Goal: Task Accomplishment & Management: Manage account settings

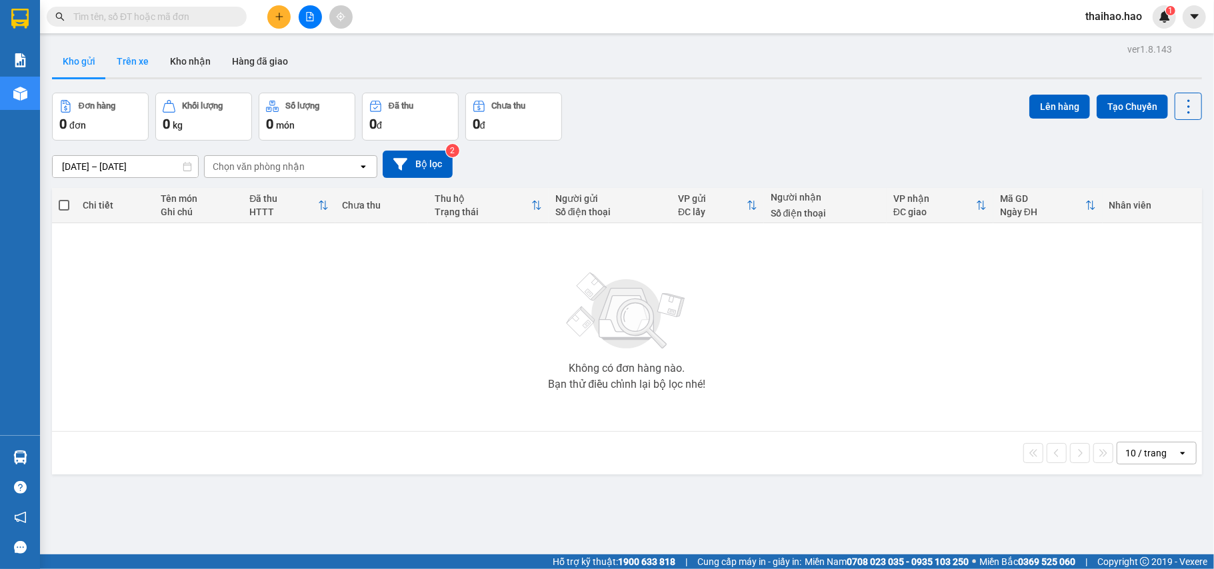
click at [135, 57] on button "Trên xe" at bounding box center [132, 61] width 53 height 32
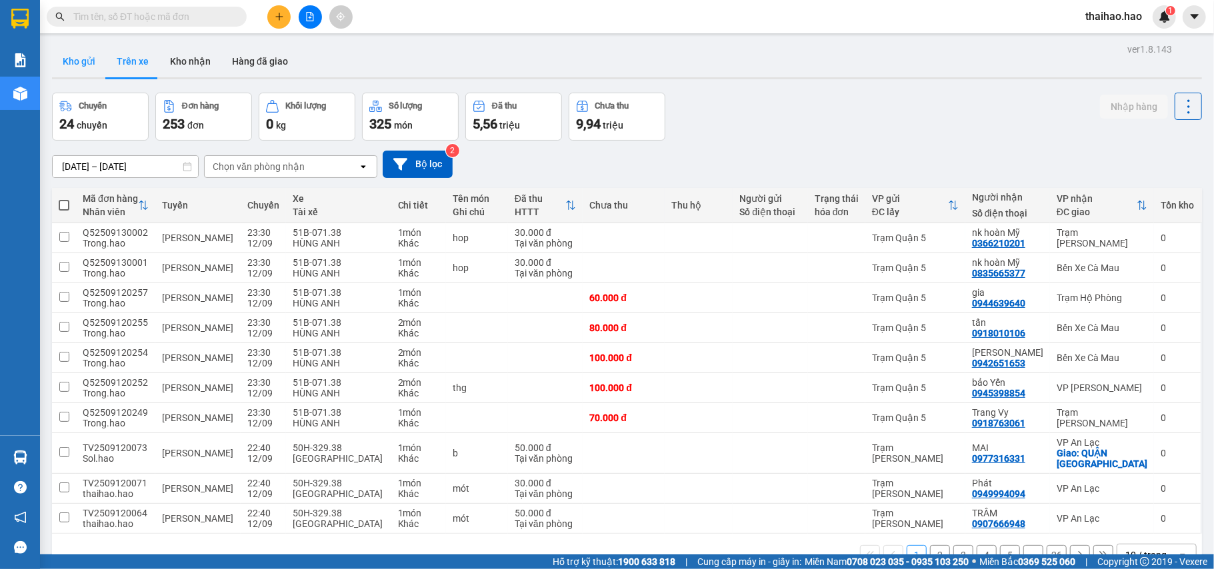
click at [64, 53] on button "Kho gửi" at bounding box center [79, 61] width 54 height 32
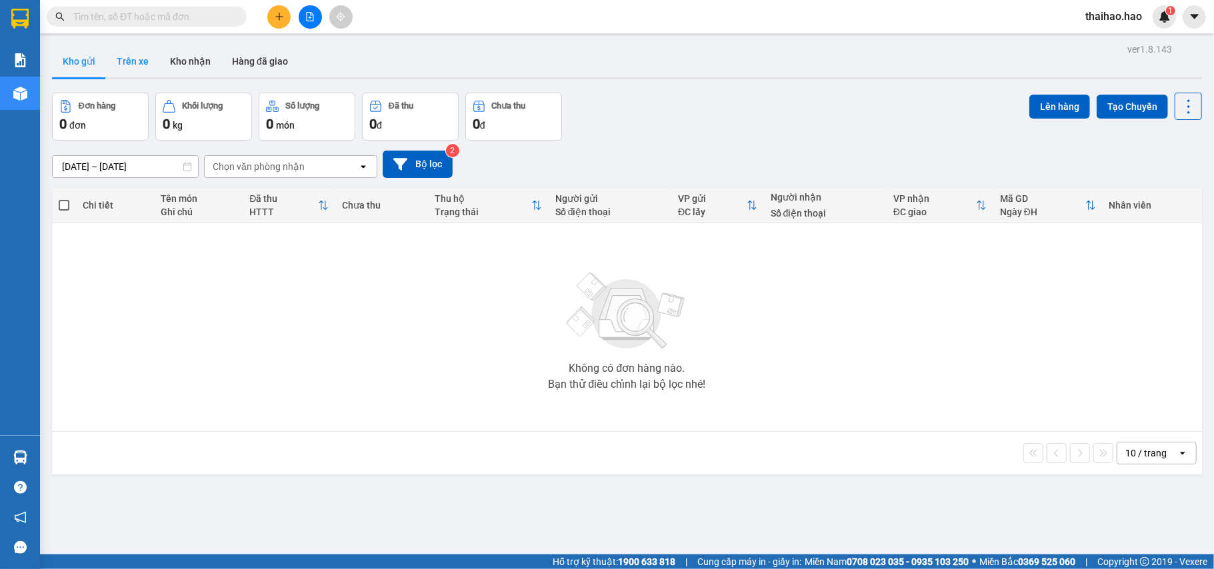
click at [137, 75] on button "Trên xe" at bounding box center [132, 61] width 53 height 32
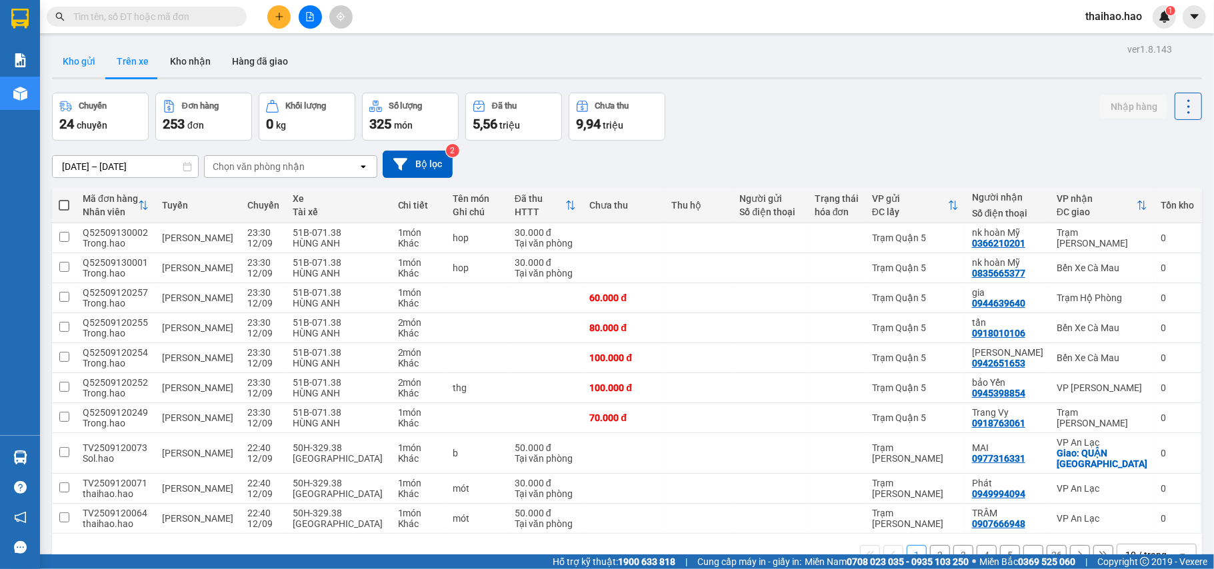
click at [81, 64] on button "Kho gửi" at bounding box center [79, 61] width 54 height 32
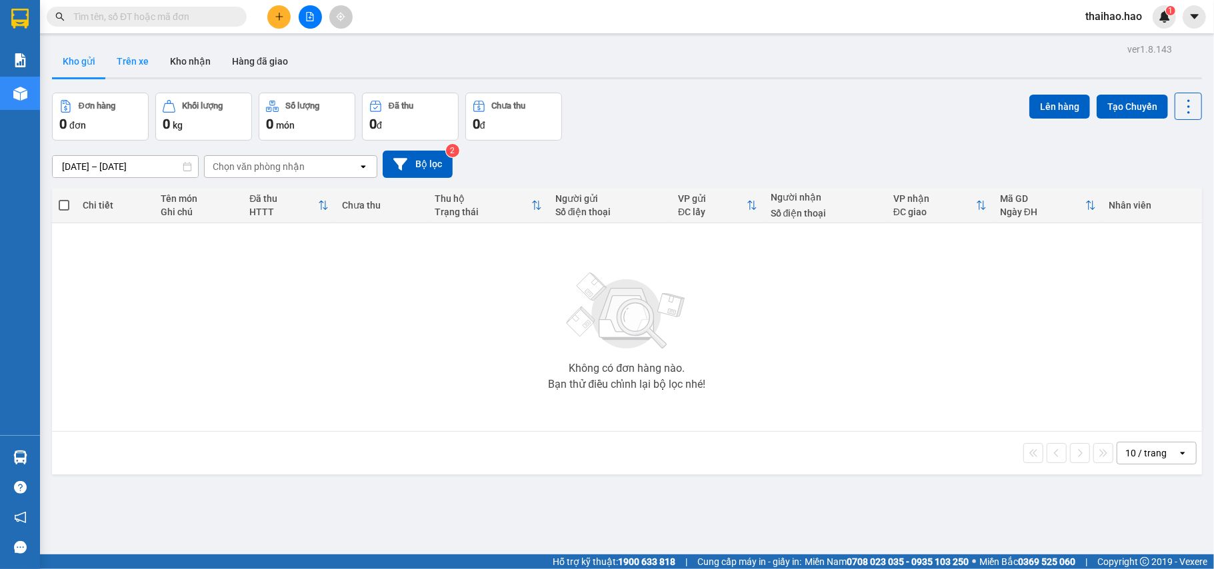
click at [129, 67] on button "Trên xe" at bounding box center [132, 61] width 53 height 32
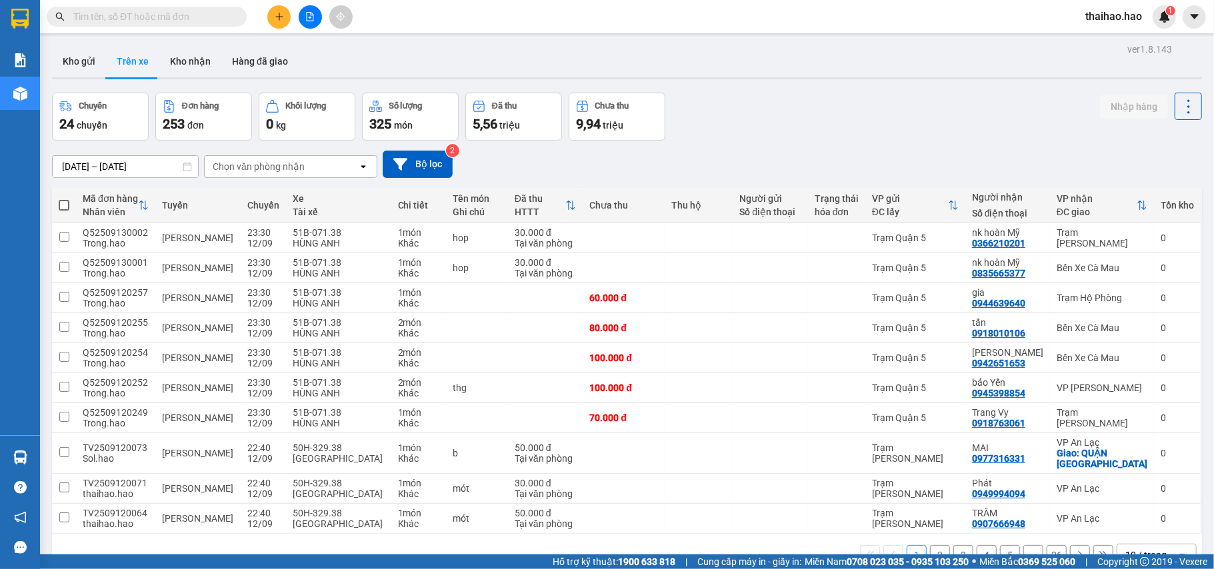
click at [252, 175] on div "Chọn văn phòng nhận" at bounding box center [281, 166] width 153 height 21
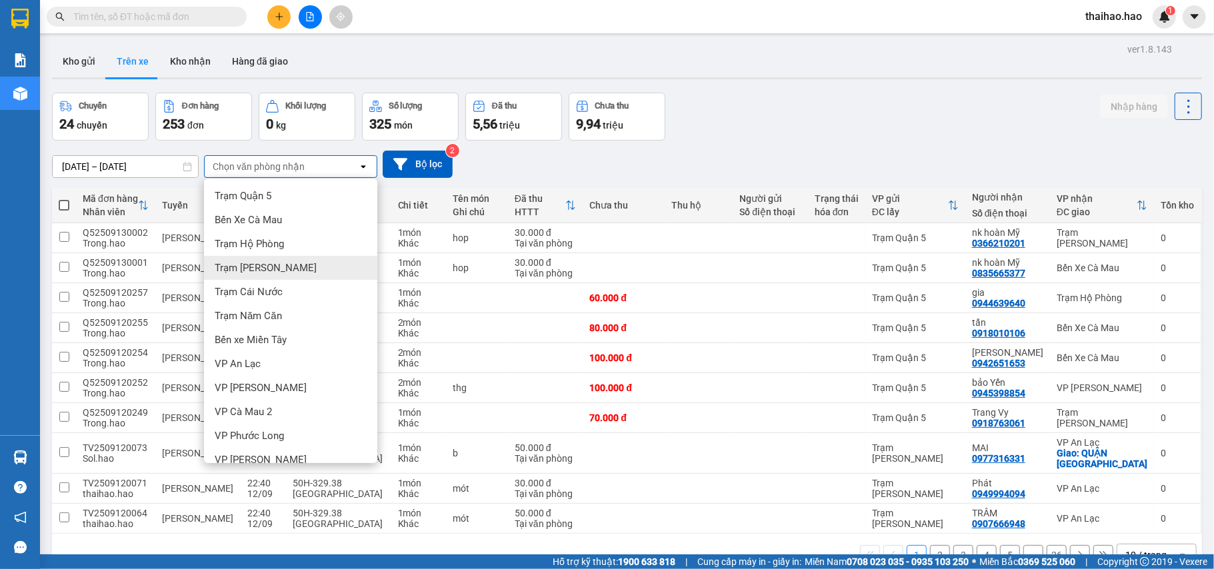
click at [249, 259] on div "Trạm [PERSON_NAME]" at bounding box center [290, 268] width 173 height 24
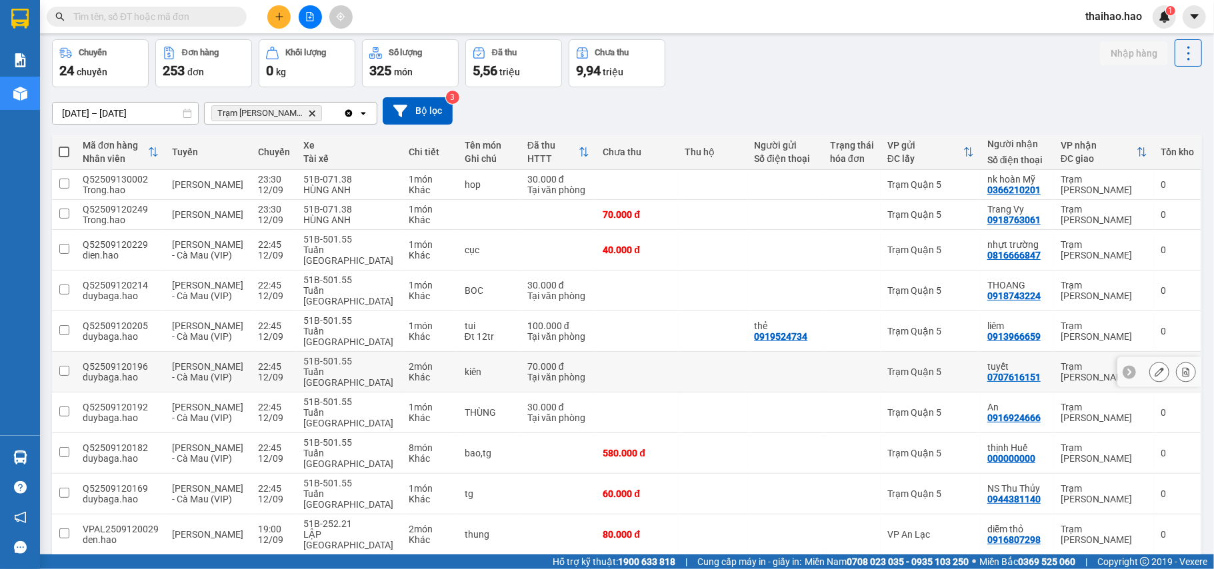
scroll to position [101, 0]
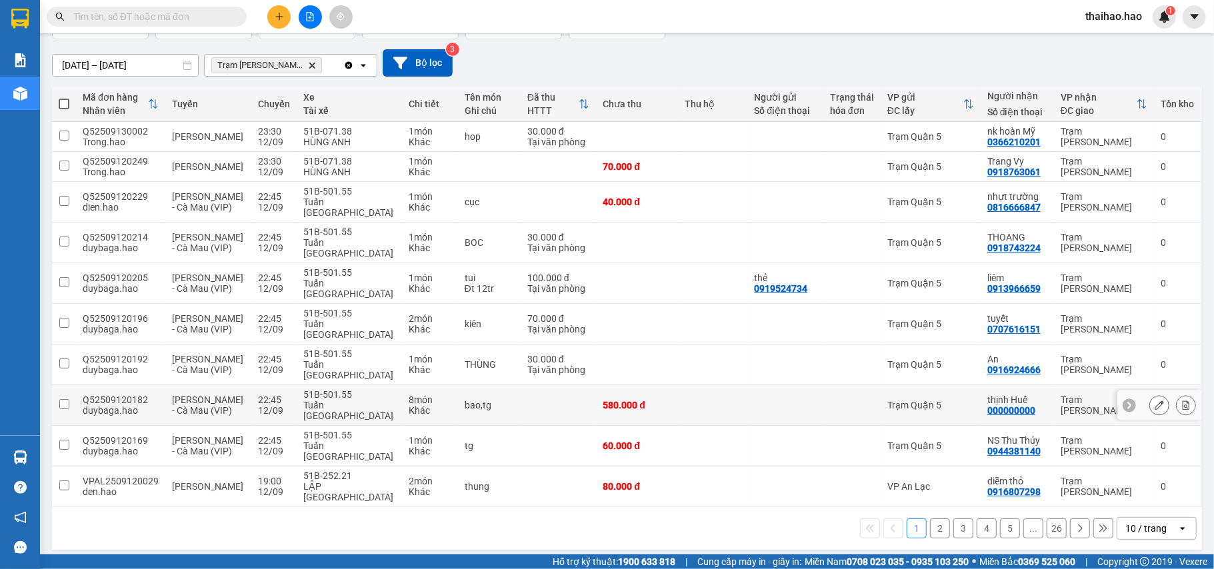
drag, startPoint x: 735, startPoint y: 409, endPoint x: 813, endPoint y: 451, distance: 88.9
click at [747, 414] on td at bounding box center [785, 405] width 76 height 41
checkbox input "true"
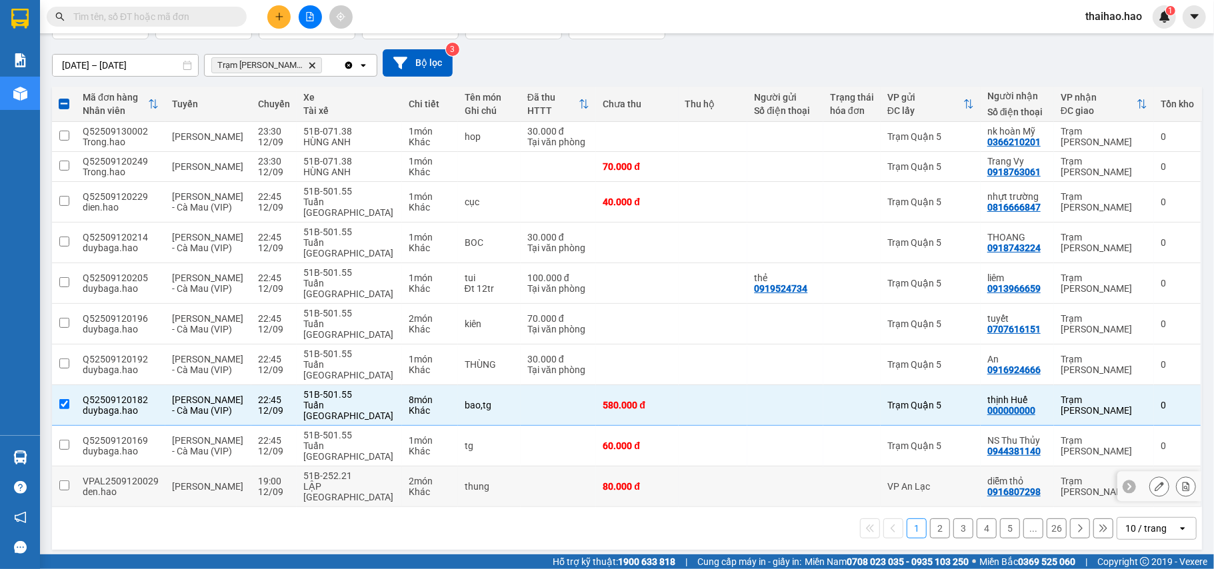
click at [830, 483] on div at bounding box center [852, 486] width 44 height 11
checkbox input "true"
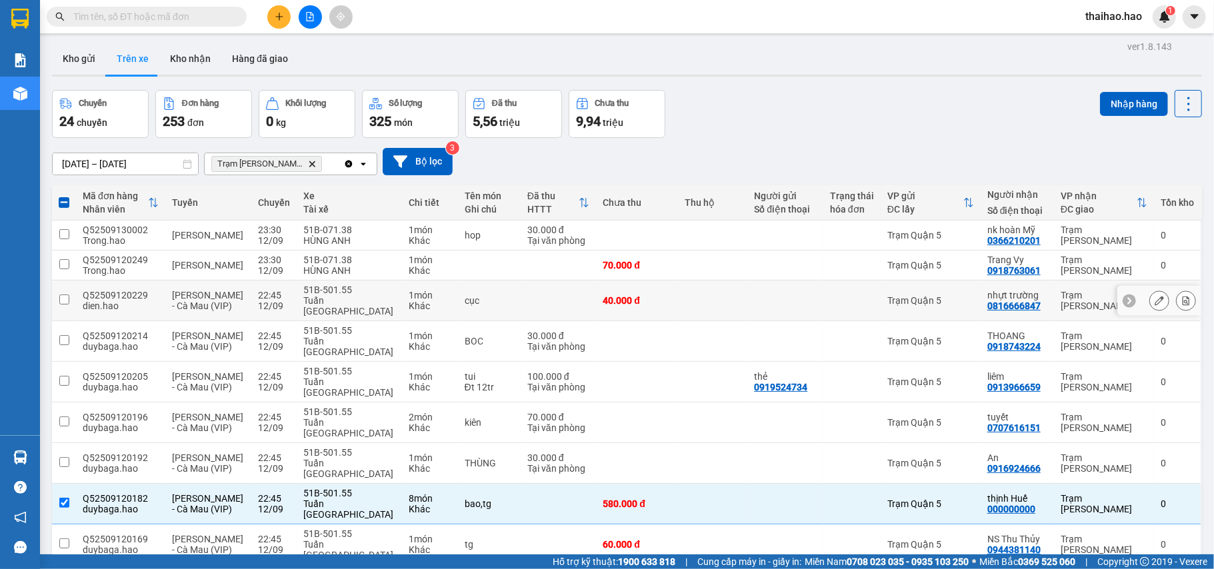
scroll to position [0, 0]
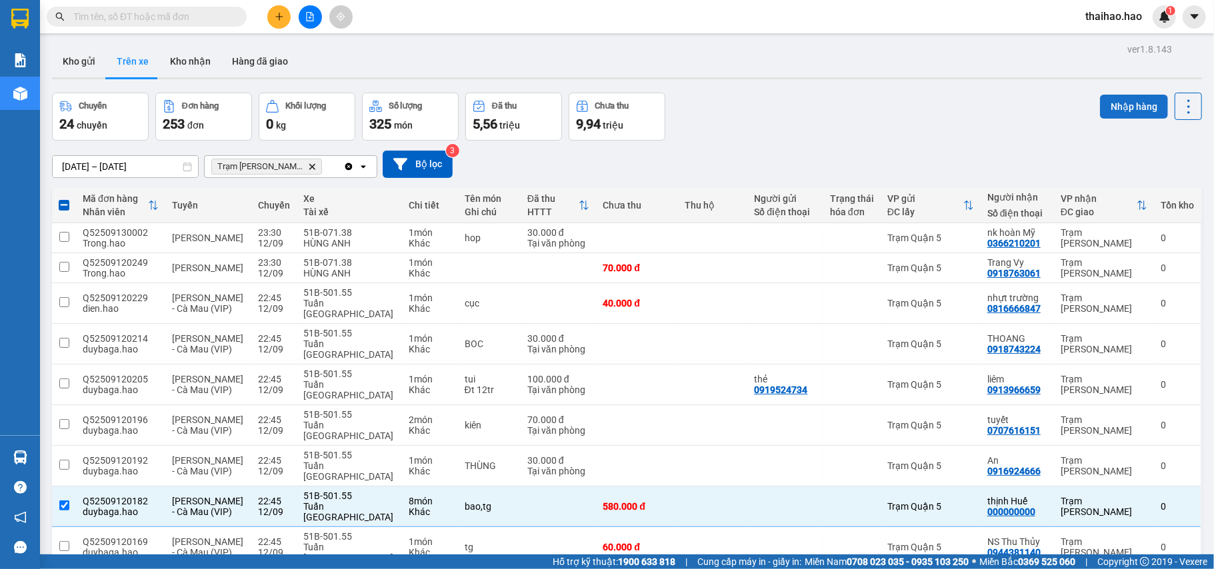
click at [1111, 103] on button "Nhập hàng" at bounding box center [1134, 107] width 68 height 24
checkbox input "false"
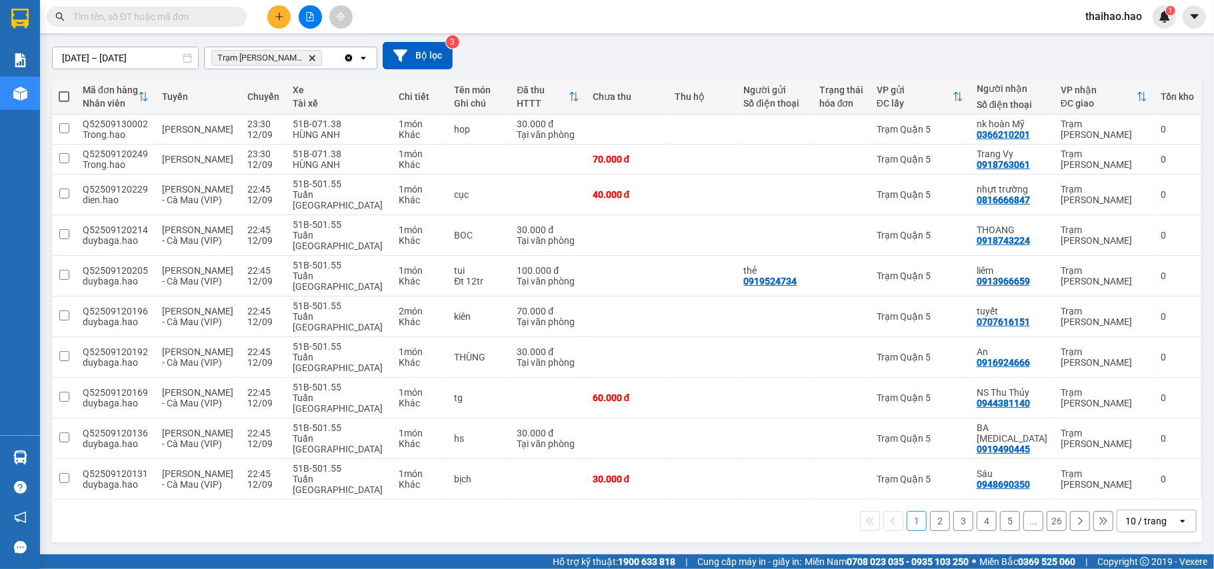
scroll to position [112, 0]
click at [1136, 521] on div "10 / trang" at bounding box center [1145, 521] width 41 height 13
click at [1124, 494] on span "100 / trang" at bounding box center [1138, 495] width 48 height 13
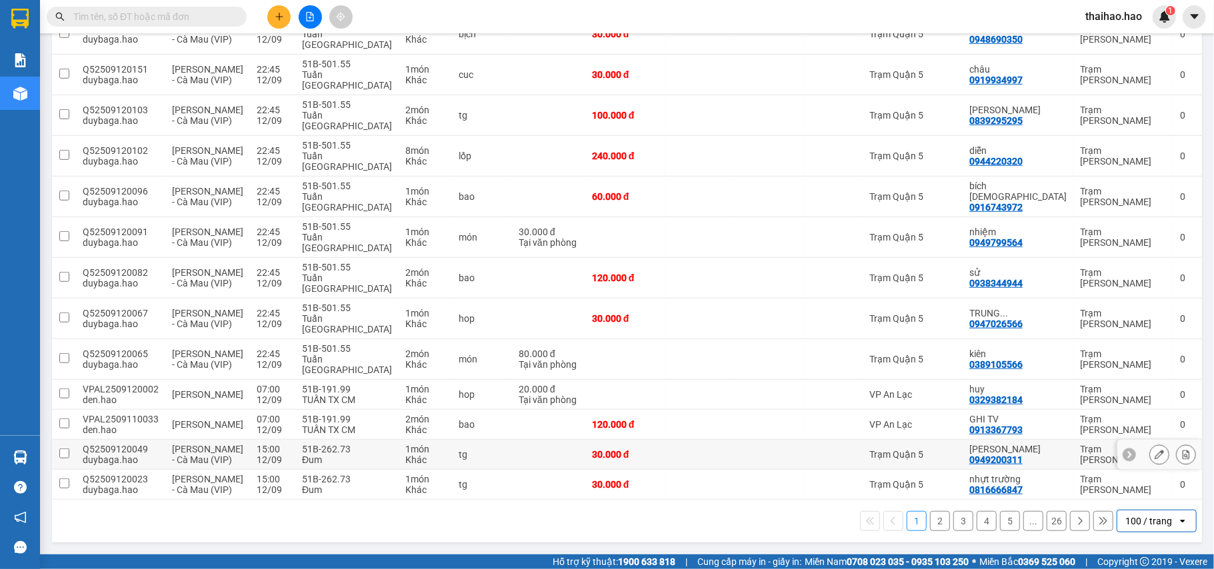
scroll to position [492, 0]
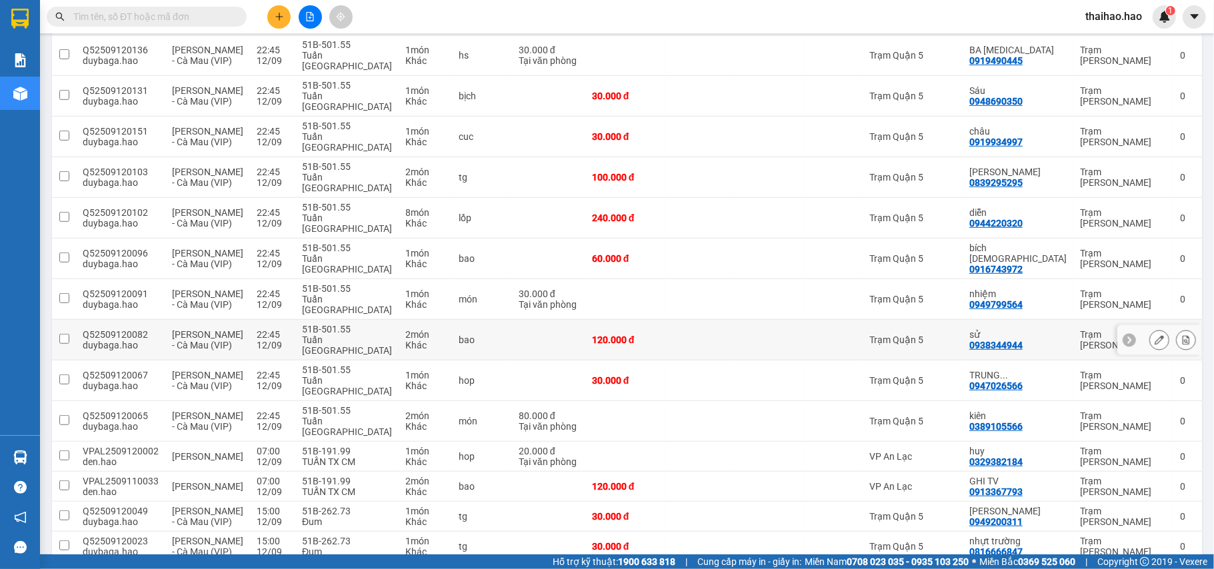
click at [724, 345] on td at bounding box center [698, 340] width 67 height 41
checkbox input "true"
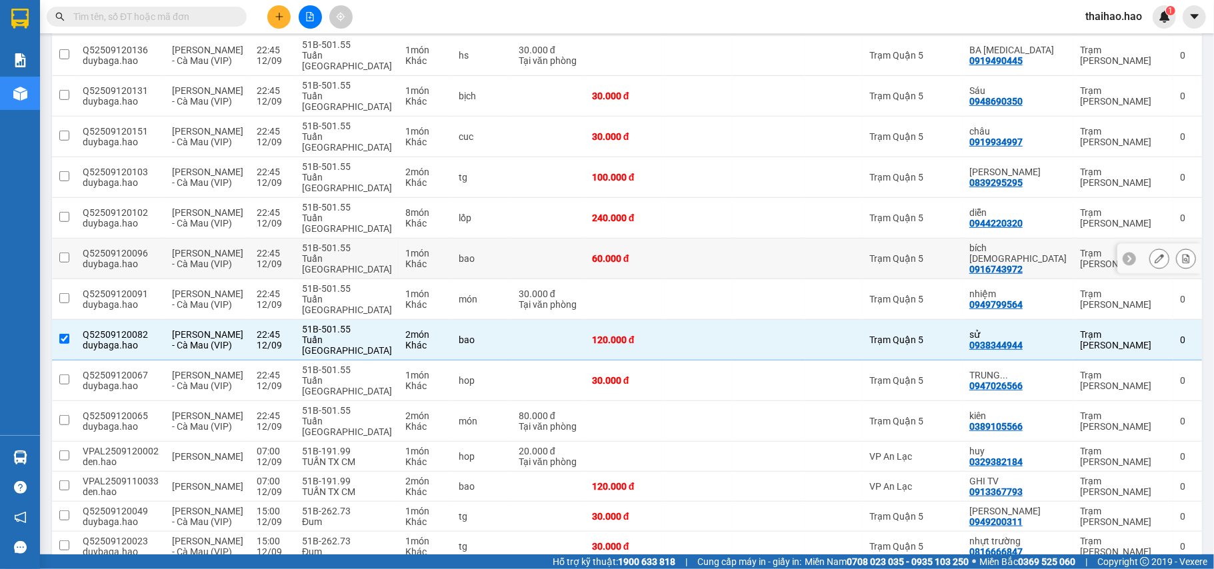
click at [774, 261] on div at bounding box center [769, 258] width 60 height 11
checkbox input "true"
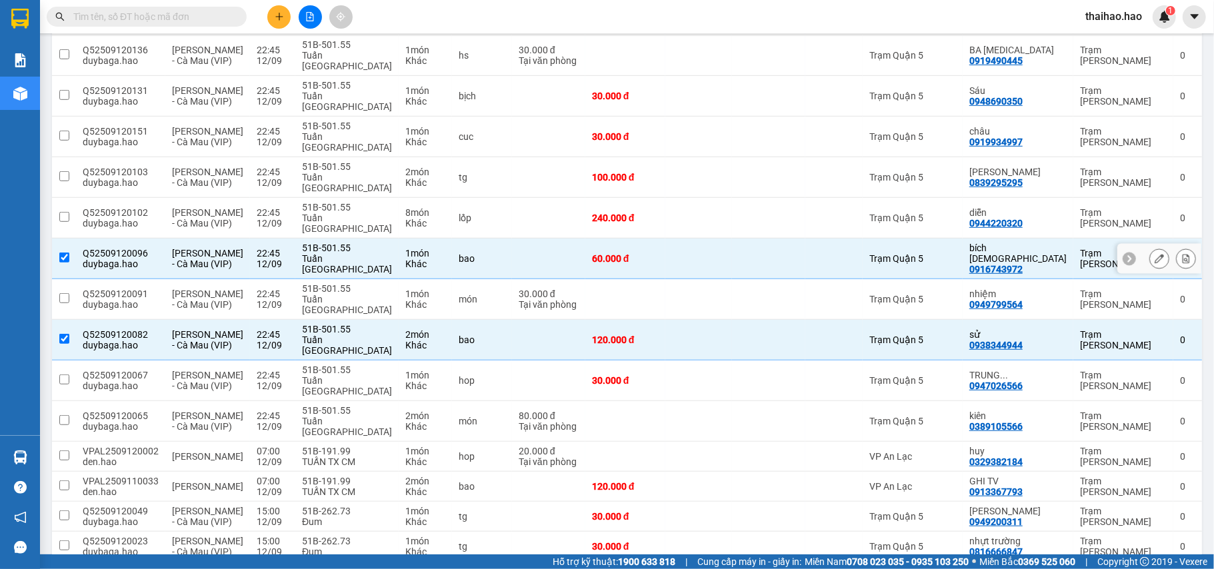
scroll to position [403, 0]
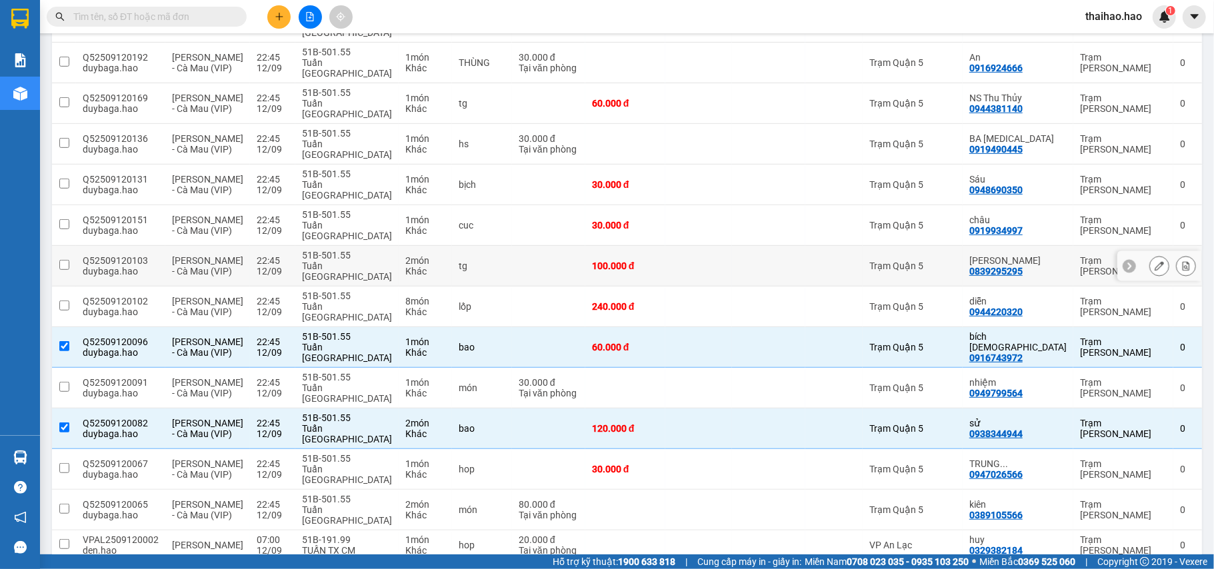
click at [767, 271] on div at bounding box center [769, 266] width 60 height 11
checkbox input "true"
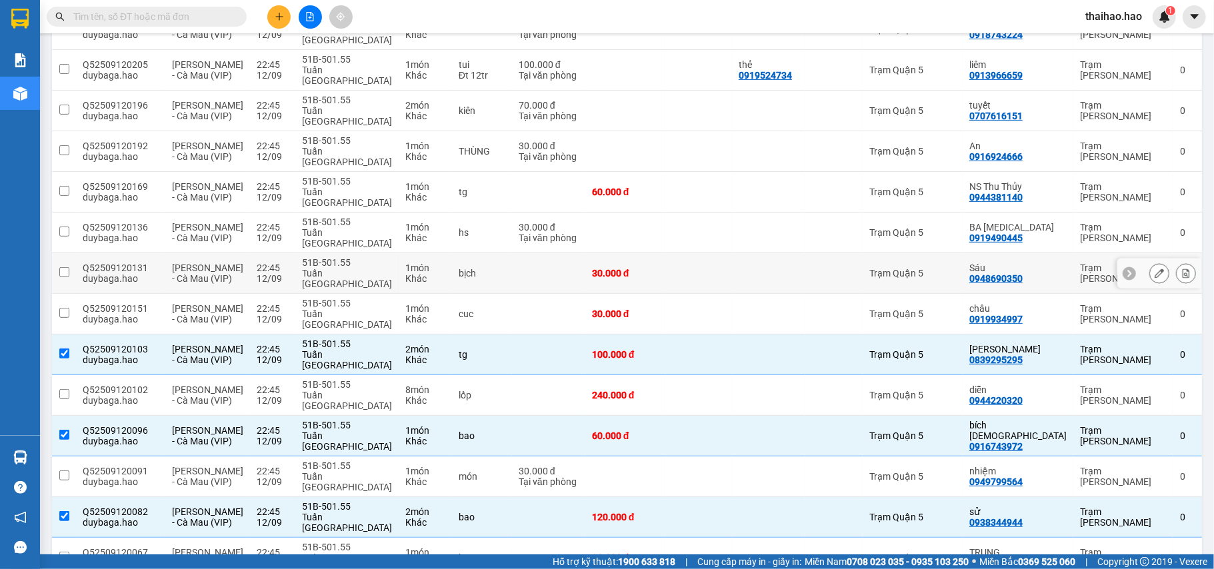
scroll to position [225, 0]
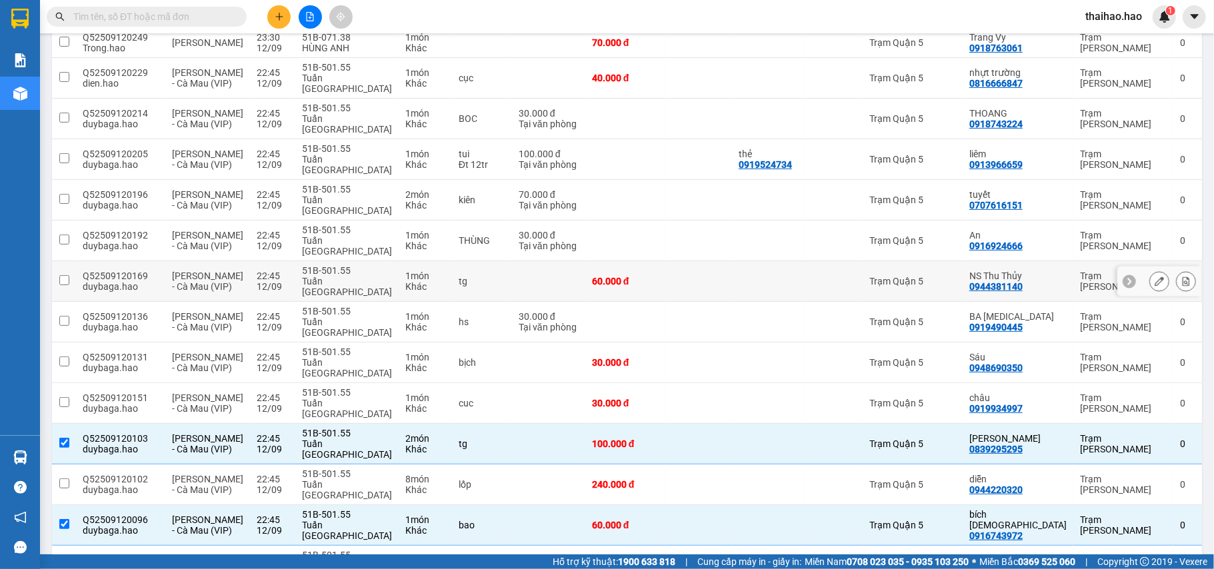
click at [767, 273] on td at bounding box center [768, 281] width 73 height 41
checkbox input "true"
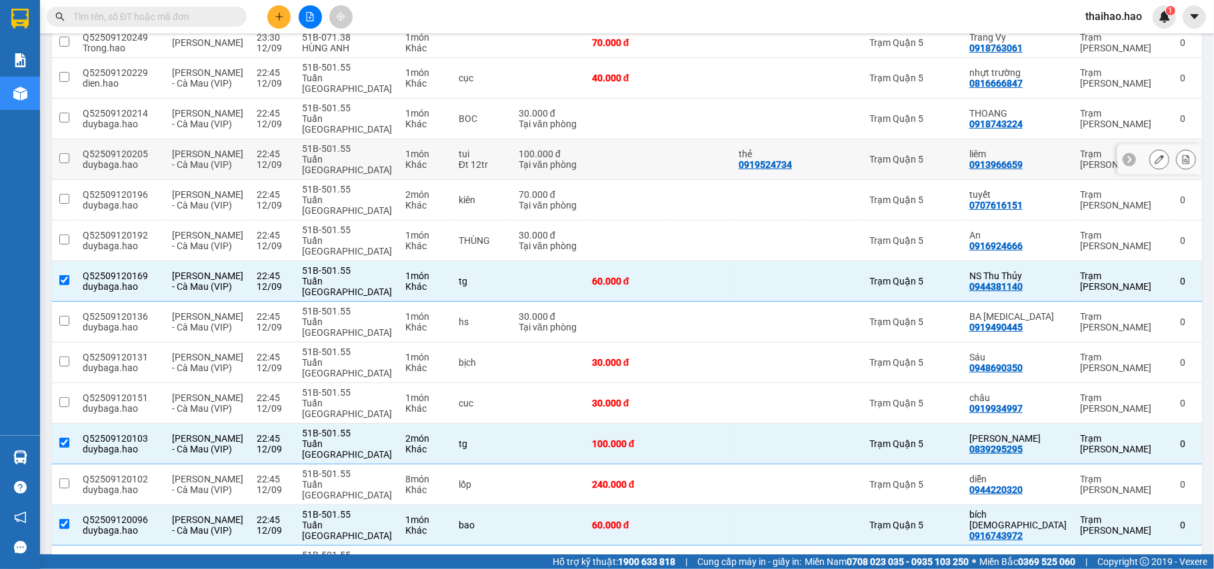
click at [725, 179] on td at bounding box center [698, 159] width 67 height 41
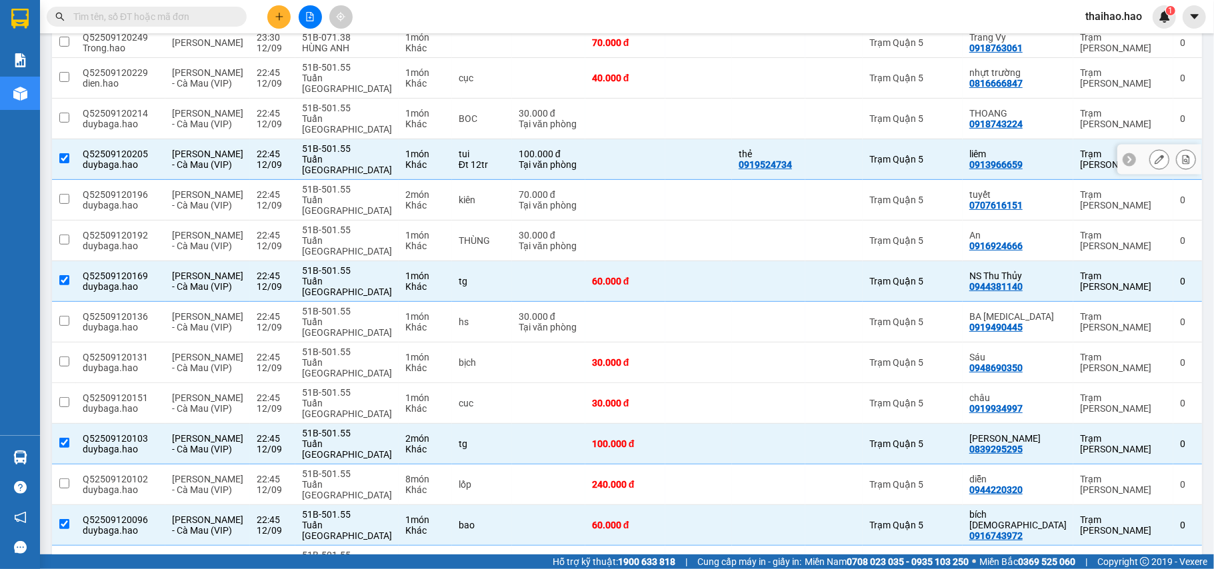
click at [681, 161] on td at bounding box center [698, 159] width 67 height 41
checkbox input "false"
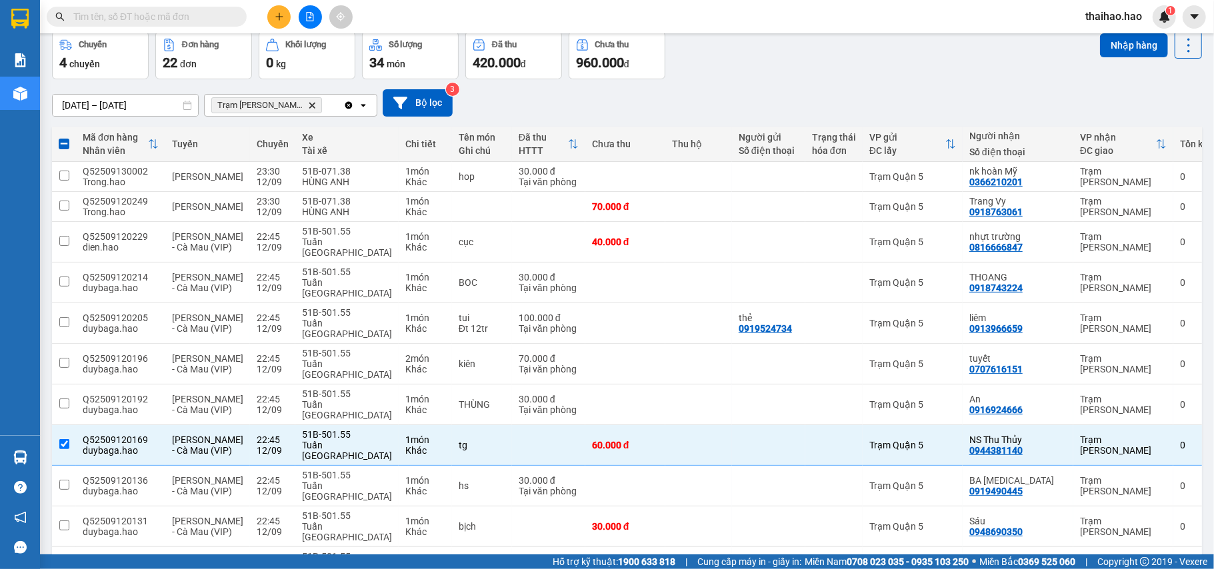
scroll to position [0, 0]
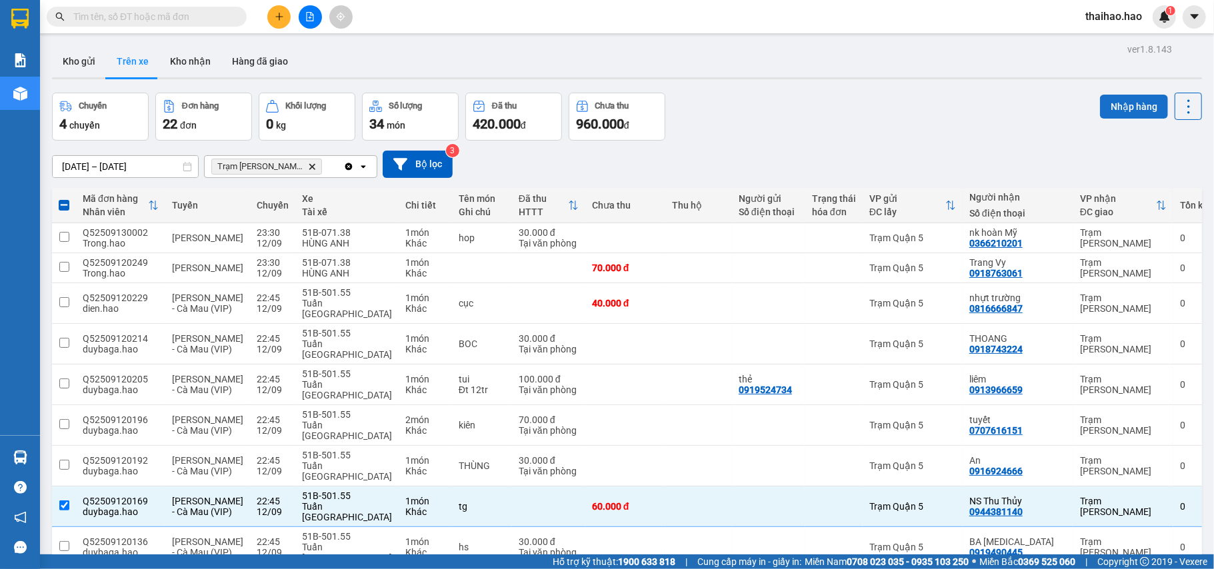
click at [1112, 108] on button "Nhập hàng" at bounding box center [1134, 107] width 68 height 24
checkbox input "false"
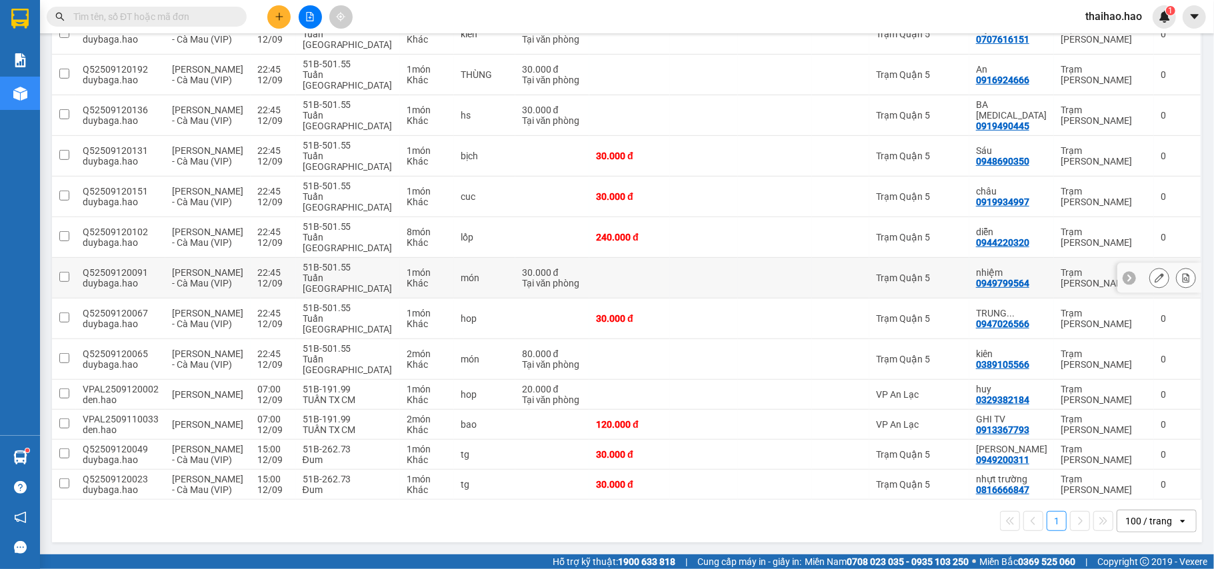
scroll to position [62, 0]
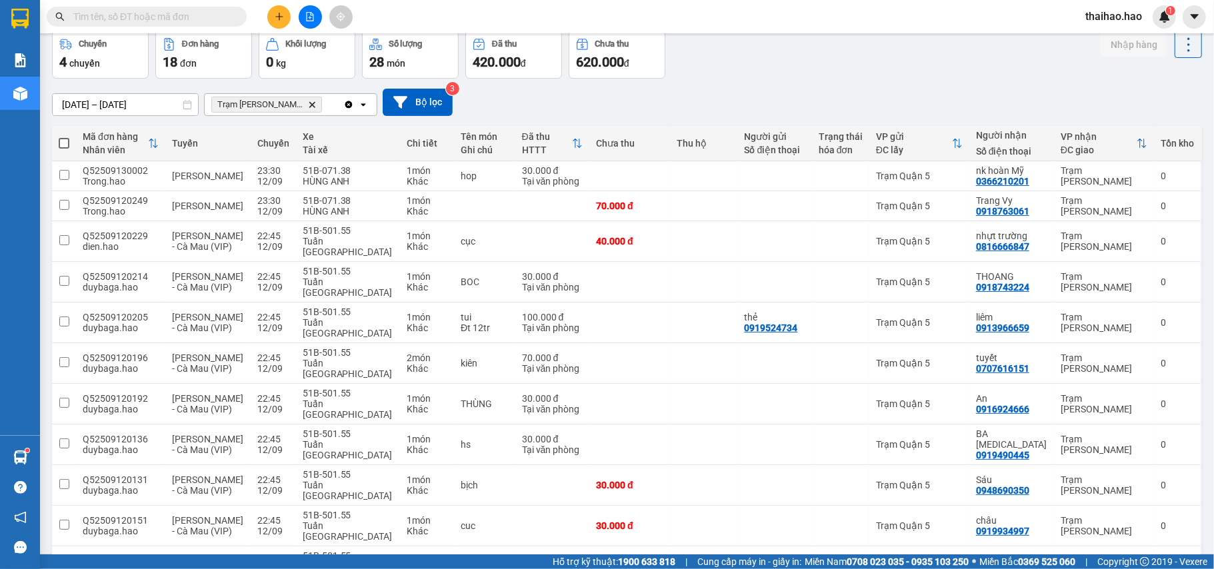
click at [865, 116] on div "11/09/2025 – 13/09/2025 Press the down arrow key to interact with the calendar …" at bounding box center [627, 102] width 1150 height 27
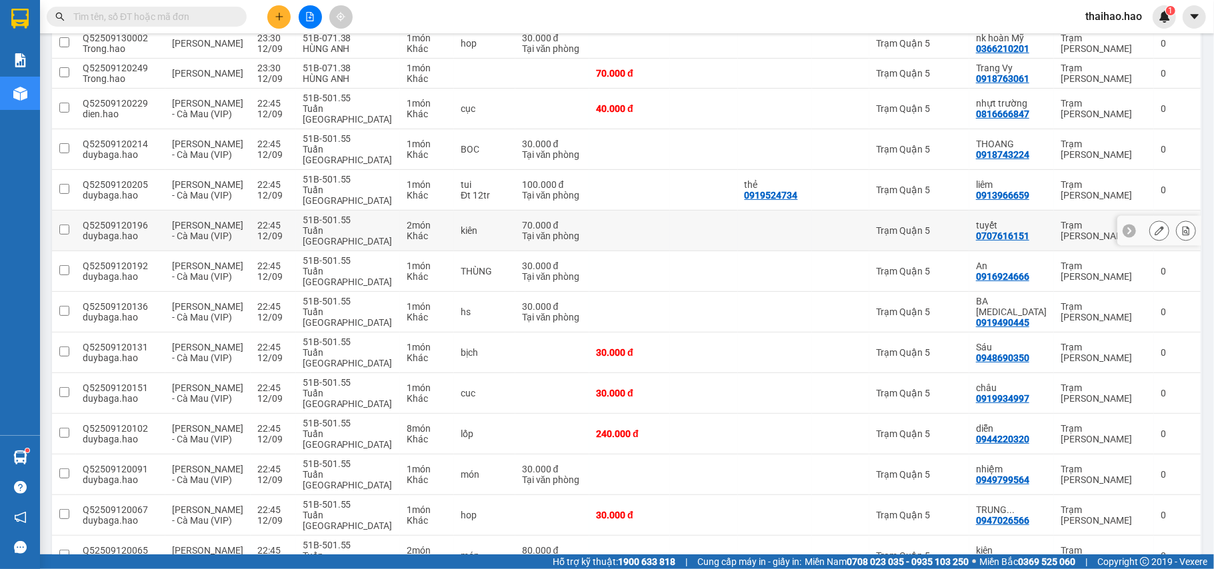
scroll to position [0, 0]
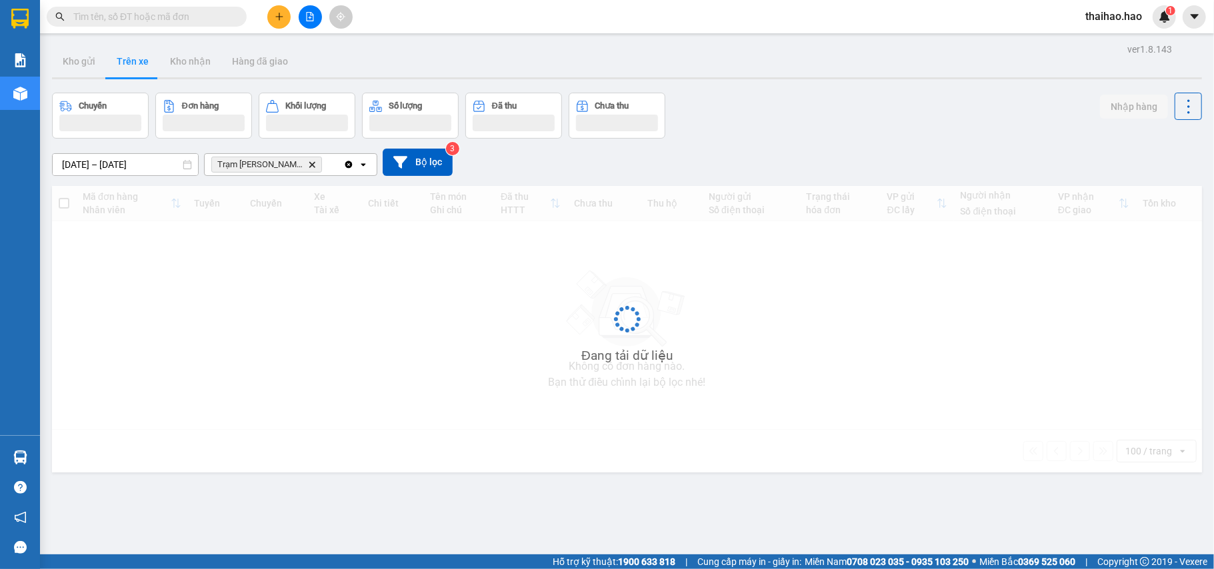
scroll to position [61, 0]
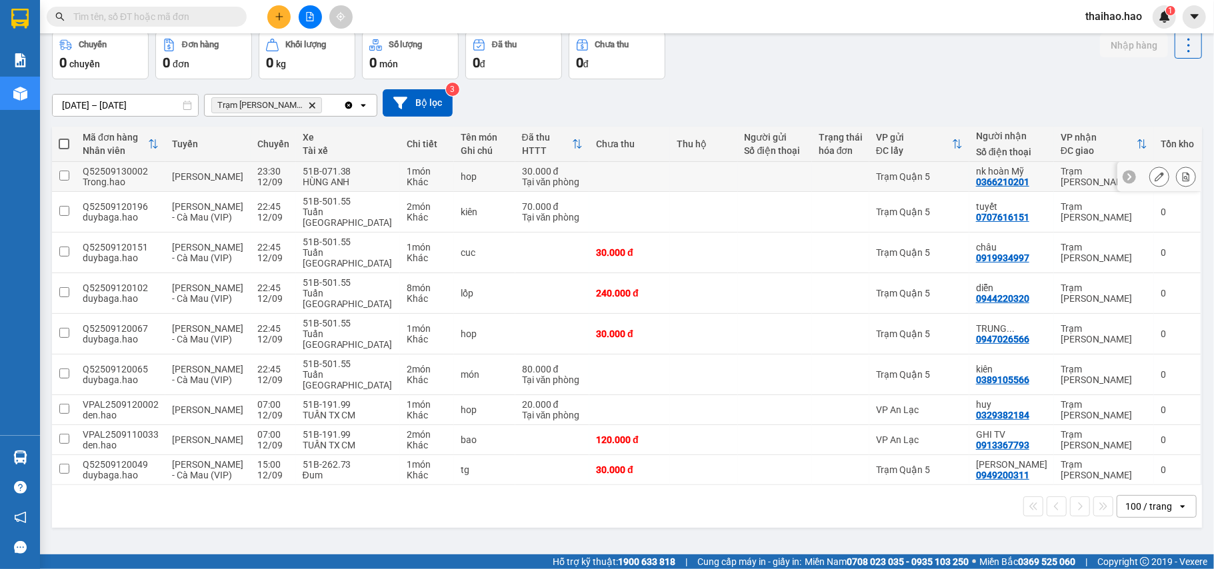
click at [748, 164] on td at bounding box center [775, 177] width 74 height 30
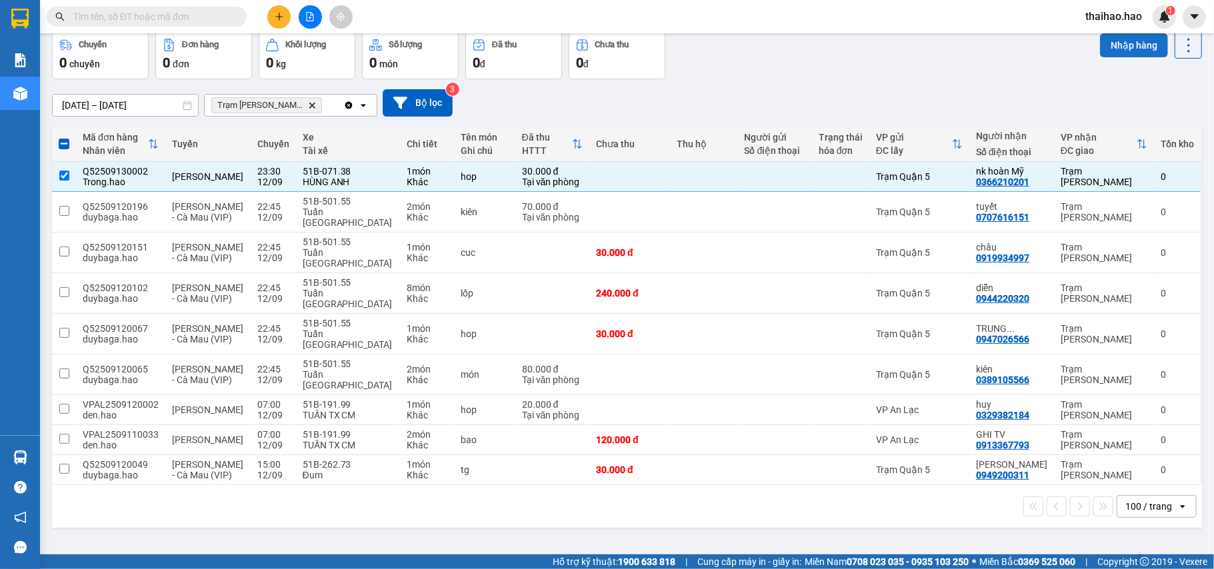
click at [1127, 49] on button "Nhập hàng" at bounding box center [1134, 45] width 68 height 24
checkbox input "false"
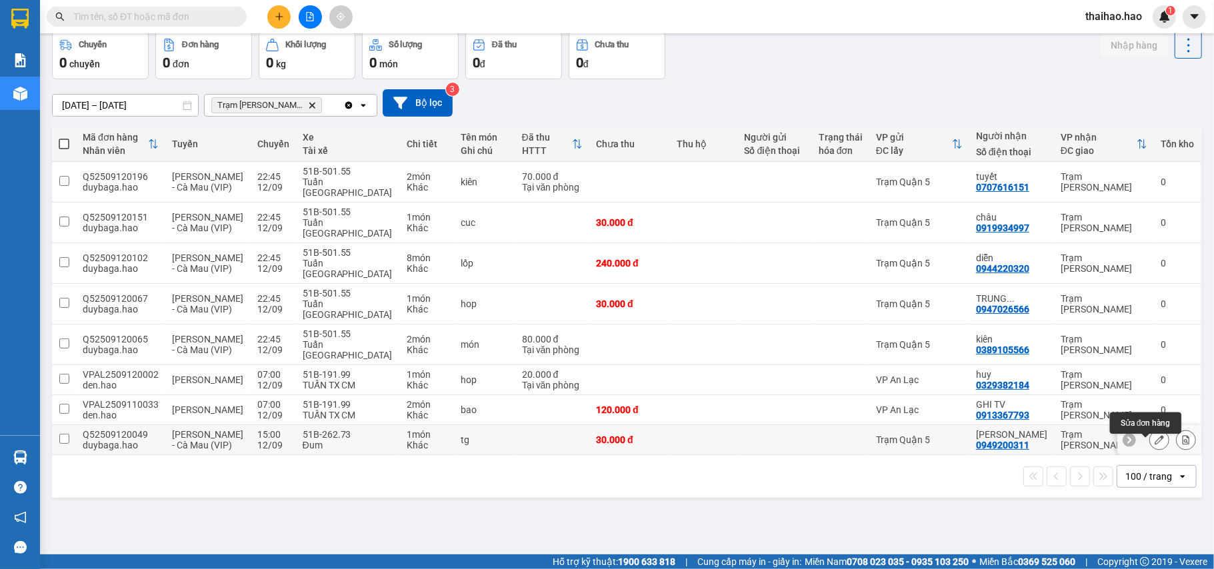
drag, startPoint x: 1153, startPoint y: 441, endPoint x: 1145, endPoint y: 446, distance: 8.7
click at [1149, 445] on div at bounding box center [1159, 440] width 20 height 20
click at [1155, 445] on icon at bounding box center [1159, 439] width 9 height 9
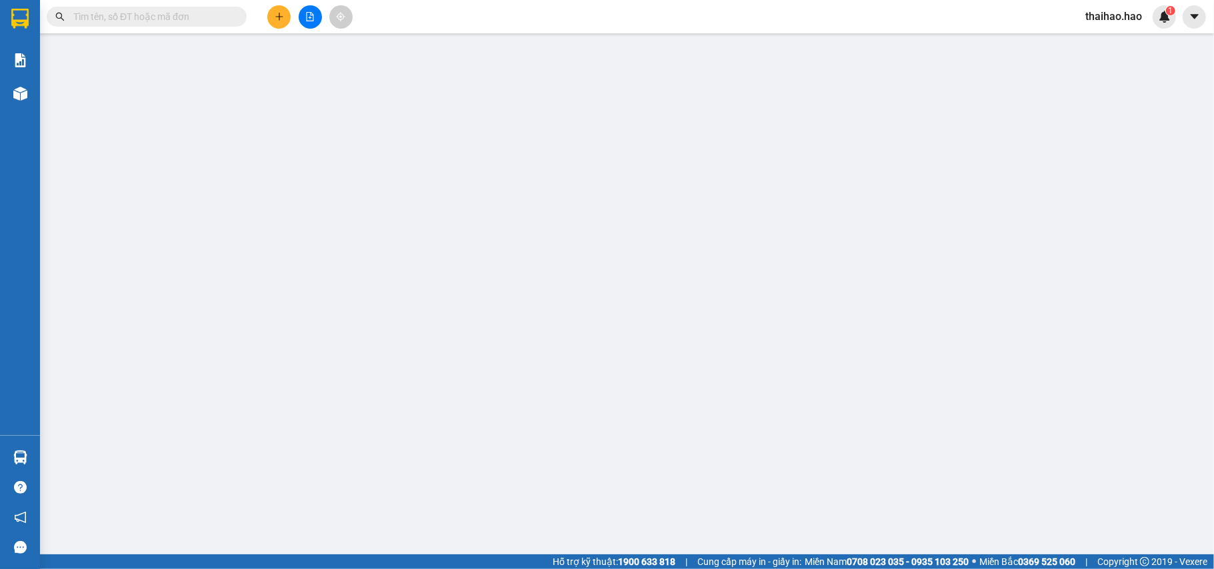
type input "0949200311"
type input "tài vũ"
type input "30.000"
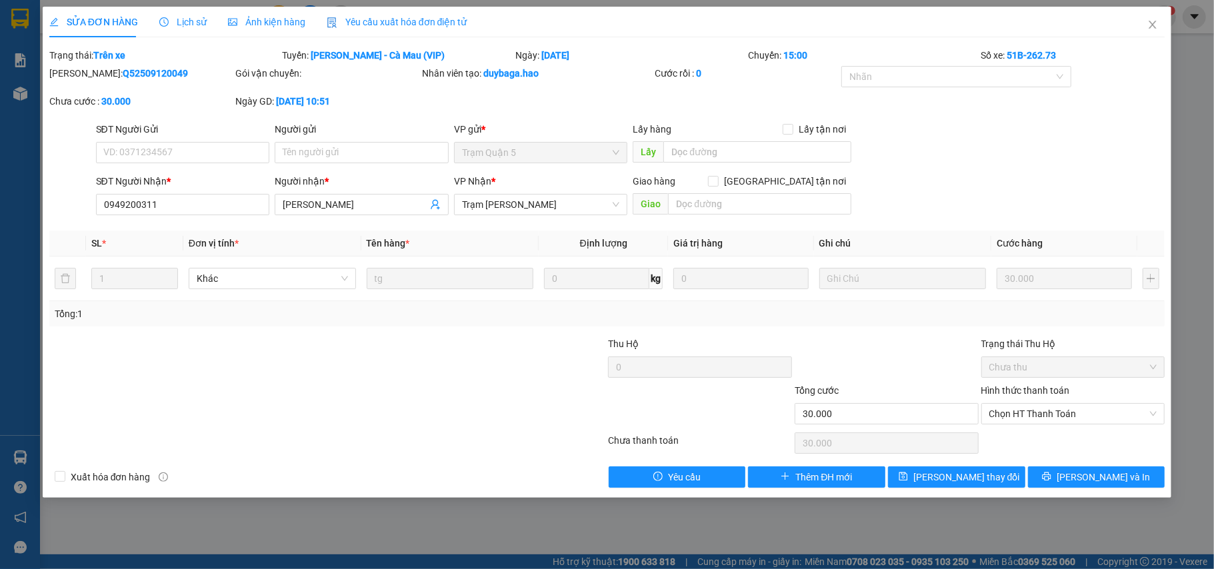
click at [276, 27] on span "Ảnh kiện hàng" at bounding box center [266, 22] width 77 height 11
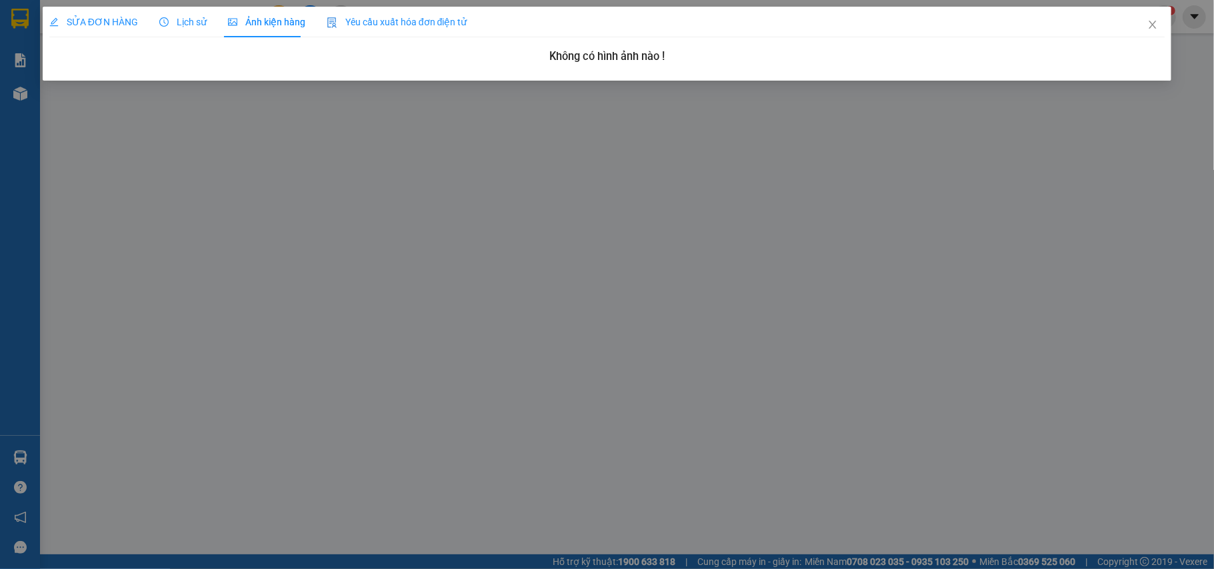
click at [171, 30] on div "Lịch sử" at bounding box center [182, 22] width 47 height 31
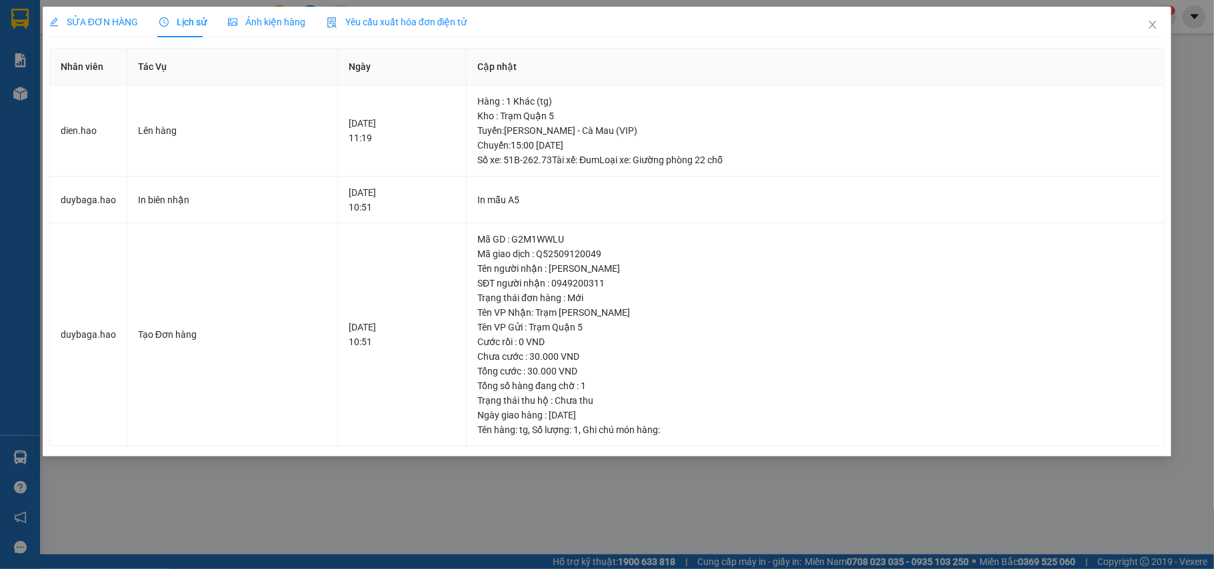
click at [81, 9] on div "SỬA ĐƠN HÀNG" at bounding box center [93, 22] width 89 height 31
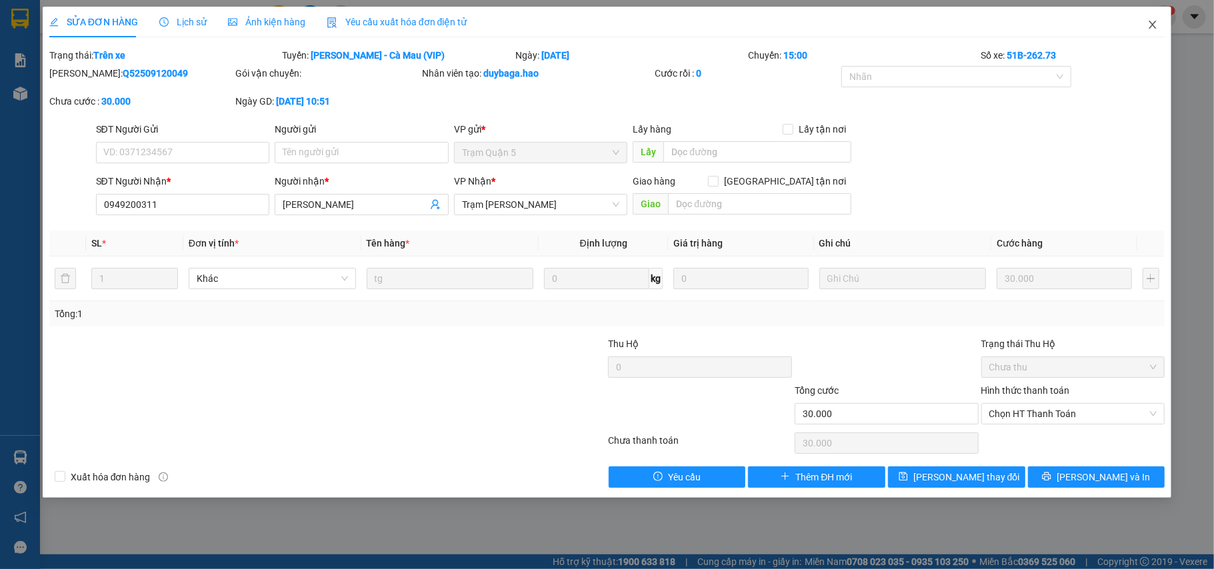
click at [1160, 27] on span "Close" at bounding box center [1152, 25] width 37 height 37
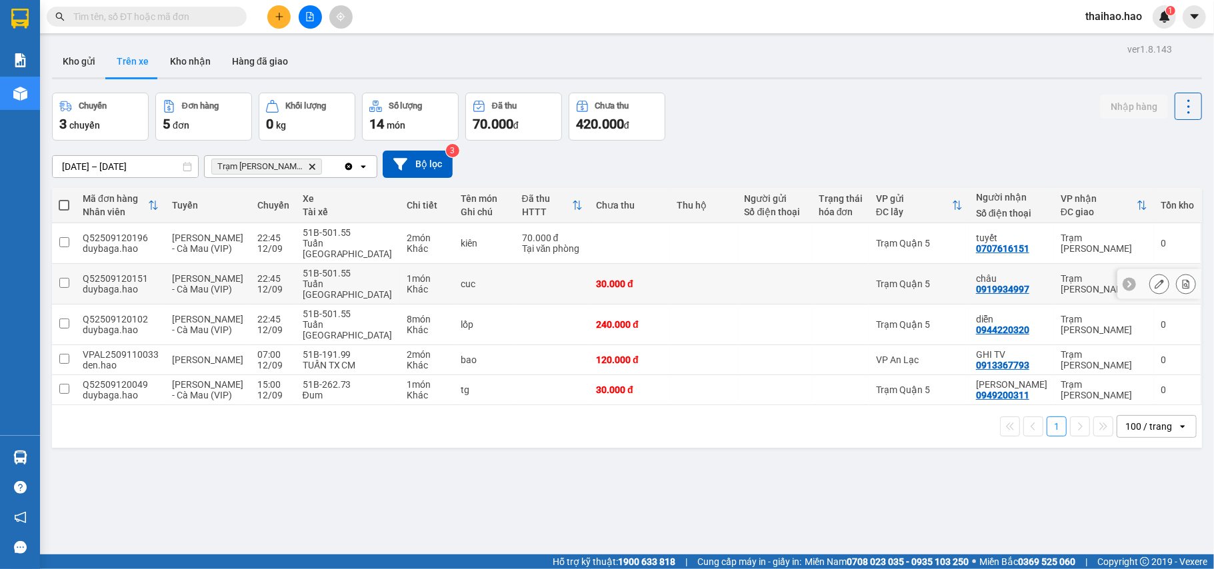
click at [1155, 286] on icon at bounding box center [1159, 283] width 9 height 9
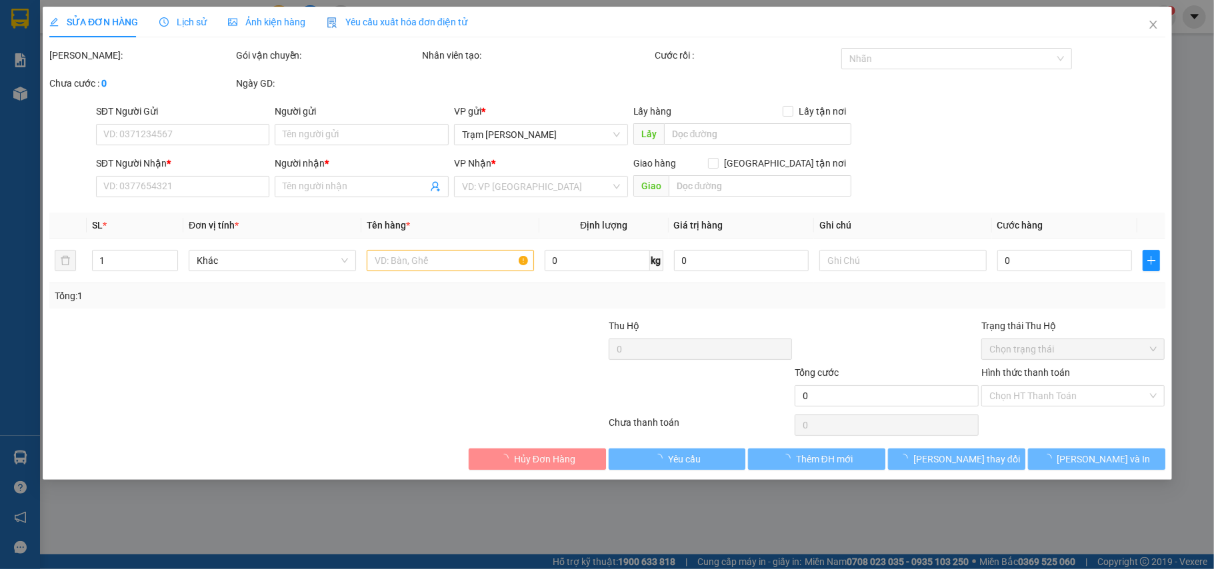
type input "0919934997"
type input "châu"
type input "30.000"
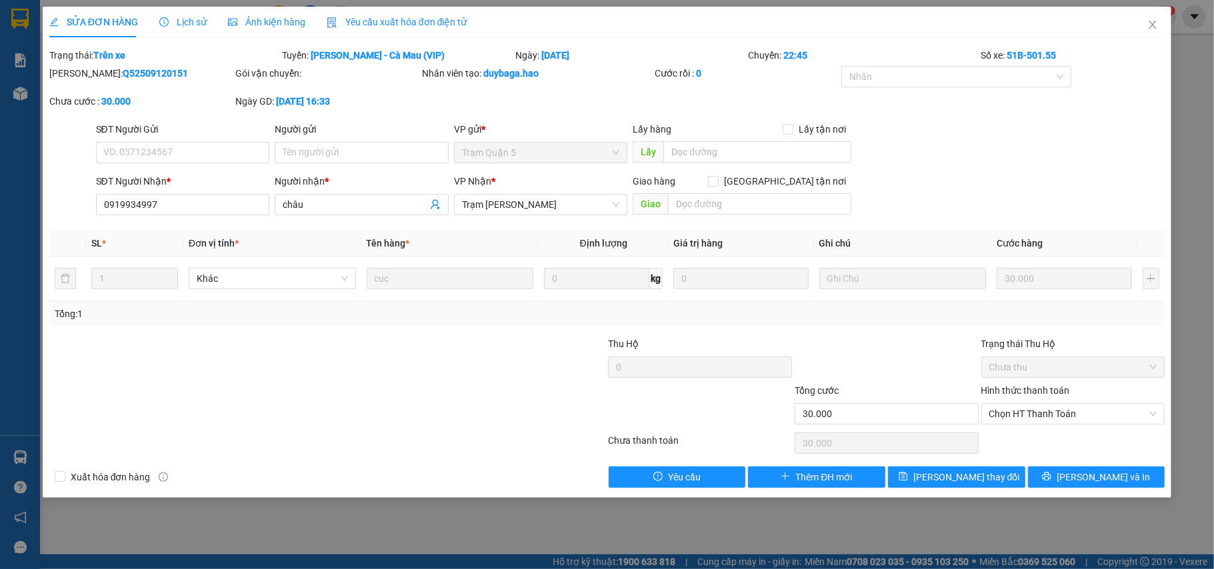
click at [238, 40] on div "SỬA ĐƠN HÀNG Lịch sử Ảnh kiện hàng Yêu cầu xuất hóa đơn điện tử Total Paid Fee …" at bounding box center [607, 247] width 1116 height 481
drag, startPoint x: 245, startPoint y: 35, endPoint x: 257, endPoint y: 25, distance: 15.6
click at [246, 35] on div "Ảnh kiện hàng" at bounding box center [266, 22] width 77 height 31
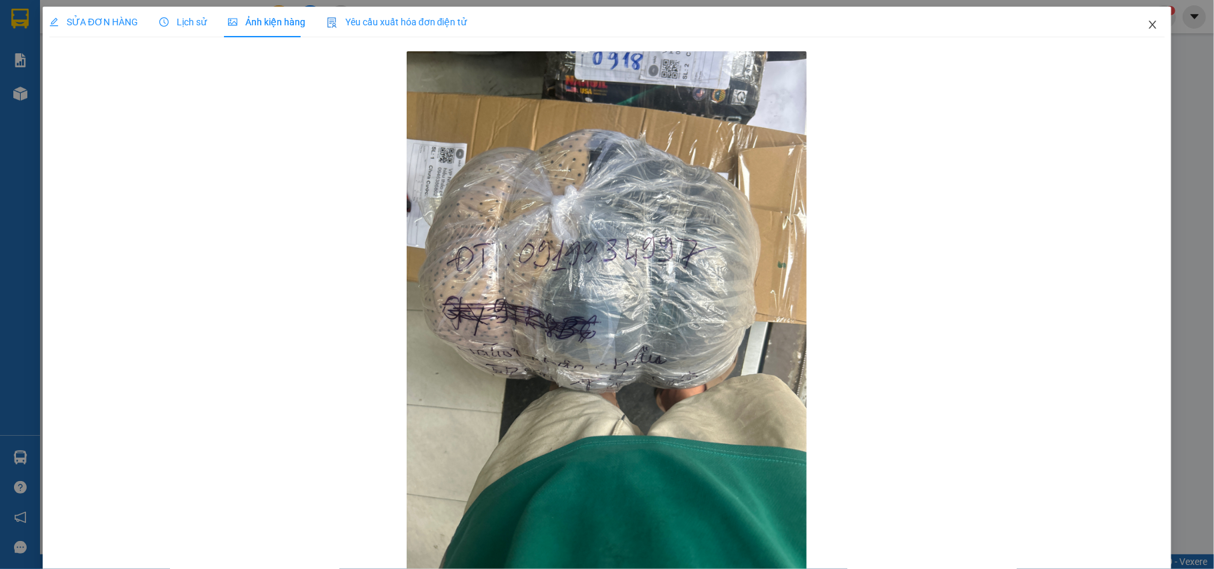
click at [1149, 27] on span "Close" at bounding box center [1152, 25] width 37 height 37
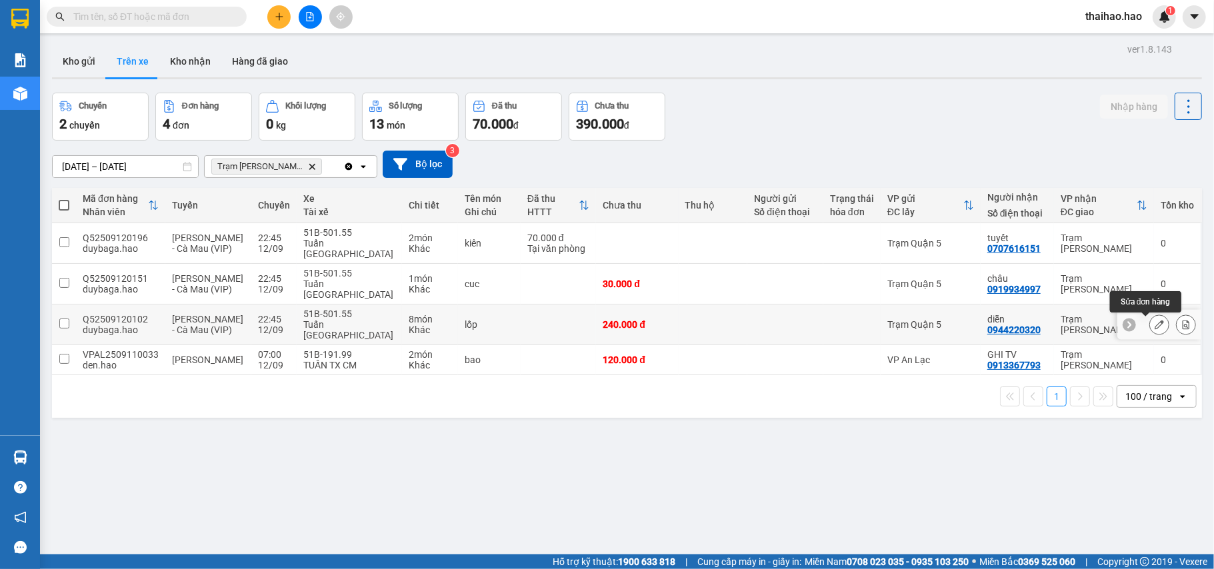
click at [1152, 327] on button at bounding box center [1159, 324] width 19 height 23
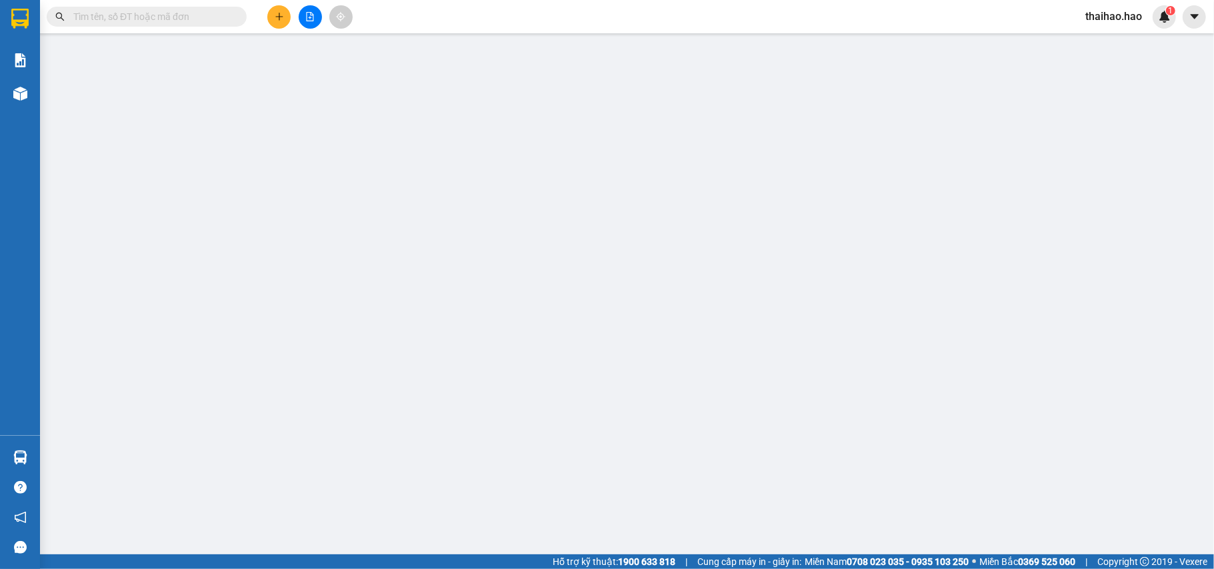
type input "0944220320"
type input "diễn"
type input "240.000"
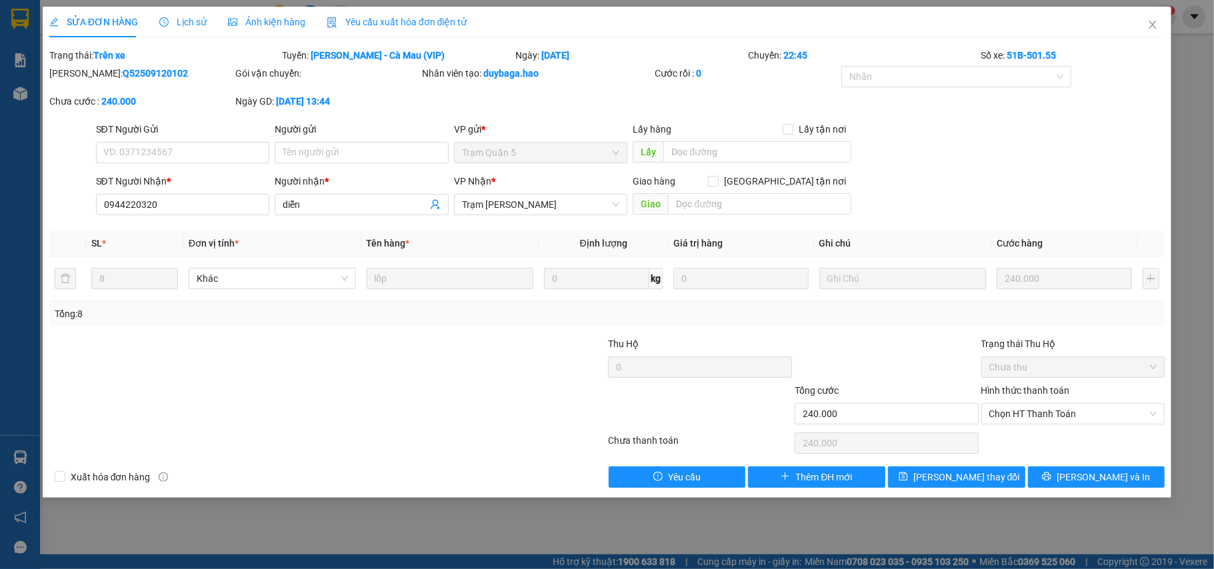
click at [245, 27] on span "Ảnh kiện hàng" at bounding box center [266, 22] width 77 height 11
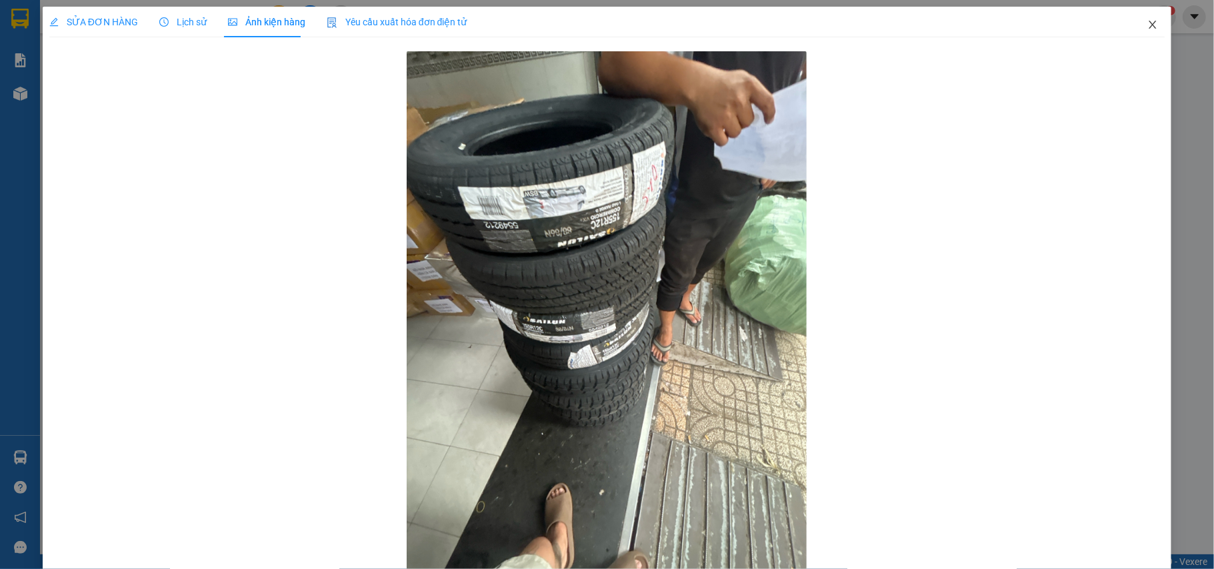
click at [1147, 25] on span "Close" at bounding box center [1152, 25] width 37 height 37
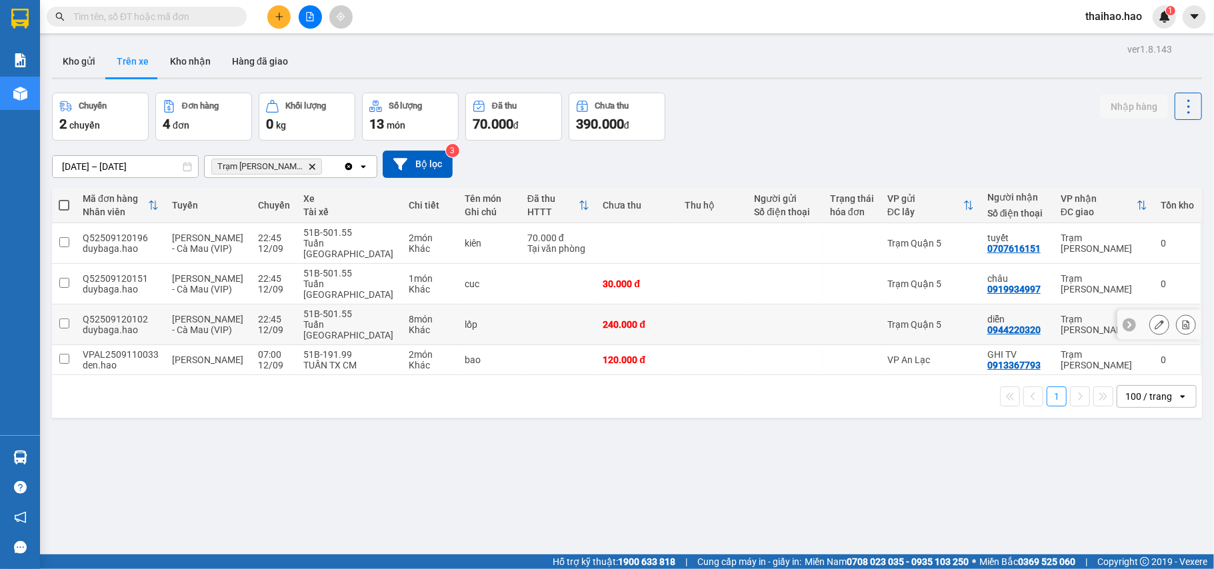
click at [830, 329] on div at bounding box center [852, 324] width 44 height 11
checkbox input "true"
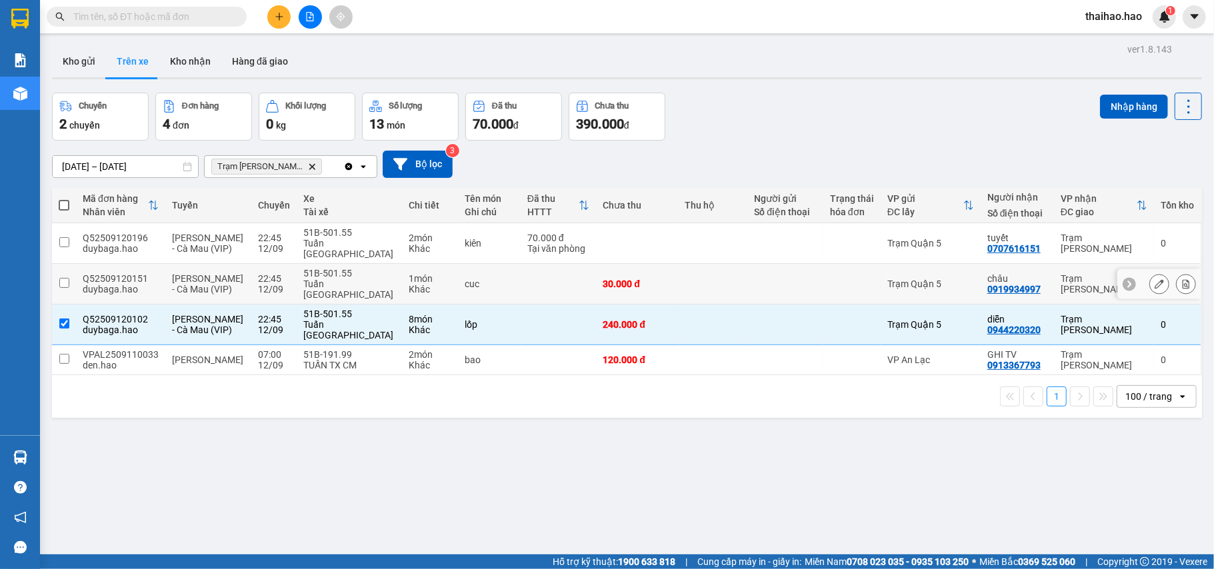
click at [801, 283] on div at bounding box center [785, 284] width 63 height 11
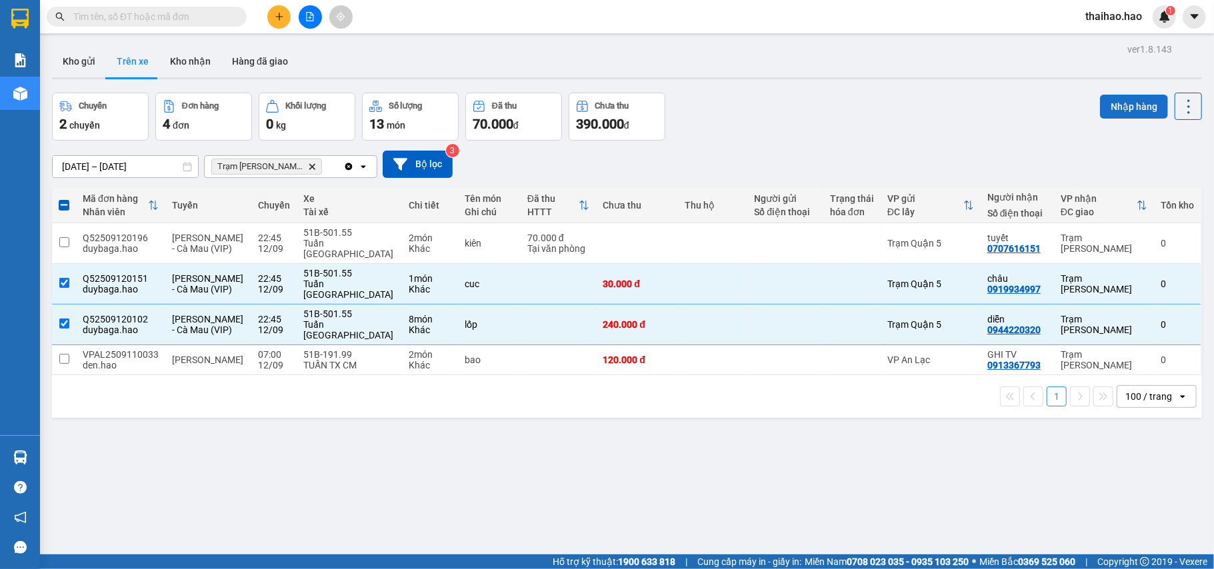
click at [1100, 115] on button "Nhập hàng" at bounding box center [1134, 107] width 68 height 24
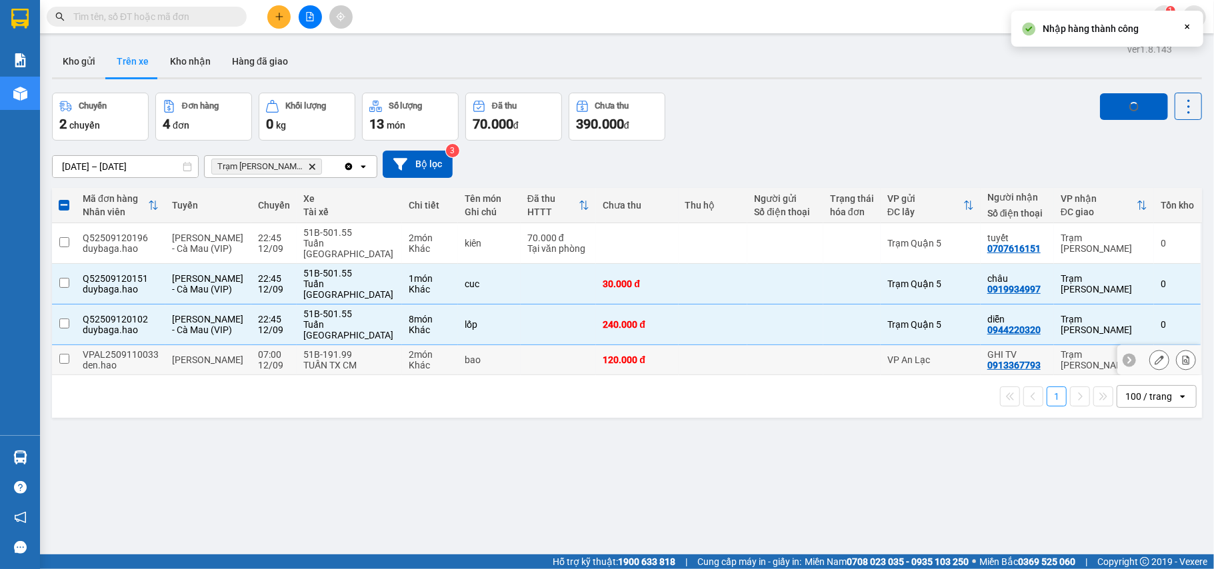
checkbox input "false"
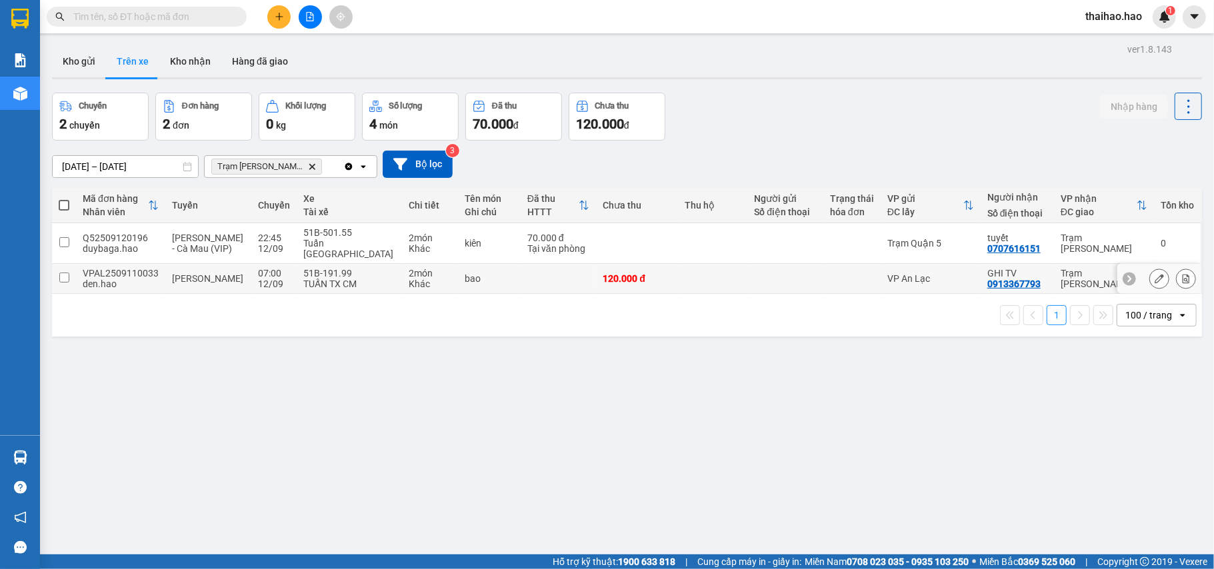
click at [1155, 279] on icon at bounding box center [1159, 278] width 9 height 9
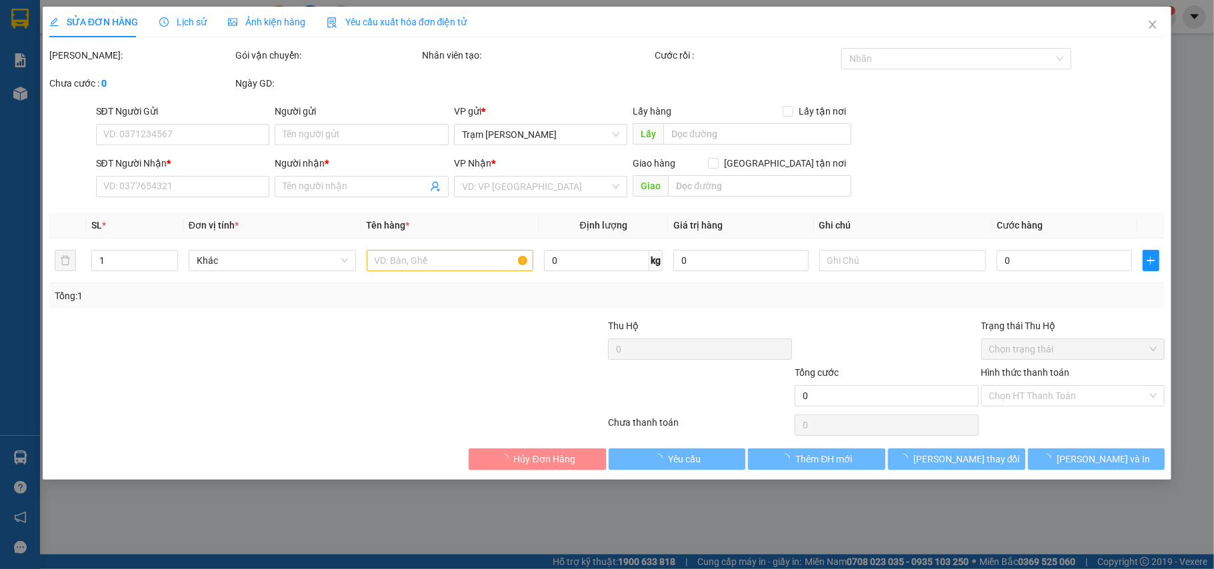
click at [275, 19] on span "Ảnh kiện hàng" at bounding box center [266, 22] width 77 height 11
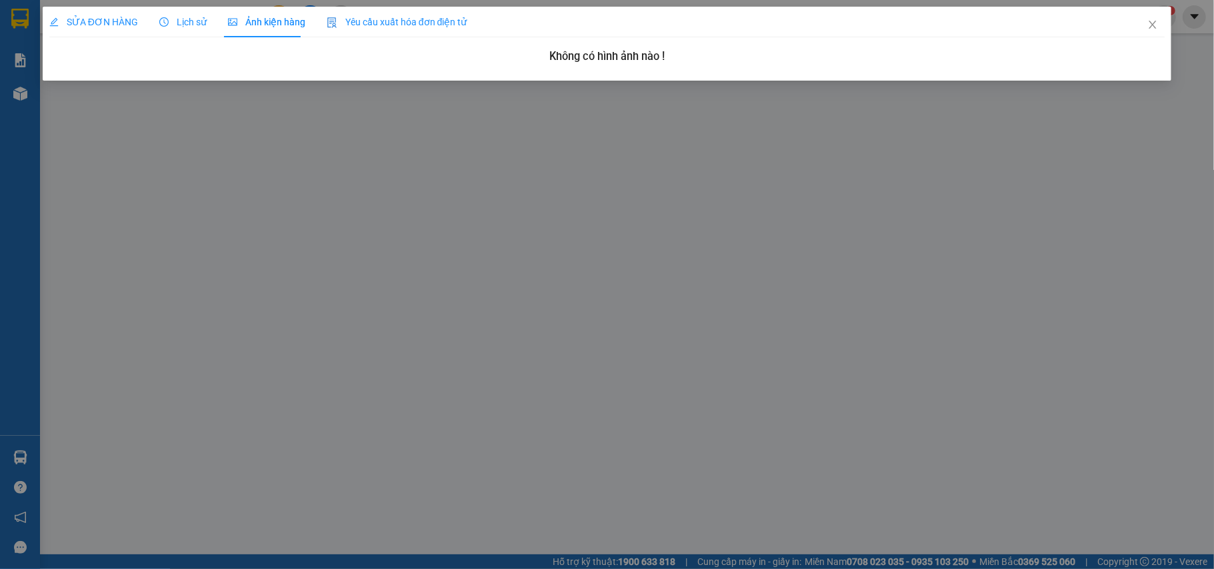
click at [187, 20] on span "Lịch sử" at bounding box center [182, 22] width 47 height 11
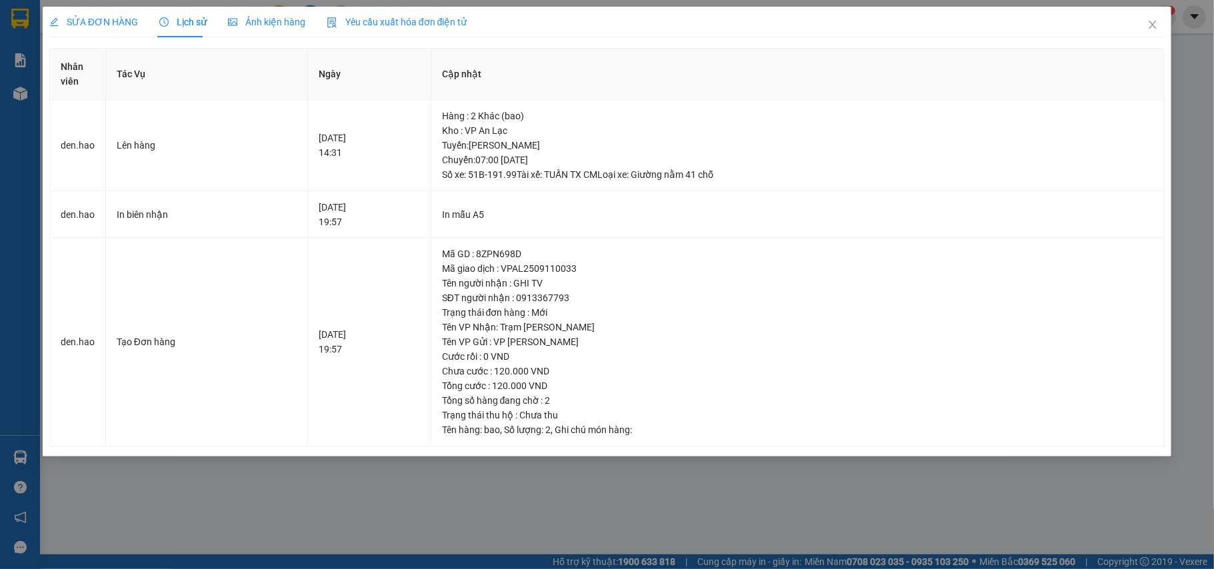
click at [91, 30] on div "SỬA ĐƠN HÀNG" at bounding box center [93, 22] width 89 height 31
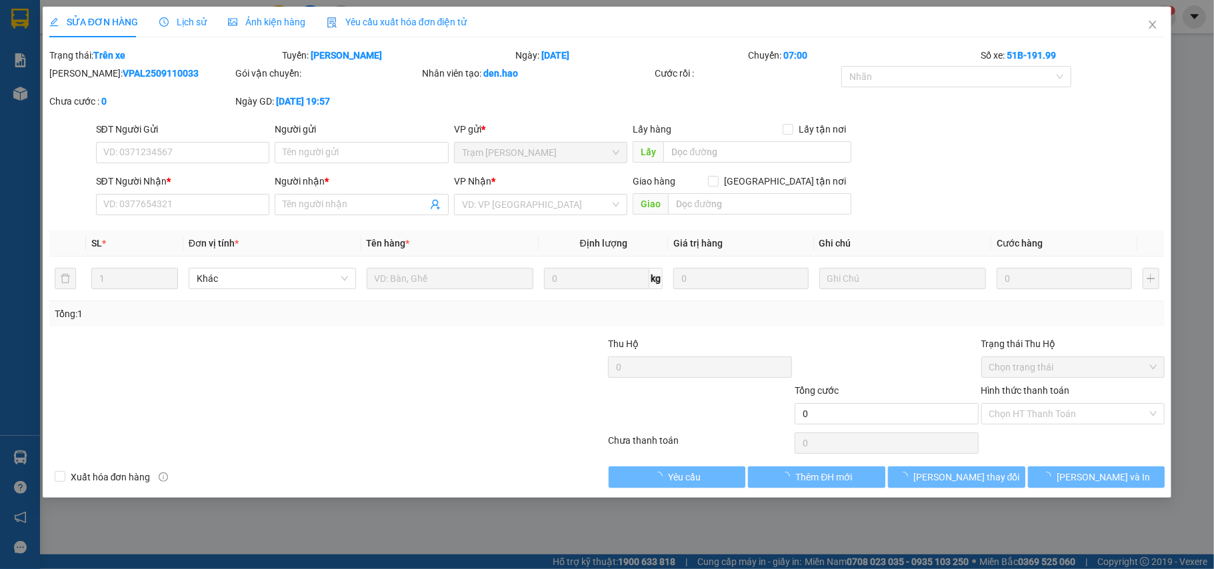
type input "0913367793"
type input "GHI TV"
type input "120.000"
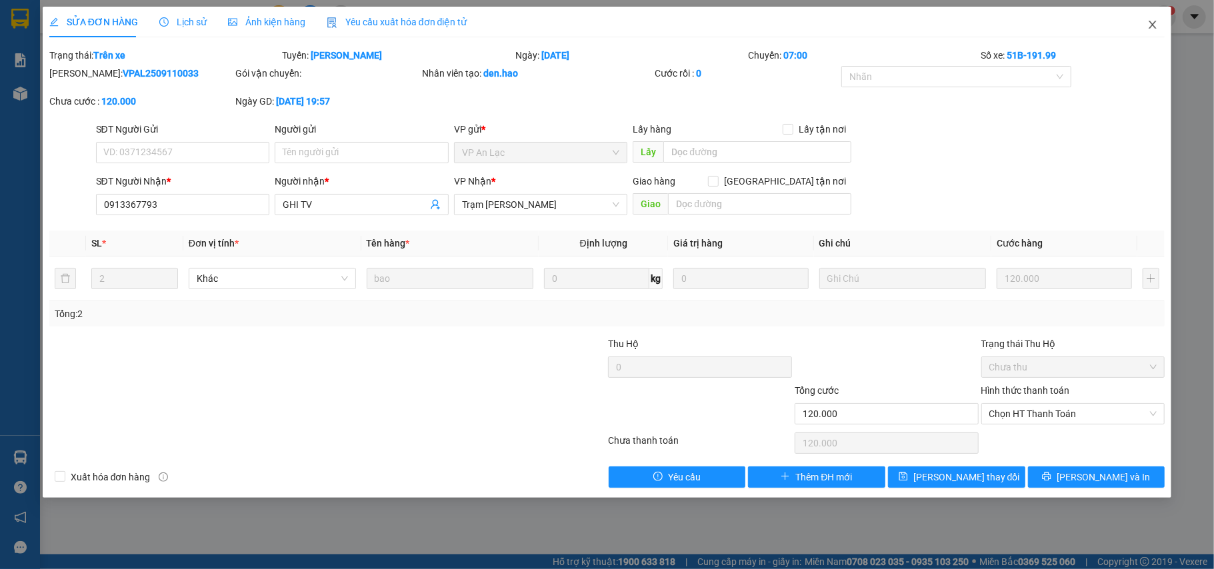
click at [1155, 29] on icon "close" at bounding box center [1152, 25] width 7 height 8
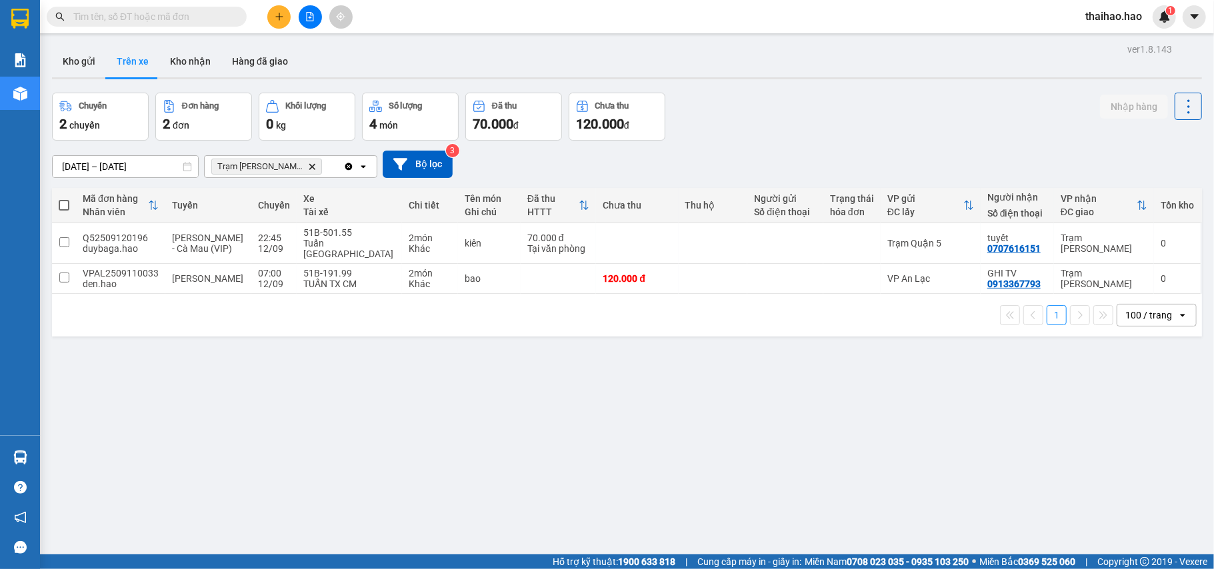
click at [185, 17] on input "text" at bounding box center [151, 16] width 157 height 15
type input "525"
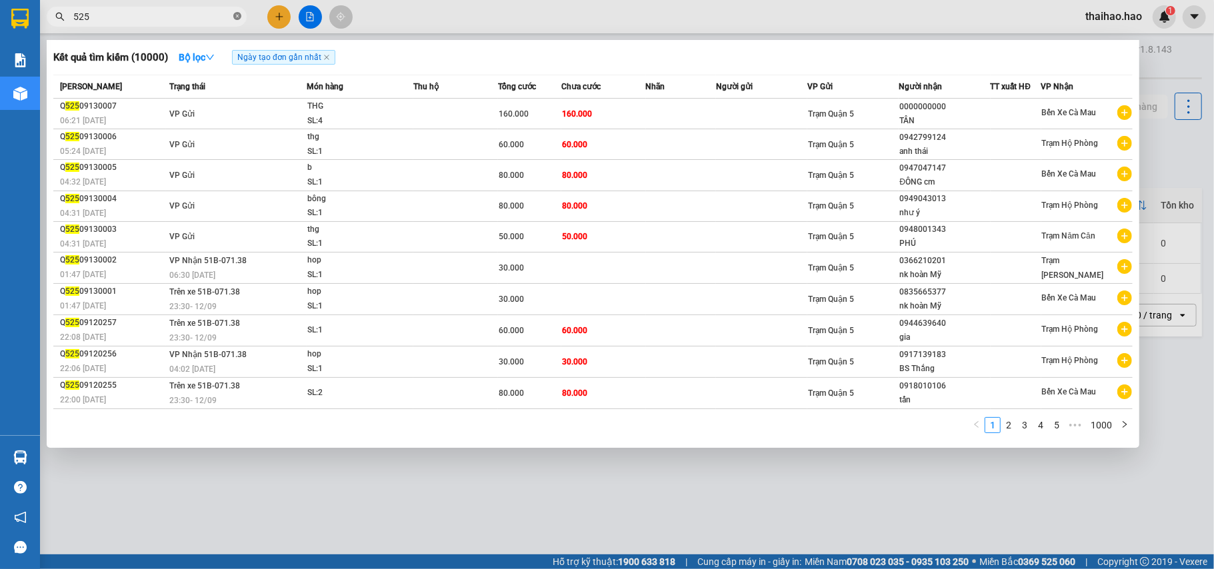
click at [240, 20] on icon "close-circle" at bounding box center [237, 16] width 8 height 8
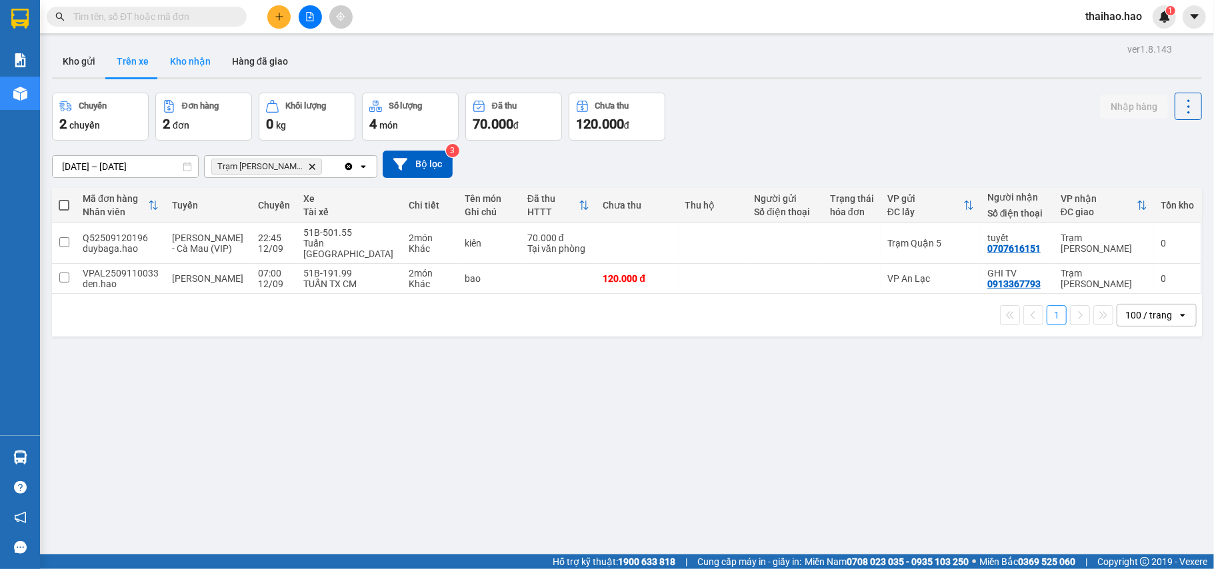
drag, startPoint x: 182, startPoint y: 71, endPoint x: 136, endPoint y: 111, distance: 61.0
click at [183, 70] on button "Kho nhận" at bounding box center [190, 61] width 62 height 32
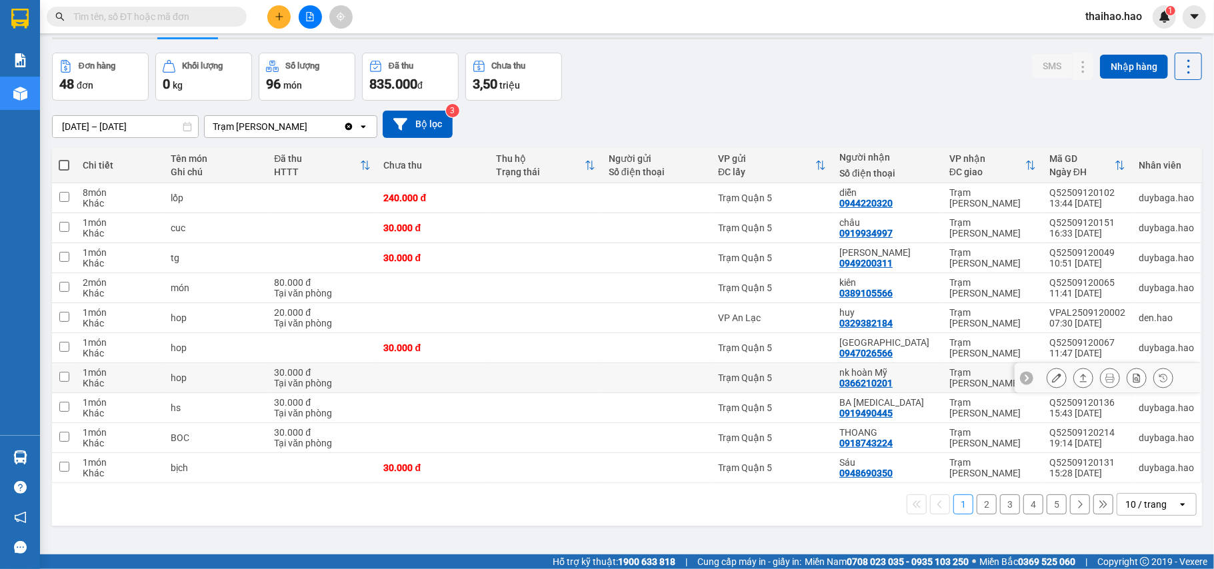
scroll to position [61, 0]
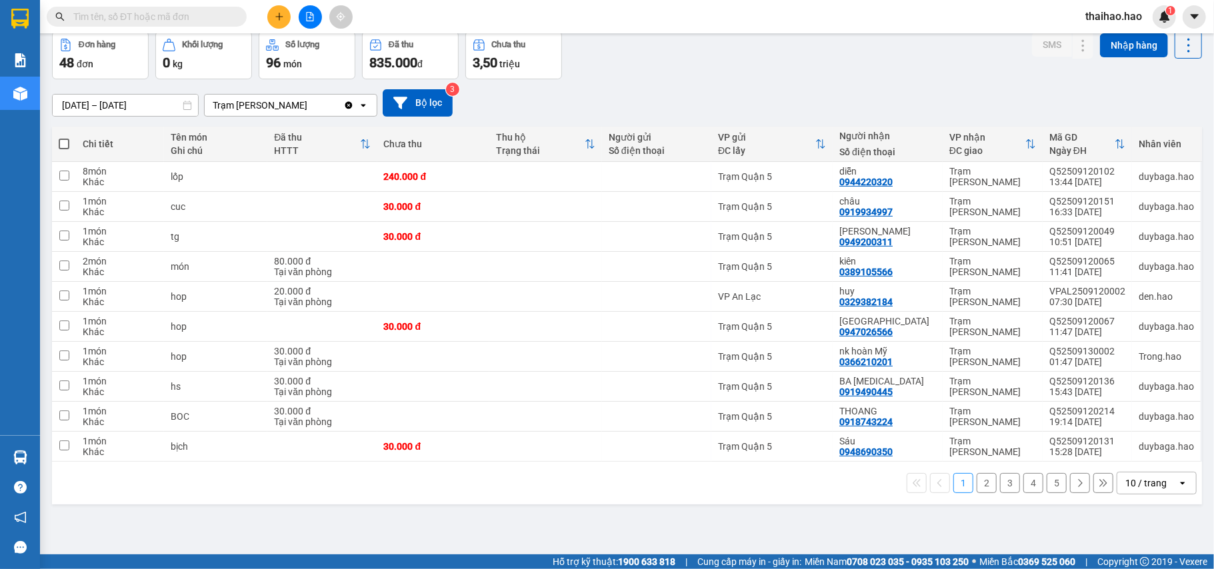
click at [1141, 487] on div "10 / trang" at bounding box center [1145, 483] width 41 height 13
click at [1136, 473] on ul "5 / trang 10 / trang 20 / trang 50 / trang 80 / trang 100 / trang" at bounding box center [1143, 398] width 80 height 155
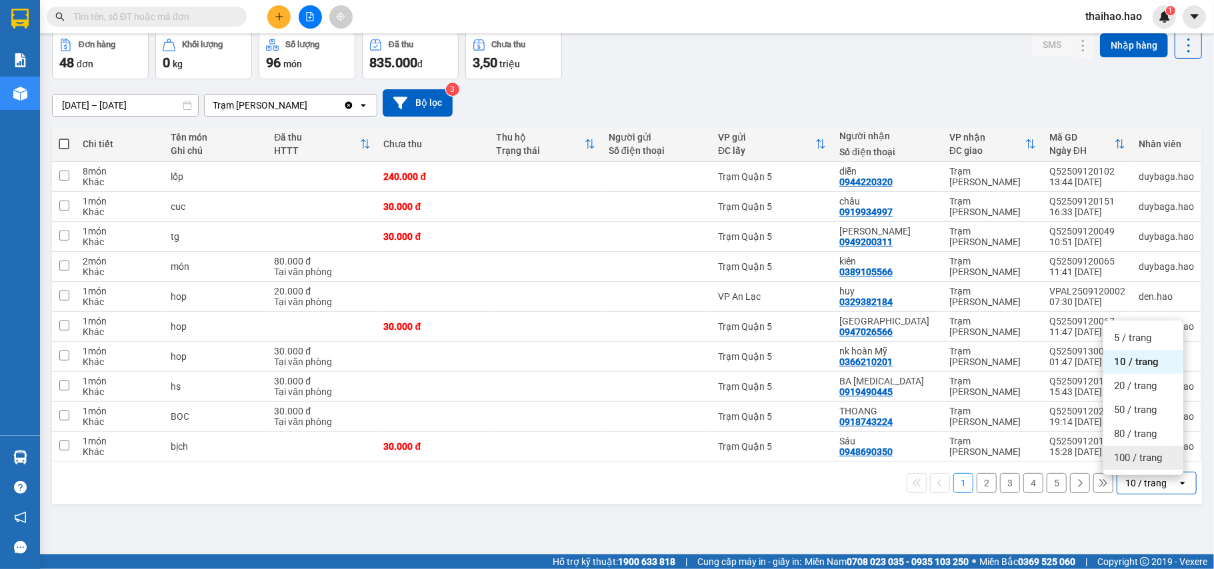
click at [1134, 465] on div "100 / trang" at bounding box center [1143, 458] width 80 height 24
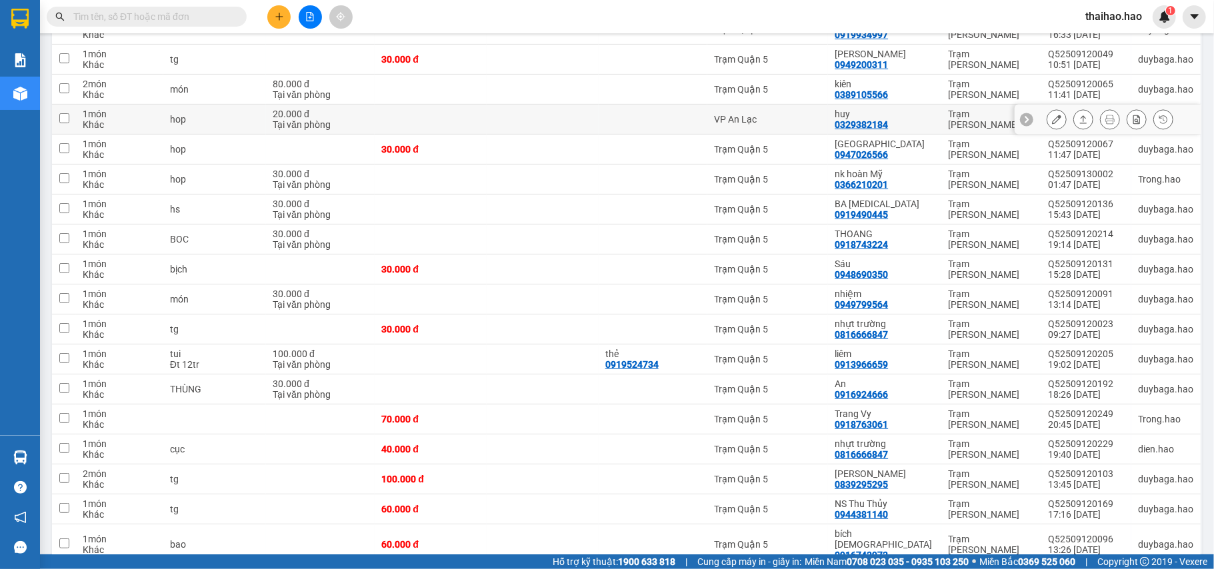
scroll to position [0, 0]
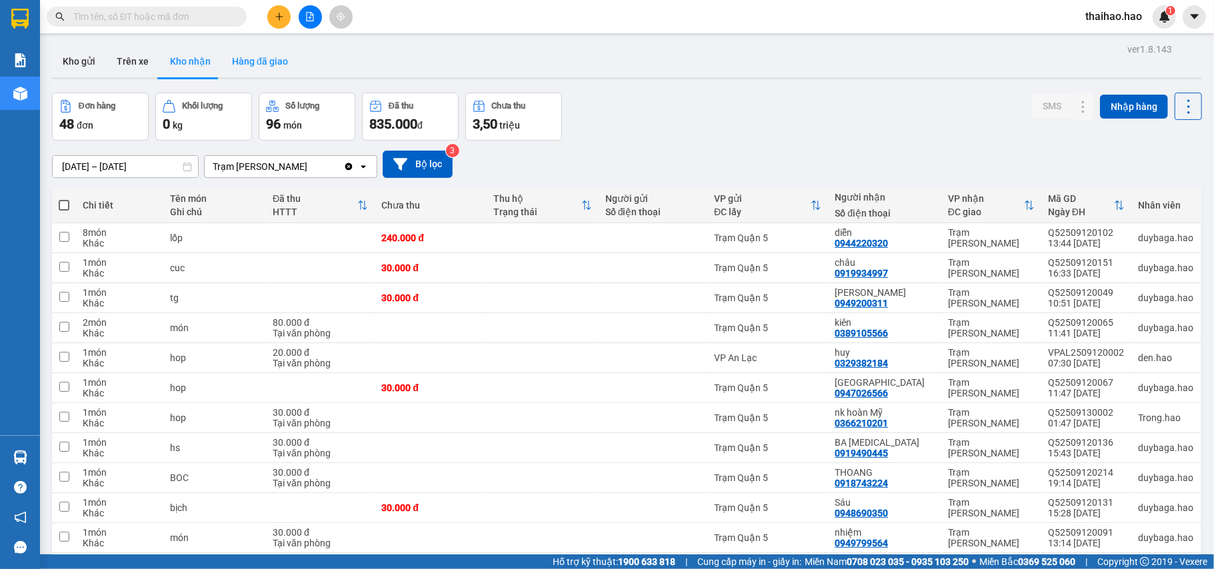
click at [267, 60] on button "Hàng đã giao" at bounding box center [259, 61] width 77 height 32
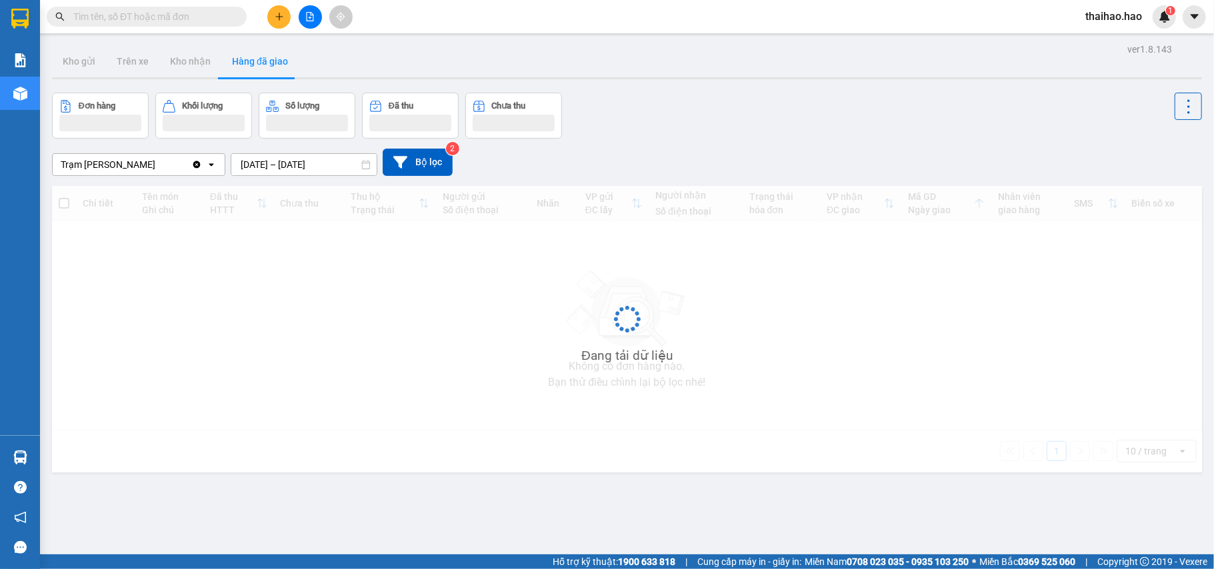
click at [311, 167] on input "[DATE] – [DATE]" at bounding box center [303, 164] width 145 height 21
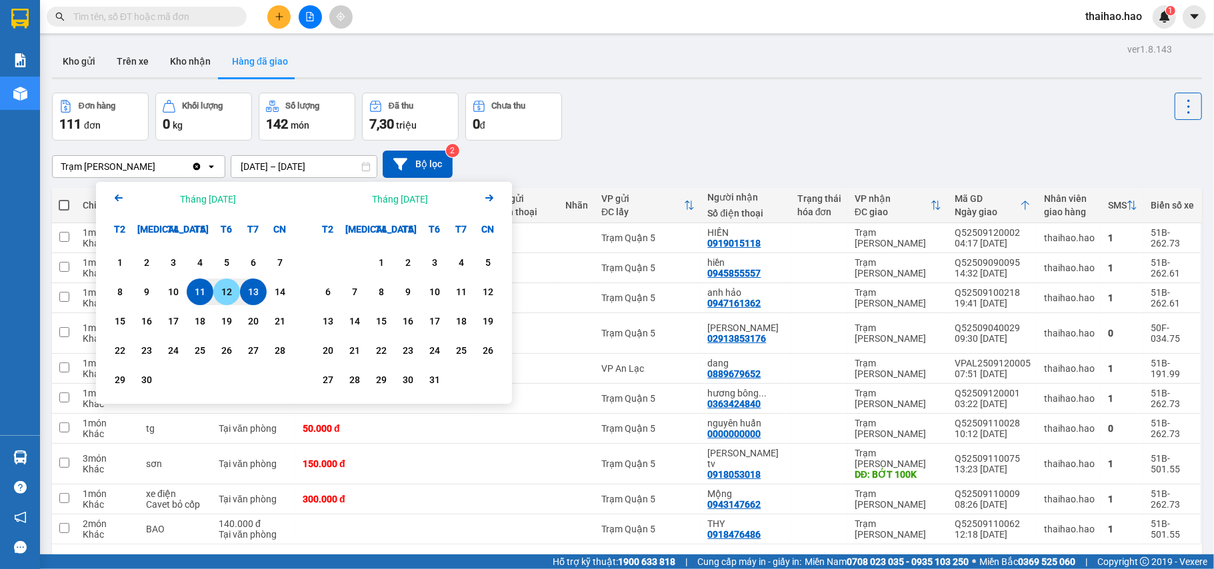
click at [232, 292] on div "12" at bounding box center [226, 292] width 19 height 16
type input "12/09/2025 – 12/09/2025"
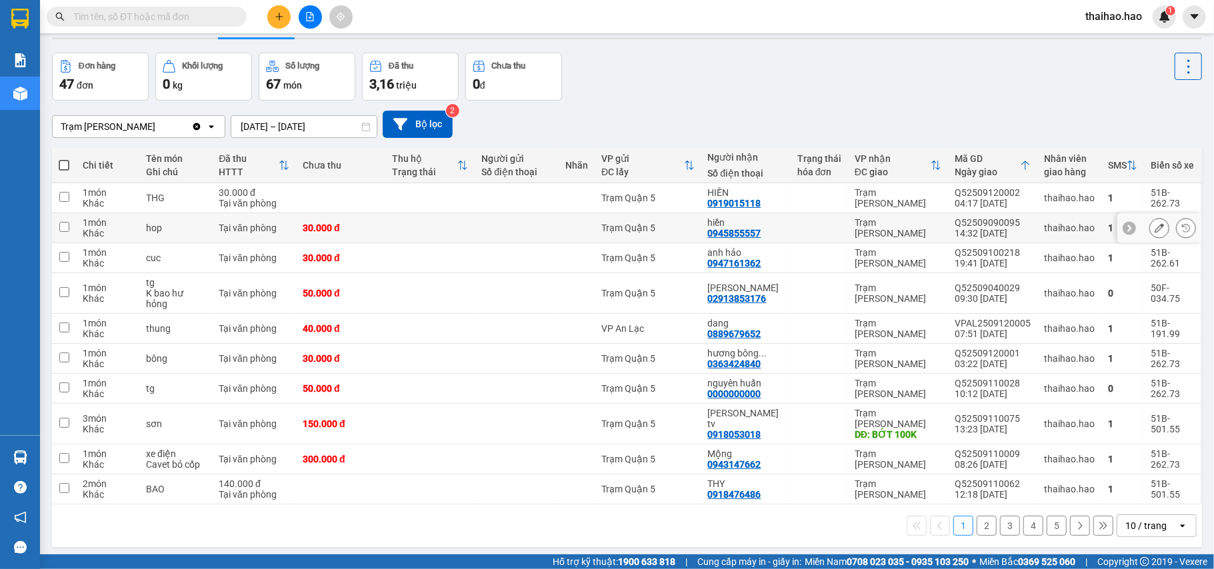
scroll to position [61, 0]
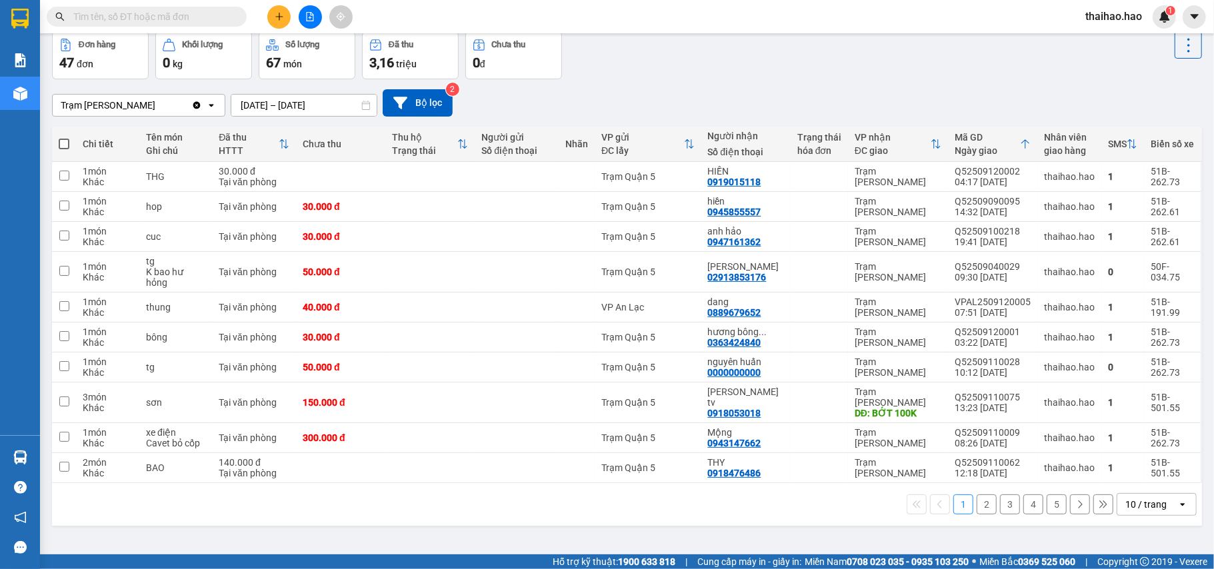
click at [1125, 498] on div "10 / trang" at bounding box center [1145, 504] width 41 height 13
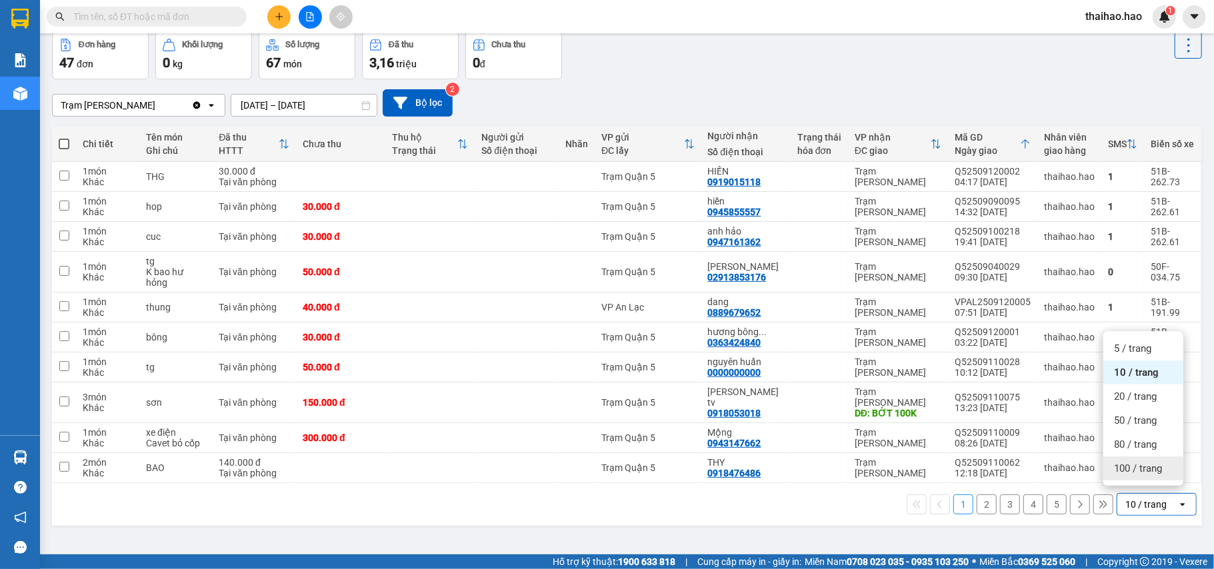
click at [1124, 467] on span "100 / trang" at bounding box center [1138, 468] width 48 height 13
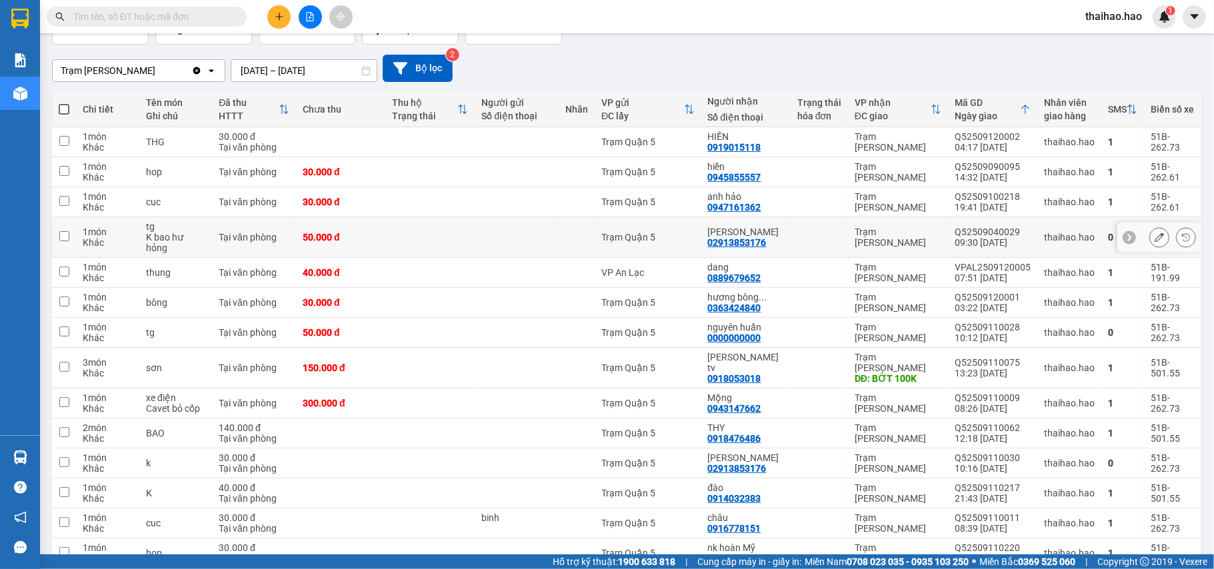
scroll to position [0, 0]
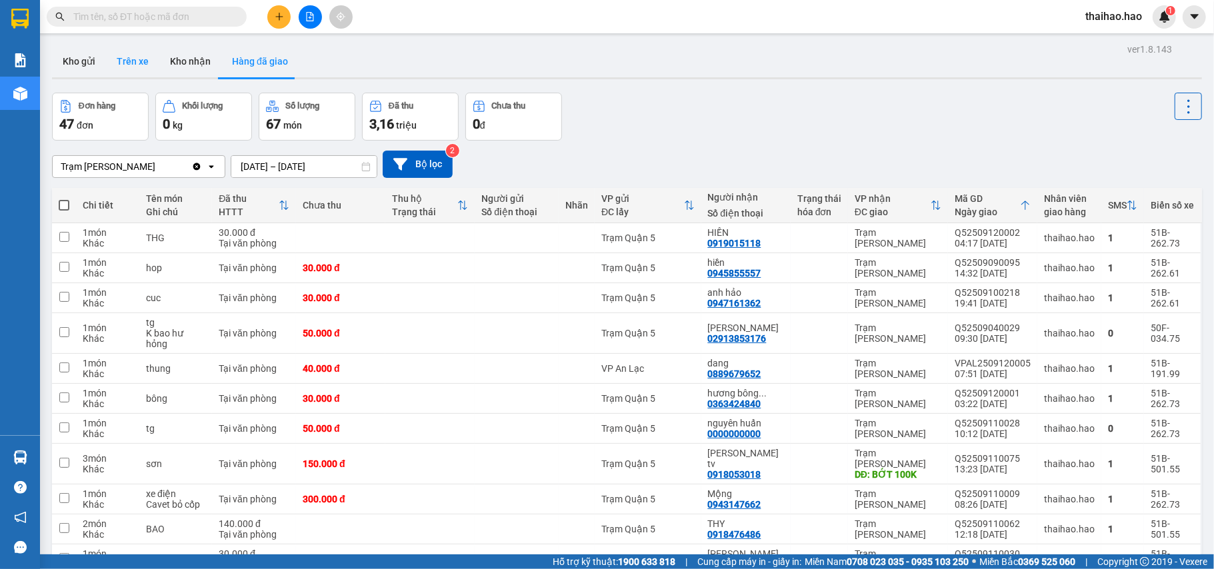
click at [137, 60] on button "Trên xe" at bounding box center [132, 61] width 53 height 32
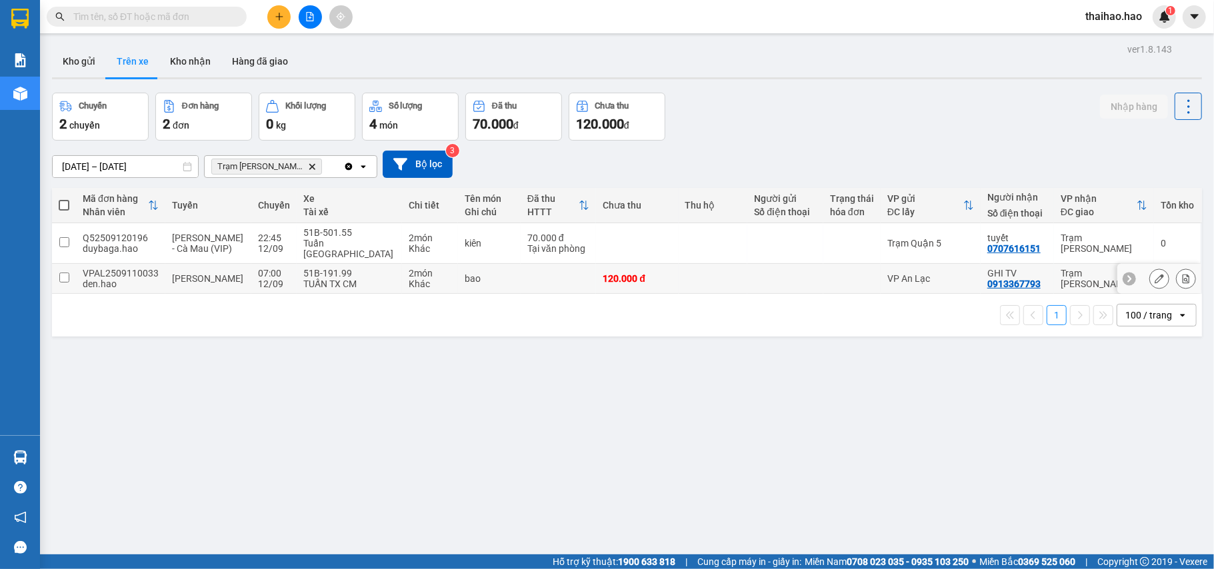
click at [987, 289] on div "0913367793" at bounding box center [1013, 284] width 53 height 11
copy div "0913367793"
click at [223, 19] on input "text" at bounding box center [151, 16] width 157 height 15
paste input "0913367793"
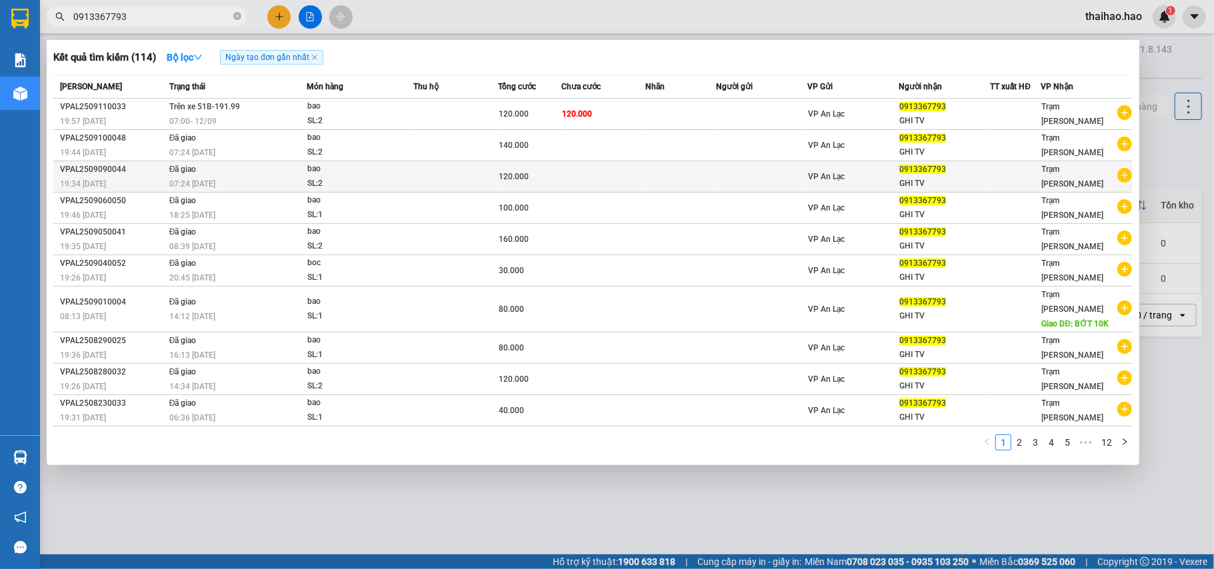
type input "0913367793"
click at [344, 177] on div "SL: 2" at bounding box center [357, 184] width 100 height 15
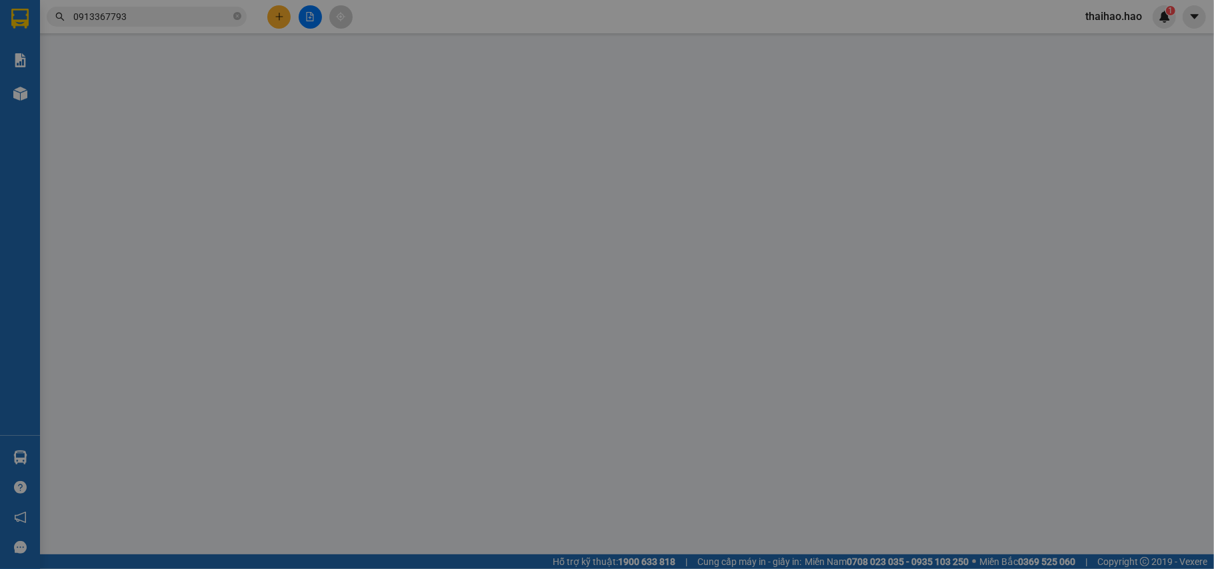
type input "0913367793"
type input "GHI TV"
type input "120.000"
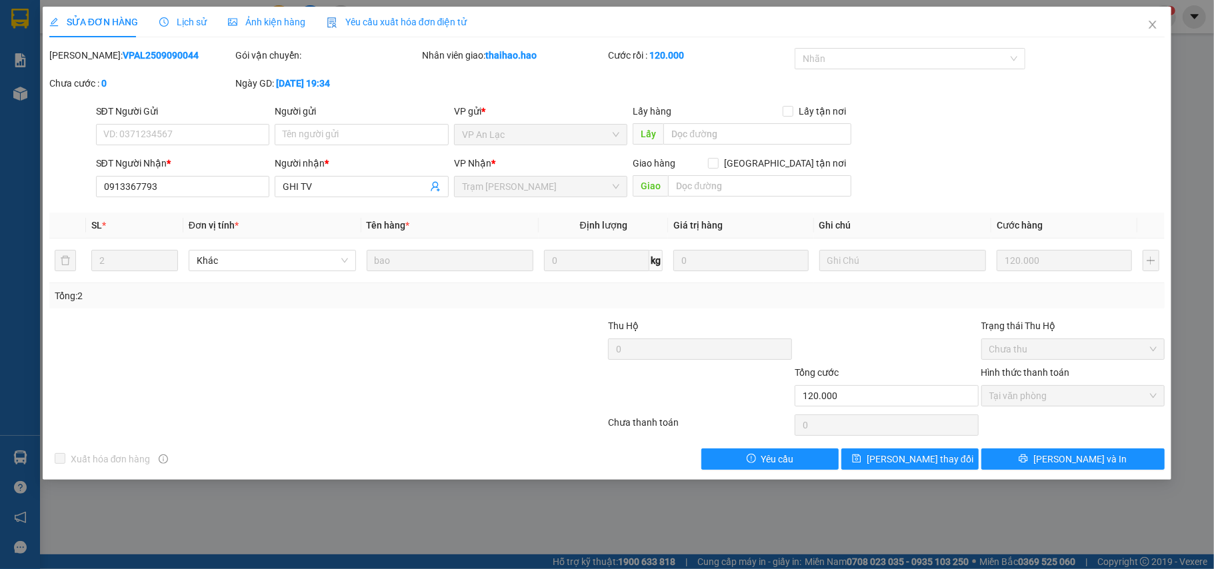
click at [179, 17] on span "Lịch sử" at bounding box center [182, 22] width 47 height 11
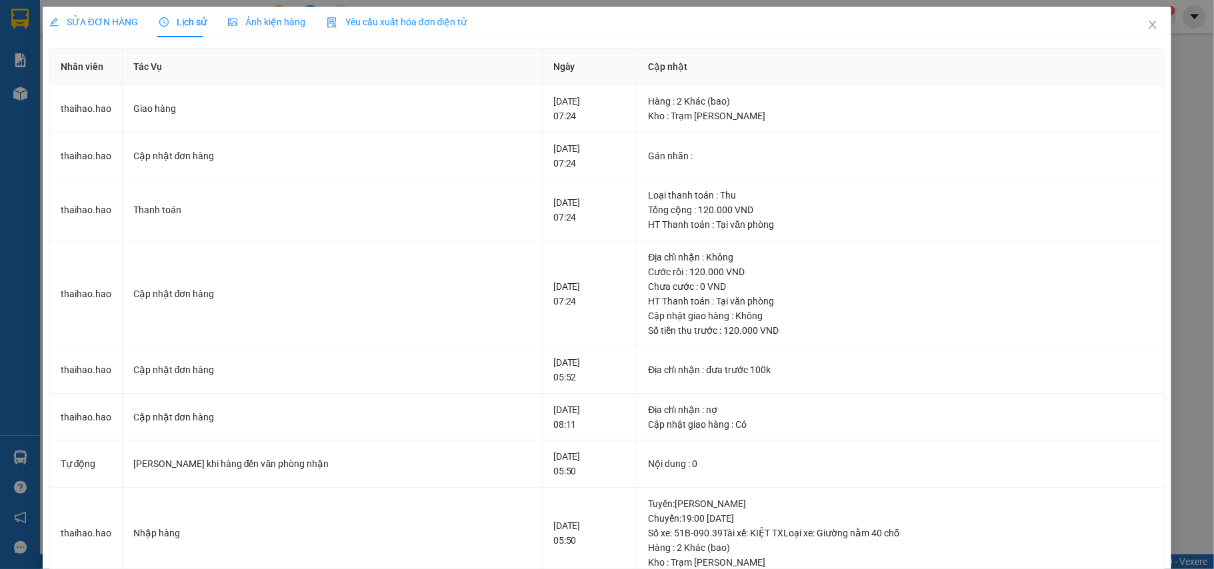
click at [251, 19] on span "Ảnh kiện hàng" at bounding box center [266, 22] width 77 height 11
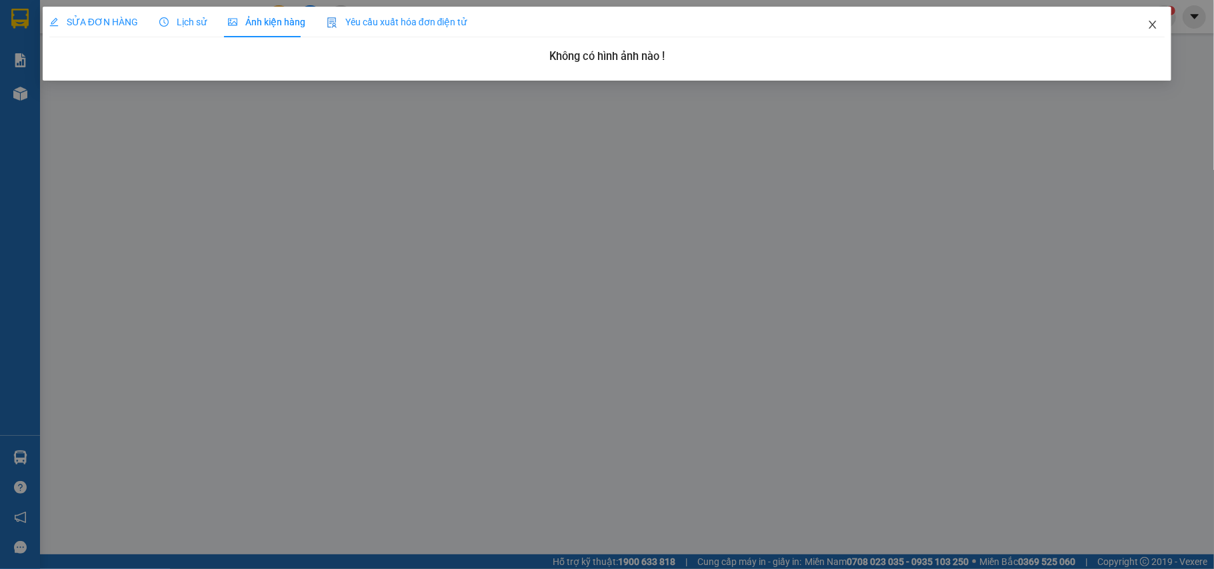
click at [1161, 29] on span "Close" at bounding box center [1152, 25] width 37 height 37
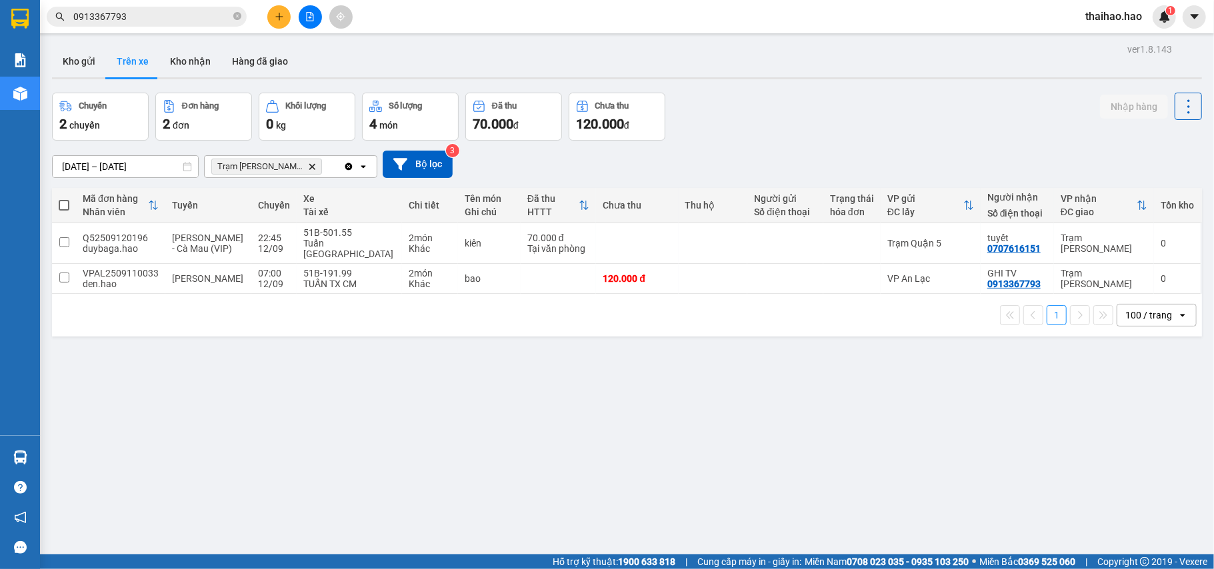
click at [181, 19] on input "0913367793" at bounding box center [151, 16] width 157 height 15
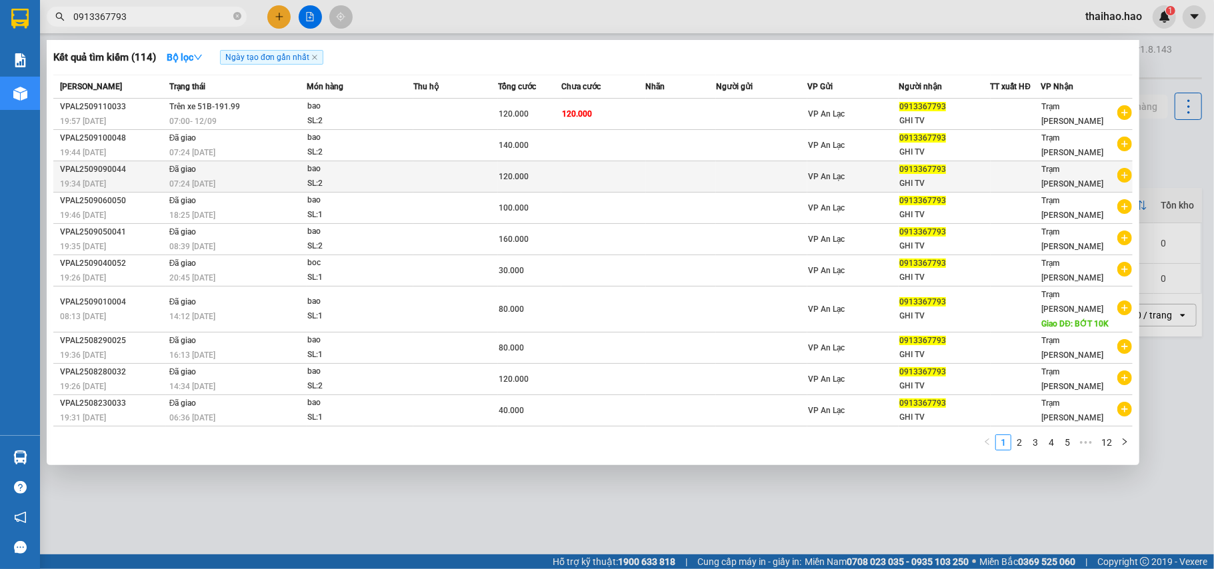
click at [484, 176] on td at bounding box center [455, 176] width 85 height 31
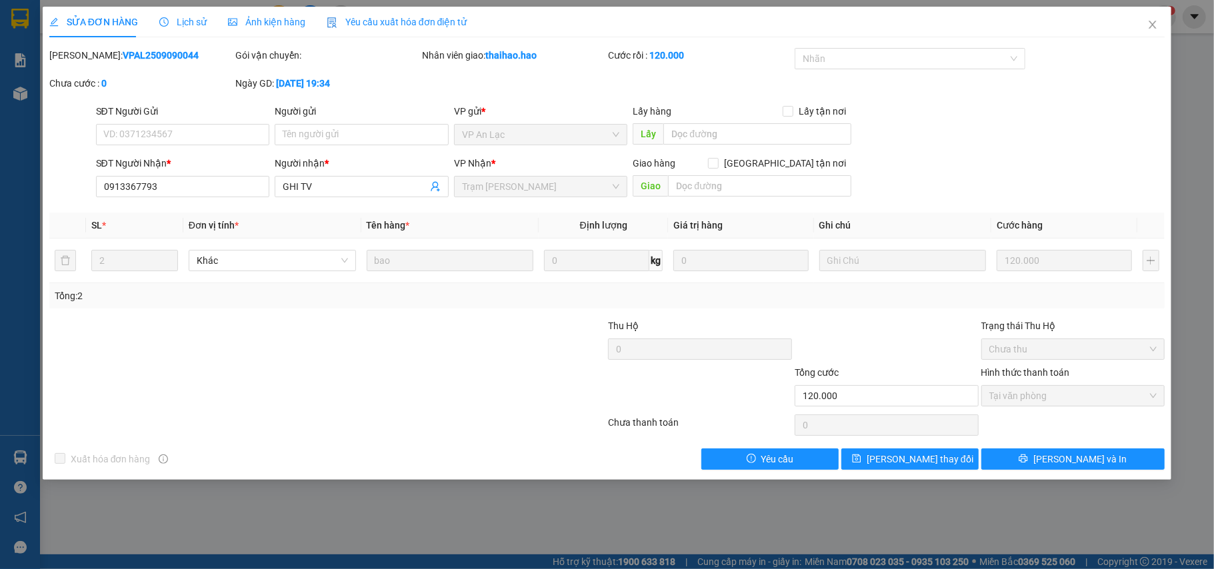
click at [183, 20] on span "Lịch sử" at bounding box center [182, 22] width 47 height 11
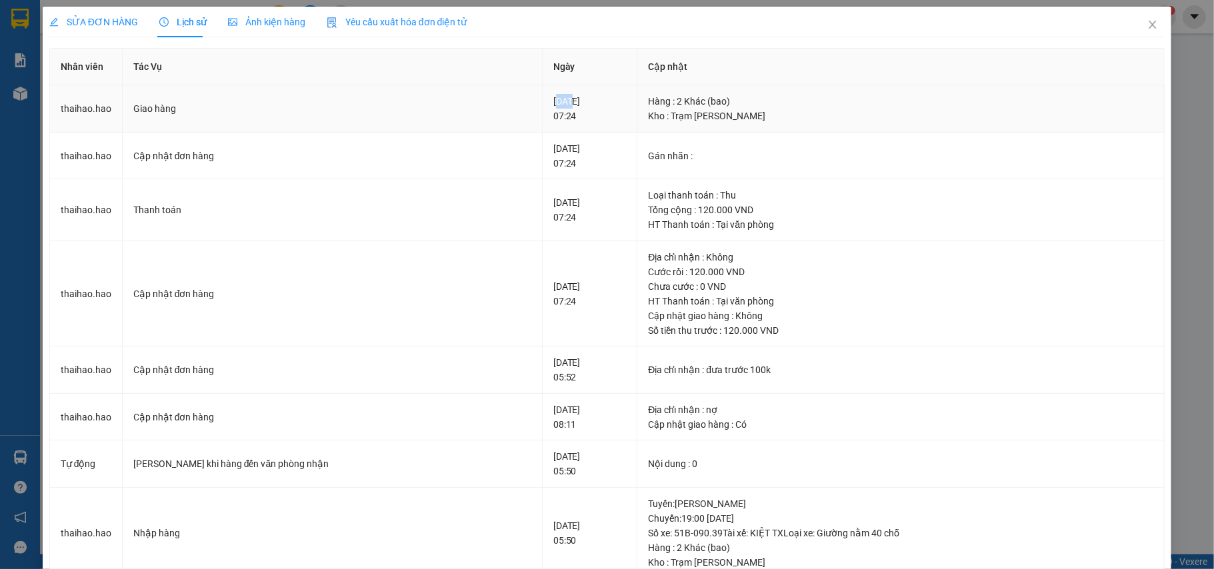
drag, startPoint x: 499, startPoint y: 100, endPoint x: 508, endPoint y: 97, distance: 9.1
click at [553, 97] on div "11-09-2025 07:24" at bounding box center [589, 108] width 73 height 29
click at [553, 109] on div "11-09-2025 07:24" at bounding box center [589, 108] width 73 height 29
click at [553, 113] on div "11-09-2025 07:24" at bounding box center [589, 108] width 73 height 29
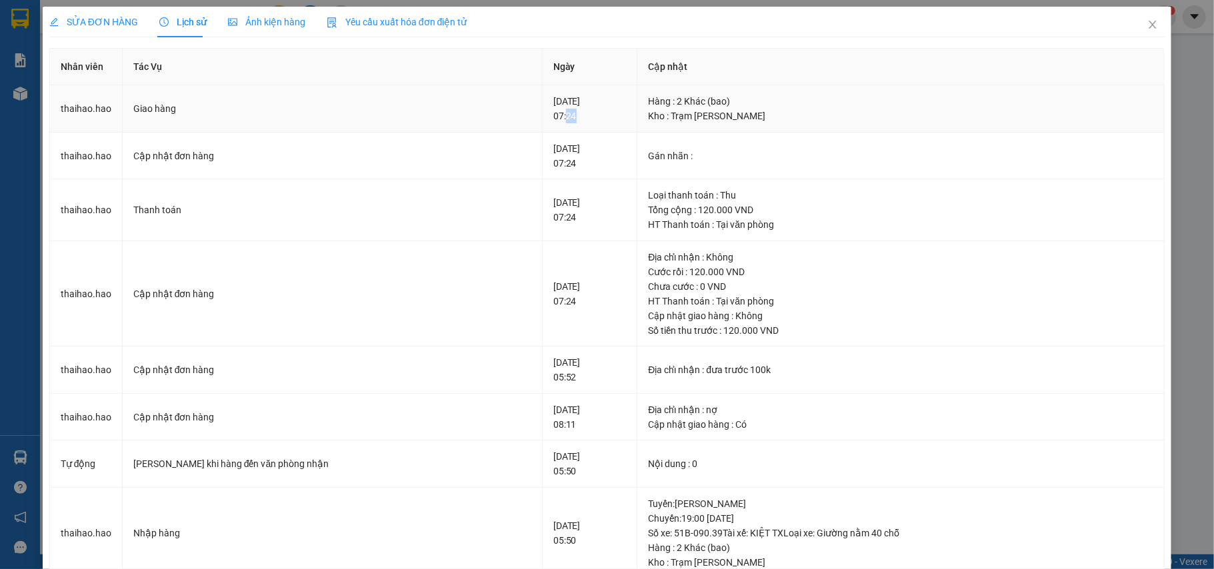
click at [553, 115] on div "11-09-2025 07:24" at bounding box center [589, 108] width 73 height 29
click at [553, 169] on div "11-09-2025 07:24" at bounding box center [589, 155] width 73 height 29
click at [276, 19] on span "Ảnh kiện hàng" at bounding box center [266, 22] width 77 height 11
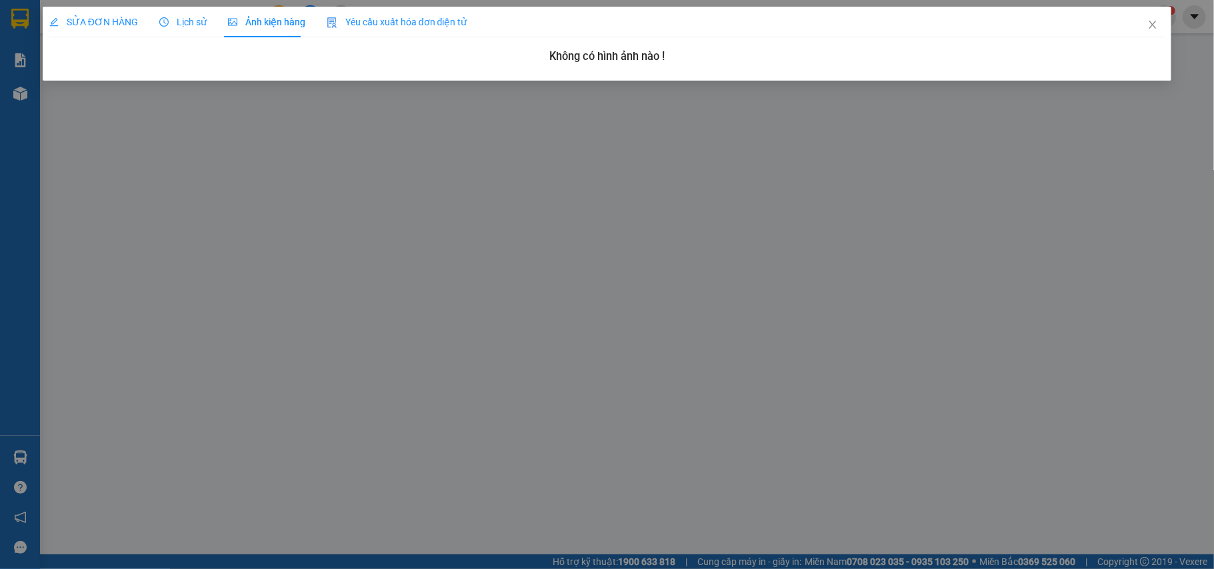
click at [166, 25] on icon "clock-circle" at bounding box center [163, 21] width 9 height 9
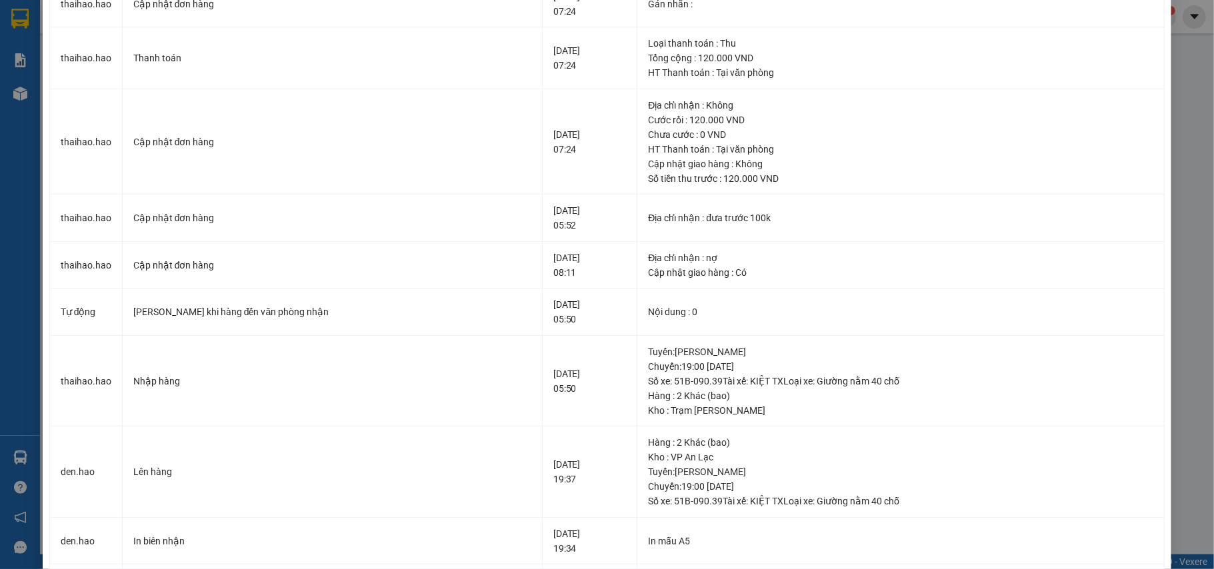
scroll to position [355, 0]
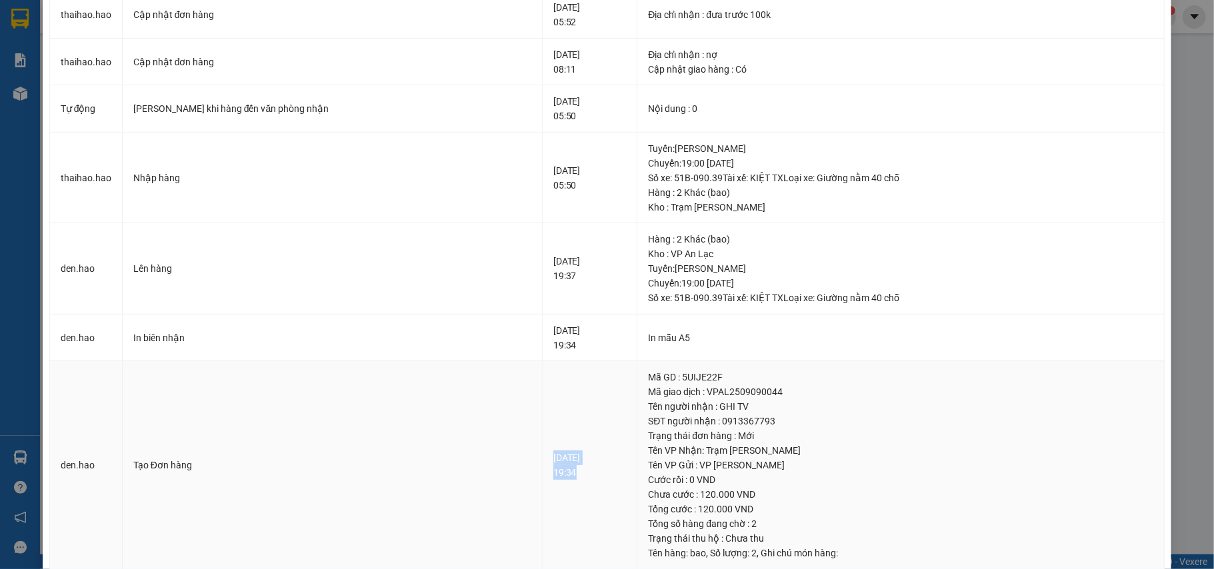
drag, startPoint x: 491, startPoint y: 460, endPoint x: 564, endPoint y: 473, distance: 74.4
click at [564, 473] on div "09-09-2025 19:34" at bounding box center [589, 465] width 73 height 29
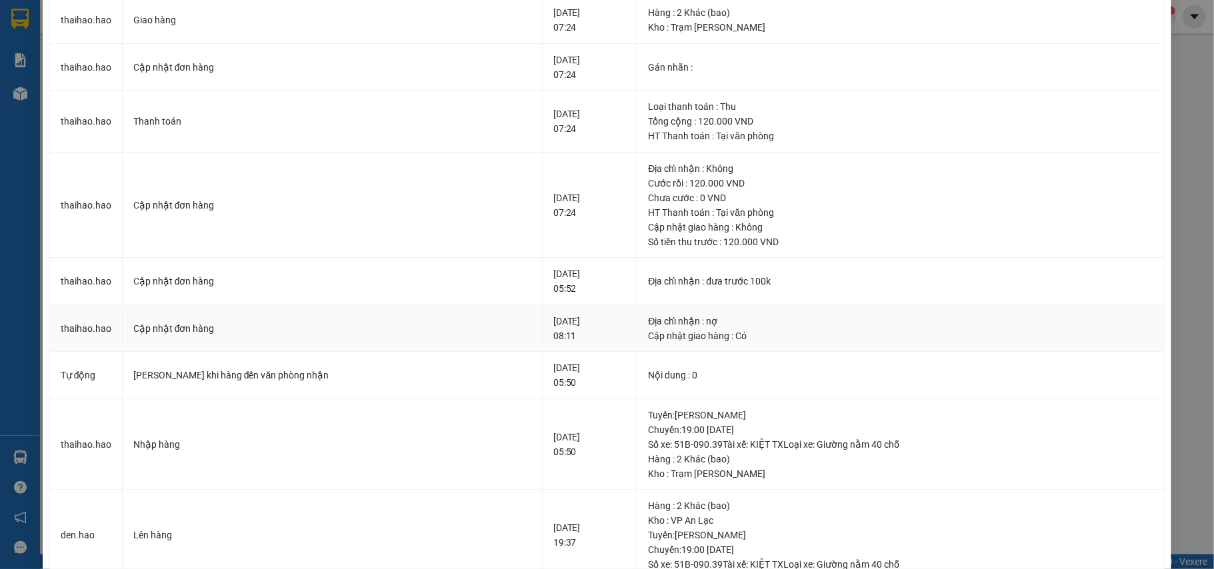
scroll to position [177, 0]
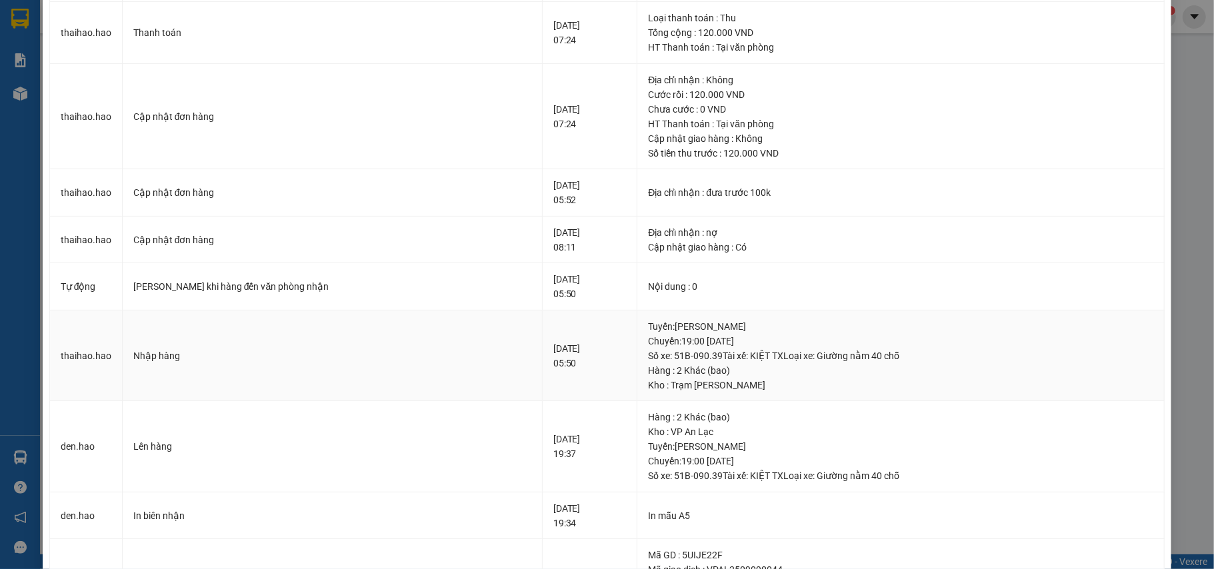
drag, startPoint x: 489, startPoint y: 343, endPoint x: 556, endPoint y: 355, distance: 68.5
click at [556, 355] on td "10-09-2025 05:50" at bounding box center [590, 356] width 95 height 91
click at [553, 361] on div "10-09-2025 05:50" at bounding box center [589, 355] width 73 height 29
drag, startPoint x: 488, startPoint y: 347, endPoint x: 564, endPoint y: 364, distance: 77.8
click at [564, 364] on td "10-09-2025 05:50" at bounding box center [590, 356] width 95 height 91
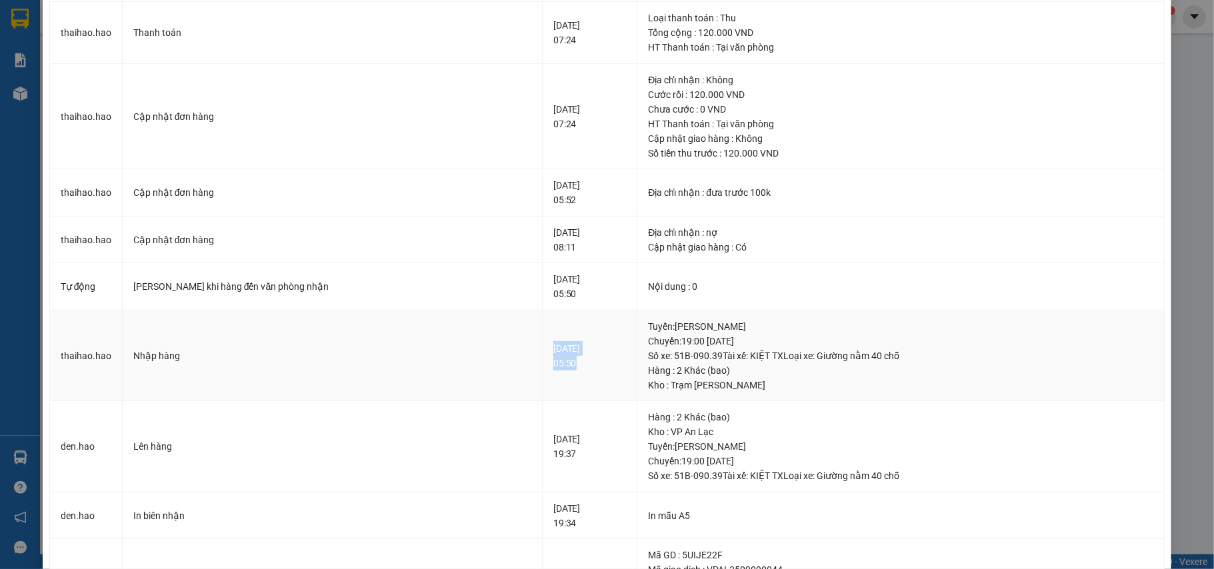
click at [563, 364] on div "10-09-2025 05:50" at bounding box center [589, 355] width 73 height 29
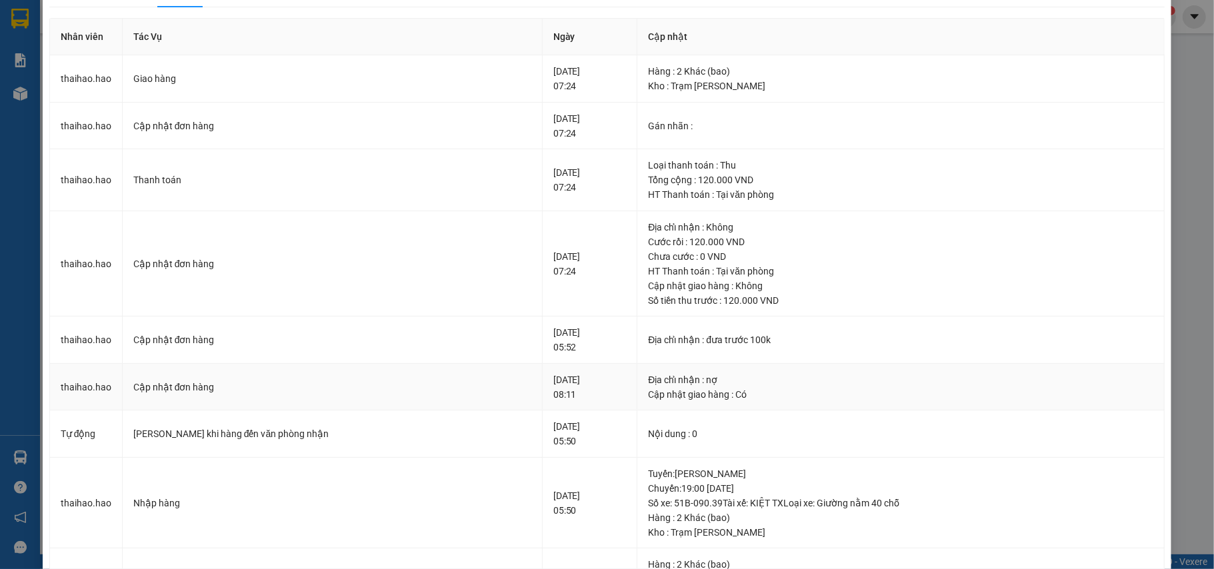
scroll to position [0, 0]
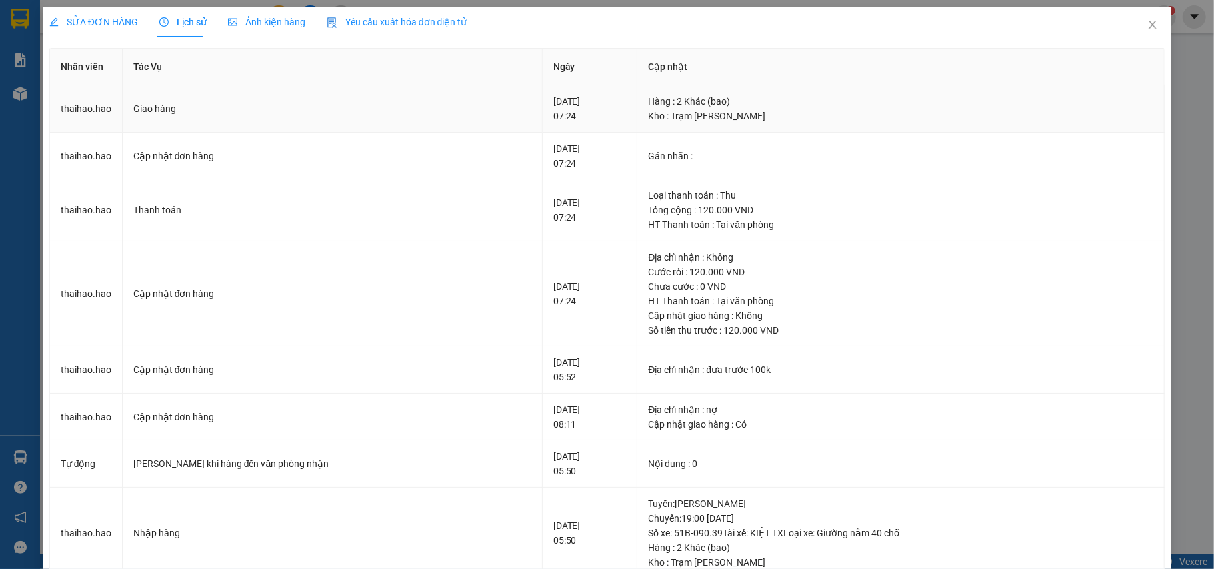
drag, startPoint x: 500, startPoint y: 104, endPoint x: 542, endPoint y: 104, distance: 42.0
click at [553, 104] on div "11-09-2025 07:24" at bounding box center [589, 108] width 73 height 29
click at [553, 150] on div "11-09-2025 07:24" at bounding box center [589, 155] width 73 height 29
drag, startPoint x: 494, startPoint y: 109, endPoint x: 567, endPoint y: 109, distance: 72.7
click at [567, 109] on div "11-09-2025 07:24" at bounding box center [589, 108] width 73 height 29
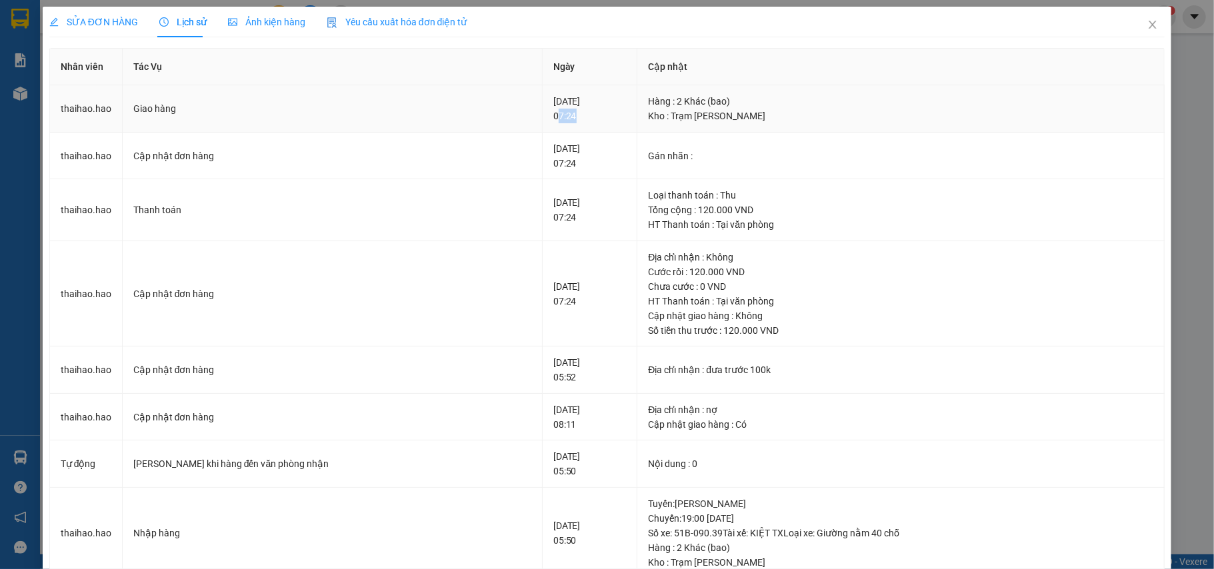
click at [567, 109] on div "11-09-2025 07:24" at bounding box center [589, 108] width 73 height 29
click at [1147, 28] on icon "close" at bounding box center [1152, 24] width 11 height 11
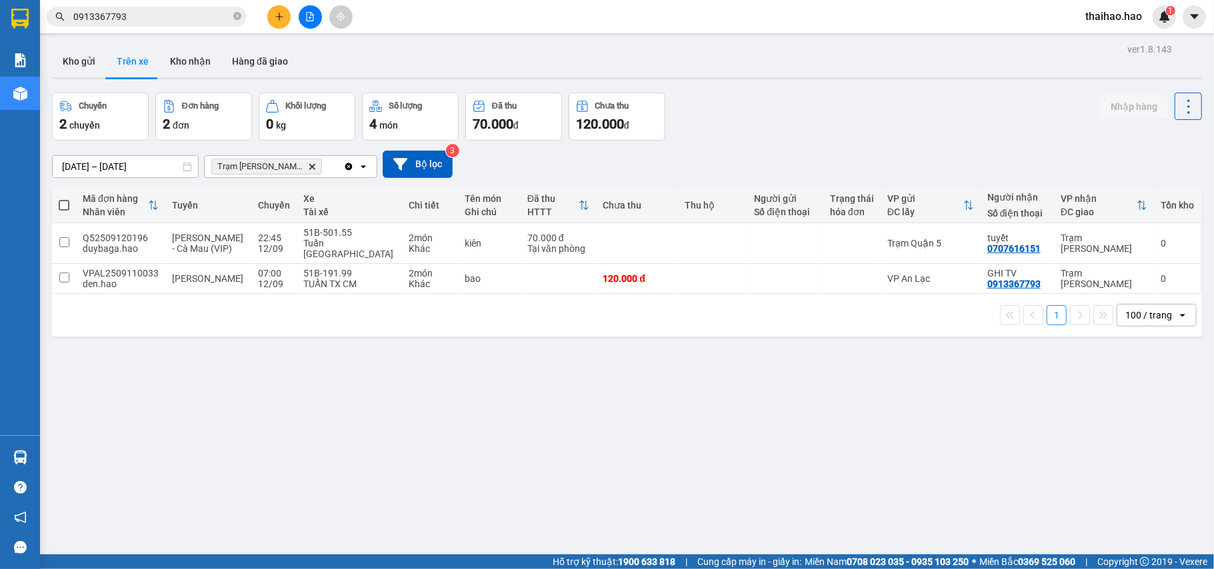
click at [188, 16] on input "0913367793" at bounding box center [151, 16] width 157 height 15
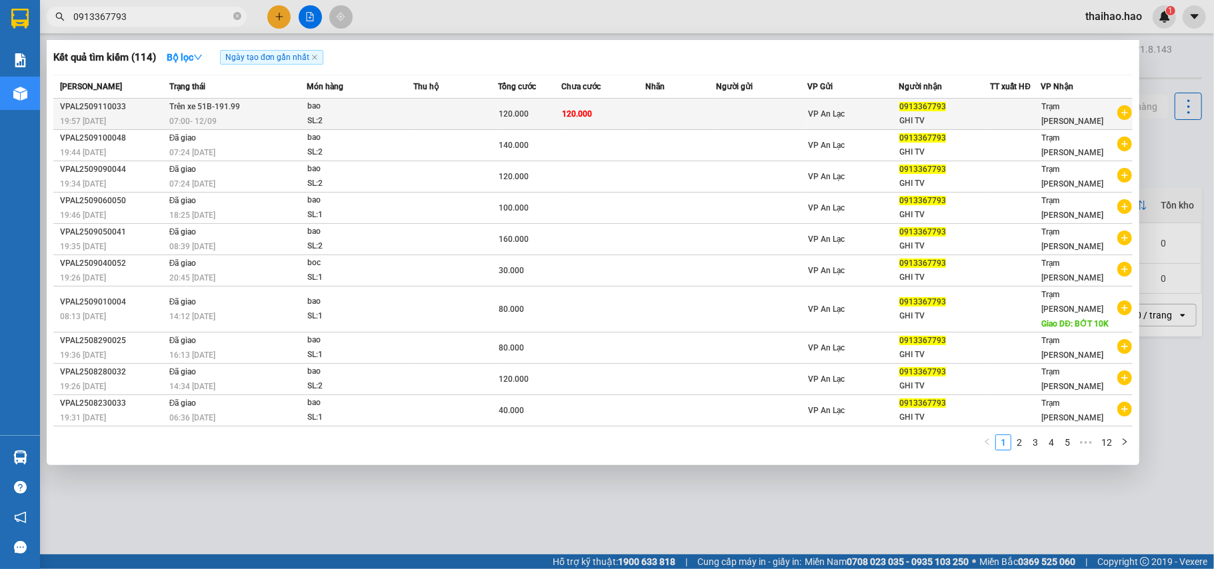
click at [473, 111] on td at bounding box center [455, 114] width 85 height 31
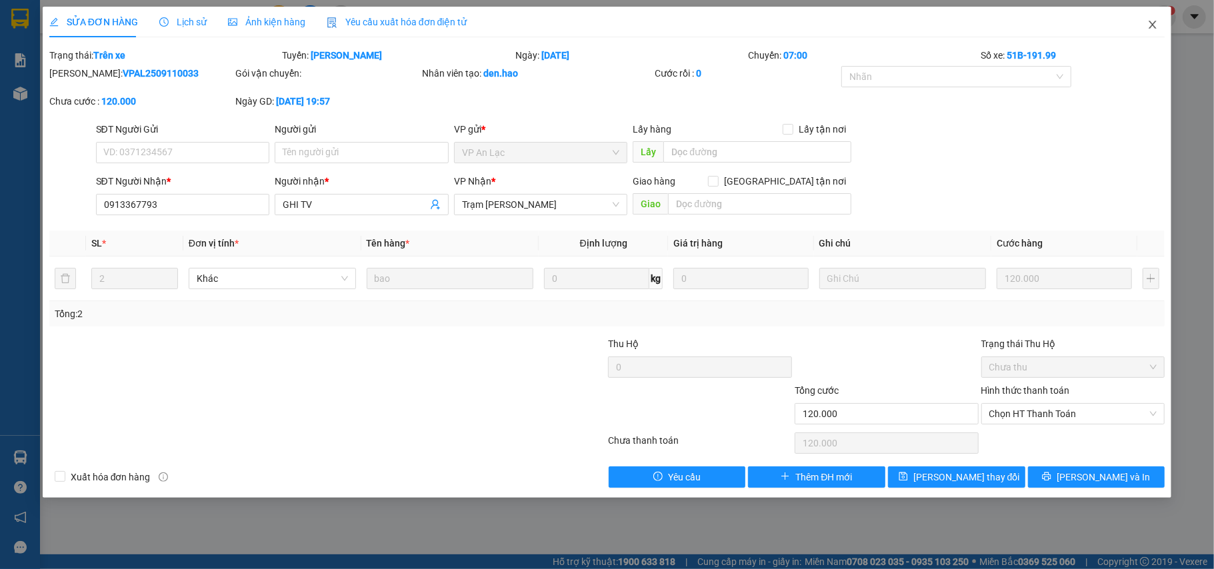
click at [1153, 19] on span "Close" at bounding box center [1152, 25] width 37 height 37
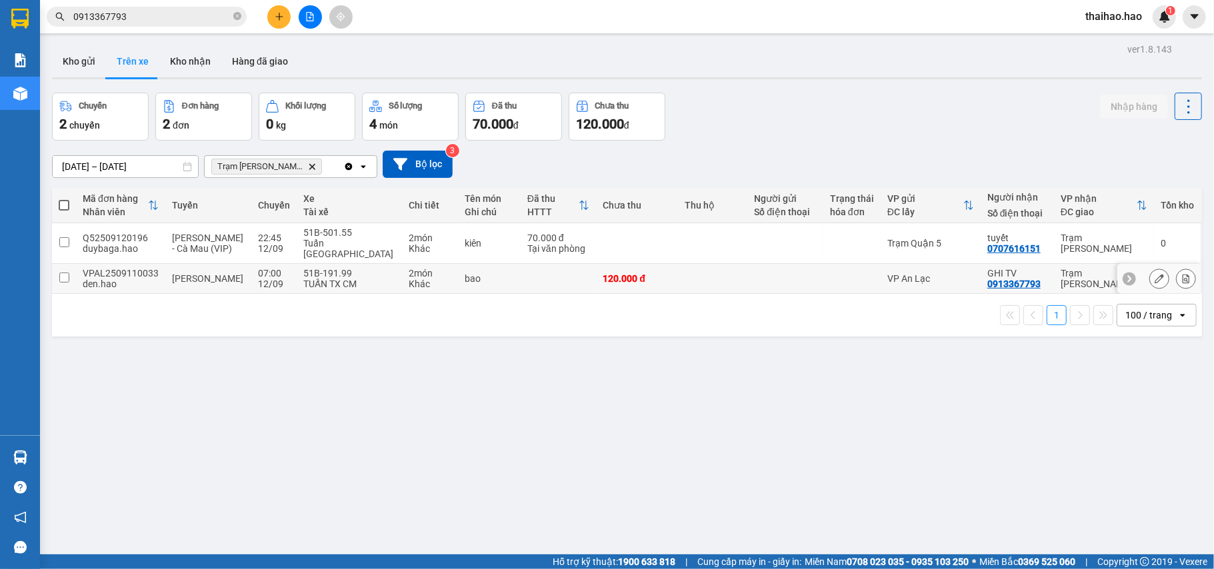
click at [864, 283] on td at bounding box center [851, 279] width 57 height 30
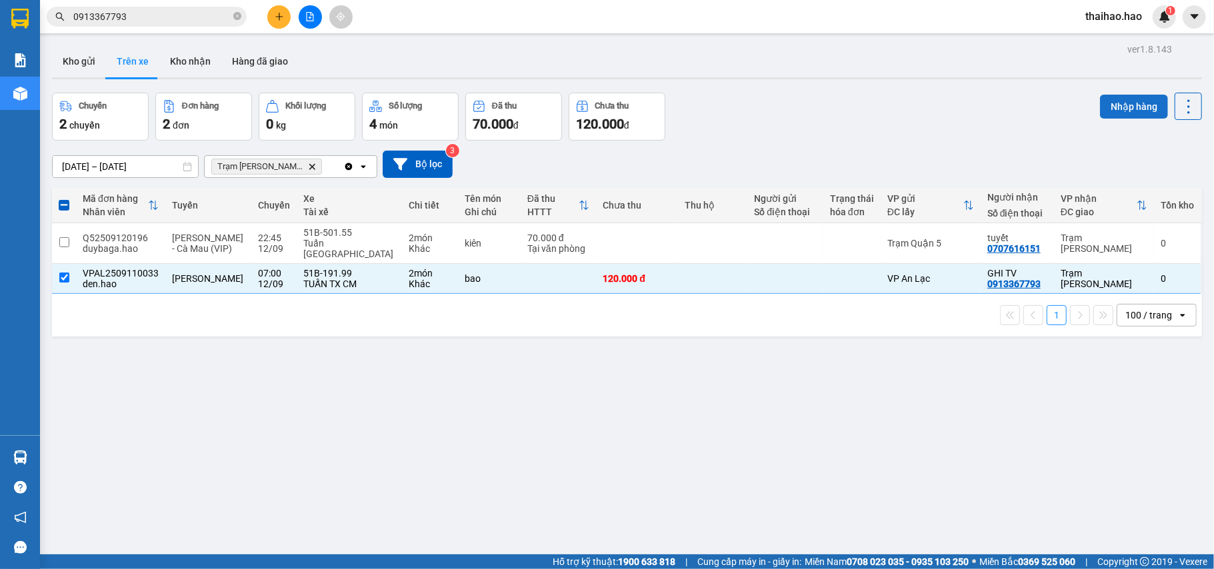
click at [1100, 104] on button "Nhập hàng" at bounding box center [1134, 107] width 68 height 24
checkbox input "false"
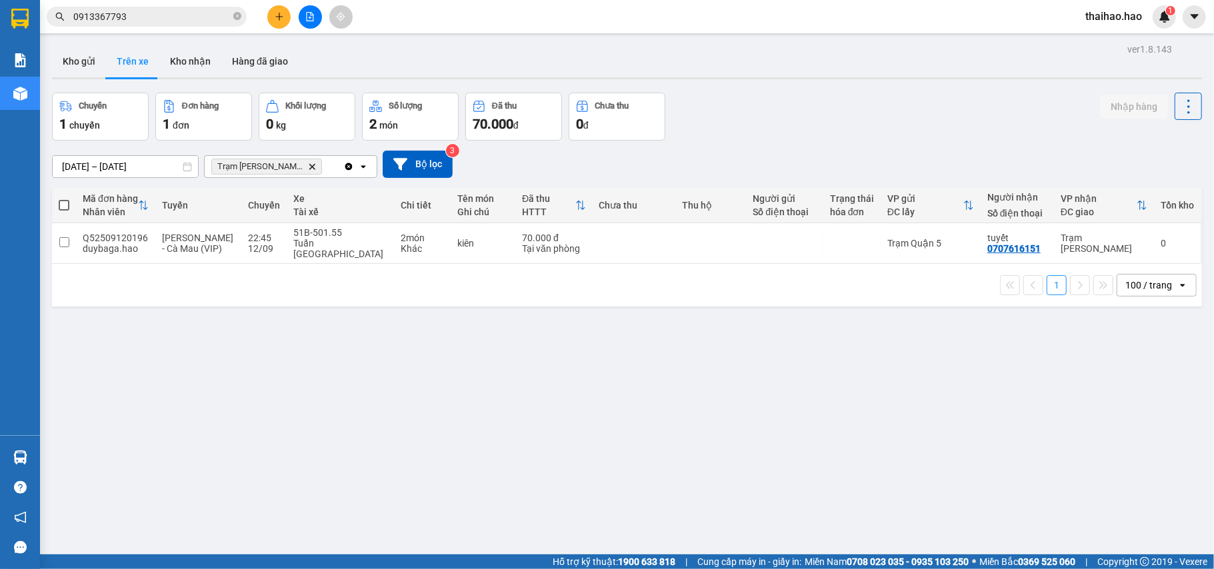
click at [100, 169] on input "[DATE] – [DATE]" at bounding box center [125, 166] width 145 height 21
click at [1004, 105] on div "Chuyến 1 chuyến Đơn hàng 1 đơn Khối lượng 0 kg Số lượng 2 món Đã thu 70.000 đ C…" at bounding box center [627, 117] width 1150 height 48
click at [197, 72] on button "Kho nhận" at bounding box center [190, 61] width 62 height 32
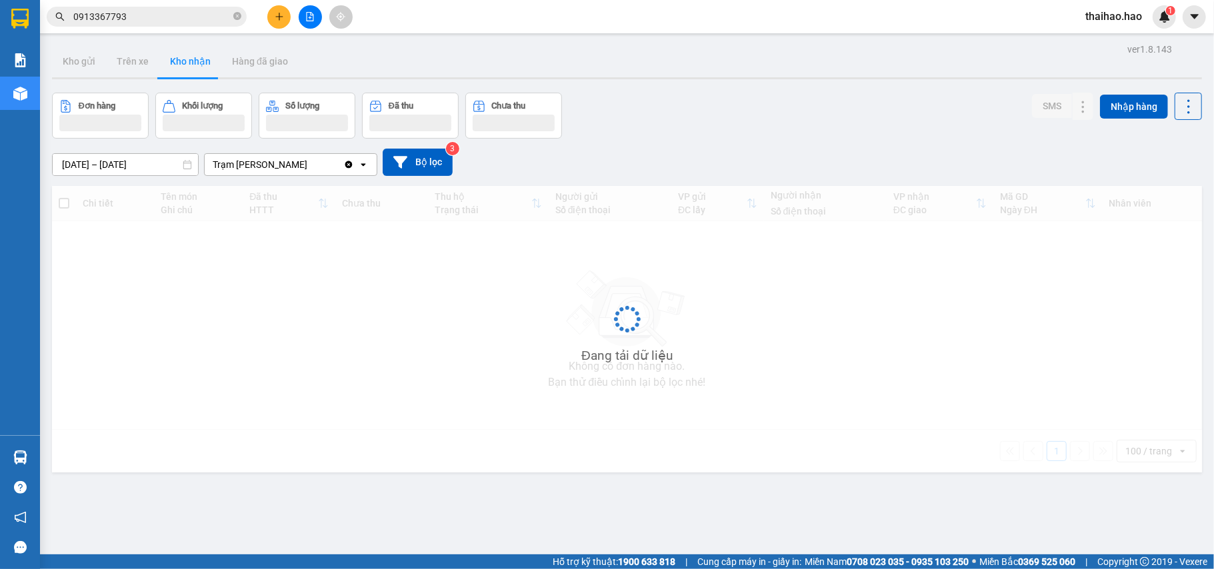
click at [197, 72] on button "Kho nhận" at bounding box center [190, 61] width 62 height 32
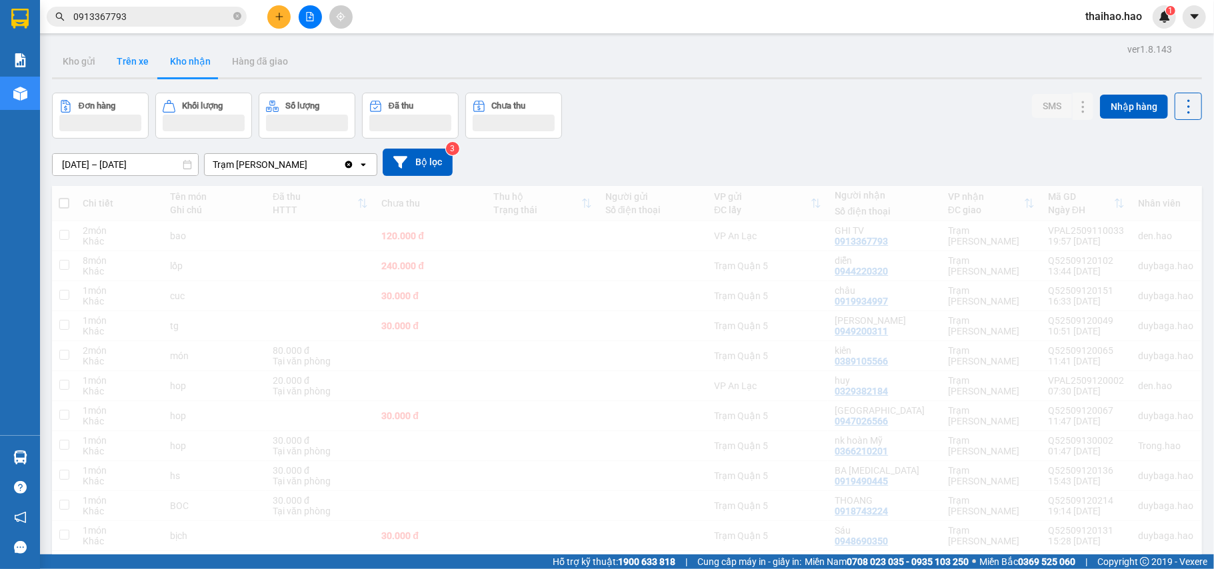
click at [133, 65] on button "Trên xe" at bounding box center [132, 61] width 53 height 32
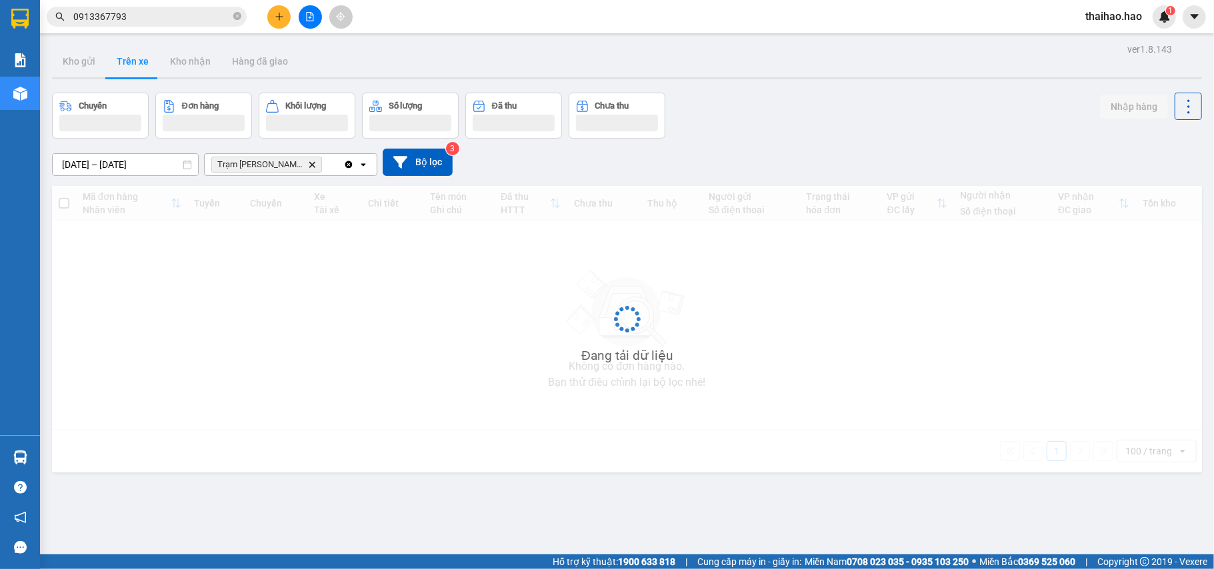
click at [133, 65] on button "Trên xe" at bounding box center [132, 61] width 53 height 32
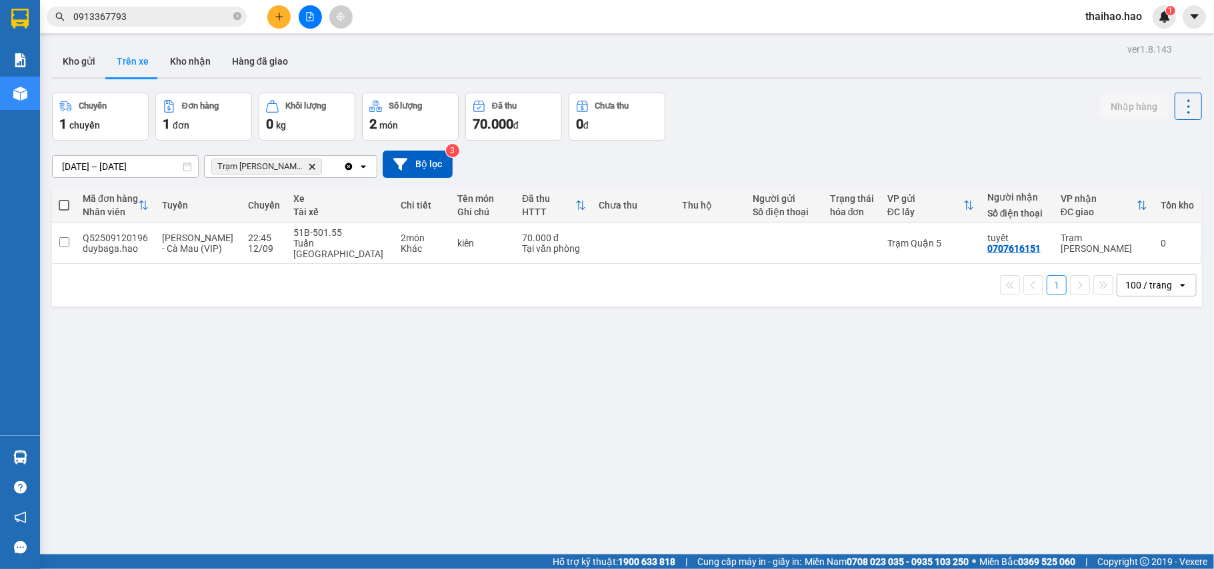
click at [123, 148] on div "11/09/2025 – 13/09/2025 Press the down arrow key to interact with the calendar …" at bounding box center [627, 164] width 1150 height 47
click at [121, 159] on input "[DATE] – [DATE]" at bounding box center [125, 166] width 145 height 21
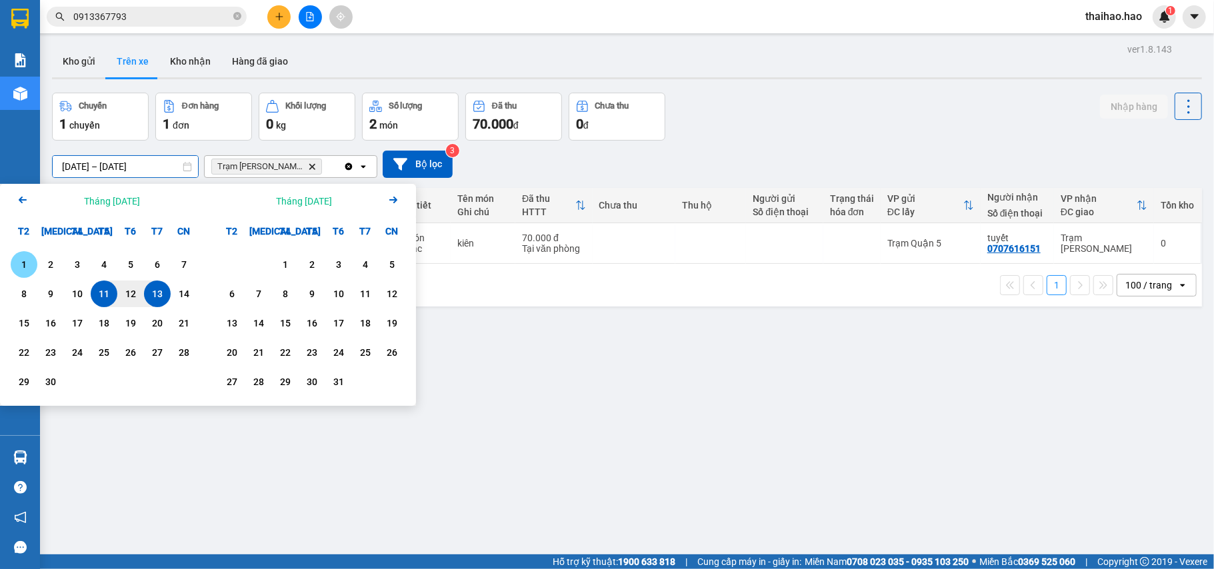
click at [25, 269] on div "1" at bounding box center [24, 265] width 19 height 16
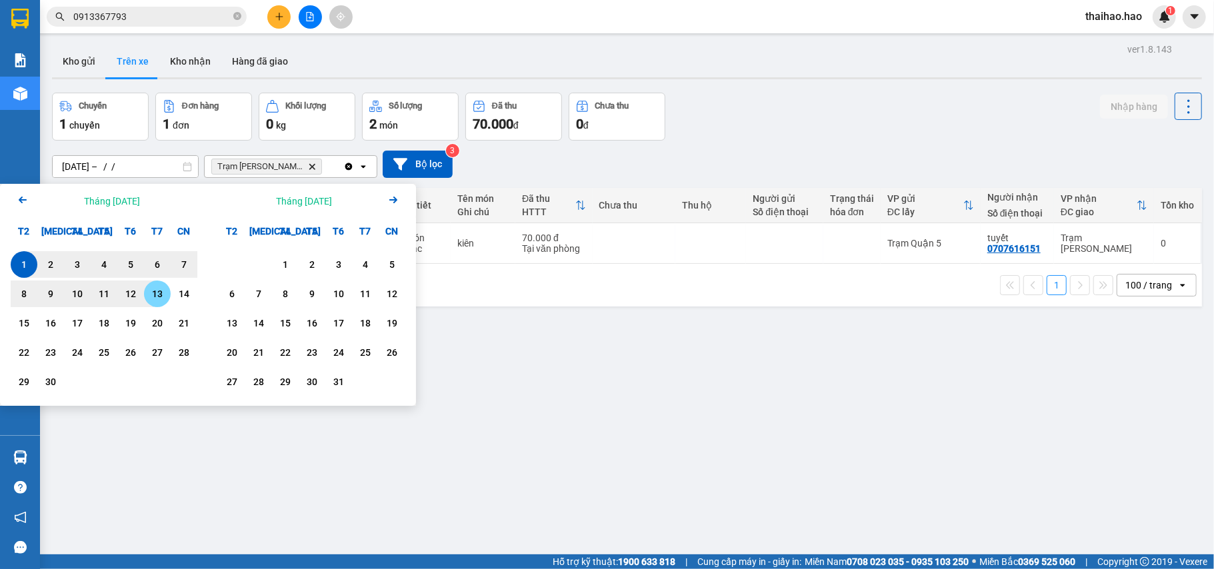
click at [151, 289] on div "13" at bounding box center [157, 294] width 19 height 16
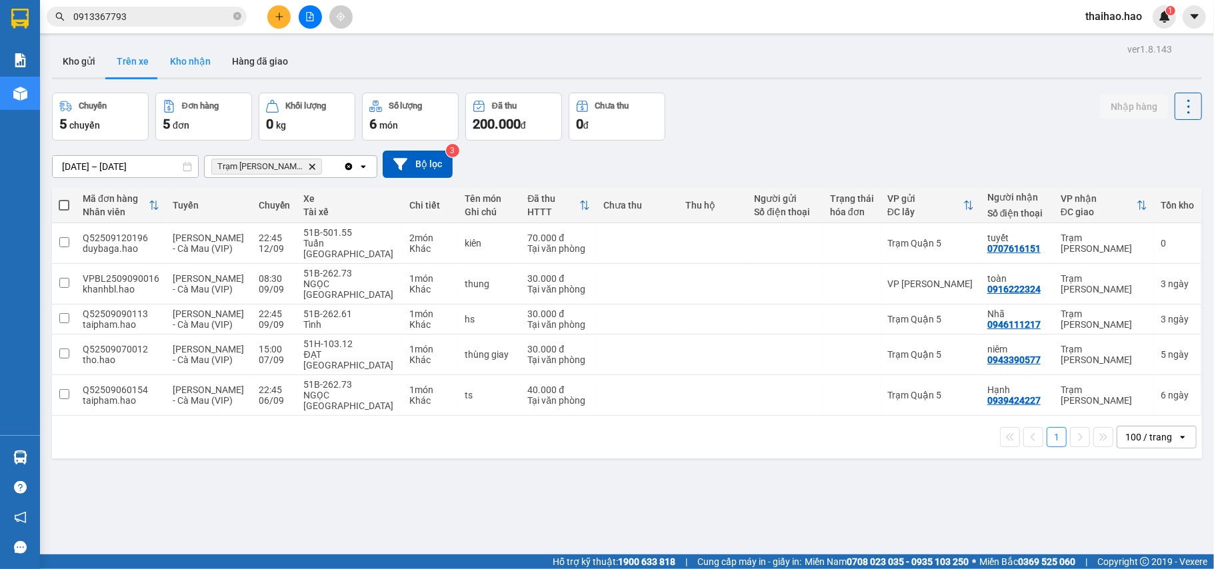
click at [165, 57] on button "Kho nhận" at bounding box center [190, 61] width 62 height 32
type input "[DATE] – [DATE]"
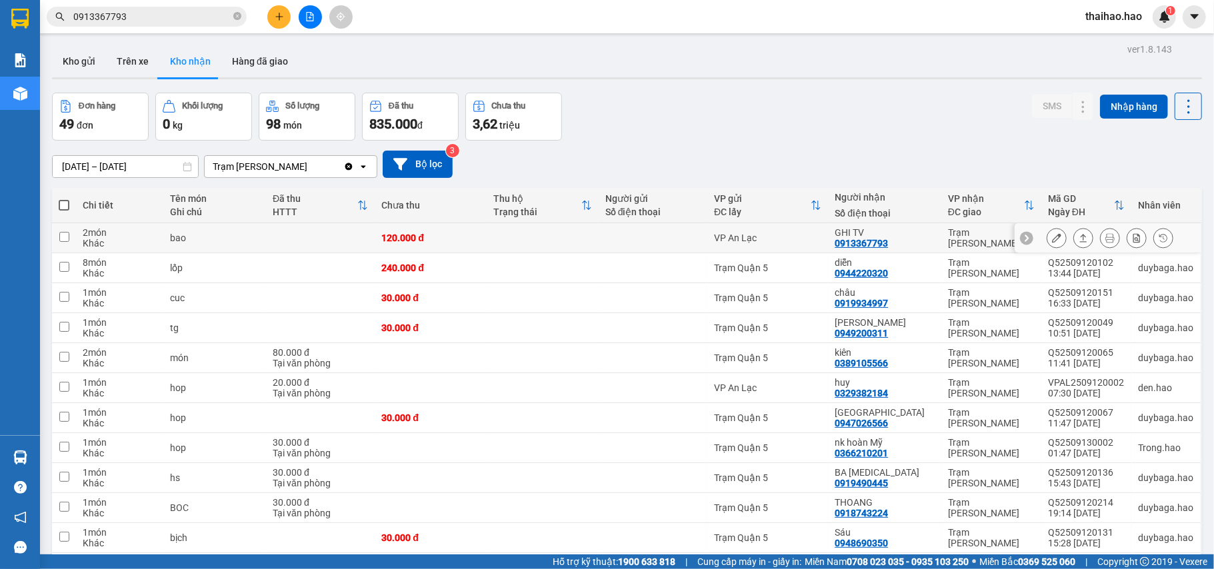
click at [1052, 240] on icon at bounding box center [1056, 237] width 9 height 9
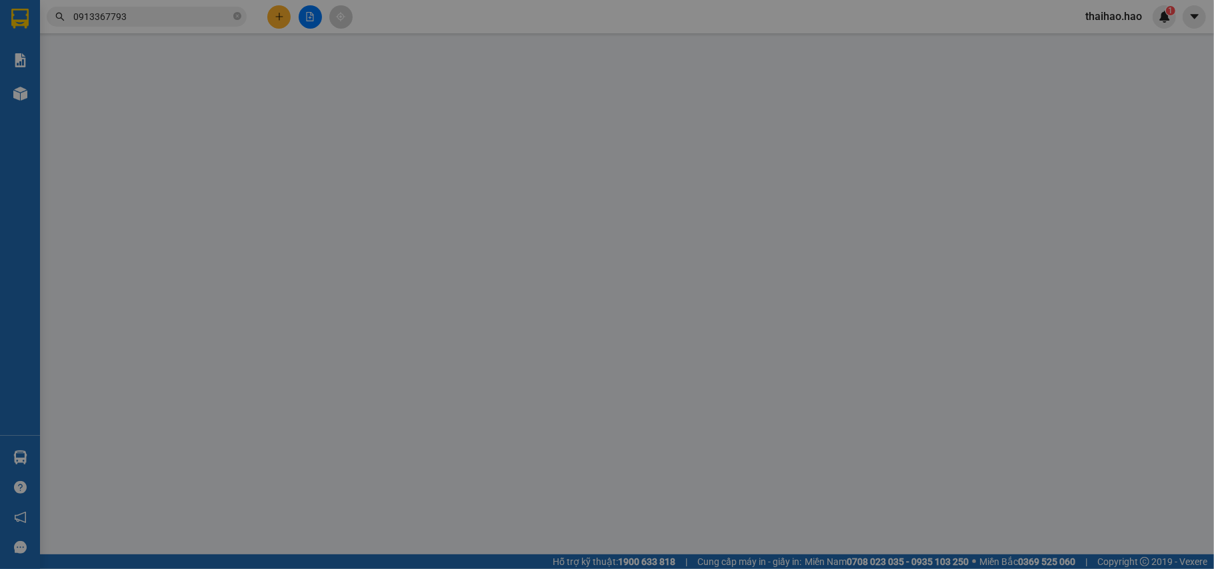
type input "0913367793"
type input "GHI TV"
type input "120.000"
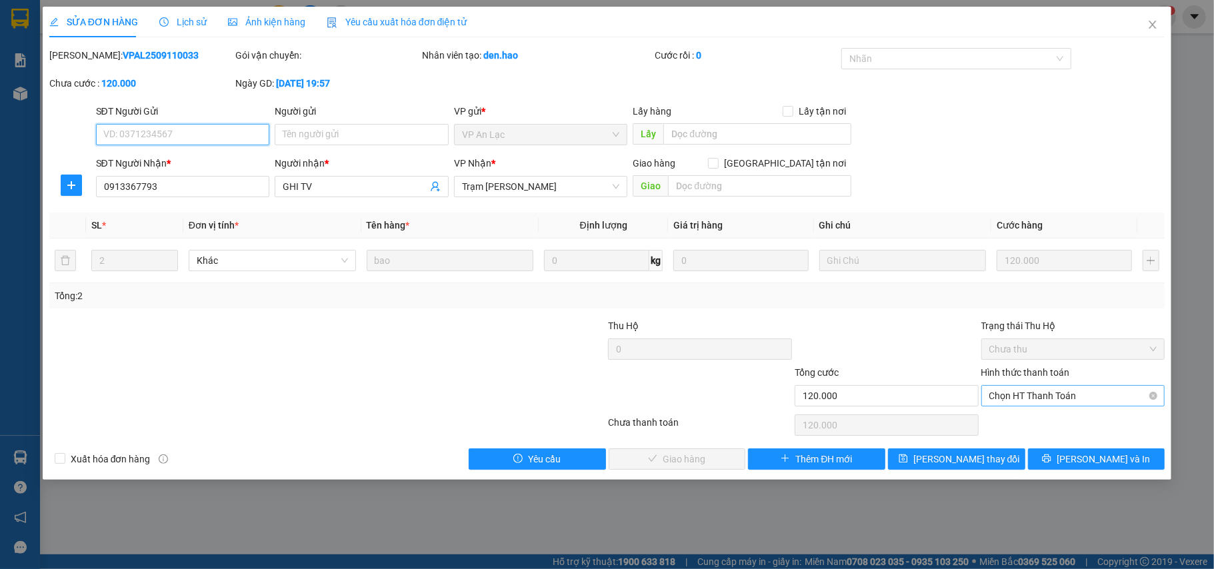
click at [1027, 396] on span "Chọn HT Thanh Toán" at bounding box center [1073, 396] width 168 height 20
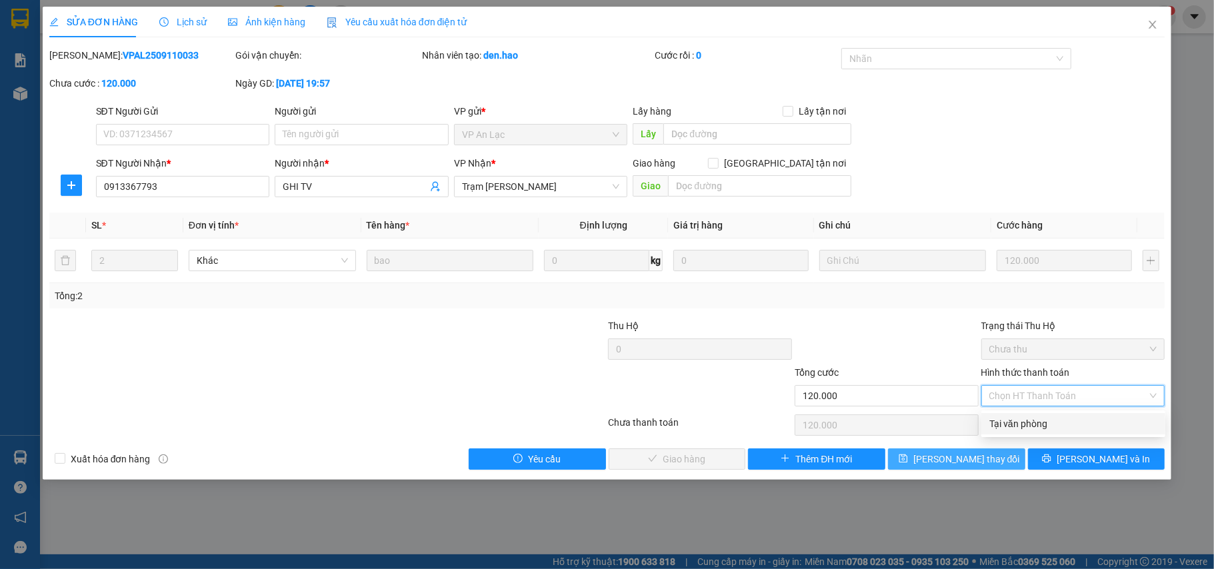
drag, startPoint x: 1020, startPoint y: 428, endPoint x: 913, endPoint y: 454, distance: 109.8
click at [1017, 429] on div "Tại văn phòng" at bounding box center [1073, 424] width 168 height 15
type input "0"
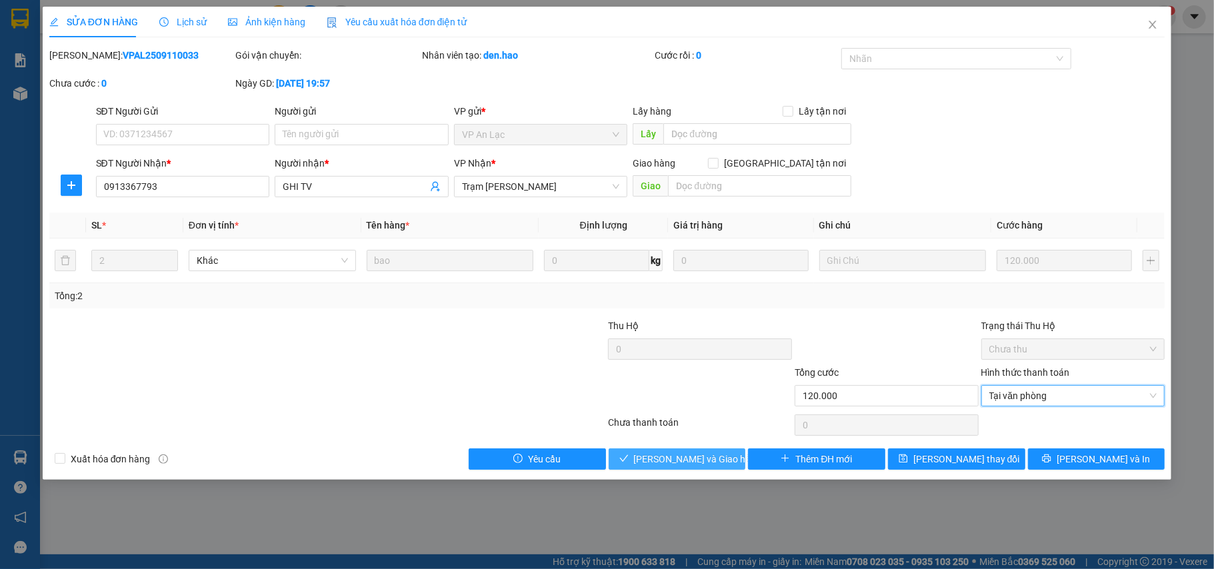
click at [704, 459] on span "[PERSON_NAME] và Giao hàng" at bounding box center [698, 459] width 128 height 15
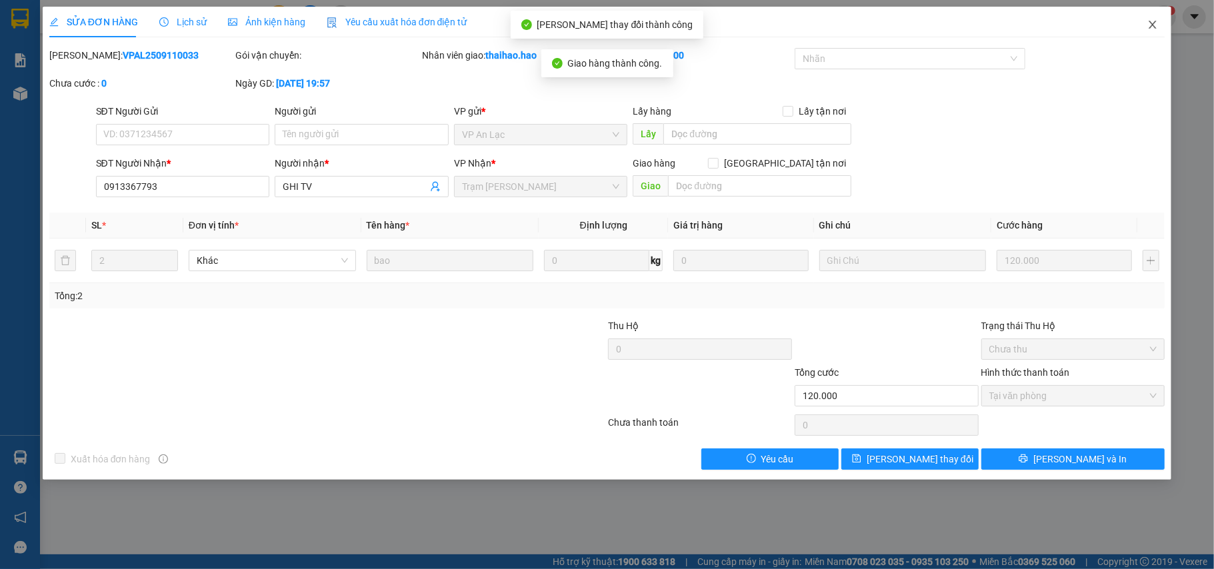
click at [1144, 24] on span "Close" at bounding box center [1152, 25] width 37 height 37
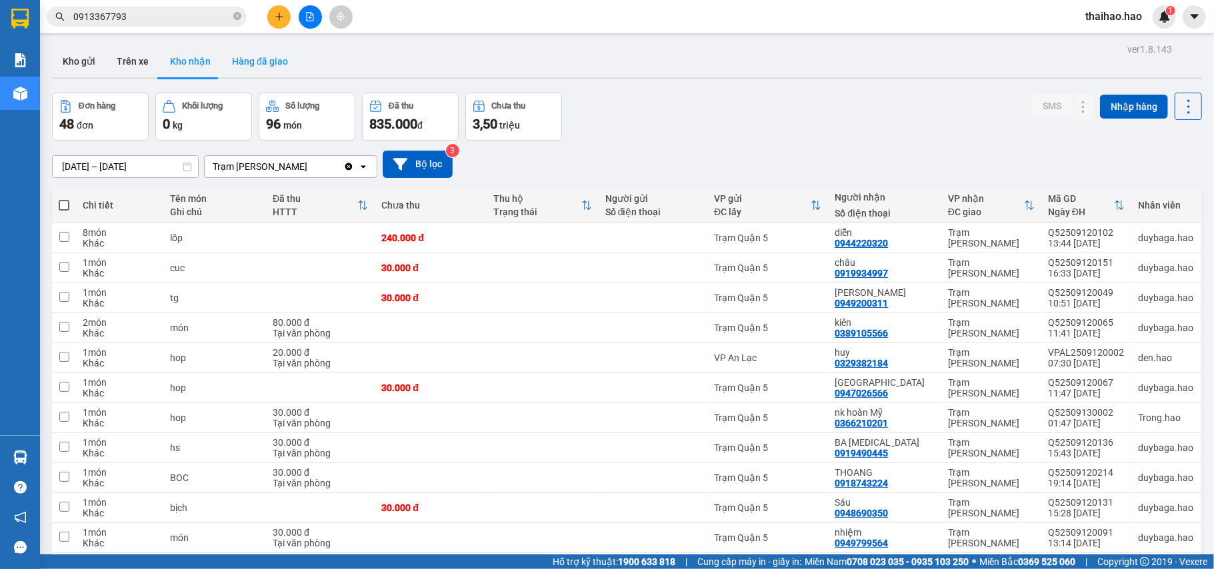
click at [260, 76] on button "Hàng đã giao" at bounding box center [259, 61] width 77 height 32
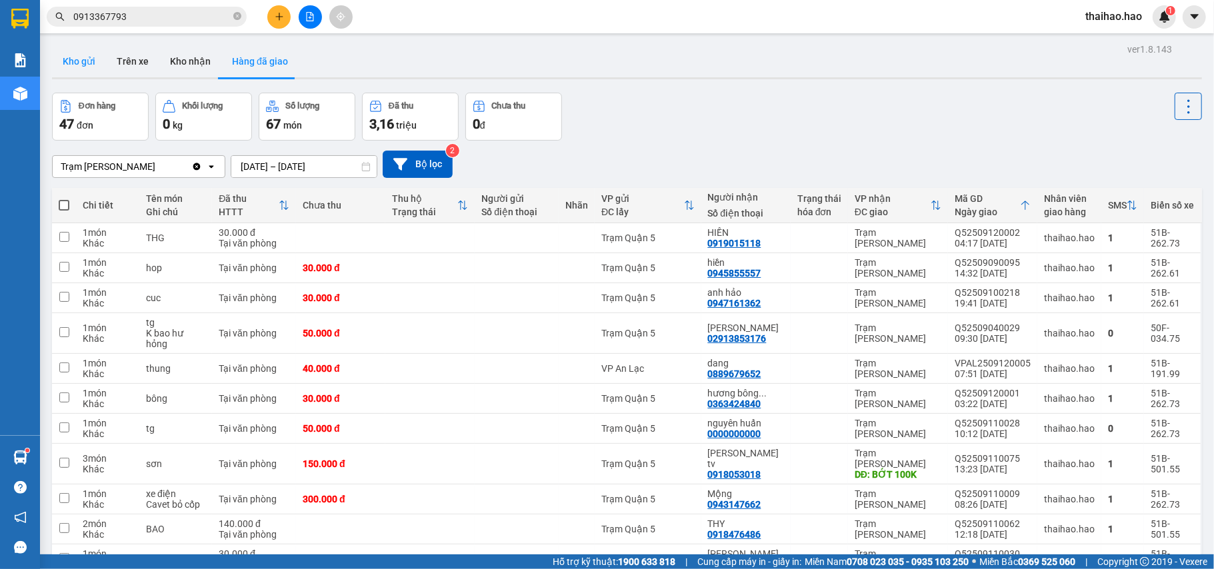
click at [67, 54] on button "Kho gửi" at bounding box center [79, 61] width 54 height 32
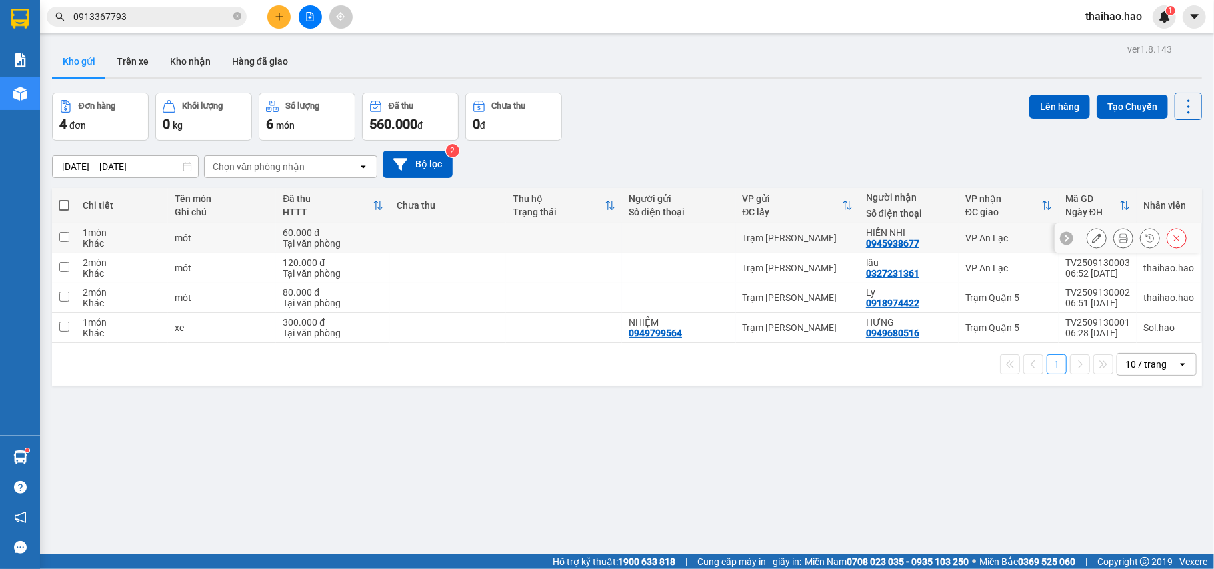
drag, startPoint x: 1109, startPoint y: 237, endPoint x: 1100, endPoint y: 232, distance: 10.7
click at [1119, 235] on icon at bounding box center [1123, 237] width 9 height 9
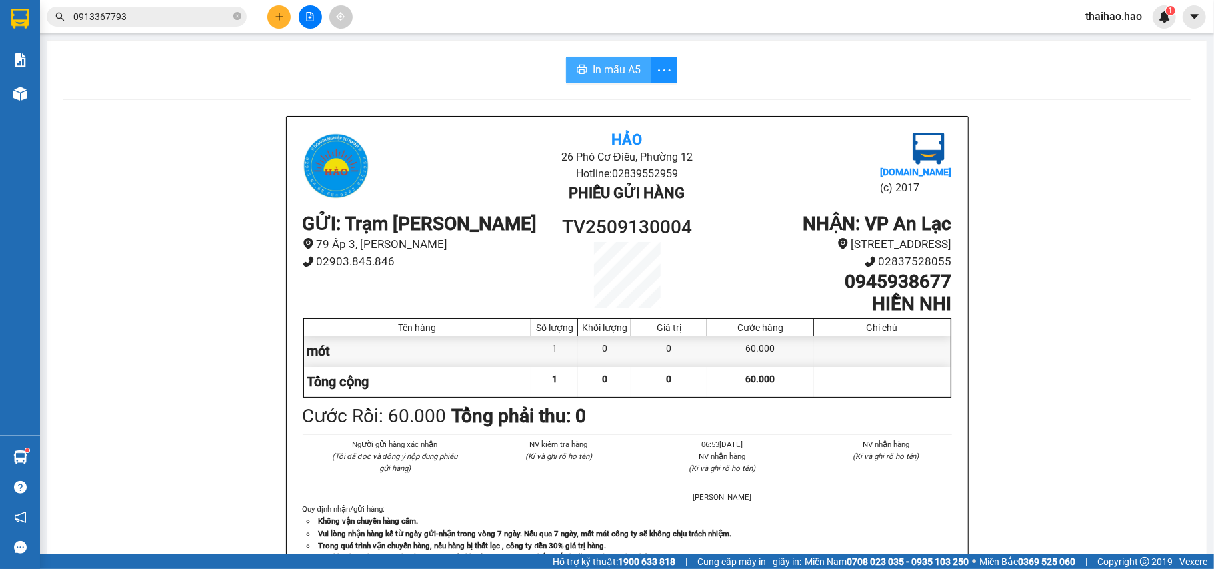
click at [628, 71] on span "In mẫu A5" at bounding box center [617, 69] width 48 height 17
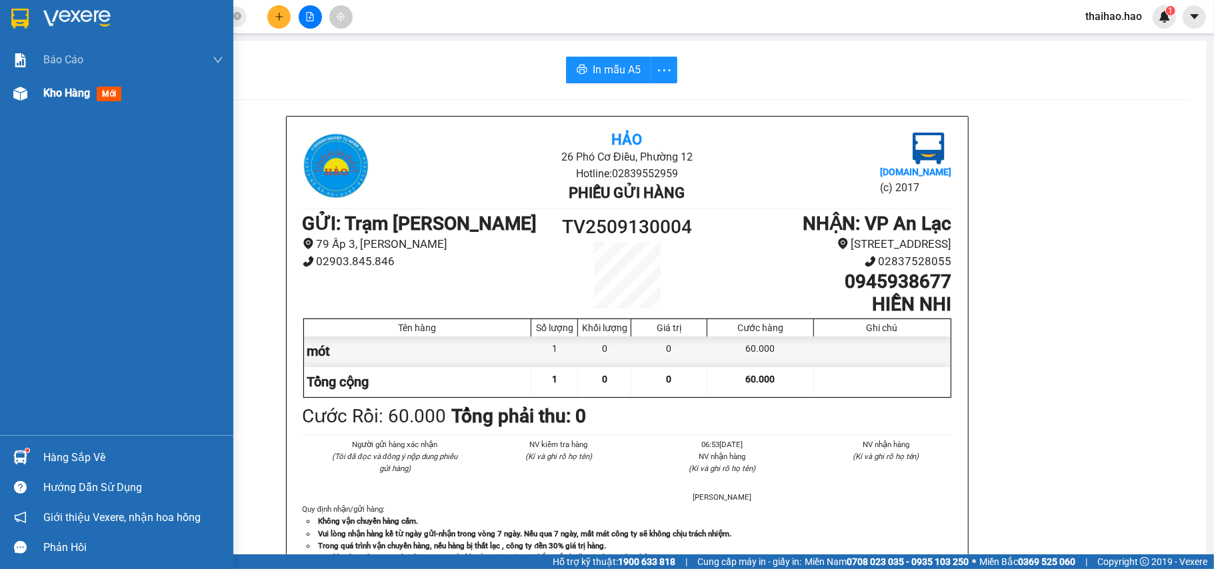
click at [41, 91] on div "Kho hàng mới" at bounding box center [116, 93] width 233 height 33
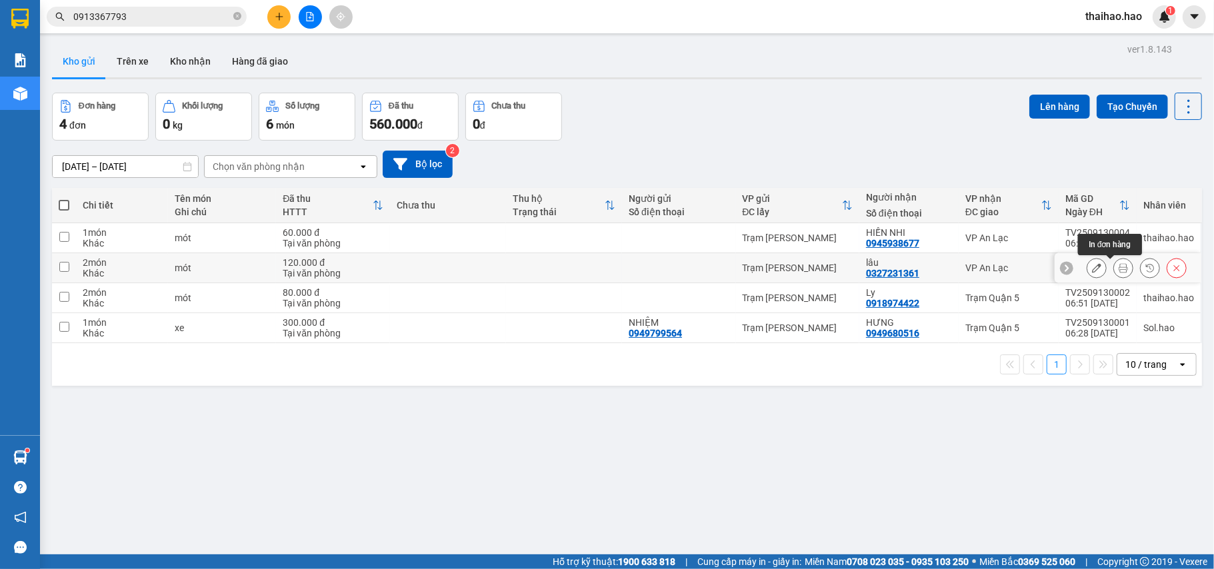
click at [1119, 270] on icon at bounding box center [1123, 267] width 9 height 9
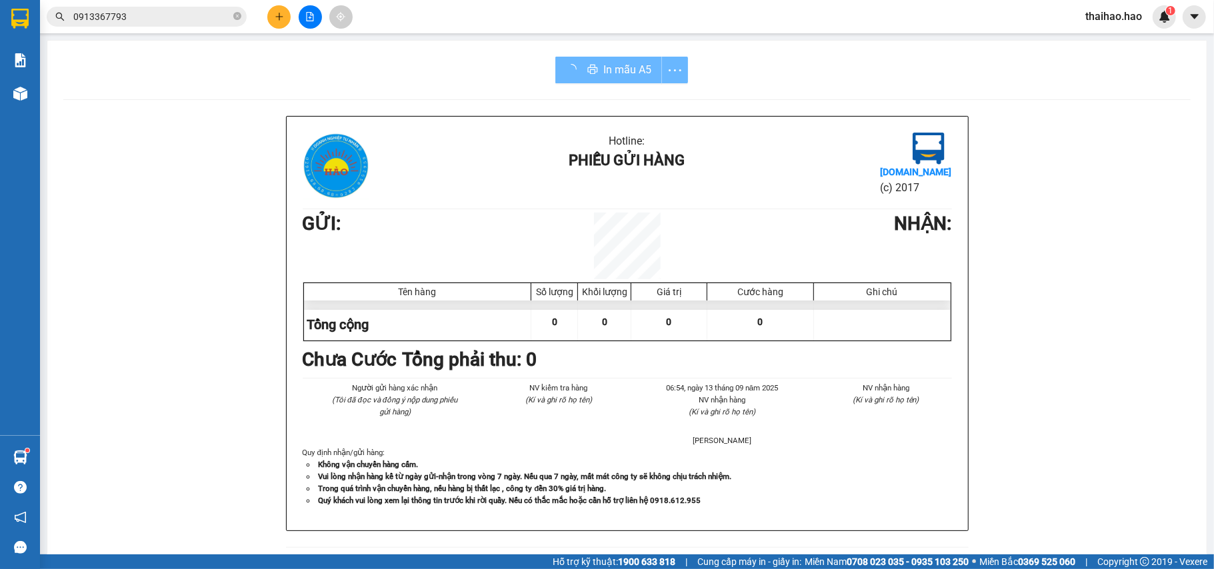
click at [619, 80] on div "In mẫu A5" at bounding box center [621, 70] width 133 height 27
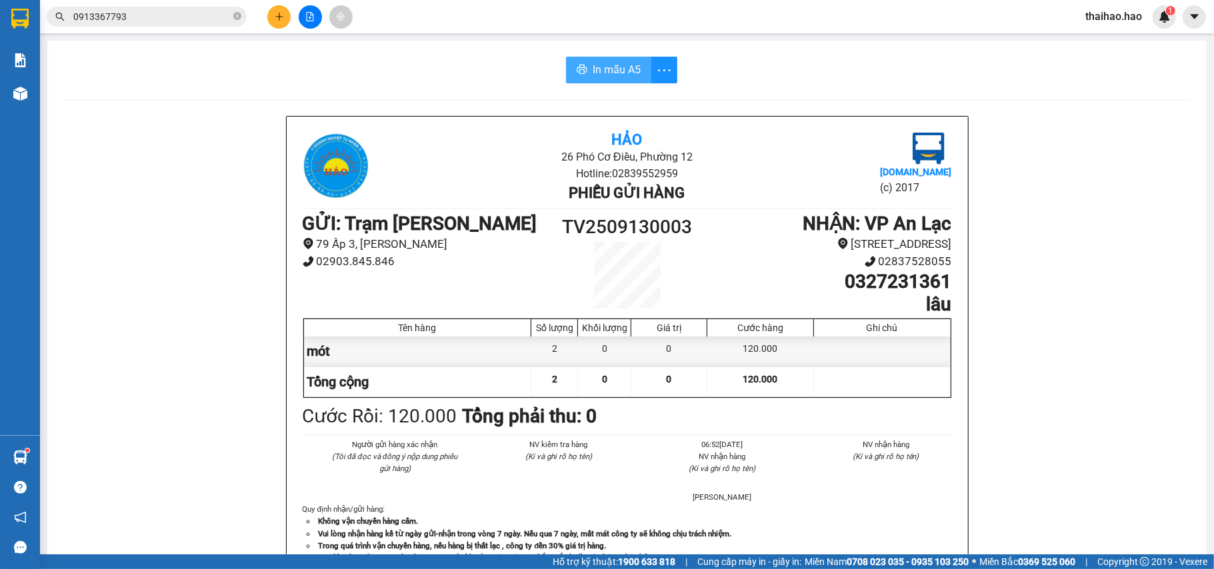
click at [619, 80] on button "In mẫu A5" at bounding box center [608, 70] width 85 height 27
click at [612, 65] on span "In mẫu A5" at bounding box center [619, 69] width 48 height 17
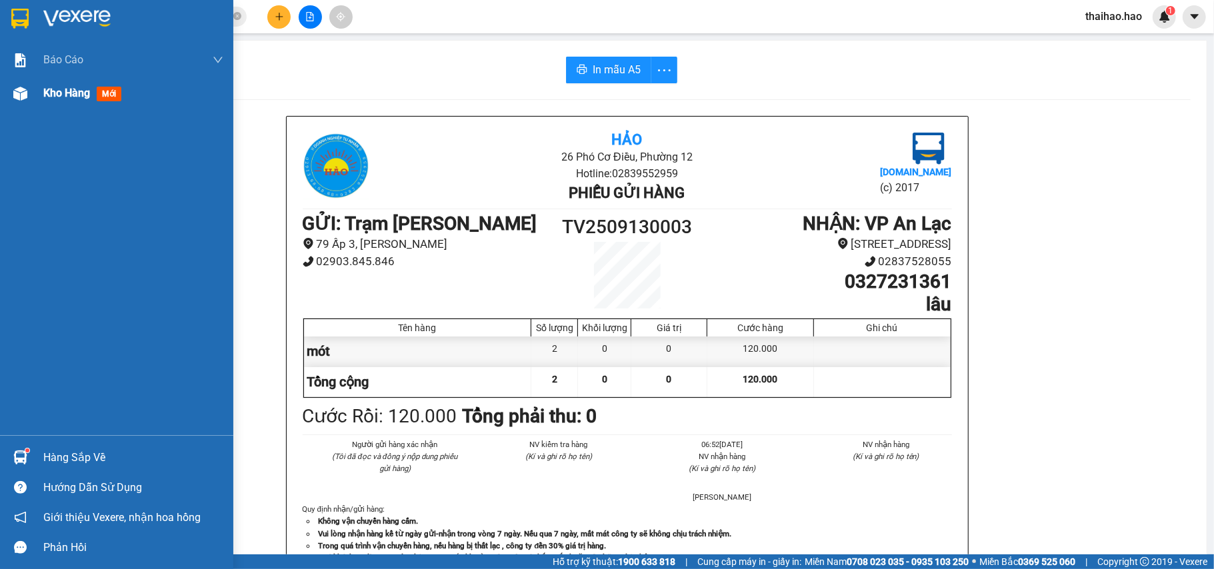
click at [56, 92] on span "Kho hàng" at bounding box center [66, 93] width 47 height 13
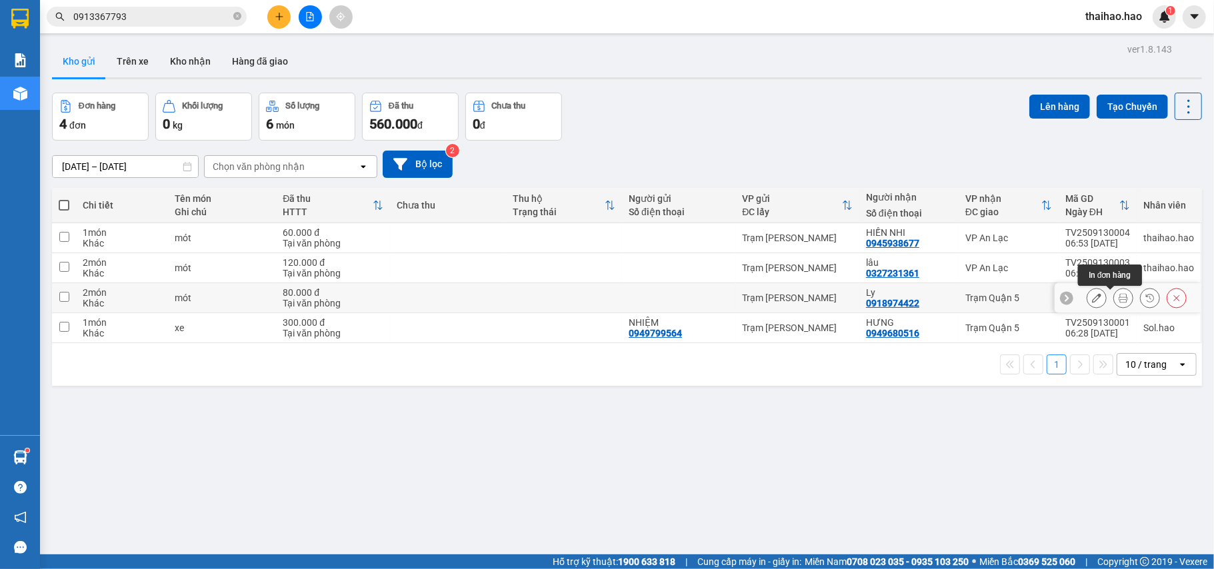
click at [1119, 301] on icon at bounding box center [1123, 297] width 9 height 9
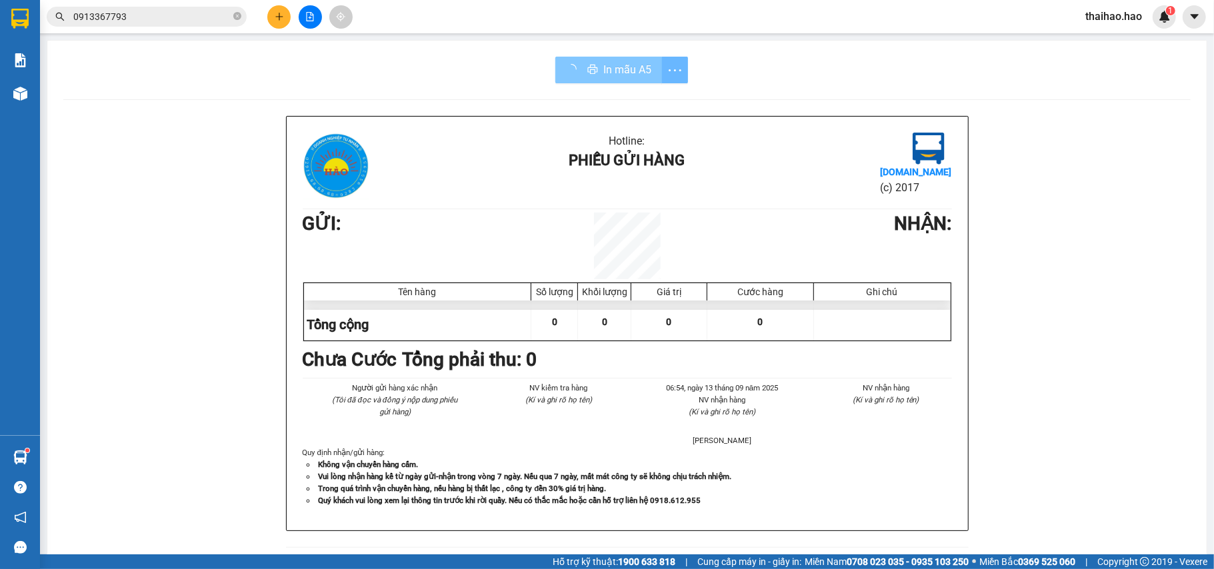
click at [575, 73] on button "In mẫu A5" at bounding box center [608, 70] width 107 height 27
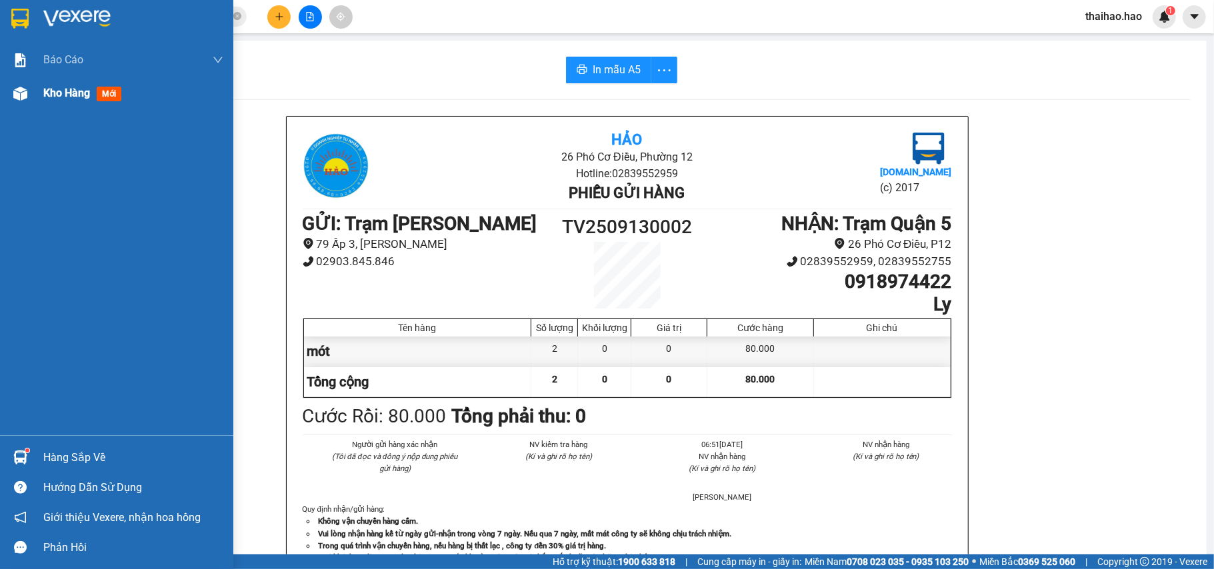
click at [81, 105] on div "Kho hàng mới" at bounding box center [133, 93] width 180 height 33
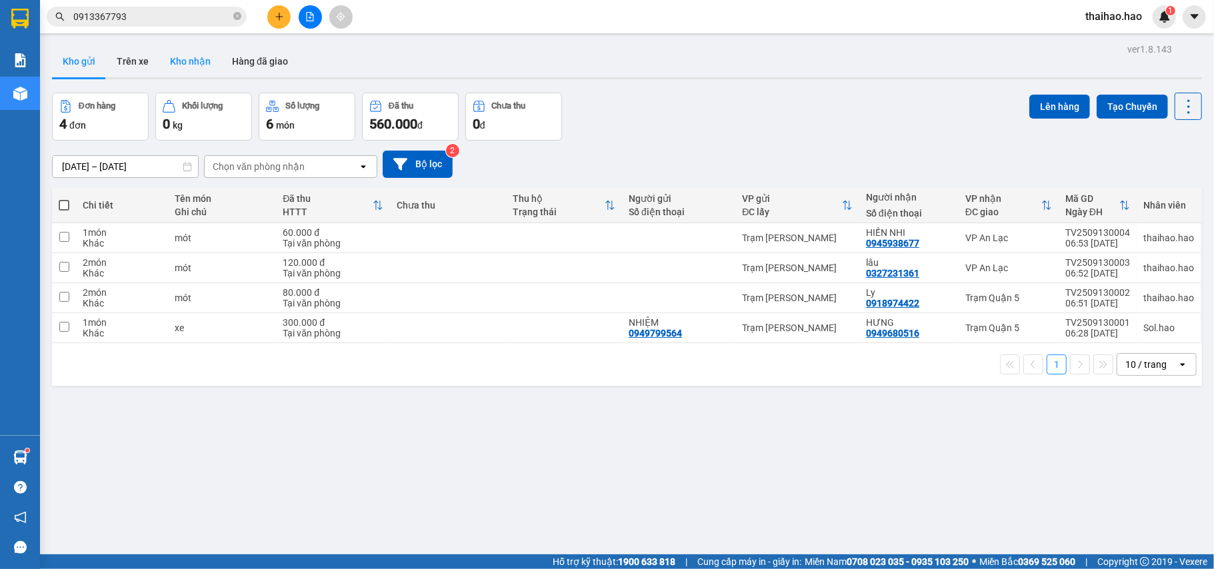
click at [177, 59] on button "Kho nhận" at bounding box center [190, 61] width 62 height 32
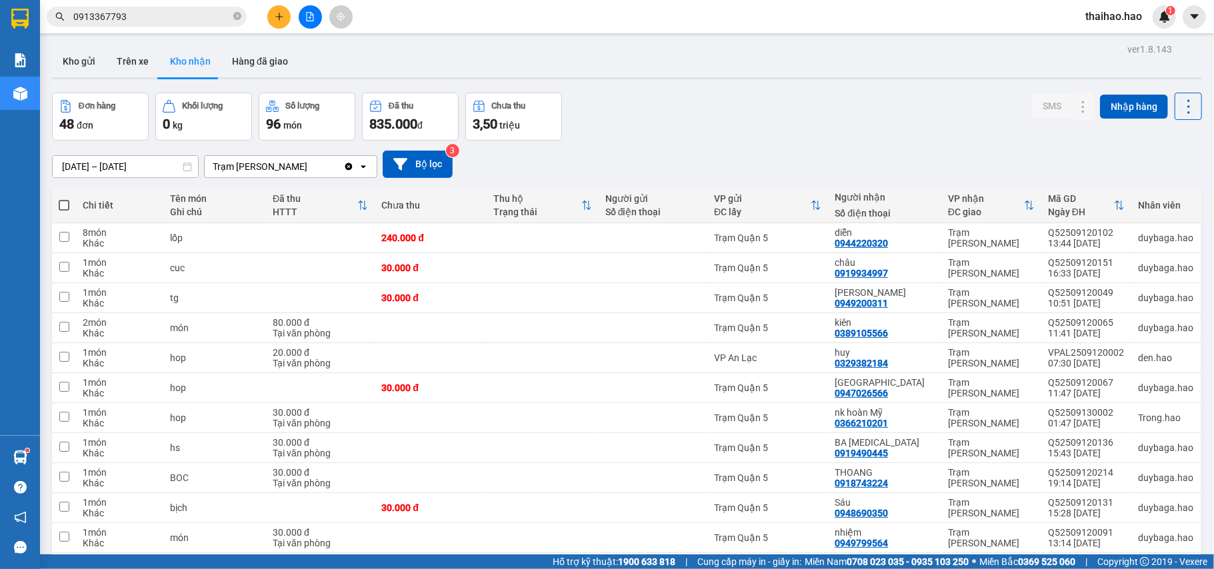
click at [238, 17] on icon "close-circle" at bounding box center [237, 16] width 8 height 8
click at [221, 21] on input "text" at bounding box center [151, 16] width 157 height 15
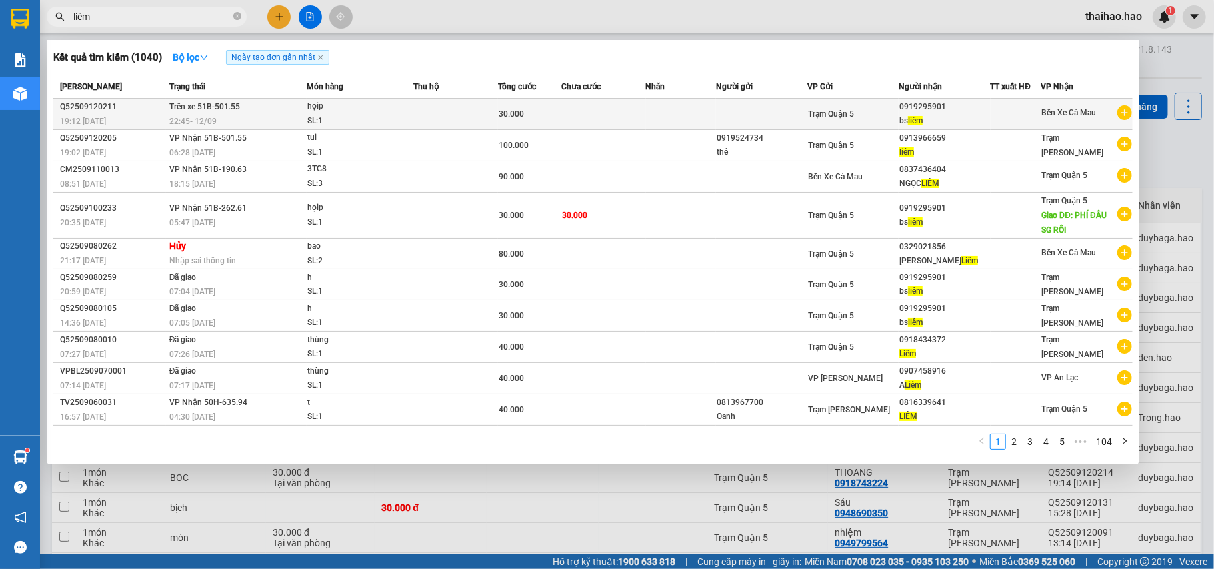
type input "liêm"
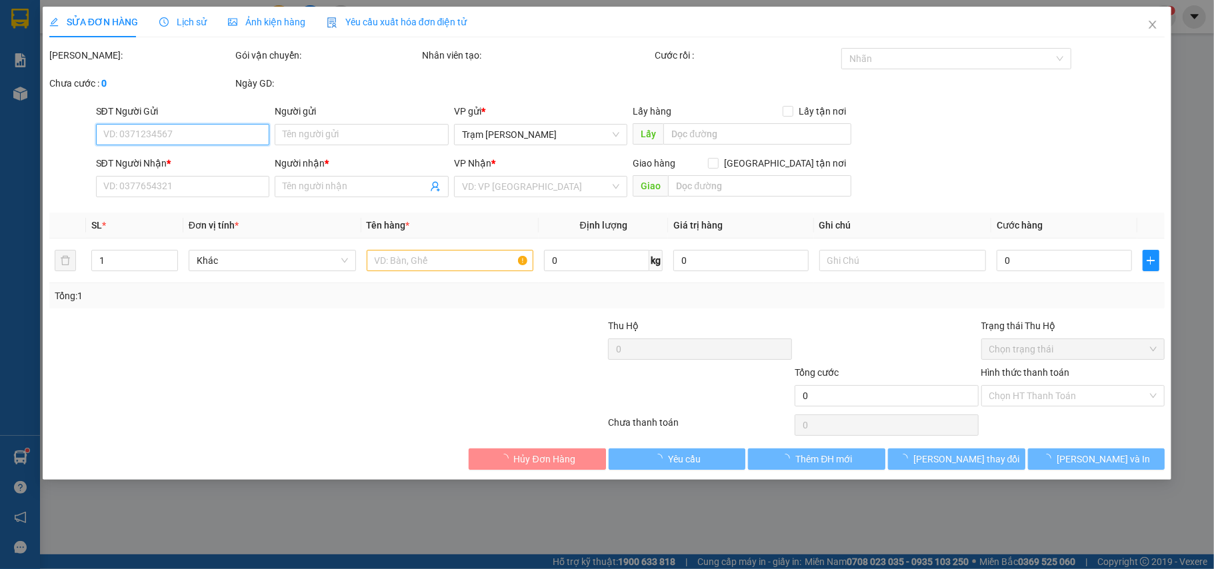
type input "0919295901"
type input "bs liêm"
type input "30.000"
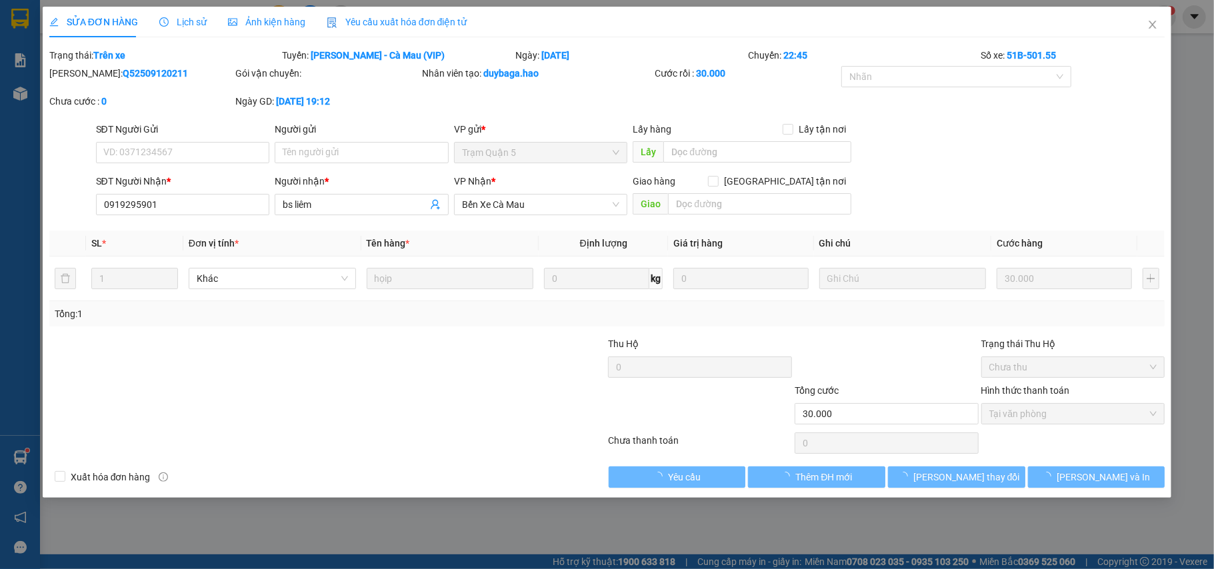
click at [243, 7] on div "Ảnh kiện hàng" at bounding box center [266, 22] width 77 height 31
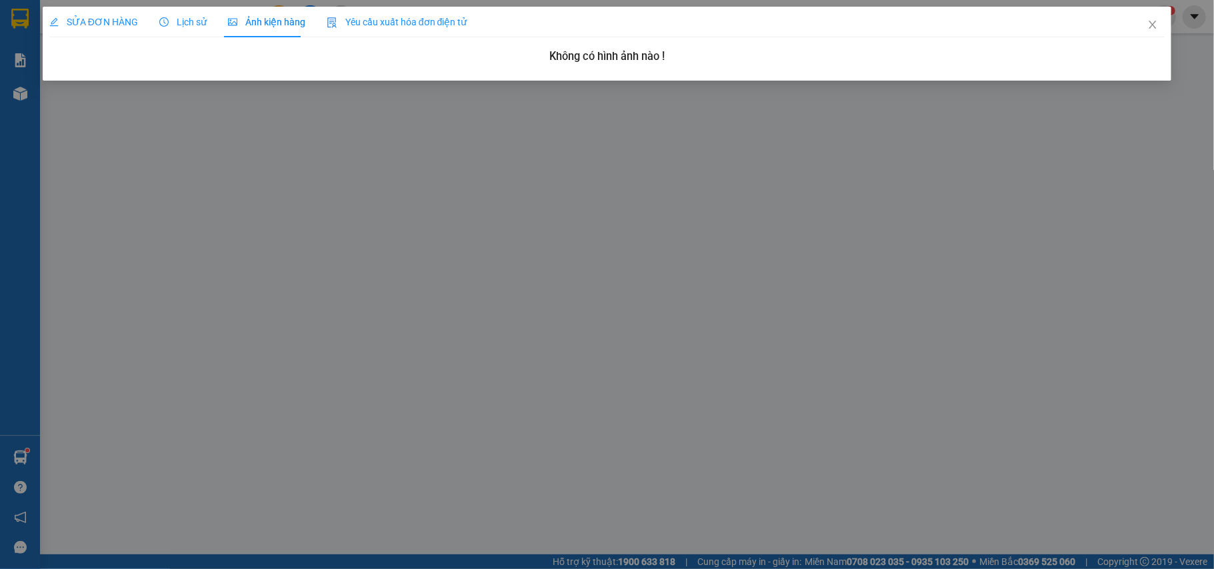
click at [192, 21] on span "Lịch sử" at bounding box center [182, 22] width 47 height 11
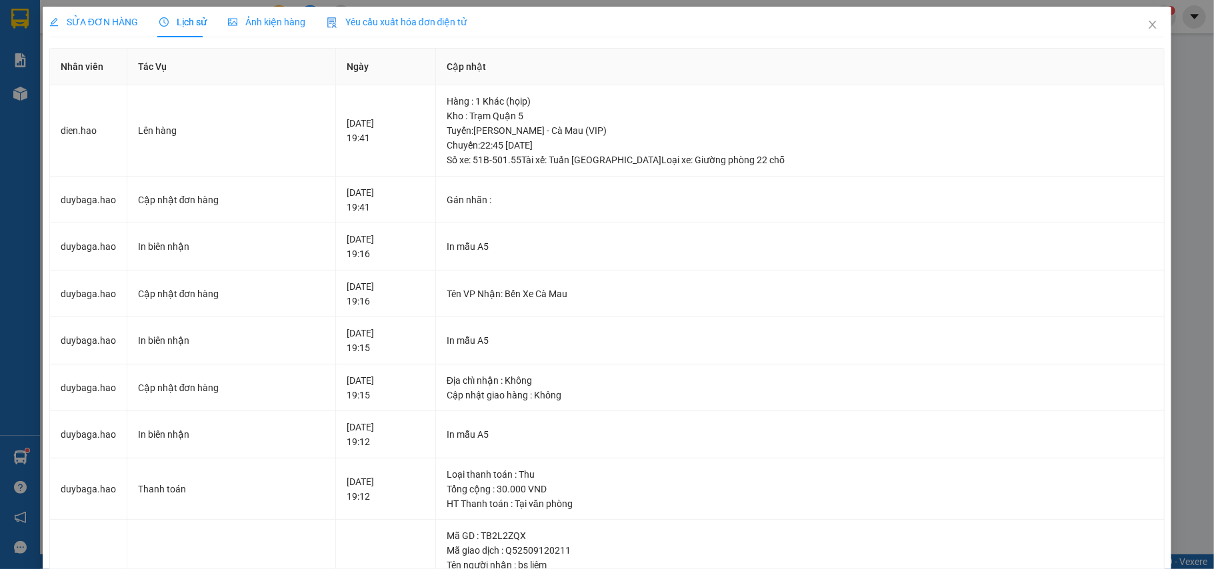
click at [267, 11] on div "Ảnh kiện hàng" at bounding box center [266, 22] width 77 height 31
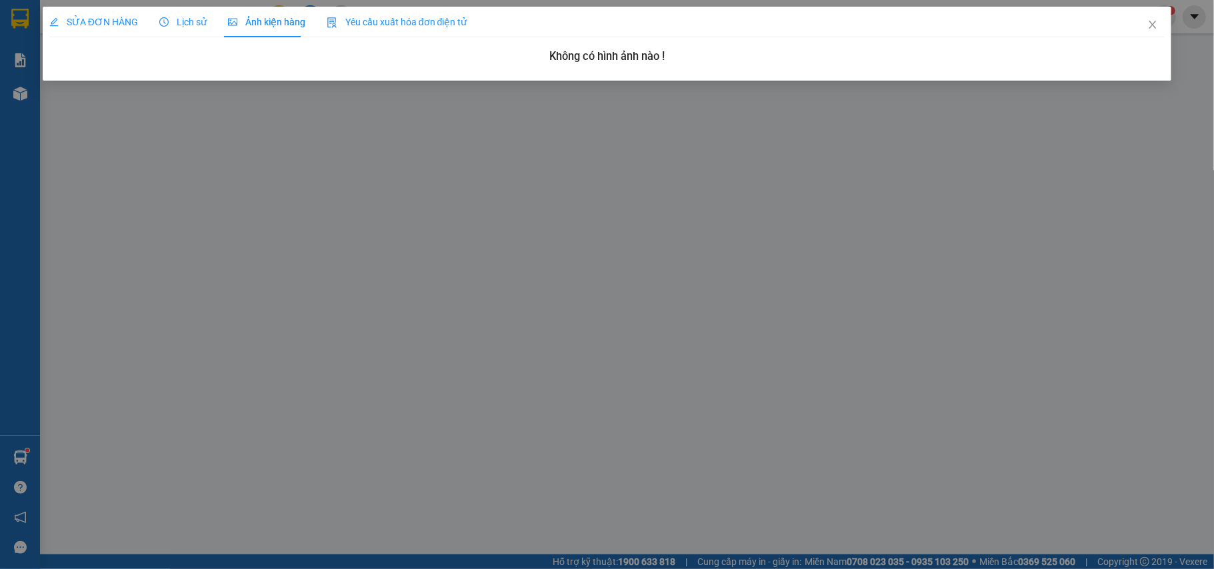
click at [183, 11] on div "Lịch sử" at bounding box center [182, 22] width 47 height 31
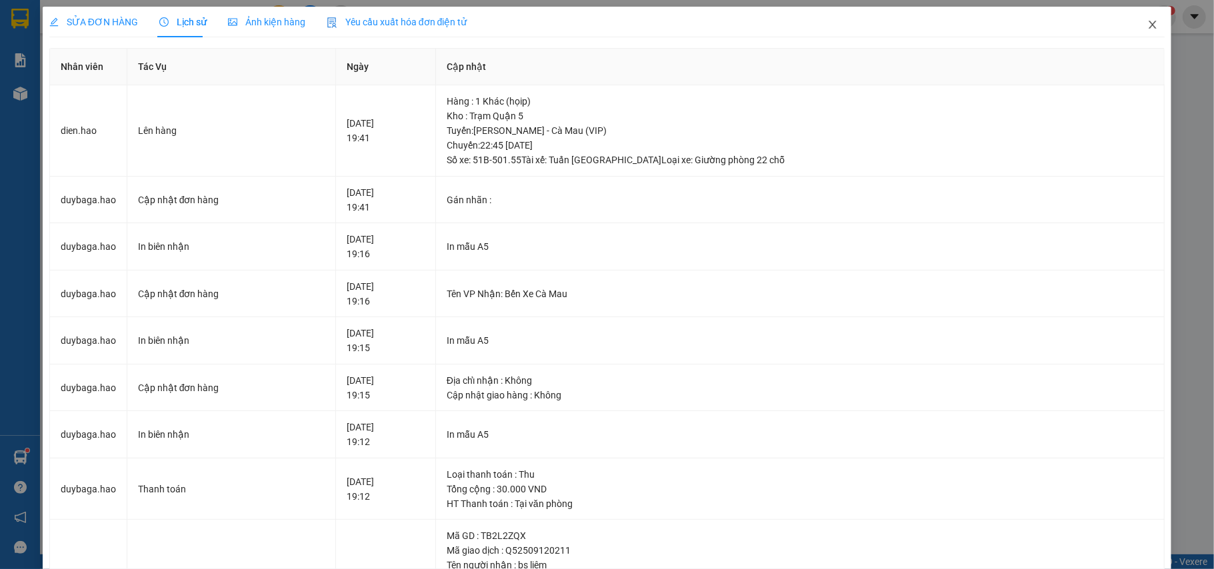
click at [1134, 30] on span "Close" at bounding box center [1152, 25] width 37 height 37
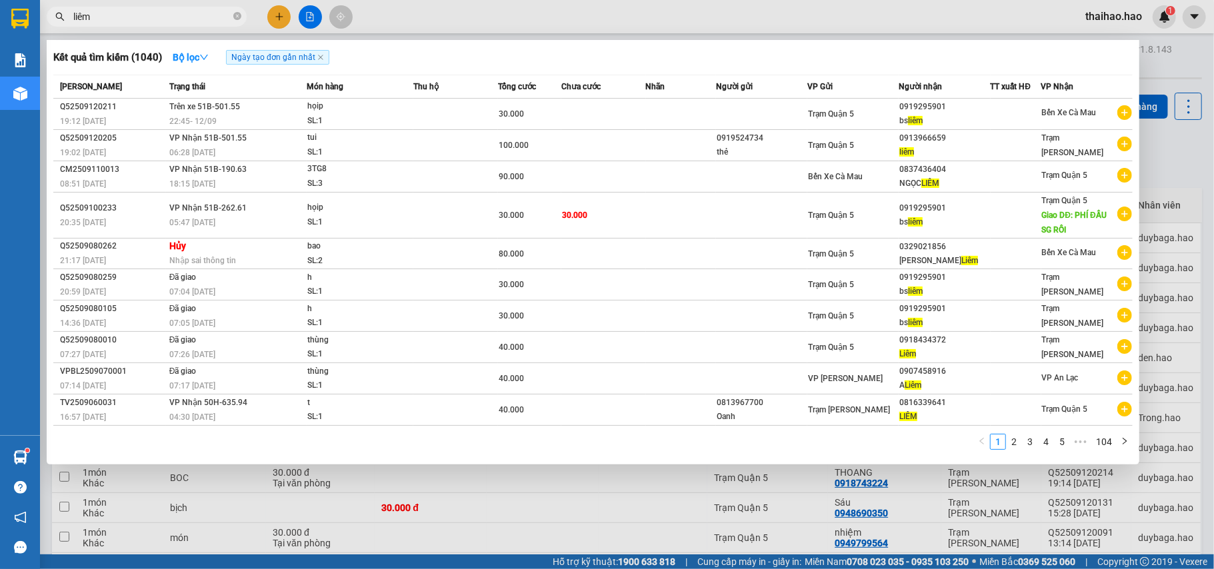
click at [201, 12] on input "liêm" at bounding box center [151, 16] width 157 height 15
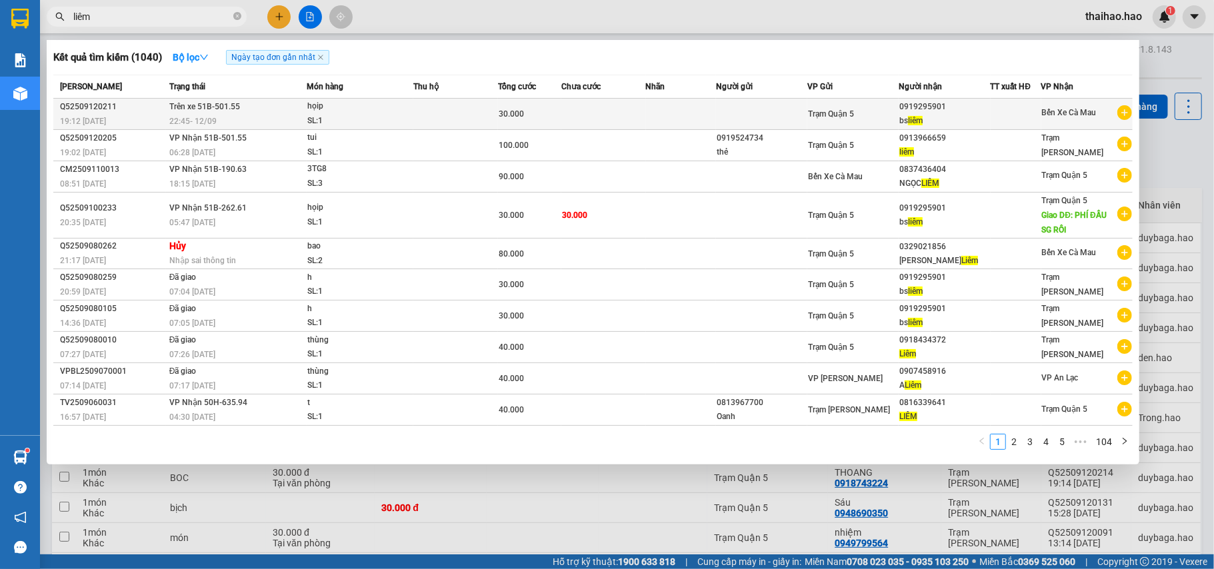
click at [739, 105] on td at bounding box center [761, 114] width 91 height 31
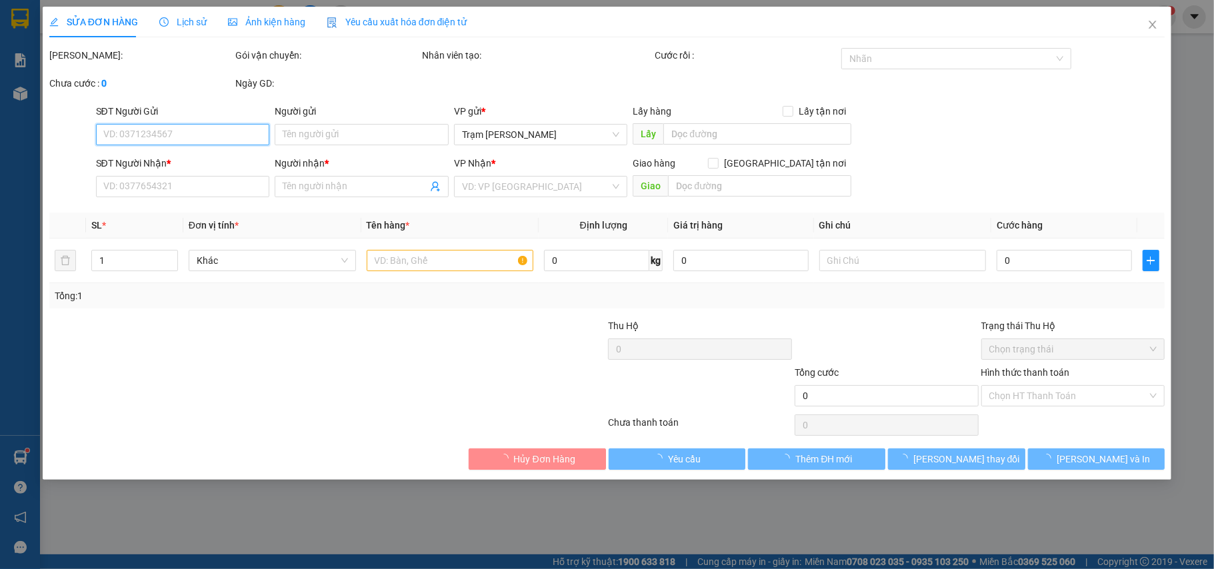
type input "0919295901"
type input "bs liêm"
type input "30.000"
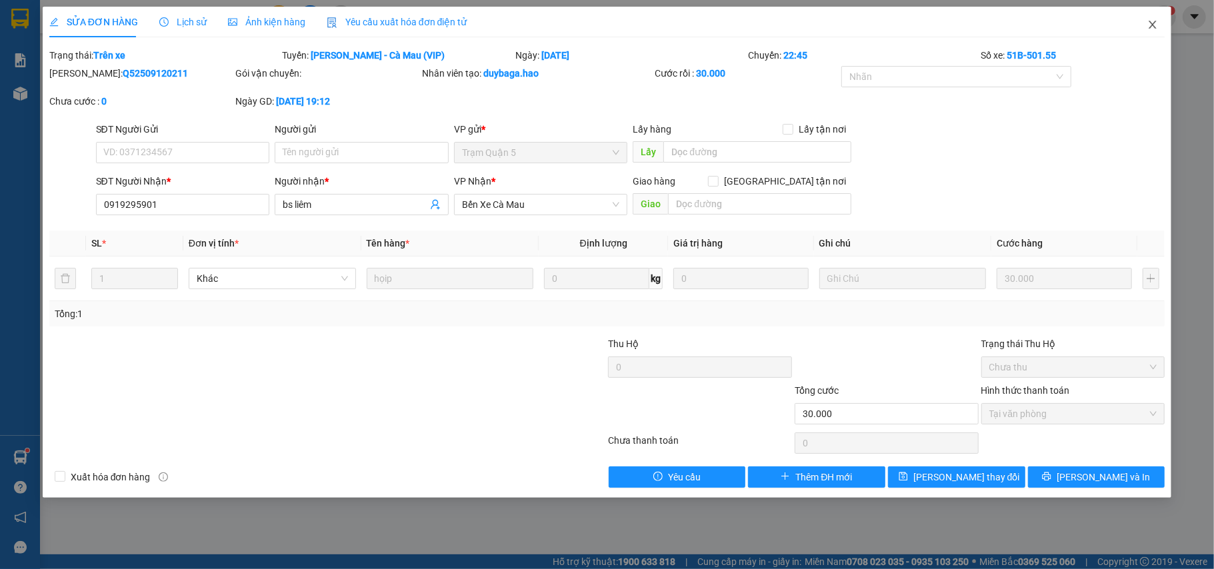
click at [1145, 30] on span "Close" at bounding box center [1152, 25] width 37 height 37
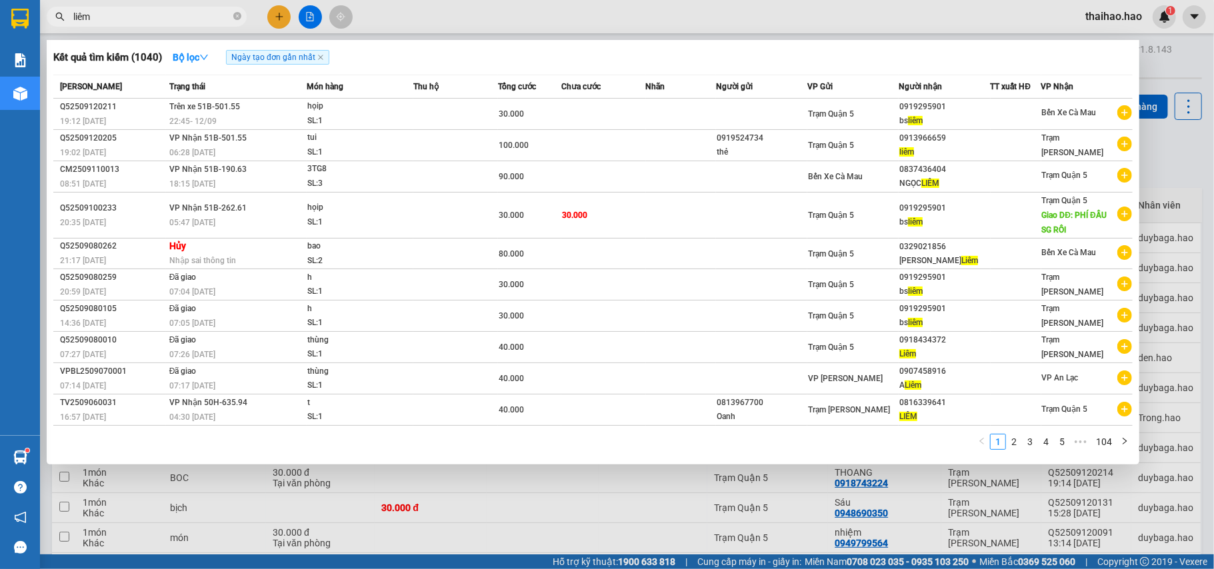
click at [204, 19] on input "liêm" at bounding box center [151, 16] width 157 height 15
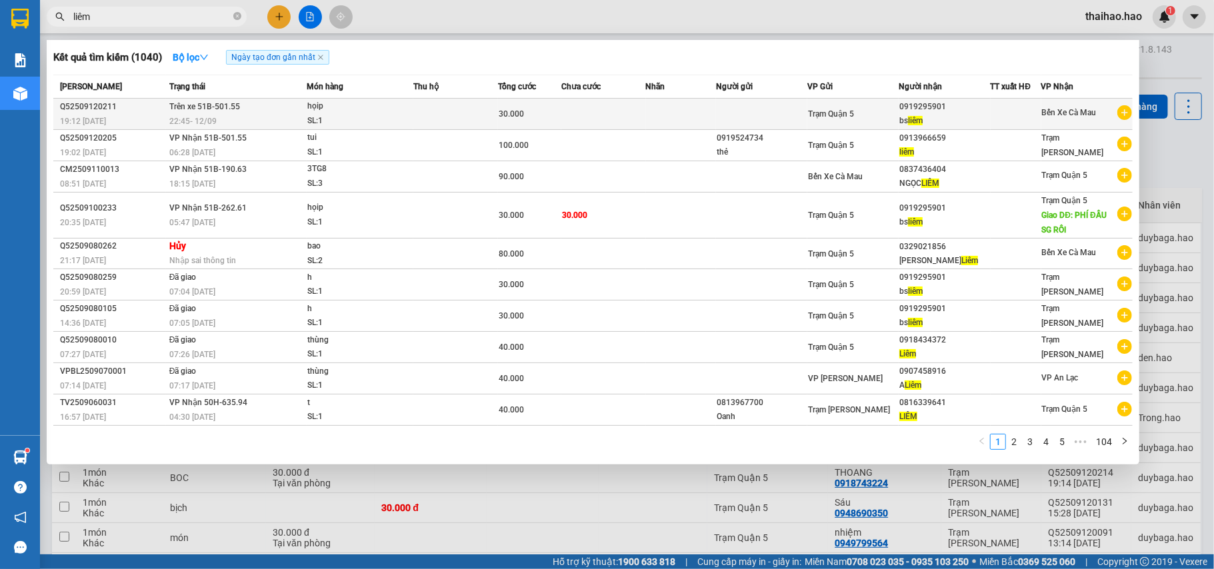
click at [692, 115] on td at bounding box center [681, 114] width 71 height 31
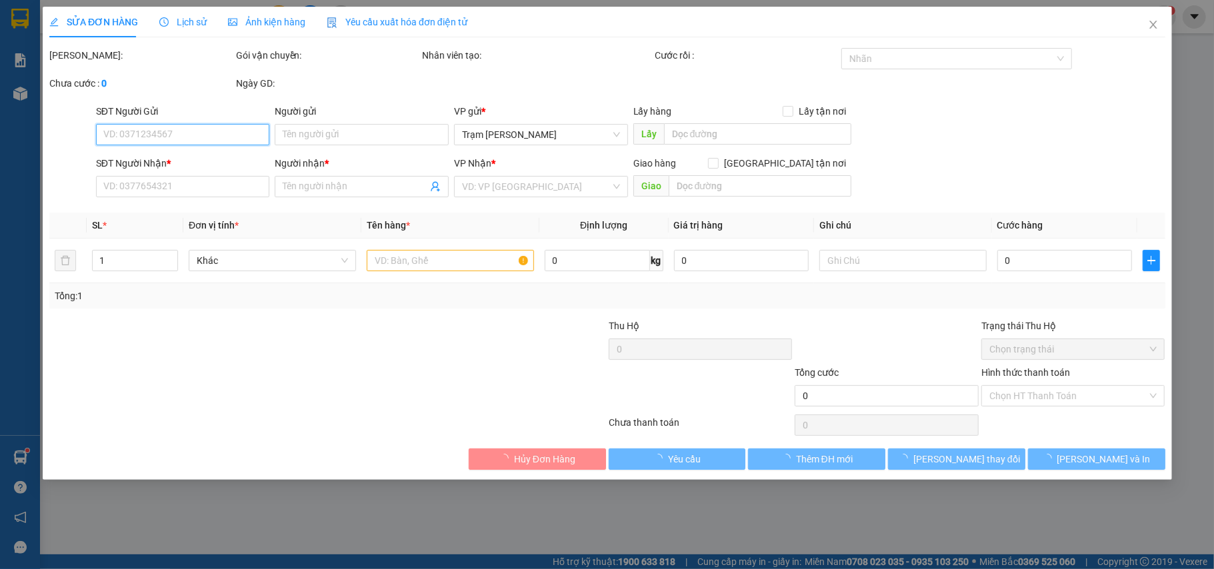
type input "0919295901"
type input "bs liêm"
type input "30.000"
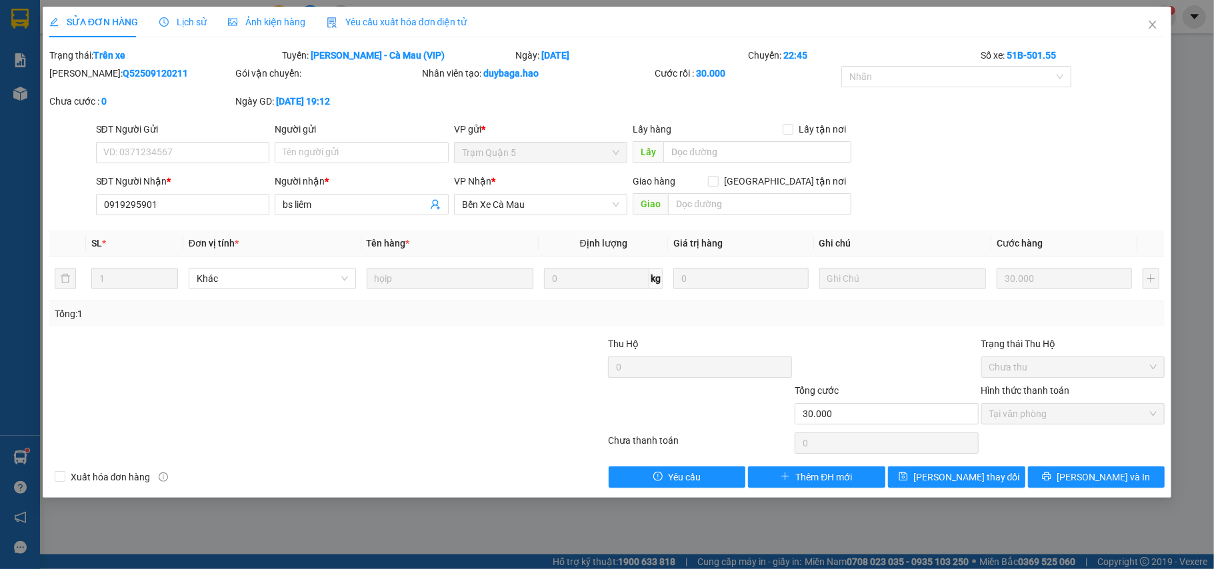
click at [280, 25] on span "Ảnh kiện hàng" at bounding box center [266, 22] width 77 height 11
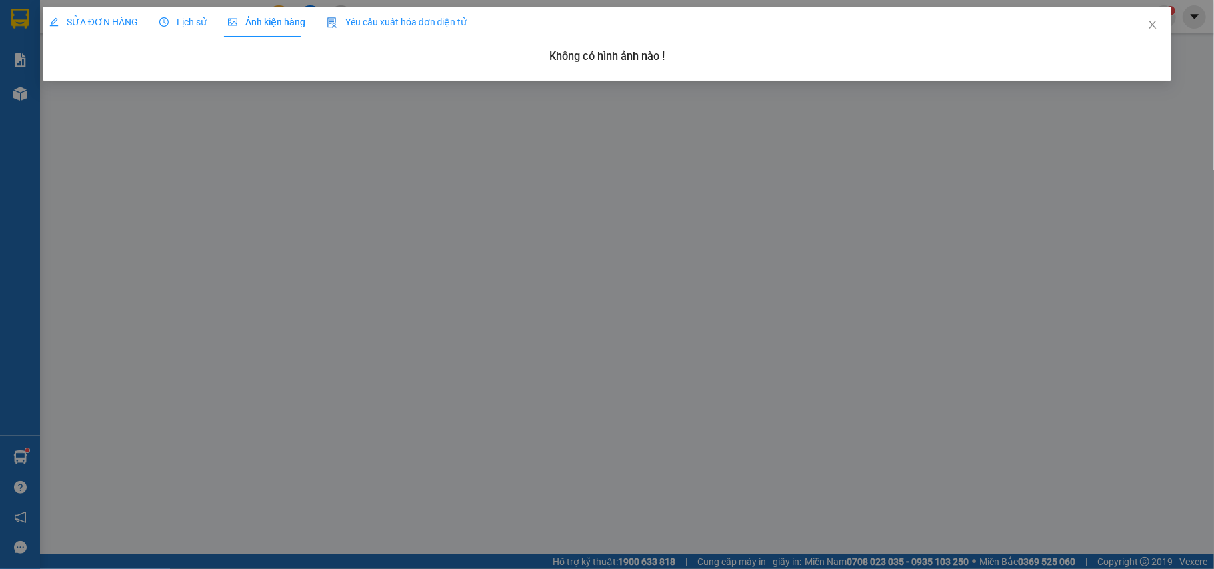
click at [200, 28] on div "Lịch sử" at bounding box center [182, 22] width 47 height 15
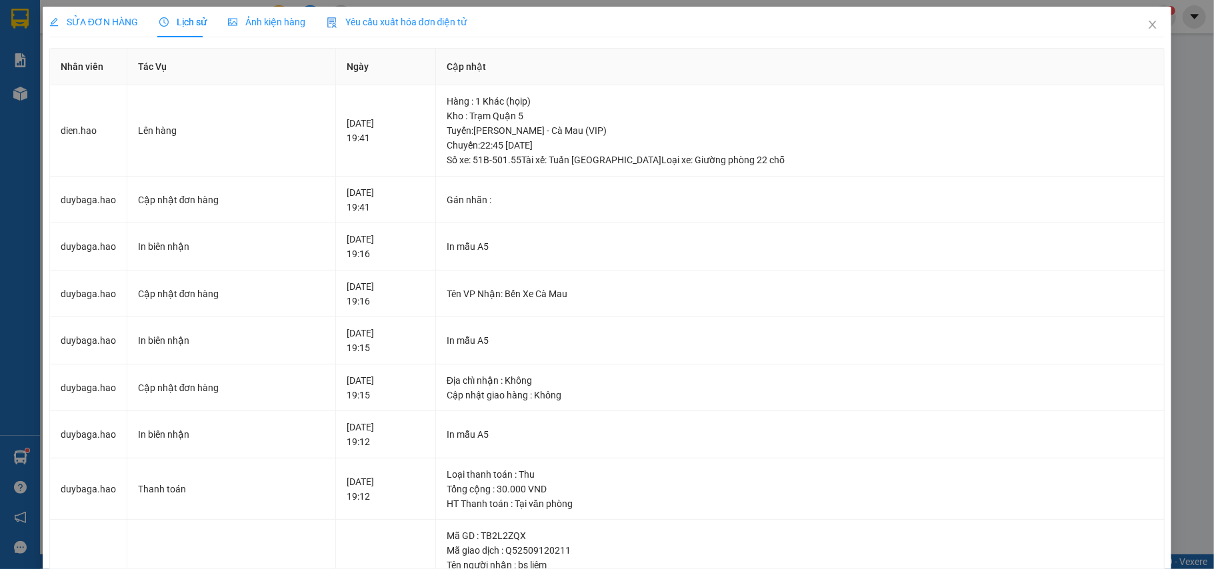
drag, startPoint x: 238, startPoint y: 22, endPoint x: 213, endPoint y: 29, distance: 25.7
click at [237, 22] on span "Ảnh kiện hàng" at bounding box center [266, 22] width 77 height 11
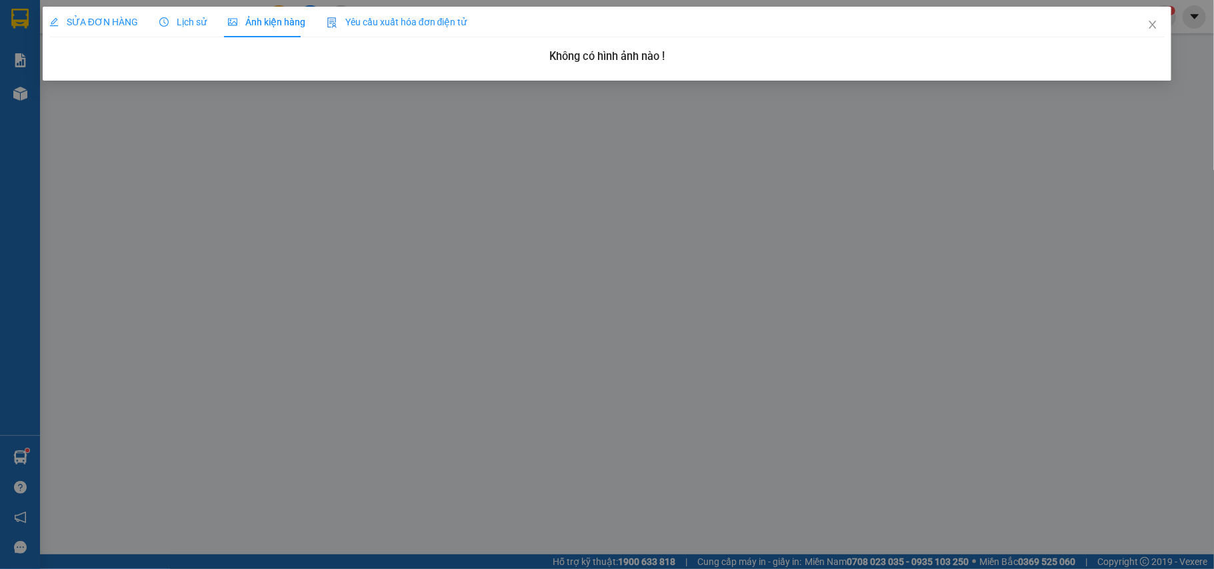
click at [119, 24] on span "SỬA ĐƠN HÀNG" at bounding box center [93, 22] width 89 height 11
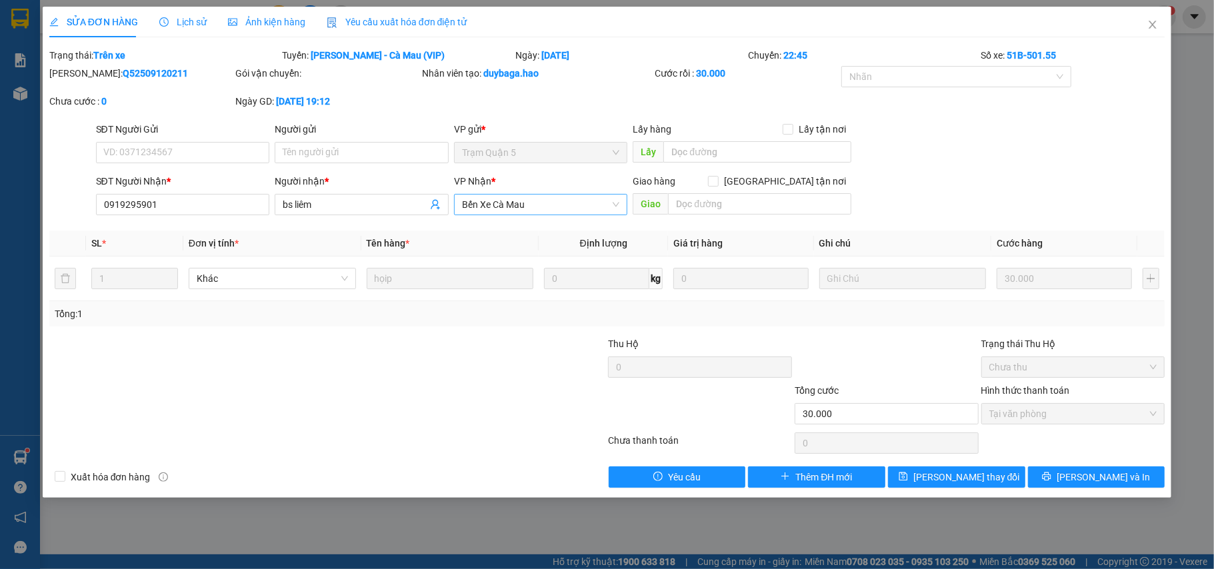
click at [500, 205] on span "Bến Xe Cà Mau" at bounding box center [541, 205] width 158 height 20
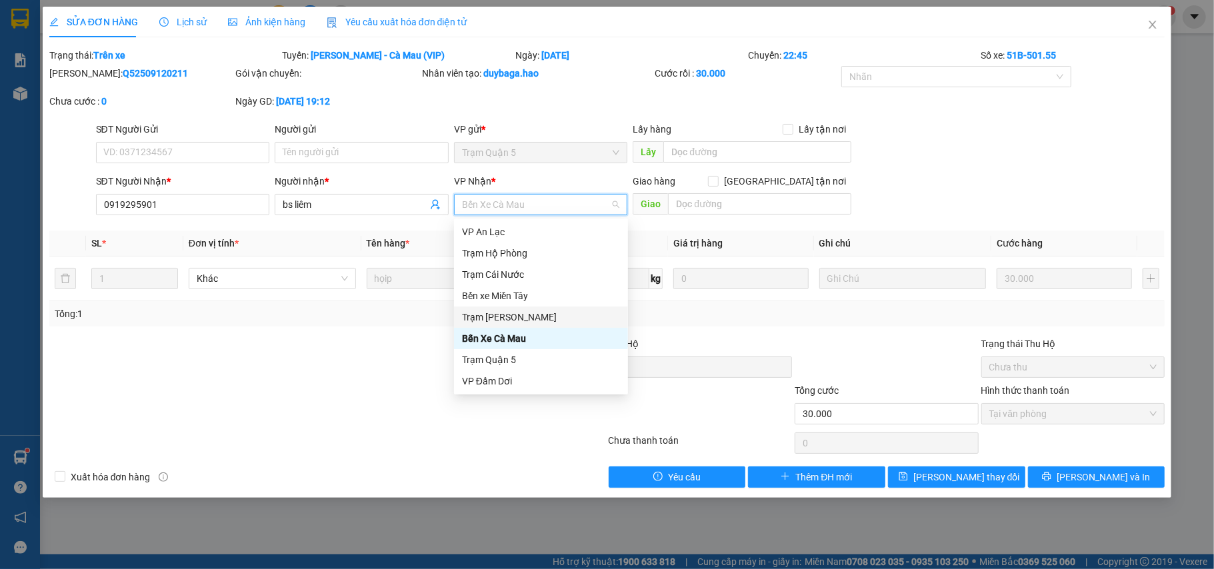
click at [525, 313] on div "Trạm [PERSON_NAME]" at bounding box center [541, 317] width 158 height 15
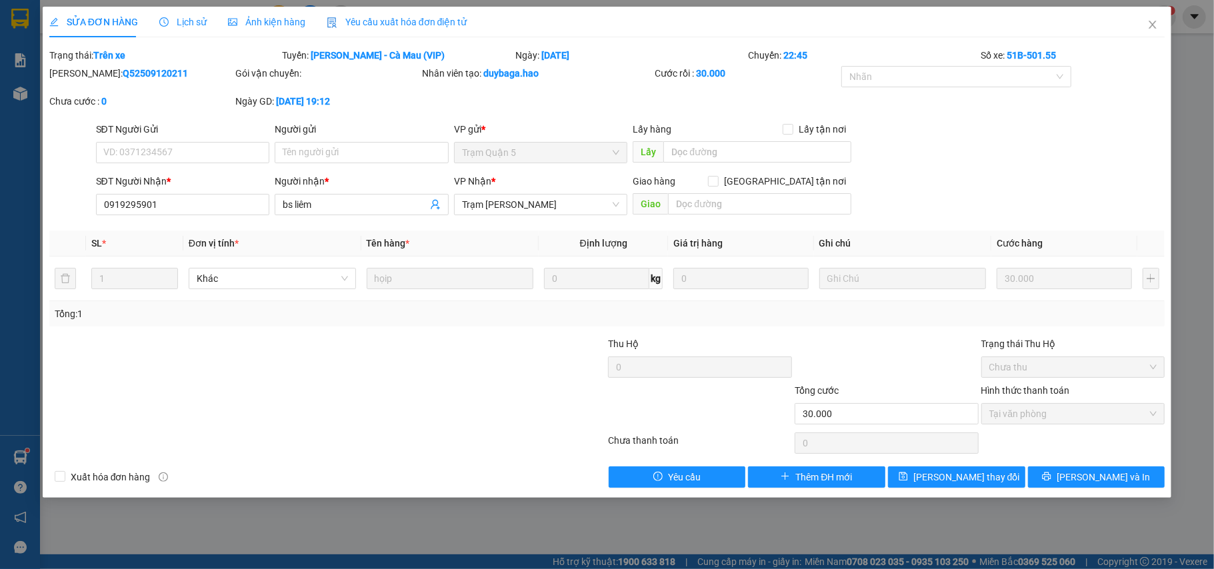
click at [934, 498] on div "SỬA ĐƠN HÀNG Lịch sử Ảnh kiện hàng Yêu cầu xuất hóa đơn điện tử Total Paid Fee …" at bounding box center [607, 252] width 1129 height 491
click at [944, 481] on span "[PERSON_NAME] thay đổi" at bounding box center [966, 477] width 107 height 15
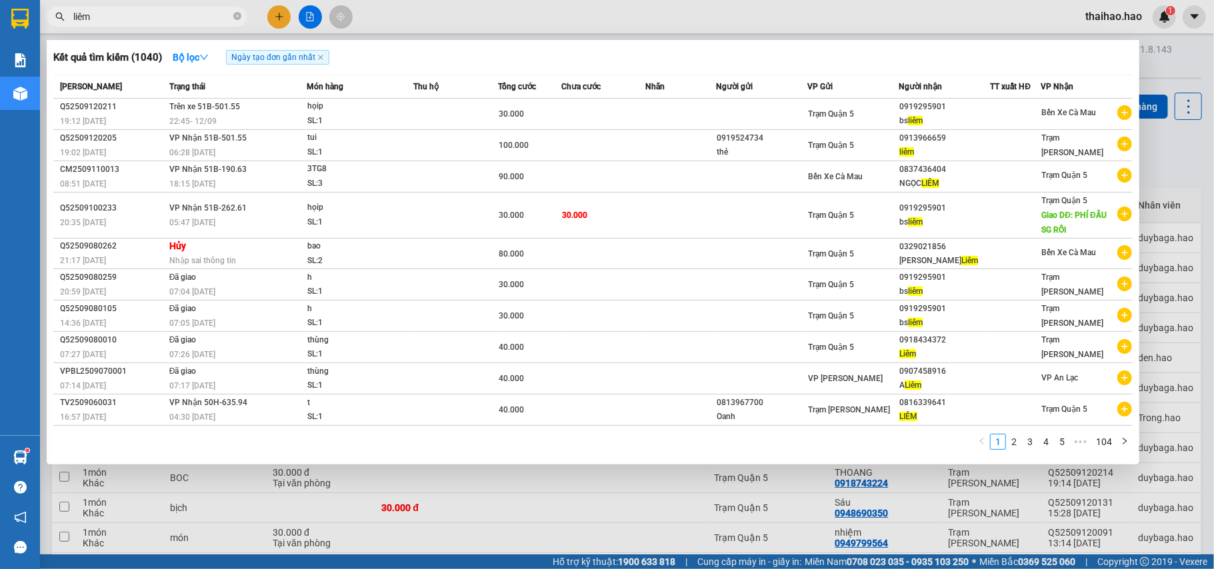
click at [200, 14] on input "liêm" at bounding box center [151, 16] width 157 height 15
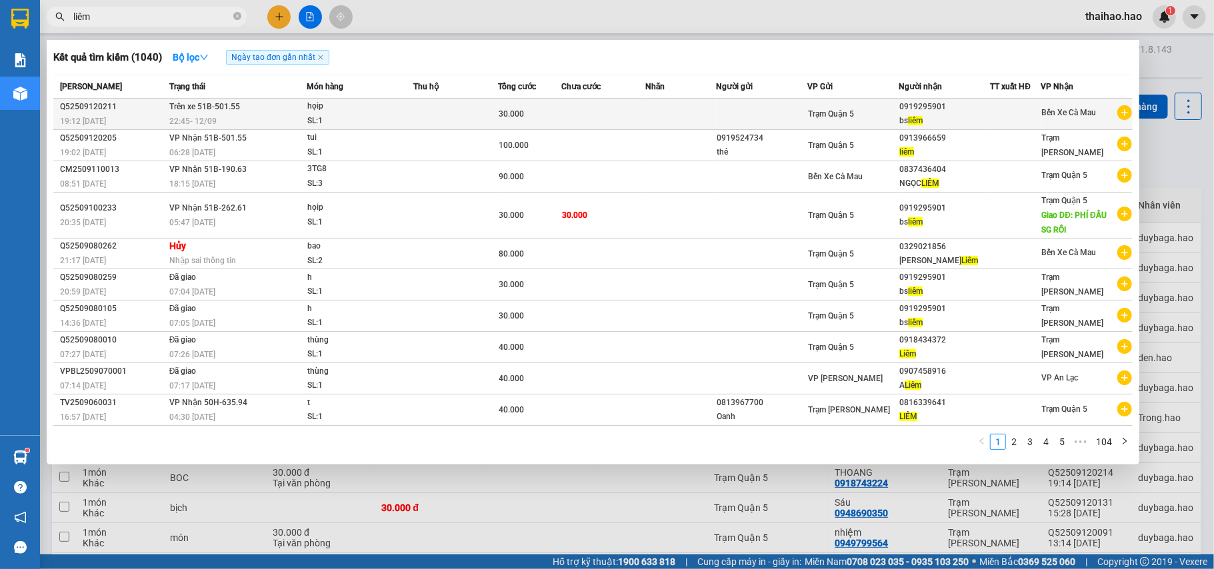
click at [550, 109] on div "30.000" at bounding box center [530, 114] width 62 height 15
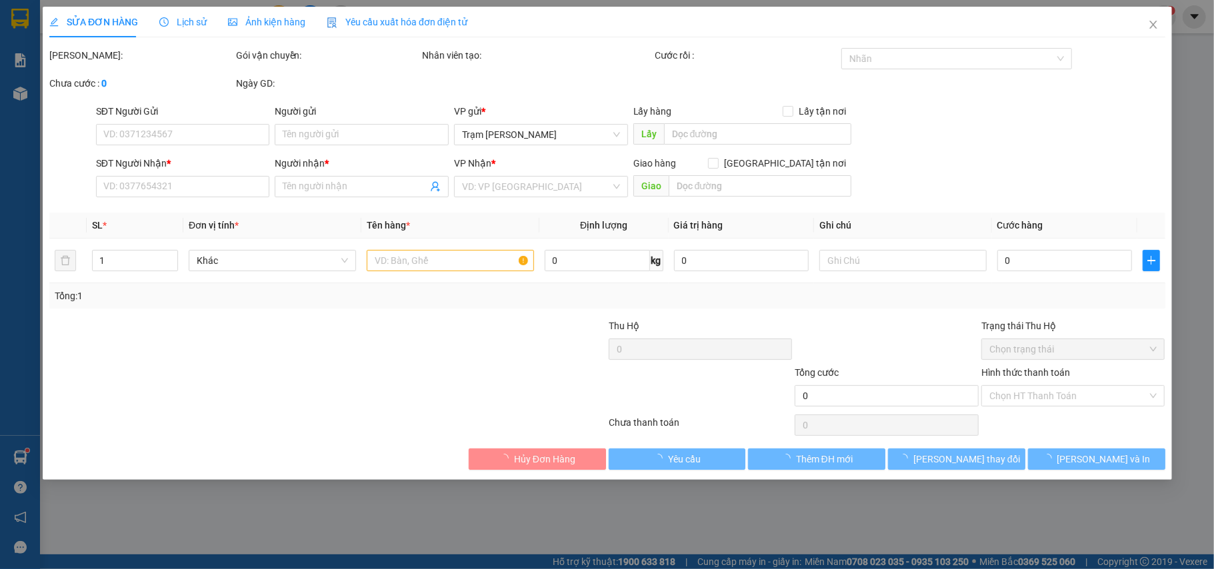
type input "0919295901"
type input "bs liêm"
type input "30.000"
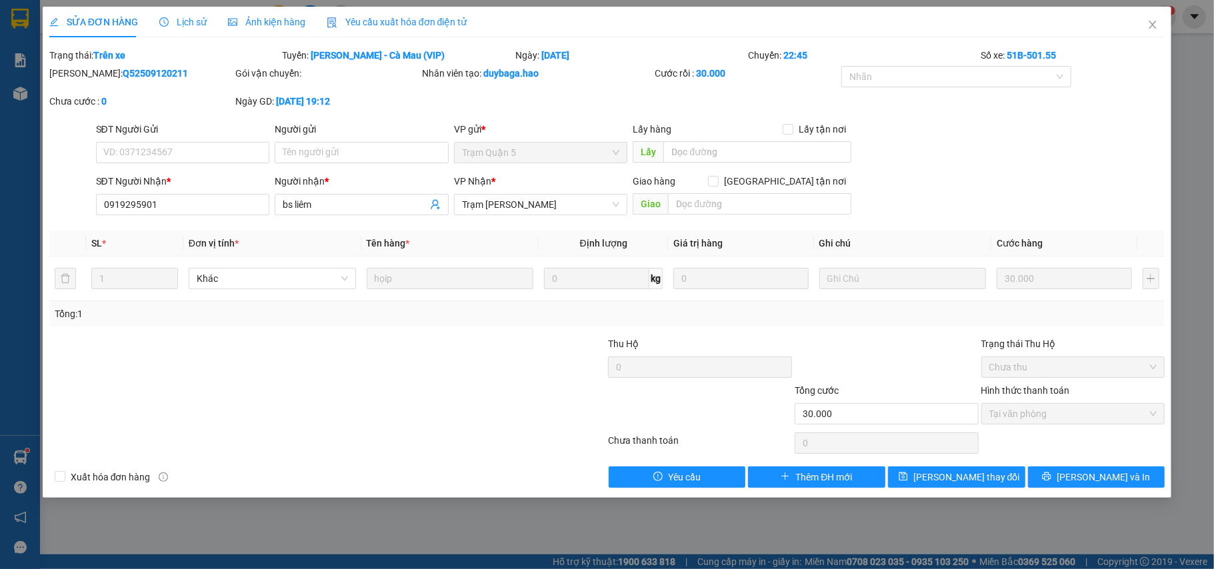
click at [201, 20] on span "Lịch sử" at bounding box center [182, 22] width 47 height 11
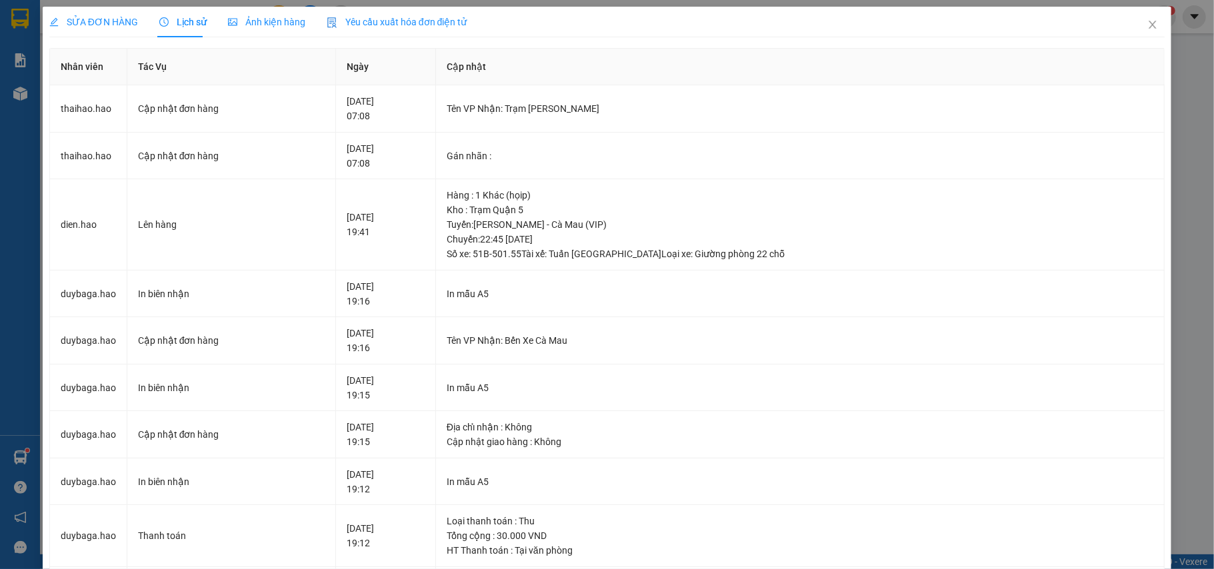
click at [262, 23] on span "Ảnh kiện hàng" at bounding box center [266, 22] width 77 height 11
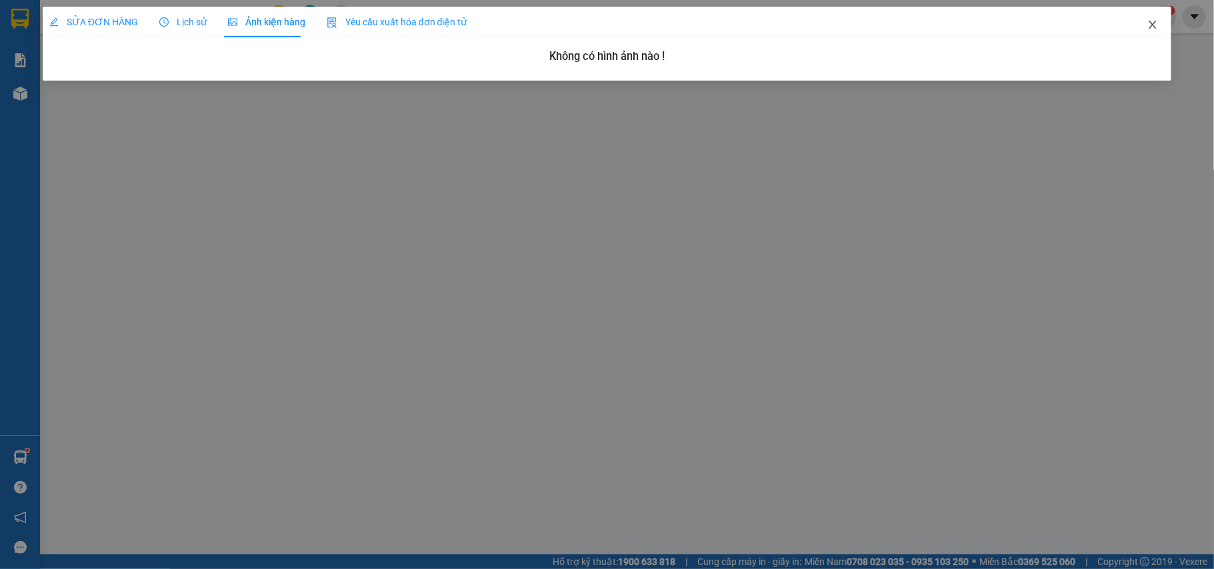
click at [1155, 20] on icon "close" at bounding box center [1152, 24] width 11 height 11
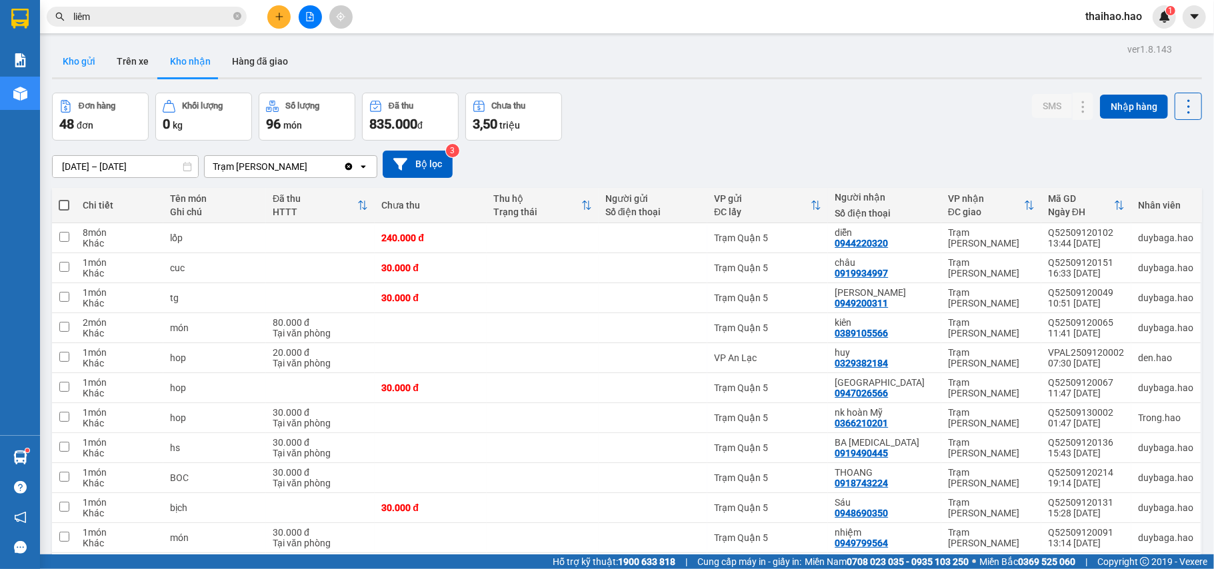
click at [73, 69] on button "Kho gửi" at bounding box center [79, 61] width 54 height 32
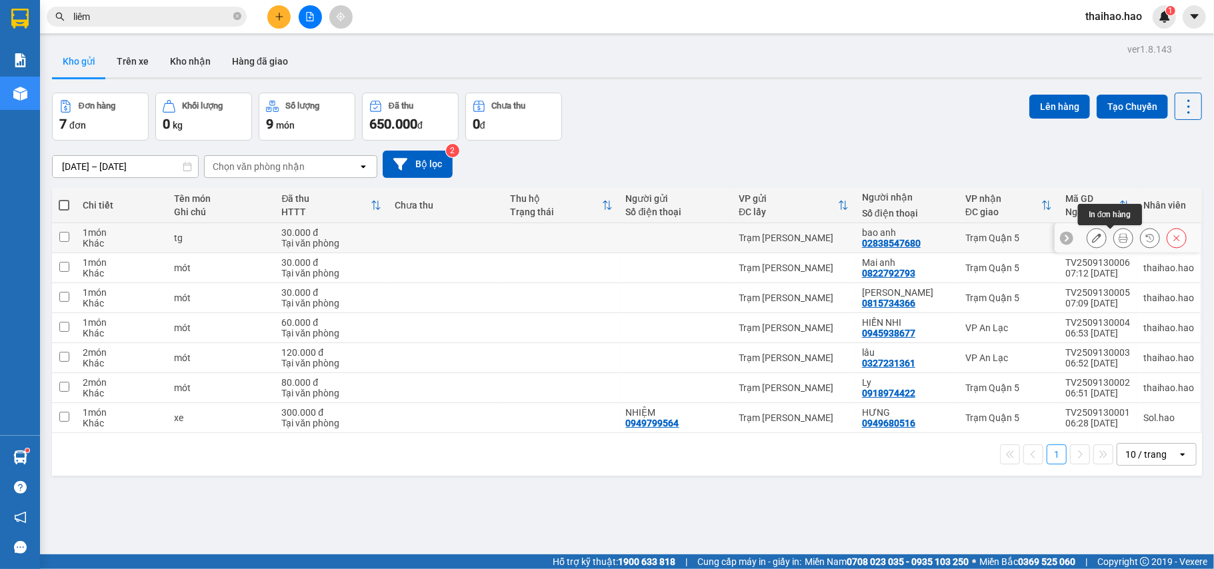
click at [1116, 235] on button at bounding box center [1123, 238] width 19 height 23
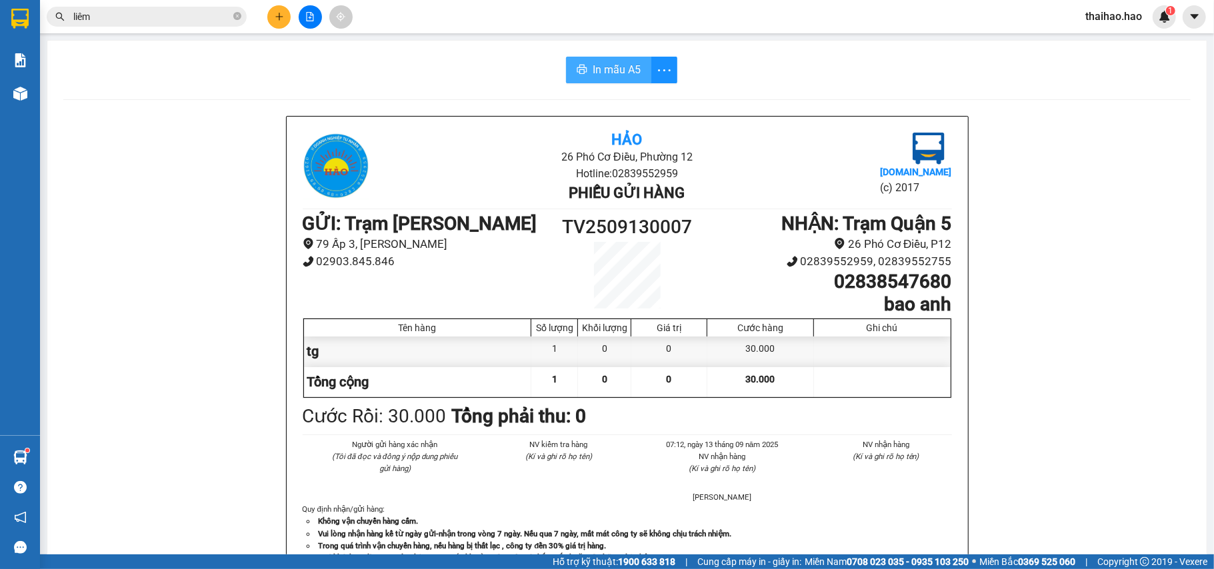
click at [601, 73] on span "In mẫu A5" at bounding box center [617, 69] width 48 height 17
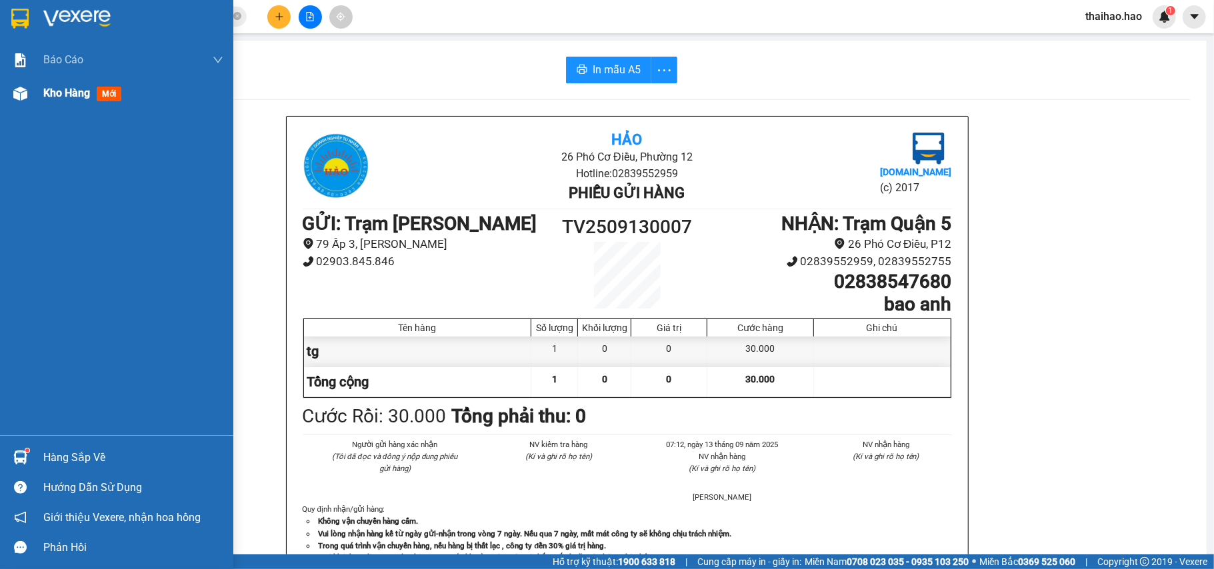
click at [38, 100] on div "Kho hàng mới" at bounding box center [116, 93] width 233 height 33
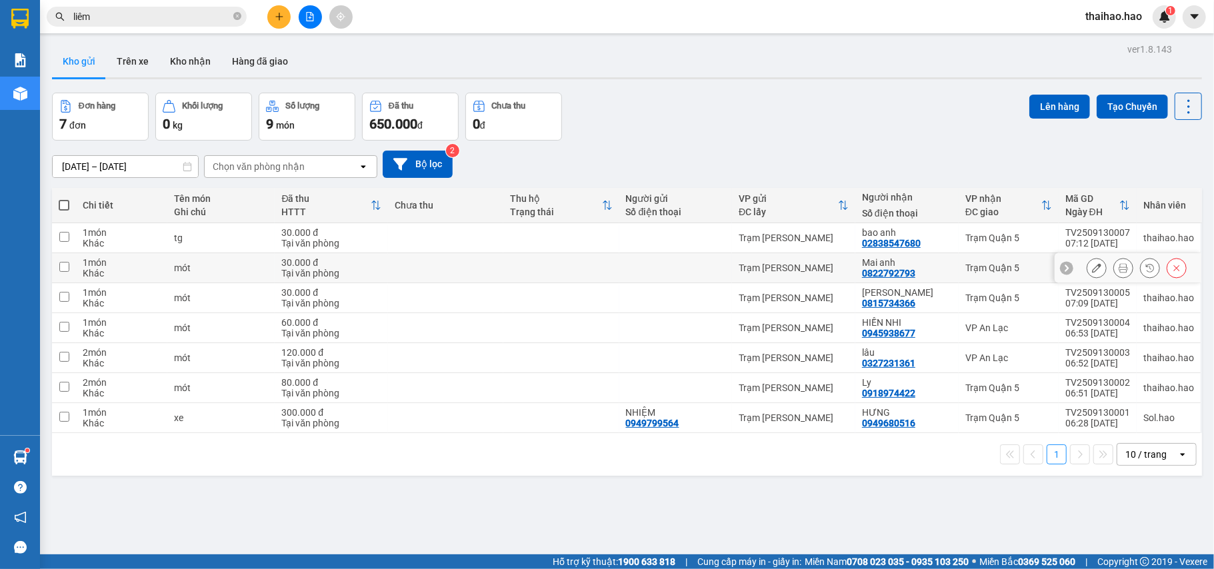
click at [1119, 271] on icon at bounding box center [1123, 267] width 9 height 9
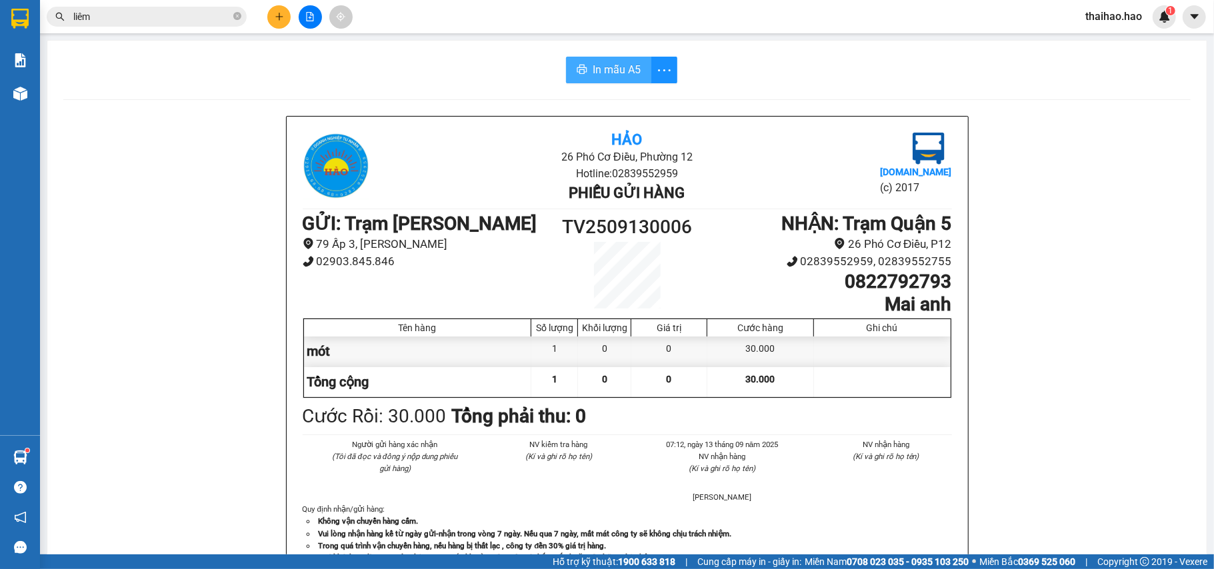
click at [621, 67] on span "In mẫu A5" at bounding box center [617, 69] width 48 height 17
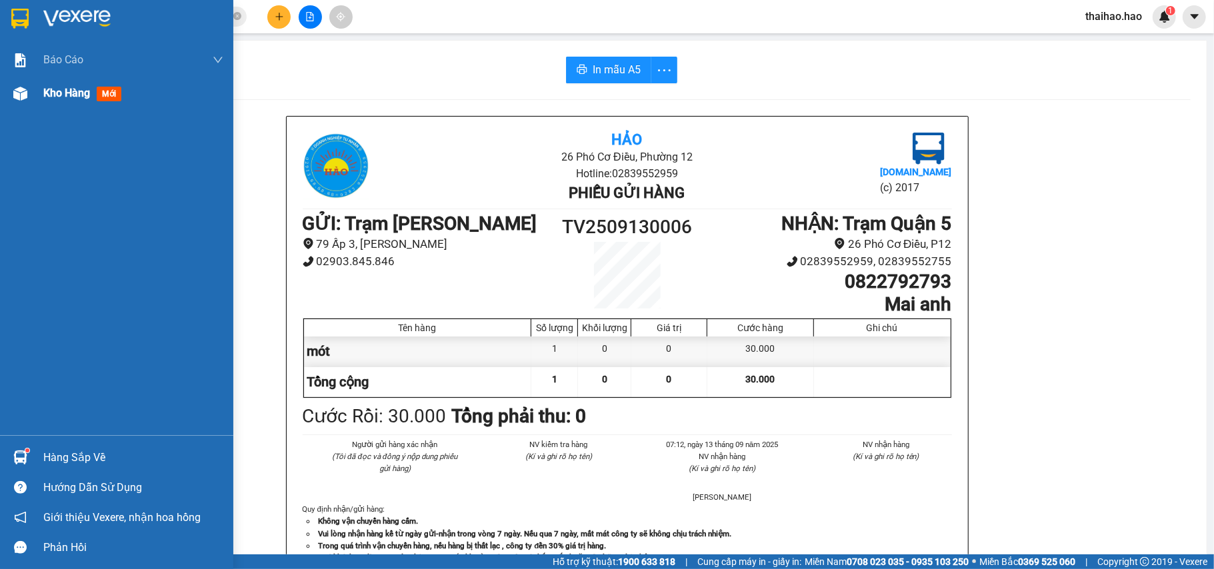
click at [11, 97] on div at bounding box center [20, 93] width 23 height 23
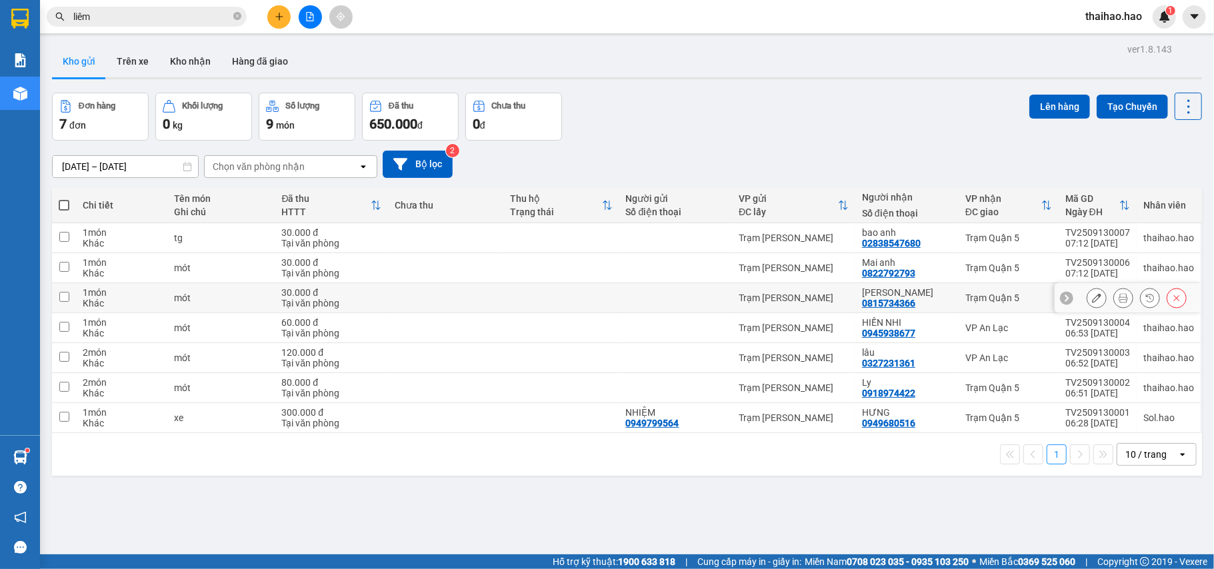
click at [1087, 300] on button at bounding box center [1096, 298] width 19 height 23
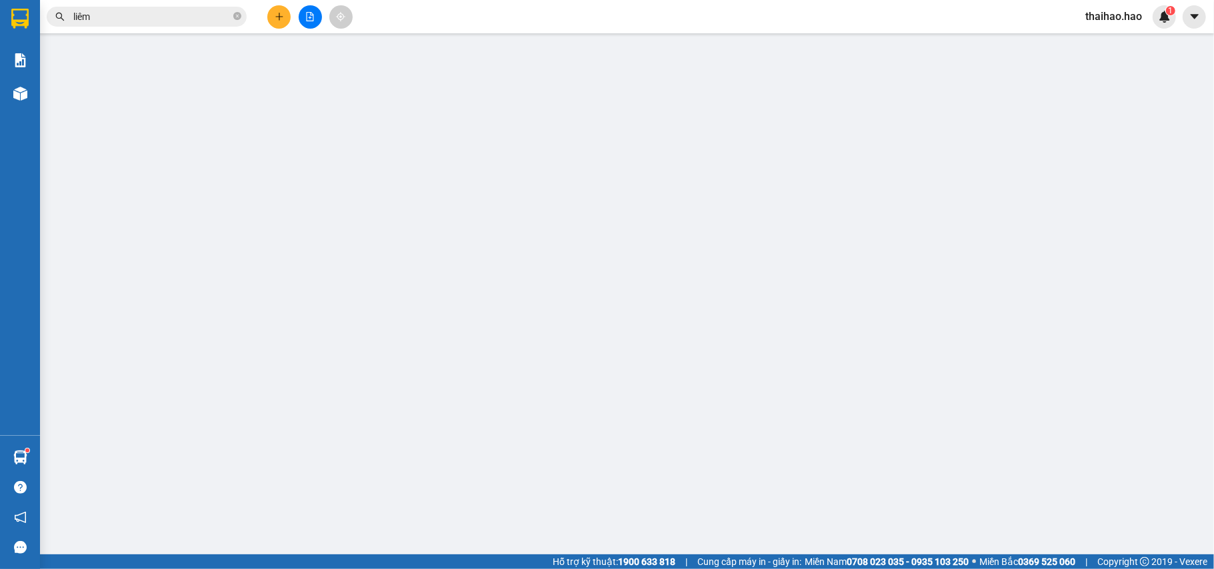
type input "0815734366"
type input "[PERSON_NAME]"
type input "30.000"
type input "0"
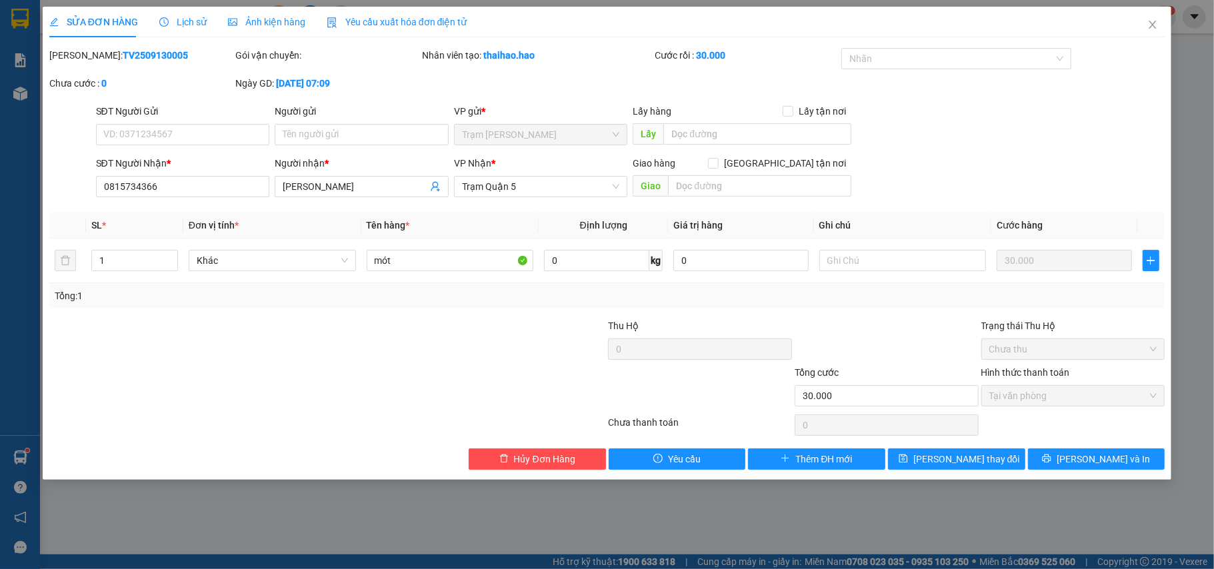
click at [198, 29] on div "Lịch sử" at bounding box center [182, 22] width 47 height 31
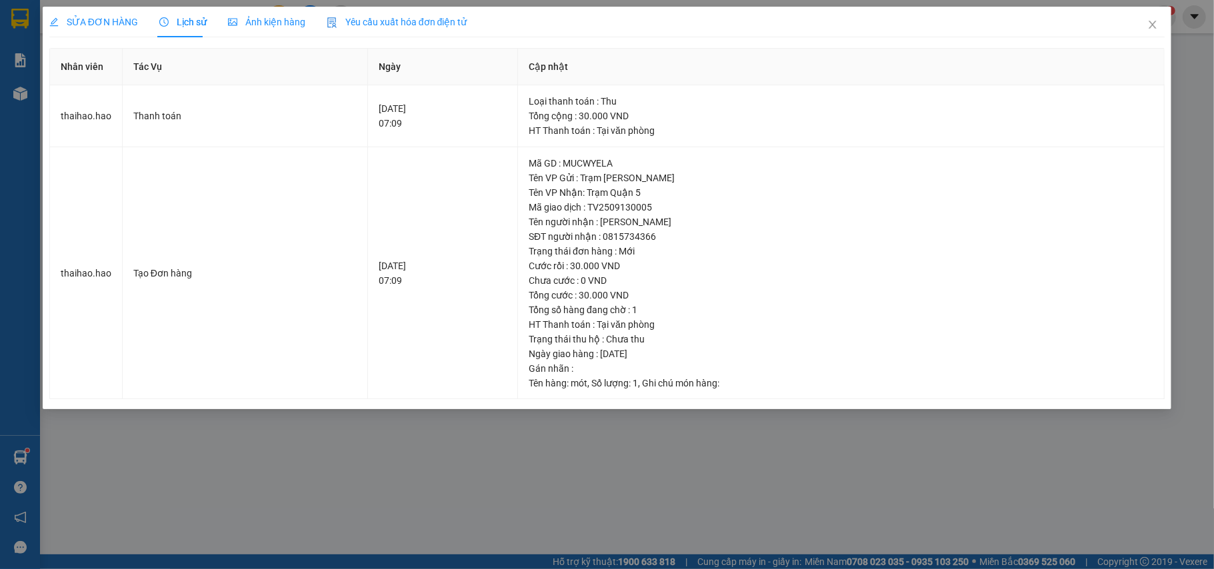
click at [245, 35] on div "Ảnh kiện hàng" at bounding box center [266, 22] width 77 height 31
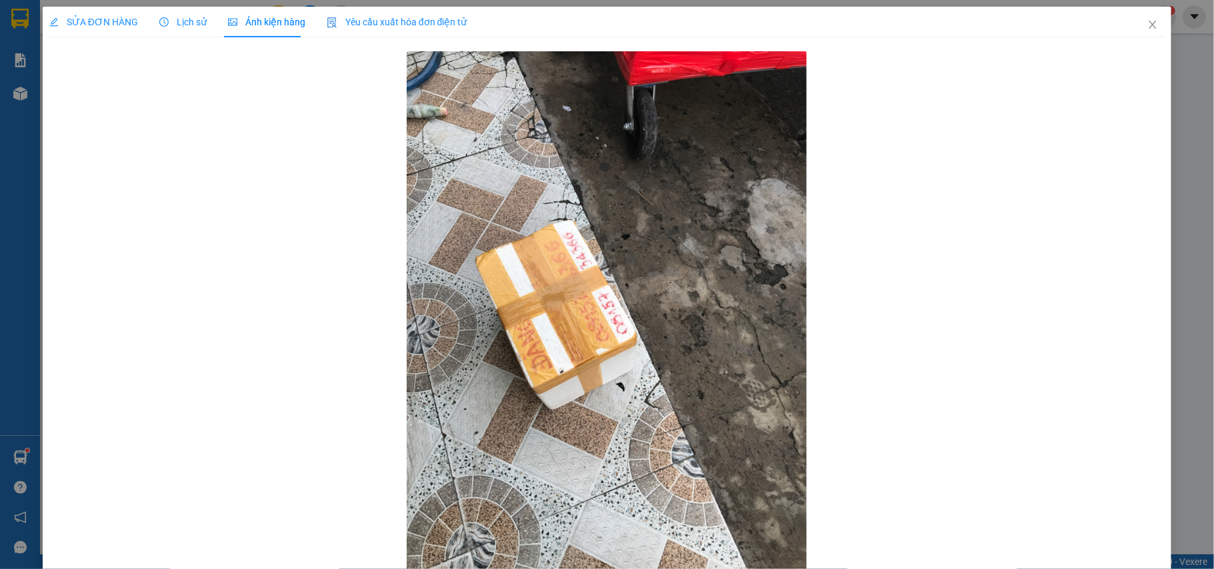
click at [126, 25] on span "SỬA ĐƠN HÀNG" at bounding box center [93, 22] width 89 height 11
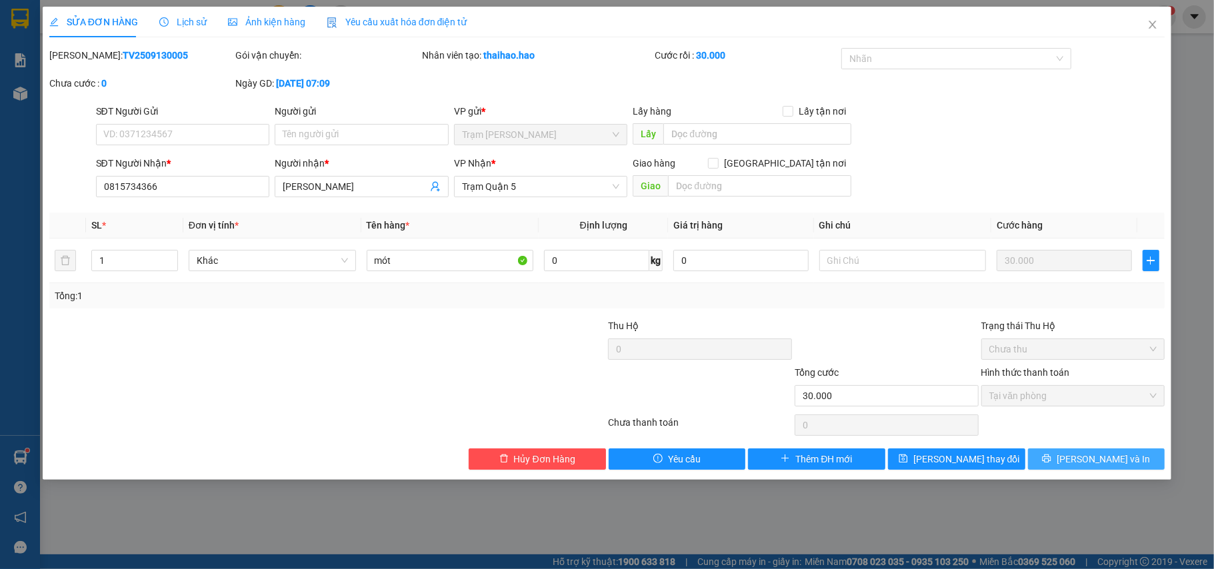
drag, startPoint x: 1085, startPoint y: 469, endPoint x: 1061, endPoint y: 509, distance: 46.6
click at [1085, 468] on button "[PERSON_NAME] và In" at bounding box center [1096, 459] width 137 height 21
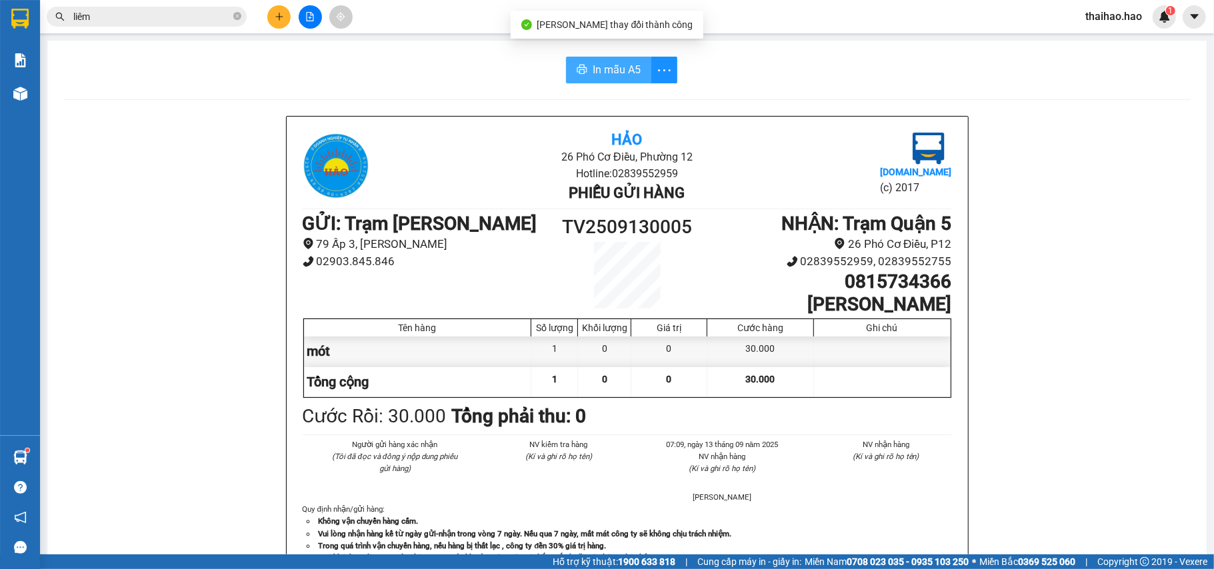
drag, startPoint x: 585, startPoint y: 76, endPoint x: 574, endPoint y: 96, distance: 22.7
click at [585, 75] on button "In mẫu A5" at bounding box center [608, 70] width 85 height 27
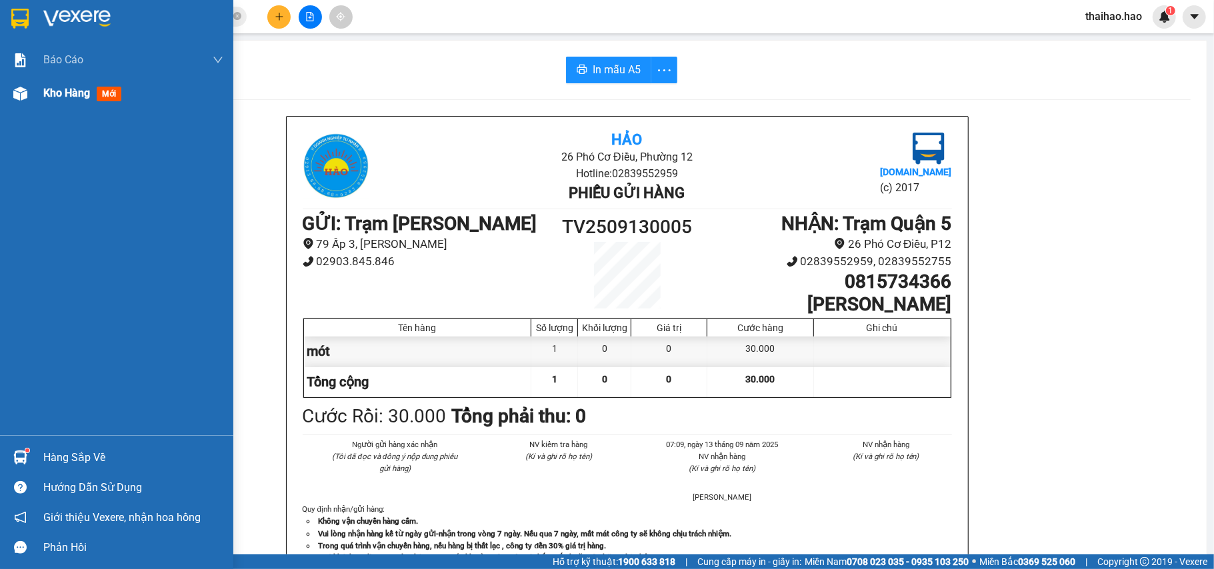
click at [35, 99] on div "Kho hàng mới" at bounding box center [116, 93] width 233 height 33
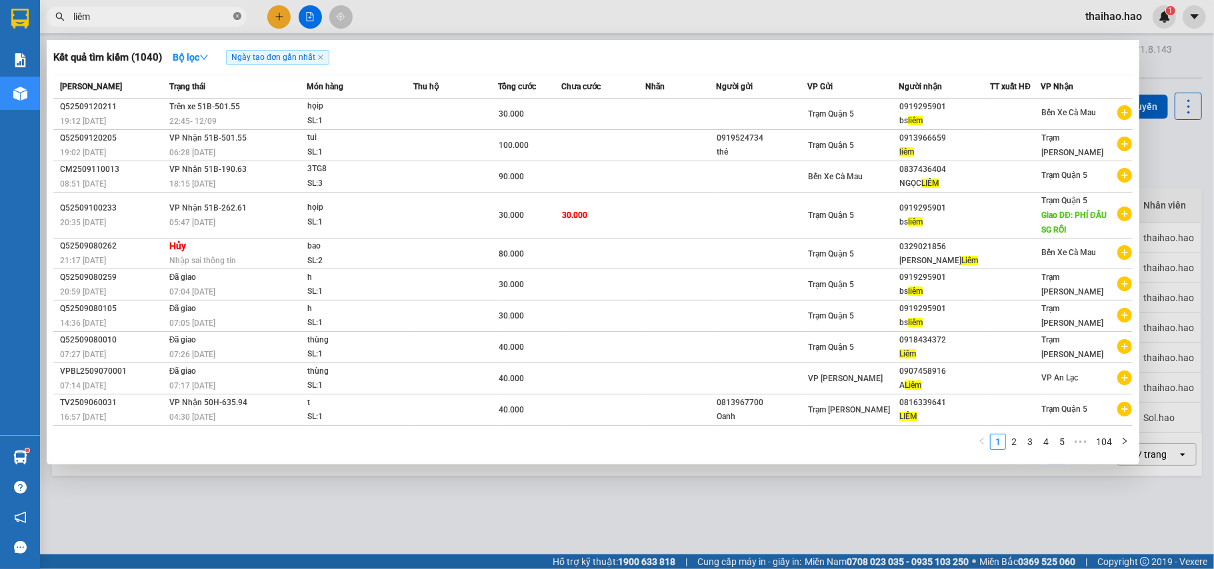
click at [235, 11] on span at bounding box center [237, 17] width 8 height 13
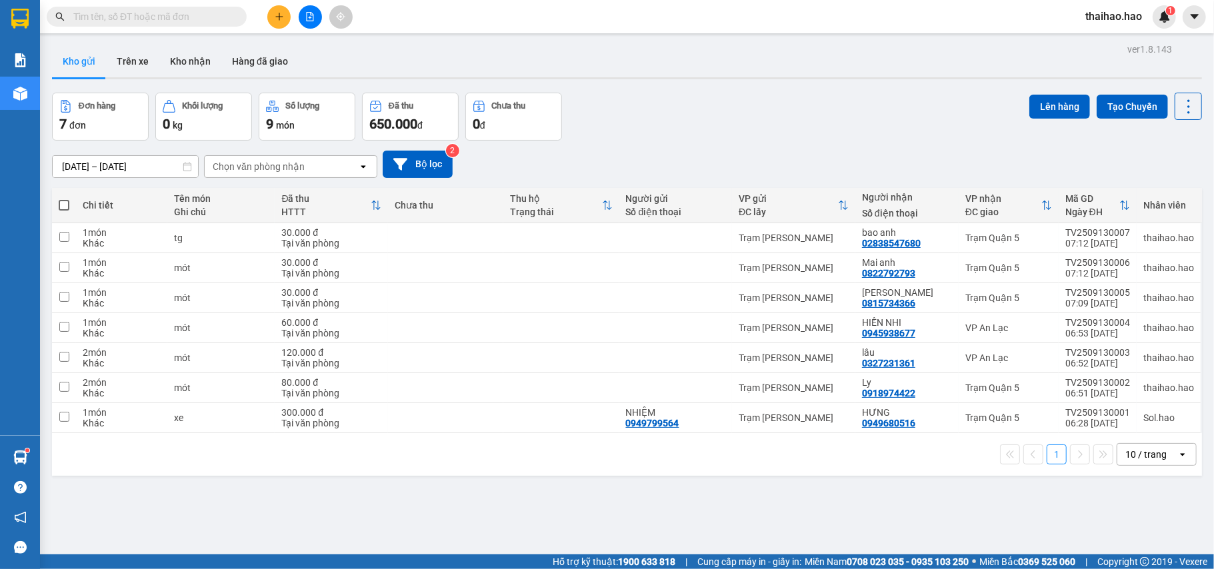
click at [227, 12] on input "text" at bounding box center [151, 16] width 157 height 15
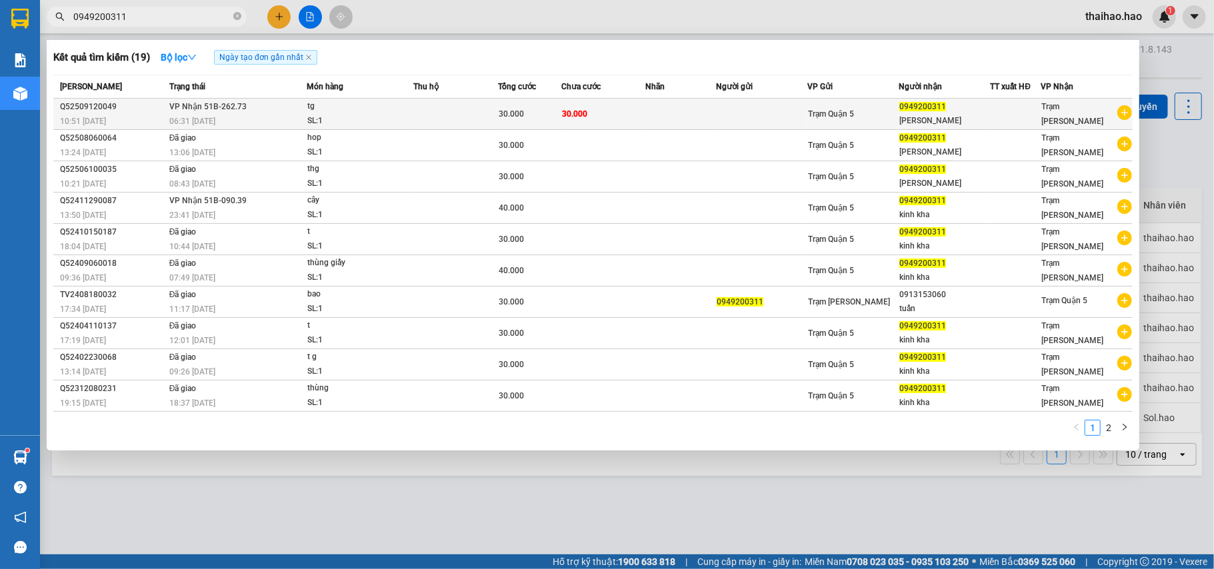
type input "0949200311"
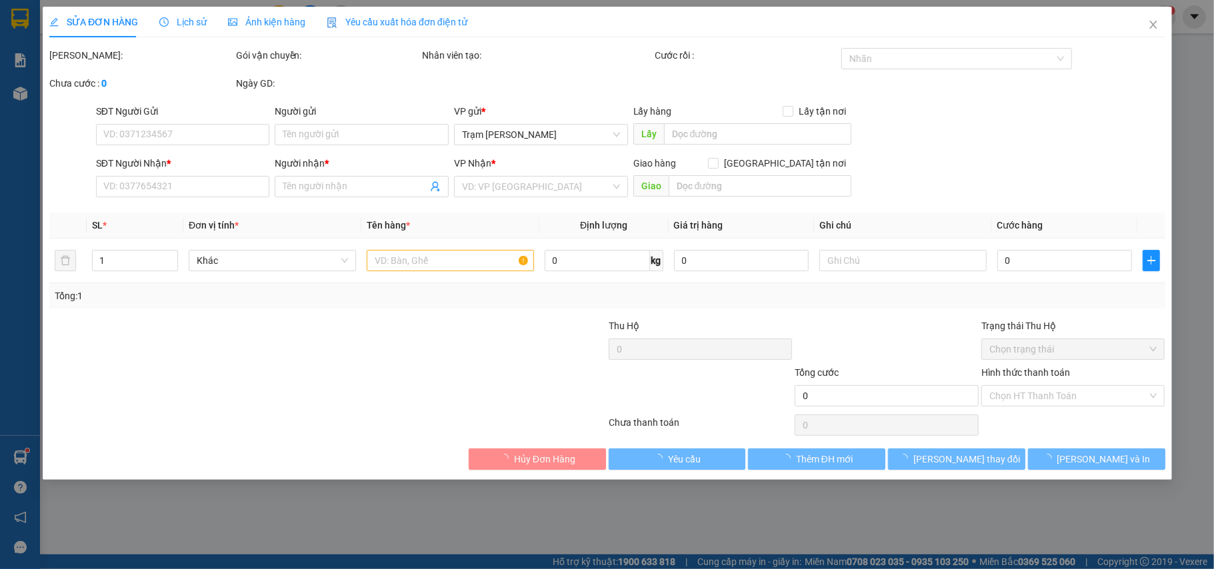
type input "0949200311"
type input "tài vũ"
type input "30.000"
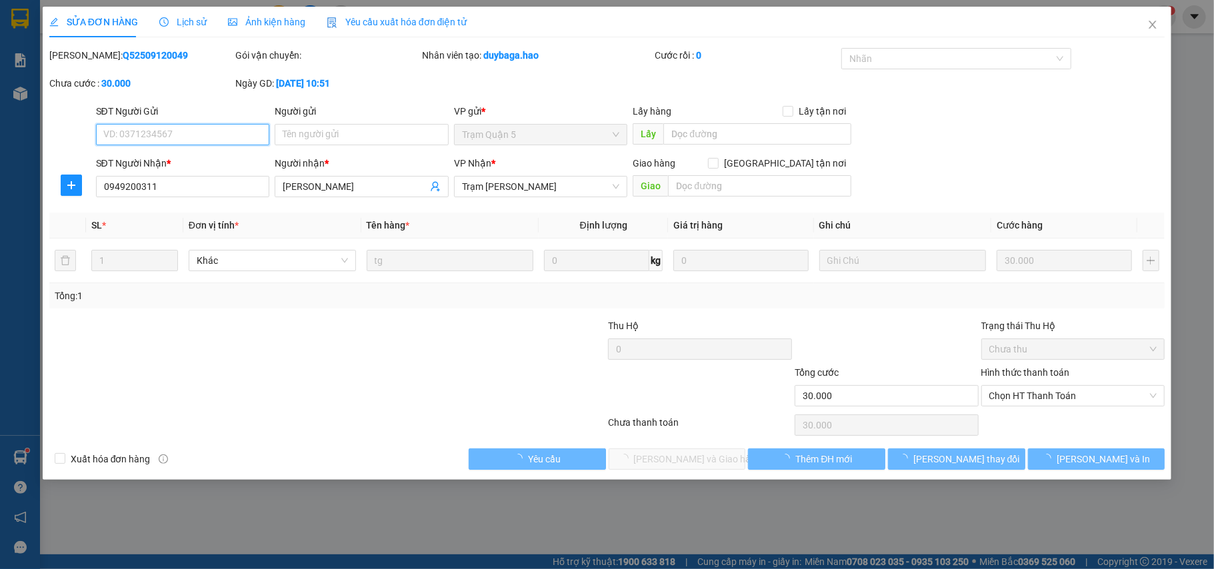
click at [241, 20] on span "Ảnh kiện hàng" at bounding box center [266, 22] width 77 height 11
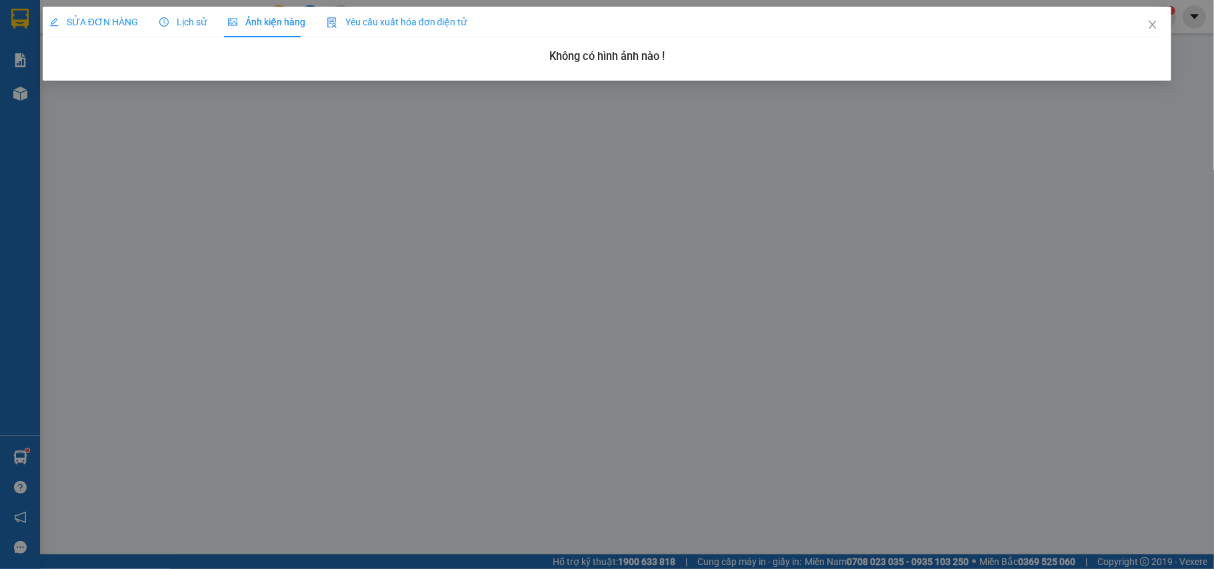
click at [205, 16] on div "SỬA ĐƠN HÀNG Lịch sử Ảnh kiện hàng Yêu cầu xuất hóa đơn điện tử" at bounding box center [258, 22] width 418 height 31
click at [167, 25] on span "Lịch sử" at bounding box center [182, 22] width 47 height 11
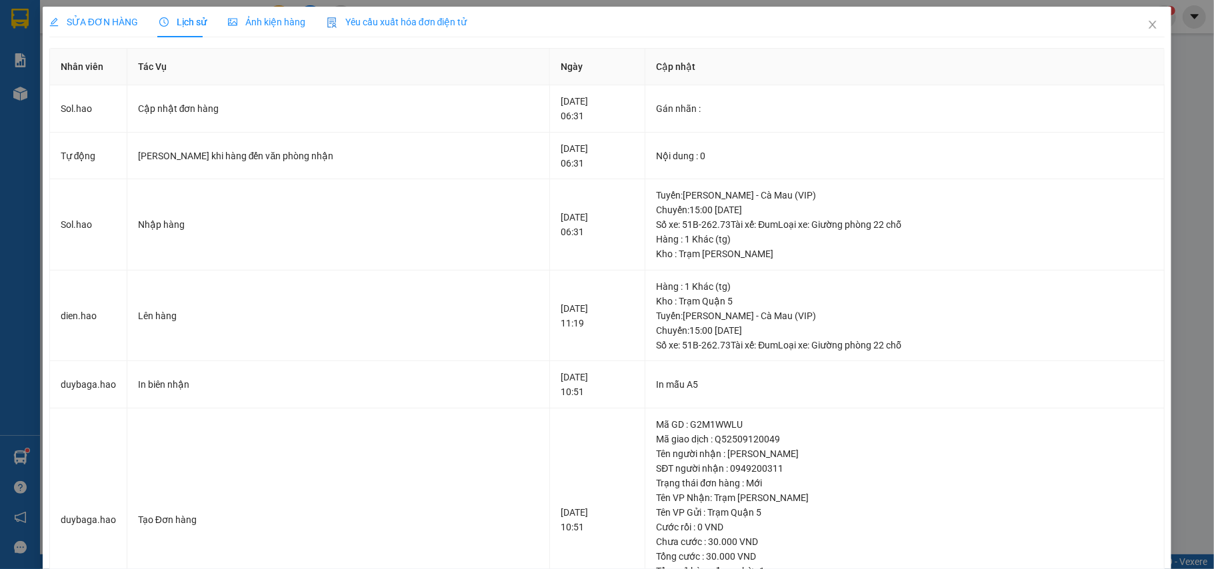
click at [88, 24] on span "SỬA ĐƠN HÀNG" at bounding box center [93, 22] width 89 height 11
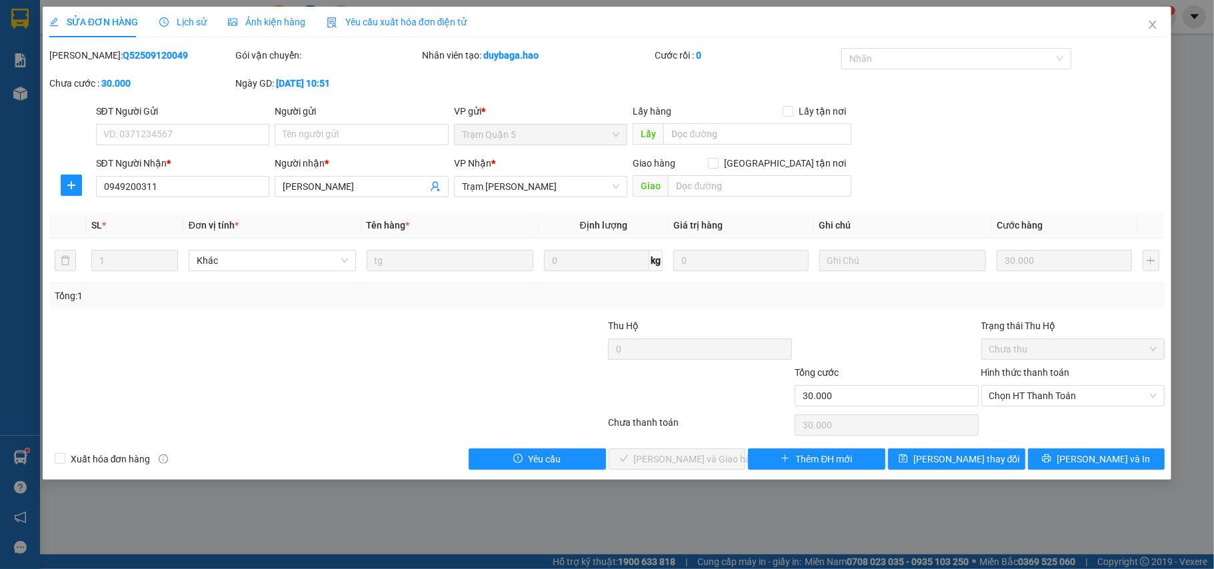
click at [220, 22] on div "SỬA ĐƠN HÀNG Lịch sử Ảnh kiện hàng Yêu cầu xuất hóa đơn điện tử" at bounding box center [258, 22] width 418 height 31
click at [197, 15] on div "Lịch sử" at bounding box center [182, 22] width 47 height 15
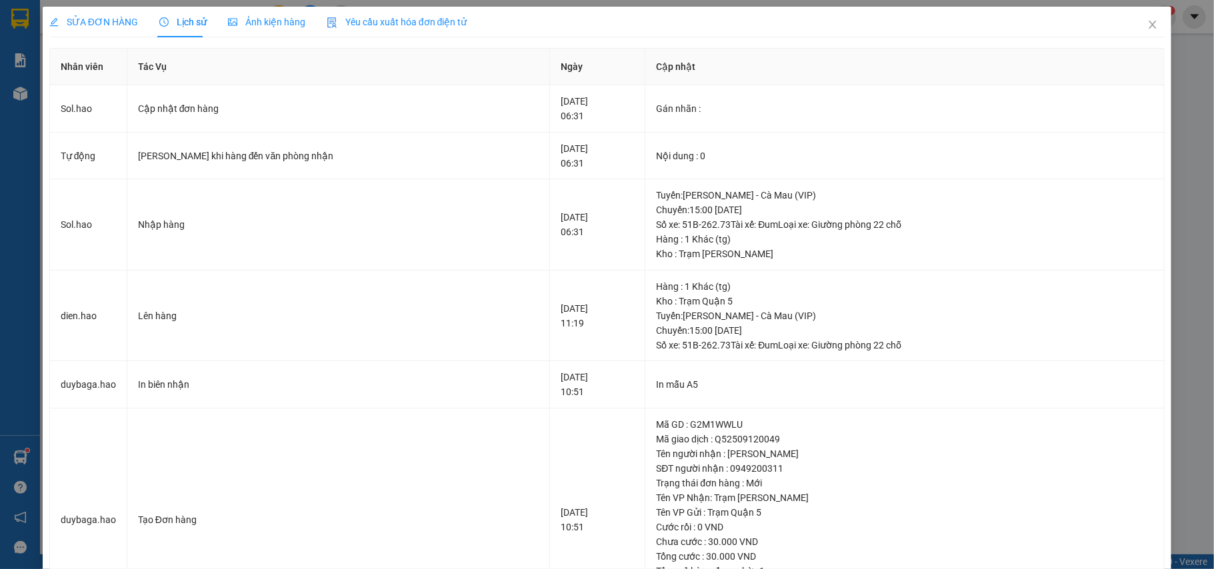
click at [99, 15] on div "SỬA ĐƠN HÀNG" at bounding box center [93, 22] width 89 height 15
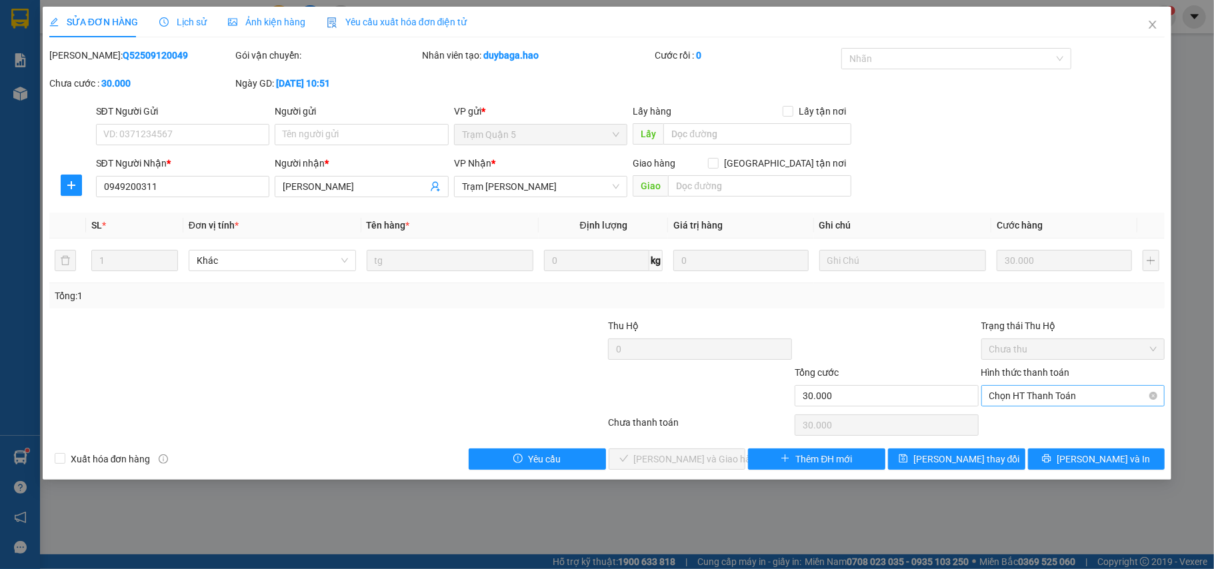
drag, startPoint x: 1059, startPoint y: 390, endPoint x: 1055, endPoint y: 398, distance: 8.9
click at [1057, 395] on span "Chọn HT Thanh Toán" at bounding box center [1073, 396] width 168 height 20
click at [1027, 427] on div "Tại văn phòng" at bounding box center [1073, 424] width 168 height 15
type input "0"
click at [624, 449] on div "Total Paid Fee 0 Total UnPaid Fee 30.000 Cash Collection Total Fee Mã ĐH: Q5250…" at bounding box center [607, 259] width 1116 height 422
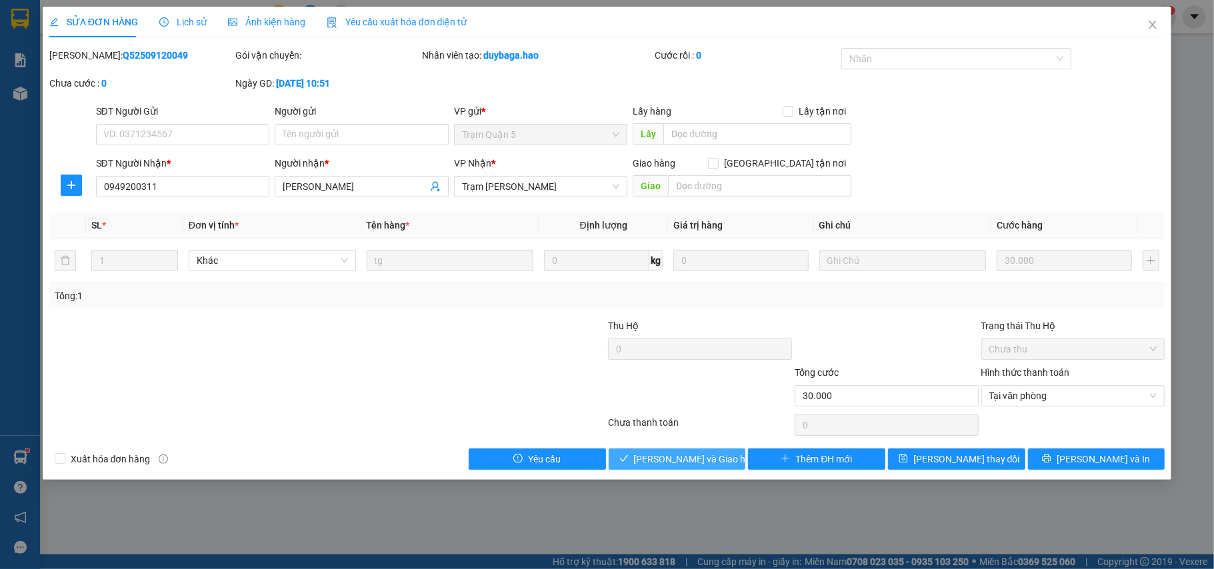
click at [629, 456] on icon "check" at bounding box center [623, 458] width 9 height 9
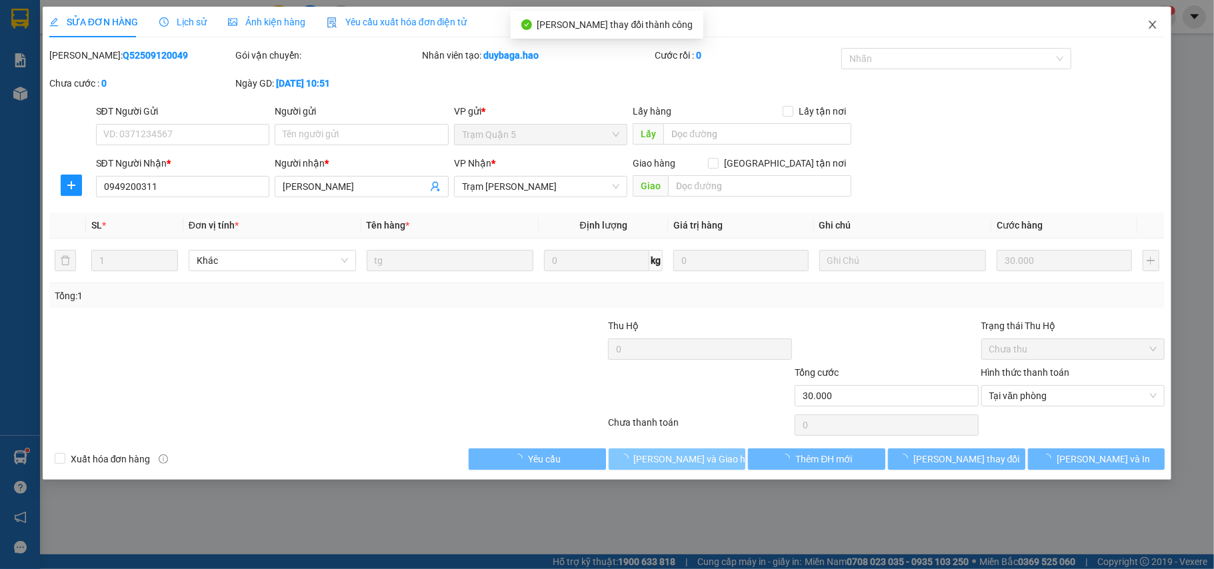
click at [1149, 27] on icon "close" at bounding box center [1152, 24] width 11 height 11
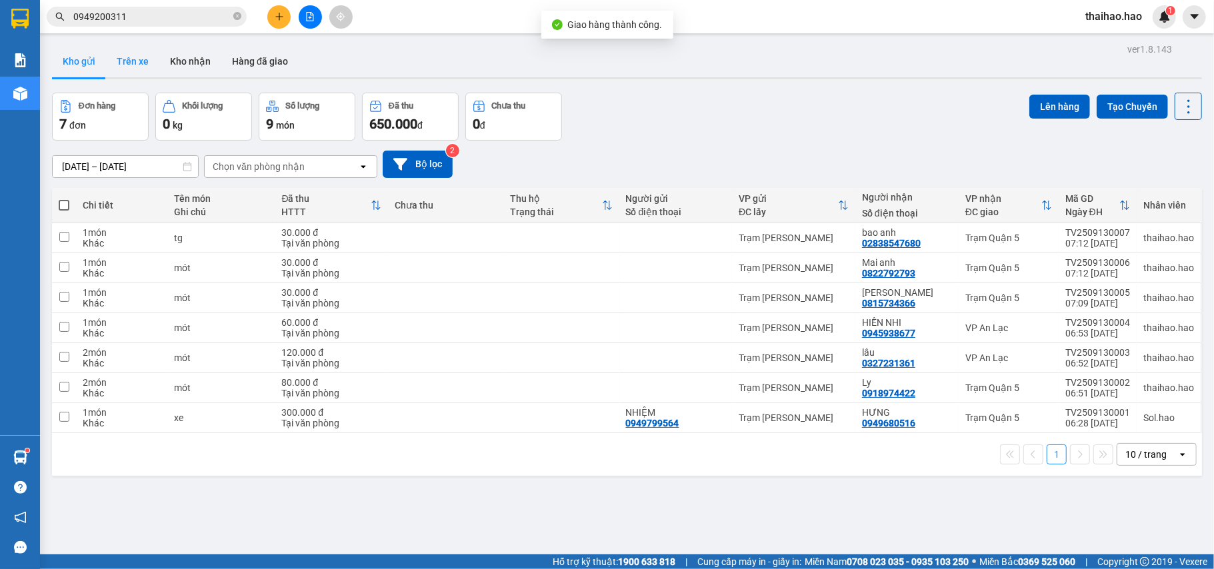
click at [137, 65] on button "Trên xe" at bounding box center [132, 61] width 53 height 32
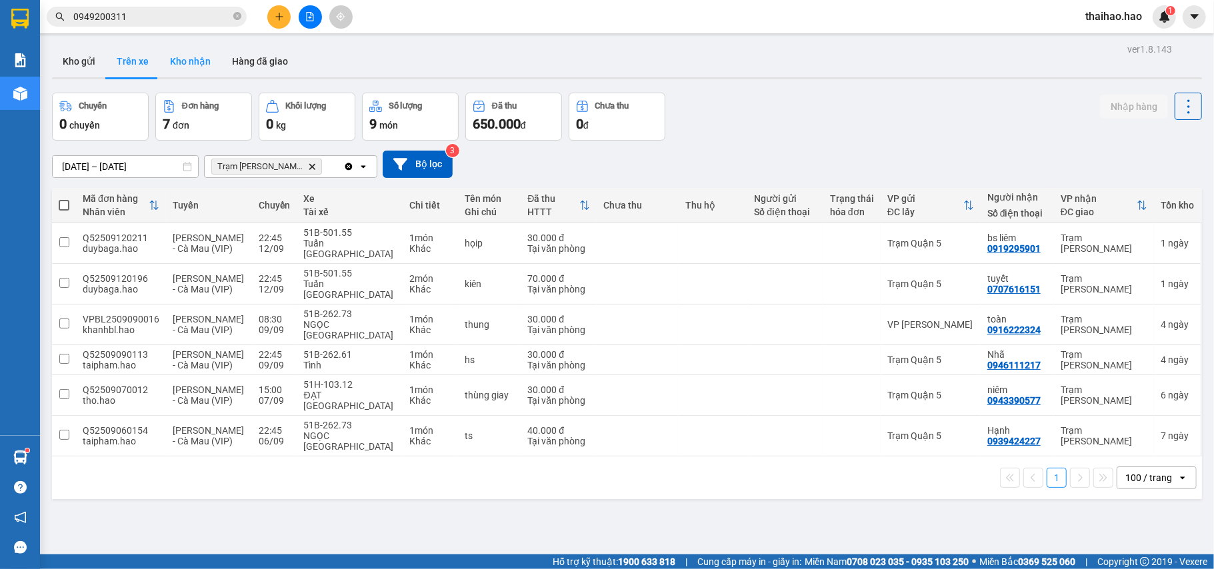
click at [197, 72] on button "Kho nhận" at bounding box center [190, 61] width 62 height 32
type input "[DATE] – [DATE]"
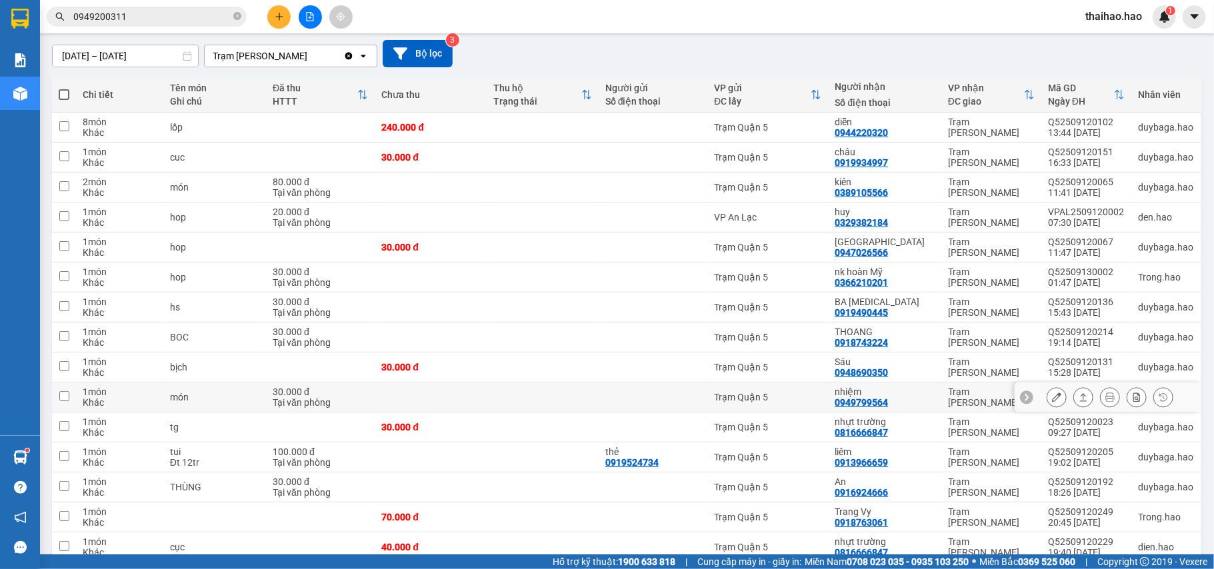
scroll to position [267, 0]
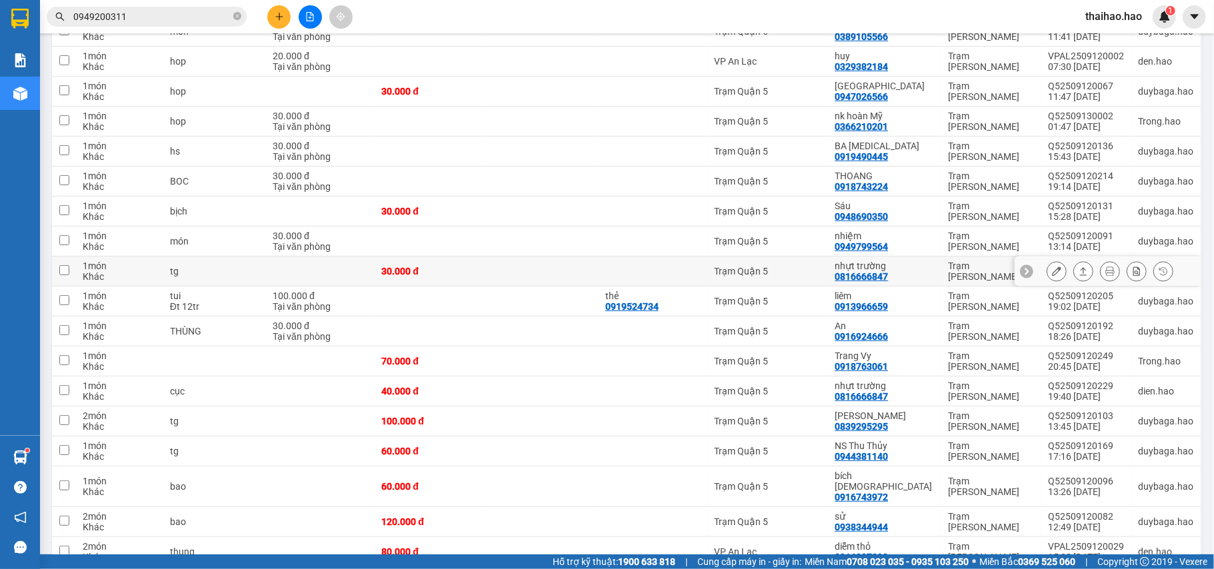
click at [1047, 275] on button at bounding box center [1056, 271] width 19 height 23
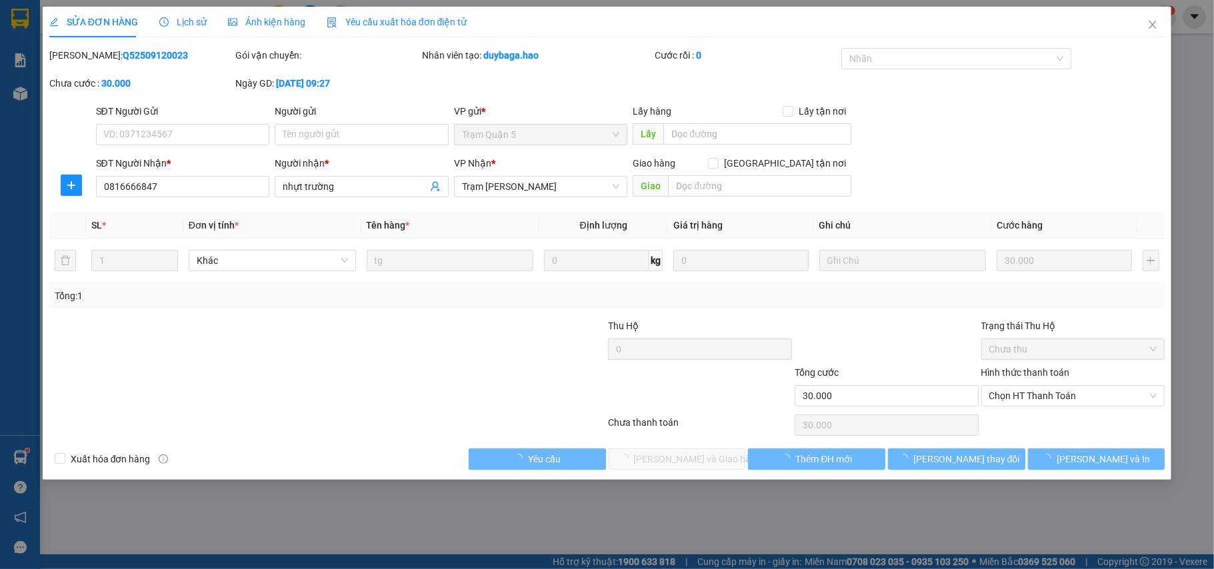
click at [252, 22] on span "Ảnh kiện hàng" at bounding box center [266, 22] width 77 height 11
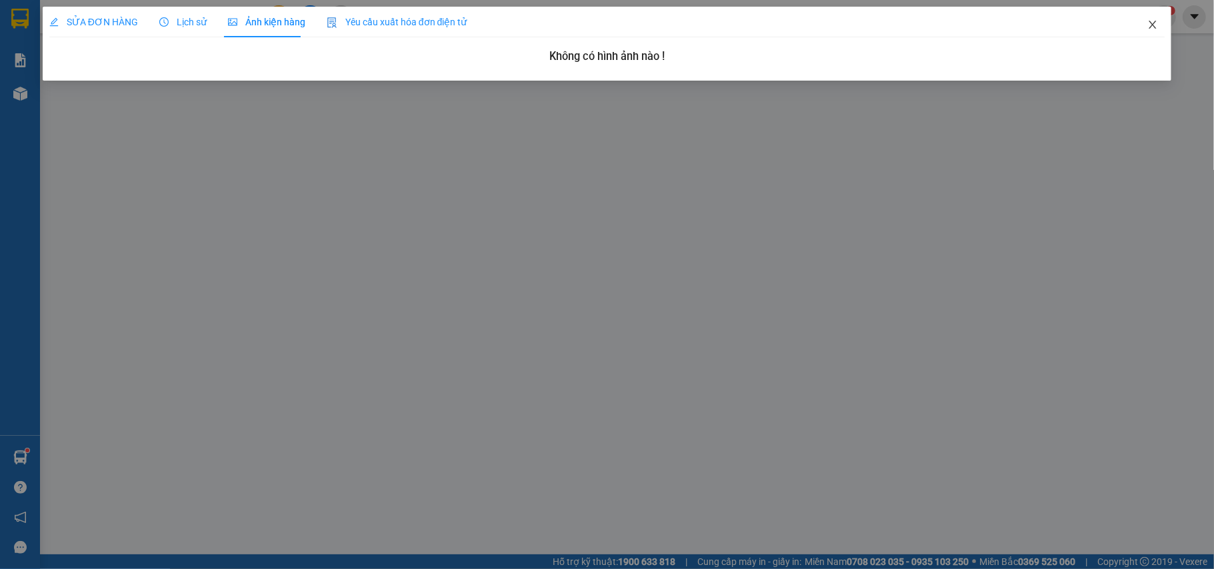
click at [1161, 19] on span "Close" at bounding box center [1152, 25] width 37 height 37
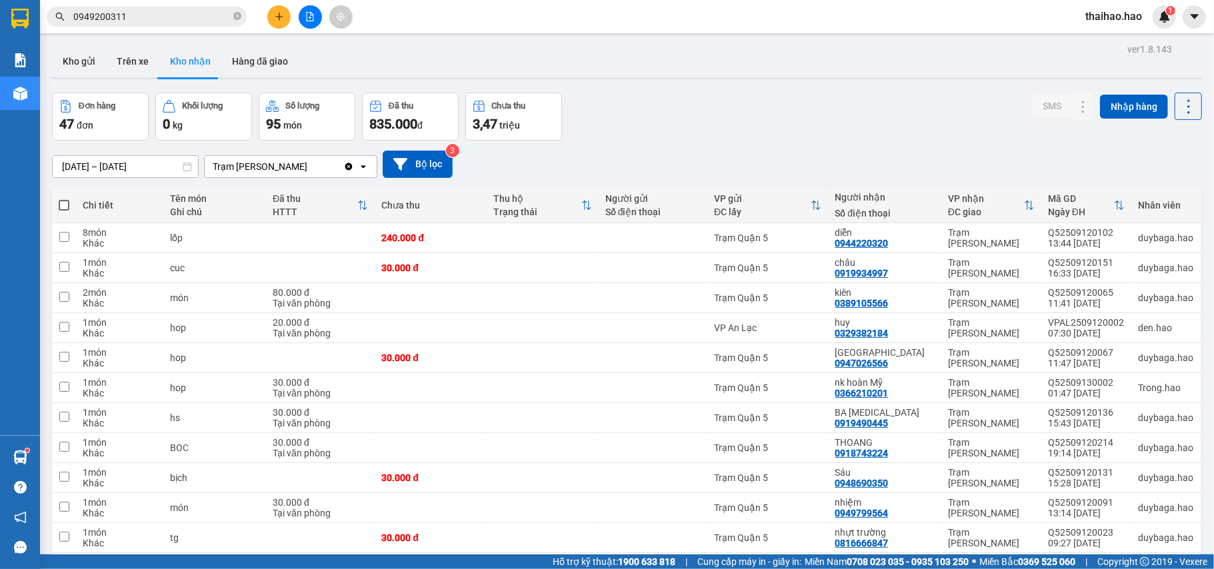
scroll to position [89, 0]
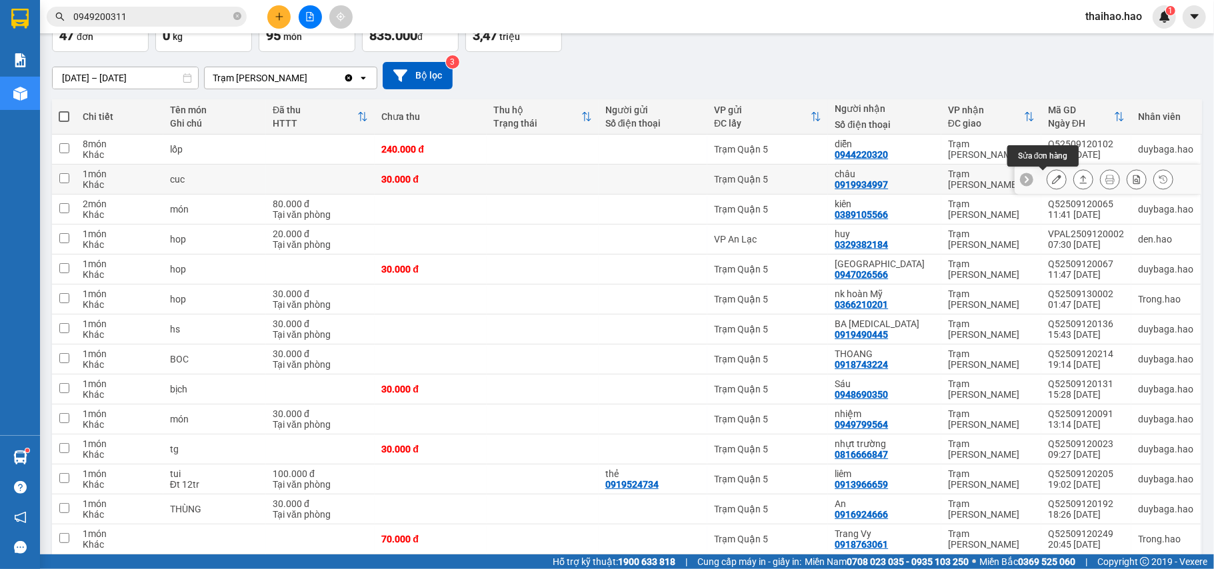
click at [1052, 184] on icon at bounding box center [1056, 179] width 9 height 9
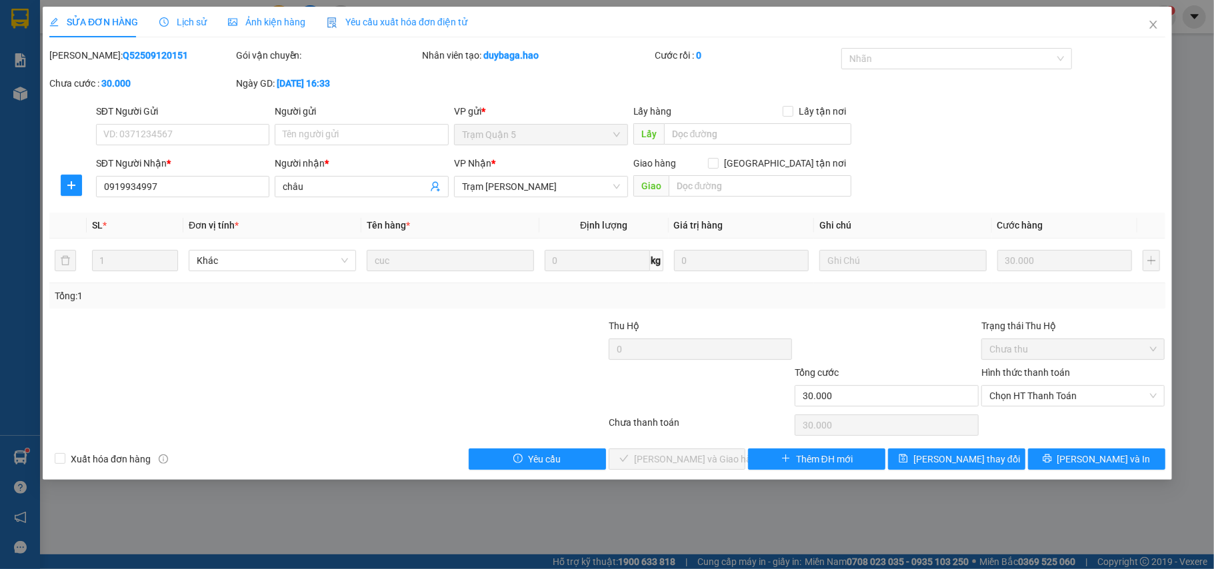
type input "0919934997"
type input "châu"
type input "30.000"
click at [238, 28] on div "Ảnh kiện hàng" at bounding box center [266, 22] width 77 height 15
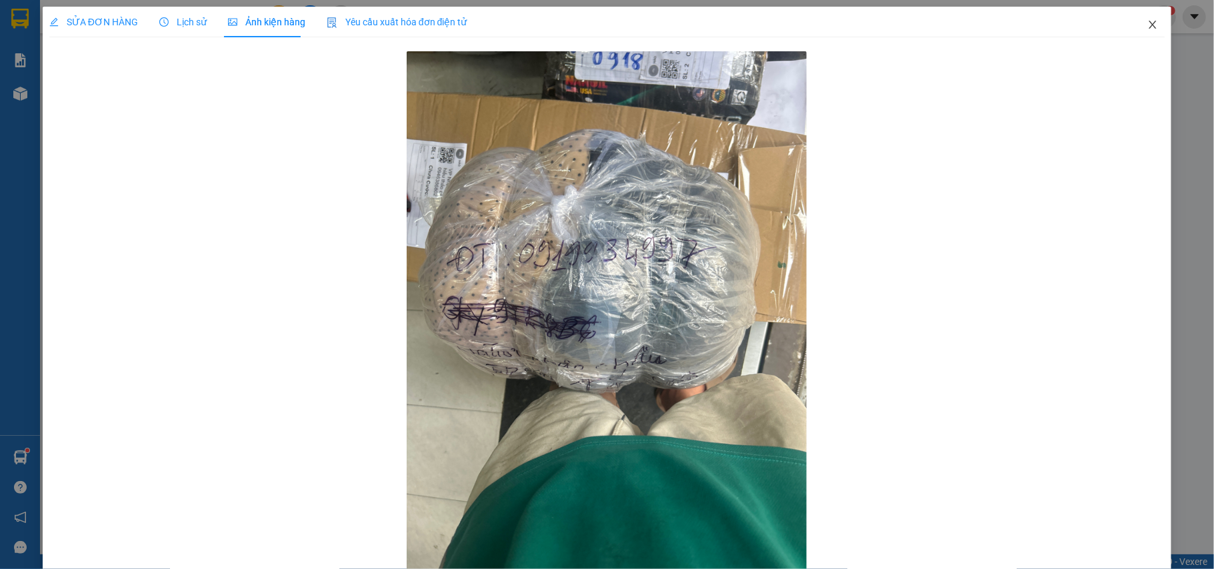
click at [1147, 22] on icon "close" at bounding box center [1152, 24] width 11 height 11
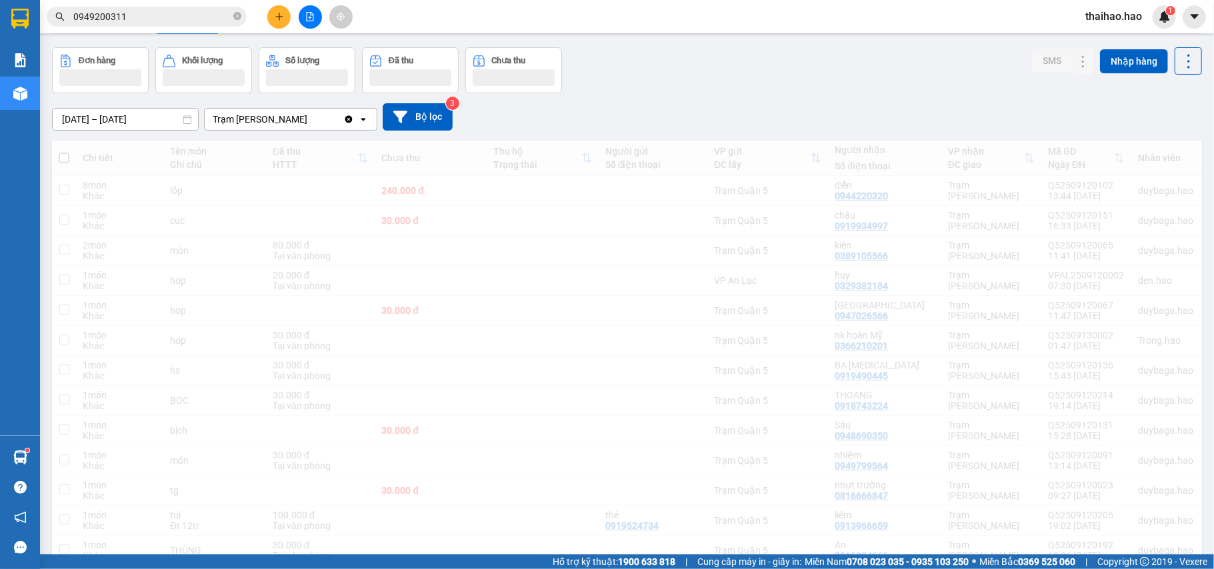
scroll to position [89, 0]
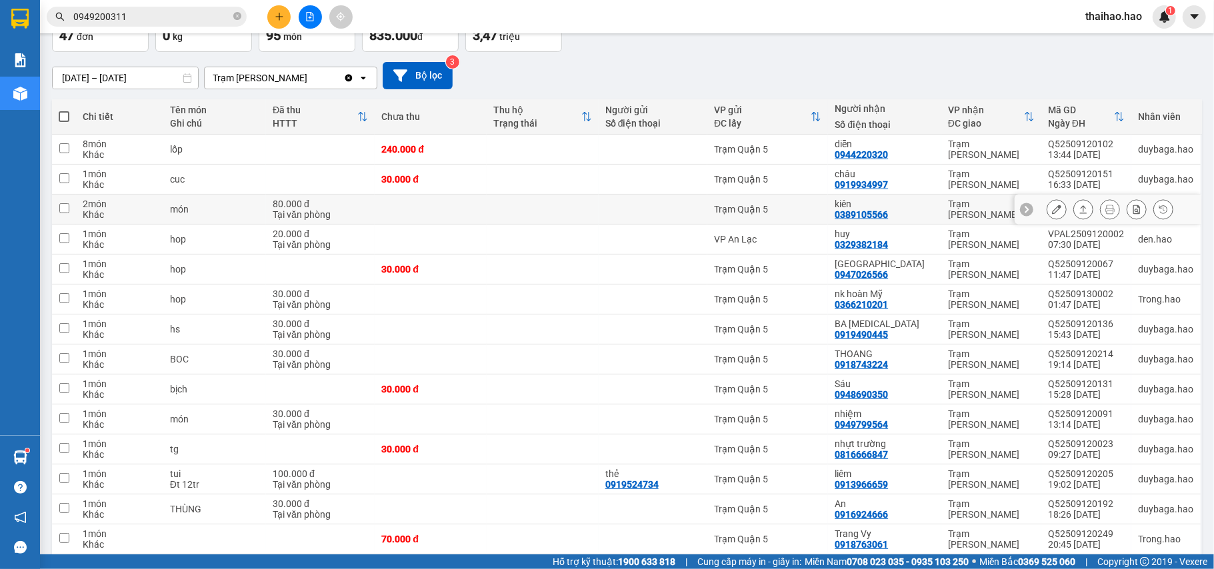
click at [1047, 216] on button at bounding box center [1056, 209] width 19 height 23
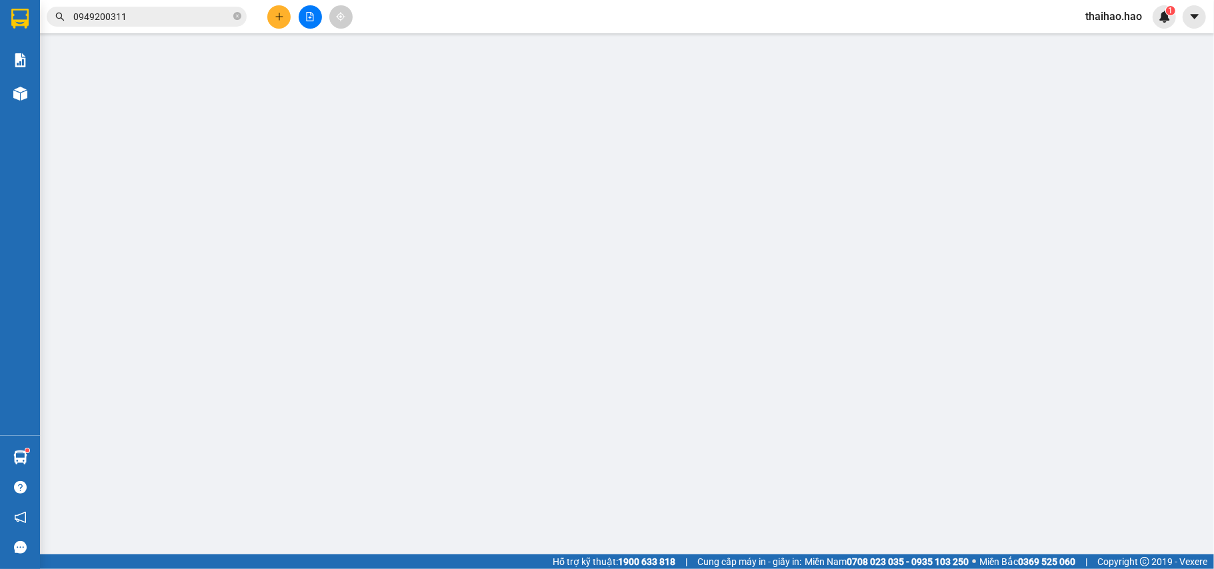
type input "0389105566"
type input "kiên"
type input "80.000"
type input "0"
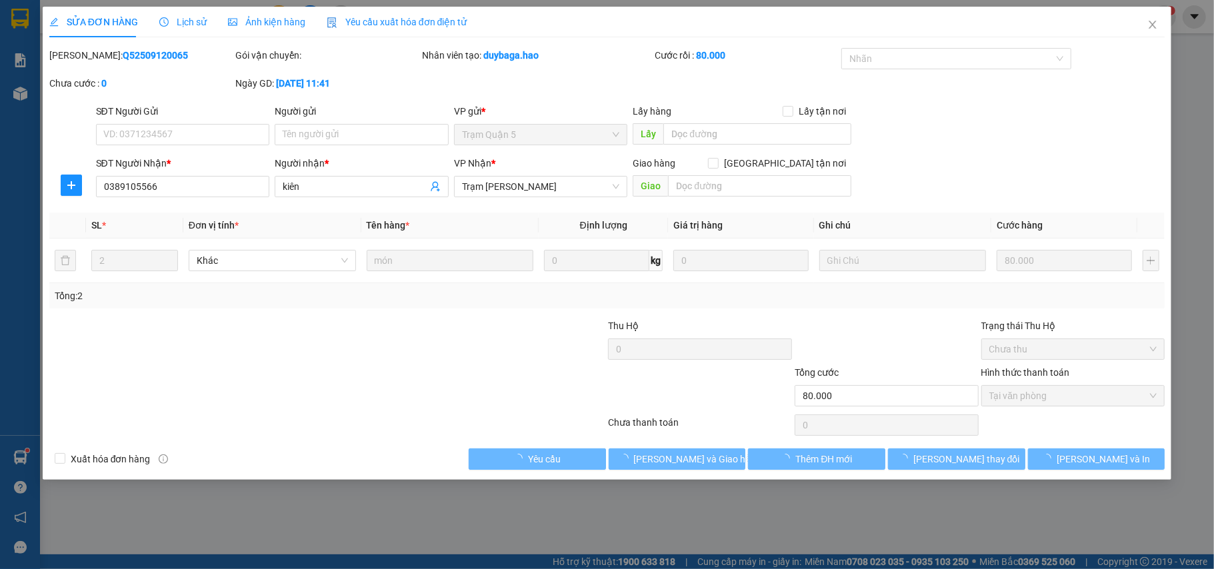
click at [233, 29] on div "Ảnh kiện hàng" at bounding box center [266, 22] width 77 height 31
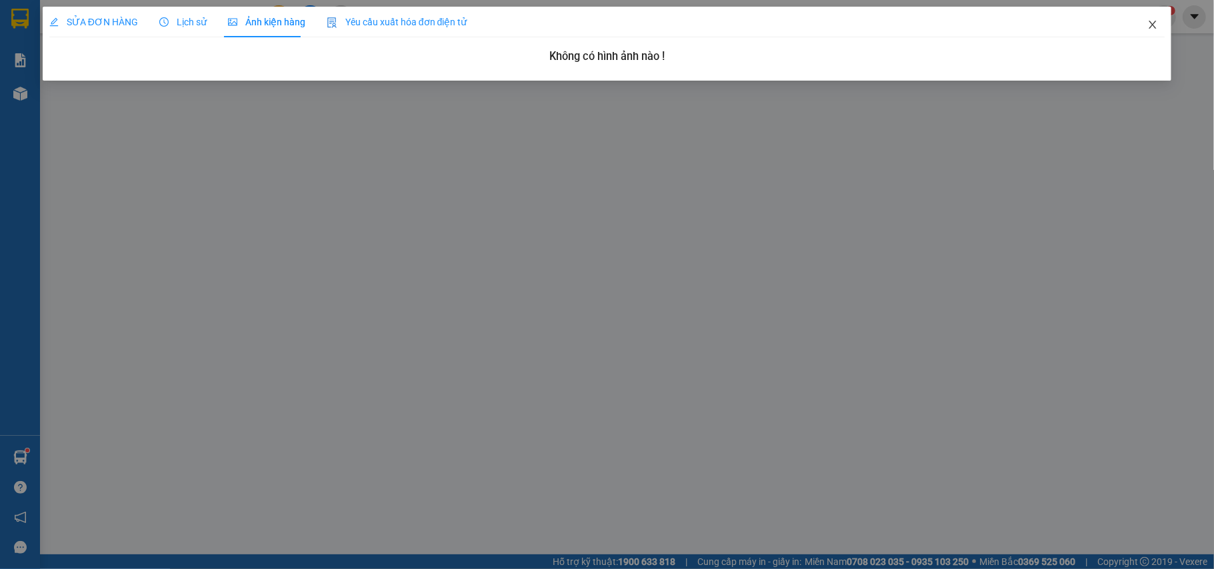
click at [1152, 22] on icon "close" at bounding box center [1152, 24] width 11 height 11
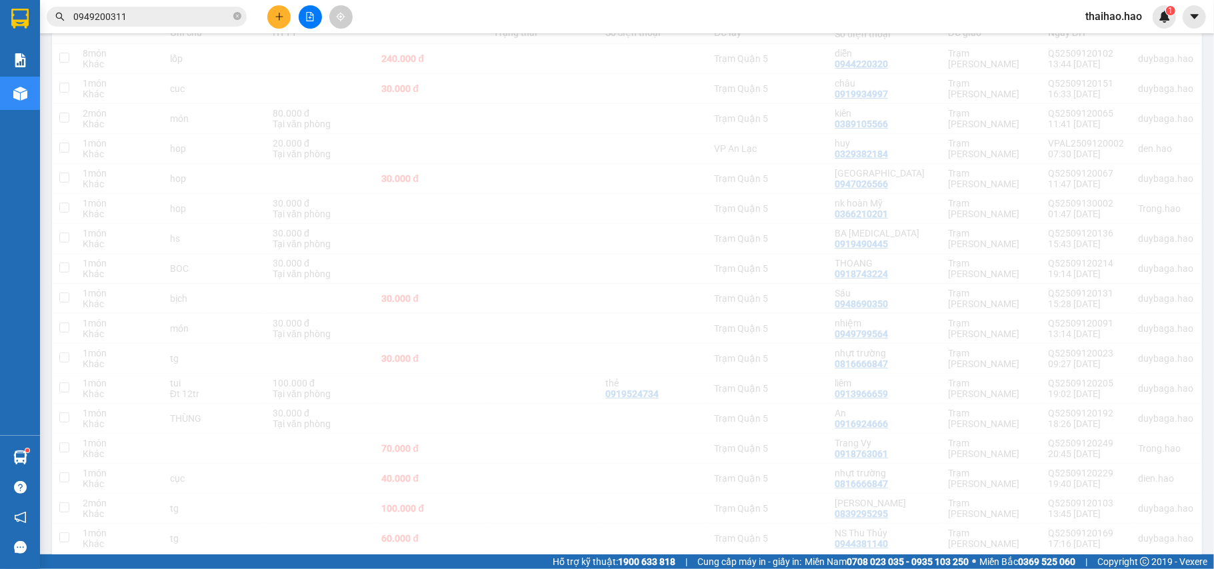
scroll to position [179, 0]
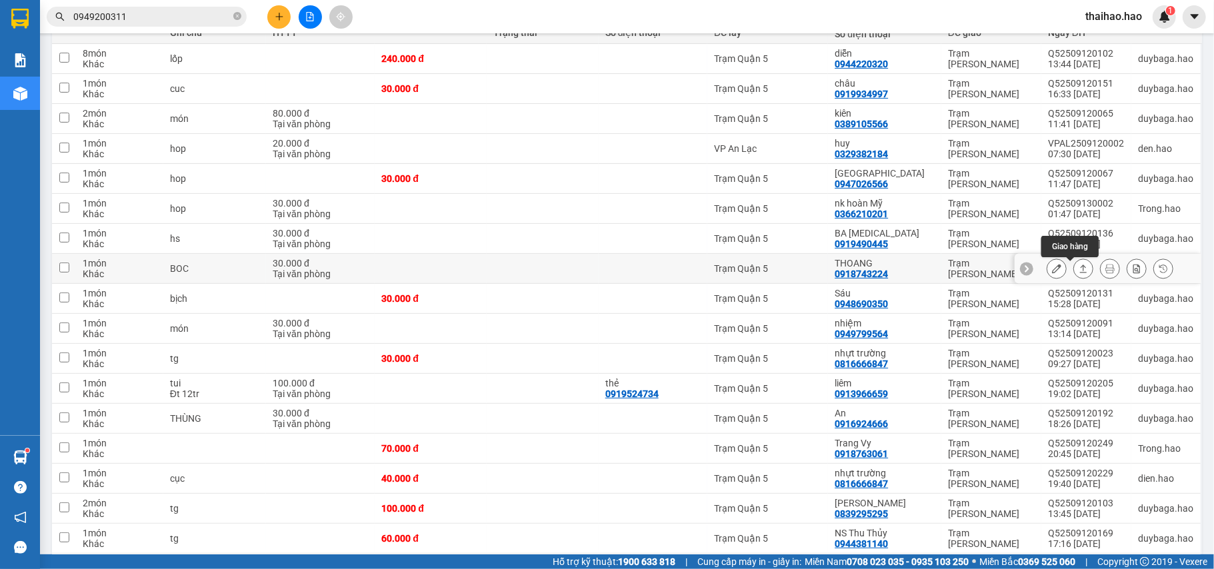
click at [1051, 271] on button at bounding box center [1056, 268] width 19 height 23
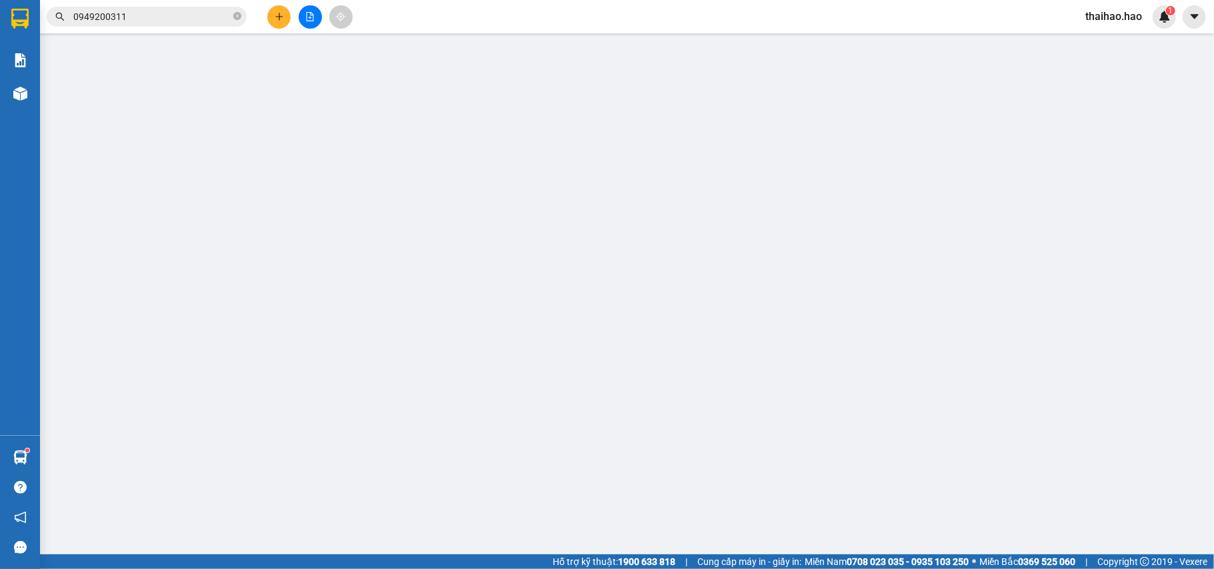
type input "0918743224"
type input "THOANG"
type input "30.000"
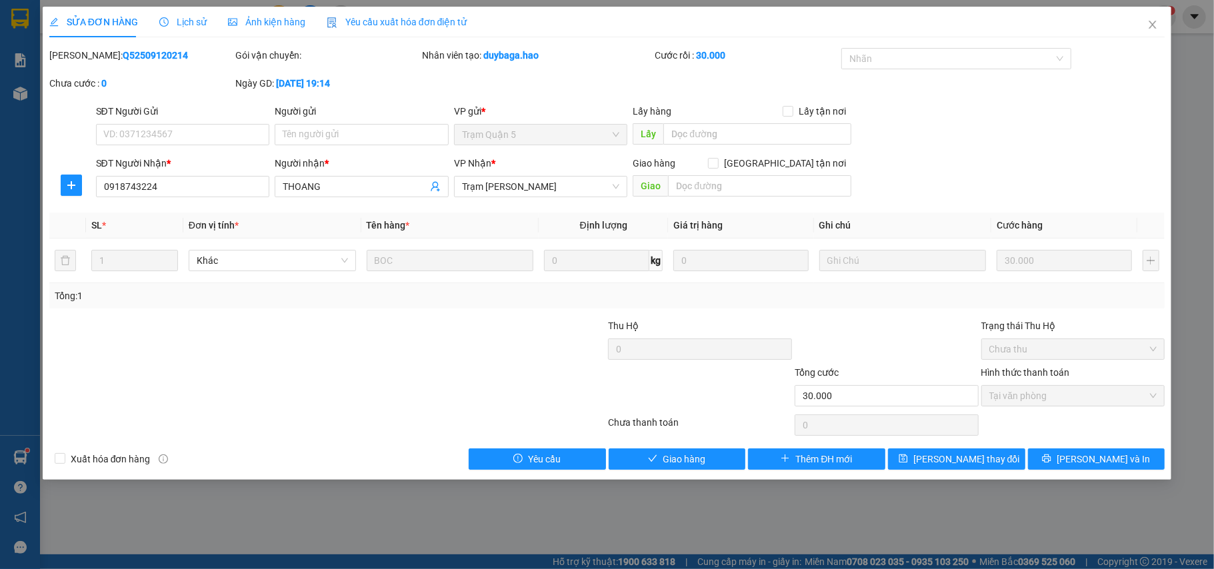
click at [239, 25] on span "Ảnh kiện hàng" at bounding box center [266, 22] width 77 height 11
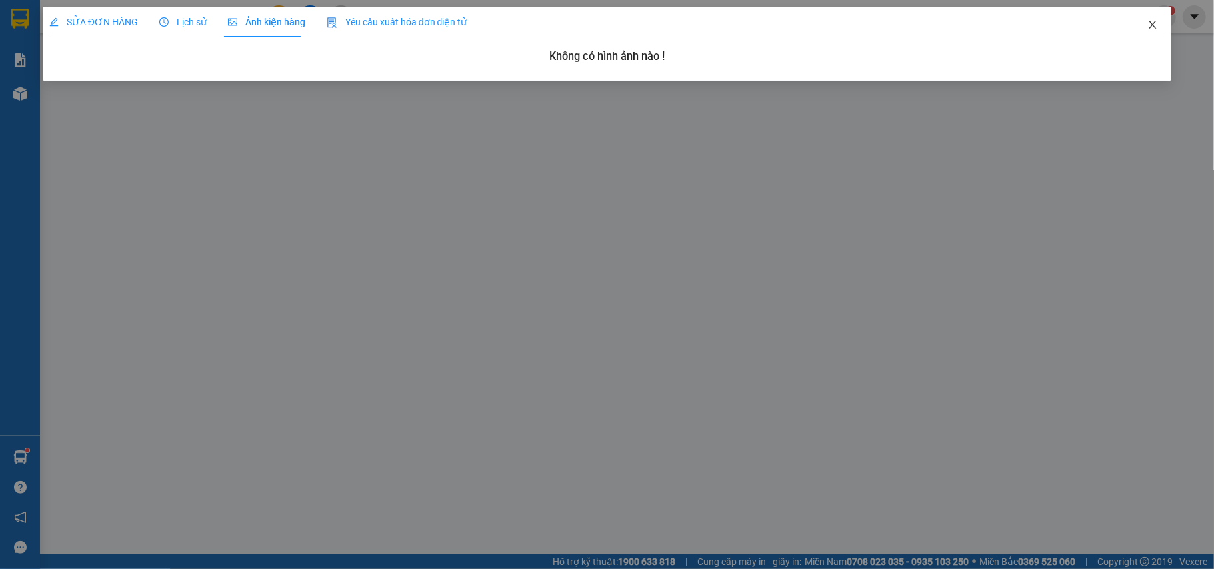
click at [1157, 25] on icon "close" at bounding box center [1152, 24] width 11 height 11
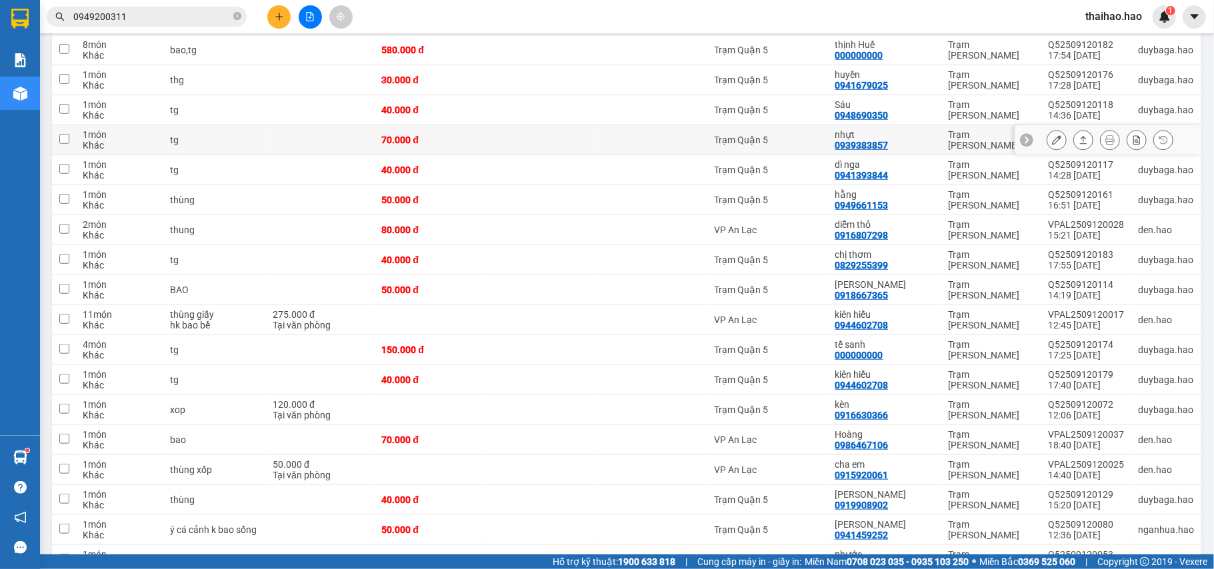
scroll to position [800, 0]
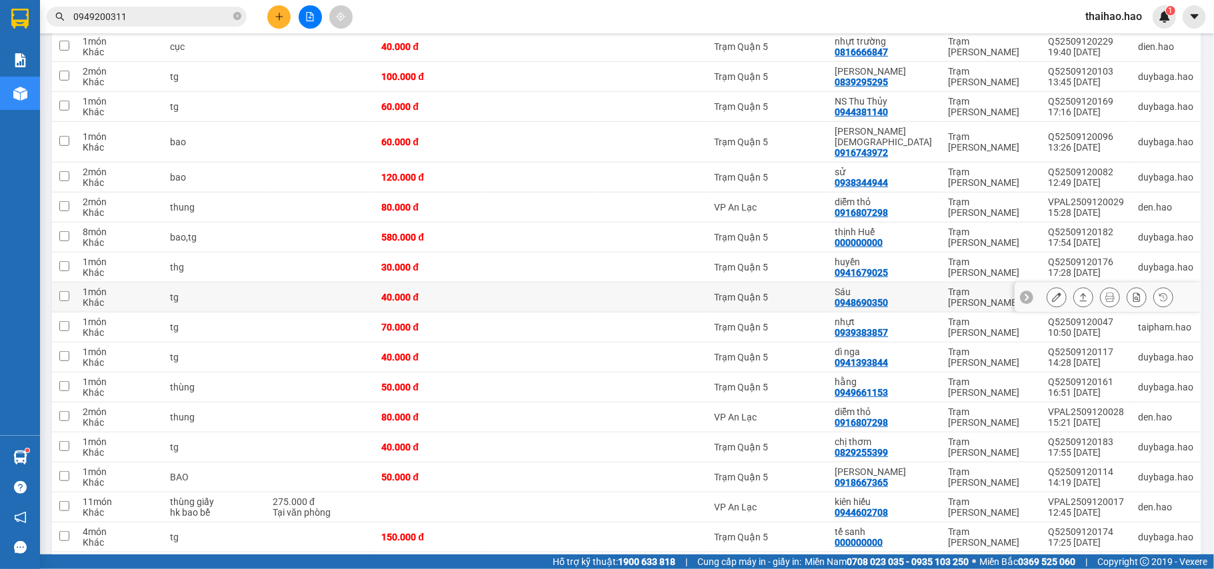
scroll to position [1145, 0]
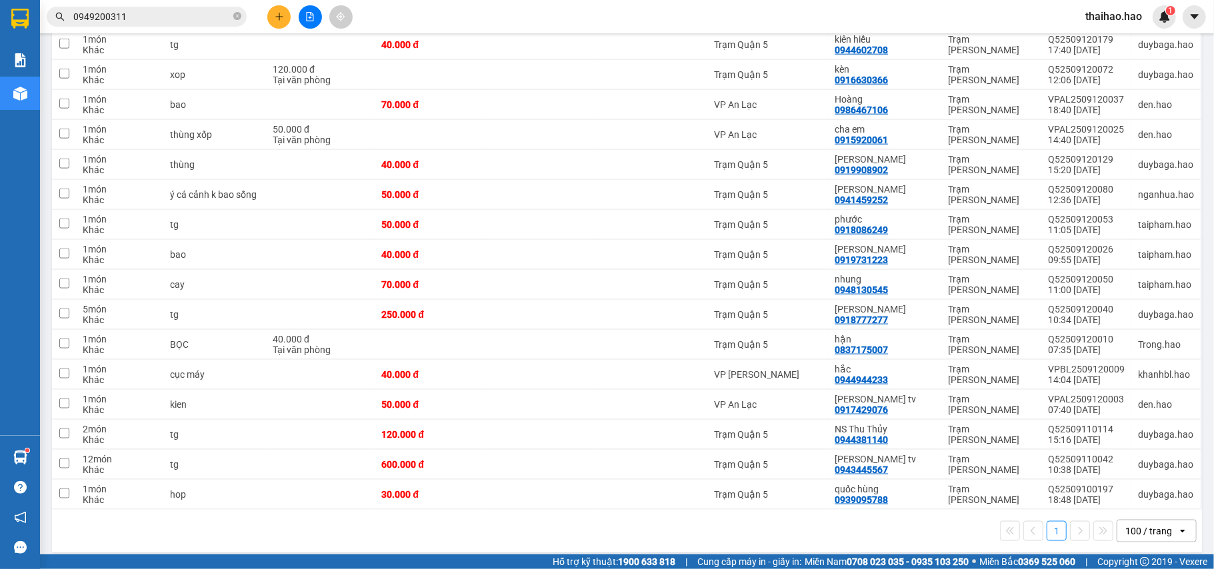
click at [241, 21] on span "0949200311" at bounding box center [147, 17] width 200 height 20
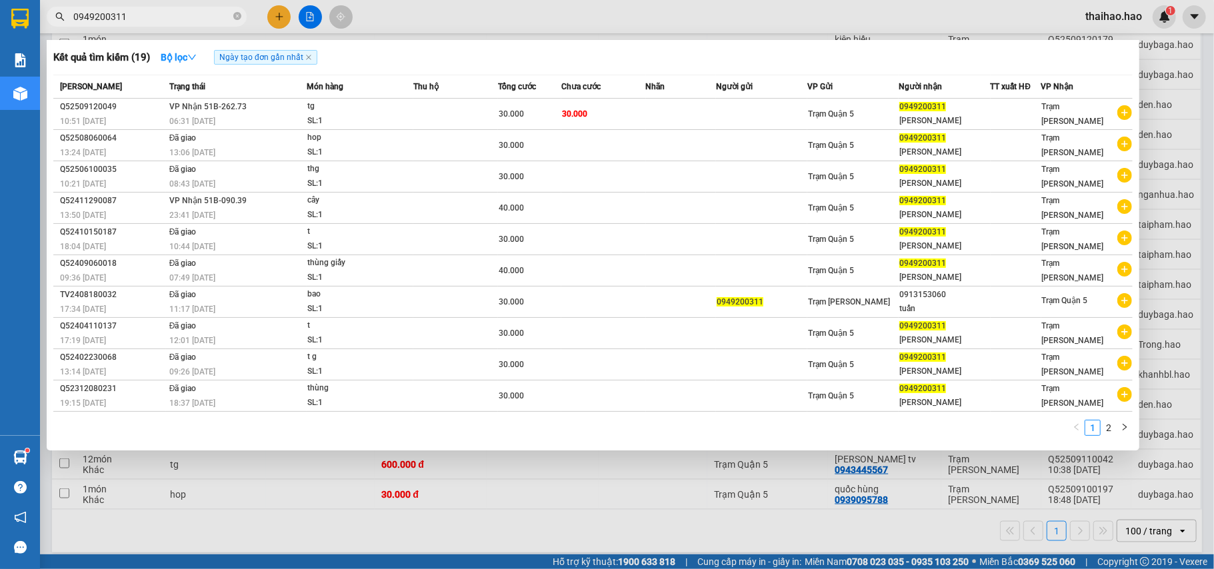
click at [238, 22] on span at bounding box center [237, 17] width 8 height 13
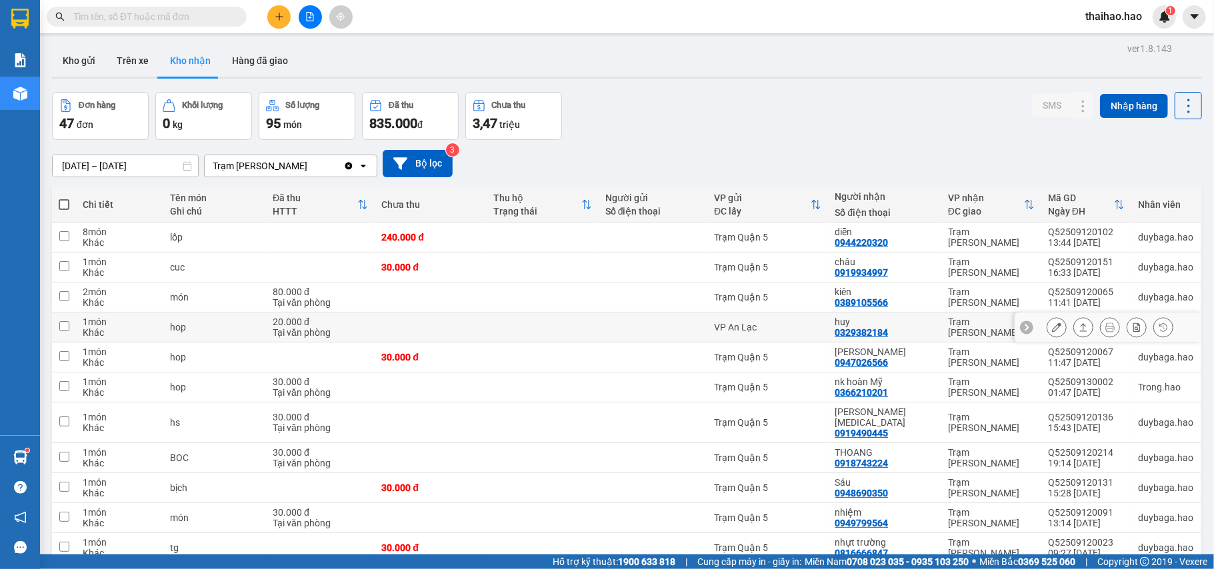
scroll to position [0, 0]
click at [96, 68] on button "Kho gửi" at bounding box center [79, 61] width 54 height 32
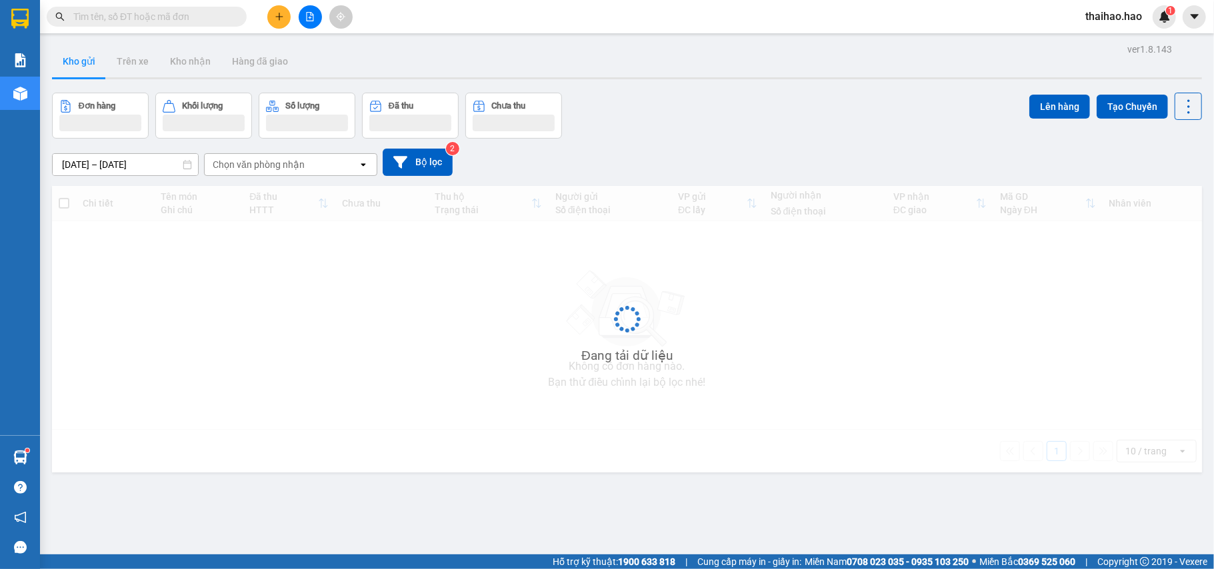
click at [96, 68] on button "Kho gửi" at bounding box center [79, 61] width 54 height 32
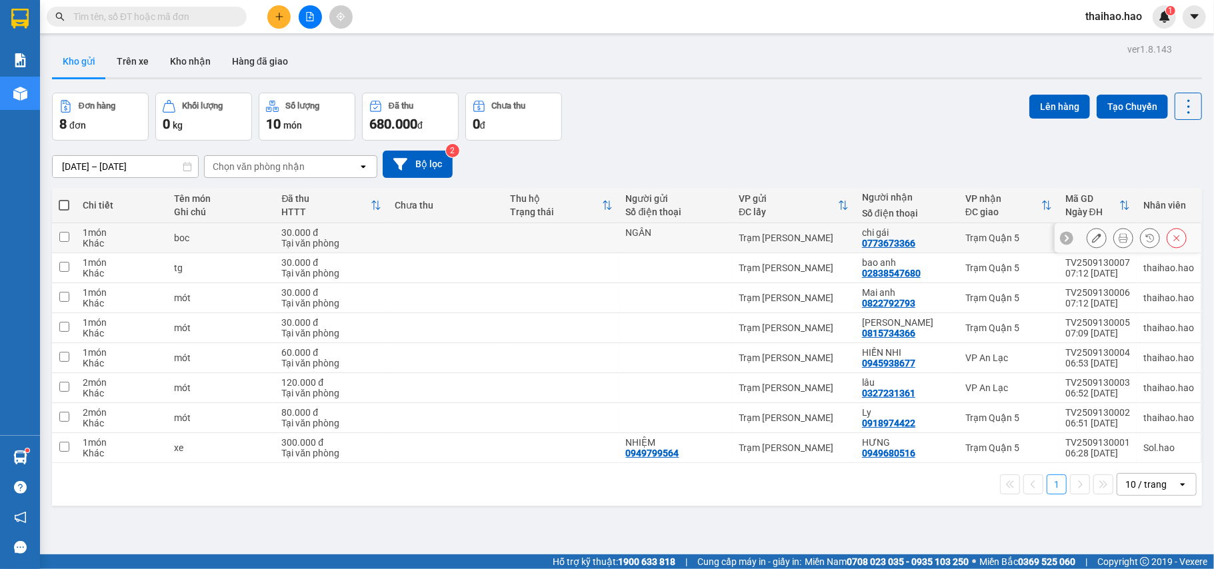
click at [1119, 235] on icon at bounding box center [1123, 237] width 9 height 9
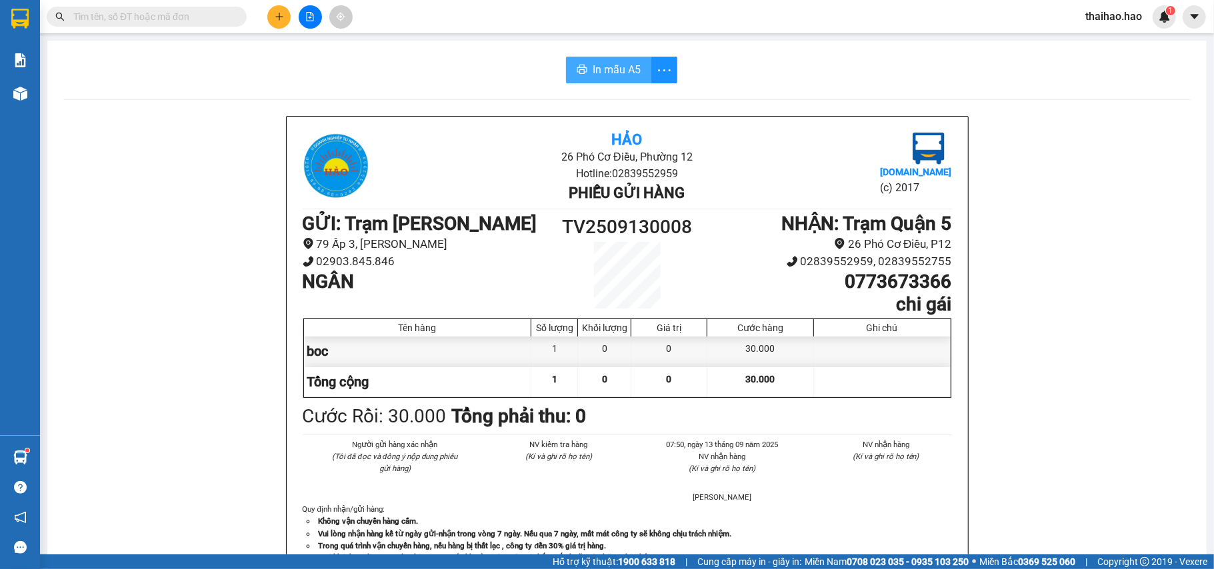
click at [613, 67] on span "In mẫu A5" at bounding box center [617, 69] width 48 height 17
click at [214, 13] on input "text" at bounding box center [151, 16] width 157 height 15
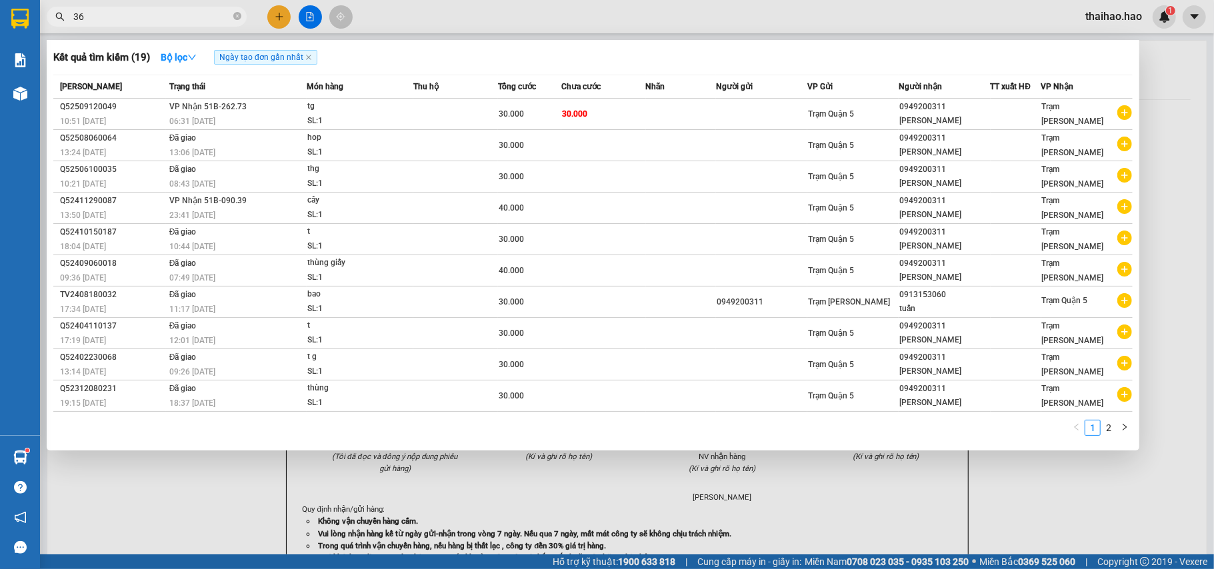
type input "366"
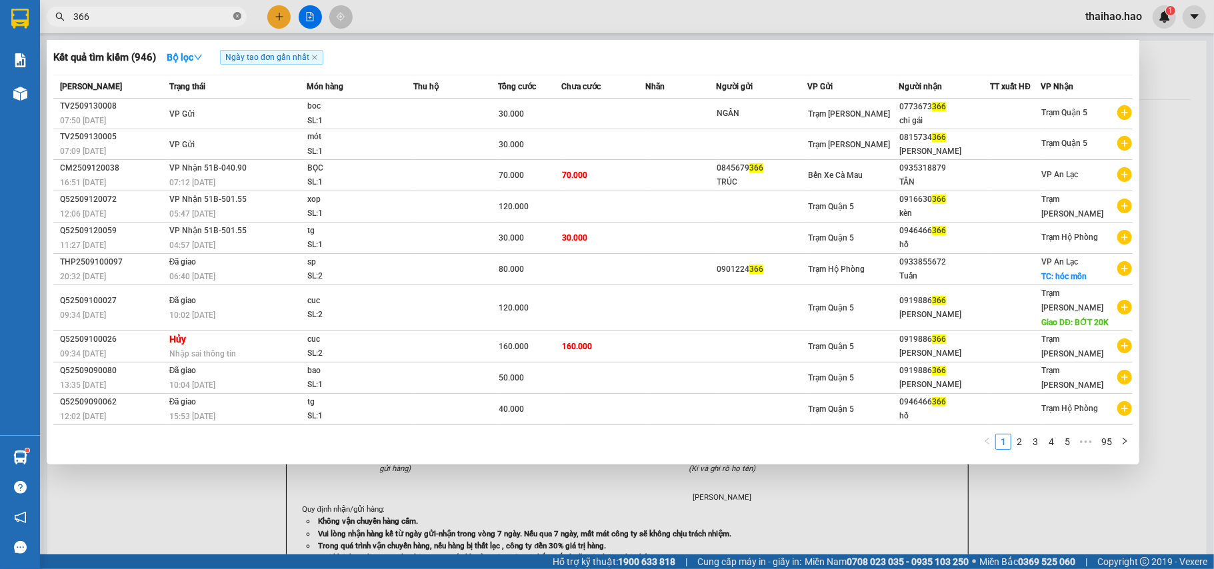
click at [233, 19] on icon "close-circle" at bounding box center [237, 16] width 8 height 8
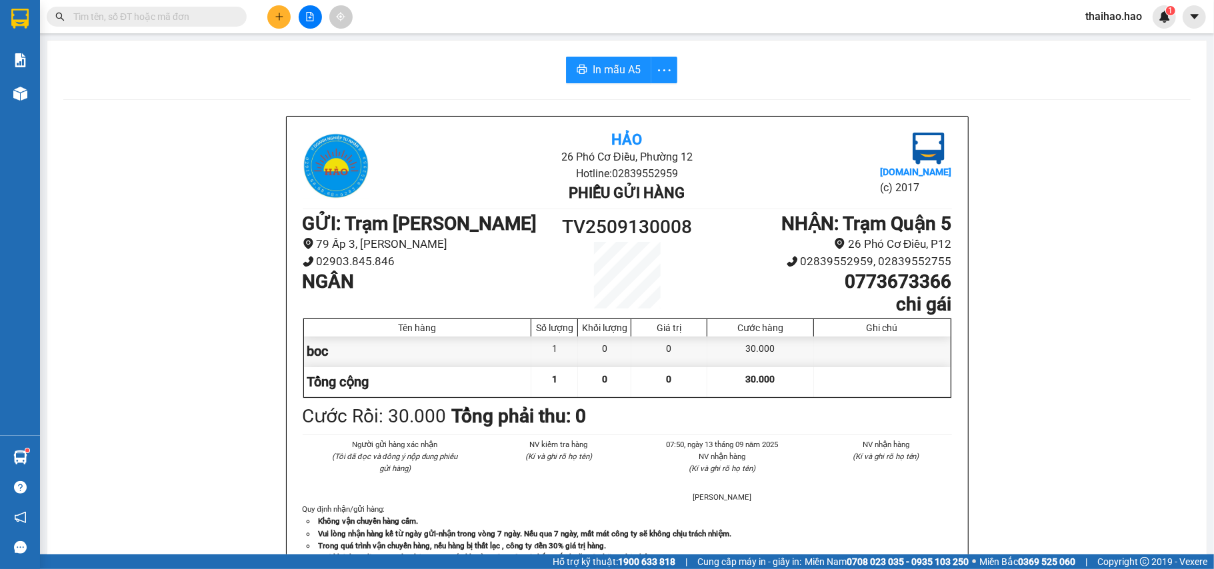
click at [217, 17] on input "text" at bounding box center [151, 16] width 157 height 15
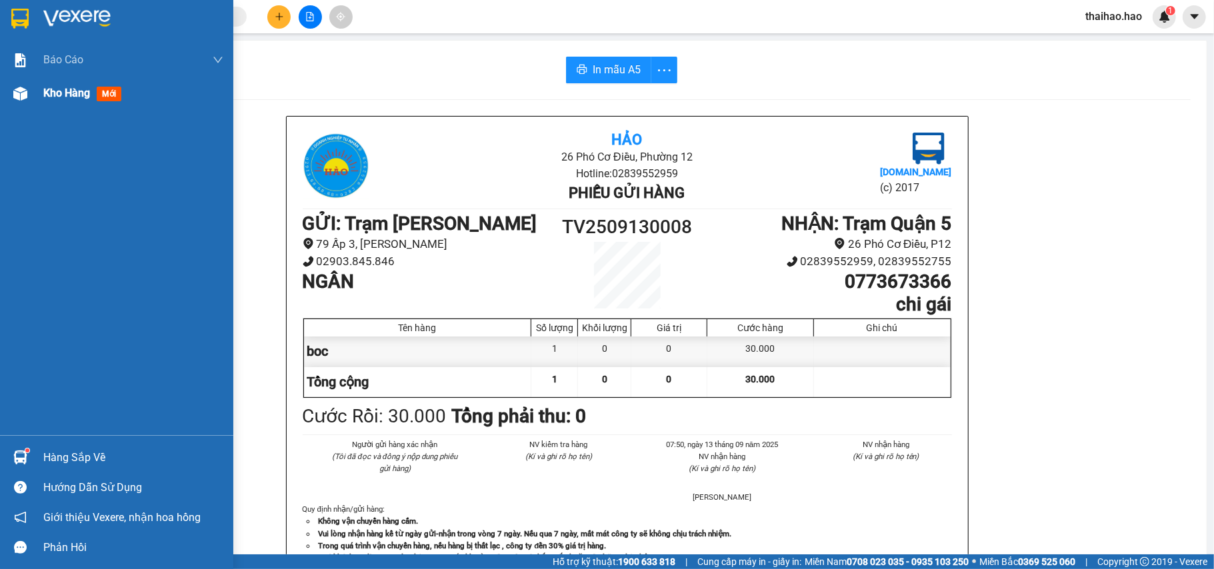
click at [33, 96] on div "Kho hàng mới" at bounding box center [116, 93] width 233 height 33
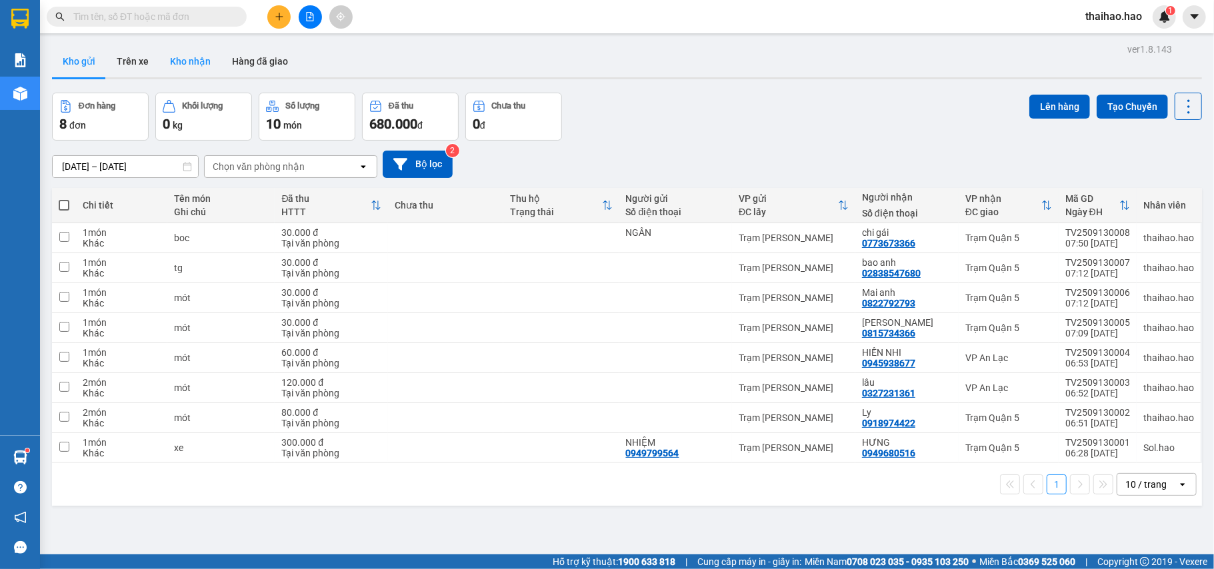
click at [182, 53] on button "Kho nhận" at bounding box center [190, 61] width 62 height 32
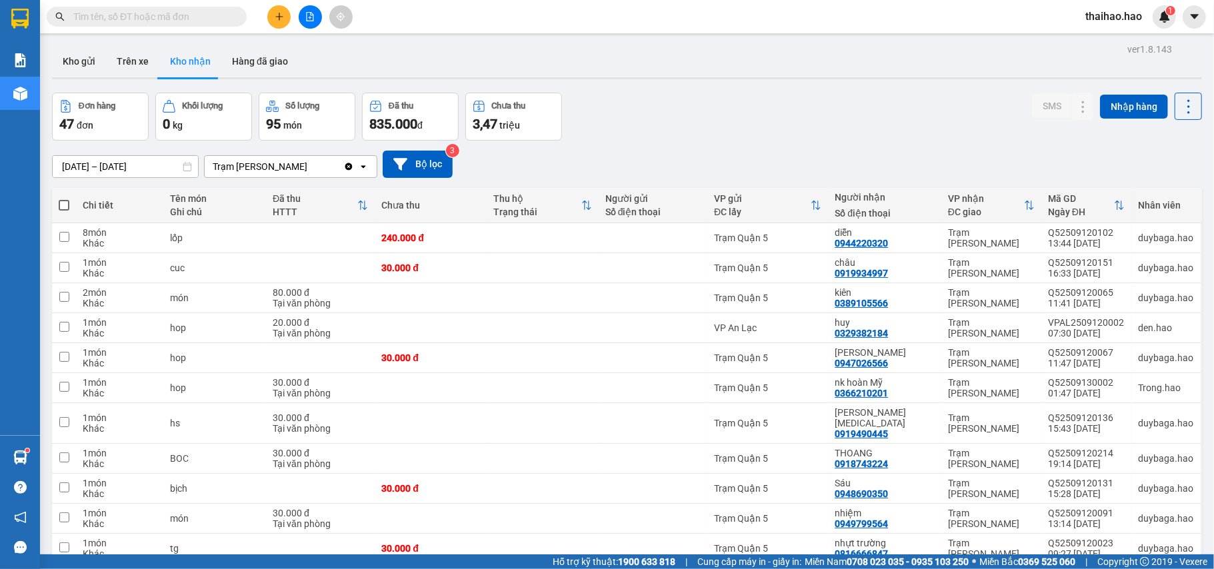
click at [196, 15] on input "text" at bounding box center [151, 16] width 157 height 15
click at [139, 13] on input "text" at bounding box center [151, 16] width 157 height 15
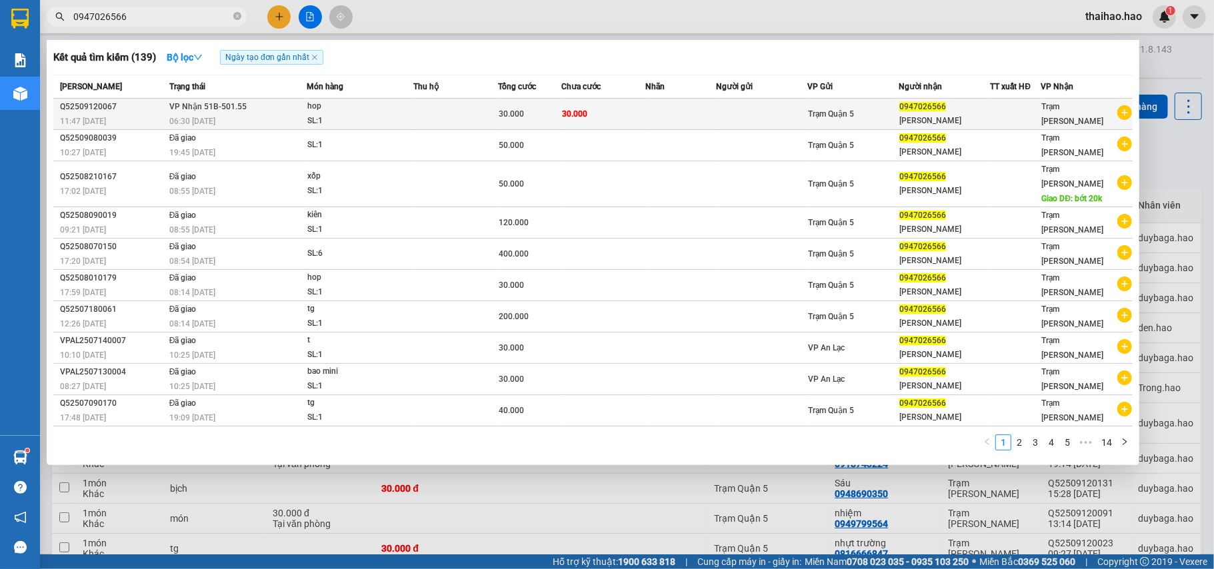
type input "0947026566"
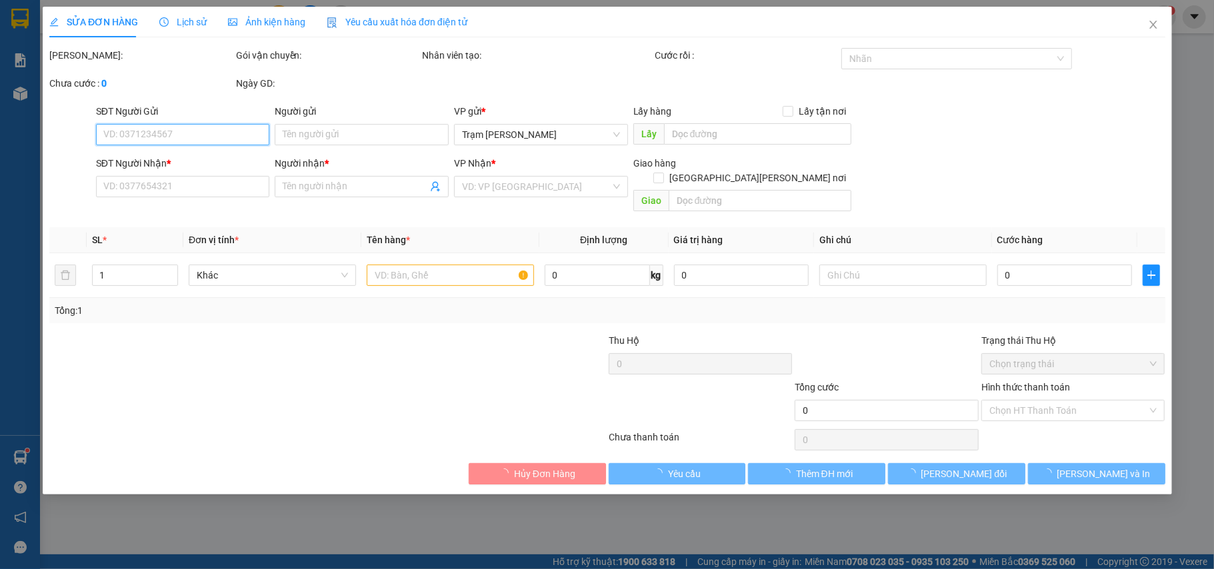
type input "0947026566"
type input "TRUNG GIANG"
type input "30.000"
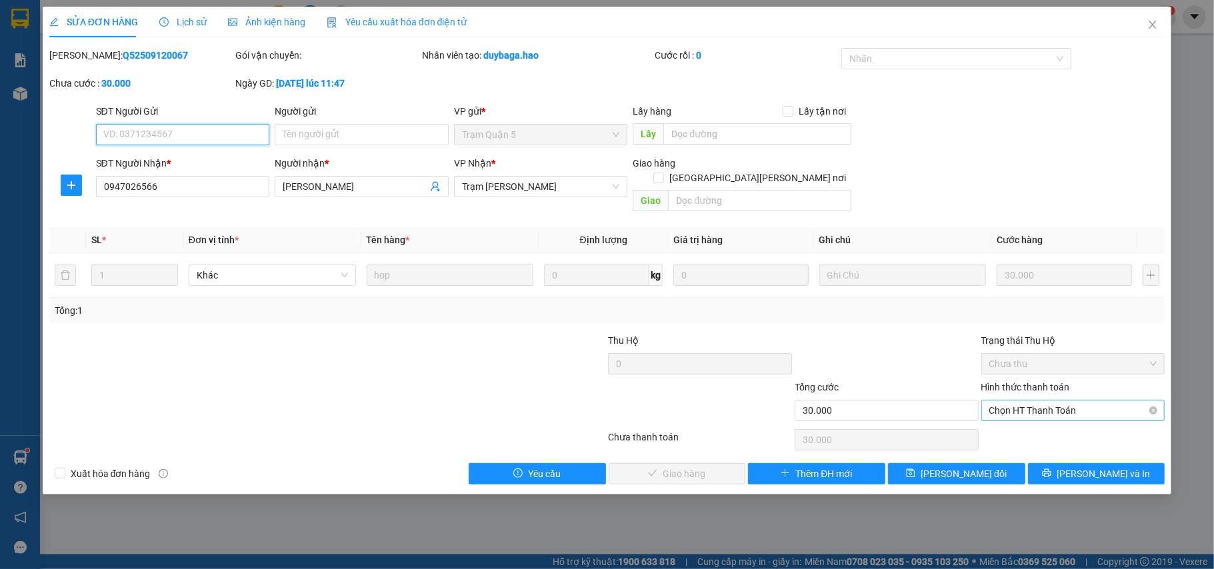
click at [1016, 401] on span "Chọn HT Thanh Toán" at bounding box center [1073, 411] width 168 height 20
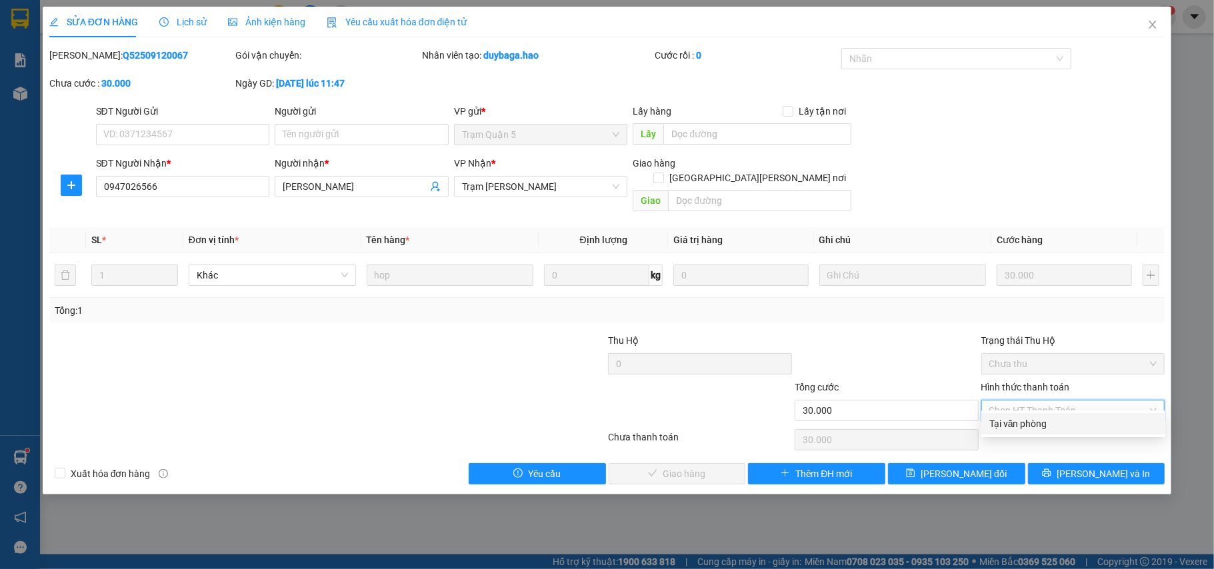
drag, startPoint x: 1016, startPoint y: 419, endPoint x: 667, endPoint y: 412, distance: 348.7
click at [1015, 419] on div "Tại văn phòng" at bounding box center [1073, 424] width 168 height 15
type input "0"
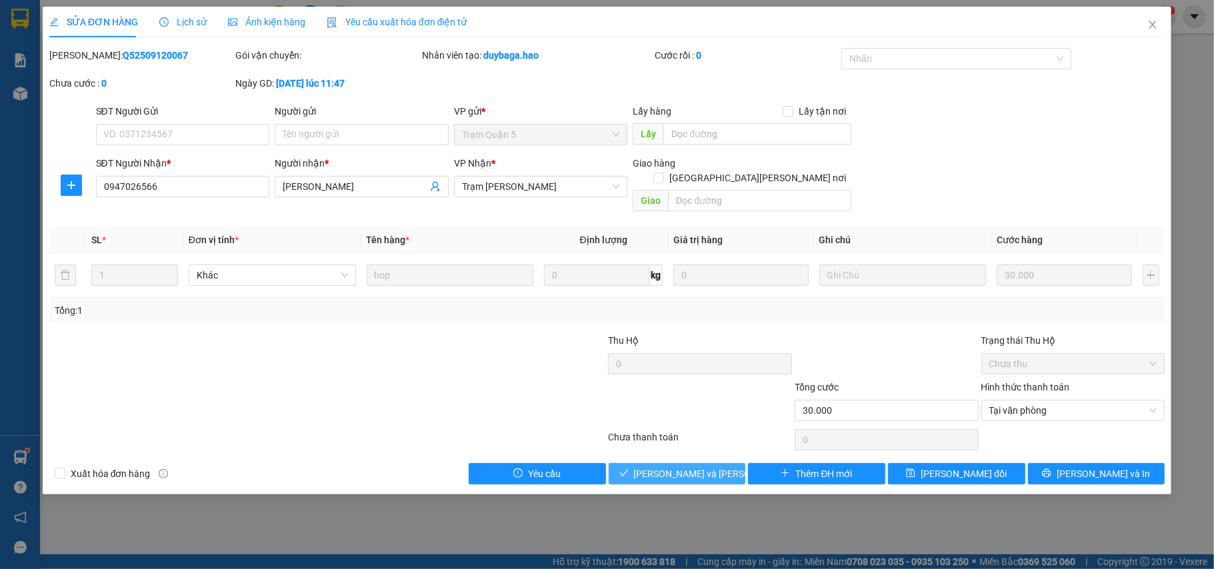
click at [662, 467] on span "[PERSON_NAME] và Giao hàng" at bounding box center [724, 474] width 180 height 15
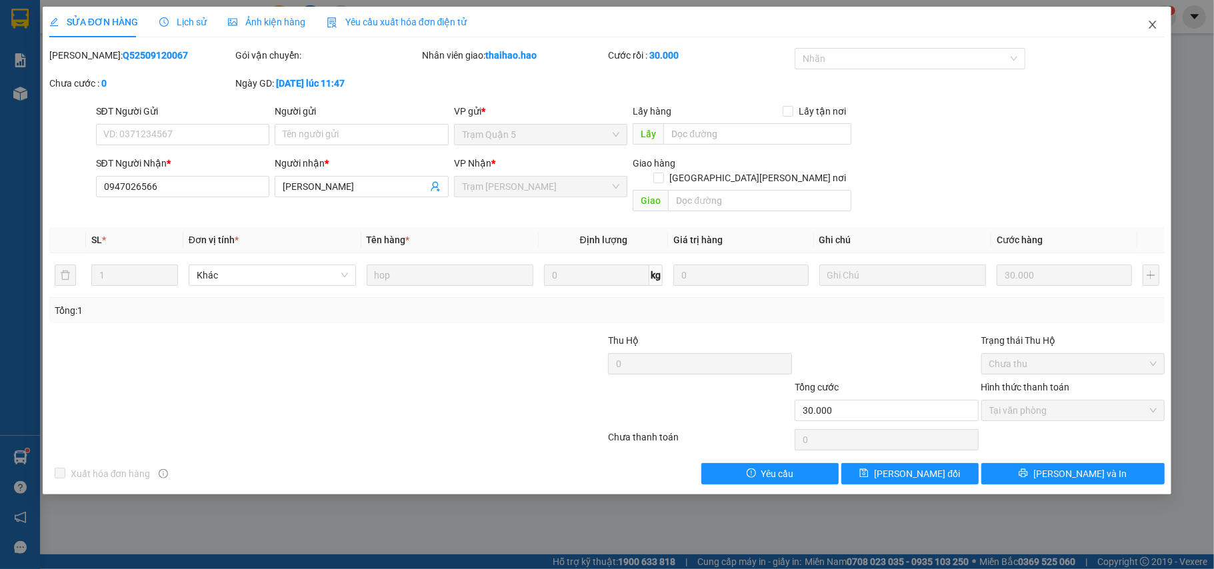
click at [1147, 27] on span "Close" at bounding box center [1152, 25] width 37 height 37
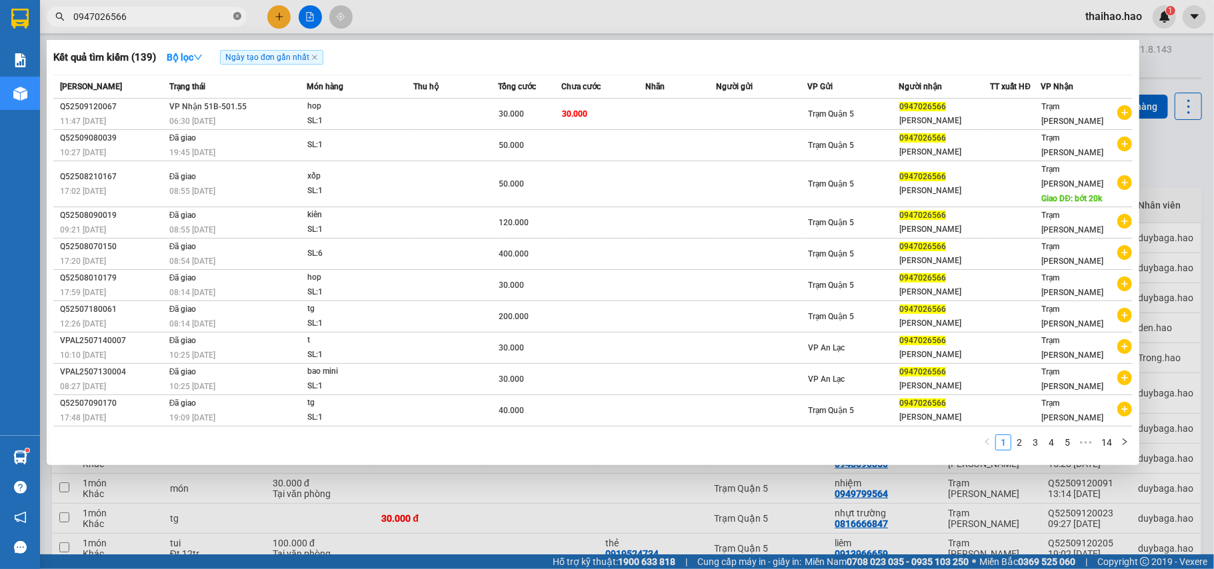
click at [241, 12] on icon "close-circle" at bounding box center [237, 16] width 8 height 8
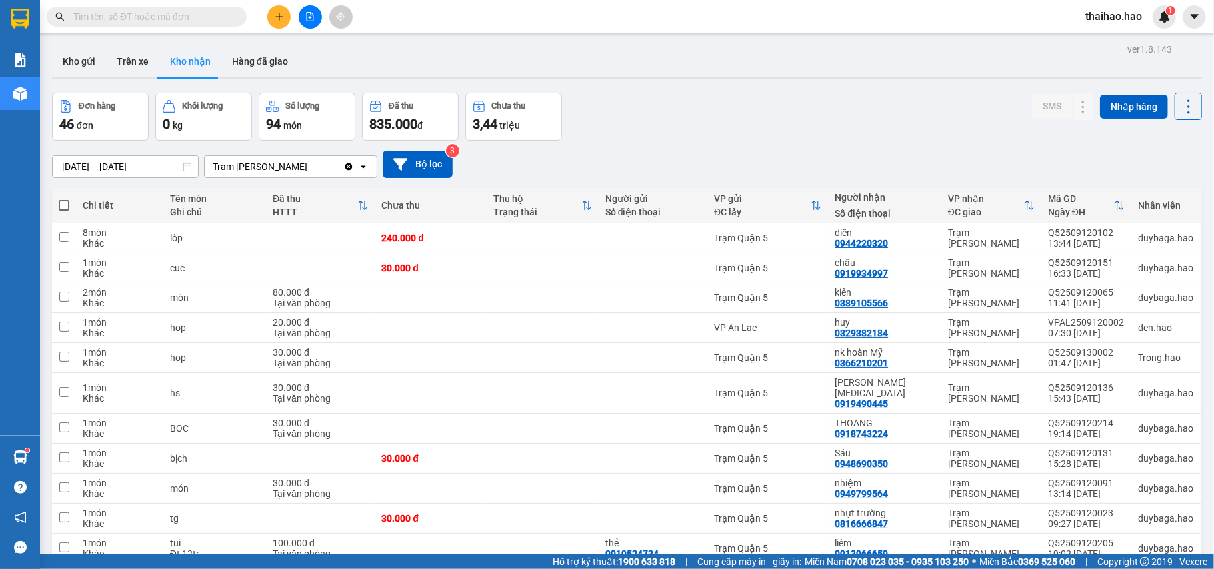
click at [201, 14] on input "text" at bounding box center [151, 16] width 157 height 15
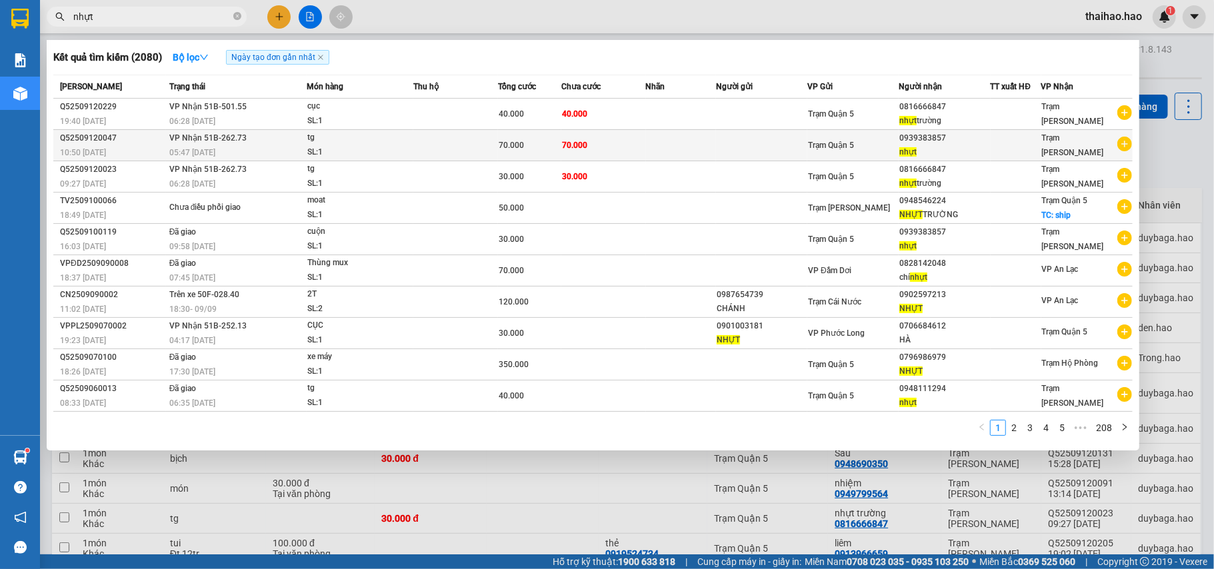
type input "nhựt"
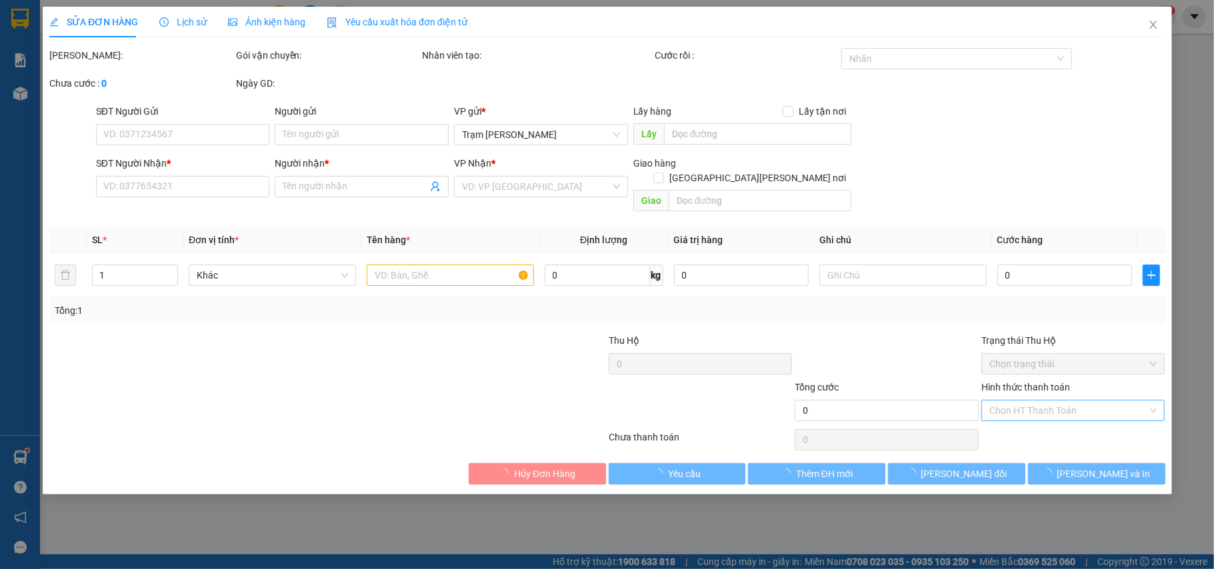
type input "0939383857"
type input "nhựt"
type input "70.000"
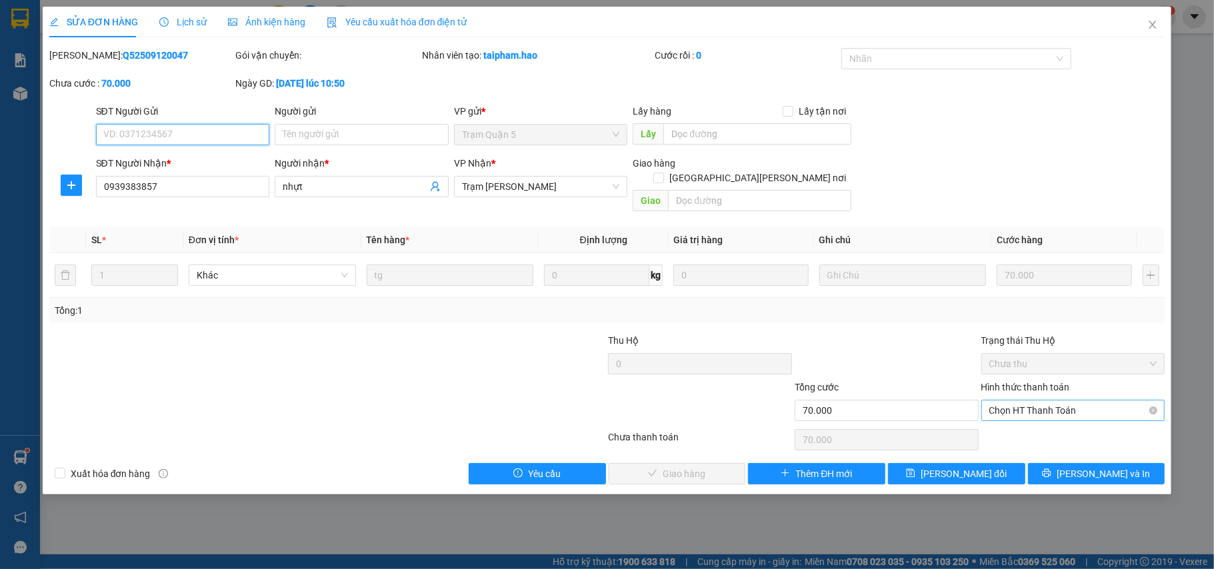
click at [1068, 408] on div "Chọn HT Thanh Toán" at bounding box center [1073, 410] width 184 height 21
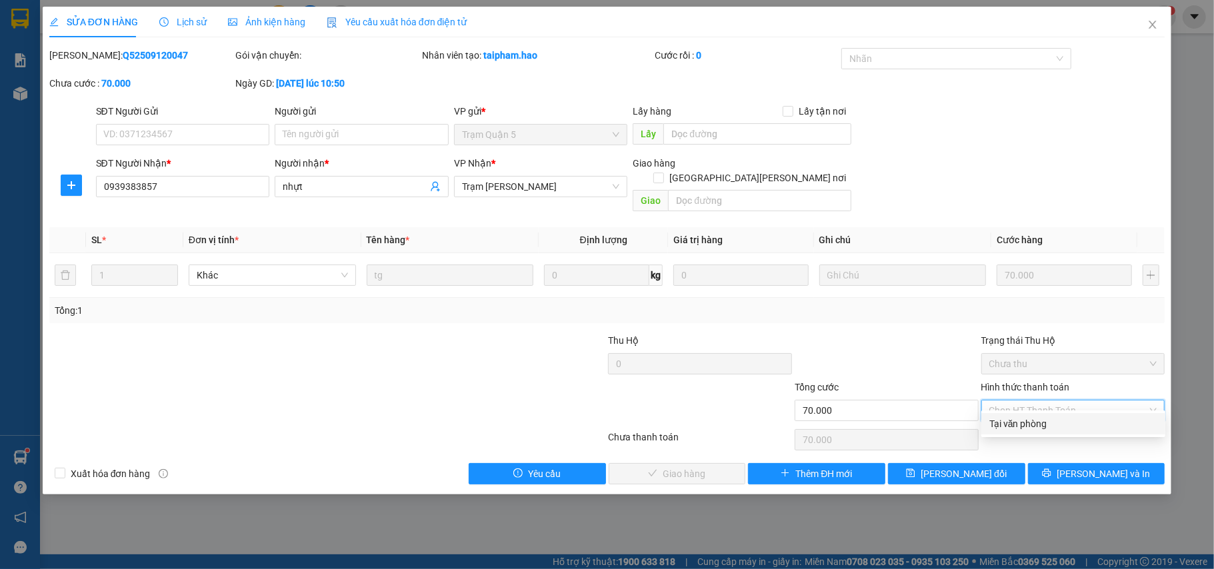
drag, startPoint x: 1065, startPoint y: 420, endPoint x: 835, endPoint y: 411, distance: 229.5
click at [1052, 417] on div "Tại văn phòng" at bounding box center [1073, 424] width 168 height 15
type input "0"
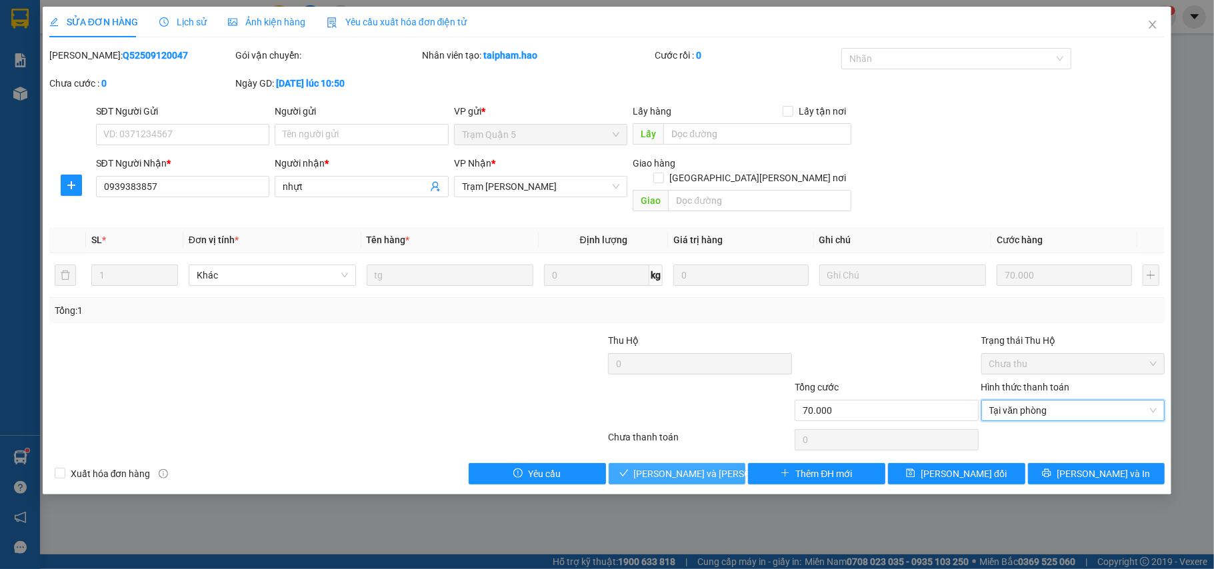
click at [709, 467] on span "[PERSON_NAME] và Giao hàng" at bounding box center [724, 474] width 180 height 15
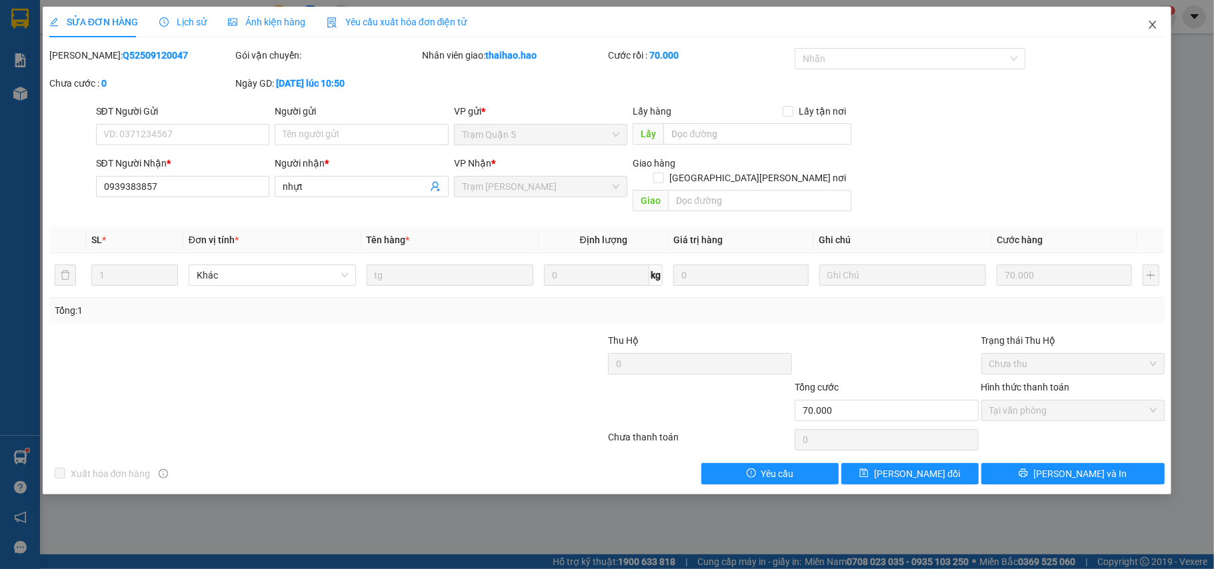
click at [1149, 25] on icon "close" at bounding box center [1152, 24] width 11 height 11
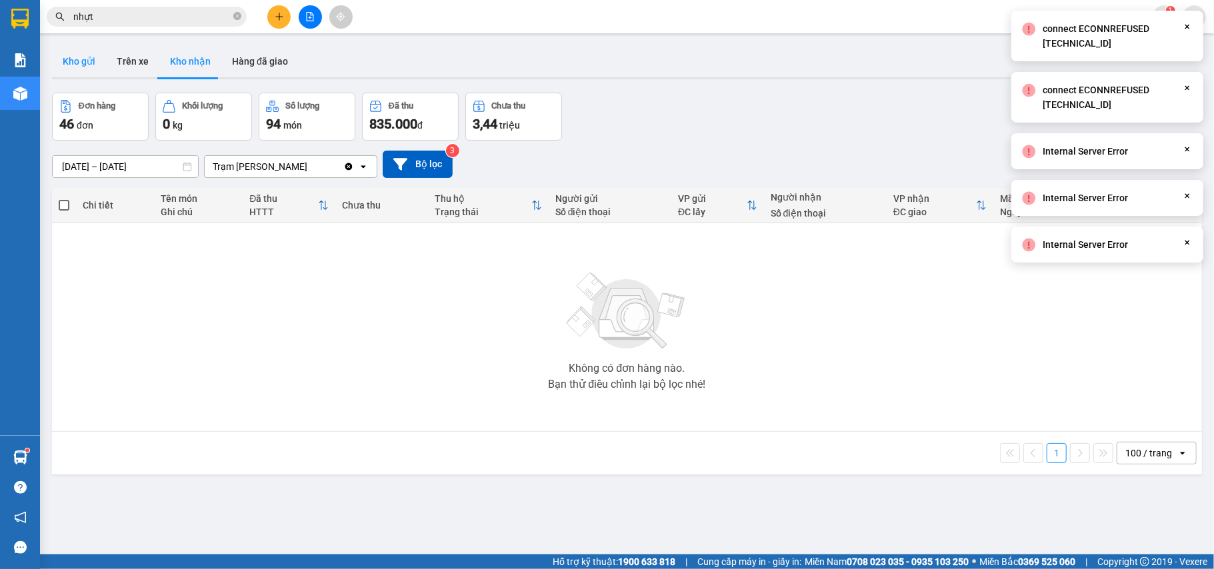
click at [89, 67] on button "Kho gửi" at bounding box center [79, 61] width 54 height 32
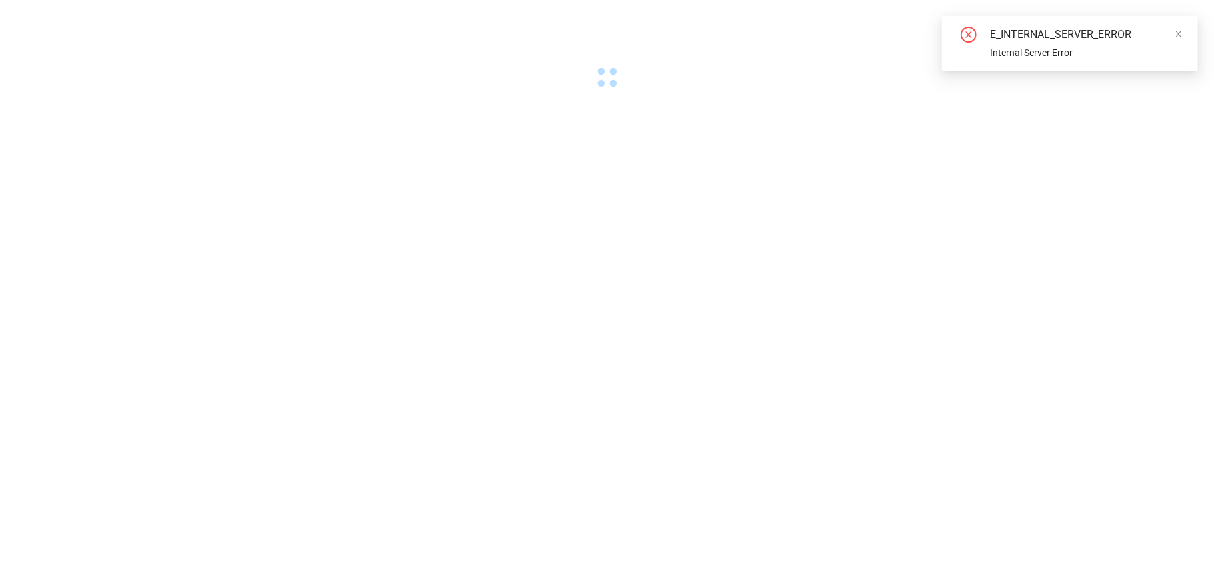
click at [1019, 47] on div "Internal Server Error" at bounding box center [1086, 52] width 192 height 15
click at [1014, 43] on div "E_INTERNAL_SERVER_ERROR Internal Server Error" at bounding box center [1070, 43] width 224 height 33
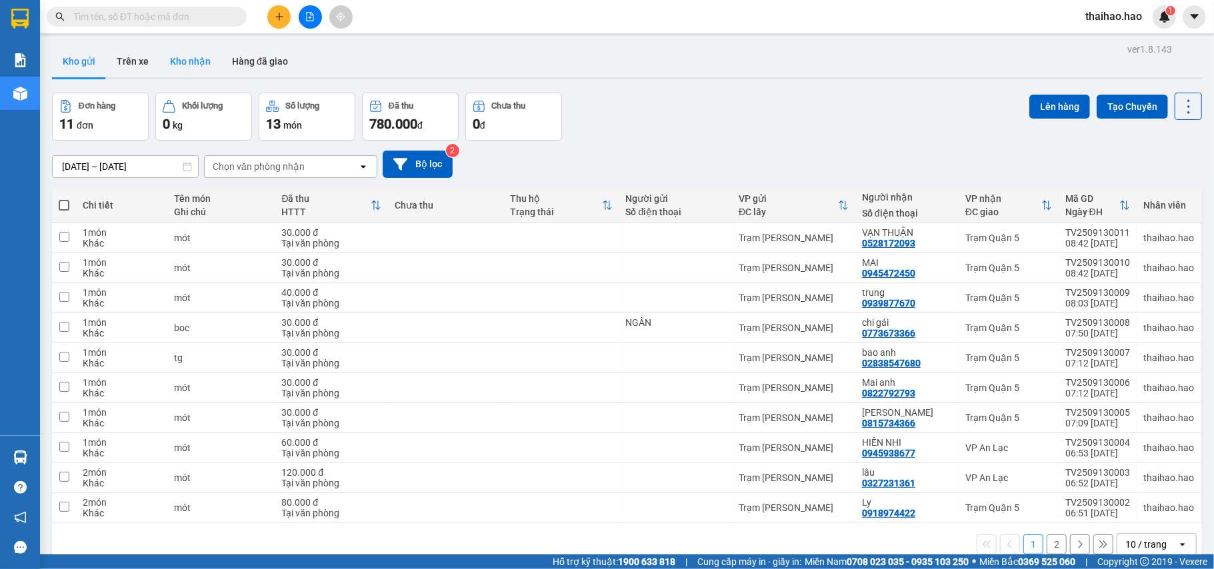
click at [180, 73] on button "Kho nhận" at bounding box center [190, 61] width 62 height 32
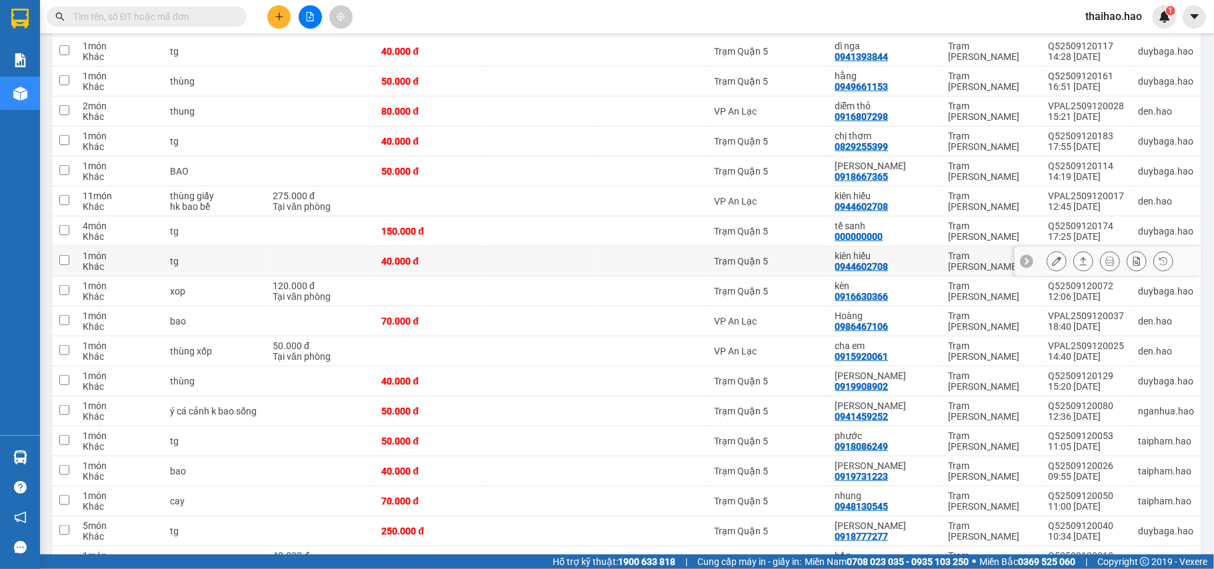
scroll to position [889, 0]
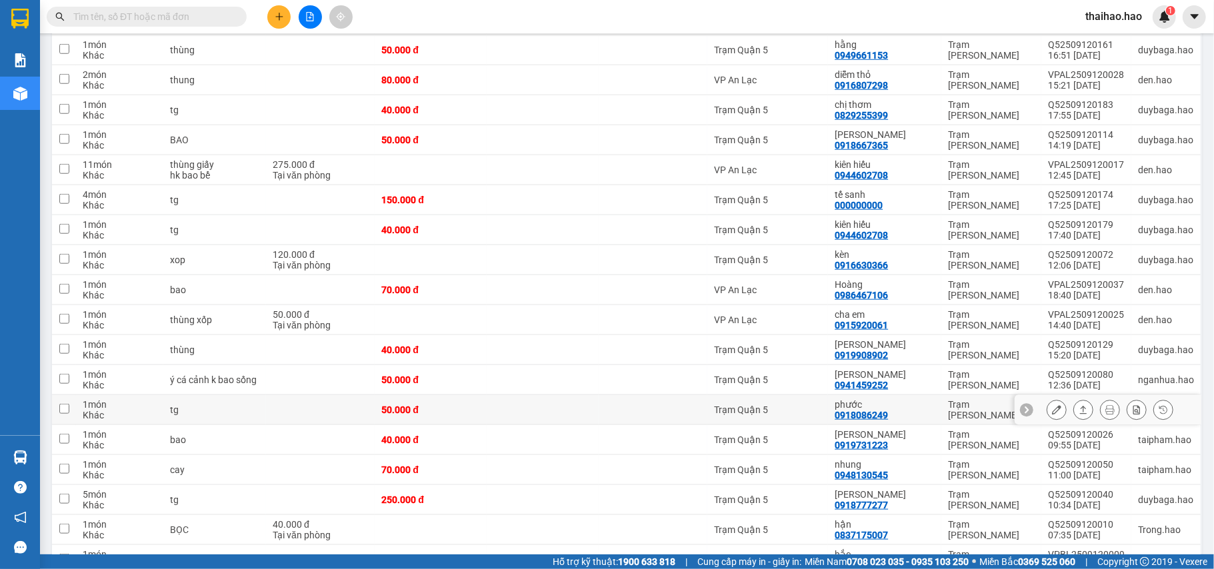
click at [1052, 407] on icon at bounding box center [1056, 409] width 9 height 9
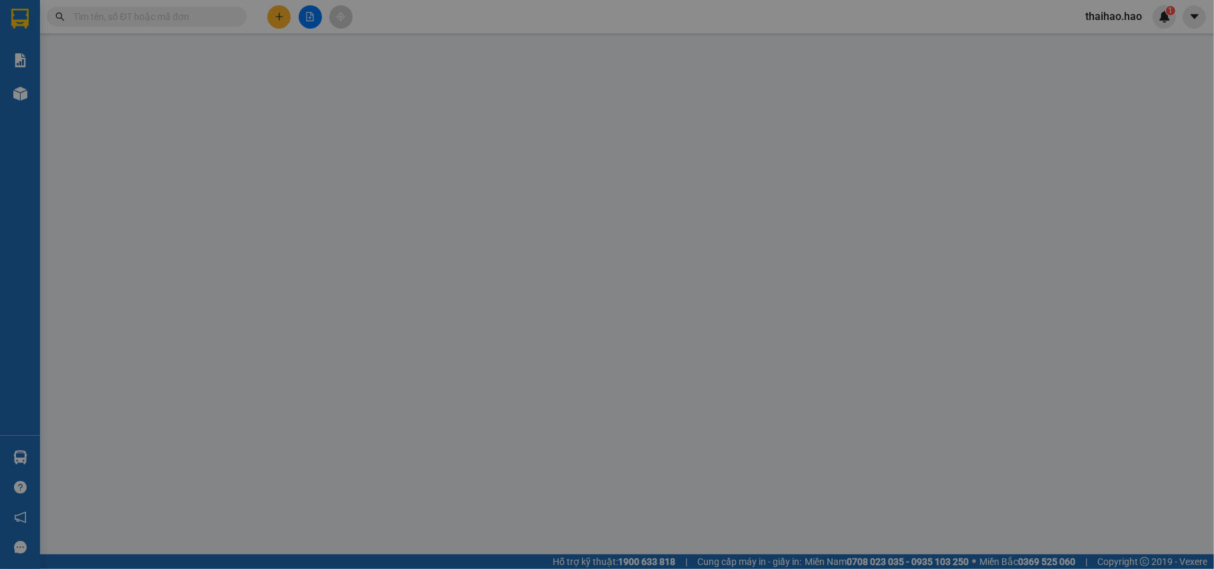
type input "0918086249"
type input "phước"
type input "50.000"
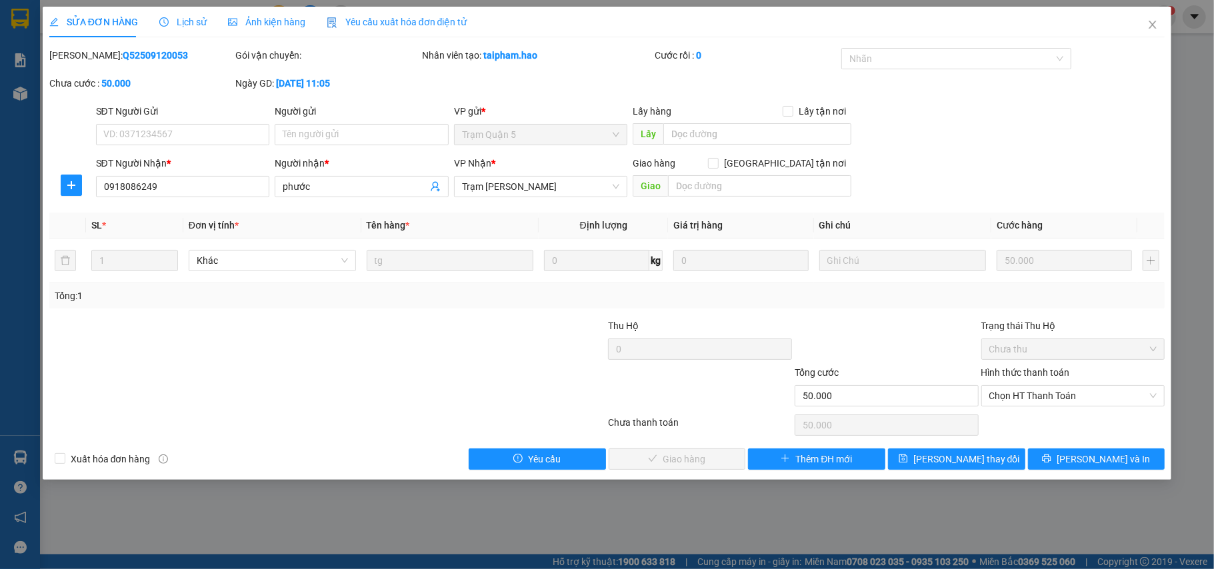
click at [243, 20] on span "Ảnh kiện hàng" at bounding box center [266, 22] width 77 height 11
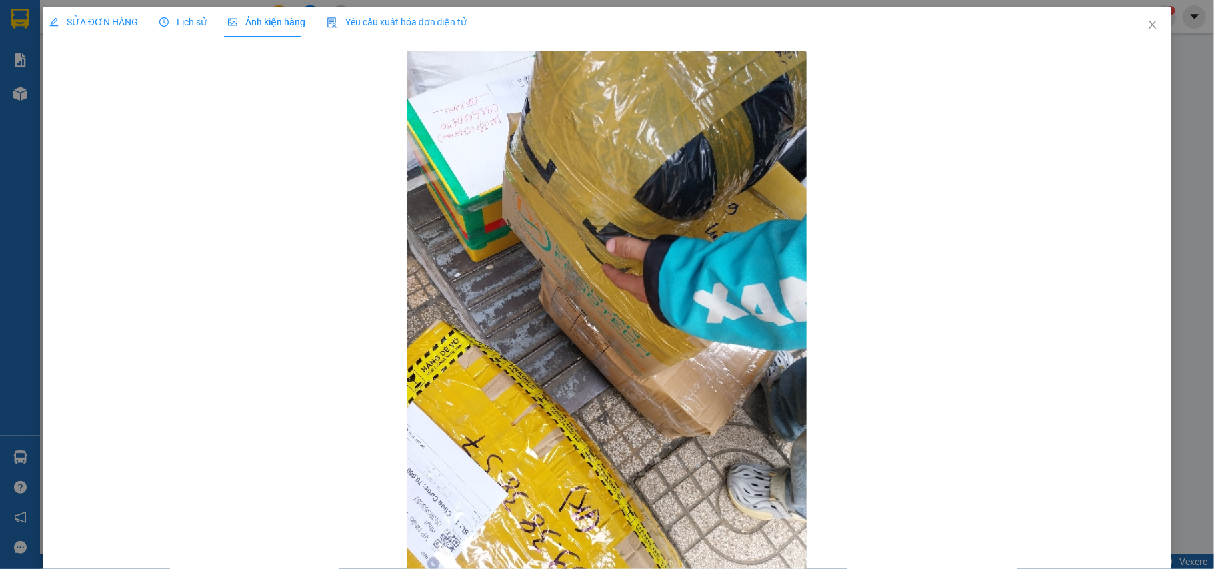
click at [198, 12] on div "Lịch sử" at bounding box center [182, 22] width 47 height 31
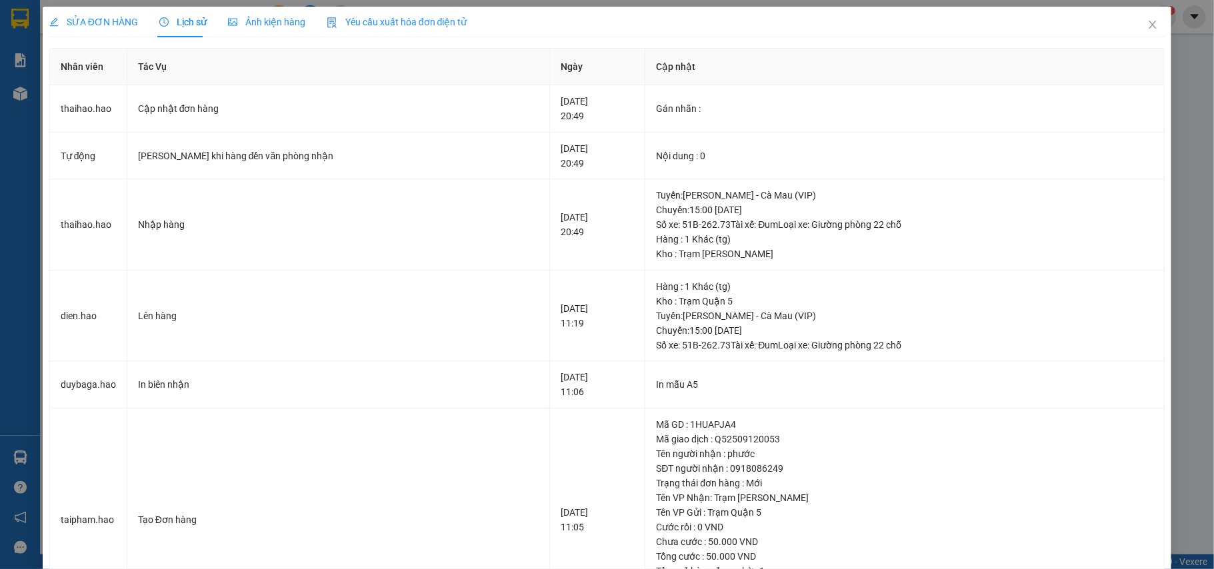
click at [118, 17] on span "SỬA ĐƠN HÀNG" at bounding box center [93, 22] width 89 height 11
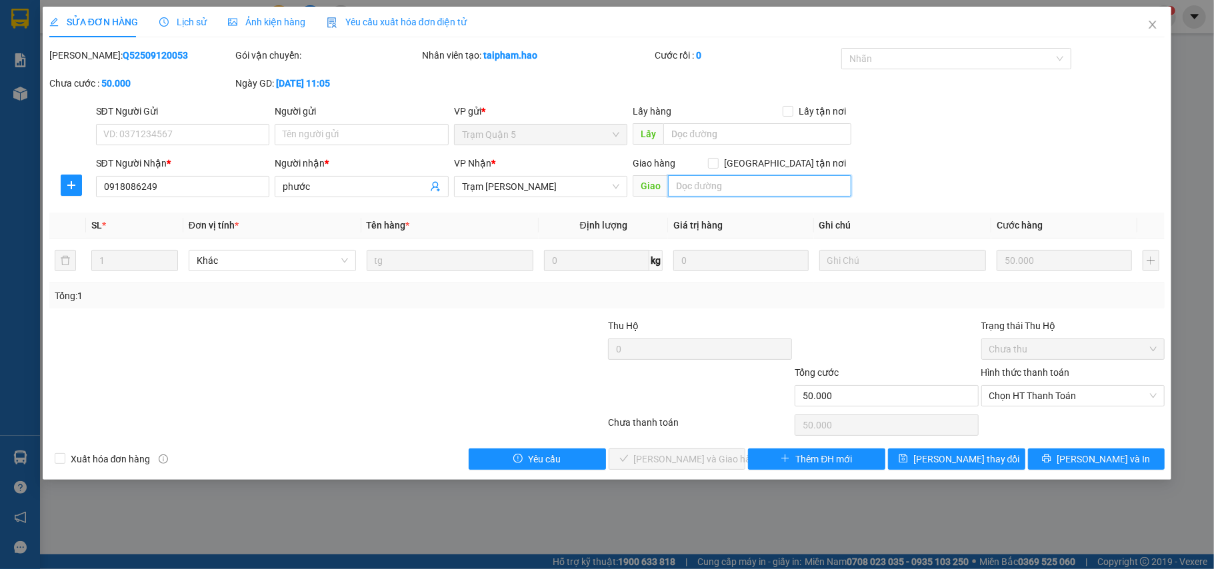
click at [751, 179] on input "text" at bounding box center [759, 185] width 183 height 21
type input "BỚT 10K"
click at [969, 143] on div "SĐT Người Gửi VD: 0371234567 Người gửi Tên người gửi VP gửi * Trạm Quận 5 Lấy h…" at bounding box center [630, 127] width 1075 height 47
click at [1041, 397] on span "Chọn HT Thanh Toán" at bounding box center [1073, 396] width 168 height 20
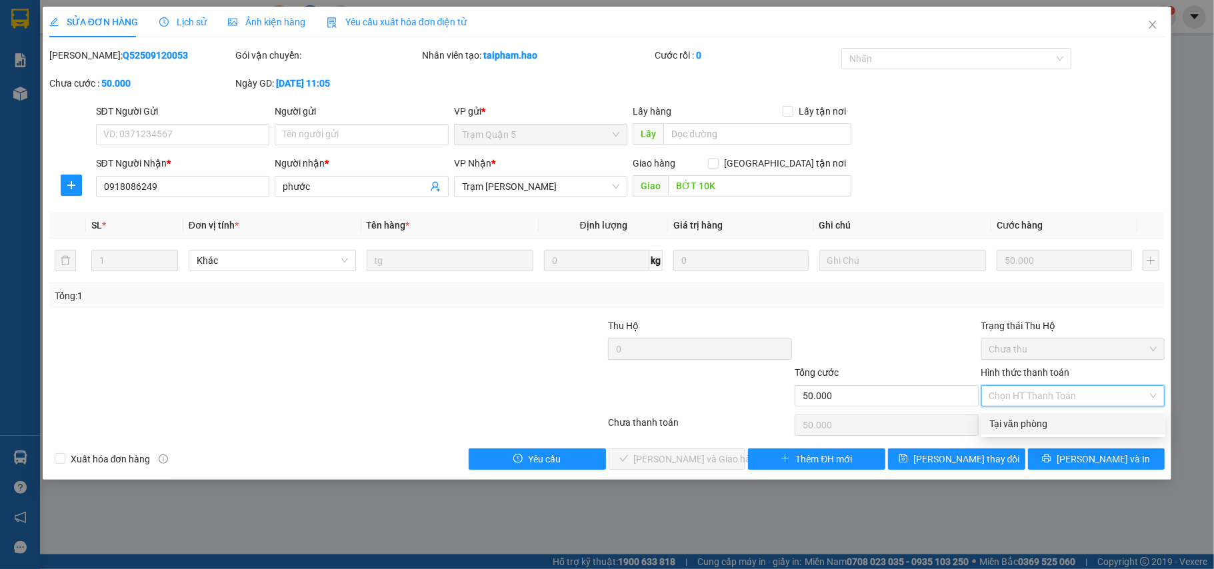
drag, startPoint x: 1041, startPoint y: 409, endPoint x: 833, endPoint y: 427, distance: 208.8
click at [1039, 422] on div "Tại văn phòng" at bounding box center [1073, 424] width 168 height 15
type input "0"
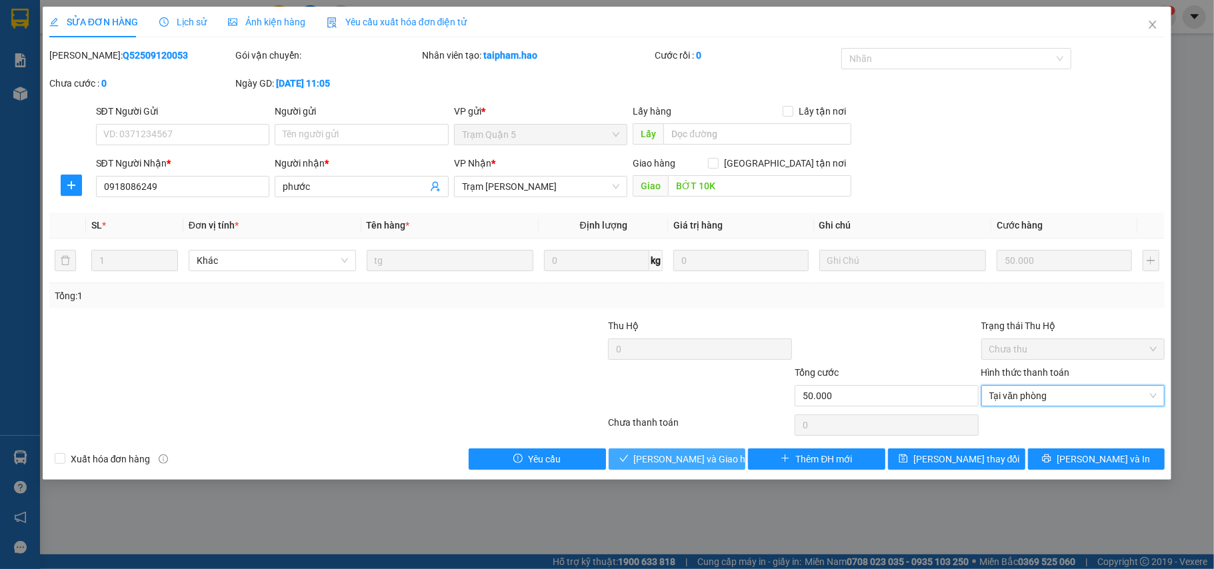
click at [715, 462] on span "[PERSON_NAME] và Giao hàng" at bounding box center [698, 459] width 128 height 15
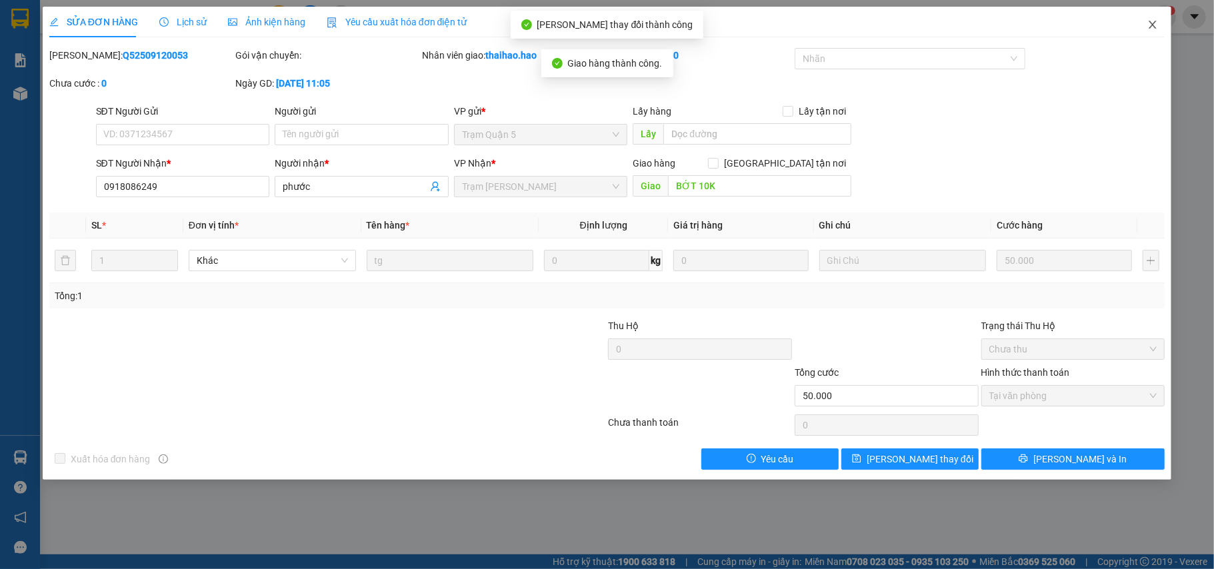
click at [1145, 28] on span "Close" at bounding box center [1152, 25] width 37 height 37
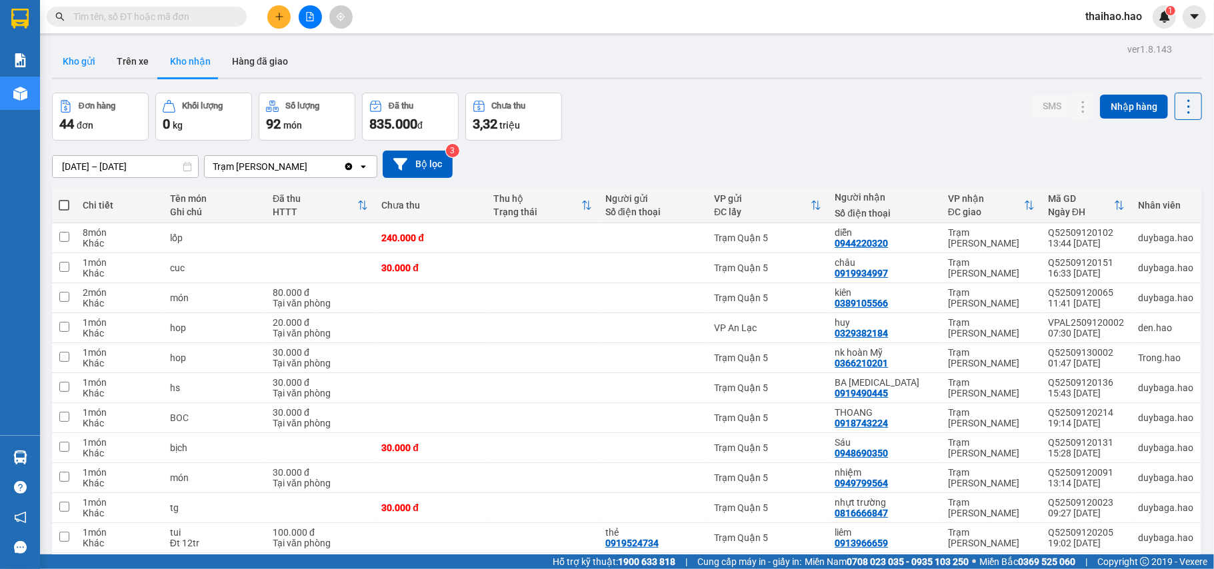
click at [86, 70] on button "Kho gửi" at bounding box center [79, 61] width 54 height 32
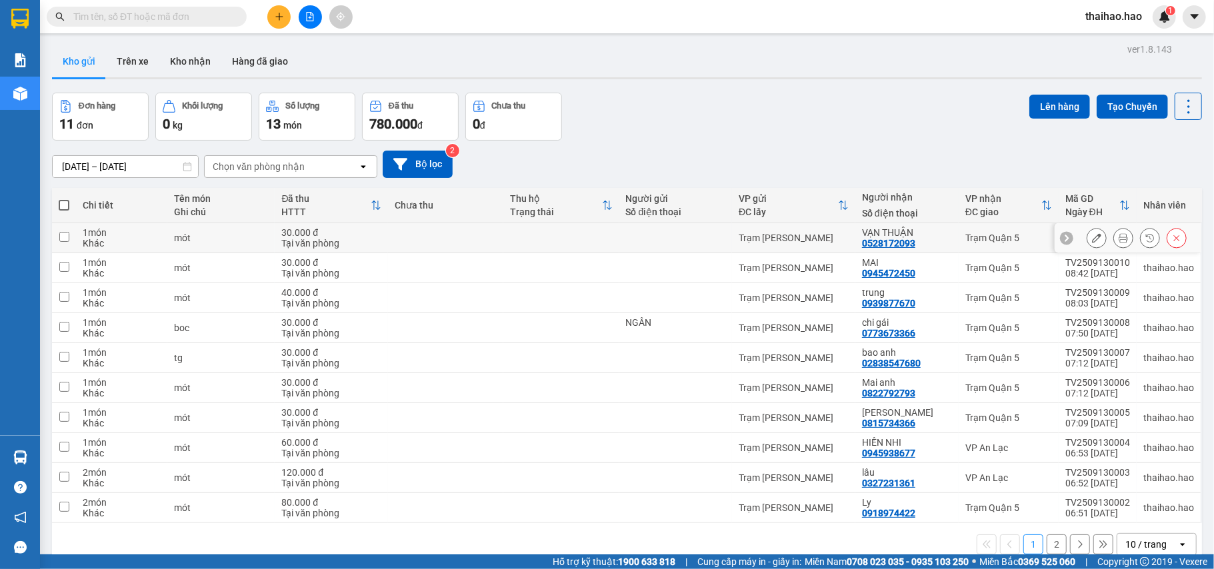
click at [1119, 243] on icon at bounding box center [1123, 237] width 9 height 9
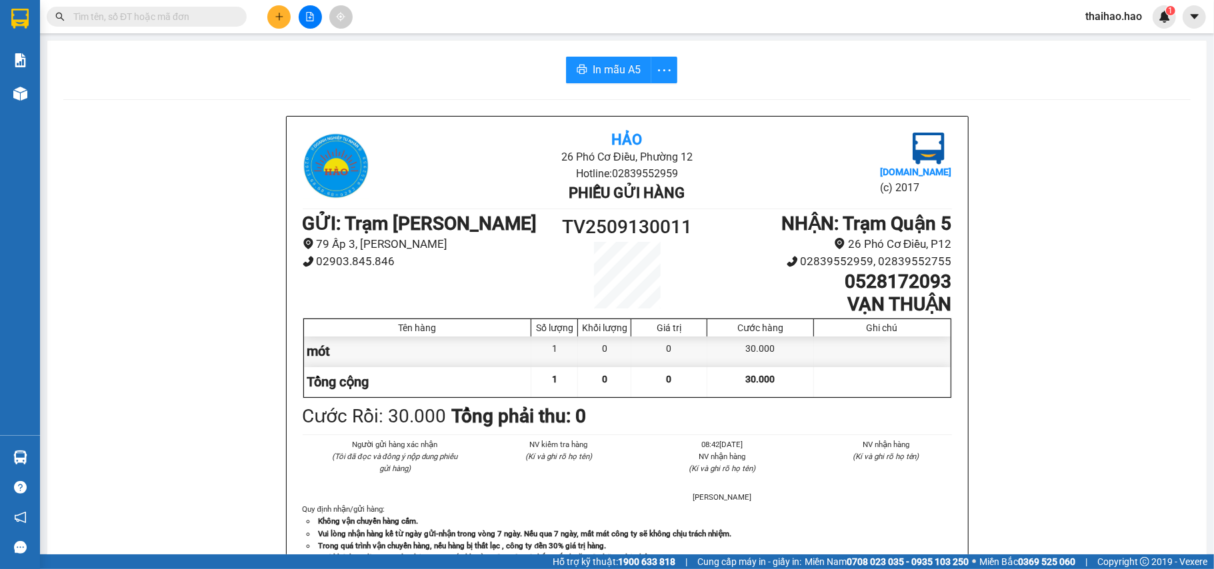
click at [593, 83] on div "In mẫu A5 Hảo 26 Phó Cơ Điều, Phường 12 Hotline: 02839552959 Phiếu gửi hàng Vex…" at bounding box center [626, 555] width 1159 height 1029
click at [593, 73] on span "In mẫu A5" at bounding box center [617, 69] width 48 height 17
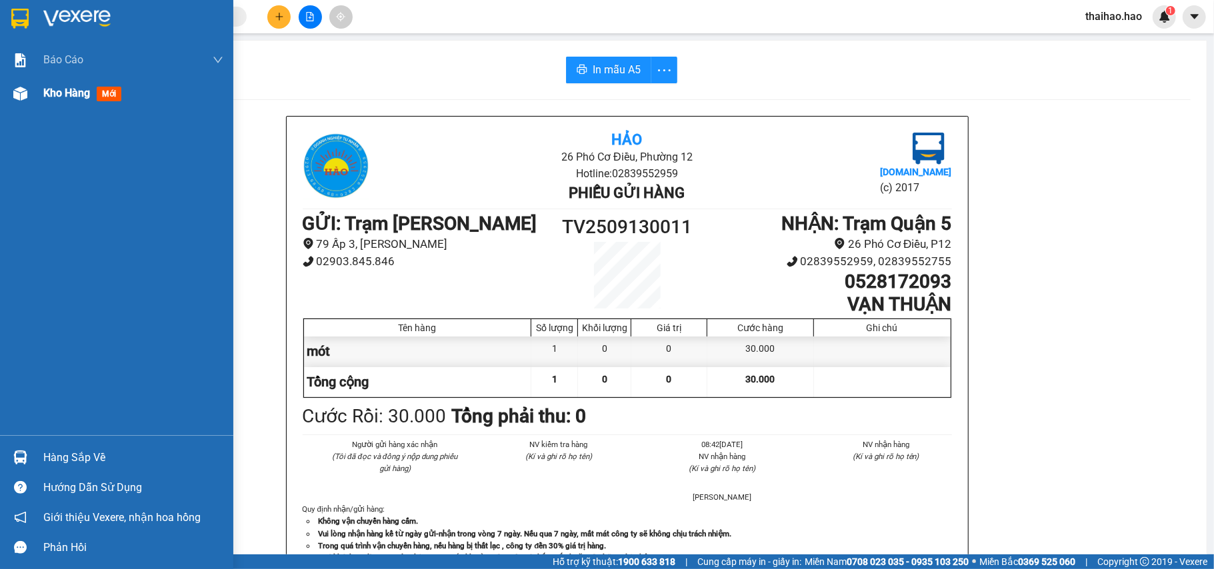
click at [43, 99] on span "Kho hàng" at bounding box center [66, 93] width 47 height 13
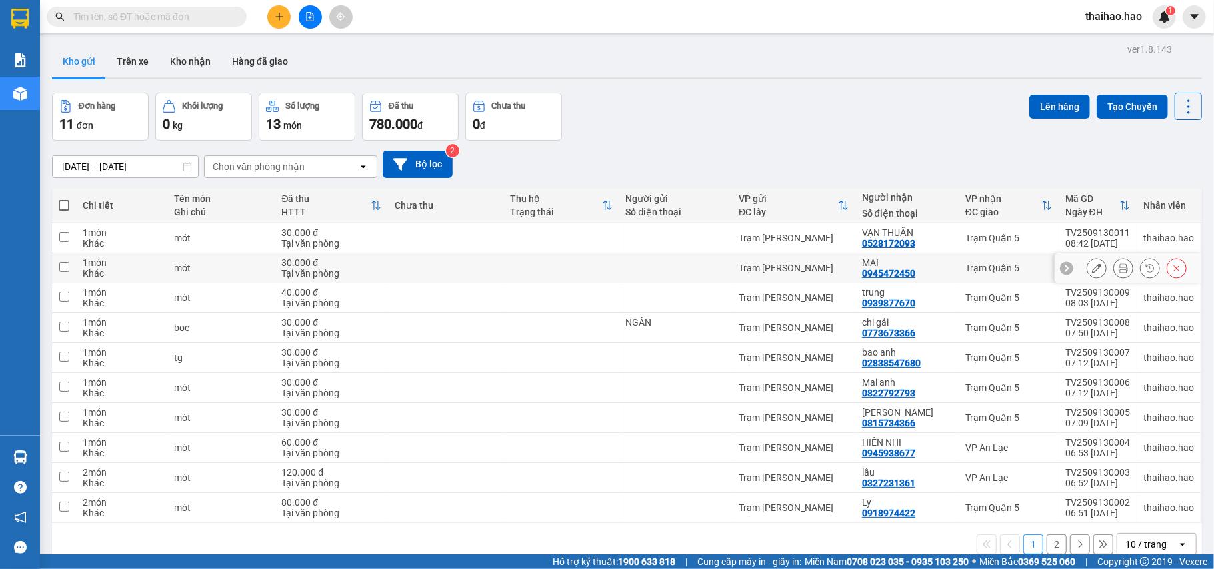
click at [1114, 272] on button at bounding box center [1123, 268] width 19 height 23
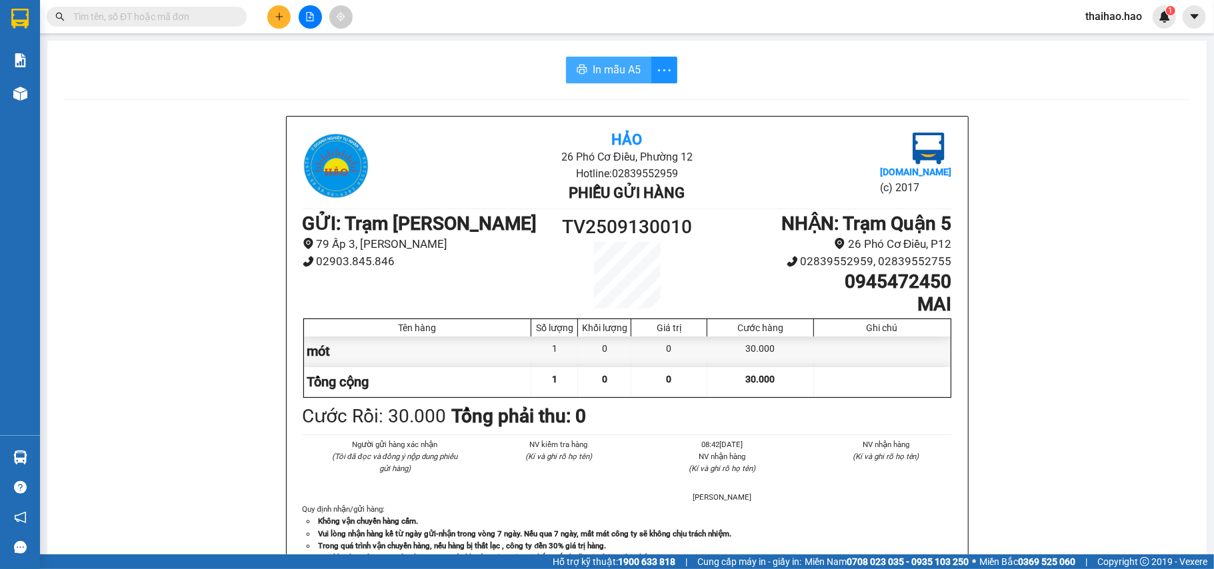
click at [619, 75] on span "In mẫu A5" at bounding box center [617, 69] width 48 height 17
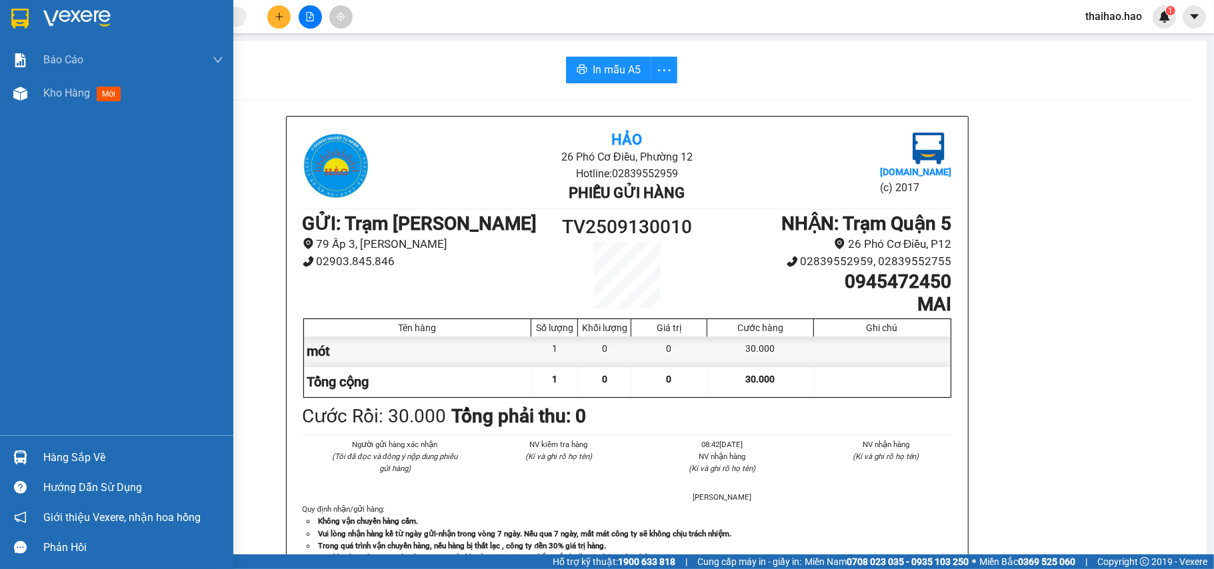
click at [91, 88] on div "Kho hàng mới" at bounding box center [84, 93] width 83 height 17
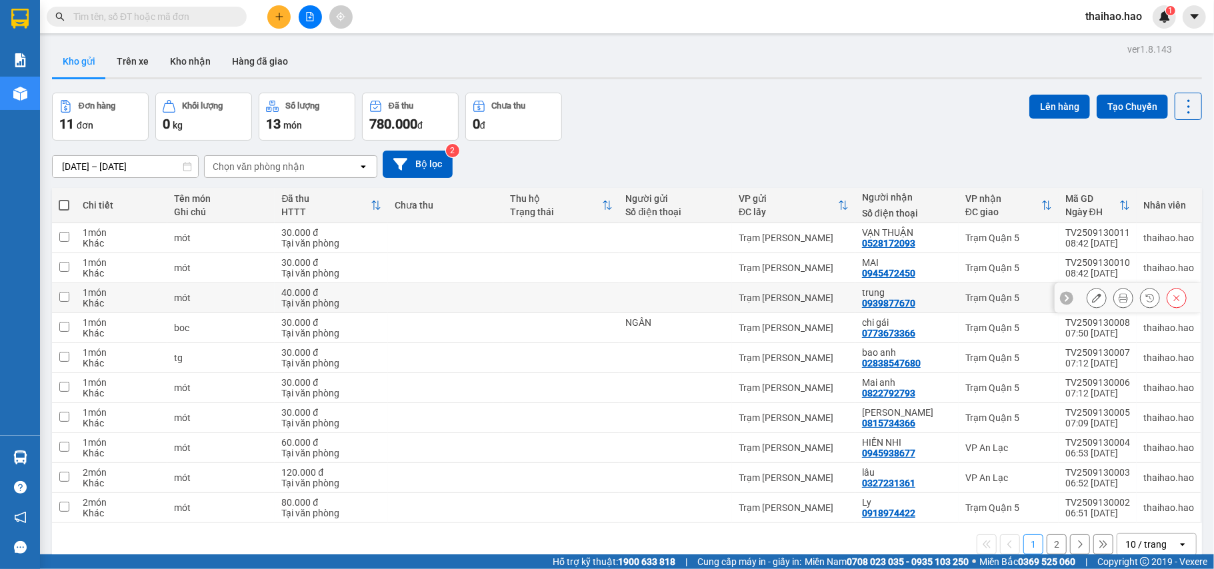
click at [1092, 299] on icon at bounding box center [1096, 297] width 9 height 9
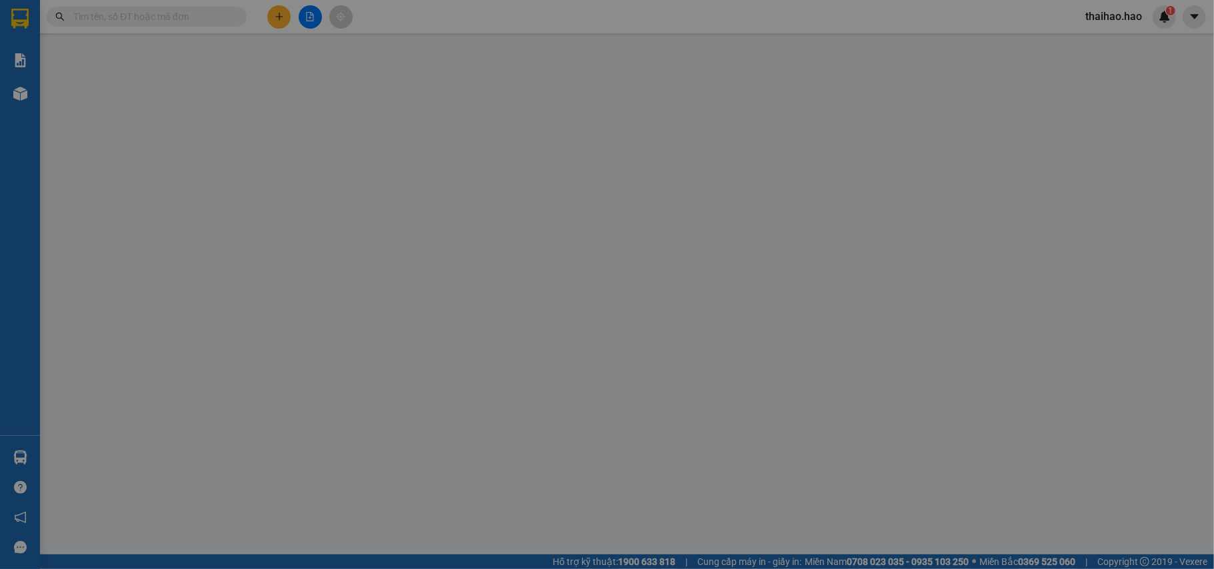
type input "0939877670"
type input "trung"
type input "40.000"
type input "0"
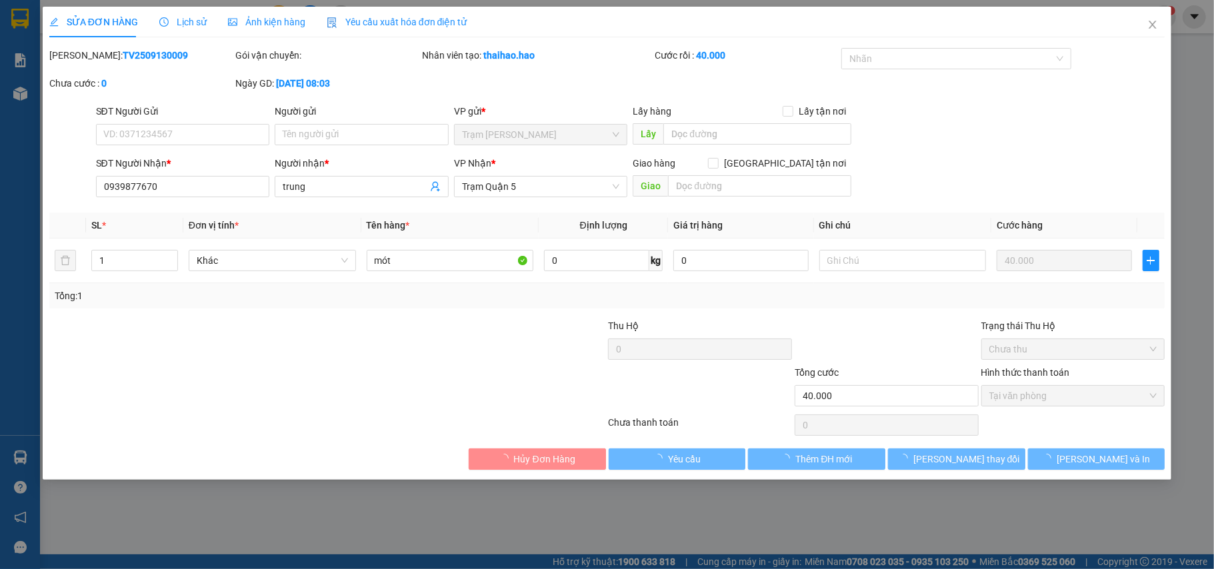
click at [185, 21] on span "Lịch sử" at bounding box center [182, 22] width 47 height 11
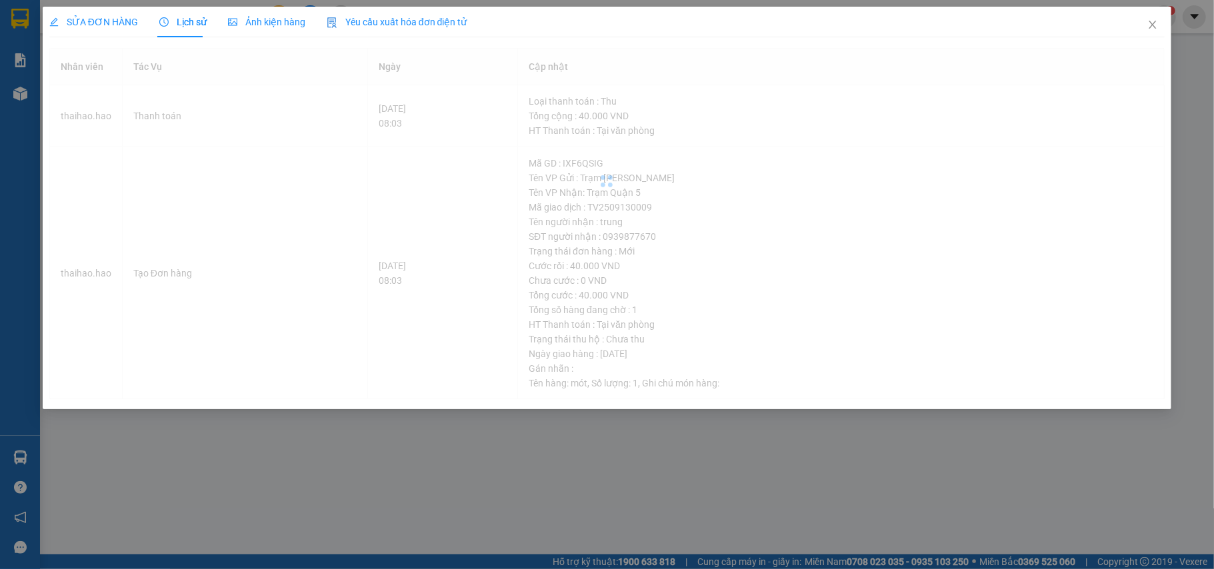
click at [253, 33] on div "Ảnh kiện hàng" at bounding box center [266, 22] width 77 height 31
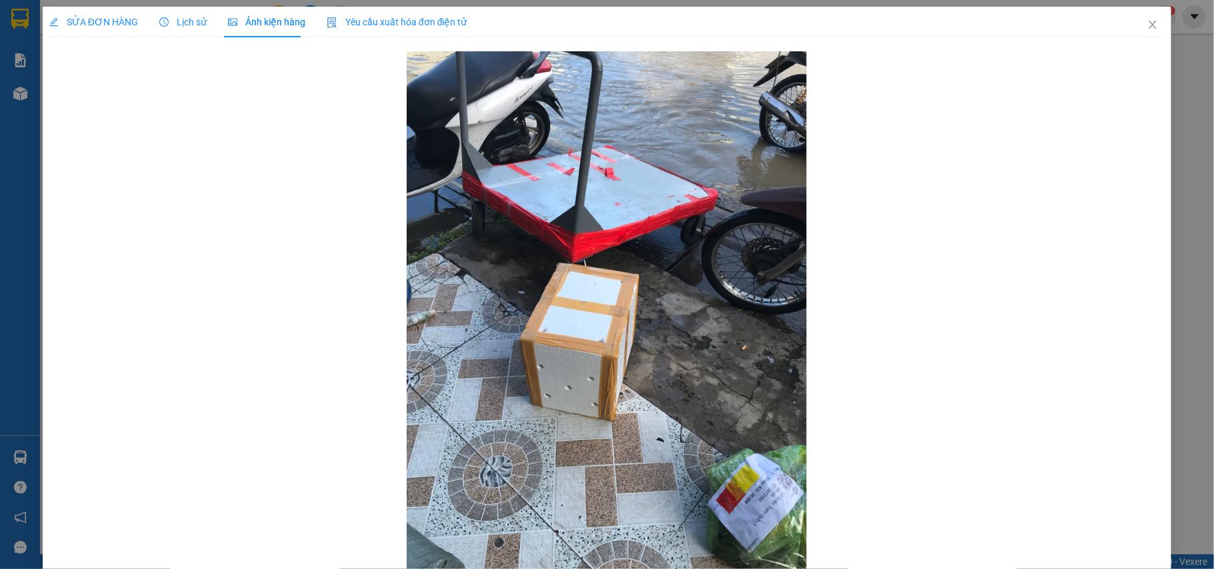
click at [180, 27] on span "Lịch sử" at bounding box center [182, 22] width 47 height 11
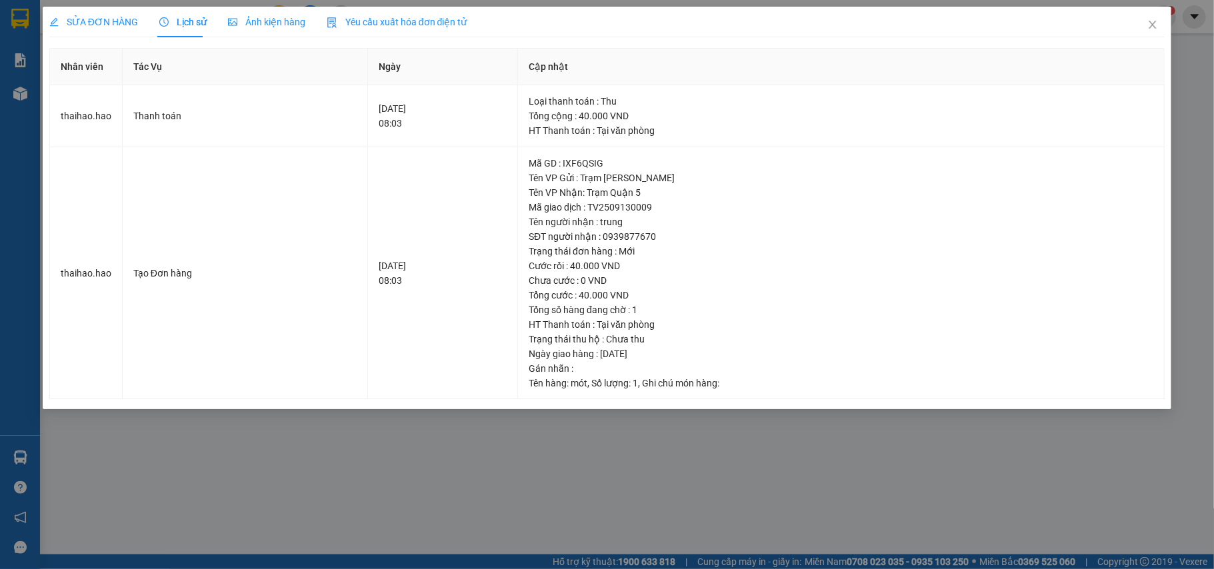
click at [105, 24] on span "SỬA ĐƠN HÀNG" at bounding box center [93, 22] width 89 height 11
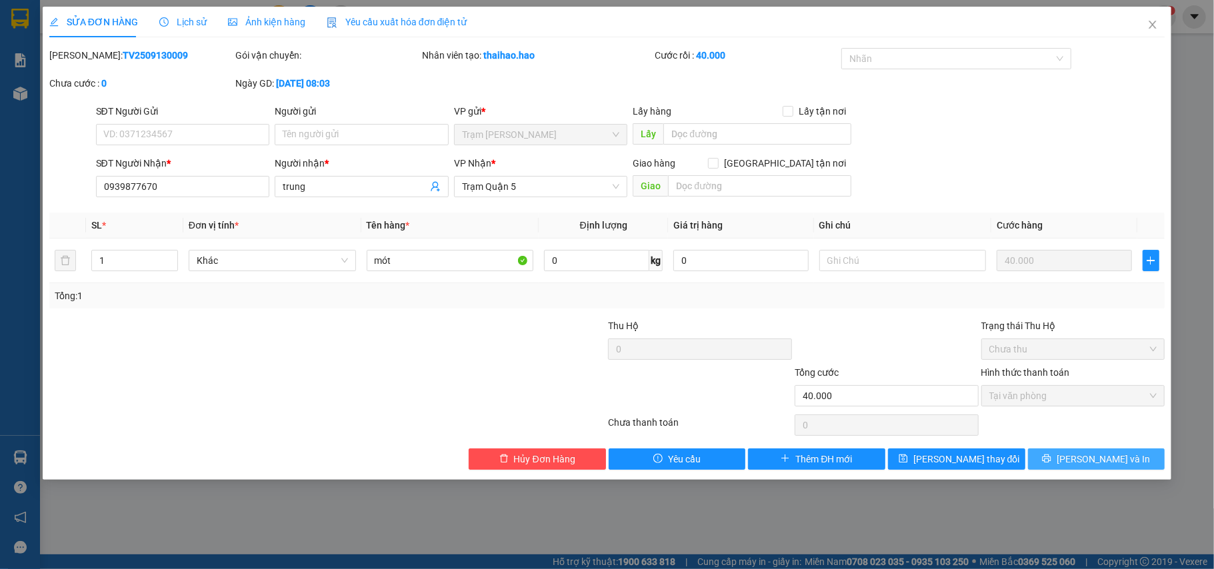
click at [1035, 457] on button "[PERSON_NAME] và In" at bounding box center [1096, 459] width 137 height 21
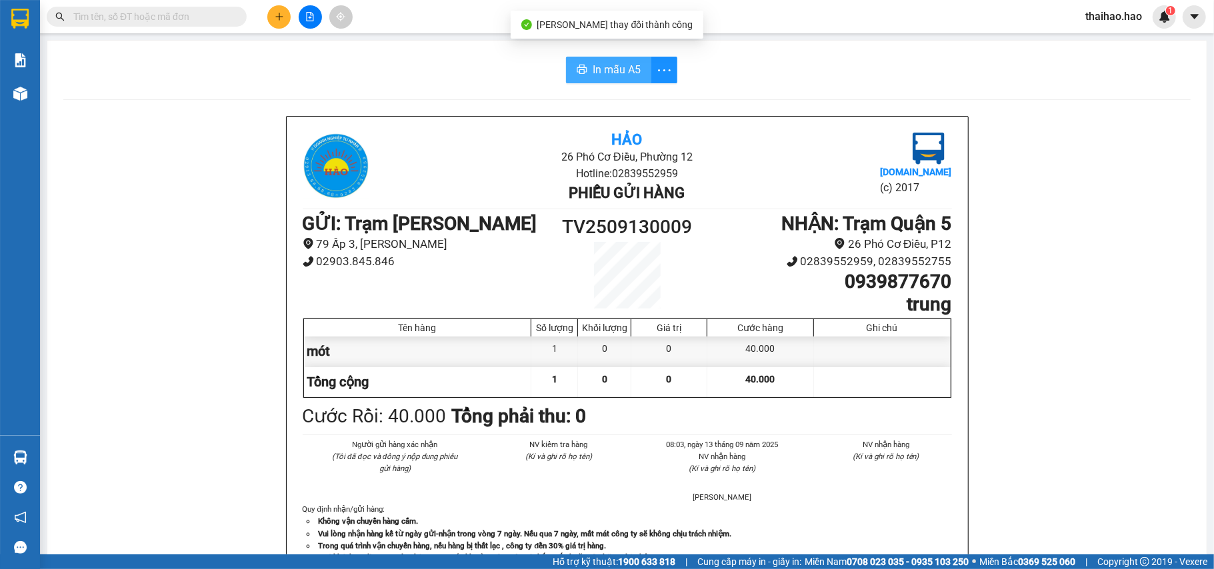
click at [622, 78] on span "In mẫu A5" at bounding box center [617, 69] width 48 height 17
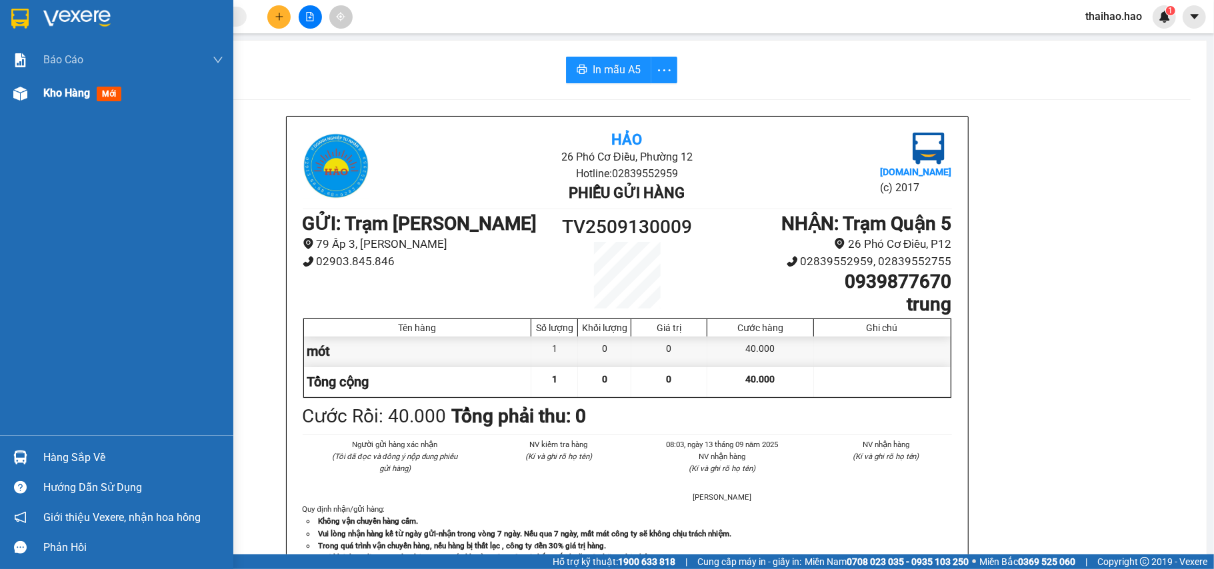
click at [29, 96] on div at bounding box center [20, 93] width 23 height 23
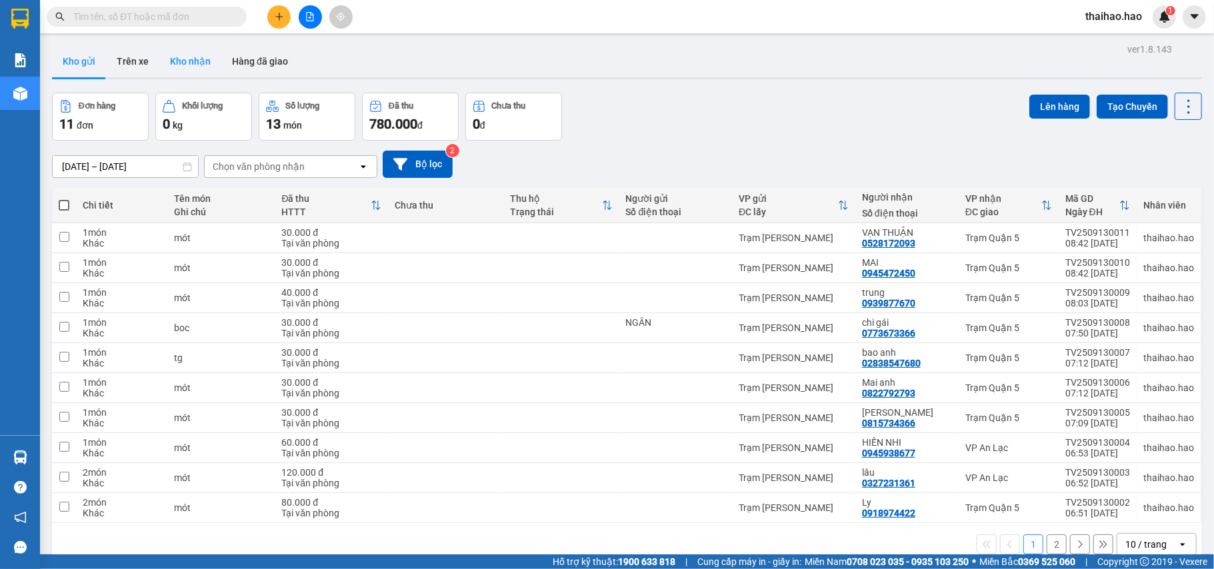
click at [190, 69] on button "Kho nhận" at bounding box center [190, 61] width 62 height 32
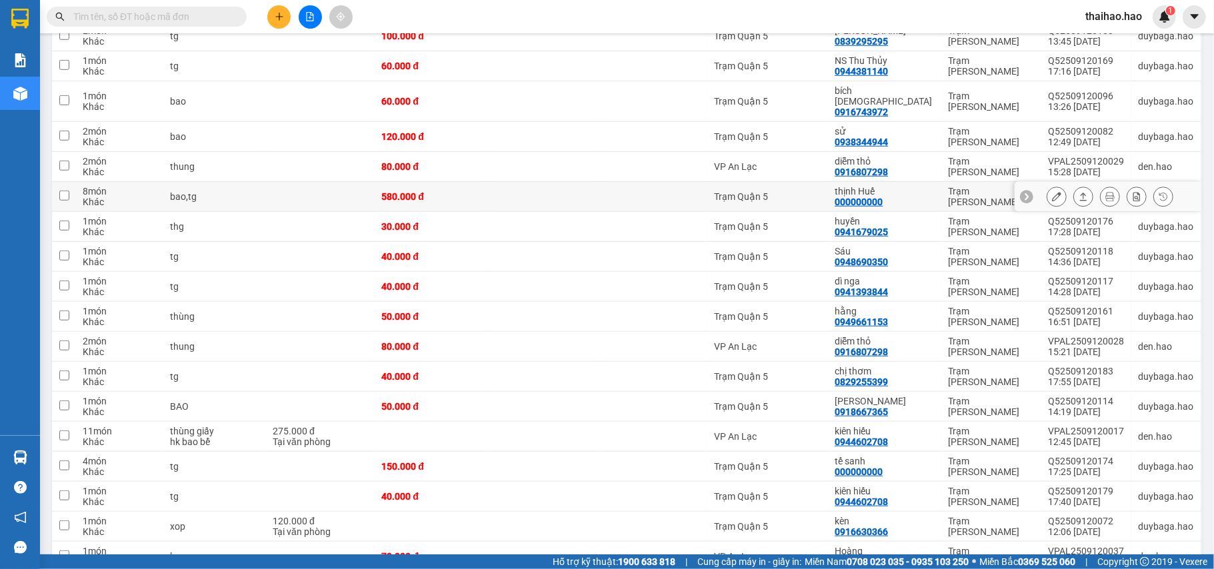
scroll to position [711, 0]
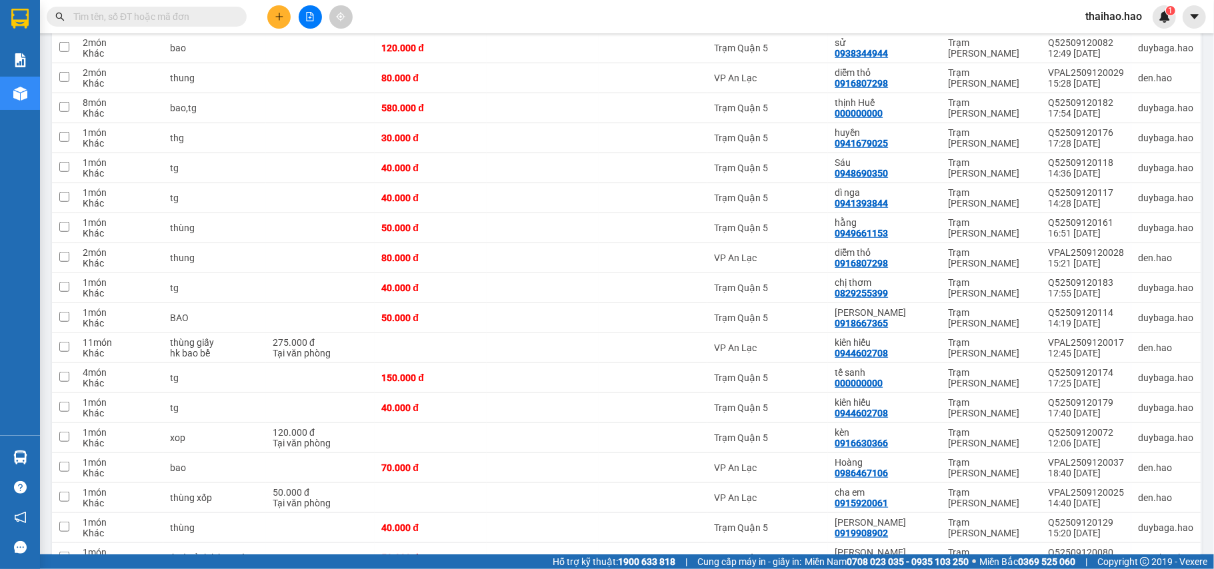
click at [216, 15] on input "text" at bounding box center [151, 16] width 157 height 15
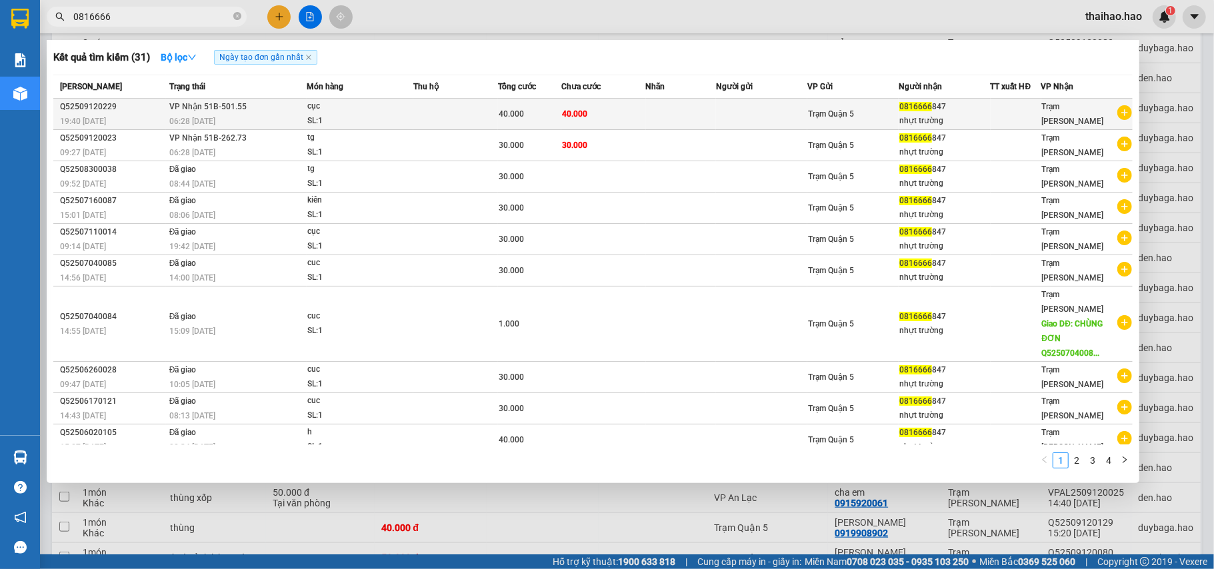
type input "0816666"
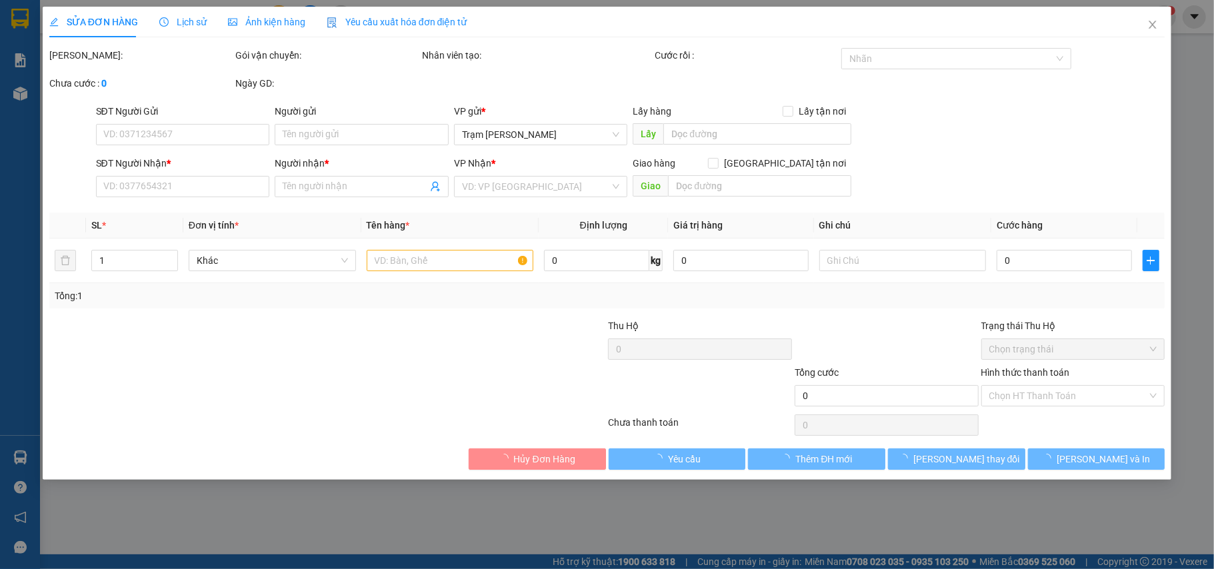
click at [267, 19] on span "Ảnh kiện hàng" at bounding box center [266, 22] width 77 height 11
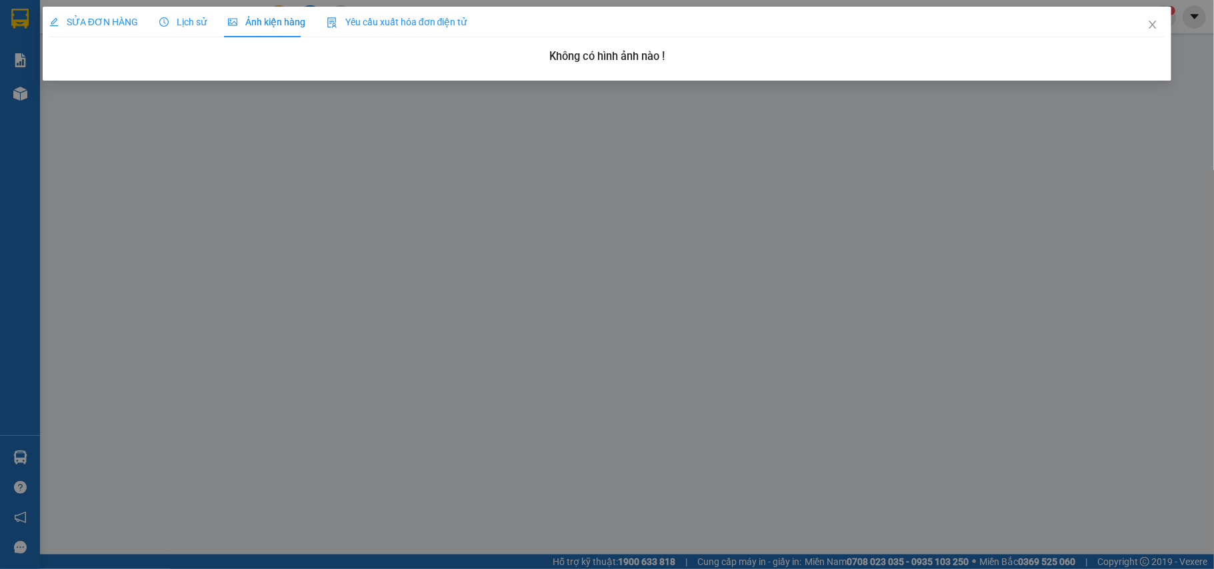
click at [126, 29] on div "SỬA ĐƠN HÀNG" at bounding box center [93, 22] width 89 height 31
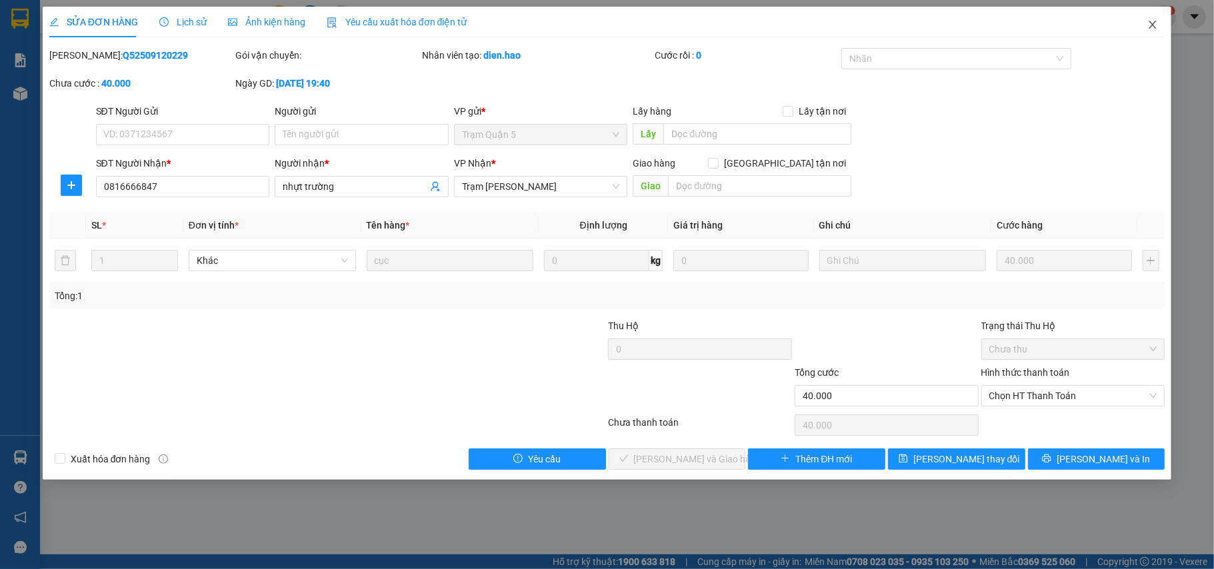
click at [1158, 20] on icon "close" at bounding box center [1152, 24] width 11 height 11
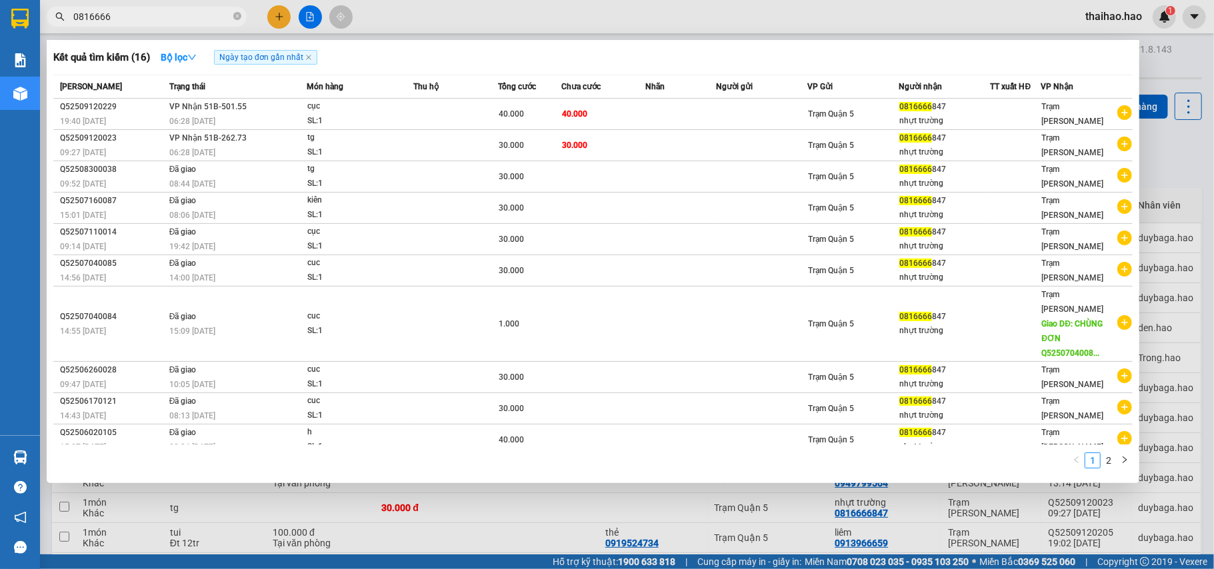
click at [225, 11] on input "0816666" at bounding box center [151, 16] width 157 height 15
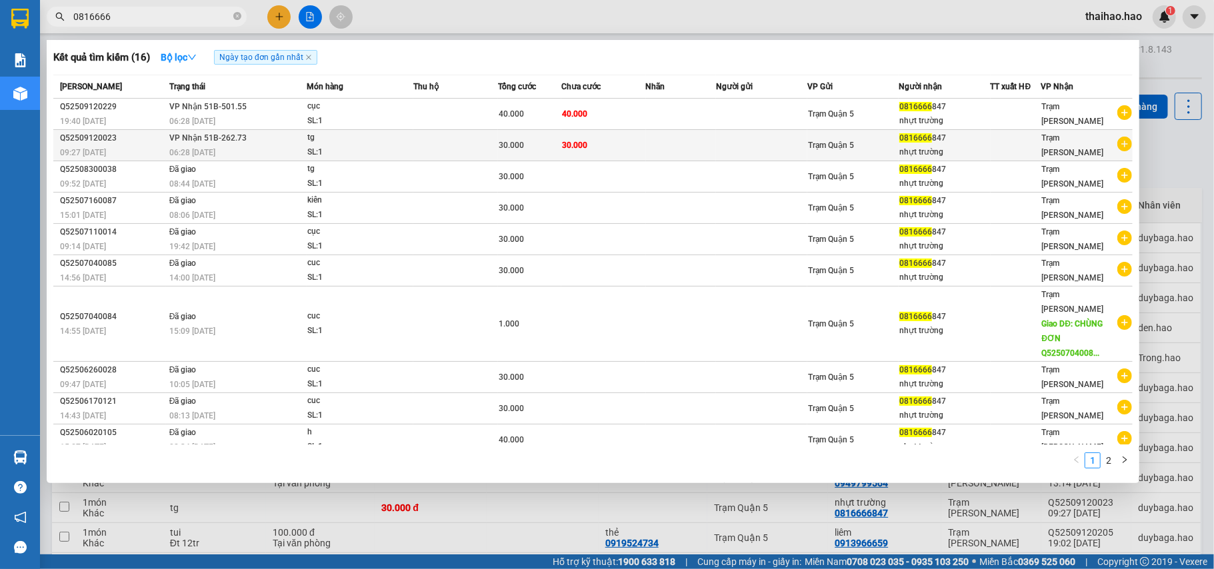
click at [995, 136] on td at bounding box center [1016, 145] width 51 height 31
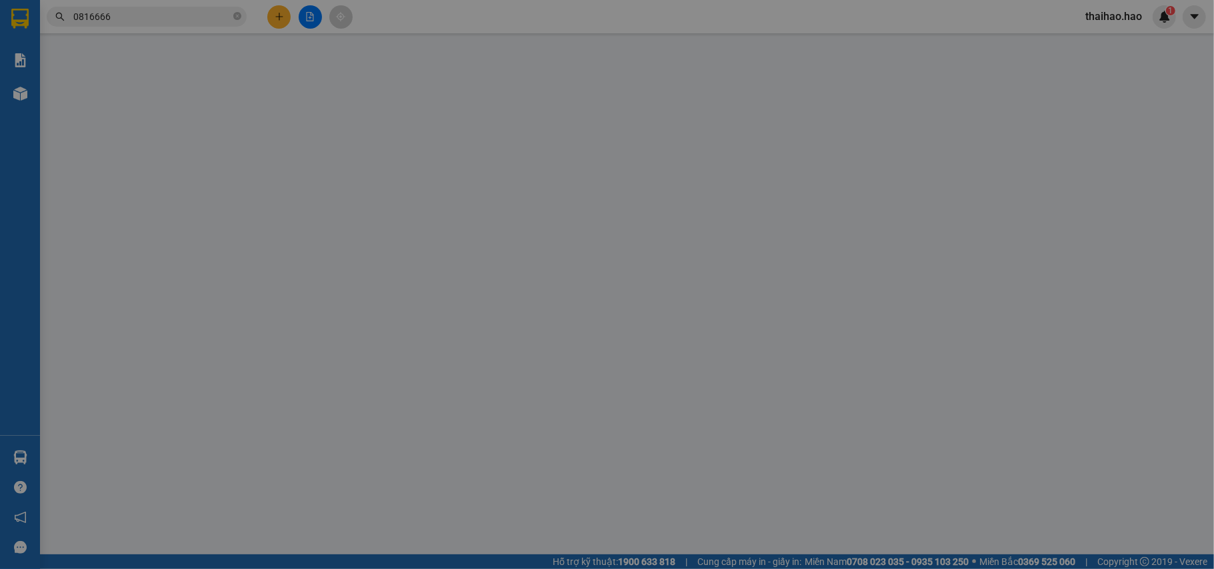
type input "0816666847"
type input "nhựt trường"
type input "30.000"
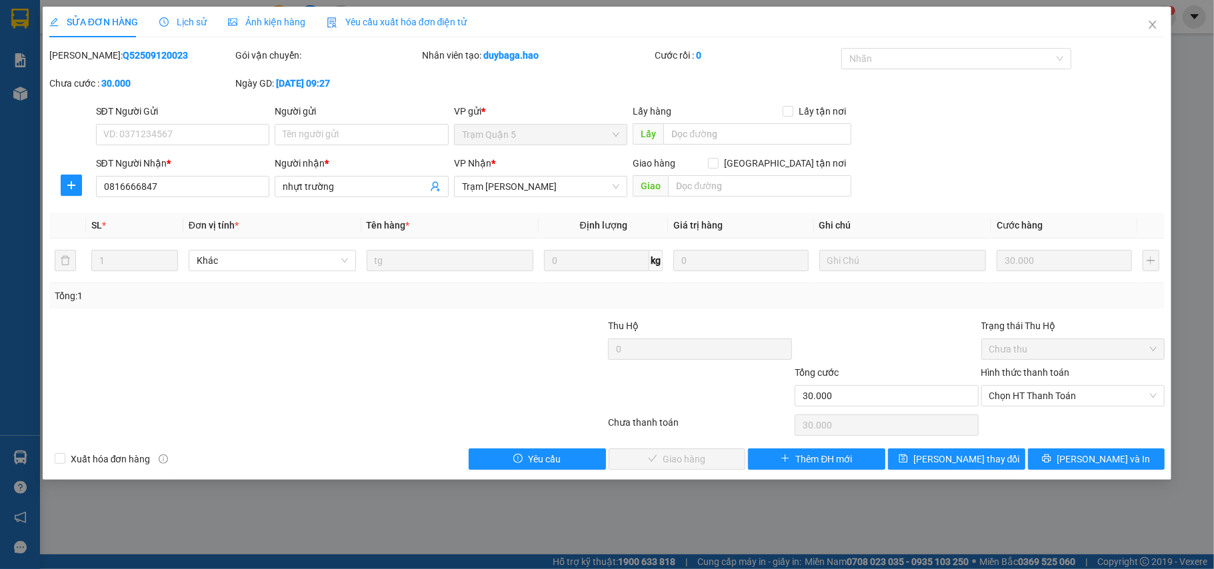
click at [239, 36] on div "Ảnh kiện hàng" at bounding box center [266, 22] width 77 height 31
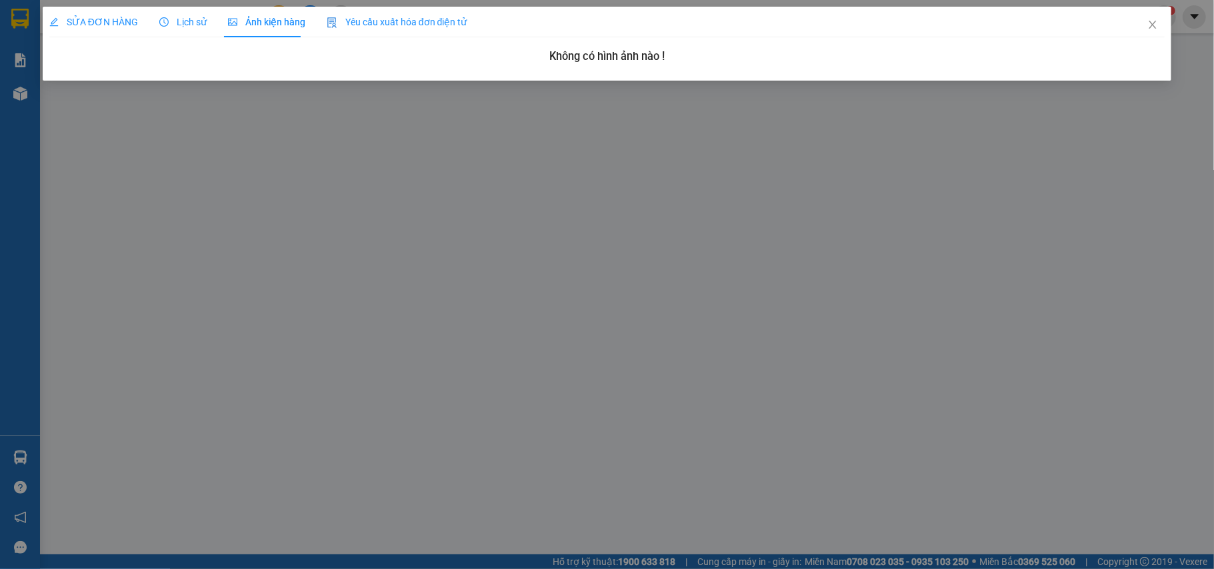
click at [71, 27] on span "SỬA ĐƠN HÀNG" at bounding box center [93, 22] width 89 height 11
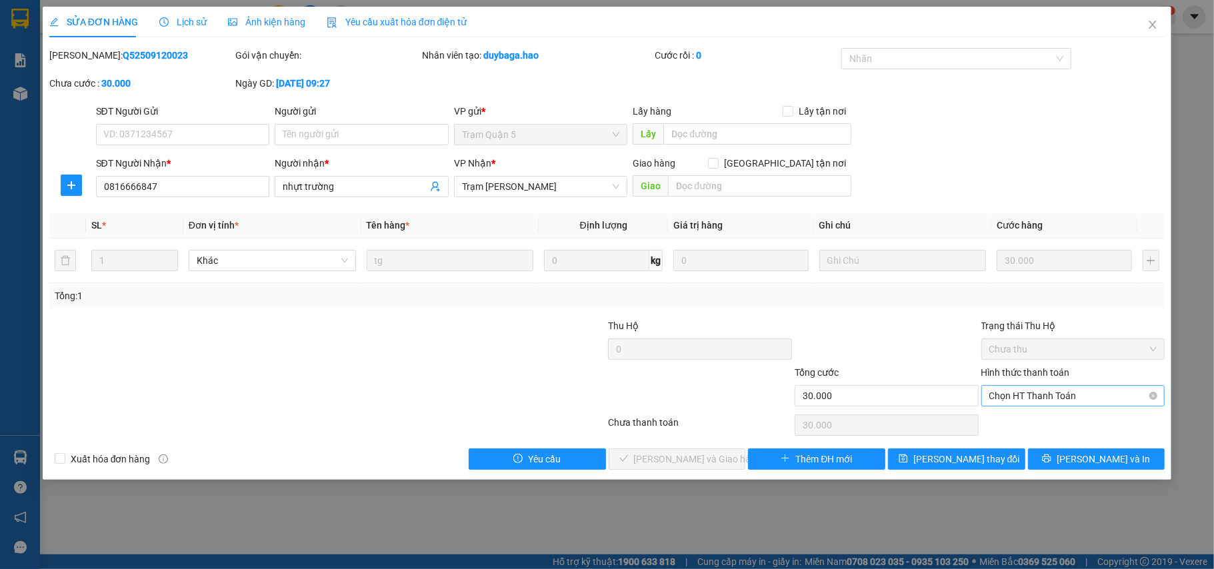
click at [1057, 406] on span "Chọn HT Thanh Toán" at bounding box center [1073, 396] width 168 height 20
click at [1057, 421] on div "Tại văn phòng" at bounding box center [1073, 424] width 168 height 15
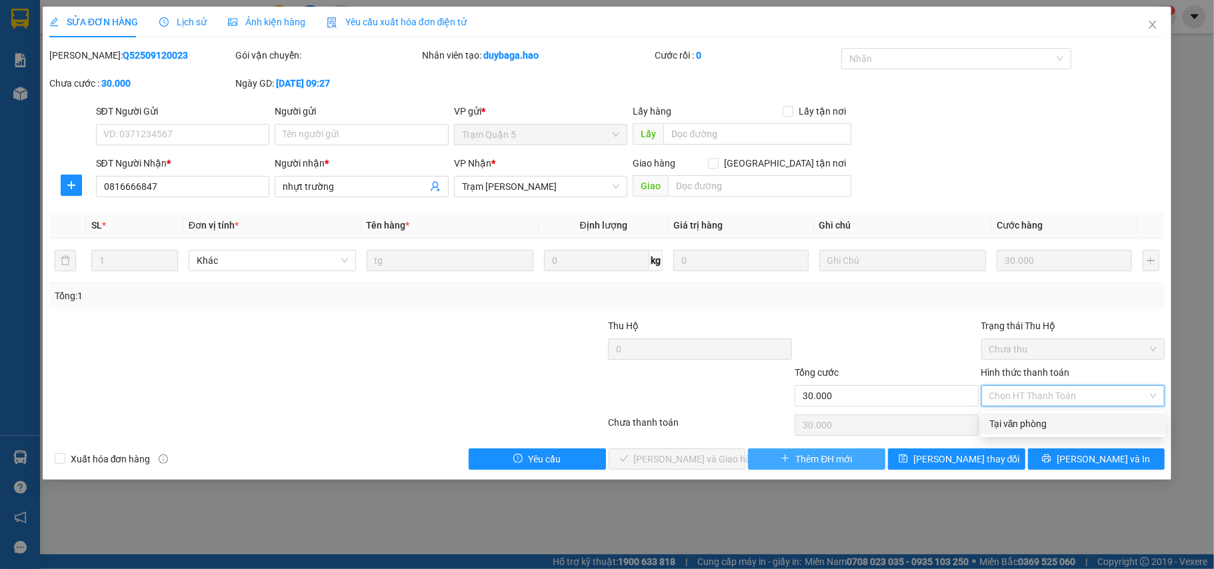
type input "0"
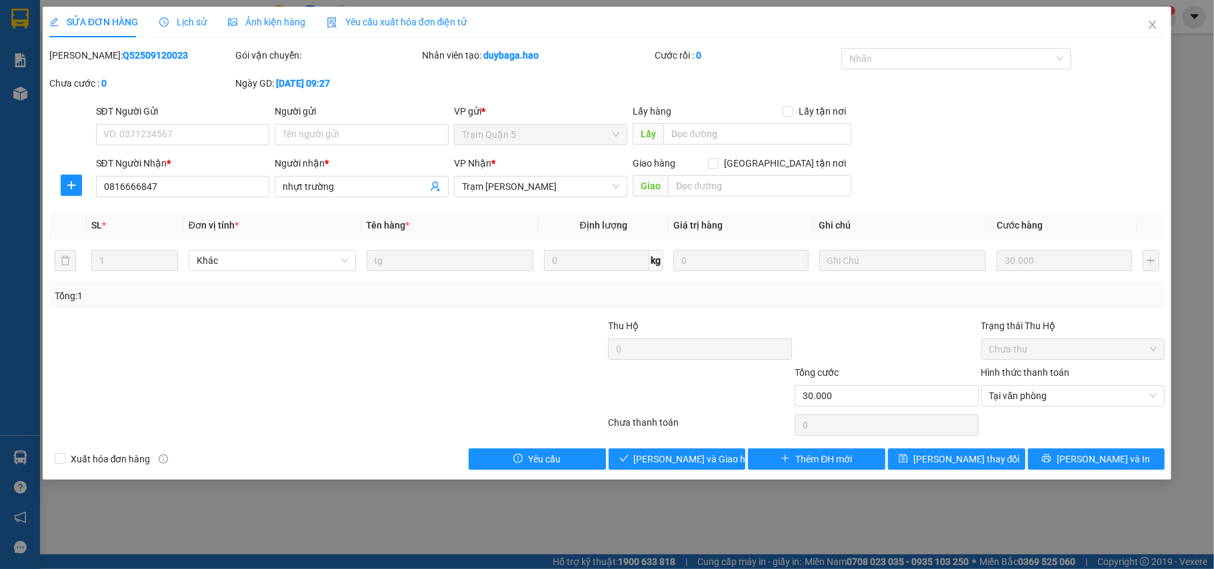
click at [713, 473] on div "SỬA ĐƠN HÀNG Lịch sử Ảnh kiện hàng Yêu cầu xuất hóa đơn điện tử Total Paid Fee …" at bounding box center [607, 243] width 1129 height 473
click at [723, 468] on button "[PERSON_NAME] và Giao hàng" at bounding box center [677, 459] width 137 height 21
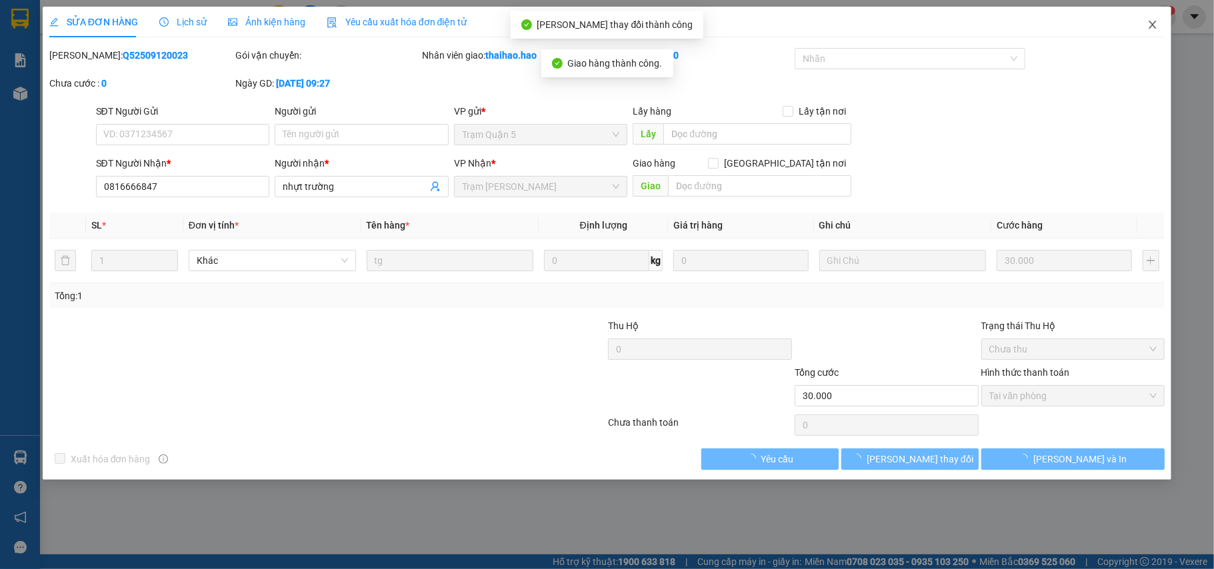
click at [1148, 27] on icon "close" at bounding box center [1152, 24] width 11 height 11
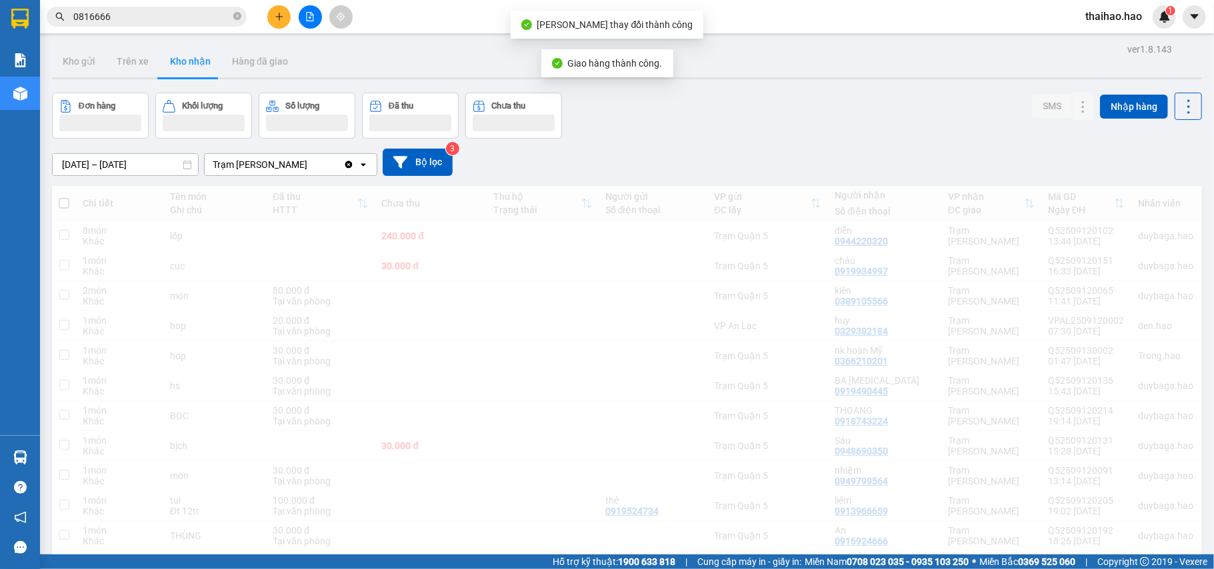
click at [209, 17] on input "0816666" at bounding box center [151, 16] width 157 height 15
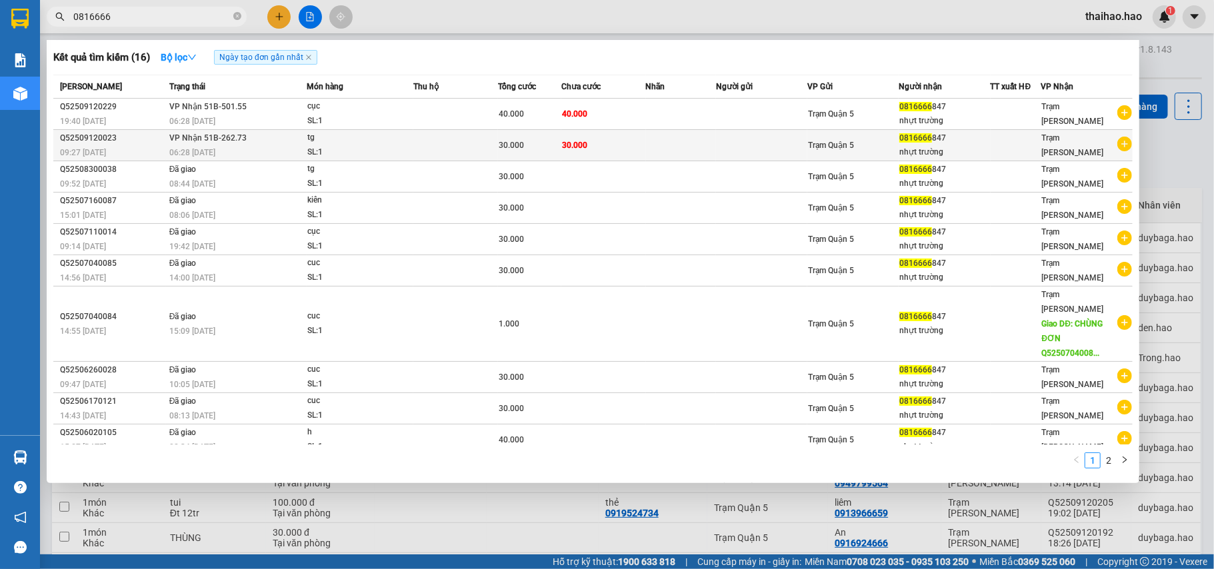
click at [491, 132] on td at bounding box center [455, 145] width 85 height 31
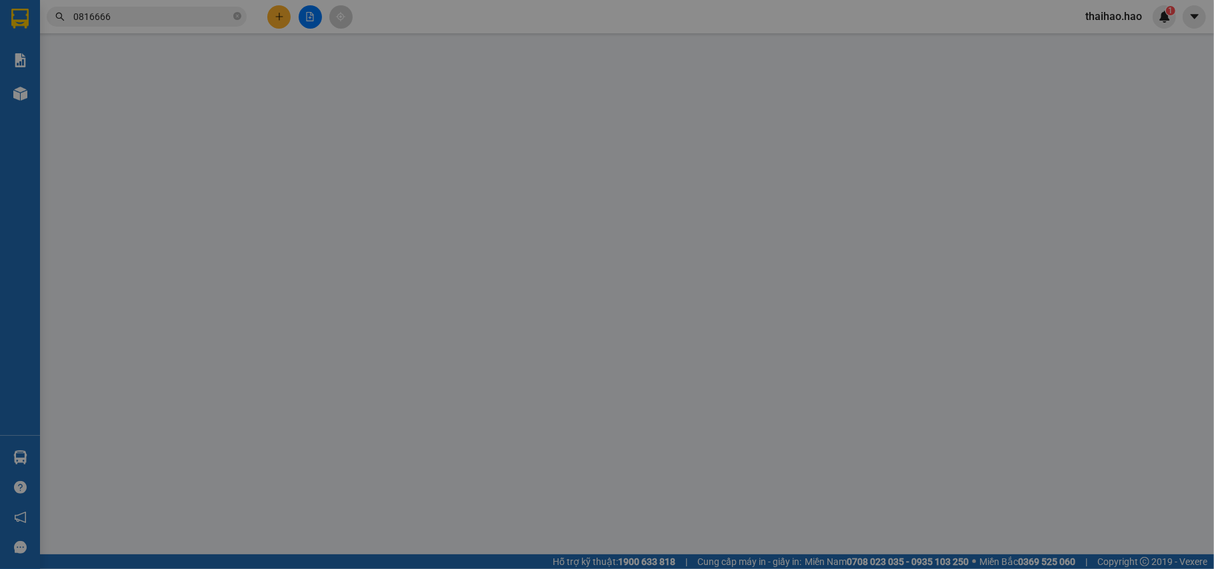
type input "0816666847"
type input "nhựt trường"
type input "30.000"
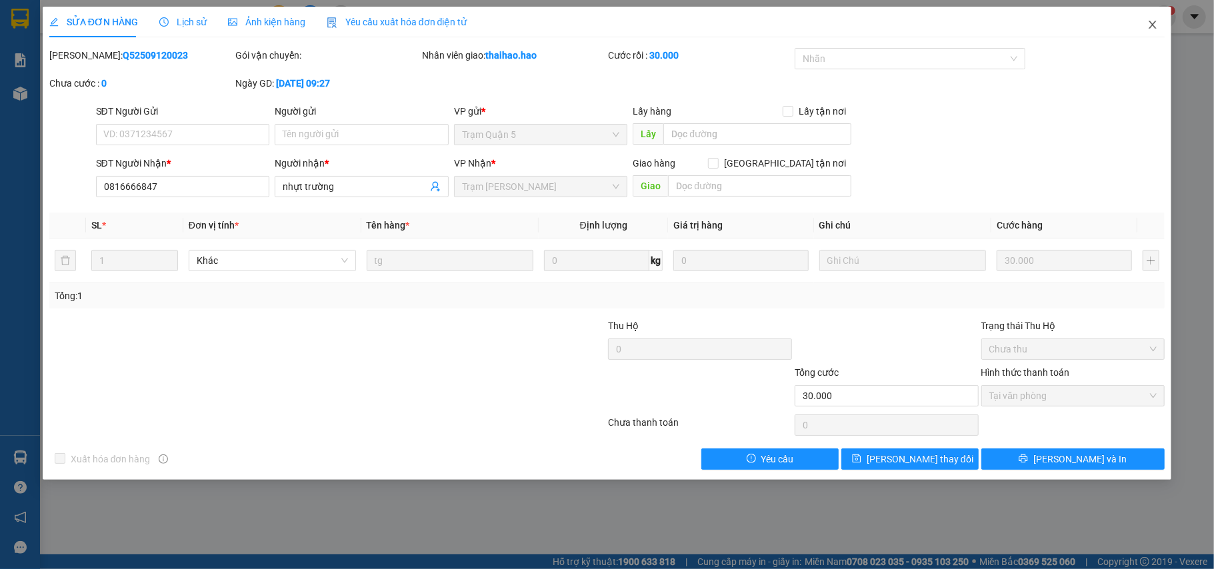
click at [1156, 27] on icon "close" at bounding box center [1152, 24] width 11 height 11
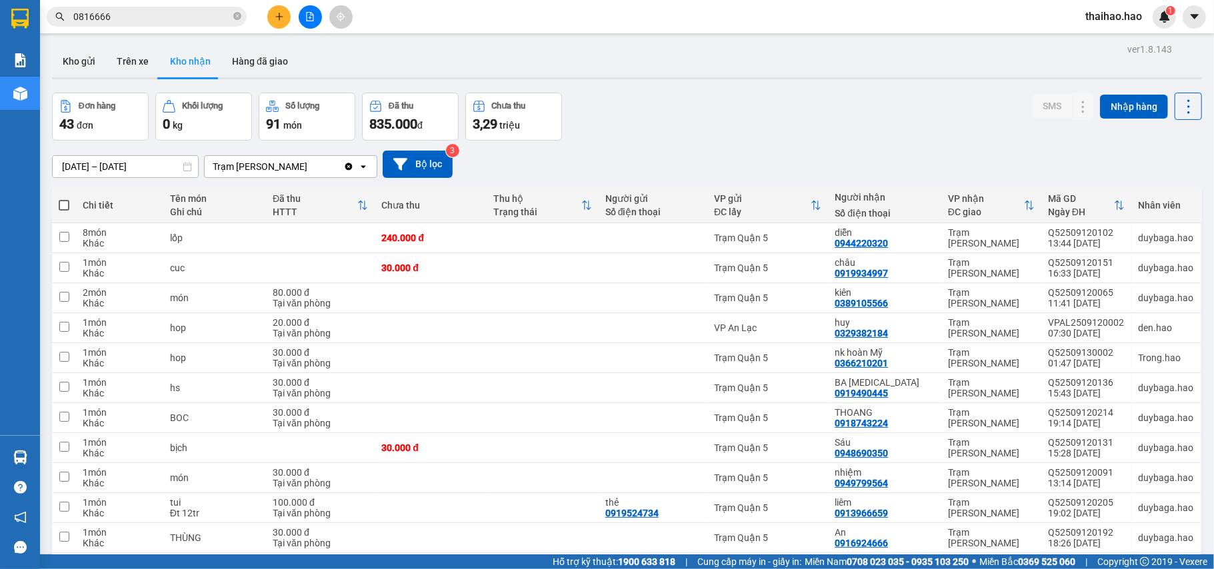
click at [200, 16] on input "0816666" at bounding box center [151, 16] width 157 height 15
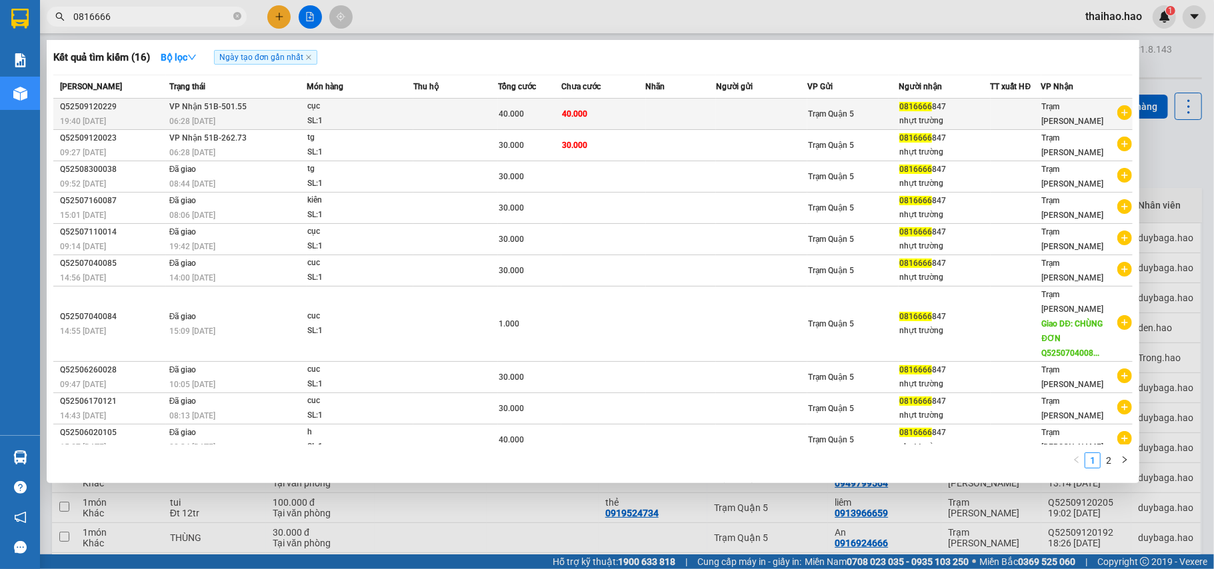
click at [580, 120] on td "40.000" at bounding box center [603, 114] width 85 height 31
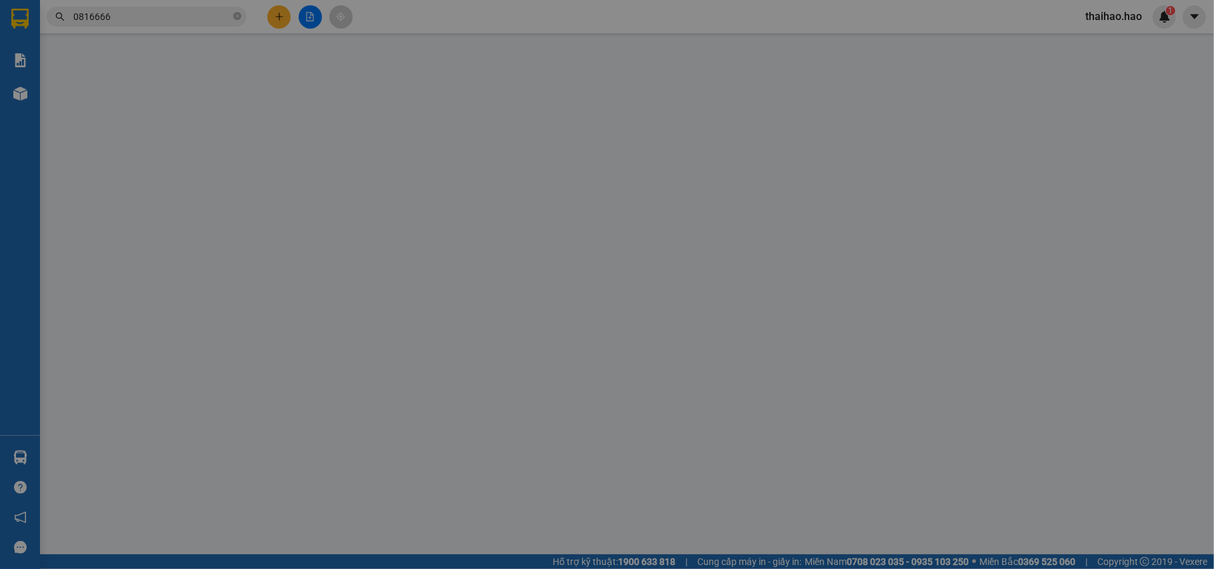
type input "0816666847"
type input "nhựt trường"
type input "40.000"
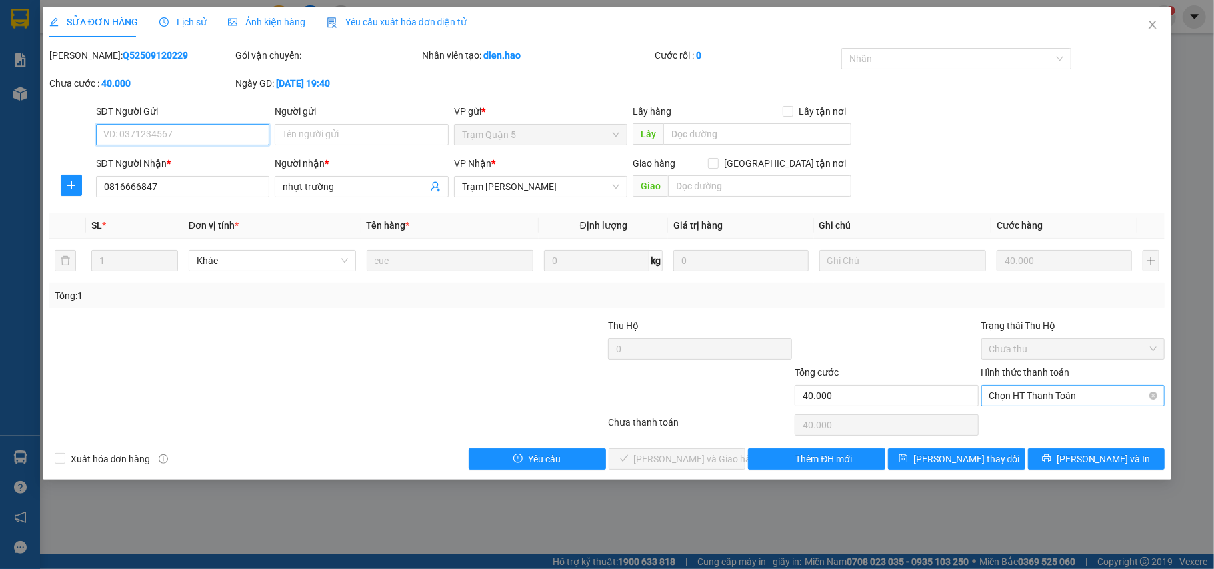
click at [1073, 400] on span "Chọn HT Thanh Toán" at bounding box center [1073, 396] width 168 height 20
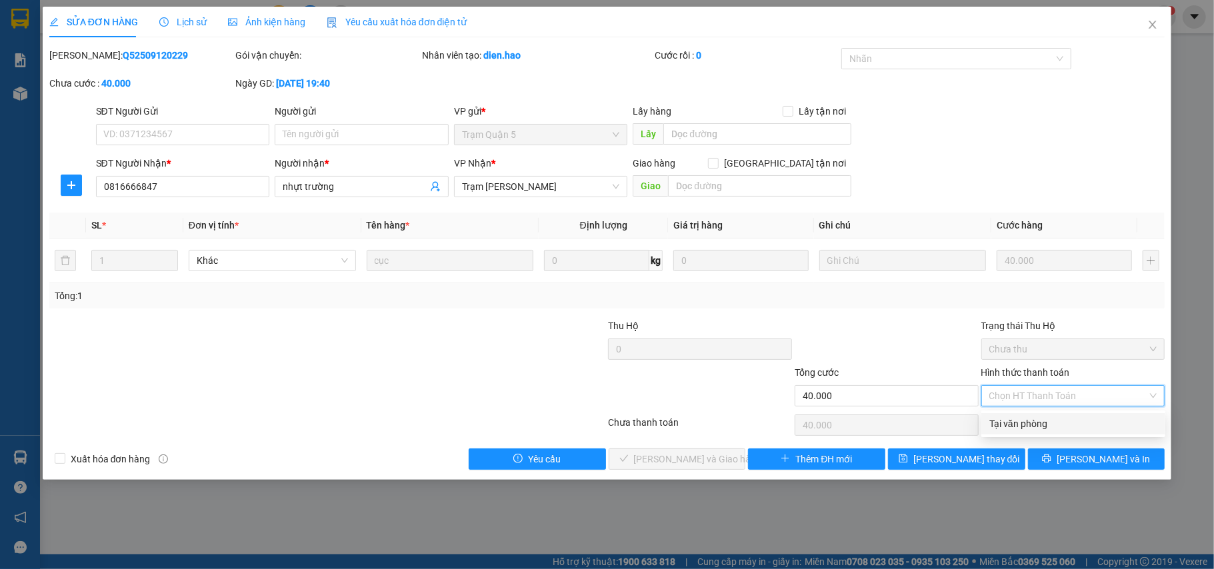
click at [1072, 415] on div "Tại văn phòng" at bounding box center [1073, 423] width 184 height 21
type input "0"
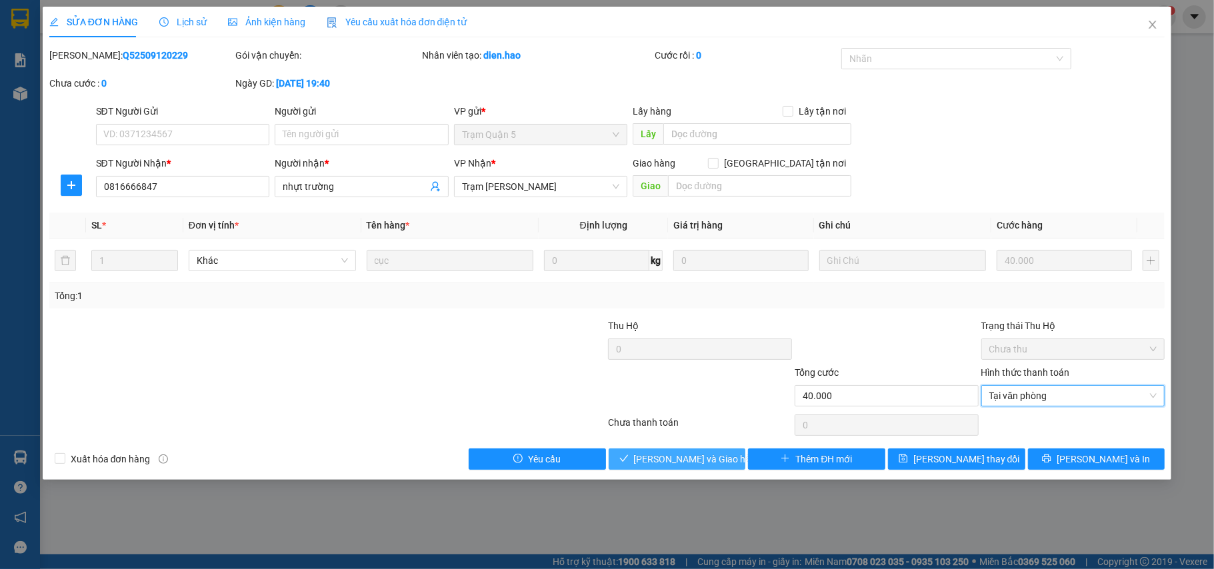
click at [692, 459] on span "[PERSON_NAME] và Giao hàng" at bounding box center [698, 459] width 128 height 15
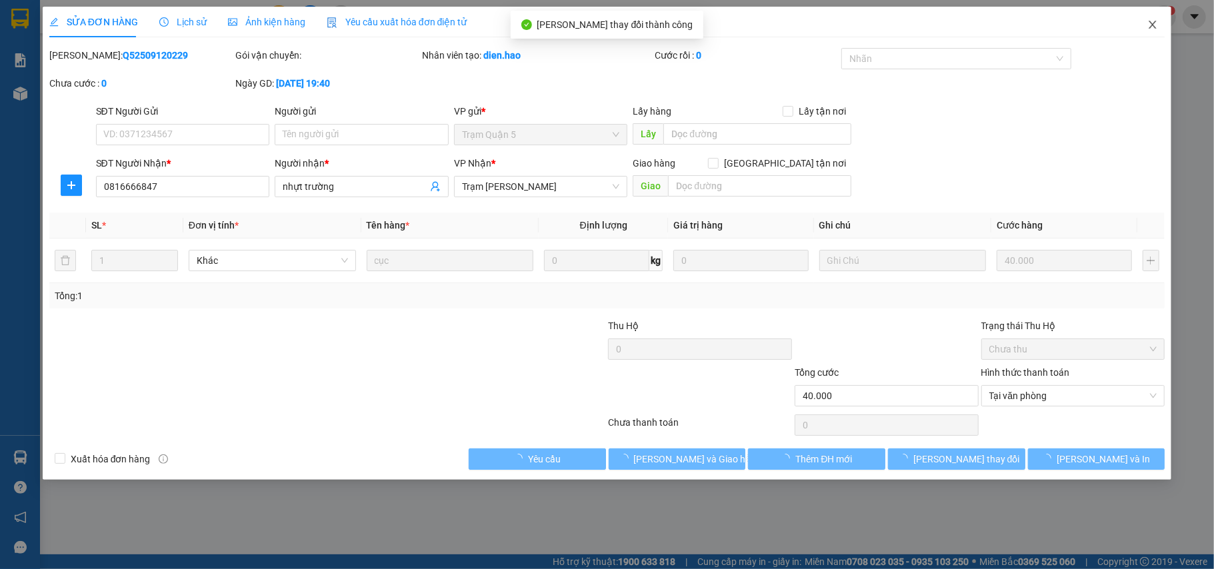
click at [1156, 16] on span "Close" at bounding box center [1152, 25] width 37 height 37
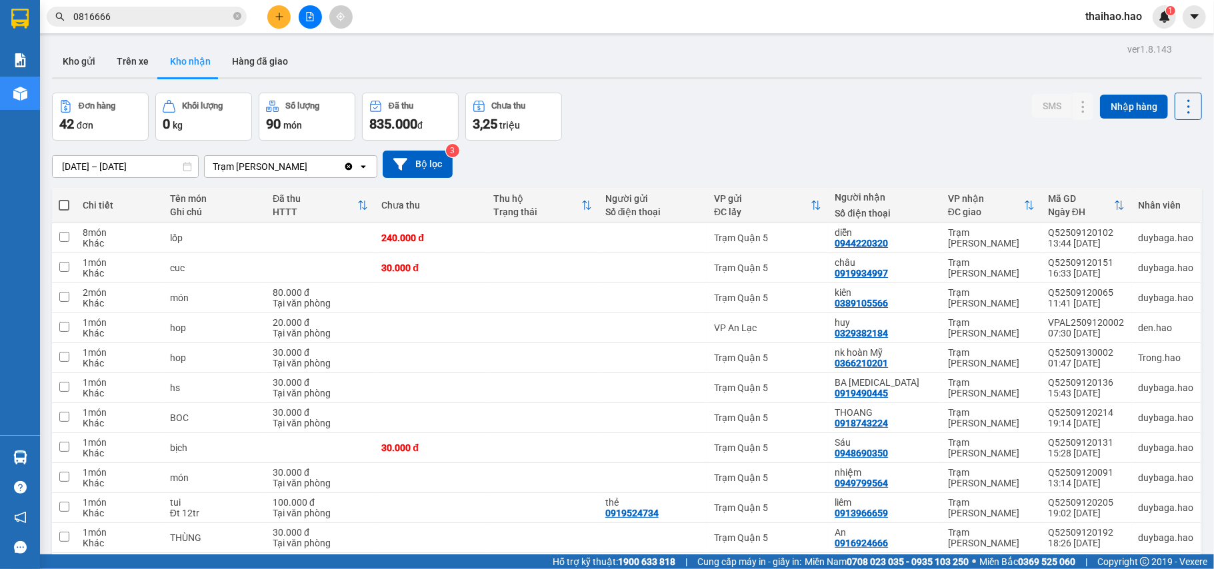
click at [149, 17] on input "0816666" at bounding box center [151, 16] width 157 height 15
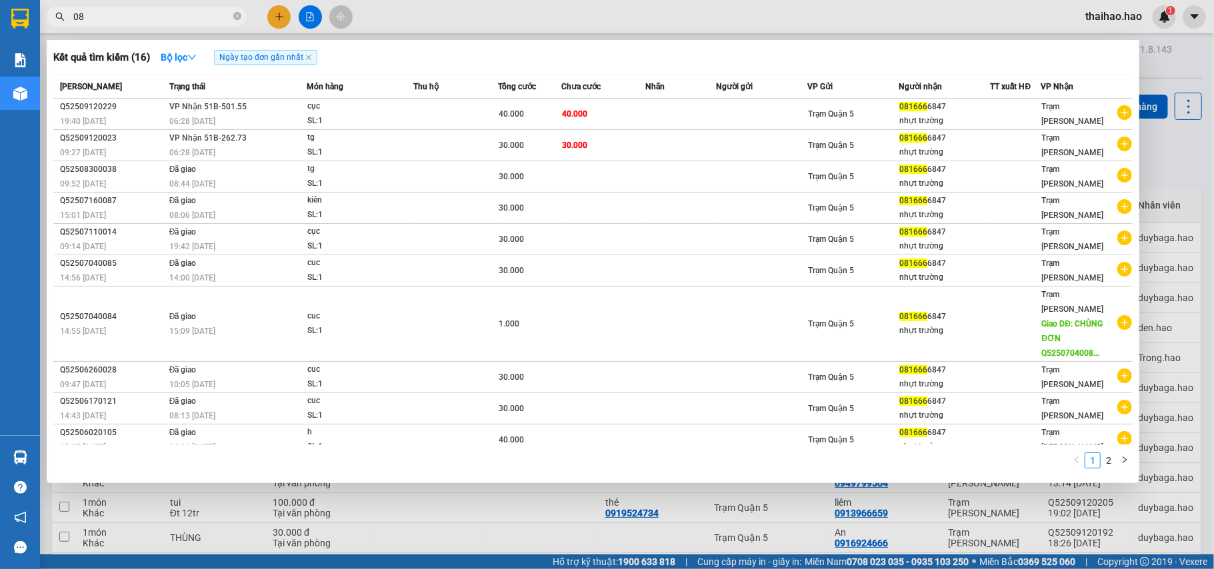
type input "0"
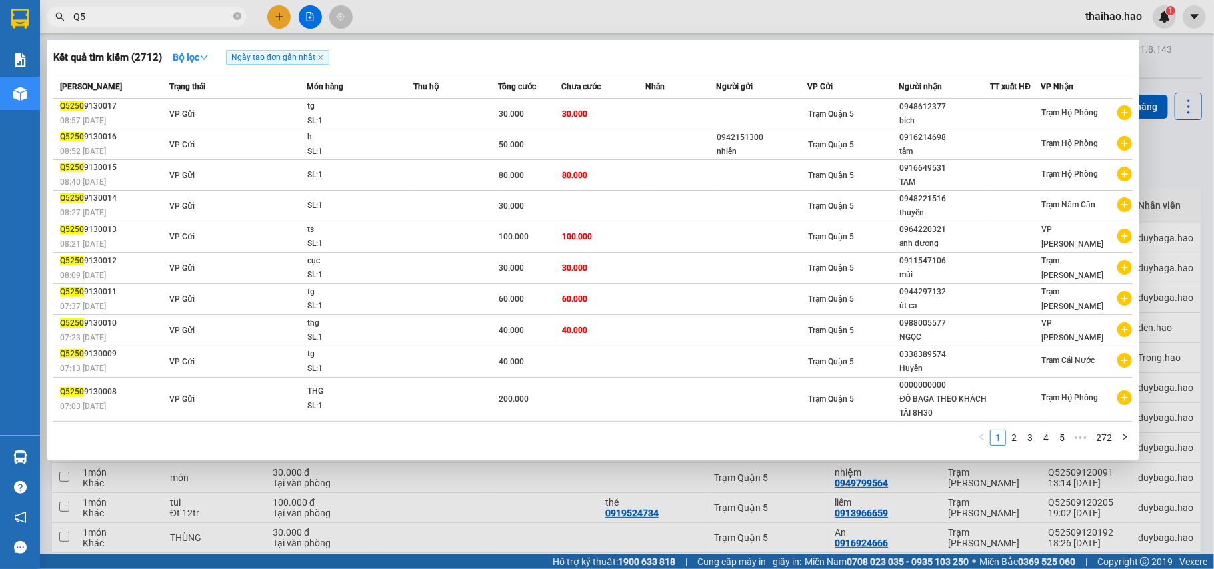
type input "Q"
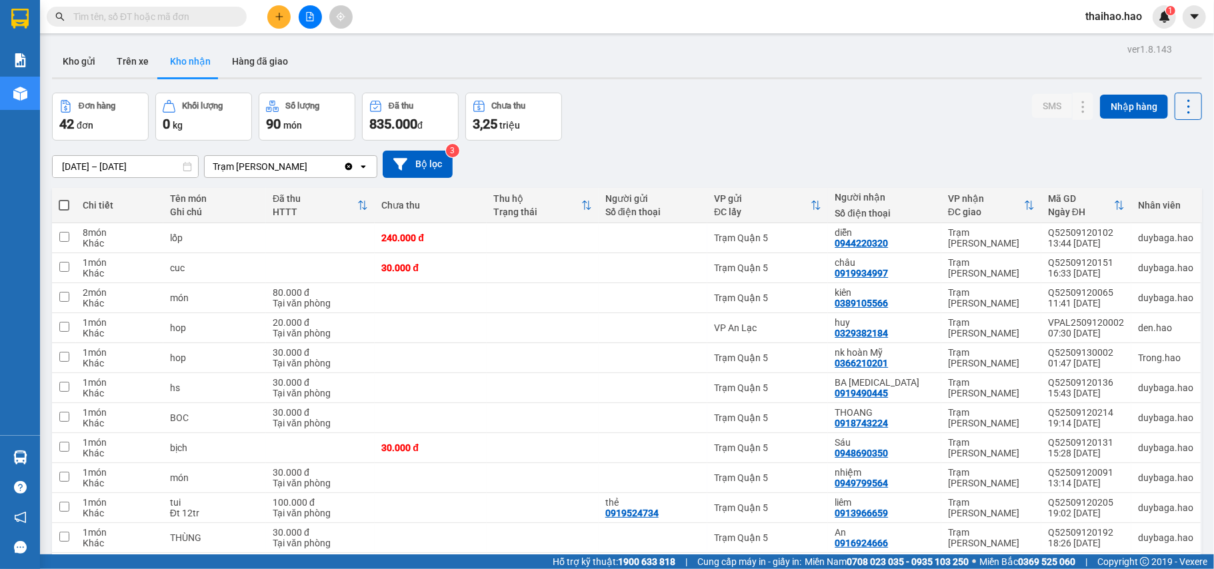
click at [155, 14] on input "text" at bounding box center [151, 16] width 157 height 15
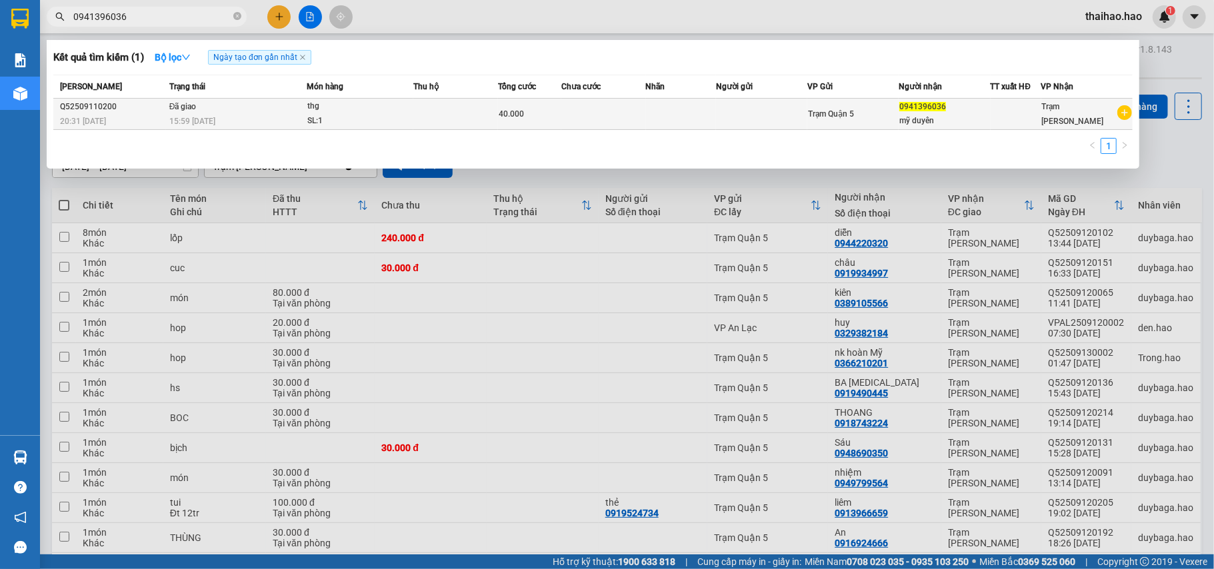
type input "0941396036"
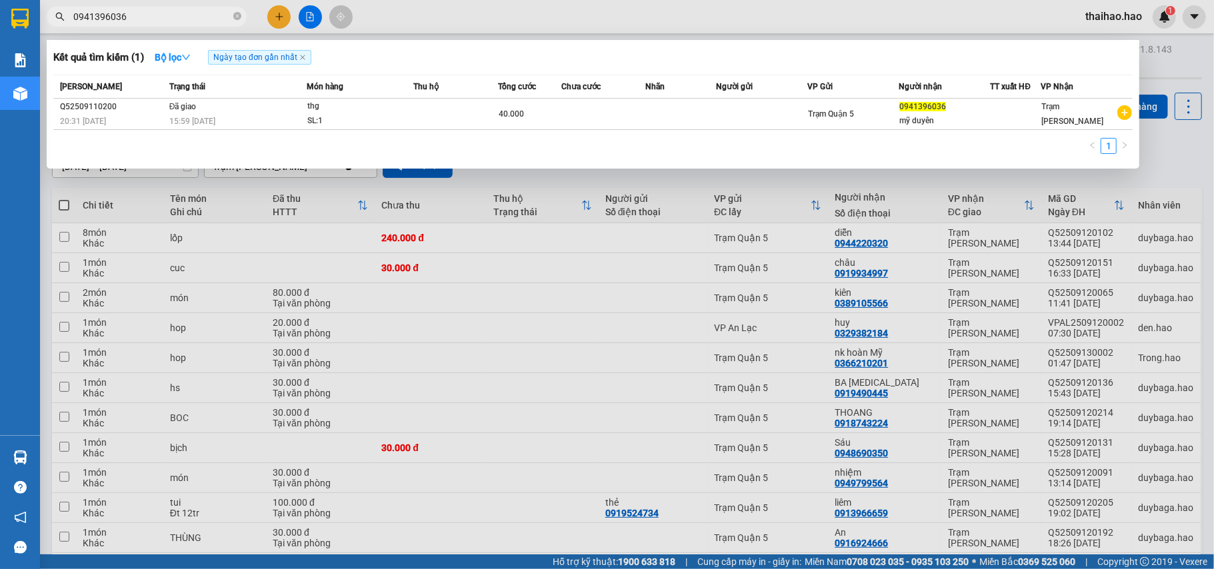
click at [469, 112] on td at bounding box center [455, 114] width 85 height 31
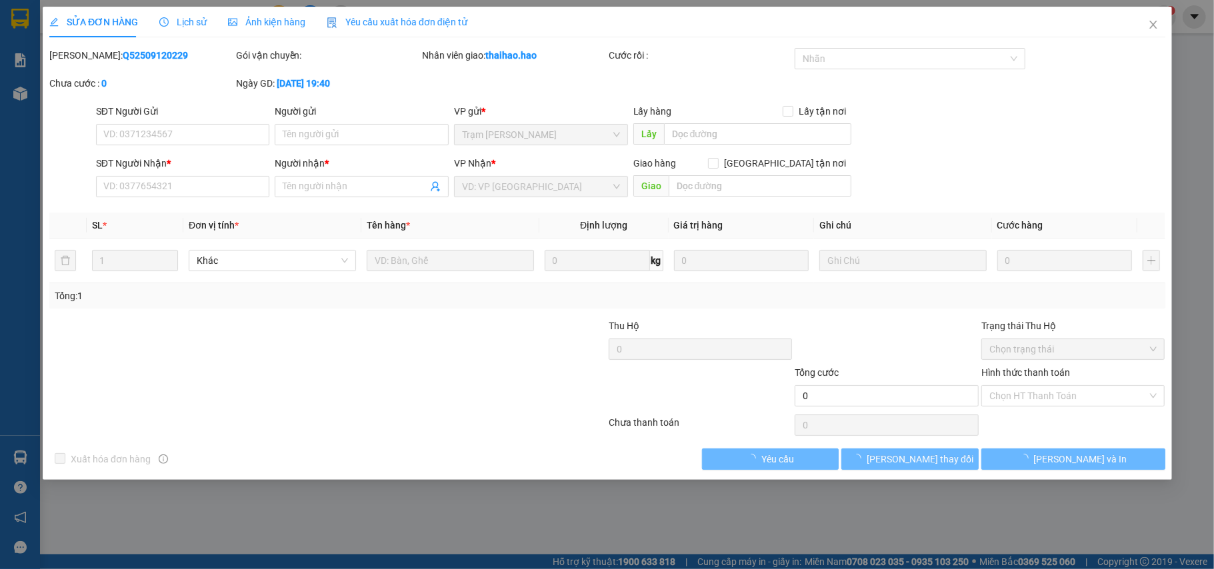
type input "0941396036"
type input "mỹ duyên"
type input "40.000"
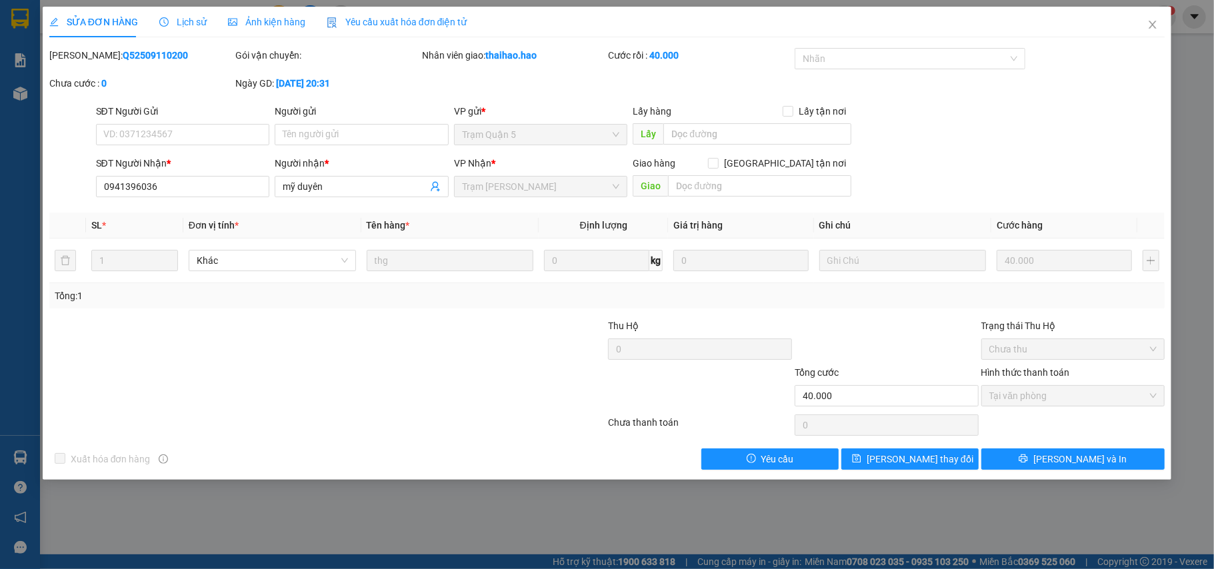
click at [254, 17] on span "Ảnh kiện hàng" at bounding box center [266, 22] width 77 height 11
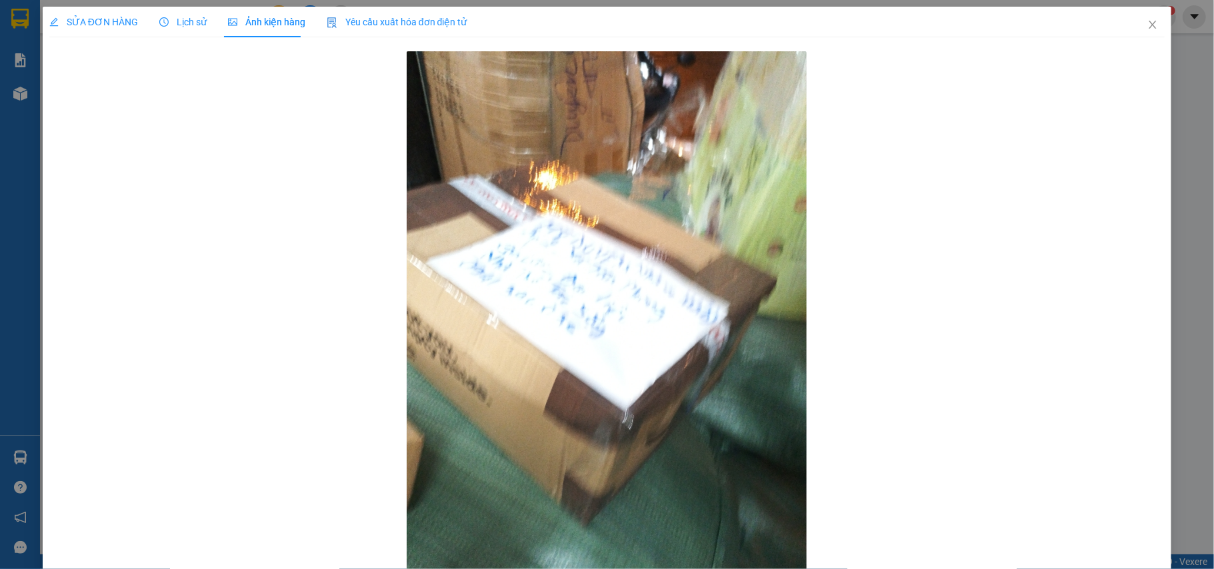
click at [112, 24] on span "SỬA ĐƠN HÀNG" at bounding box center [93, 22] width 89 height 11
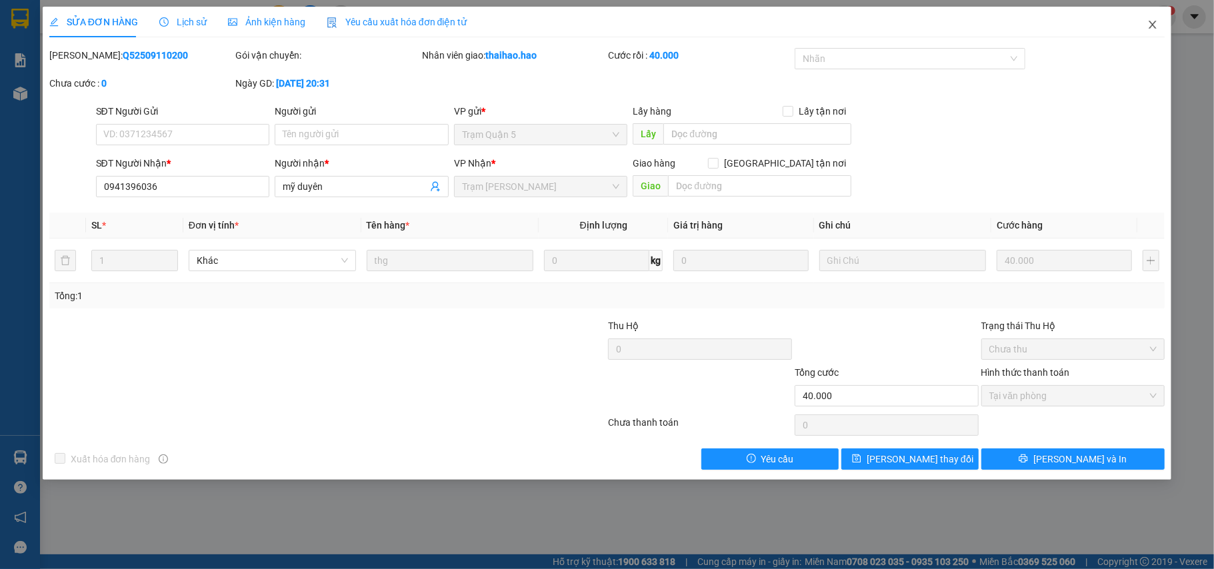
click at [1158, 29] on icon "close" at bounding box center [1152, 24] width 11 height 11
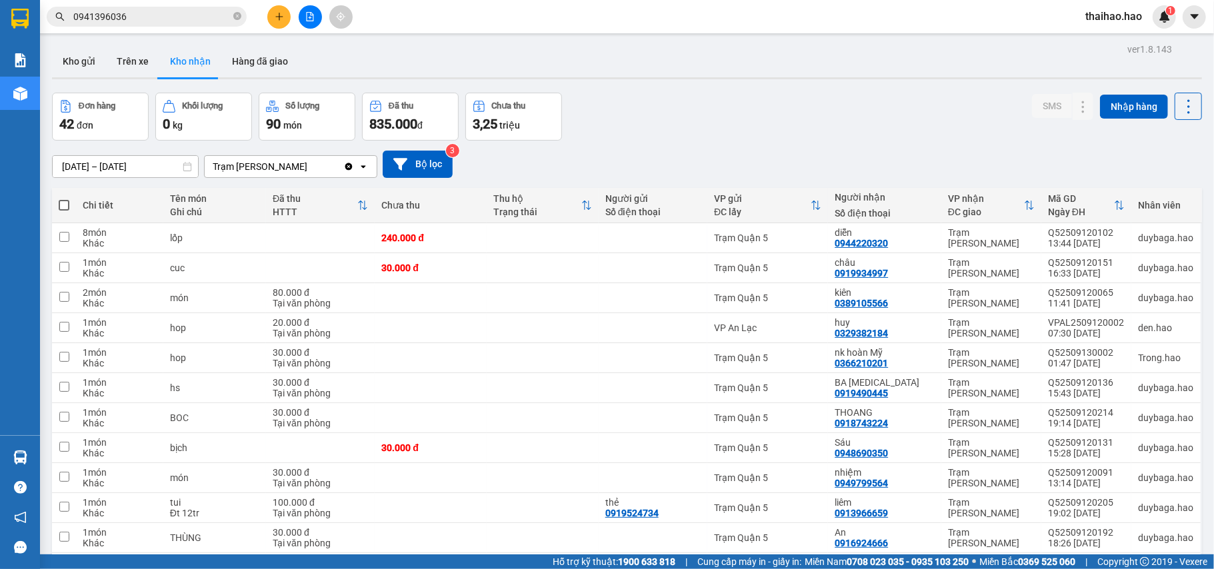
click at [164, 14] on input "0941396036" at bounding box center [151, 16] width 157 height 15
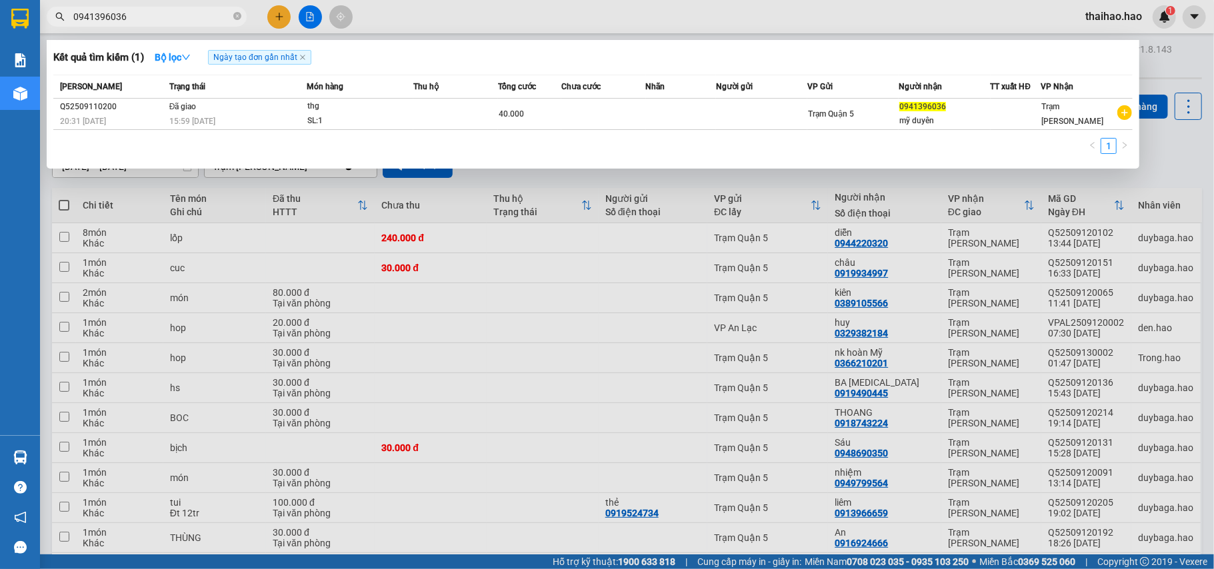
click at [468, 9] on div at bounding box center [607, 284] width 1214 height 569
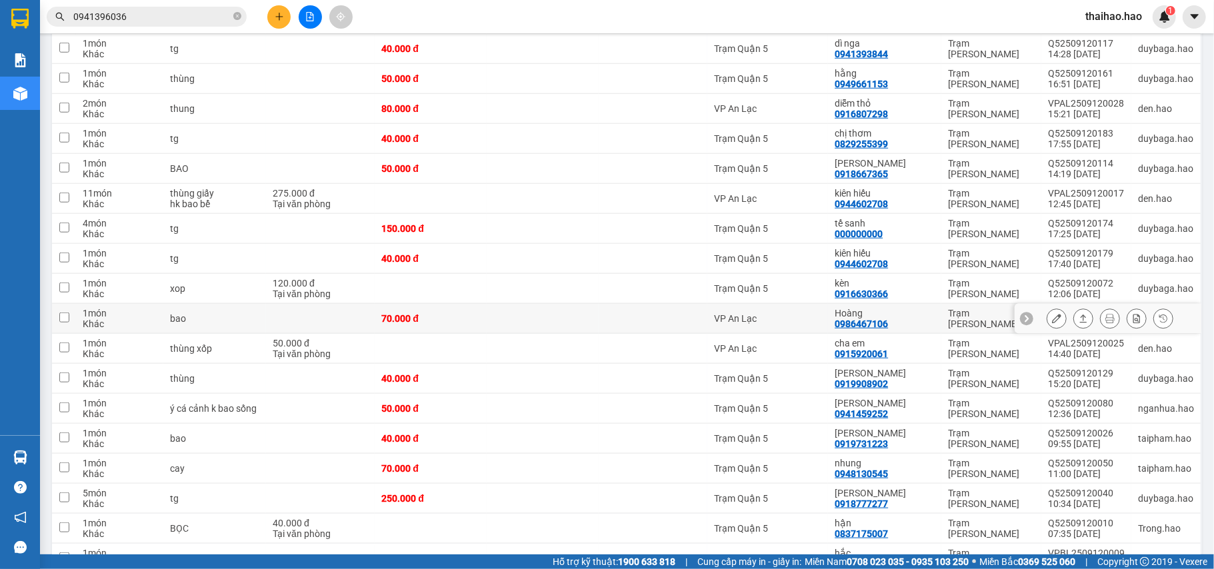
scroll to position [889, 0]
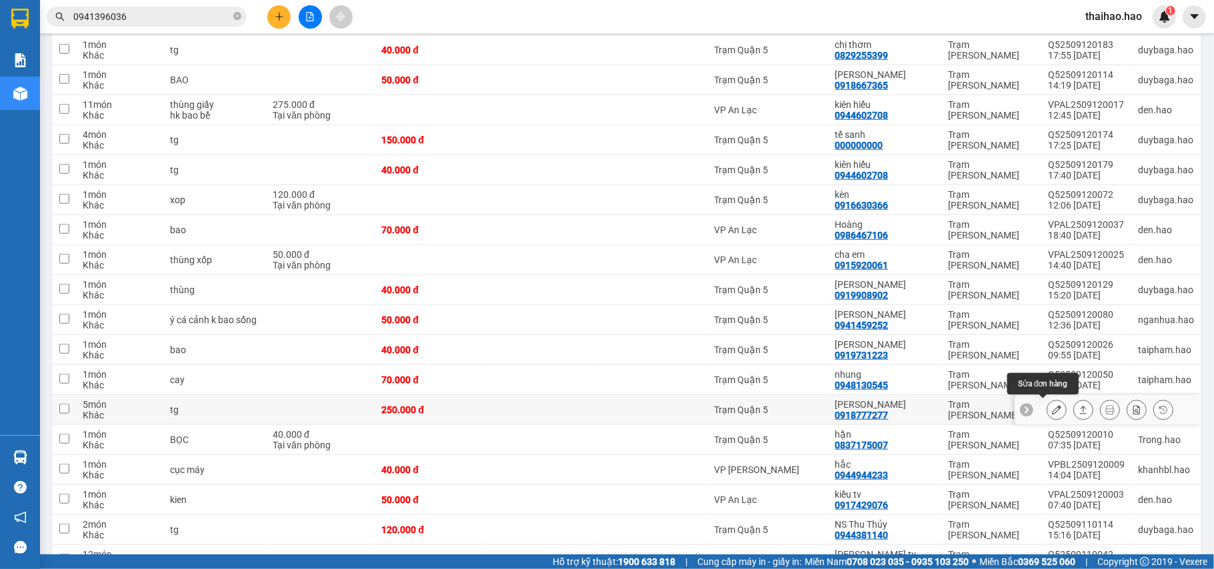
click at [1047, 414] on button at bounding box center [1056, 410] width 19 height 23
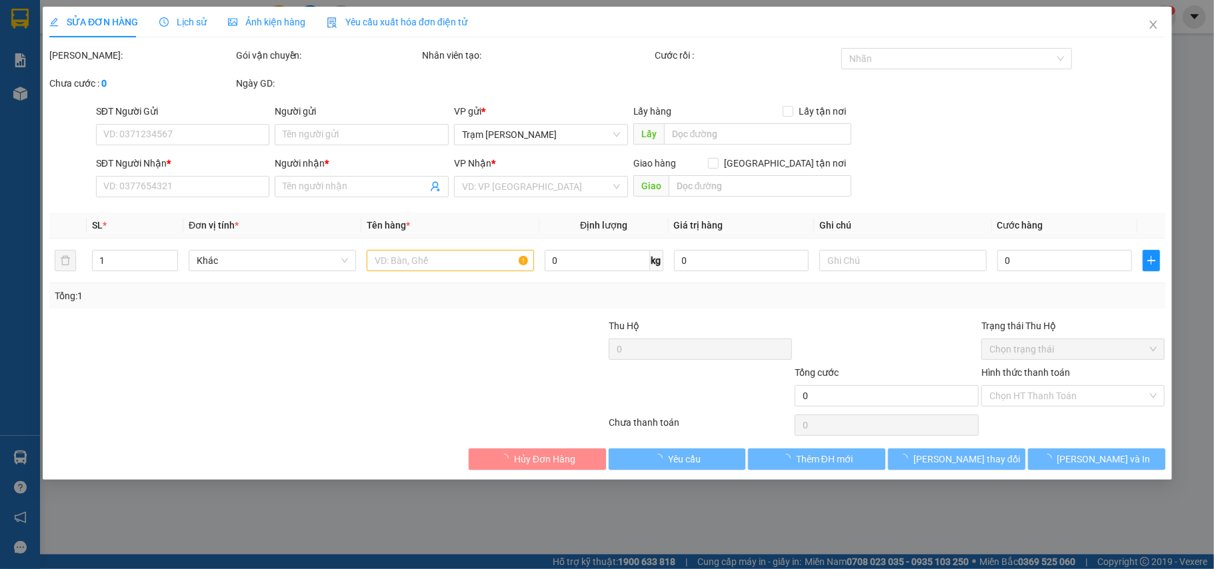
type input "0918777277"
type input "[PERSON_NAME]"
type input "250.000"
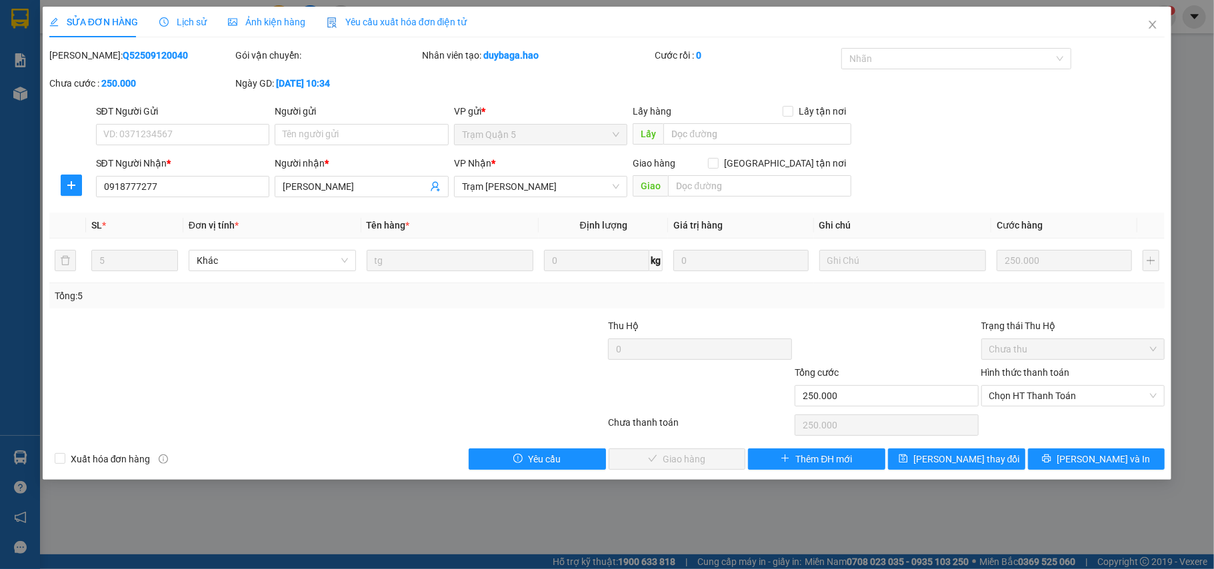
click at [286, 30] on div "Ảnh kiện hàng" at bounding box center [266, 22] width 77 height 31
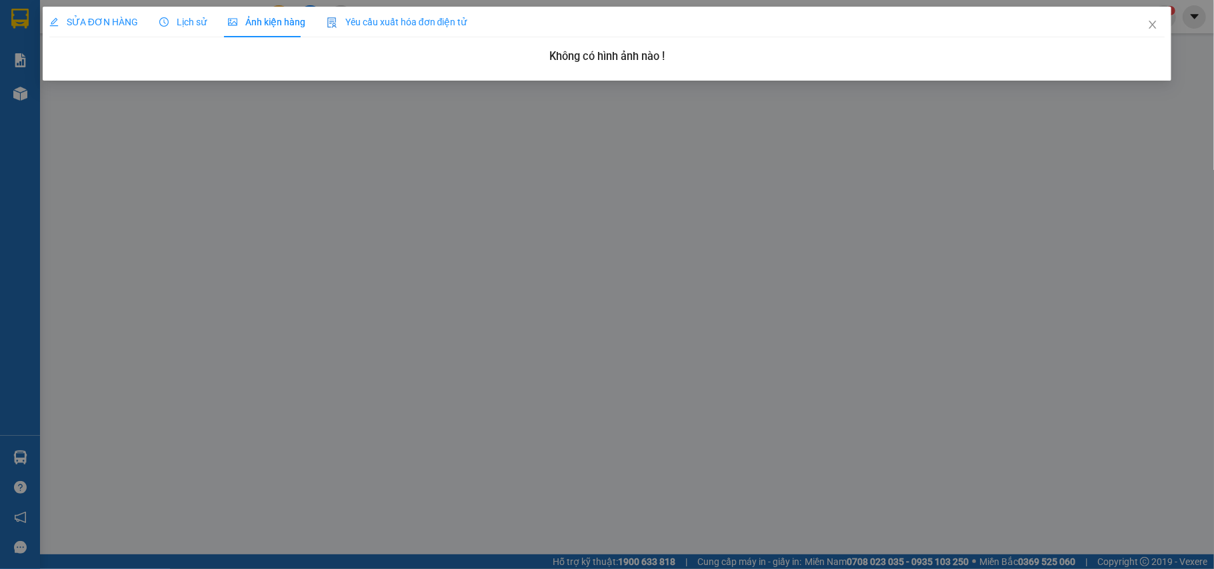
click at [185, 19] on span "Lịch sử" at bounding box center [182, 22] width 47 height 11
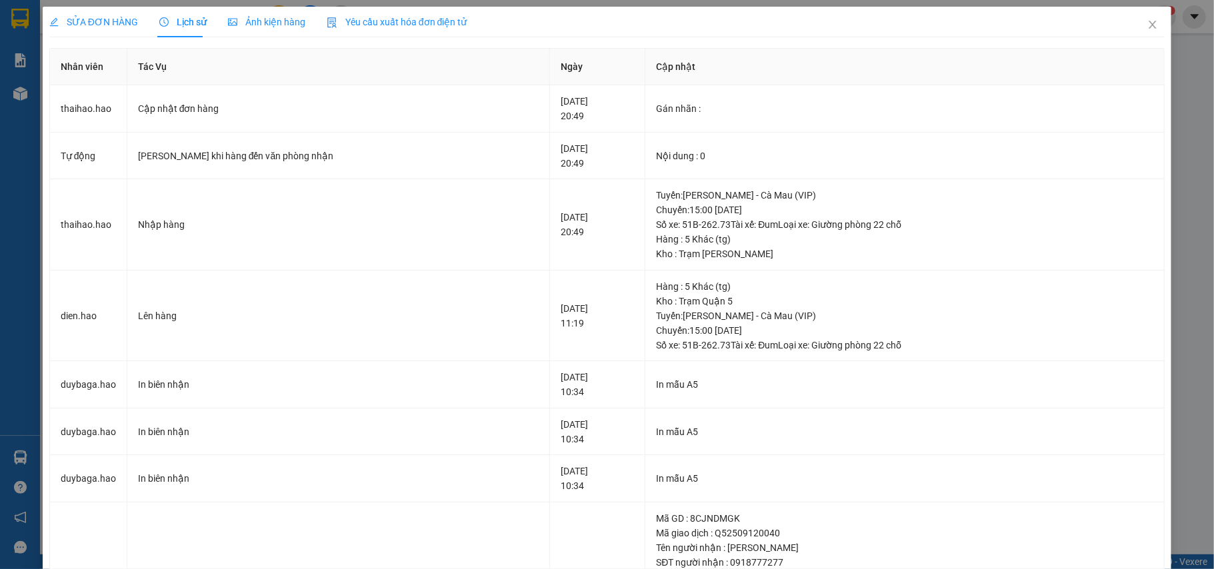
click at [120, 25] on span "SỬA ĐƠN HÀNG" at bounding box center [93, 22] width 89 height 11
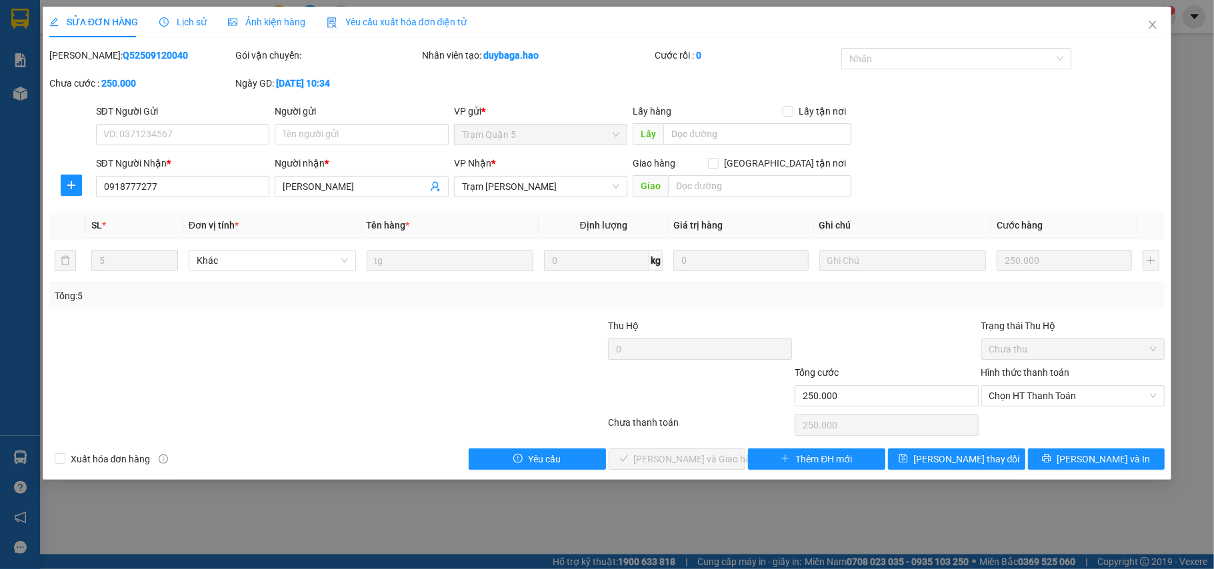
click at [165, 24] on icon "clock-circle" at bounding box center [163, 21] width 9 height 9
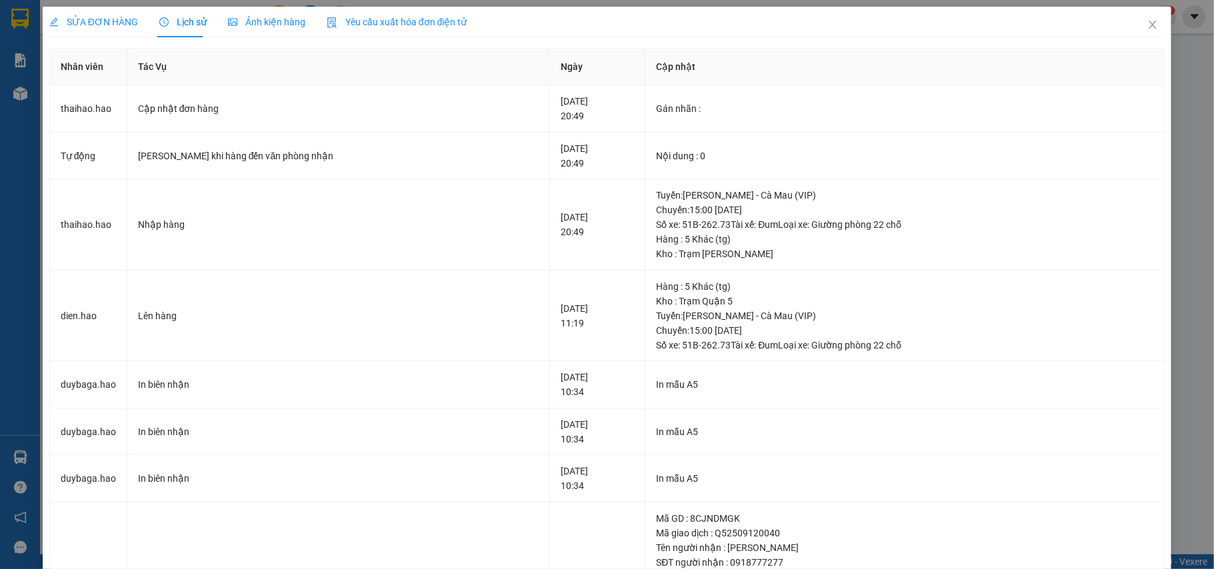
click at [264, 37] on div "SỬA ĐƠN HÀNG Lịch sử Ảnh kiện hàng Yêu cầu xuất hóa đơn điện tử Total Paid Fee …" at bounding box center [607, 366] width 1116 height 719
click at [265, 27] on span "Ảnh kiện hàng" at bounding box center [266, 22] width 77 height 11
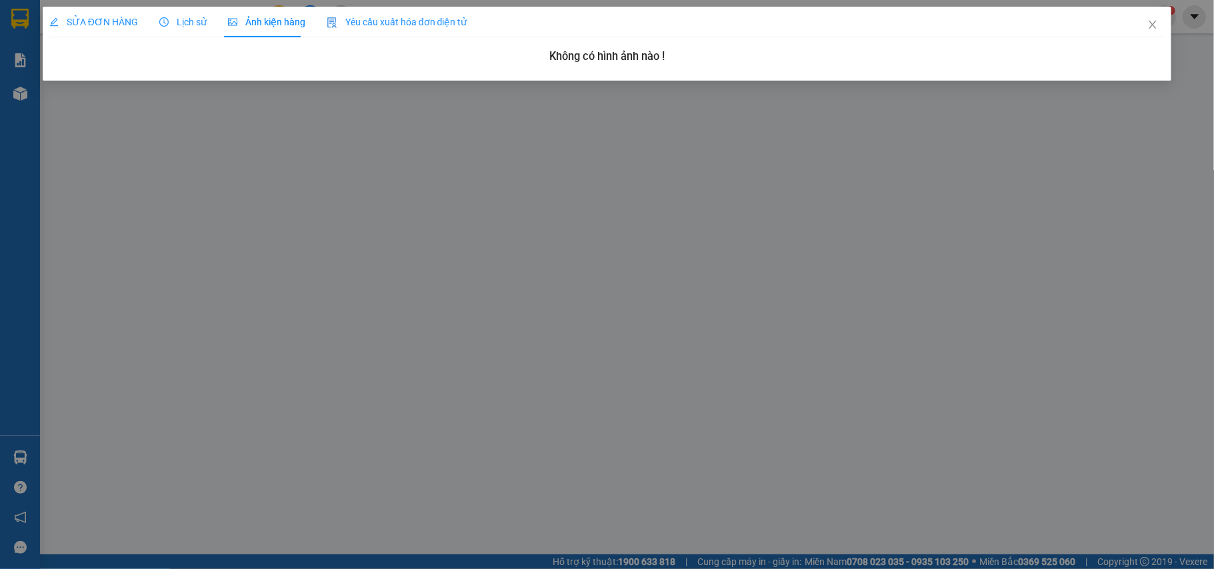
click at [193, 27] on span "Lịch sử" at bounding box center [182, 22] width 47 height 11
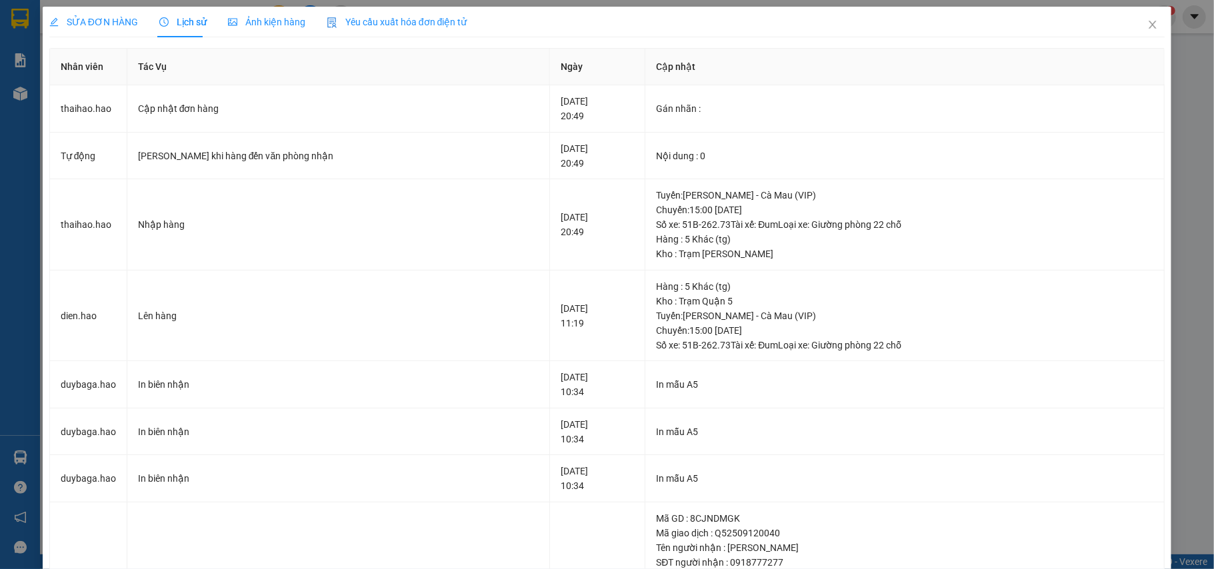
click at [228, 27] on span "Ảnh kiện hàng" at bounding box center [266, 22] width 77 height 11
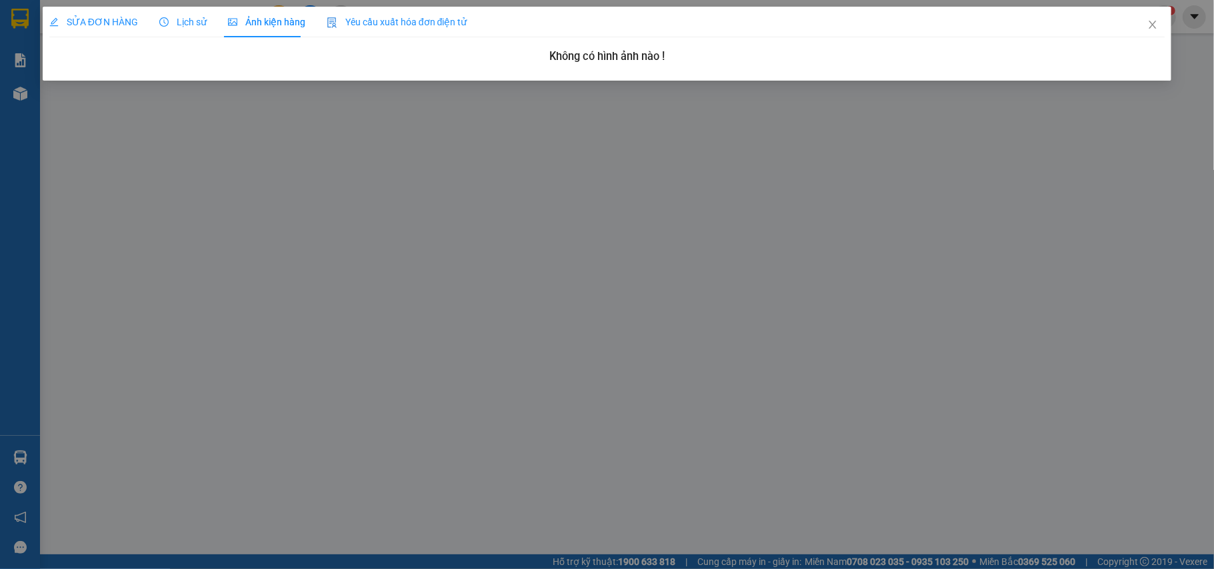
click at [192, 22] on span "Lịch sử" at bounding box center [182, 22] width 47 height 11
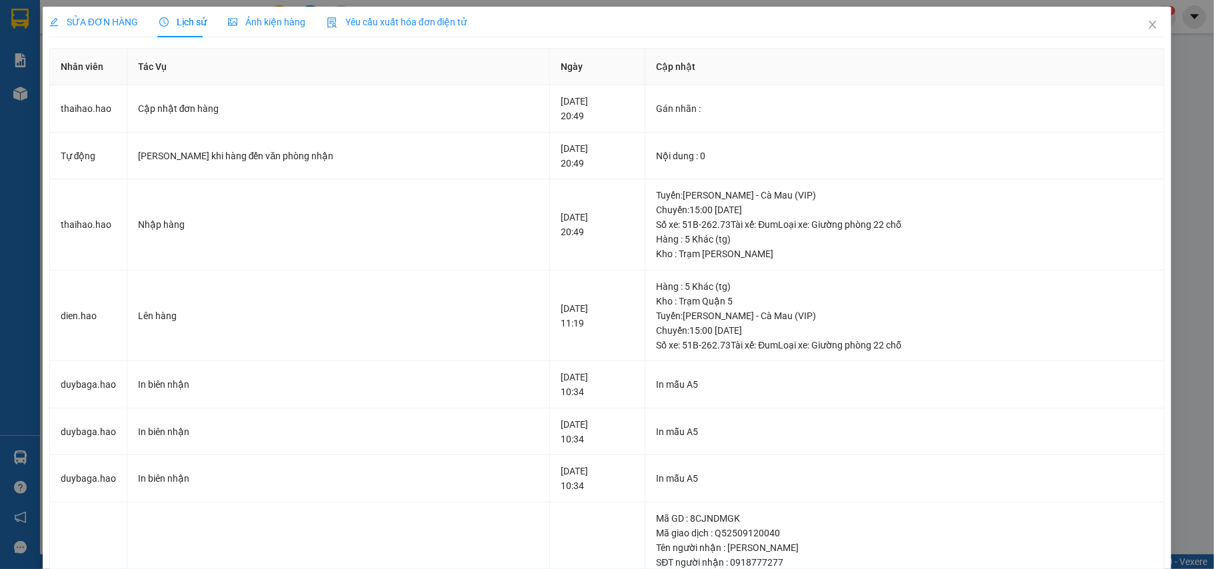
click at [243, 25] on span "Ảnh kiện hàng" at bounding box center [266, 22] width 77 height 11
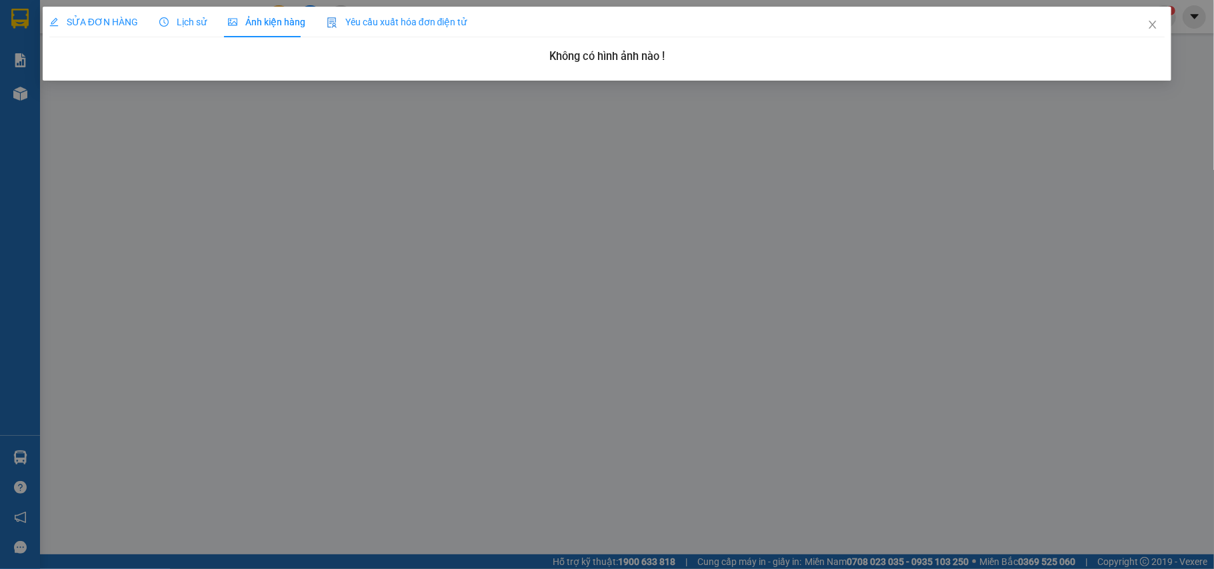
click at [205, 24] on div "SỬA ĐƠN HÀNG Lịch sử Ảnh kiện hàng Yêu cầu xuất hóa đơn điện tử" at bounding box center [258, 22] width 418 height 31
click at [192, 24] on span "Lịch sử" at bounding box center [182, 22] width 47 height 11
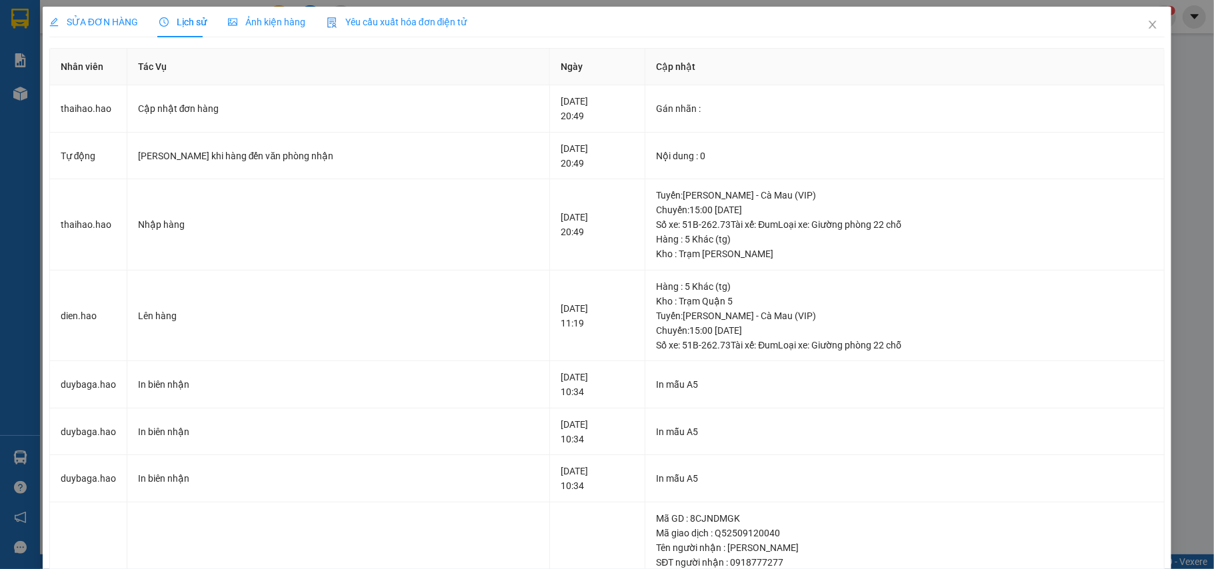
click at [83, 40] on div "SỬA ĐƠN HÀNG Lịch sử Ảnh kiện hàng Yêu cầu xuất hóa đơn điện tử Total Paid Fee …" at bounding box center [607, 366] width 1116 height 719
click at [119, 17] on span "SỬA ĐƠN HÀNG" at bounding box center [93, 22] width 89 height 11
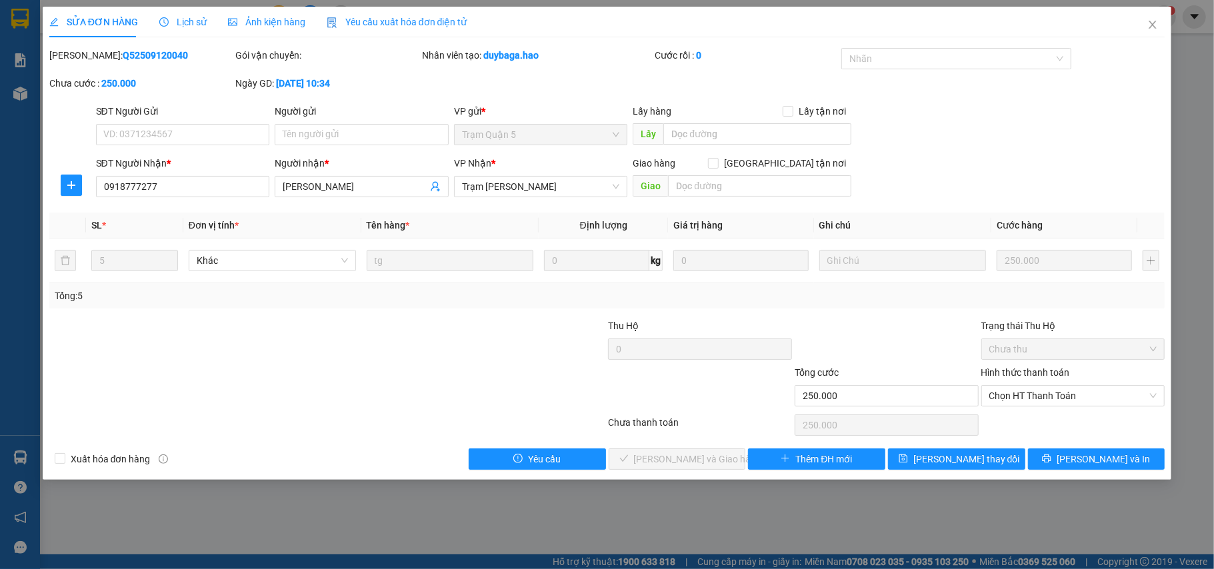
click at [867, 332] on div at bounding box center [886, 342] width 187 height 47
click at [1163, 25] on span "Close" at bounding box center [1152, 25] width 37 height 37
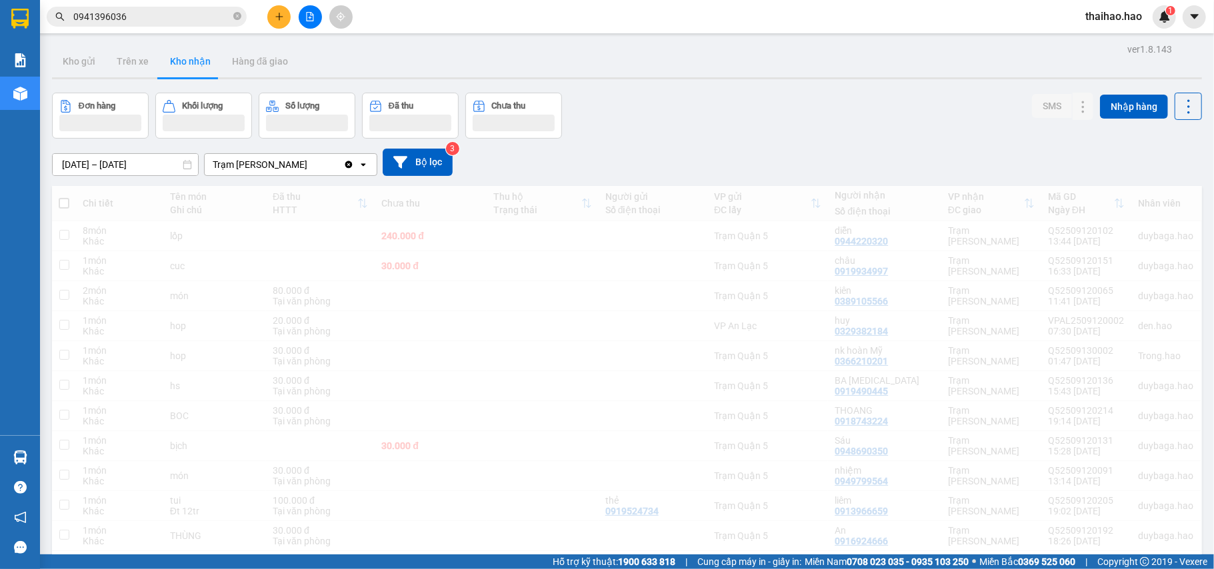
click at [1155, 25] on div "thaihao.hao 1" at bounding box center [1125, 16] width 101 height 23
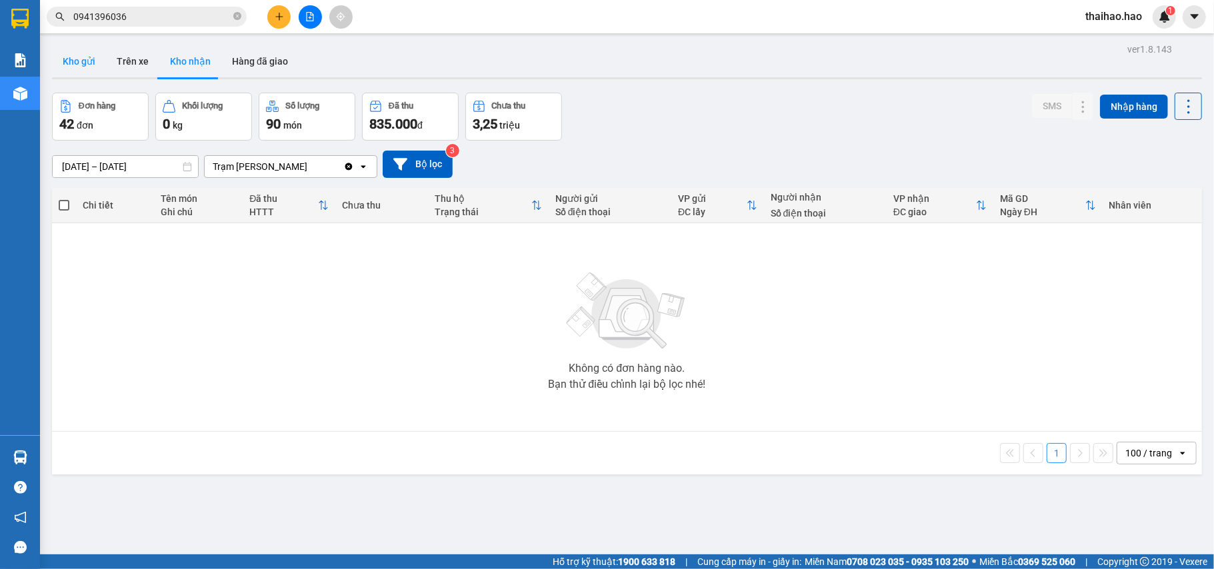
click at [97, 62] on button "Kho gửi" at bounding box center [79, 61] width 54 height 32
click at [239, 21] on span at bounding box center [237, 17] width 8 height 13
click at [227, 17] on input "text" at bounding box center [151, 16] width 157 height 15
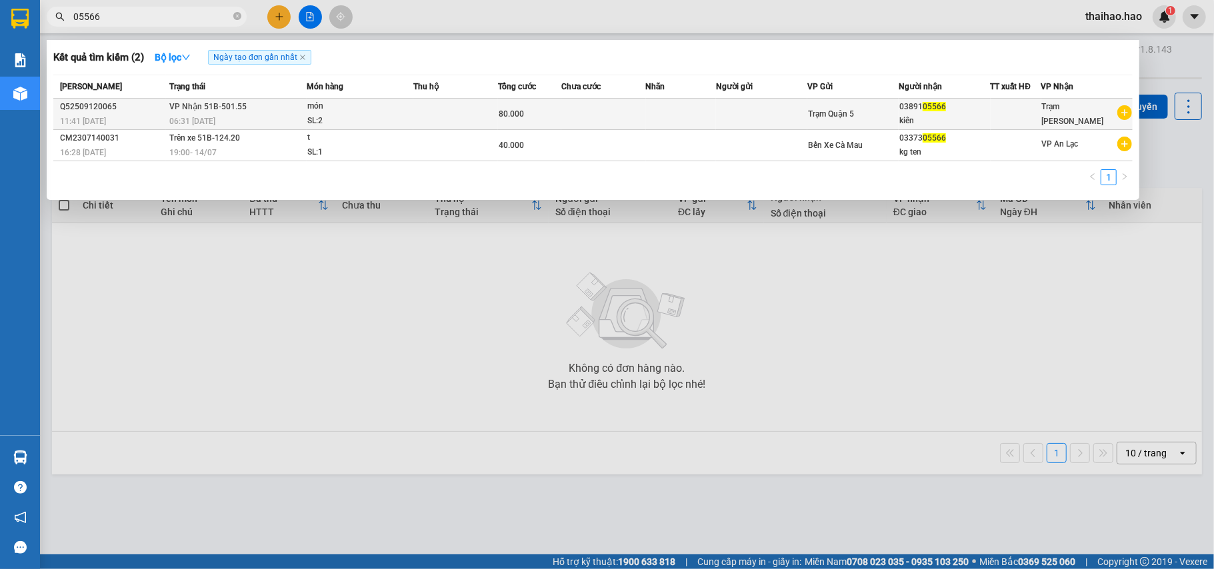
type input "05566"
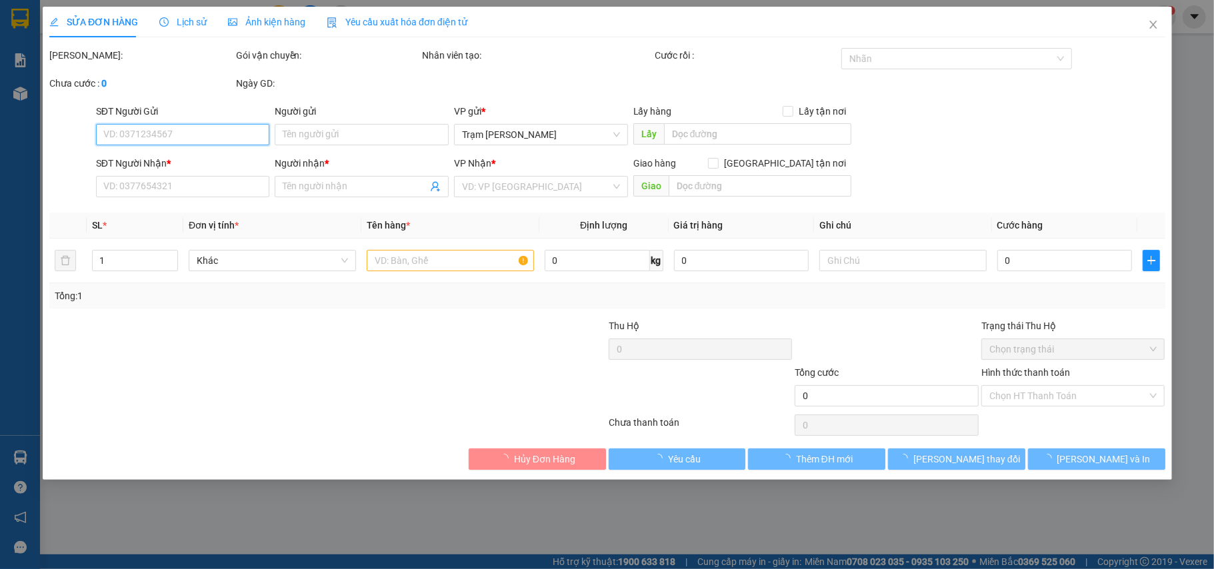
type input "0389105566"
type input "kiên"
type input "80.000"
type input "0"
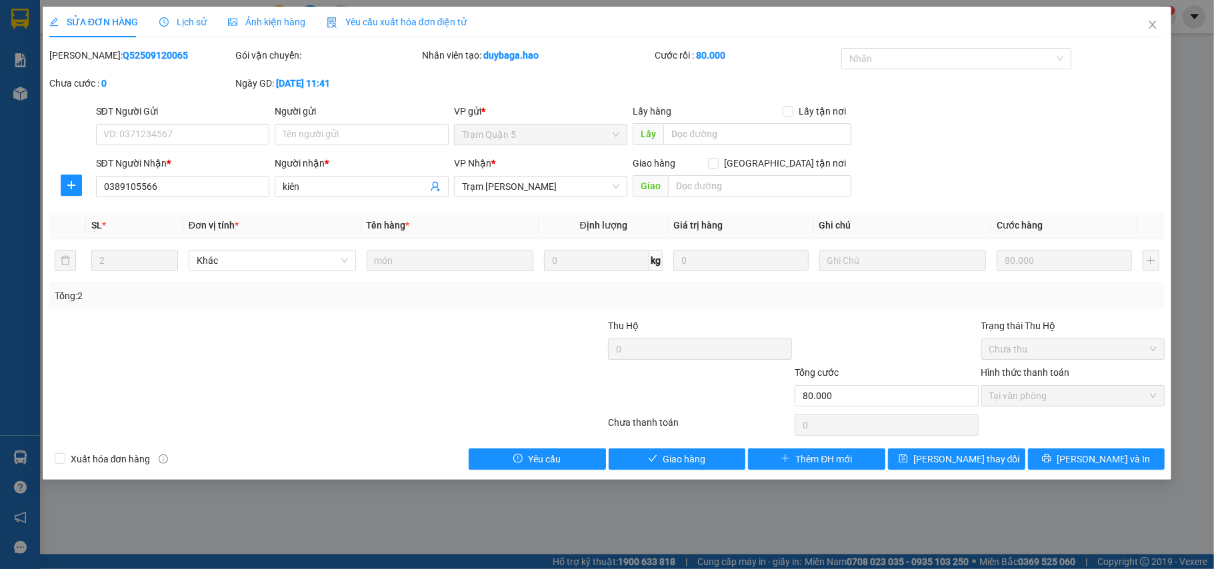
click at [279, 20] on span "Ảnh kiện hàng" at bounding box center [266, 22] width 77 height 11
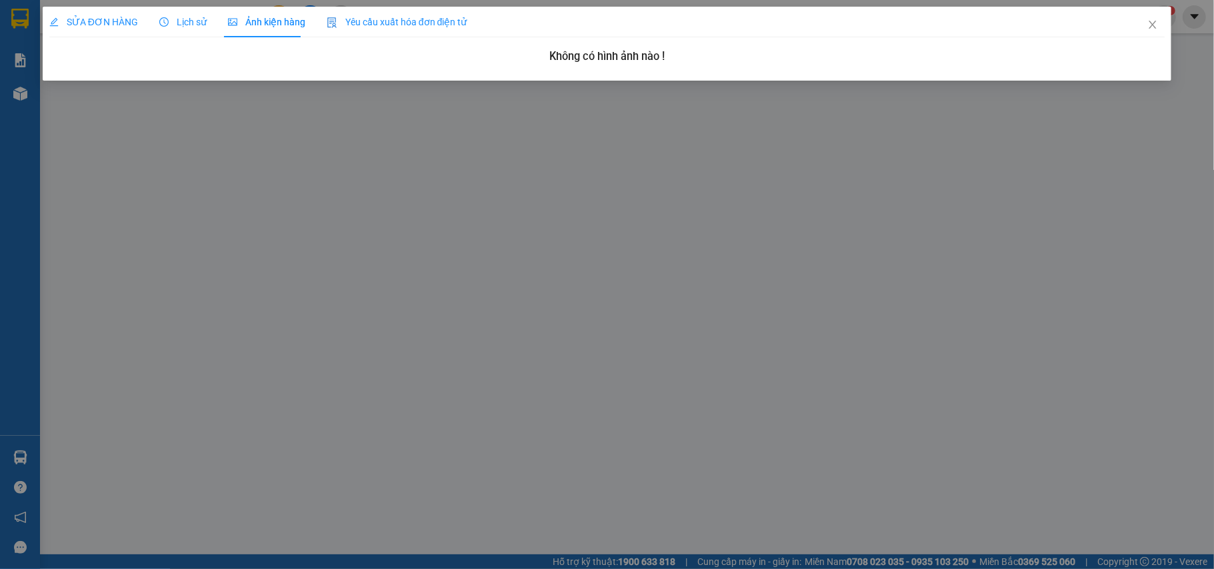
click at [182, 20] on span "Lịch sử" at bounding box center [182, 22] width 47 height 11
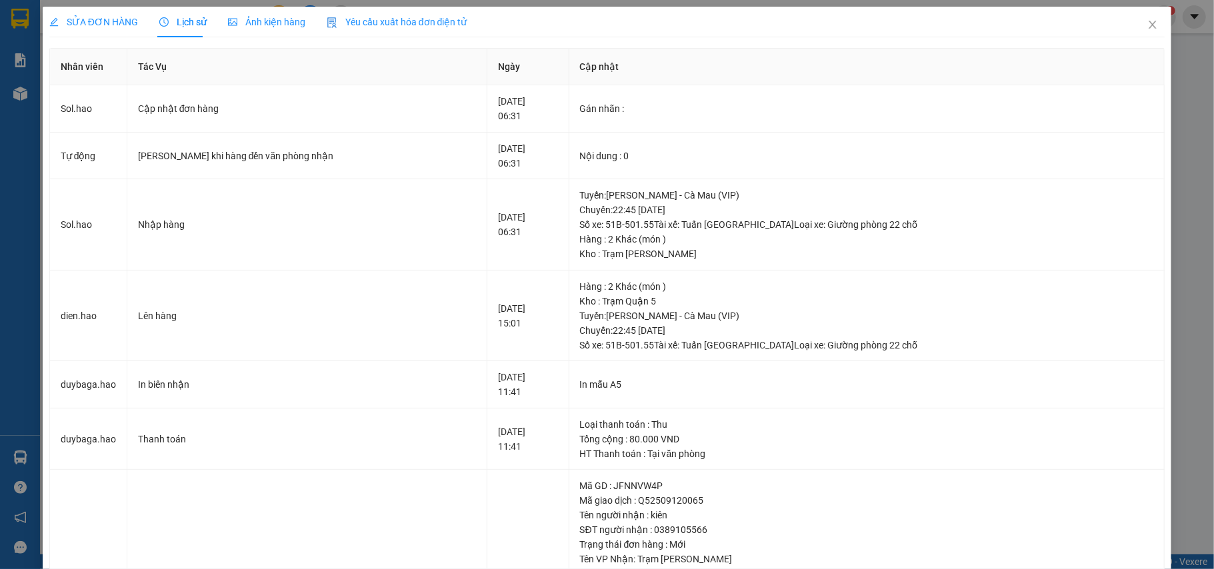
click at [243, 35] on div "Ảnh kiện hàng" at bounding box center [266, 22] width 77 height 31
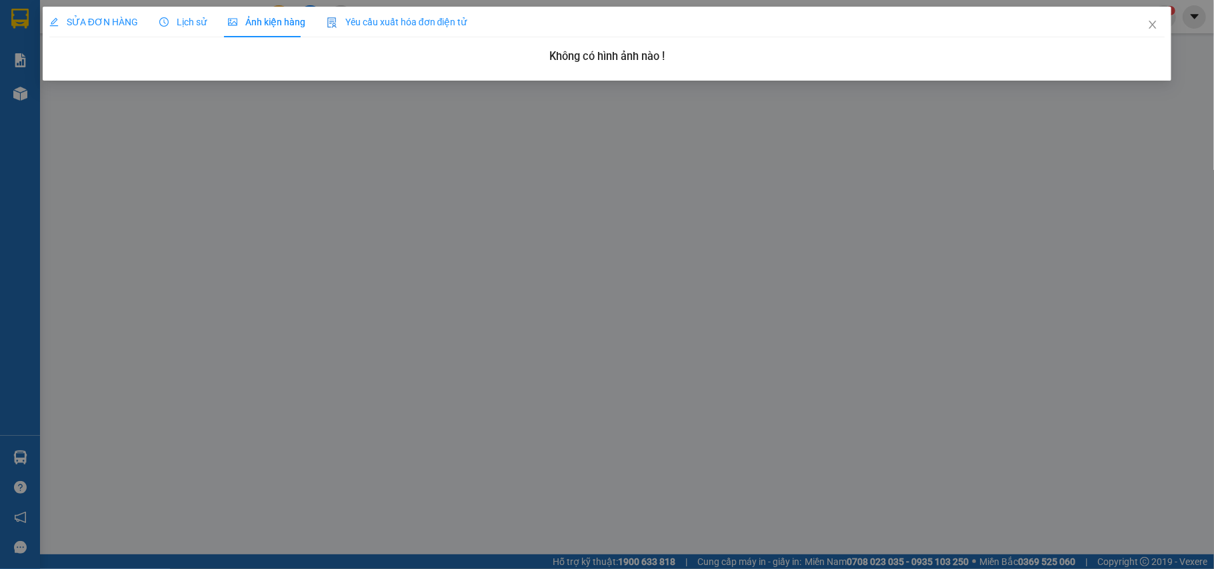
click at [159, 35] on div "Lịch sử" at bounding box center [182, 22] width 47 height 31
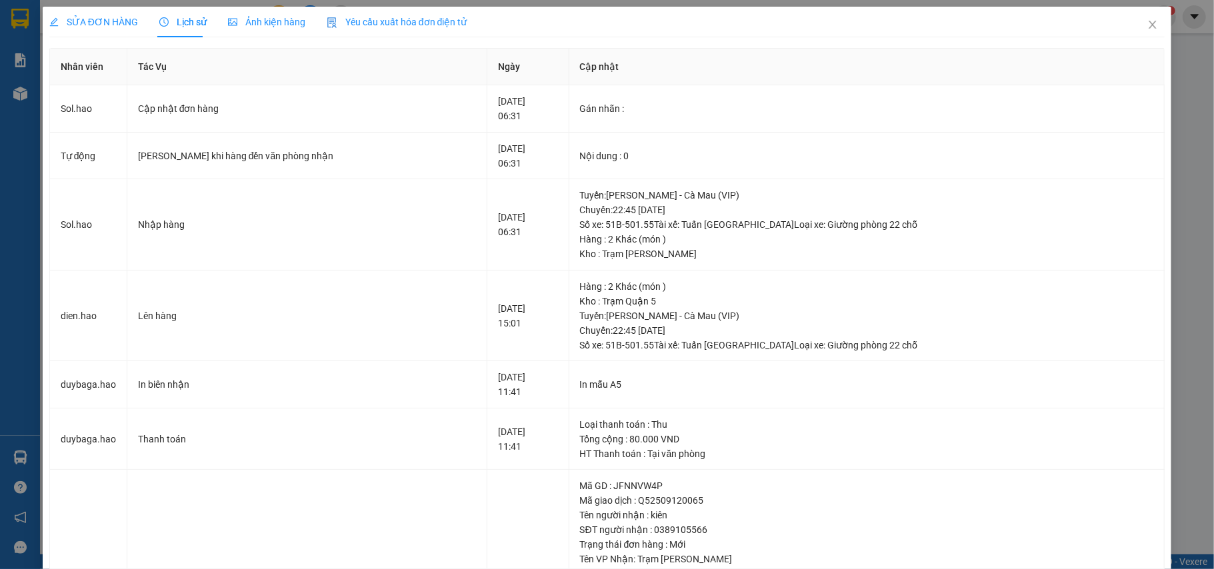
click at [71, 22] on span "SỬA ĐƠN HÀNG" at bounding box center [93, 22] width 89 height 11
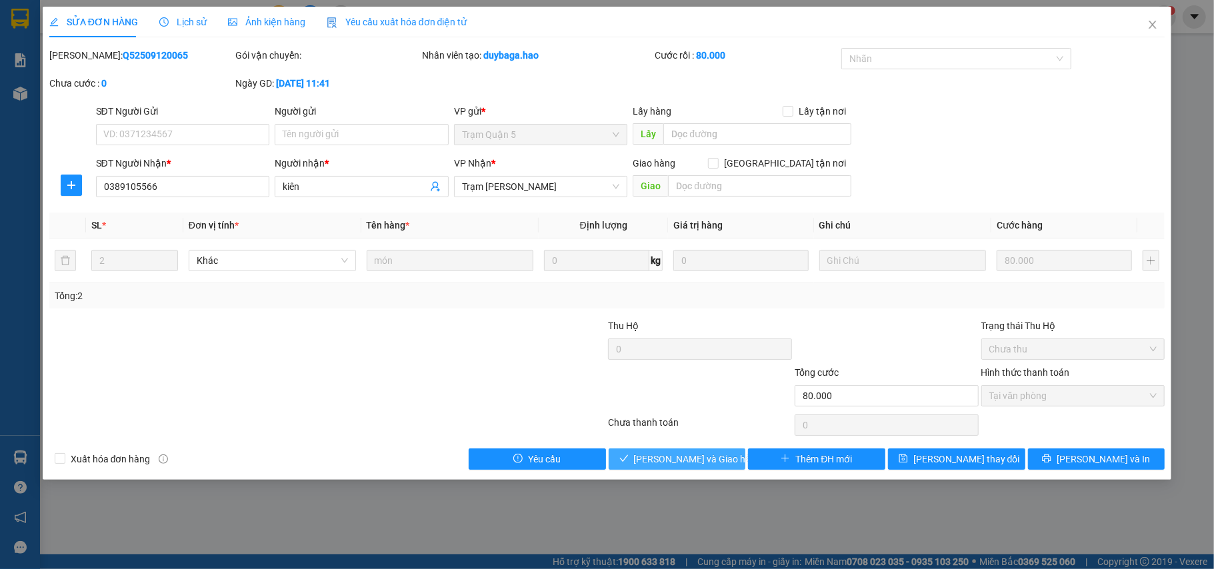
click at [686, 456] on span "[PERSON_NAME] và Giao hàng" at bounding box center [698, 459] width 128 height 15
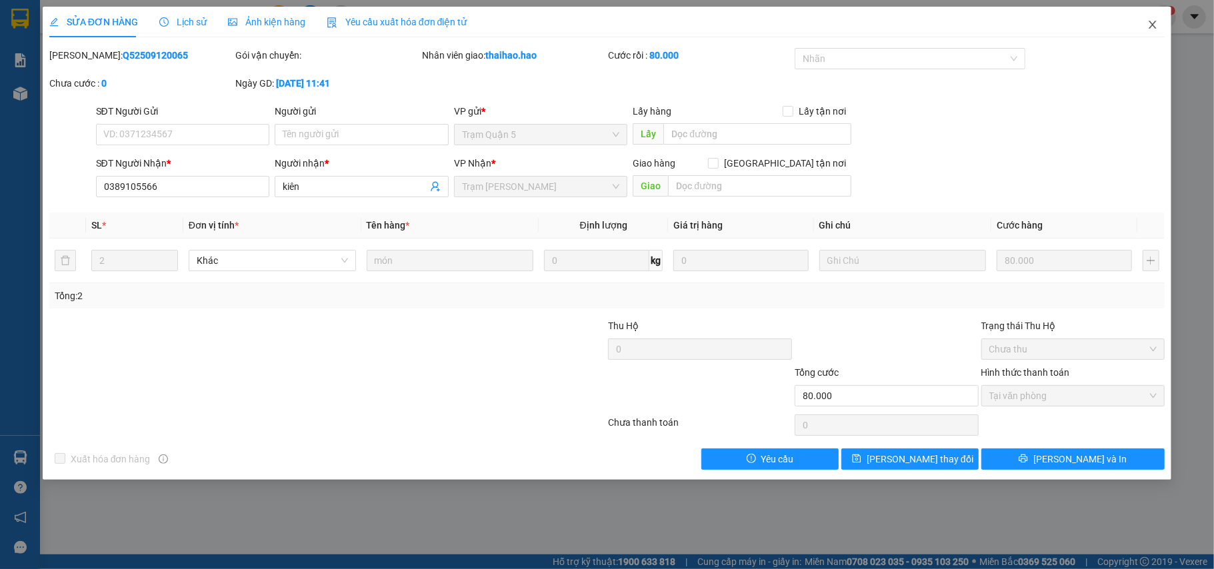
click at [1147, 24] on span "Close" at bounding box center [1152, 25] width 37 height 37
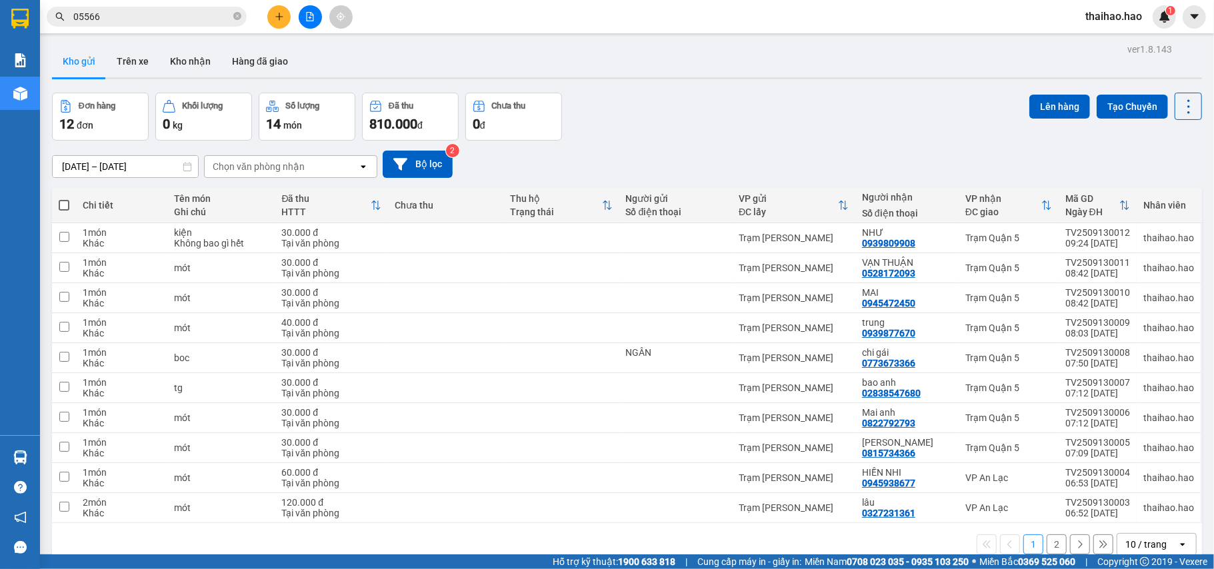
click at [209, 31] on div "Kết quả tìm kiếm ( 2 ) Bộ lọc Ngày tạo đơn gần nhất Mã ĐH Trạng thái Món hàng T…" at bounding box center [607, 16] width 1214 height 33
click at [216, 23] on span "05566" at bounding box center [147, 17] width 200 height 20
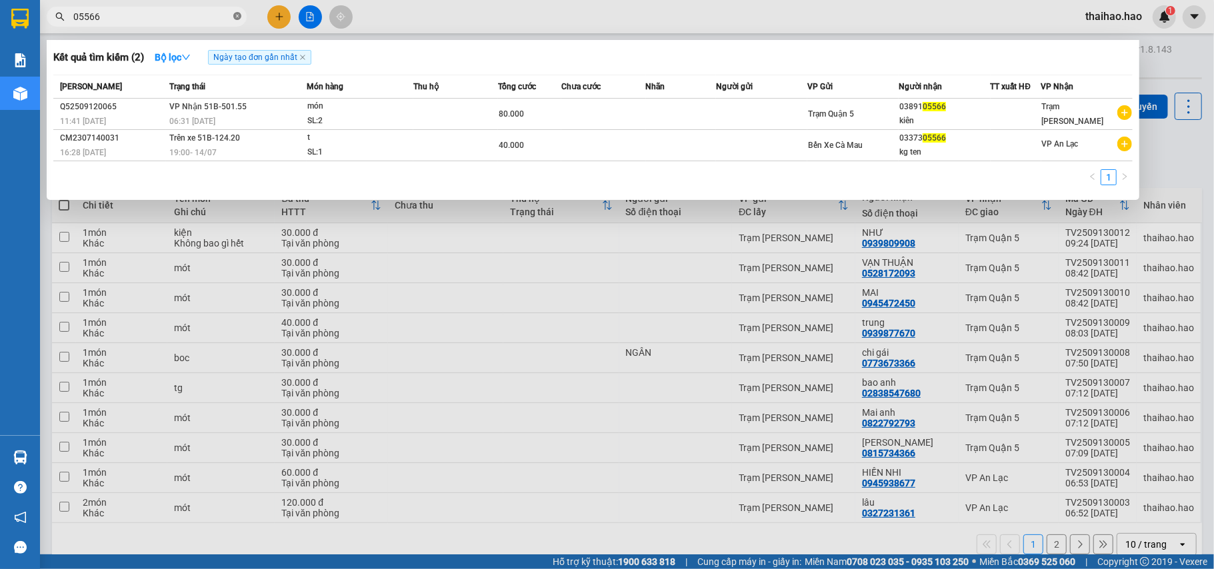
click at [235, 17] on icon "close-circle" at bounding box center [237, 16] width 8 height 8
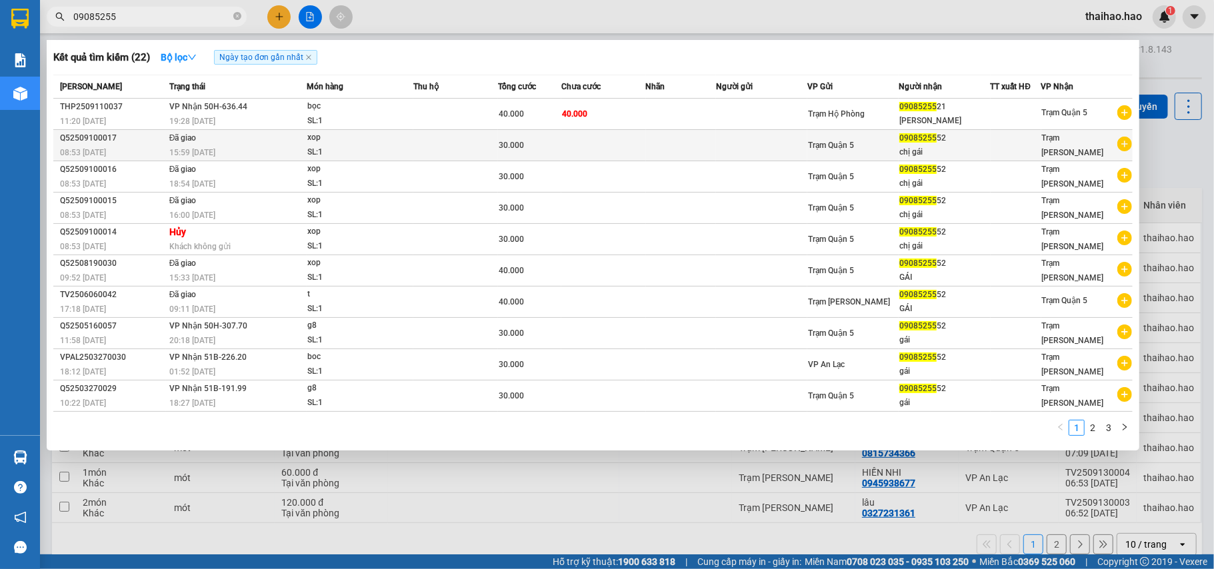
type input "09085255"
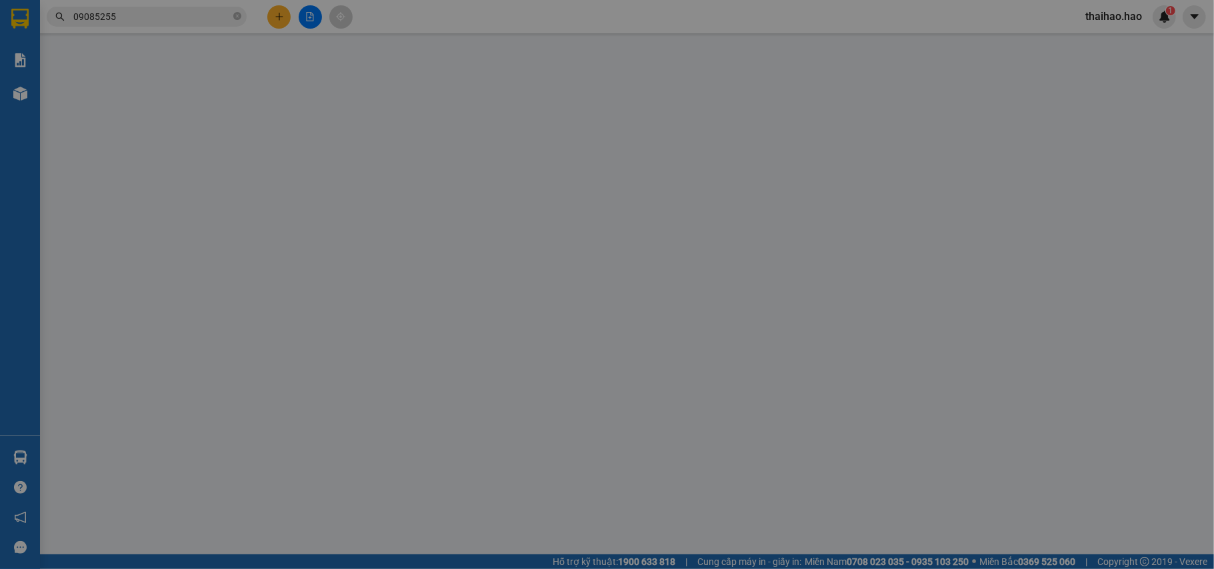
type input "0908525552"
type input "chị gái"
type input "30.000"
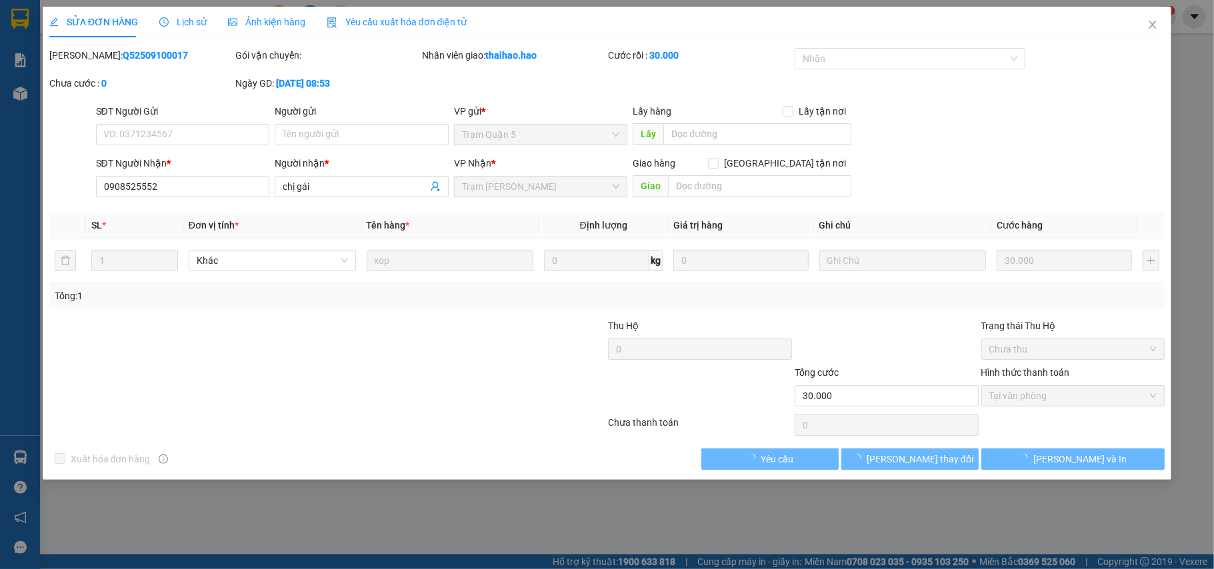
click at [257, 15] on div "Ảnh kiện hàng" at bounding box center [266, 22] width 77 height 15
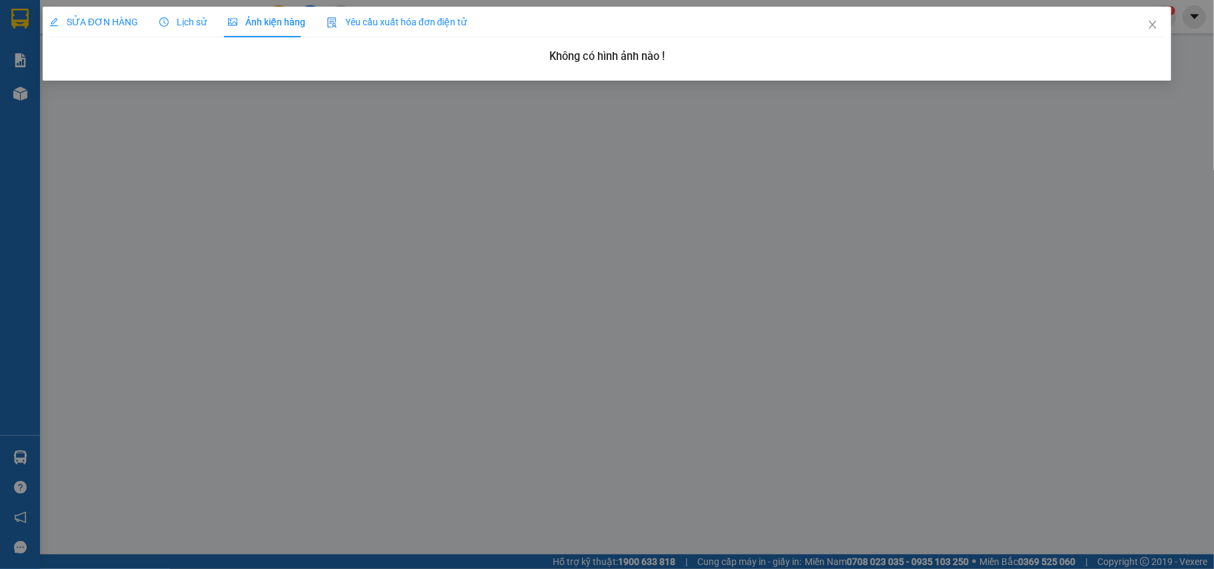
click at [83, 31] on div "SỬA ĐƠN HÀNG" at bounding box center [93, 22] width 89 height 31
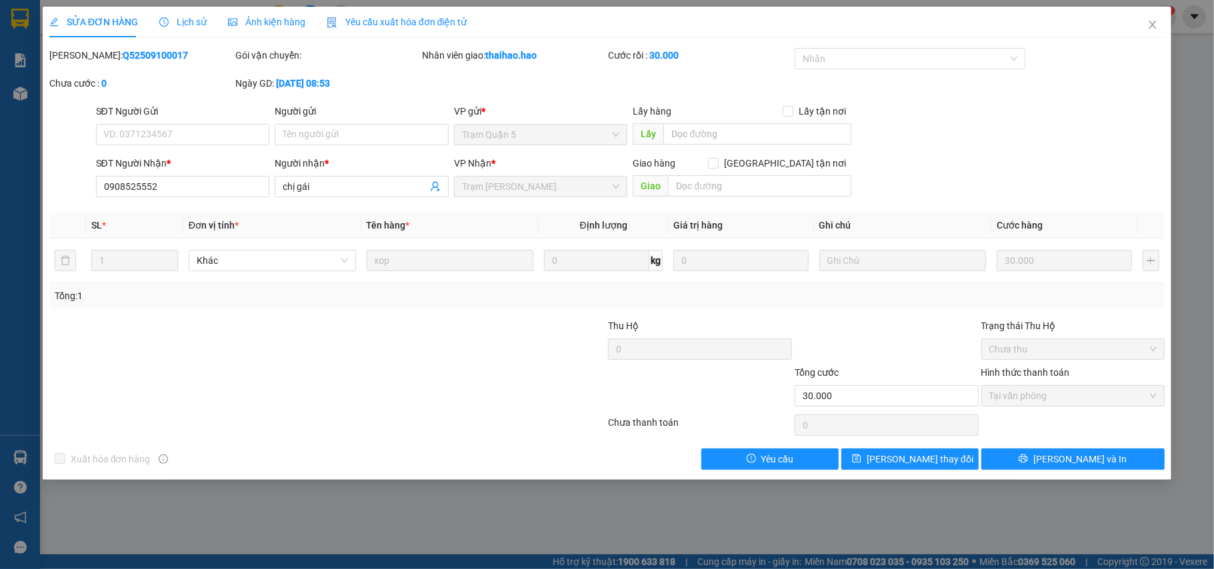
click at [198, 25] on span "Lịch sử" at bounding box center [182, 22] width 47 height 11
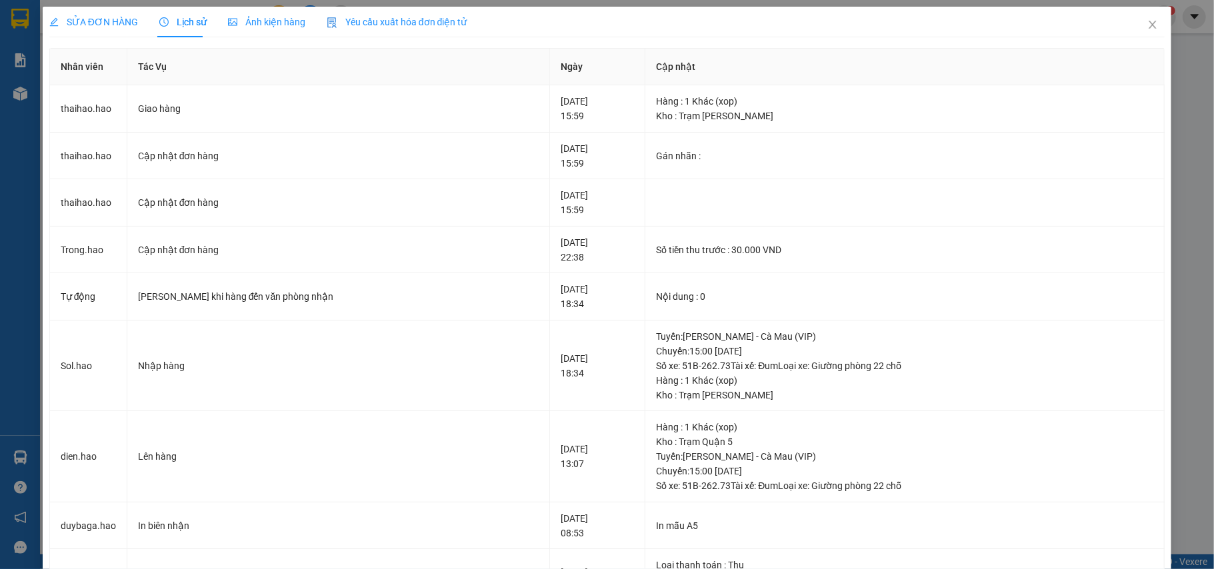
drag, startPoint x: 235, startPoint y: 27, endPoint x: 243, endPoint y: 33, distance: 10.4
click at [235, 27] on span "Ảnh kiện hàng" at bounding box center [266, 22] width 77 height 11
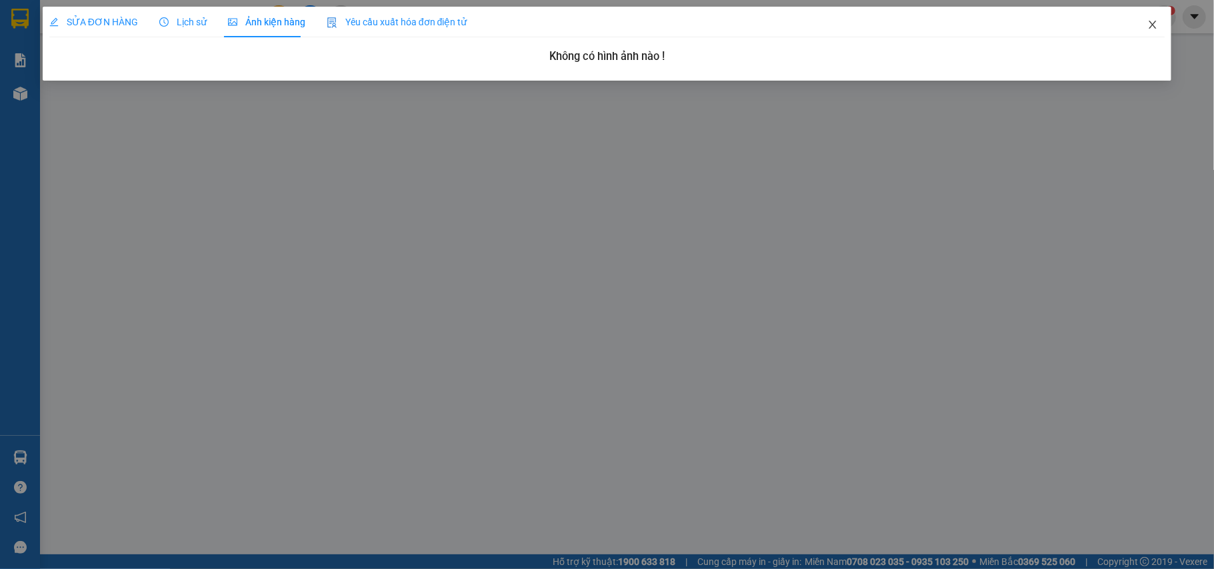
drag, startPoint x: 1155, startPoint y: 14, endPoint x: 173, endPoint y: 1, distance: 982.0
click at [1155, 15] on span "Close" at bounding box center [1152, 25] width 37 height 37
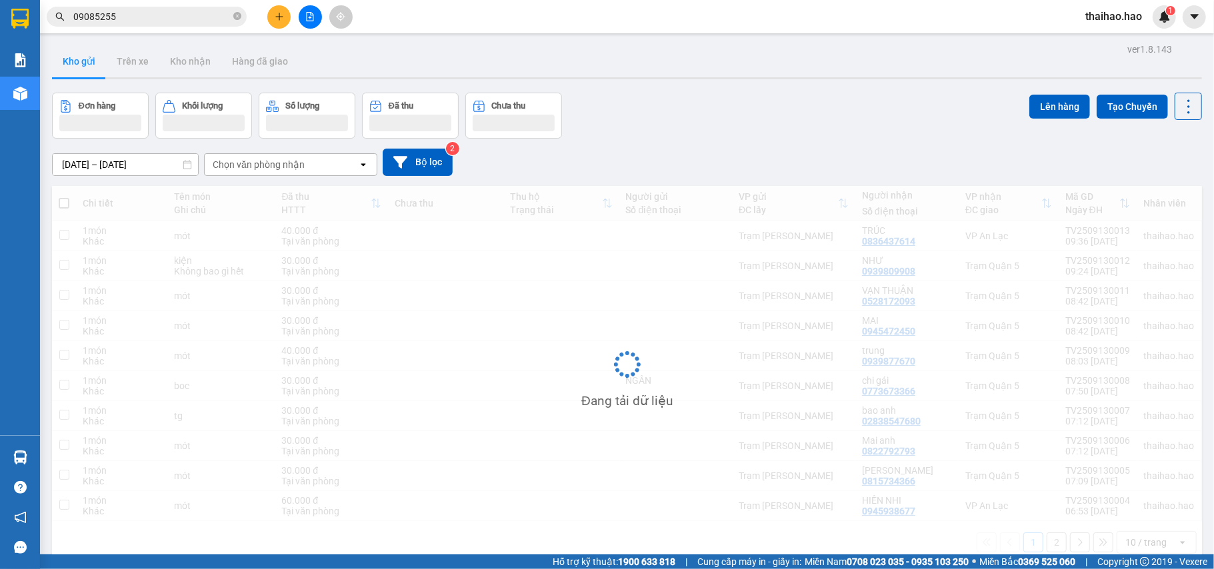
click at [169, 8] on span "09085255" at bounding box center [147, 17] width 200 height 20
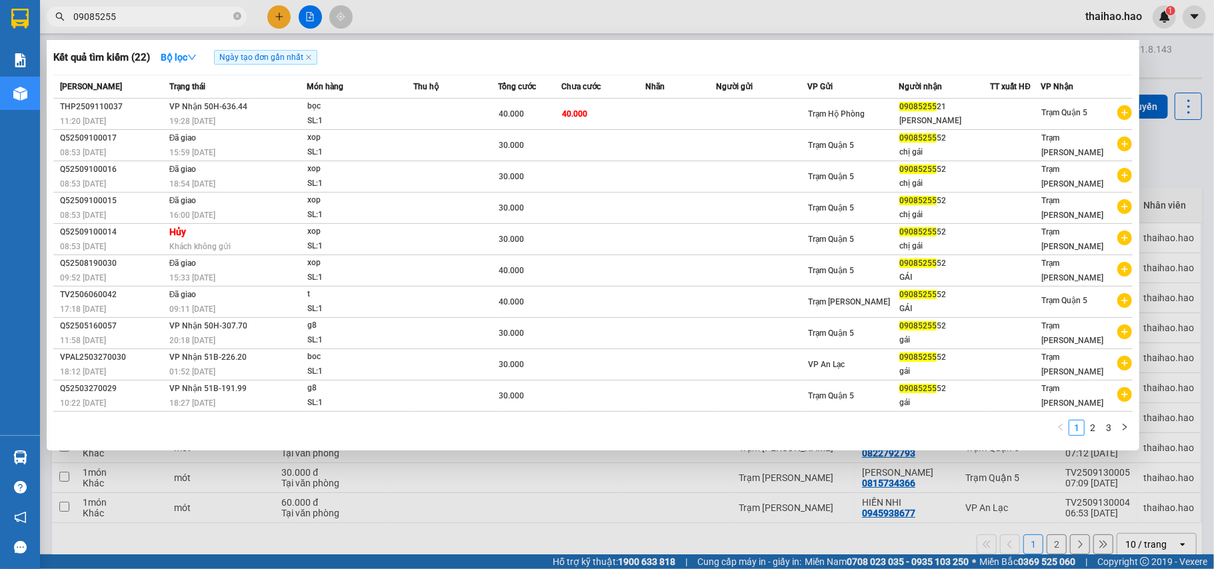
click at [183, 22] on input "09085255" at bounding box center [151, 16] width 157 height 15
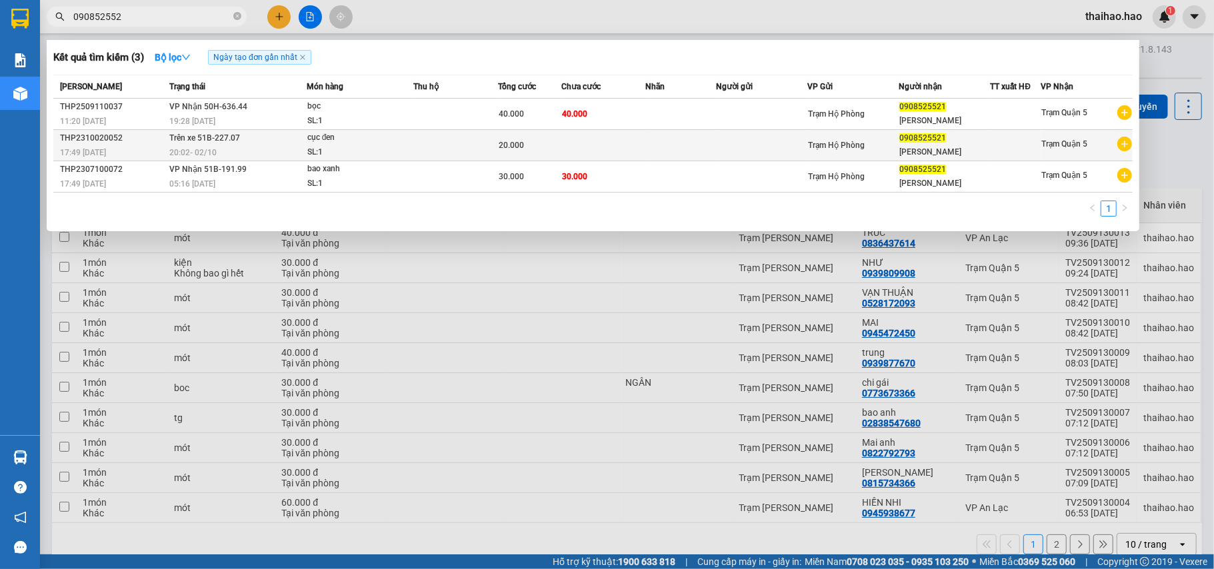
type input "09085255"
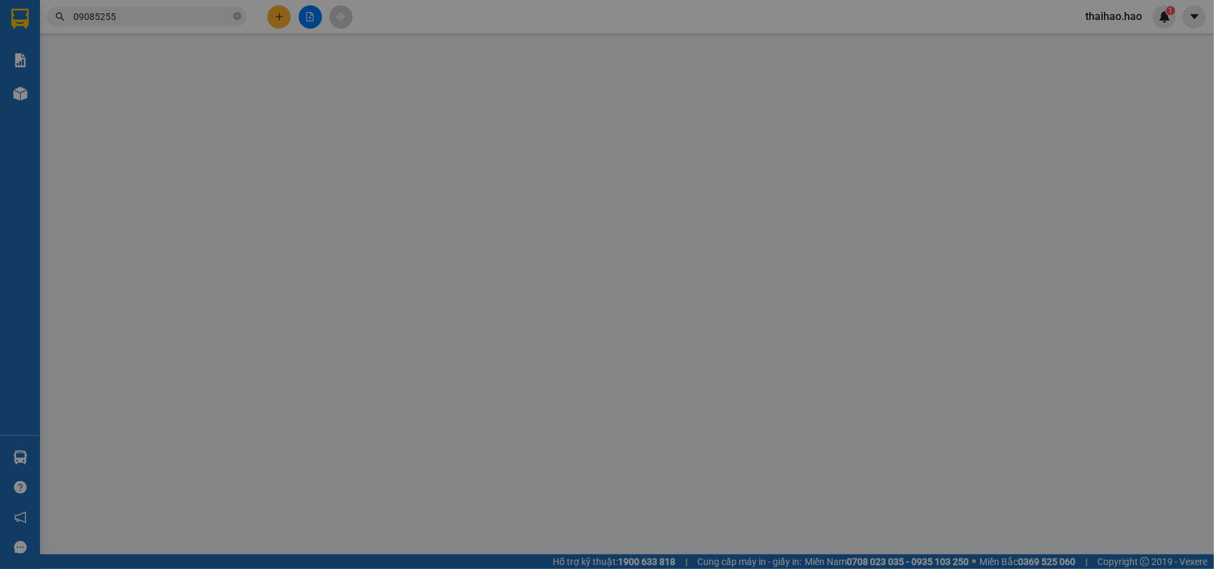
type input "0908525521"
type input "ngọc mỹ"
type input "40.000"
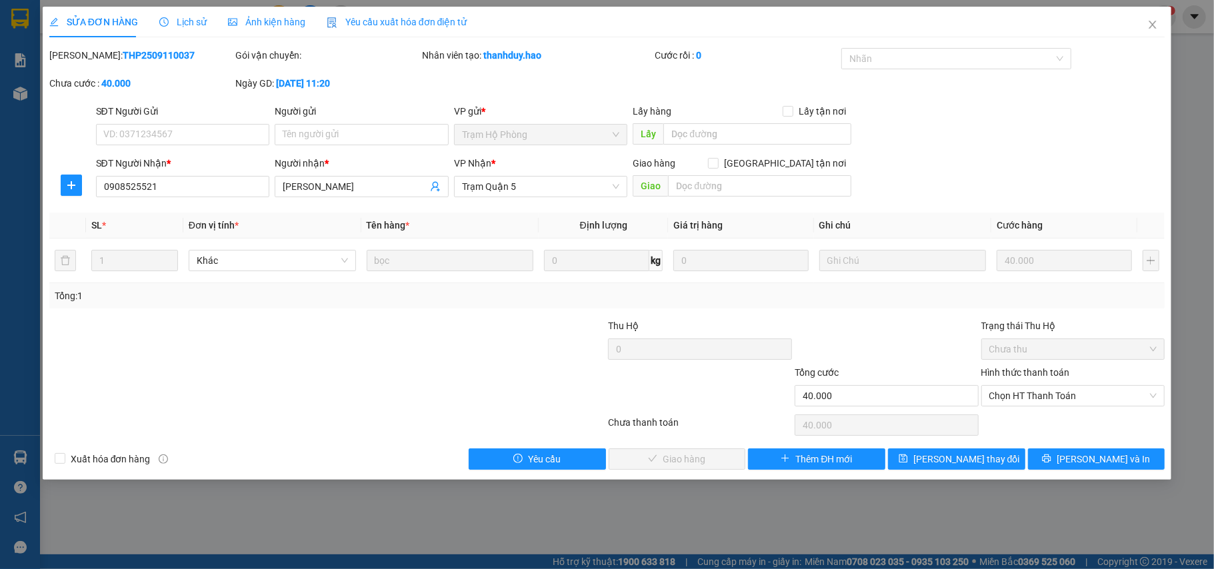
click at [233, 21] on span "Ảnh kiện hàng" at bounding box center [266, 22] width 77 height 11
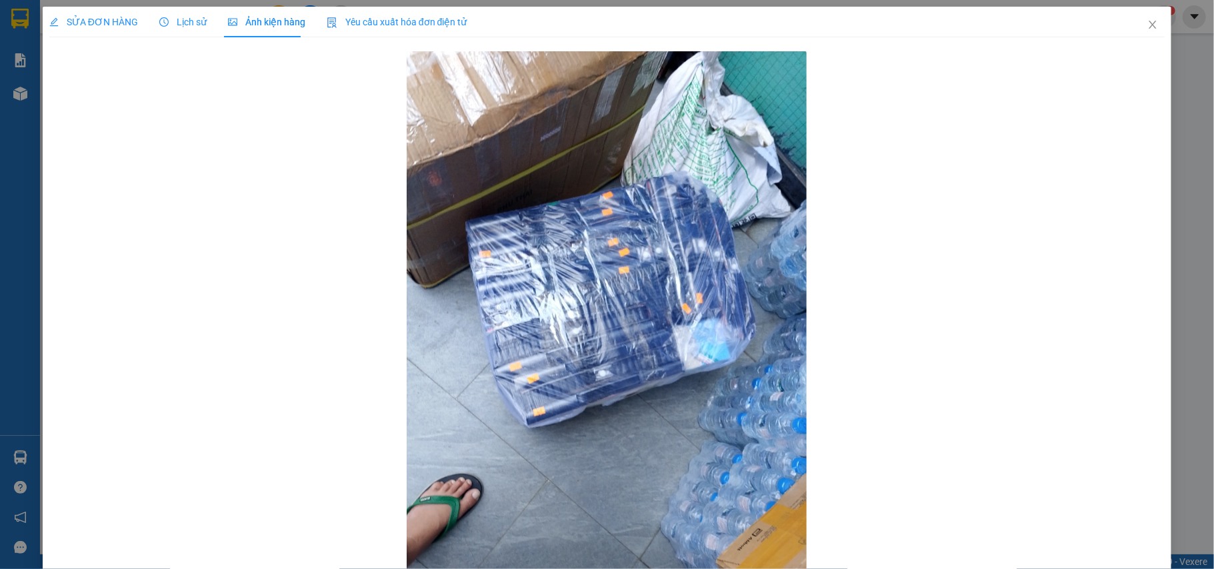
click at [195, 20] on span "Lịch sử" at bounding box center [182, 22] width 47 height 11
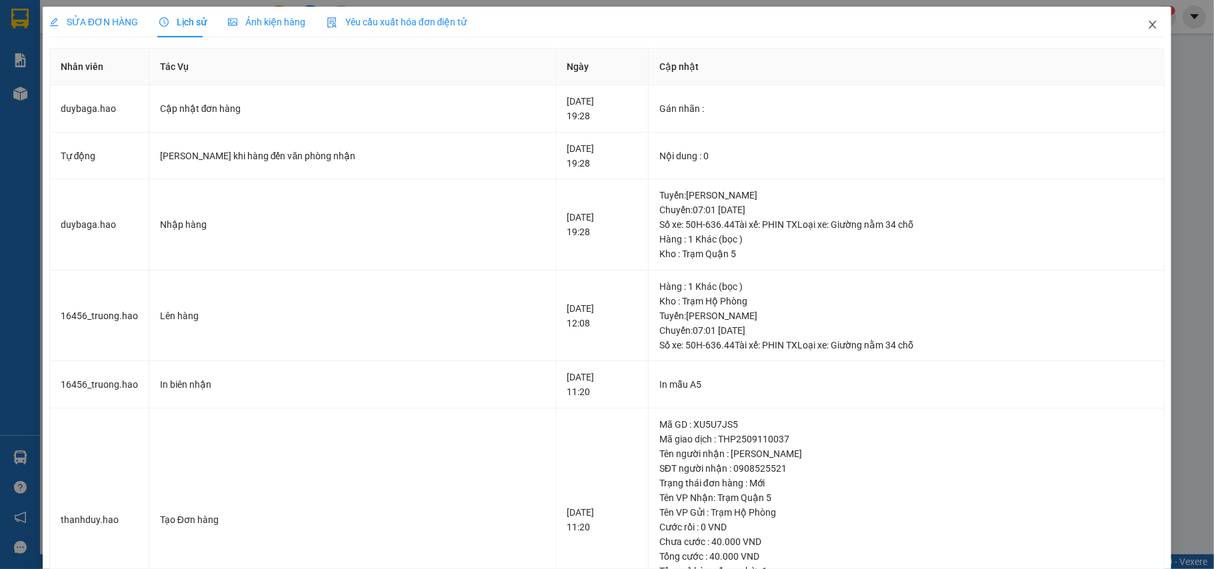
click at [1147, 20] on span "Close" at bounding box center [1152, 25] width 37 height 37
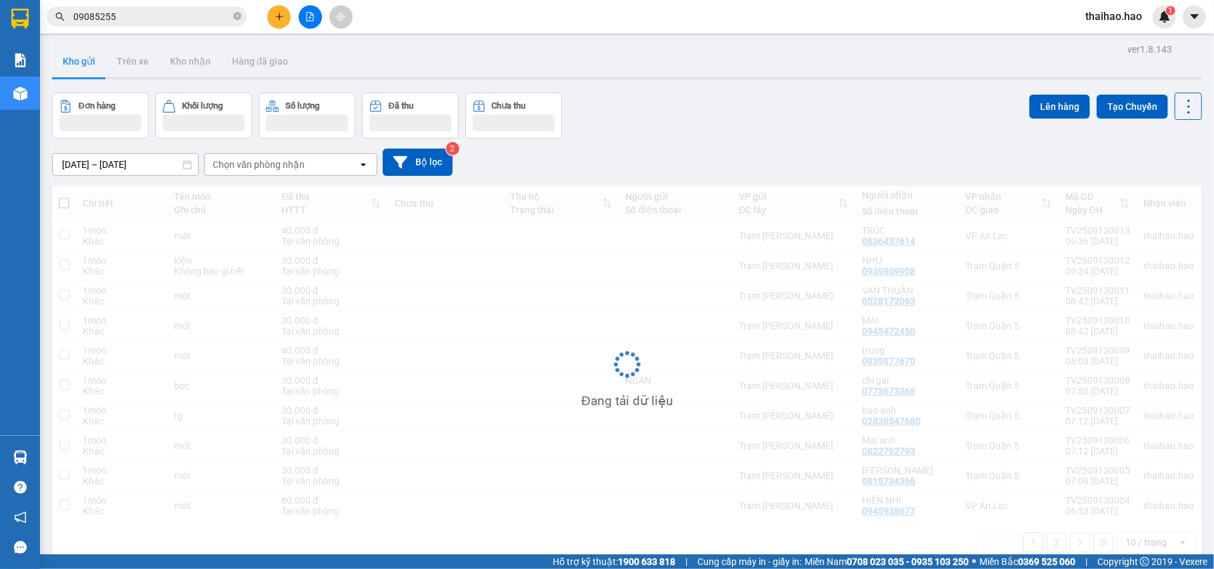
click at [166, 17] on input "09085255" at bounding box center [151, 16] width 157 height 15
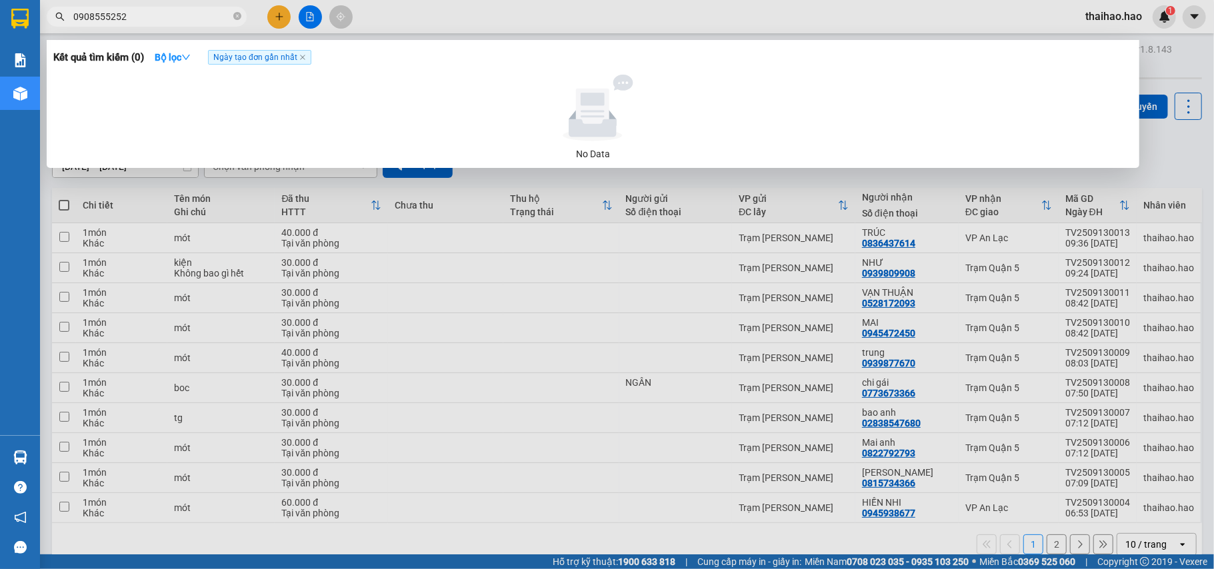
click at [105, 20] on input "0908555252" at bounding box center [151, 16] width 157 height 15
click at [156, 23] on input "090855252" at bounding box center [151, 16] width 157 height 15
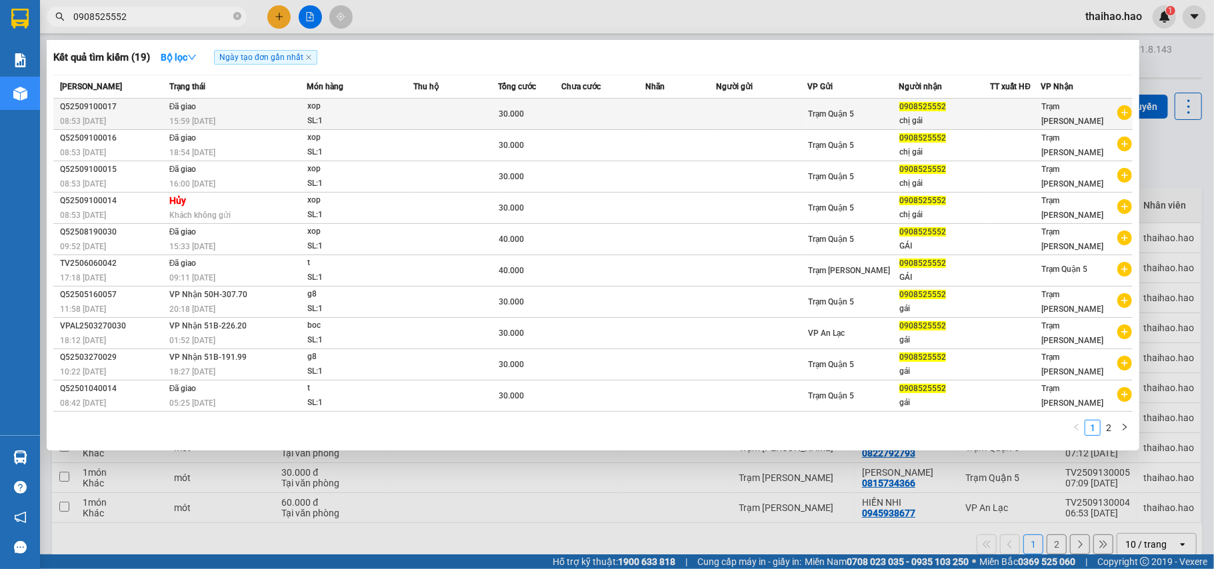
type input "0908525552"
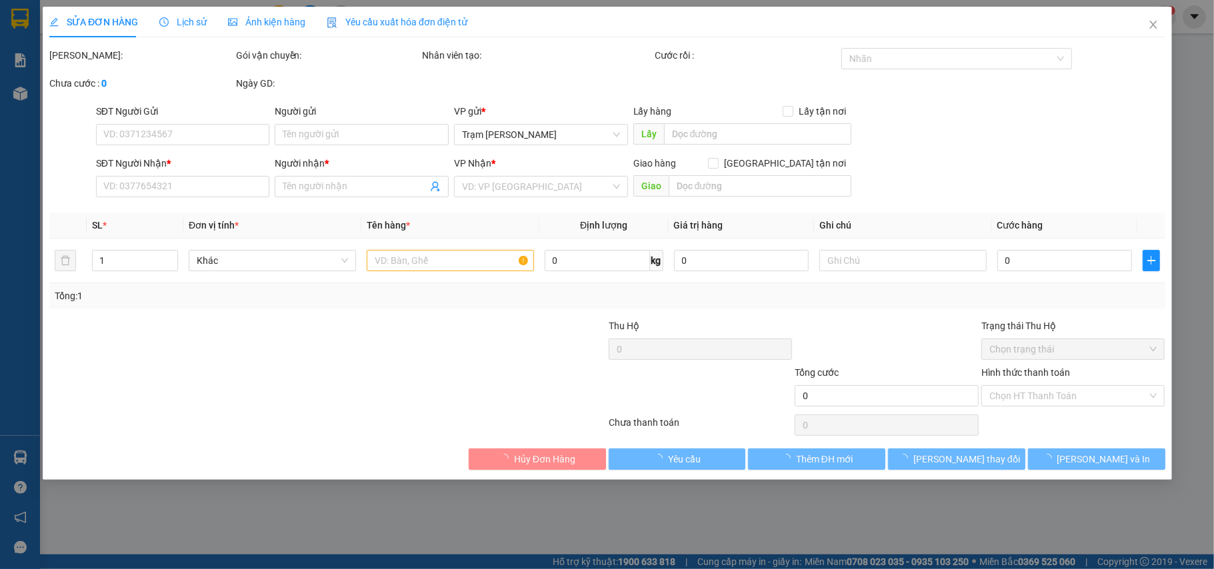
type input "0908525552"
type input "chị gái"
type input "30.000"
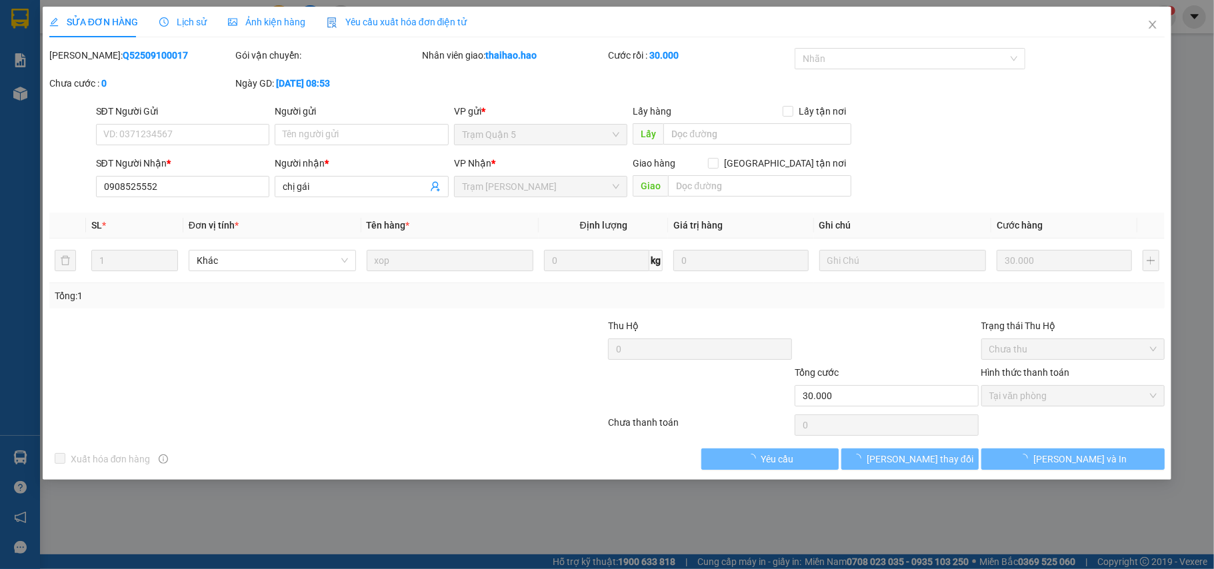
click at [173, 25] on span "Lịch sử" at bounding box center [182, 22] width 47 height 11
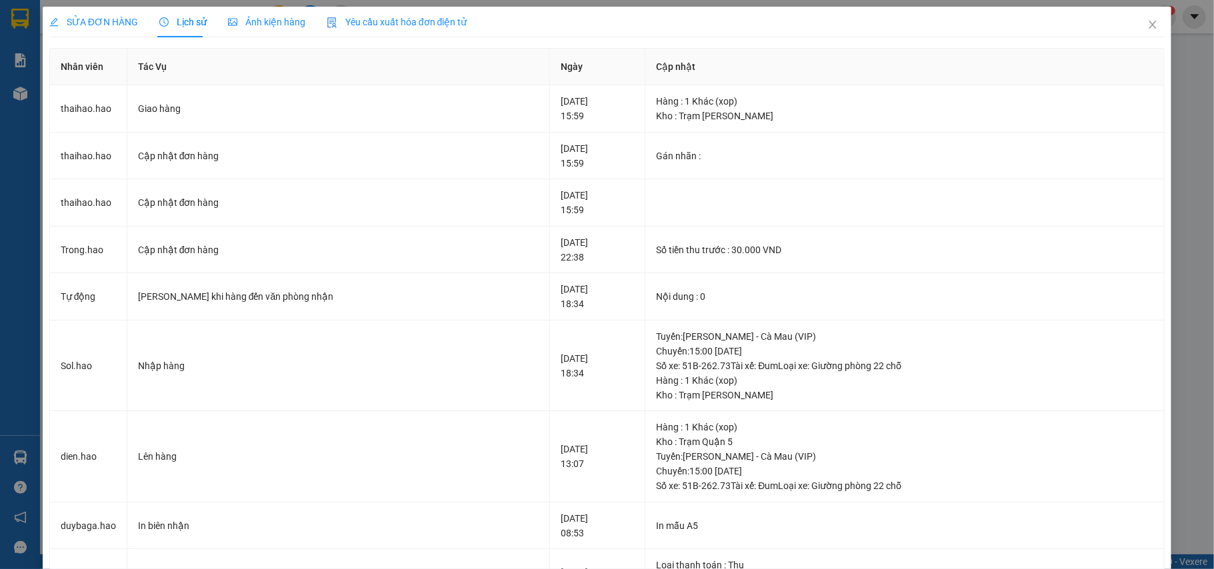
click at [247, 27] on span "Ảnh kiện hàng" at bounding box center [266, 22] width 77 height 11
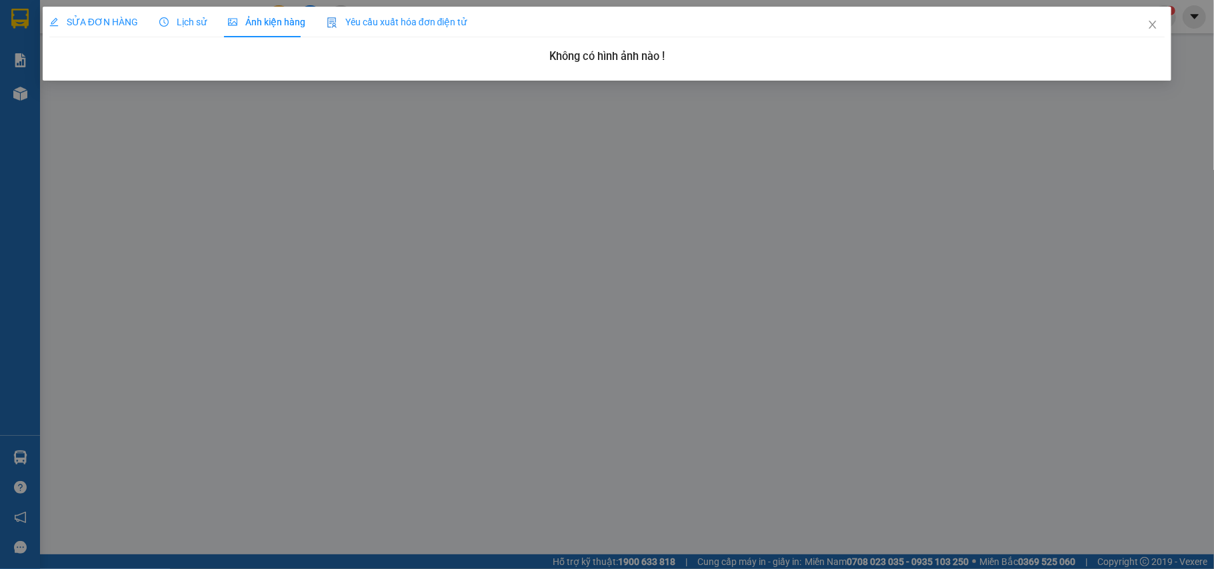
click at [206, 44] on div "SỬA ĐƠN HÀNG Lịch sử Ảnh kiện hàng Yêu cầu xuất hóa đơn điện tử Total Paid Fee …" at bounding box center [607, 39] width 1116 height 64
click at [179, 27] on span "Lịch sử" at bounding box center [182, 22] width 47 height 11
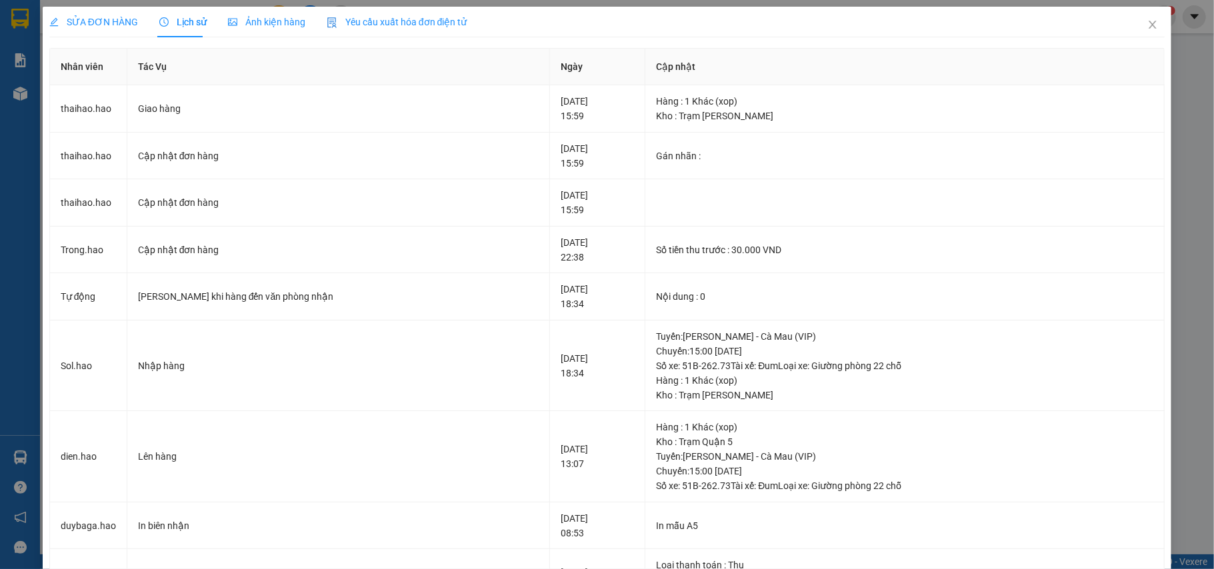
click at [105, 19] on span "SỬA ĐƠN HÀNG" at bounding box center [93, 22] width 89 height 11
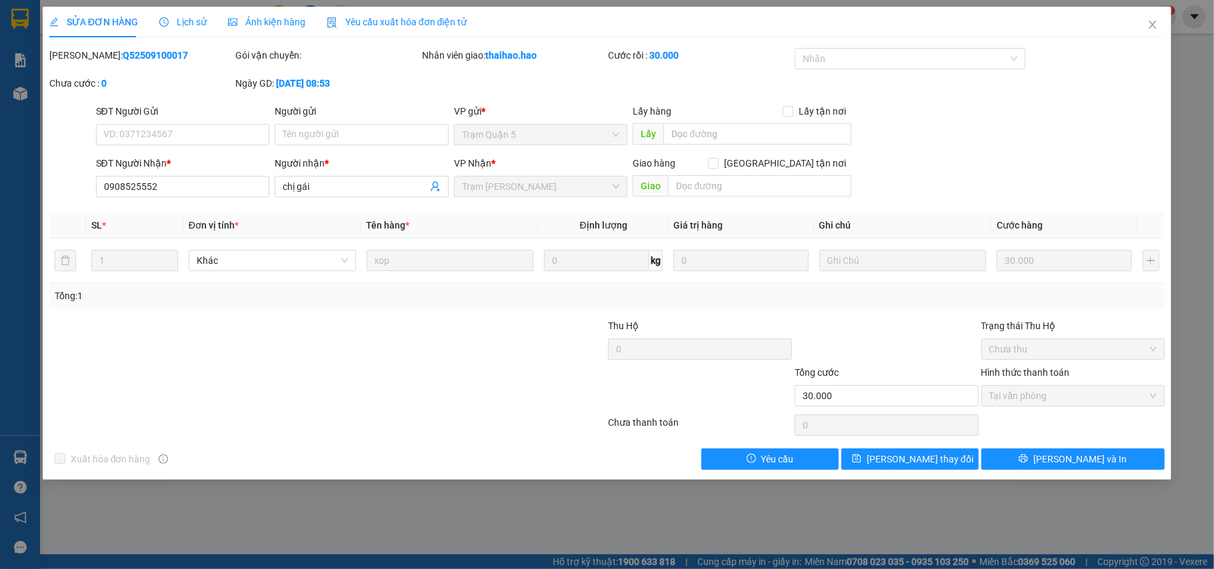
click at [183, 8] on div "Lịch sử" at bounding box center [182, 22] width 47 height 31
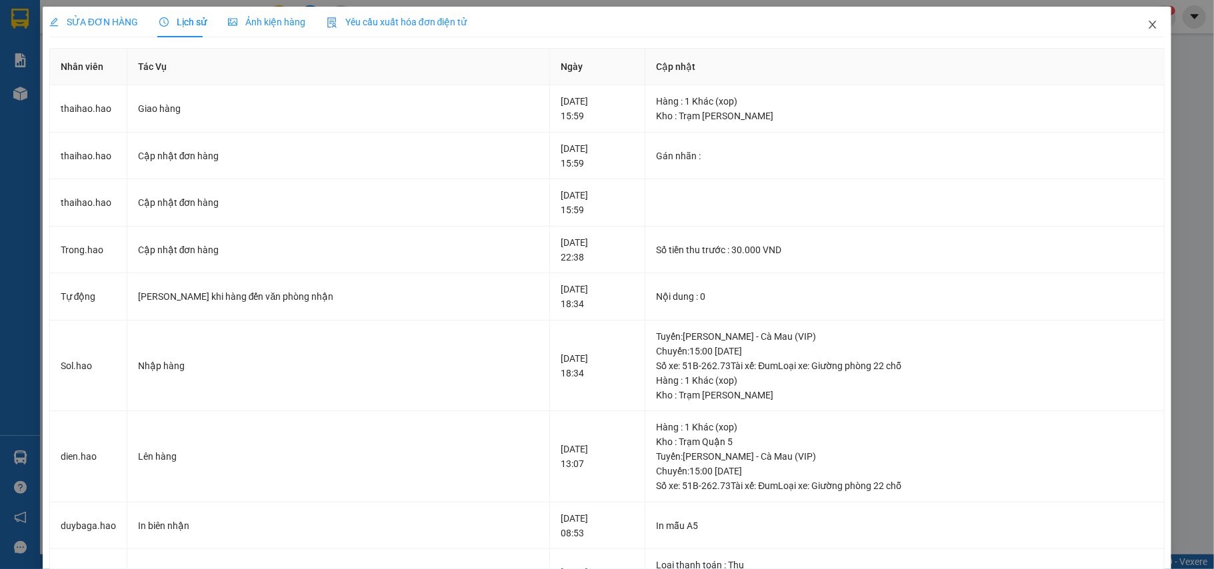
click at [1136, 13] on span "Close" at bounding box center [1152, 25] width 37 height 37
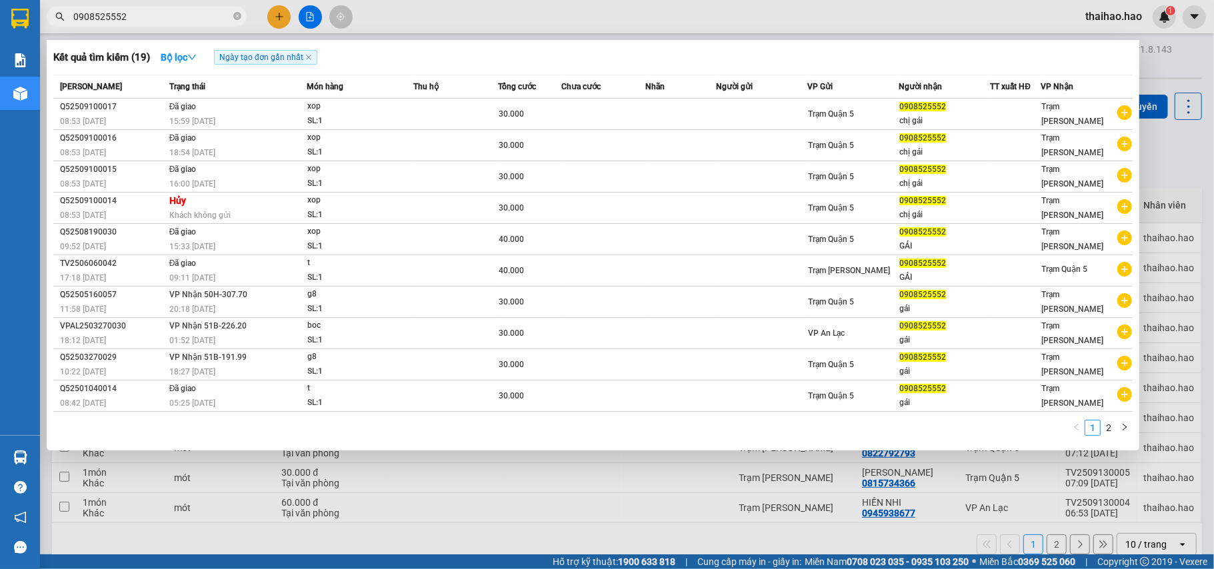
click at [231, 11] on span "0908525552" at bounding box center [147, 17] width 200 height 20
click at [241, 14] on icon "close-circle" at bounding box center [237, 16] width 8 height 8
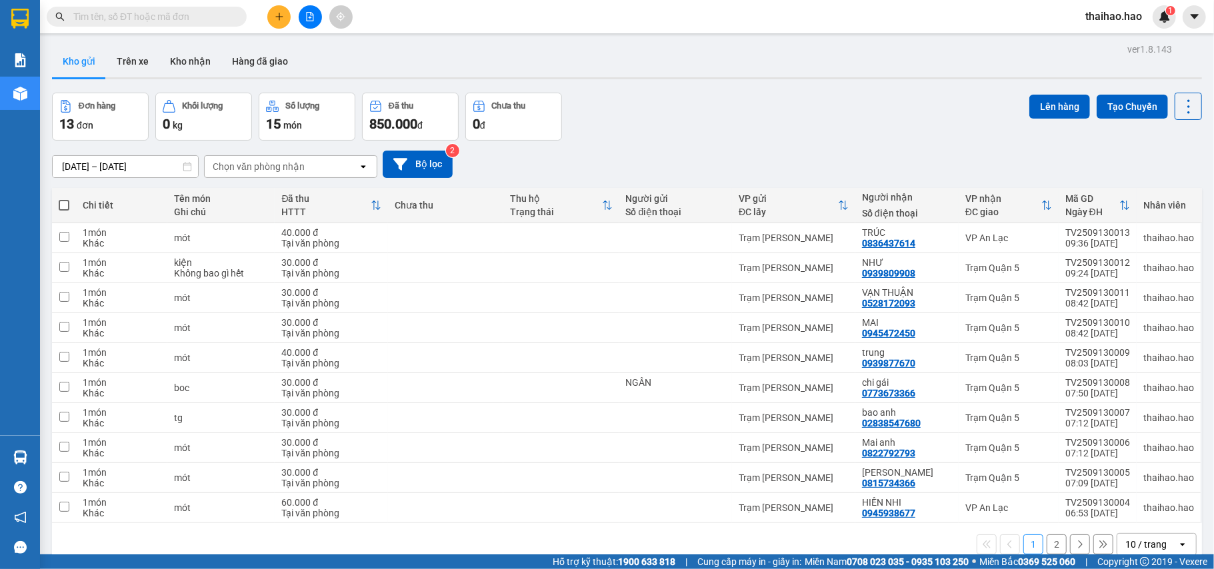
click at [223, 17] on input "text" at bounding box center [151, 16] width 157 height 15
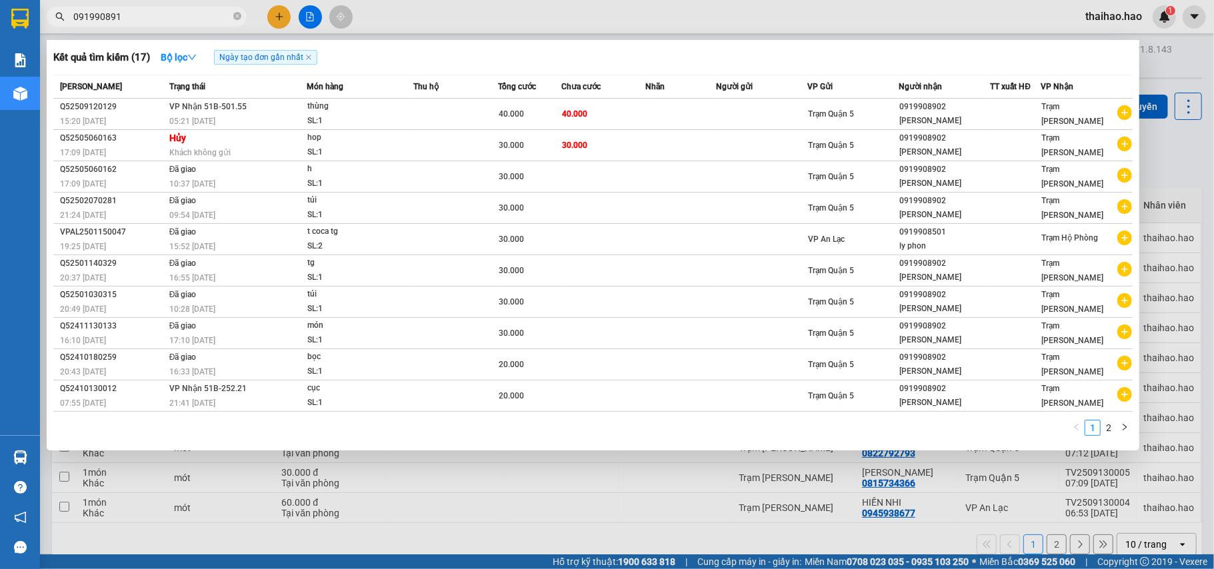
type input "0919908912"
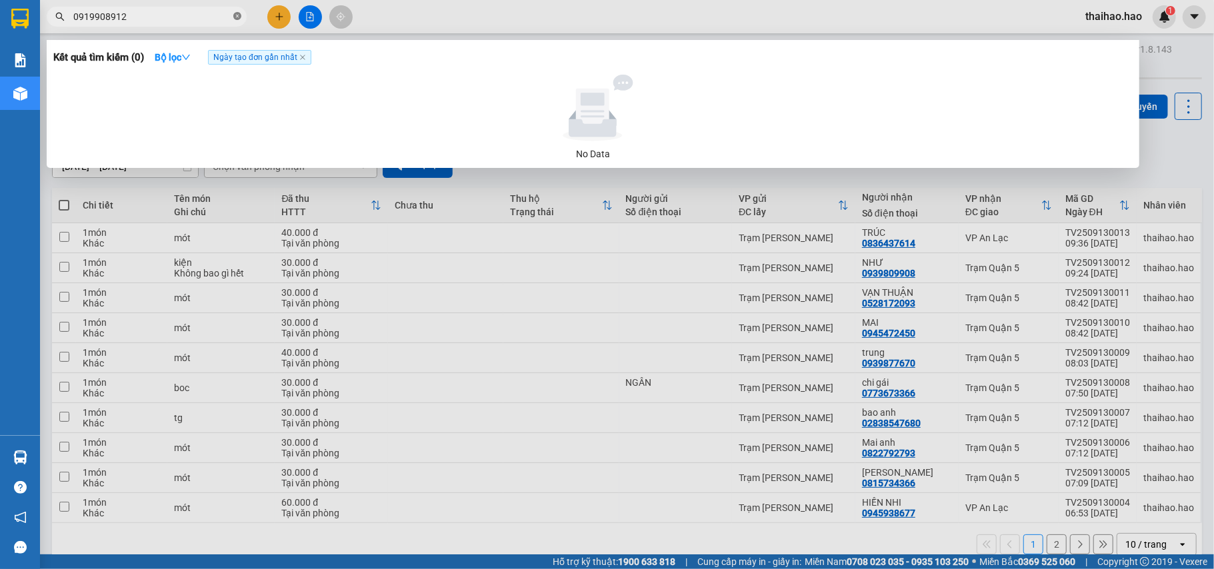
click at [235, 19] on icon "close-circle" at bounding box center [237, 16] width 8 height 8
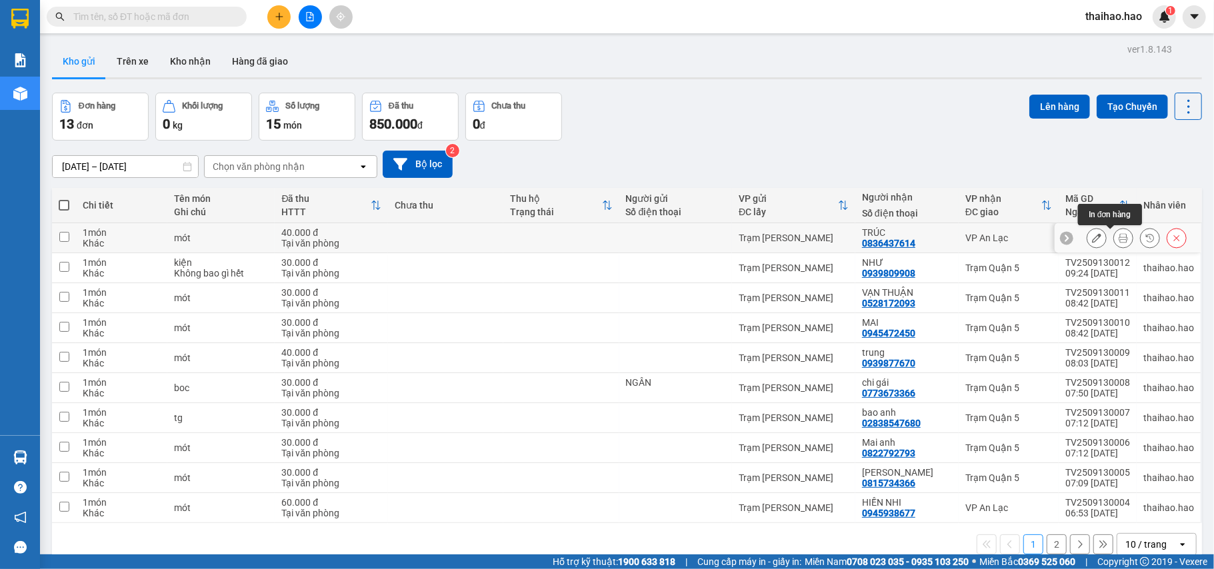
drag, startPoint x: 1105, startPoint y: 243, endPoint x: 782, endPoint y: 155, distance: 335.2
click at [1097, 243] on div at bounding box center [1137, 238] width 100 height 20
click at [1119, 237] on icon at bounding box center [1123, 237] width 9 height 9
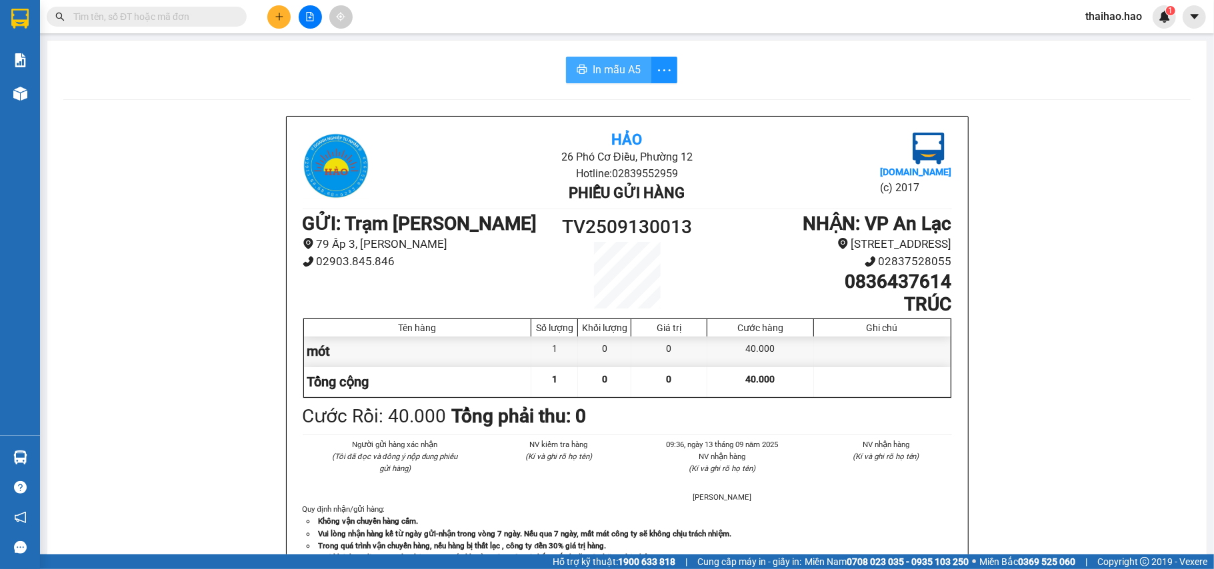
click at [612, 75] on span "In mẫu A5" at bounding box center [617, 69] width 48 height 17
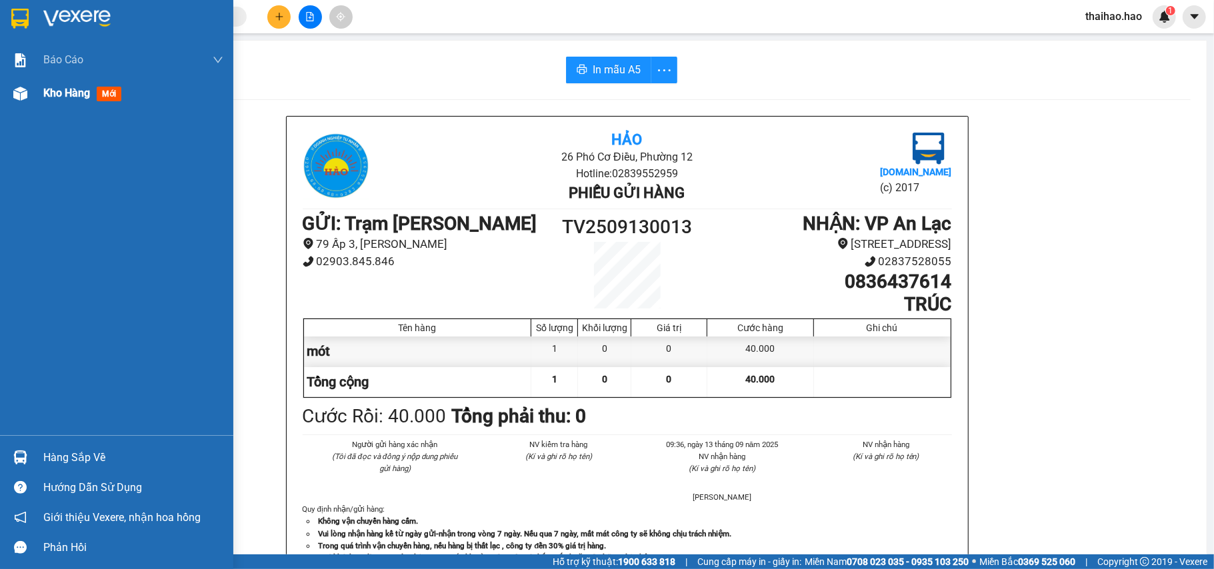
click at [67, 99] on span "Kho hàng" at bounding box center [66, 93] width 47 height 13
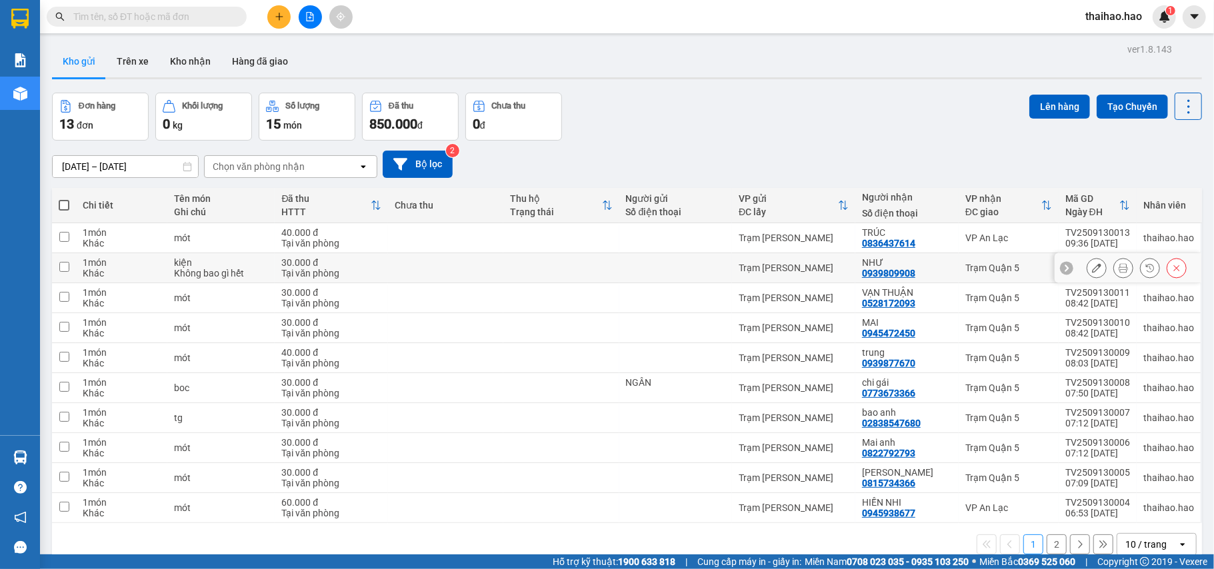
click at [1089, 272] on button at bounding box center [1096, 268] width 19 height 23
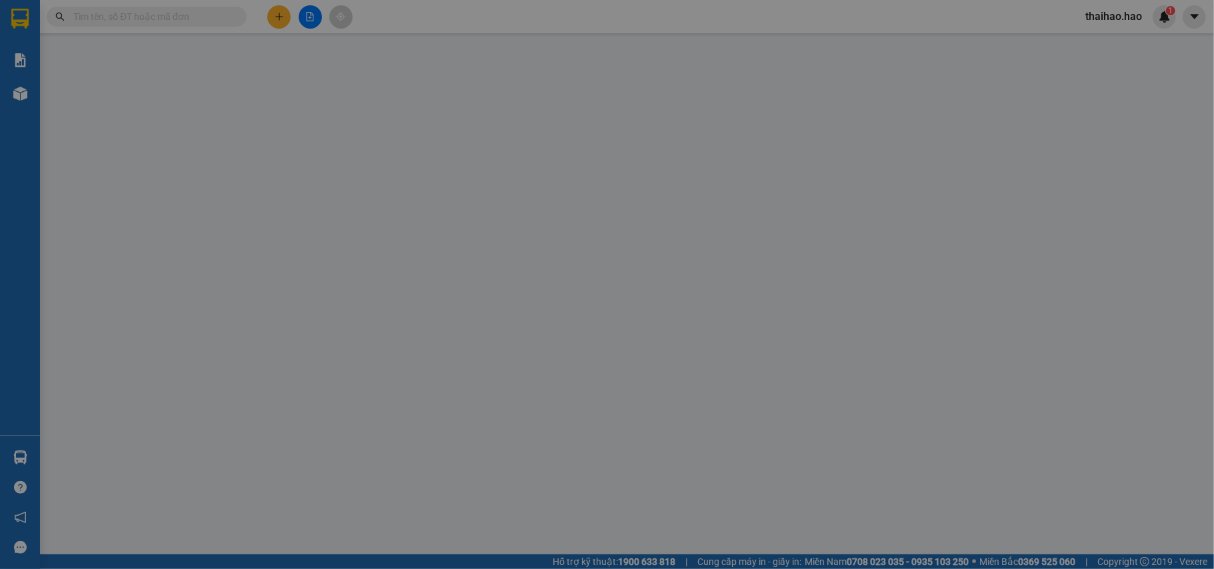
type input "0939809908"
type input "NHƯ"
type input "30.000"
type input "0"
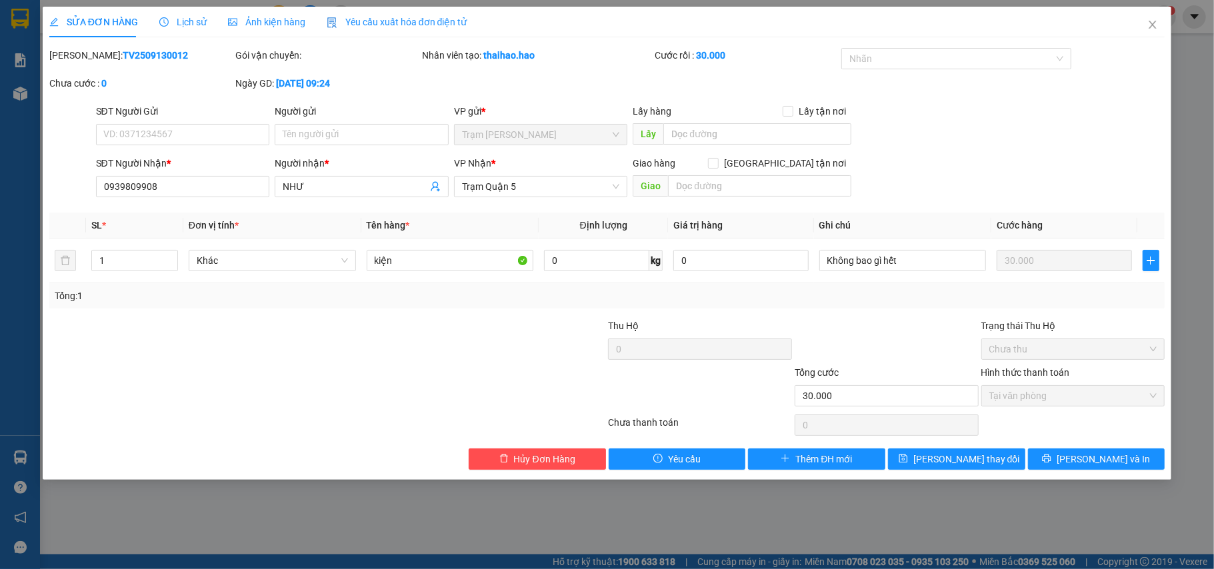
drag, startPoint x: 167, startPoint y: 14, endPoint x: 240, endPoint y: 14, distance: 73.3
click at [169, 15] on div "Lịch sử" at bounding box center [182, 22] width 47 height 15
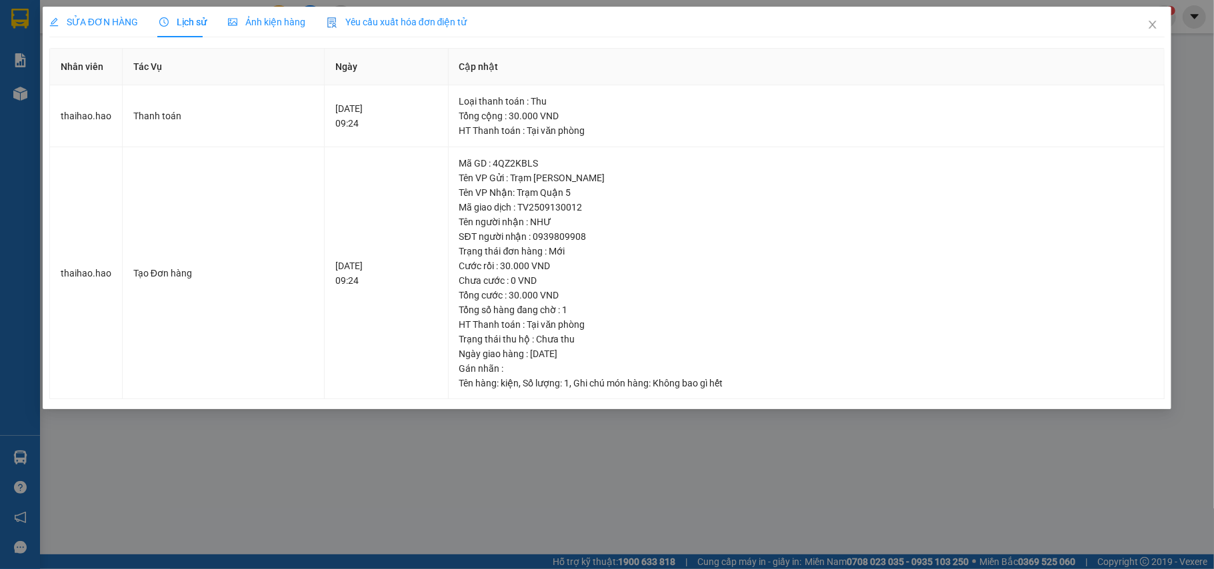
click at [251, 17] on span "Ảnh kiện hàng" at bounding box center [266, 22] width 77 height 11
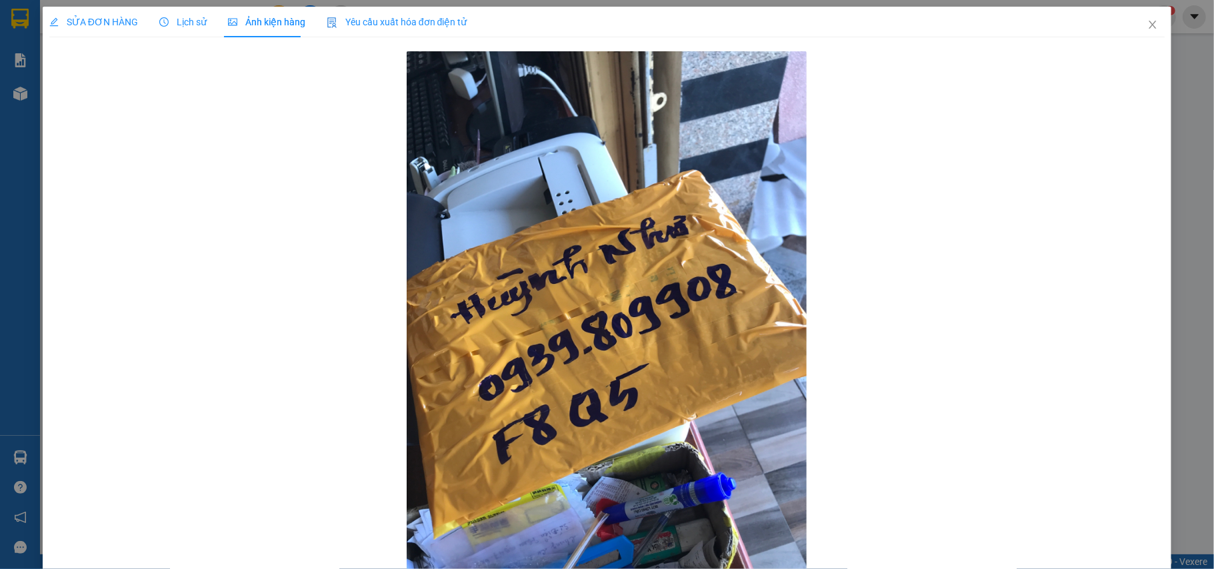
click at [107, 23] on span "SỬA ĐƠN HÀNG" at bounding box center [93, 22] width 89 height 11
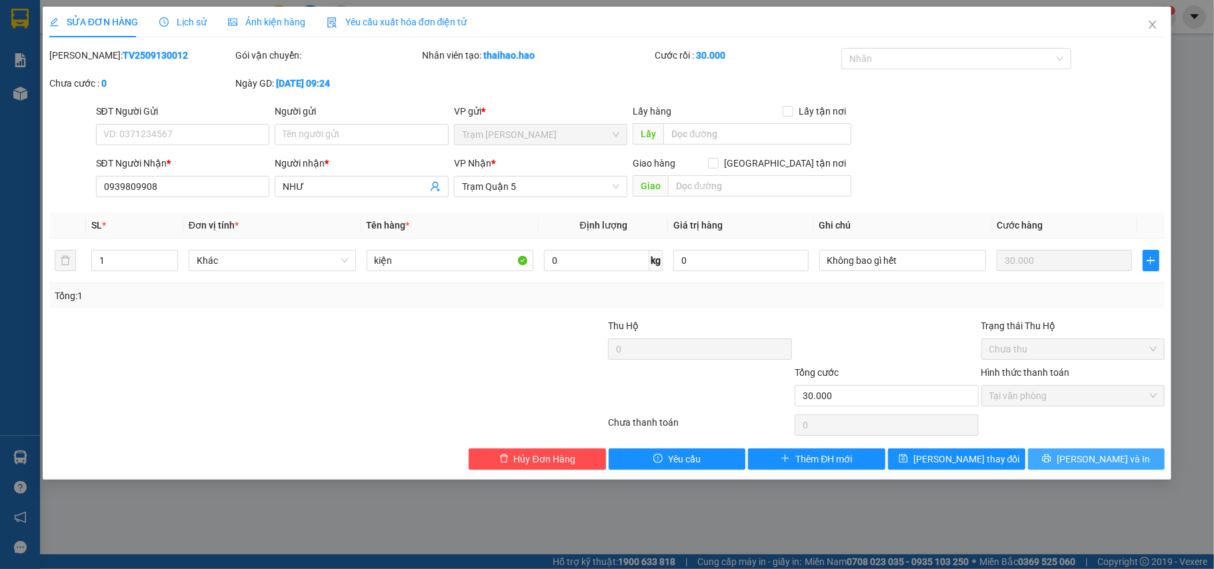
click at [1049, 459] on button "[PERSON_NAME] và In" at bounding box center [1096, 459] width 137 height 21
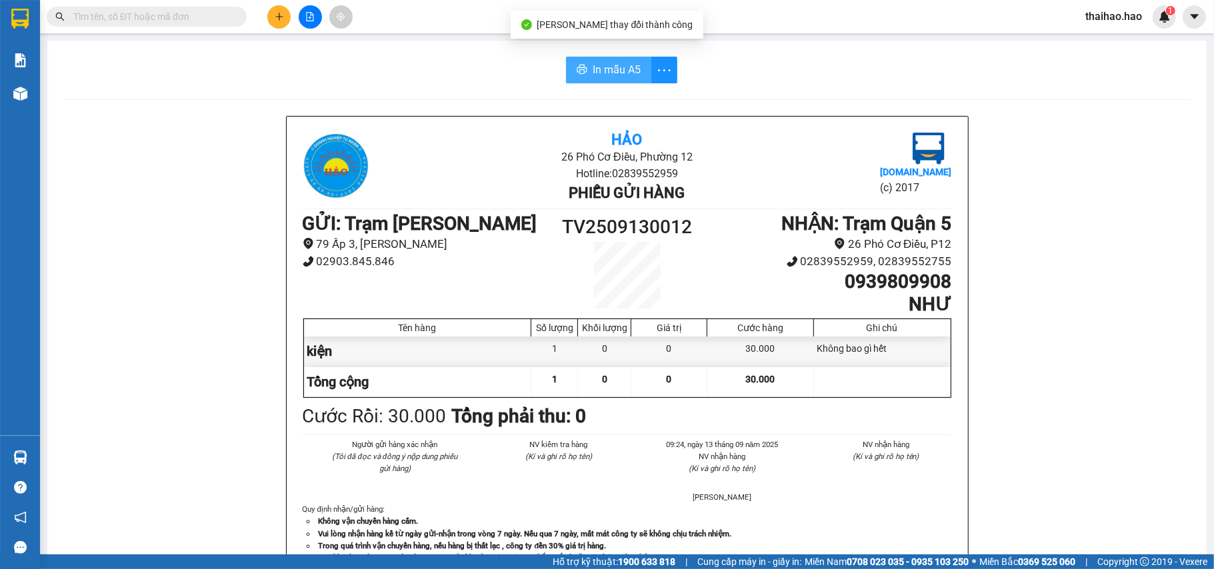
click at [613, 64] on span "In mẫu A5" at bounding box center [617, 69] width 48 height 17
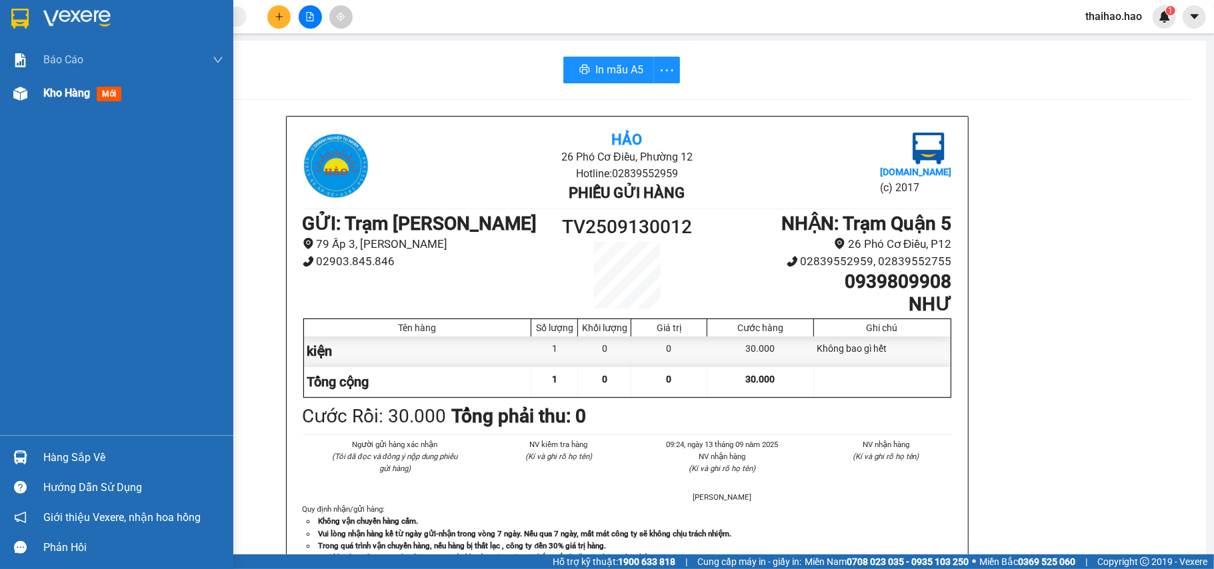
click at [32, 89] on div "Kho hàng mới" at bounding box center [116, 93] width 233 height 33
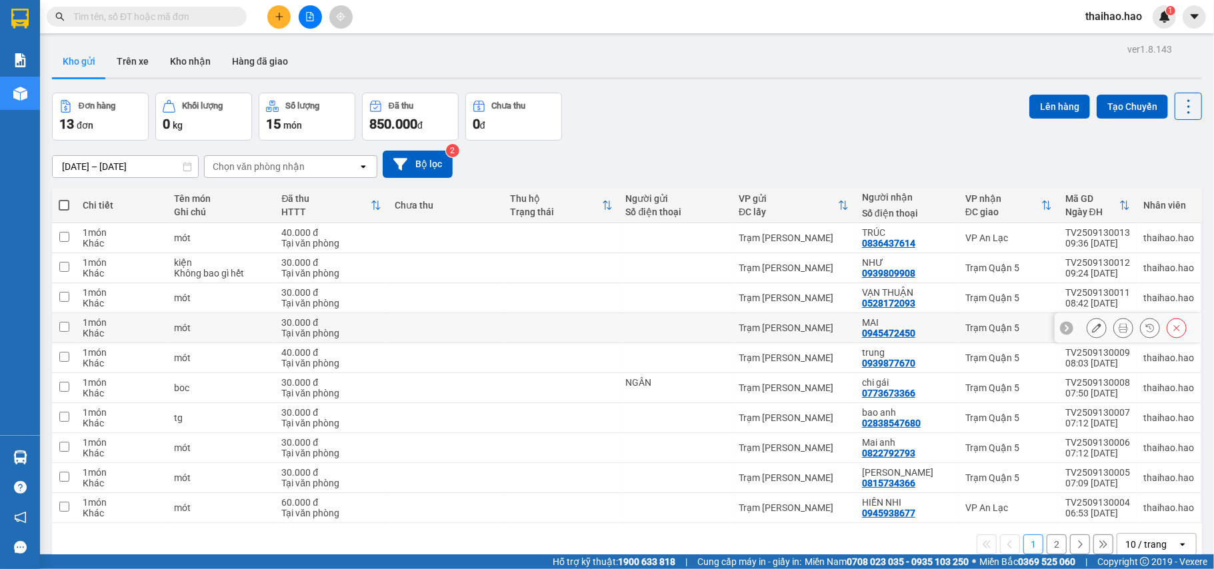
scroll to position [61, 0]
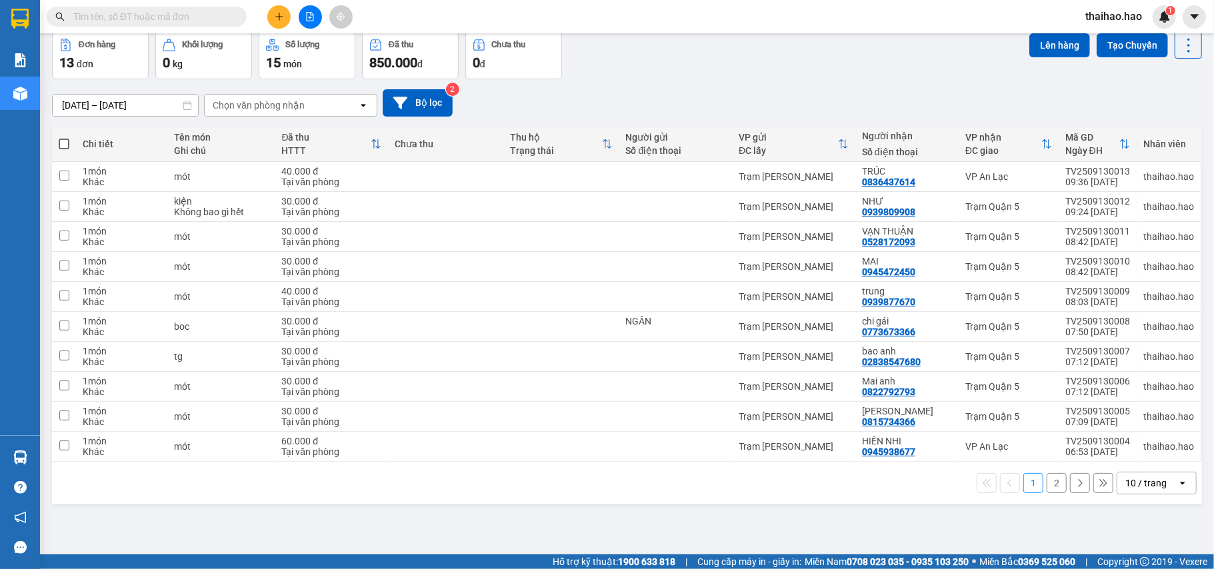
click at [1117, 475] on div "10 / trang open" at bounding box center [1157, 483] width 80 height 23
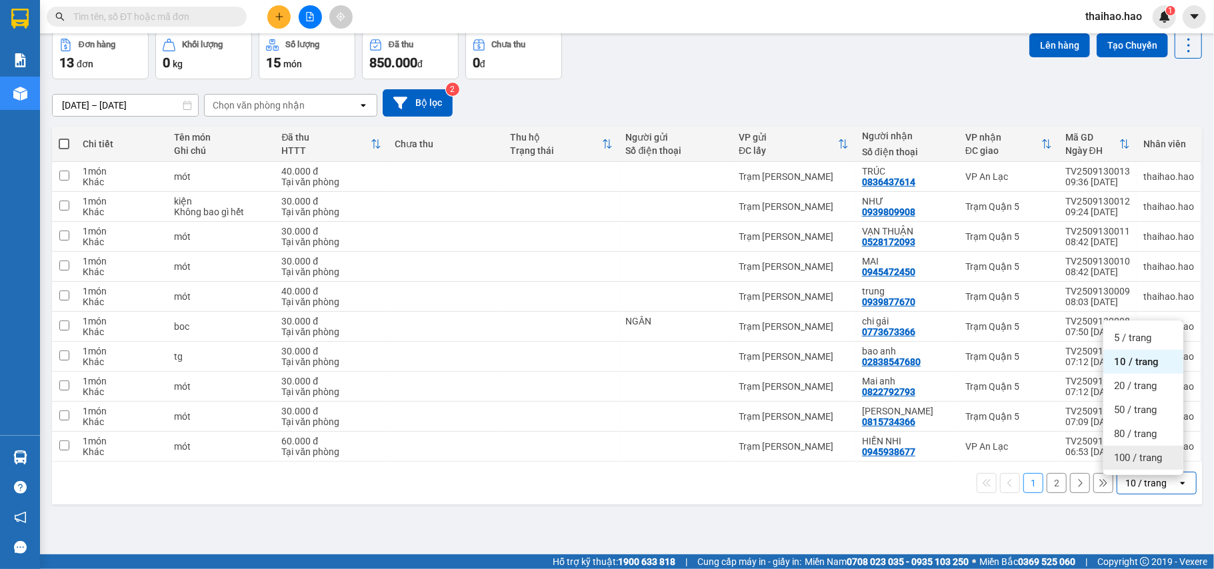
click at [1119, 460] on span "100 / trang" at bounding box center [1138, 457] width 48 height 13
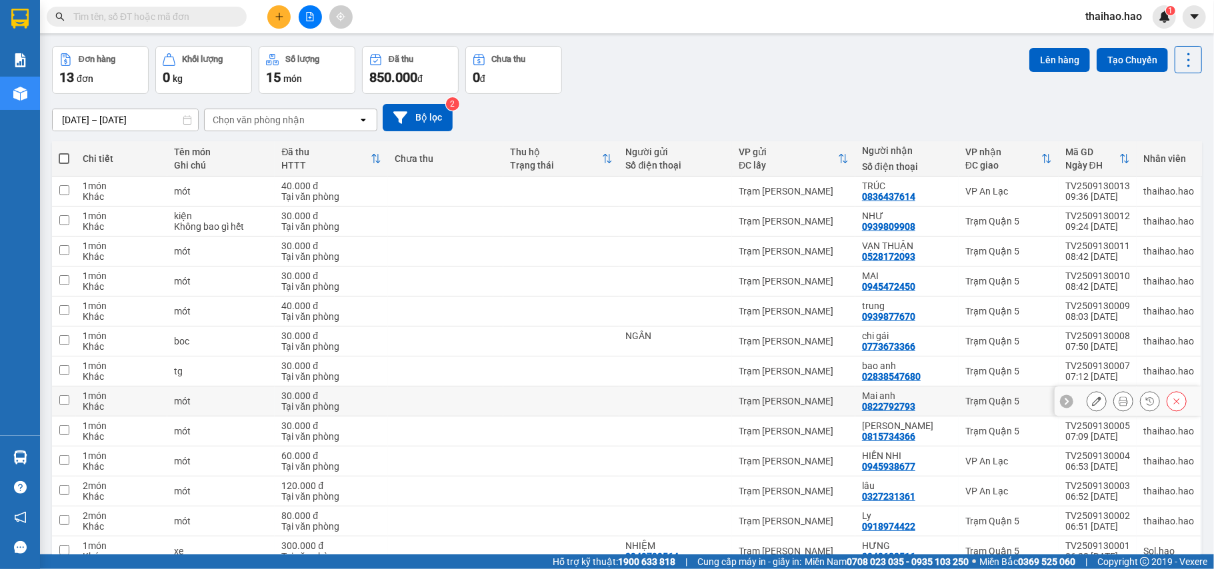
scroll to position [0, 0]
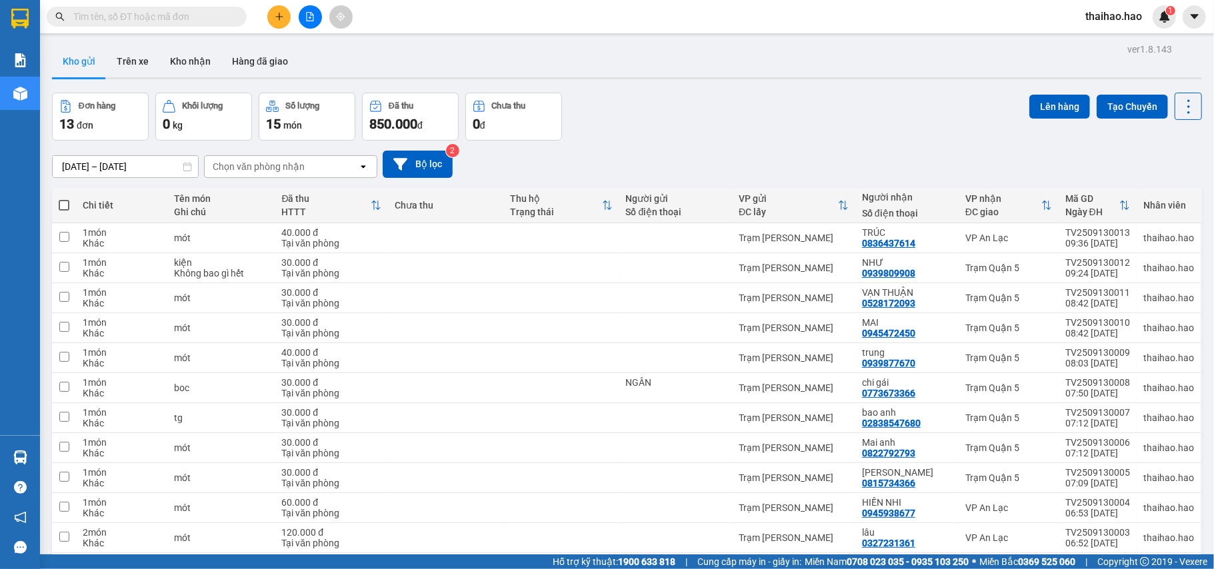
click at [225, 13] on input "text" at bounding box center [151, 16] width 157 height 15
click at [185, 80] on div "Kho gửi Trên xe Kho nhận Hàng đã giao" at bounding box center [627, 62] width 1150 height 35
click at [195, 64] on button "Kho nhận" at bounding box center [190, 61] width 62 height 32
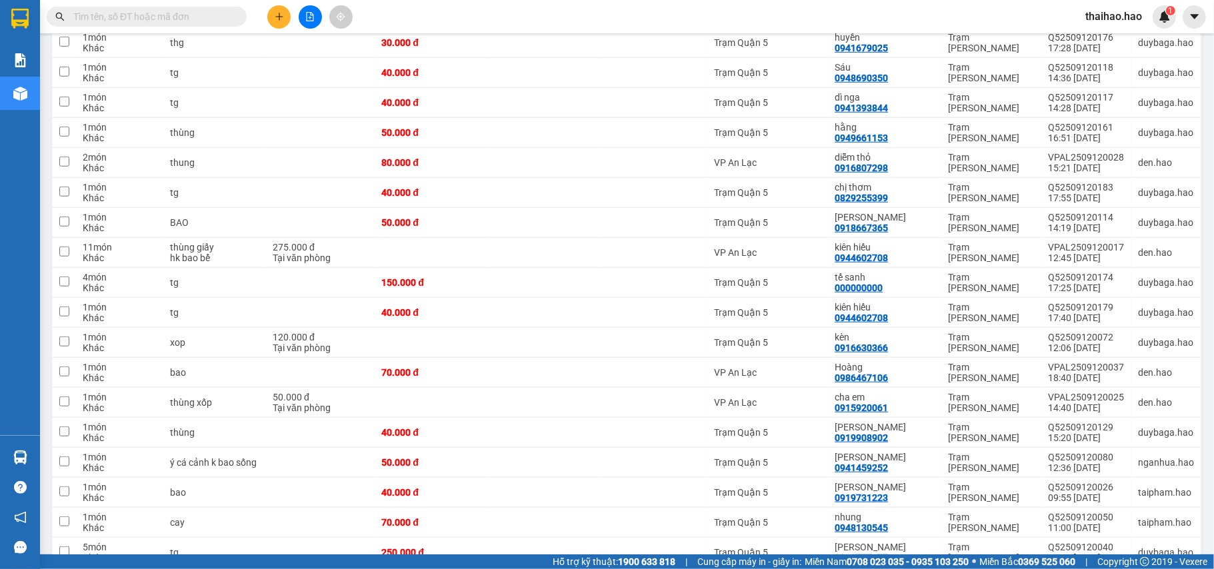
scroll to position [711, 0]
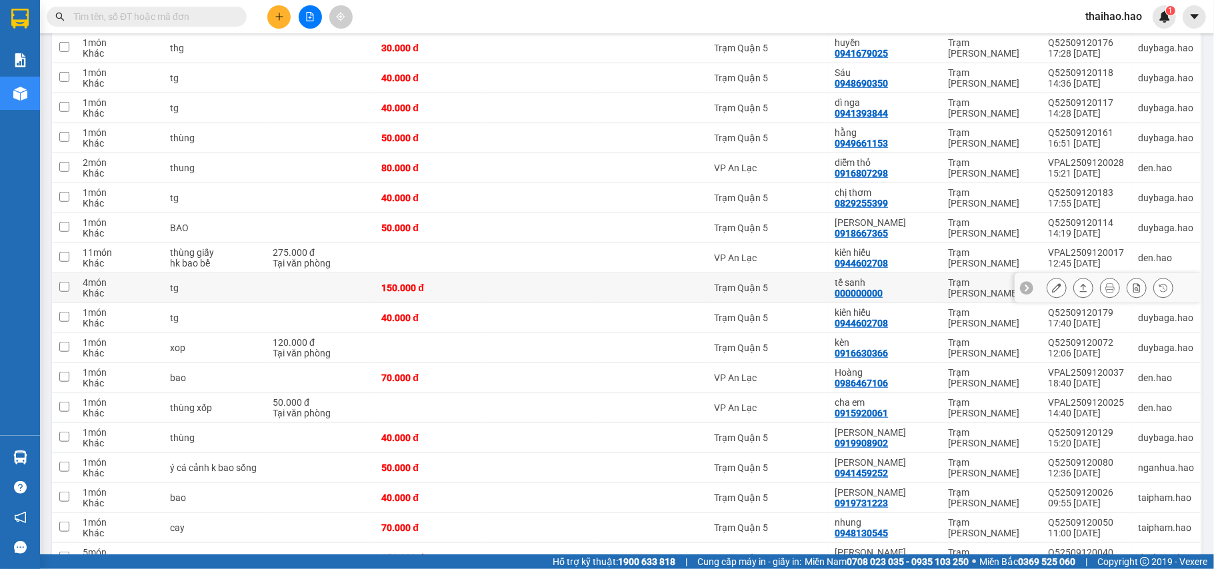
click at [819, 296] on td "Trạm Quận 5" at bounding box center [767, 288] width 121 height 30
checkbox input "true"
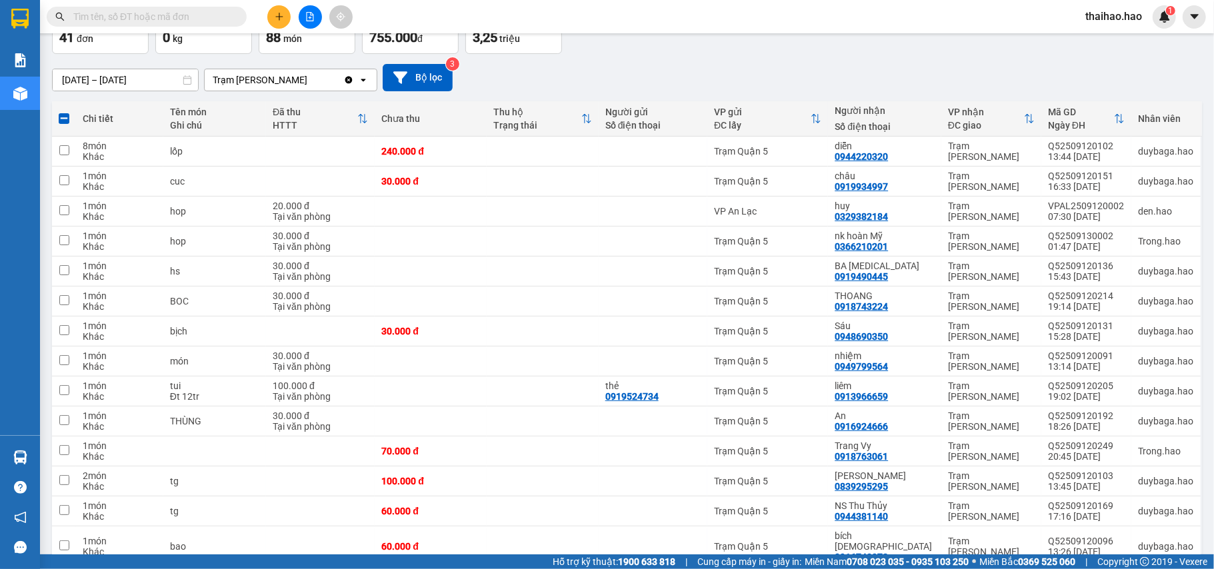
scroll to position [0, 0]
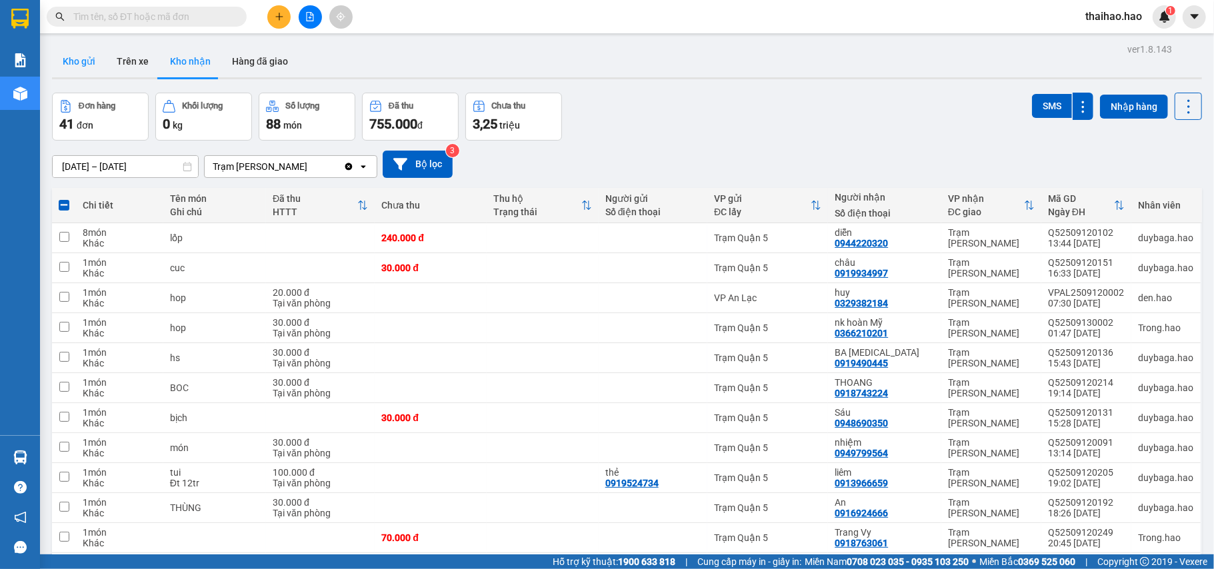
click at [68, 64] on button "Kho gửi" at bounding box center [79, 61] width 54 height 32
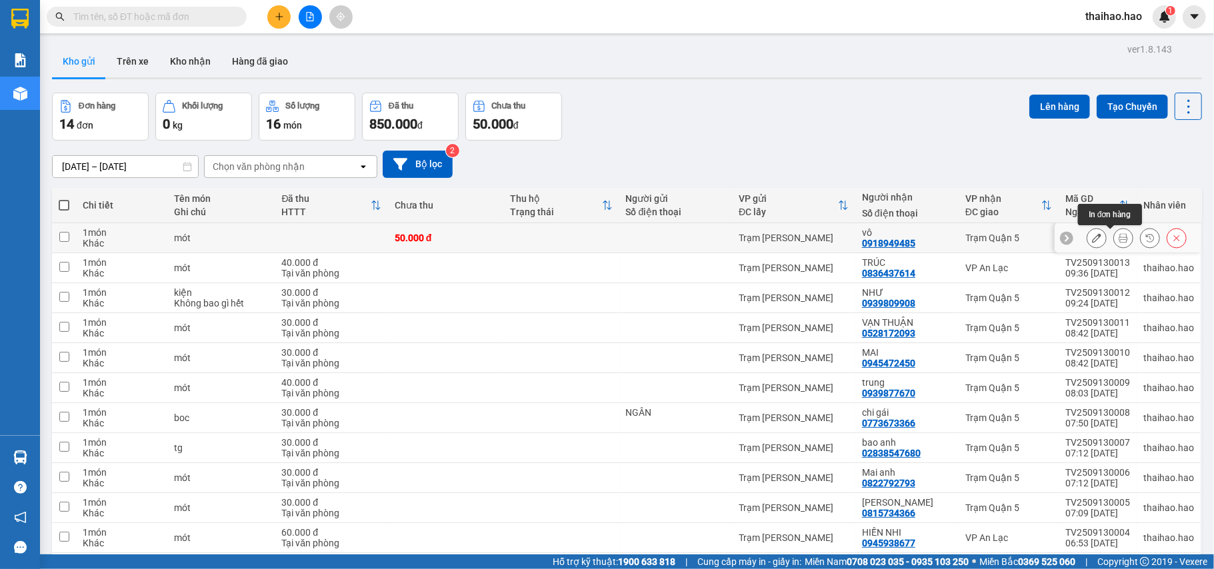
click at [1113, 248] on div at bounding box center [1123, 238] width 20 height 20
click at [1119, 241] on icon at bounding box center [1123, 237] width 9 height 9
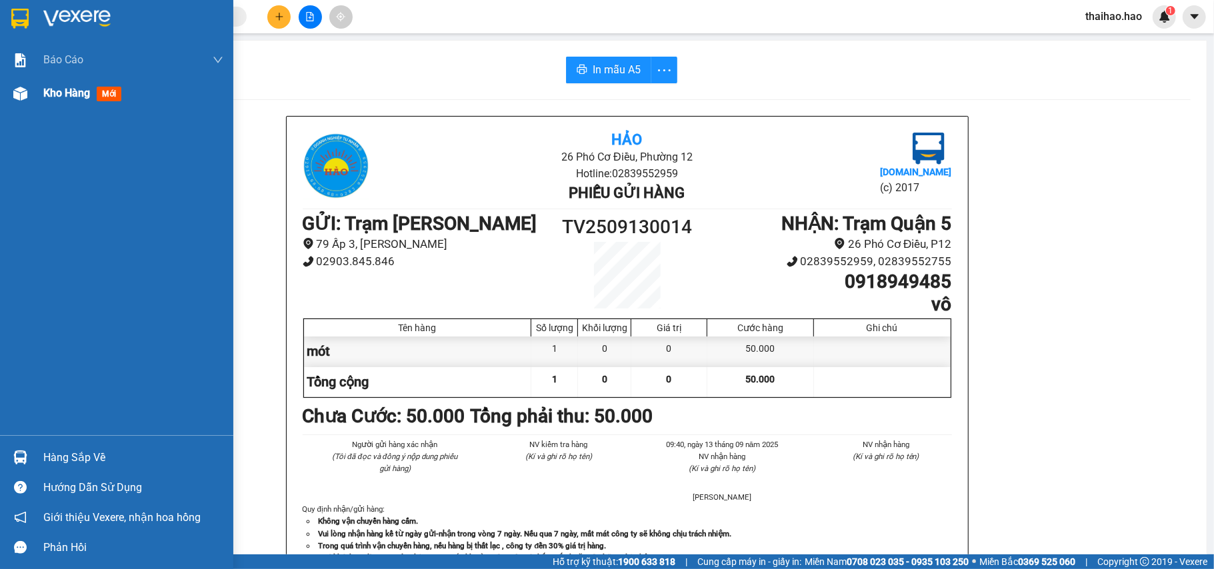
click at [25, 87] on img at bounding box center [20, 94] width 14 height 14
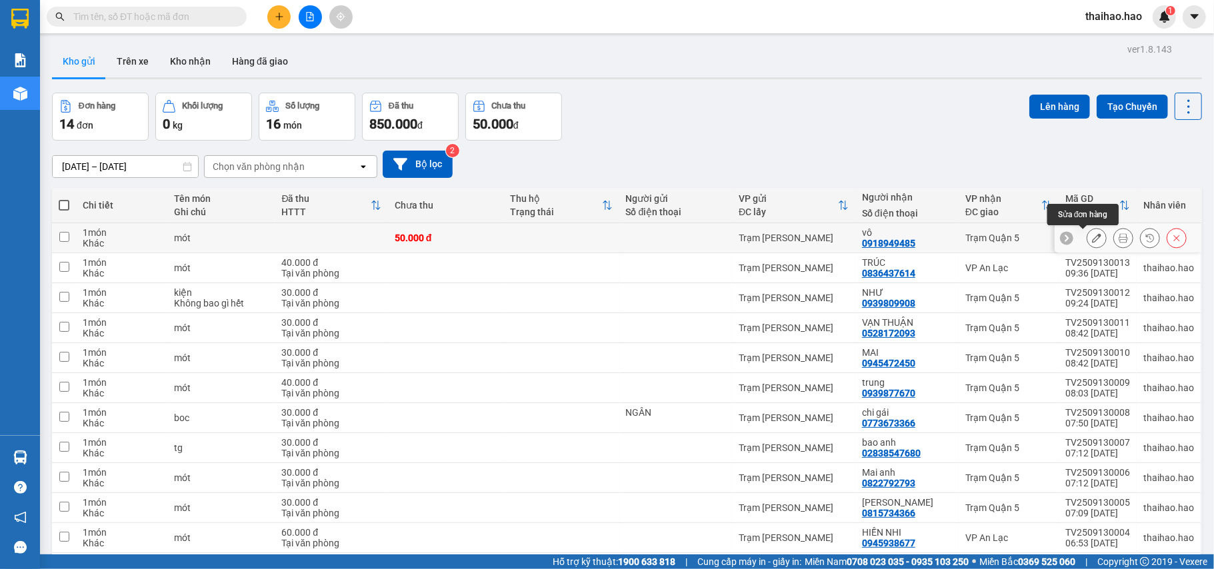
click at [1092, 243] on icon at bounding box center [1096, 237] width 9 height 9
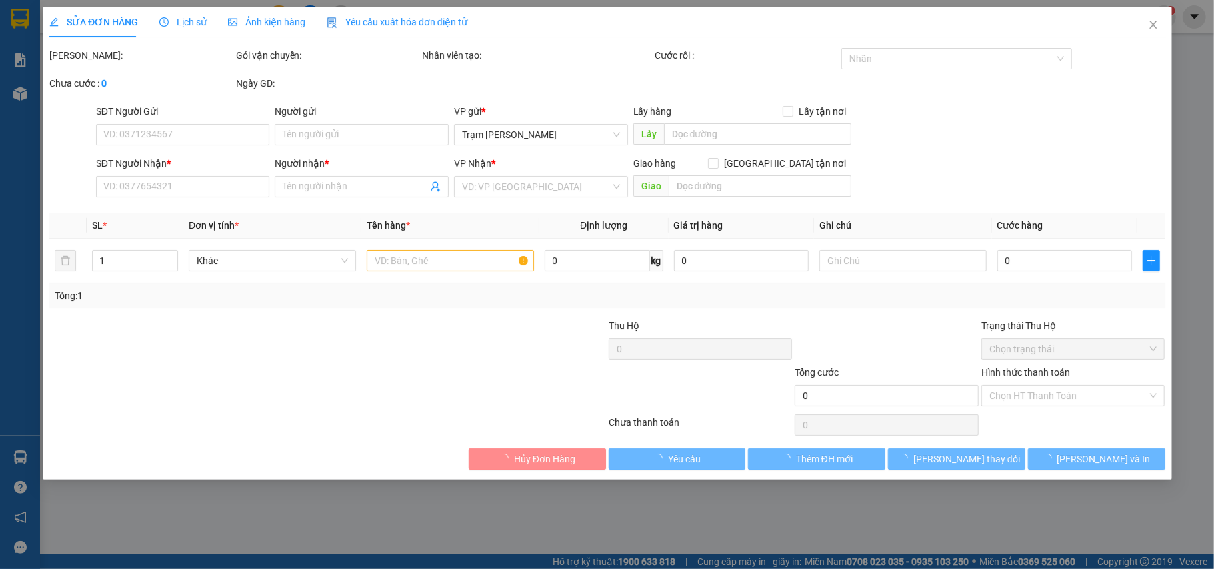
type input "0918949485"
type input "vô"
type input "50.000"
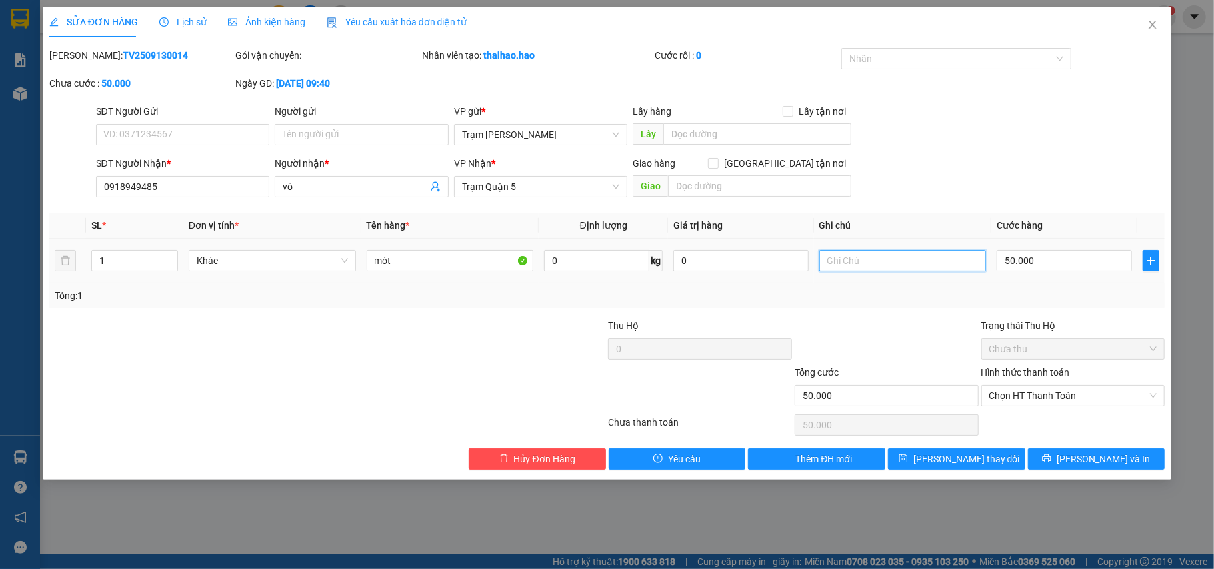
click at [851, 265] on input "text" at bounding box center [902, 260] width 167 height 21
type input "NG GỬI KÊU GỬI VÔ Q5"
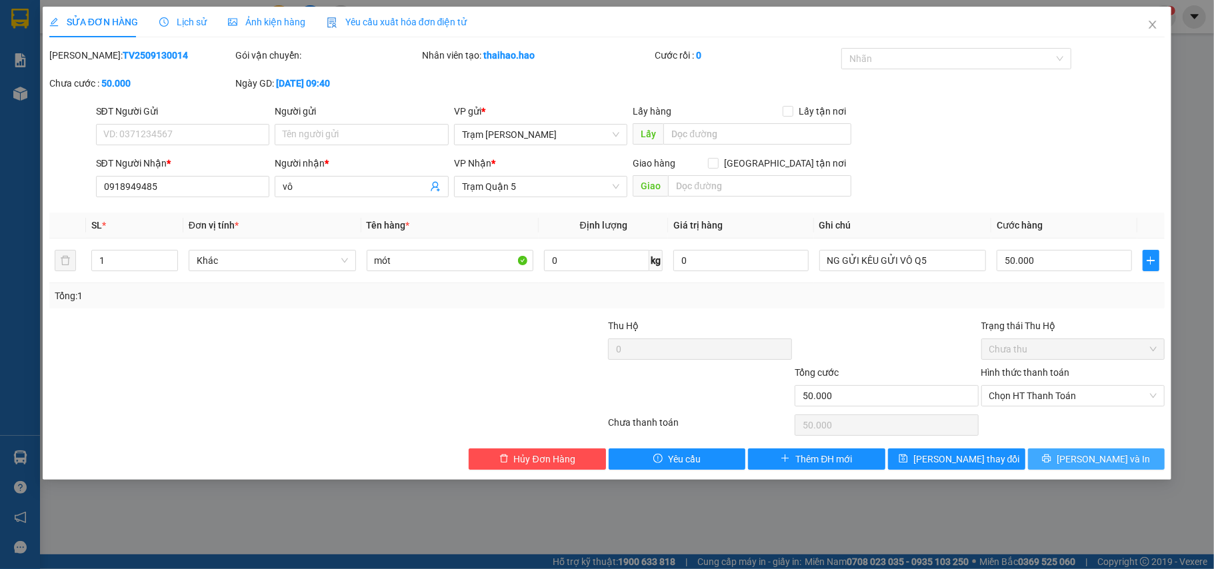
click at [1060, 464] on button "[PERSON_NAME] và In" at bounding box center [1096, 459] width 137 height 21
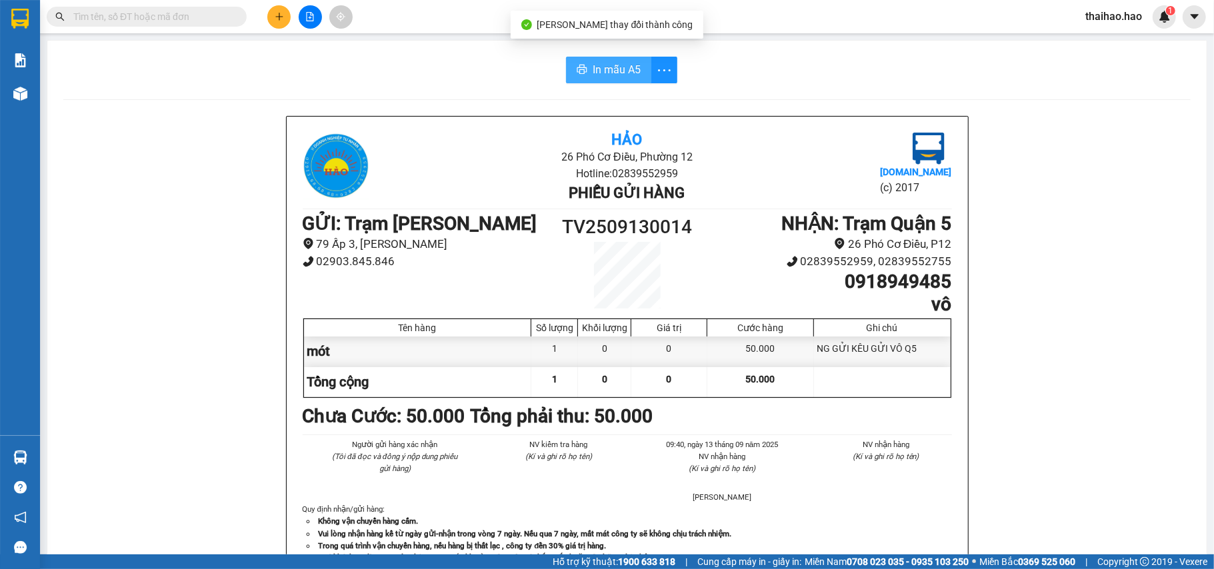
click at [577, 65] on icon "printer" at bounding box center [582, 69] width 11 height 11
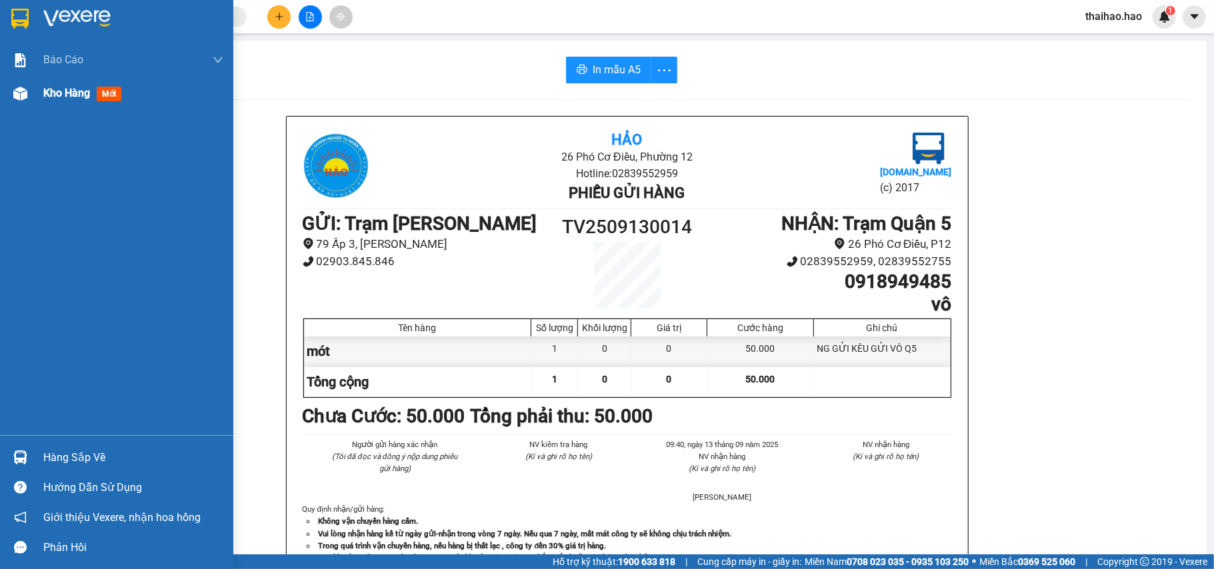
click at [70, 99] on span "Kho hàng" at bounding box center [66, 93] width 47 height 13
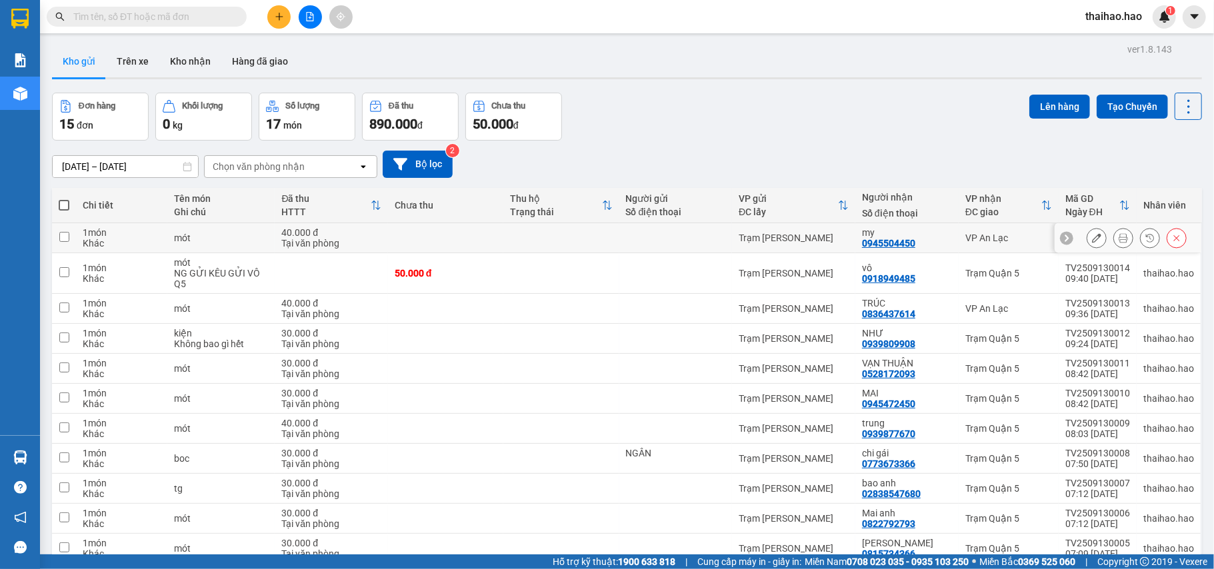
click at [1116, 243] on button at bounding box center [1123, 238] width 19 height 23
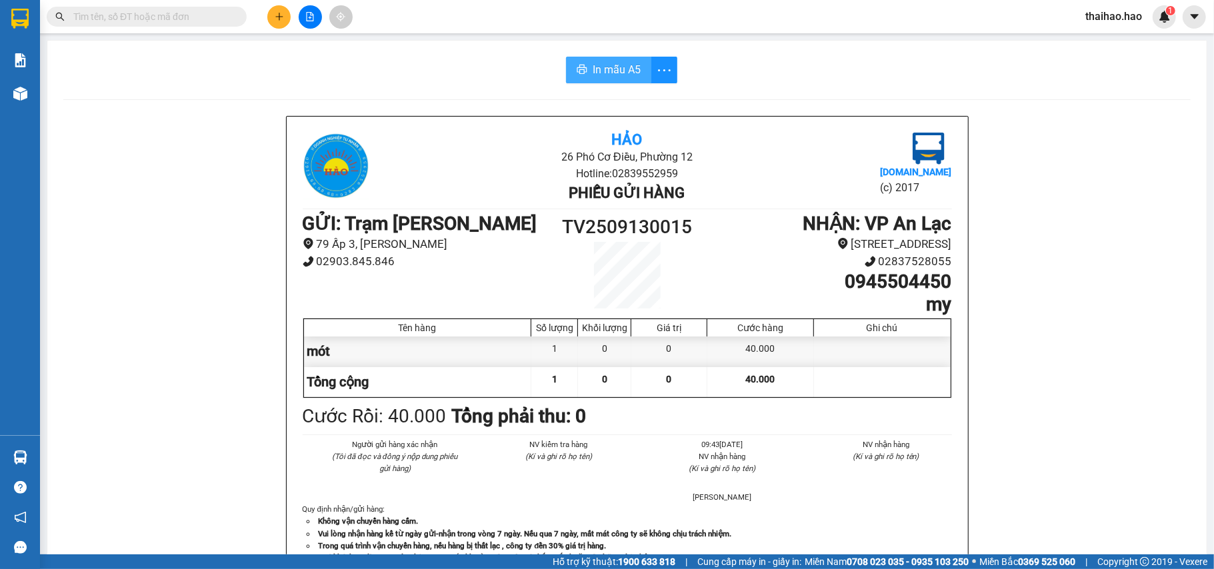
click at [596, 75] on span "In mẫu A5" at bounding box center [617, 69] width 48 height 17
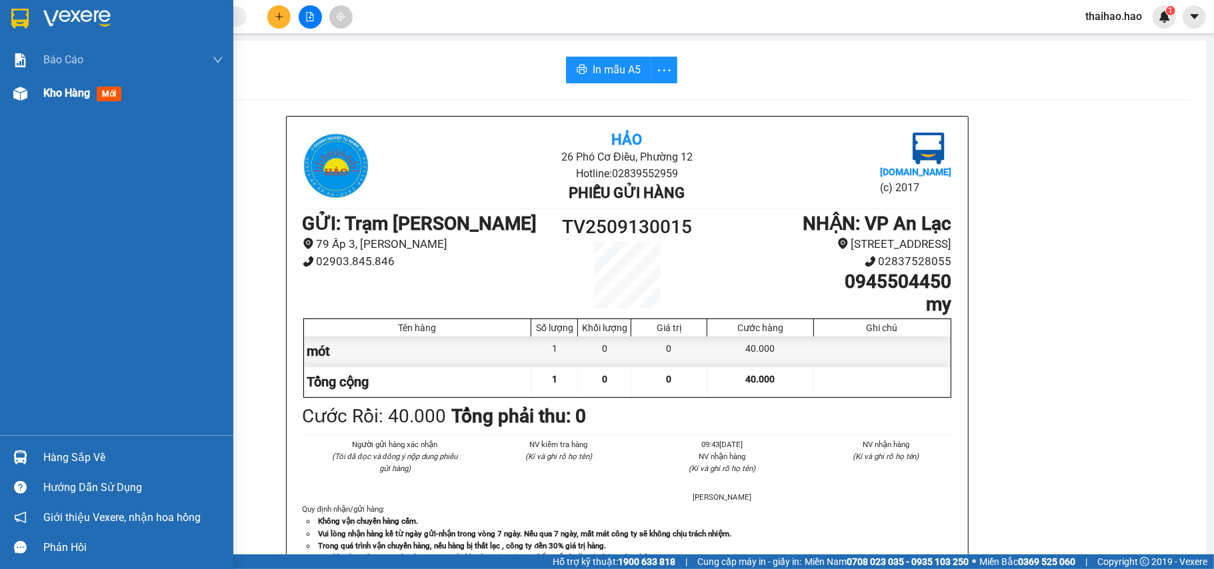
click at [69, 94] on span "Kho hàng" at bounding box center [66, 93] width 47 height 13
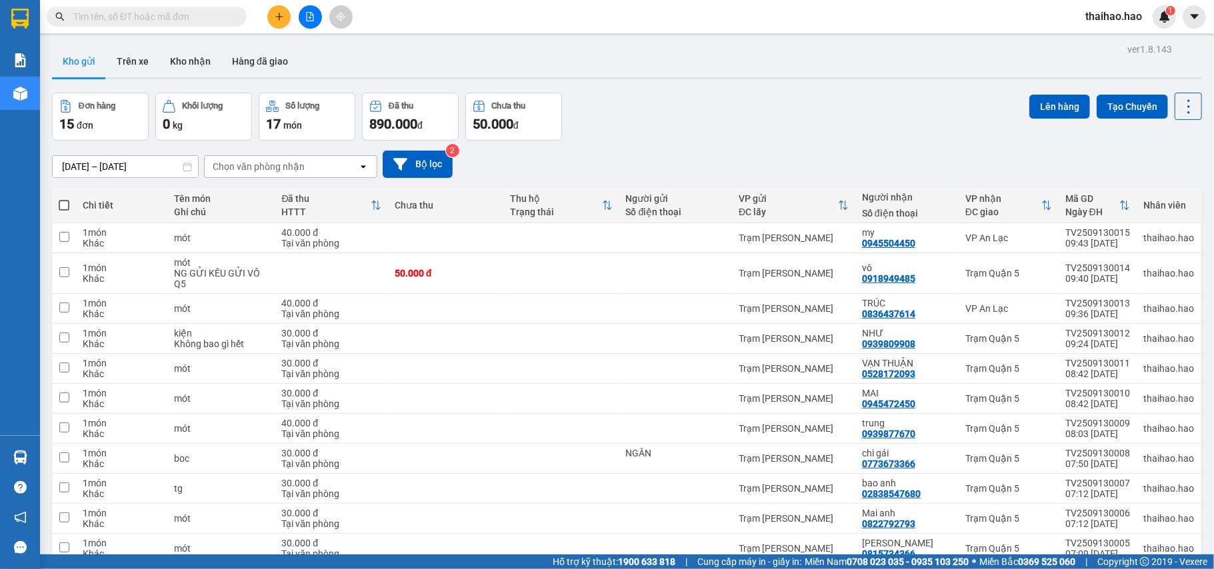
click at [203, 19] on input "text" at bounding box center [151, 16] width 157 height 15
click at [165, 56] on button "Kho nhận" at bounding box center [190, 61] width 62 height 32
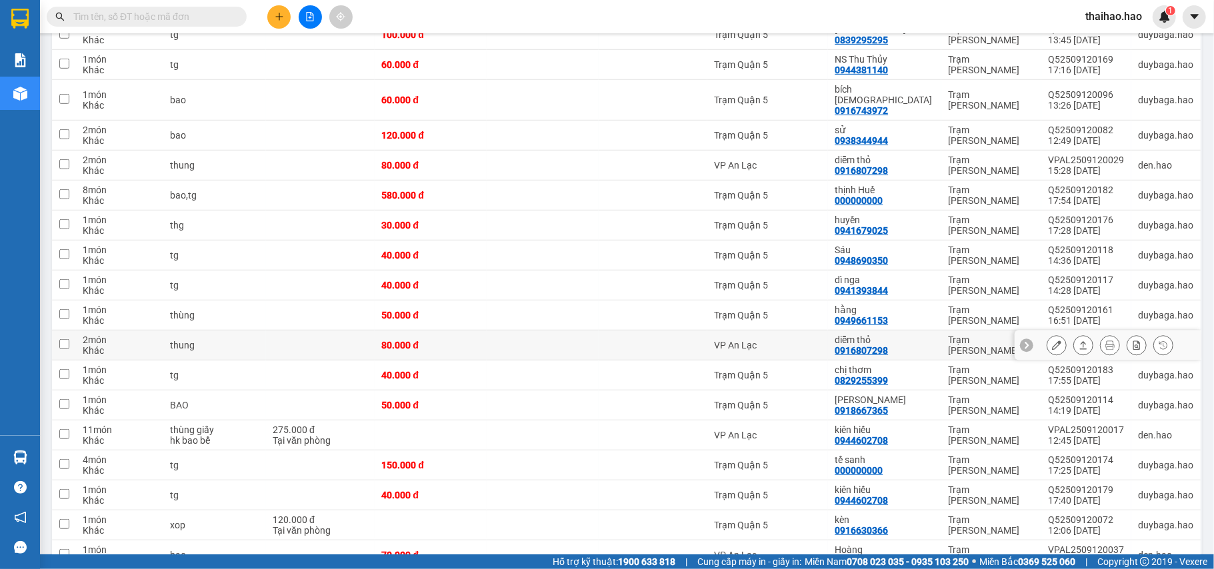
scroll to position [622, 0]
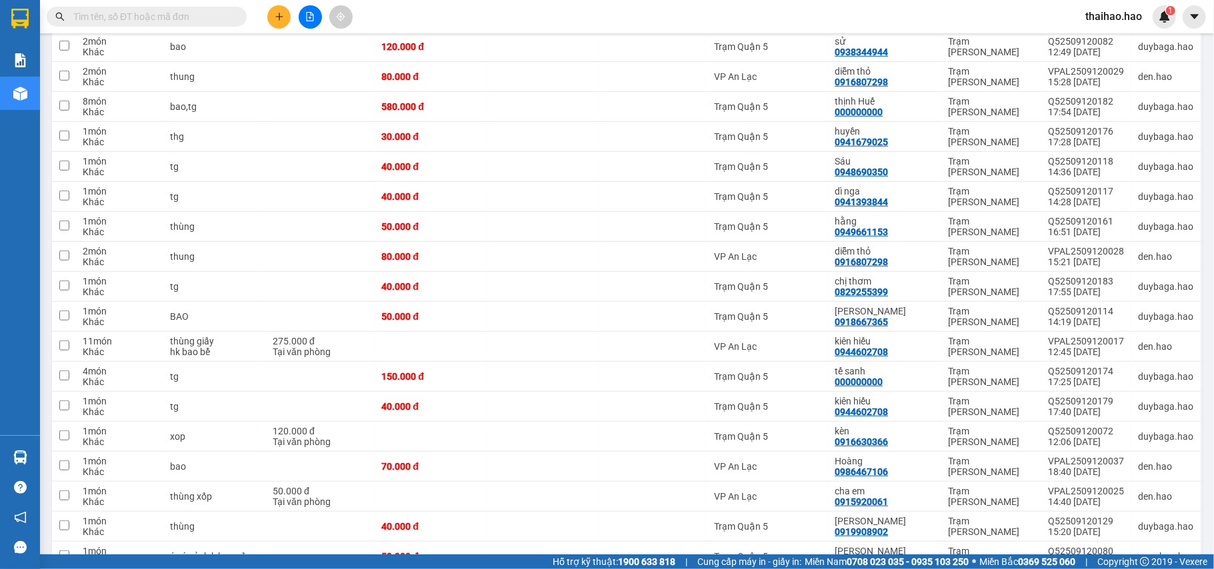
click at [214, 15] on input "text" at bounding box center [151, 16] width 157 height 15
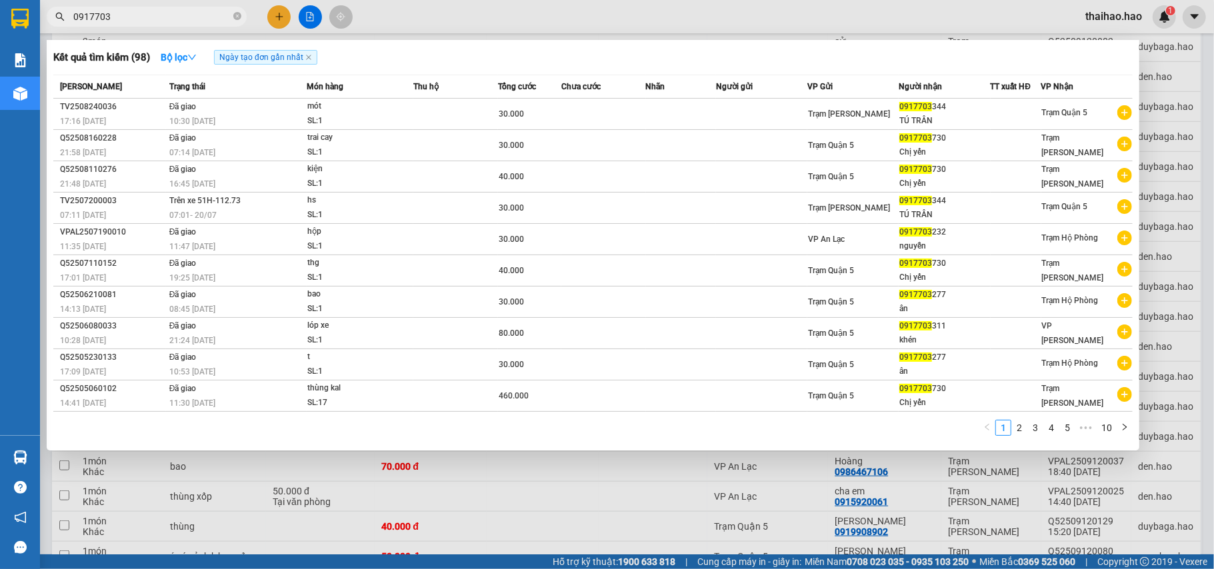
click at [113, 17] on input "0917703" at bounding box center [151, 16] width 157 height 15
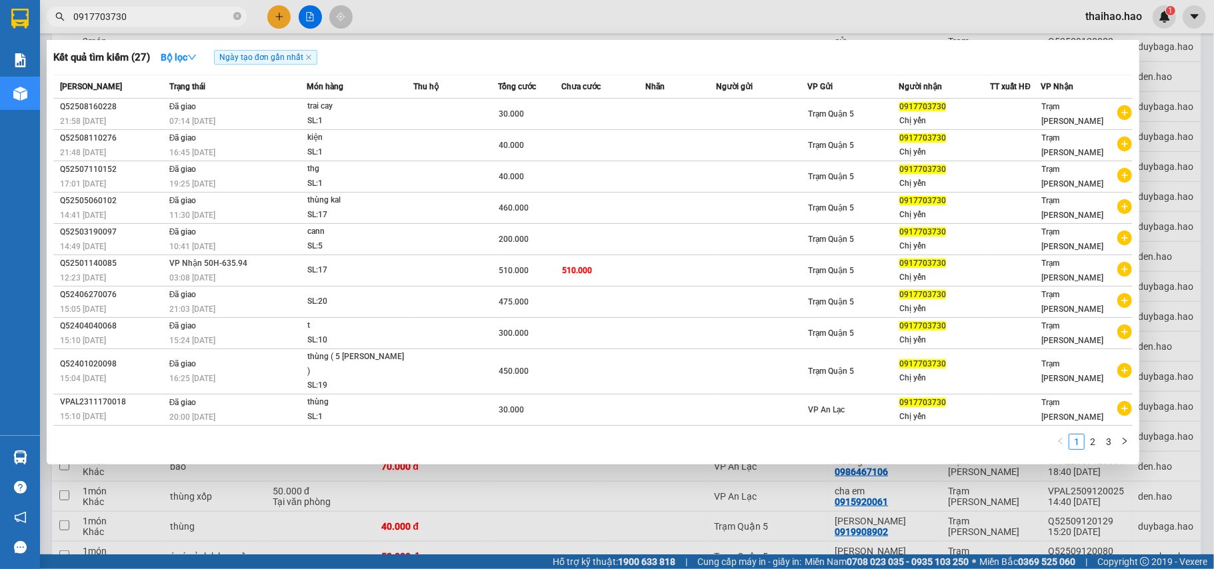
type input "0917703730"
click at [707, 443] on div "Kết quả tìm kiếm ( 27 ) Bộ lọc Ngày tạo đơn gần nhất Mã ĐH Trạng thái Món hàng …" at bounding box center [593, 252] width 1093 height 425
click at [235, 11] on span at bounding box center [237, 17] width 8 height 13
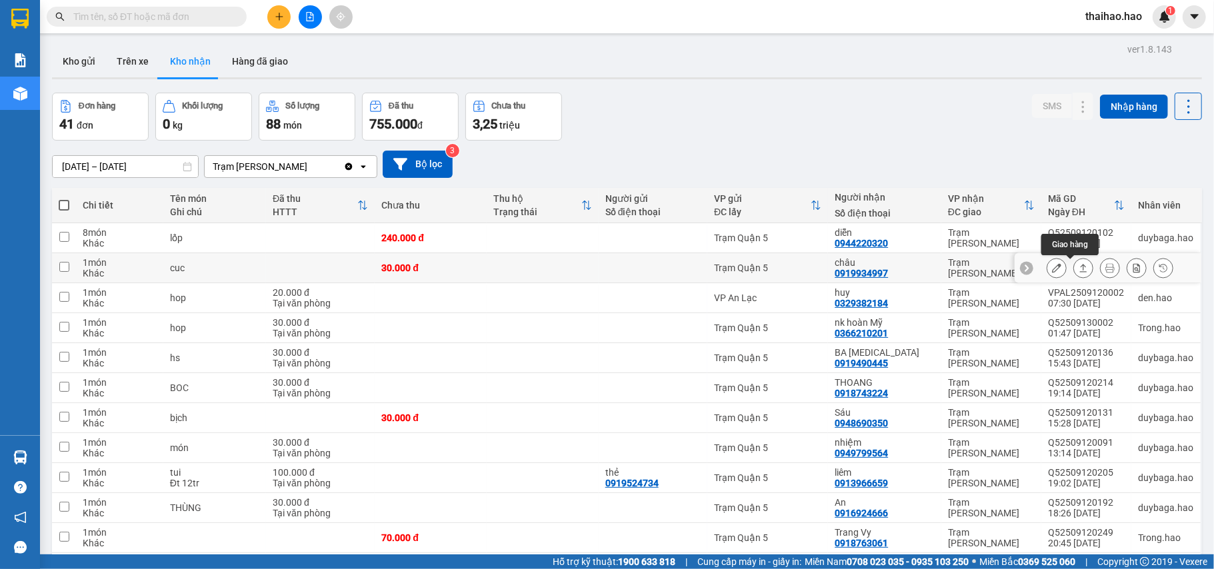
scroll to position [267, 0]
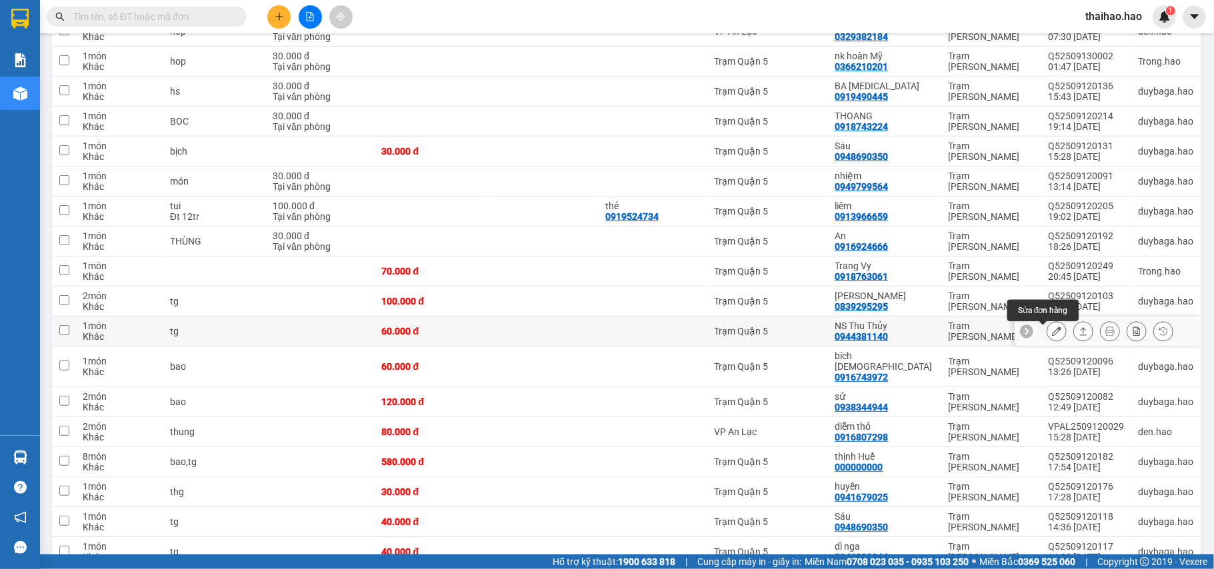
click at [1052, 332] on icon at bounding box center [1056, 331] width 9 height 9
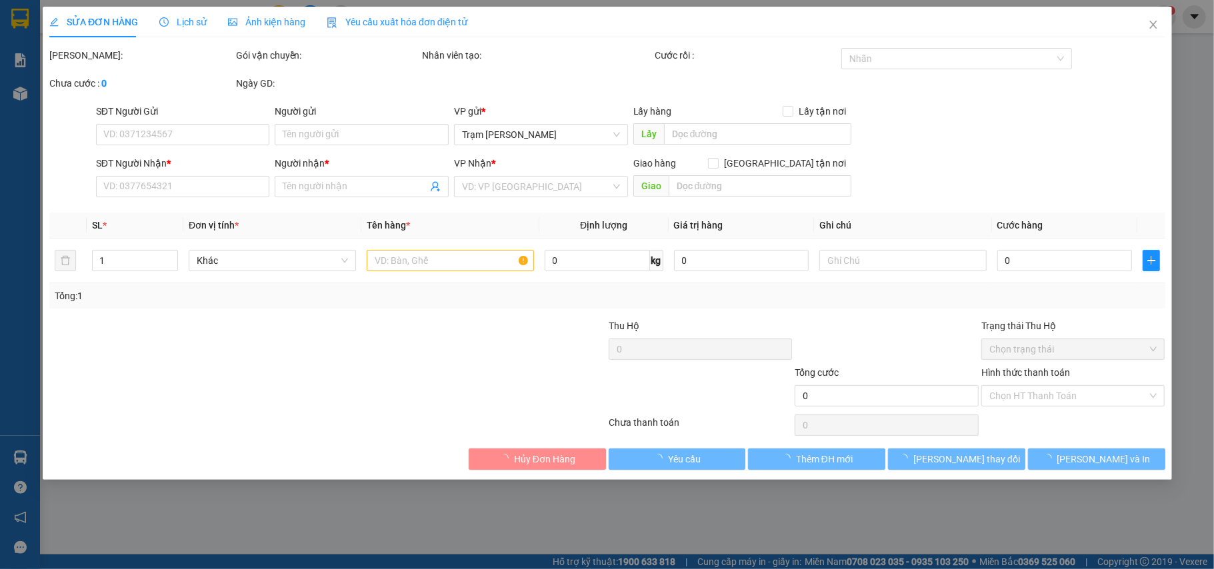
type input "0944381140"
type input "NS Thu Thủy"
type input "60.000"
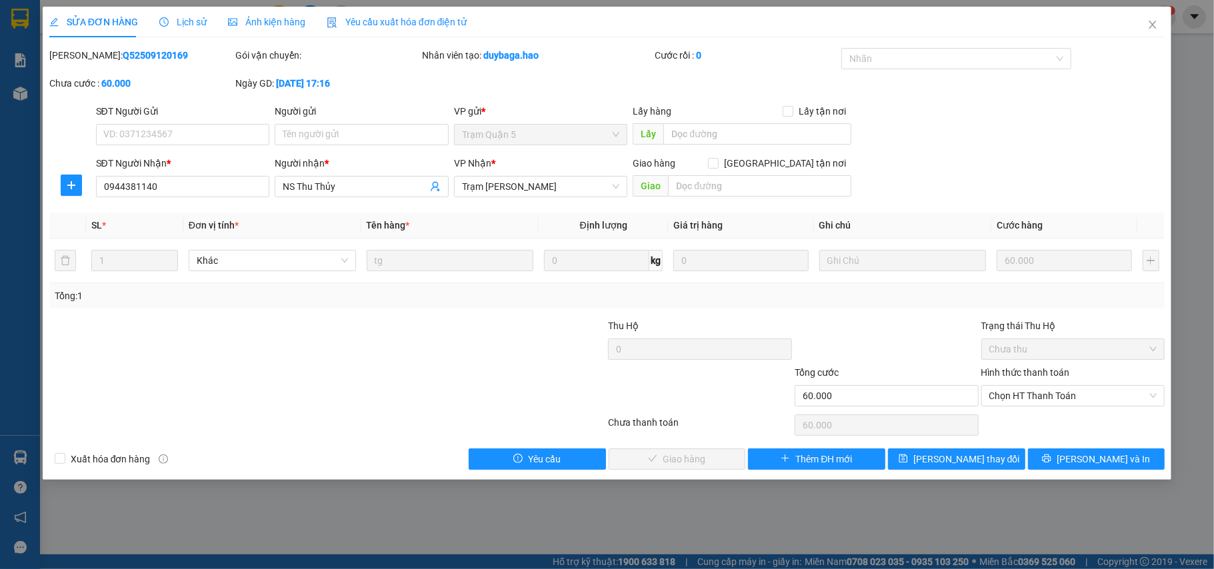
click at [275, 22] on span "Ảnh kiện hàng" at bounding box center [266, 22] width 77 height 11
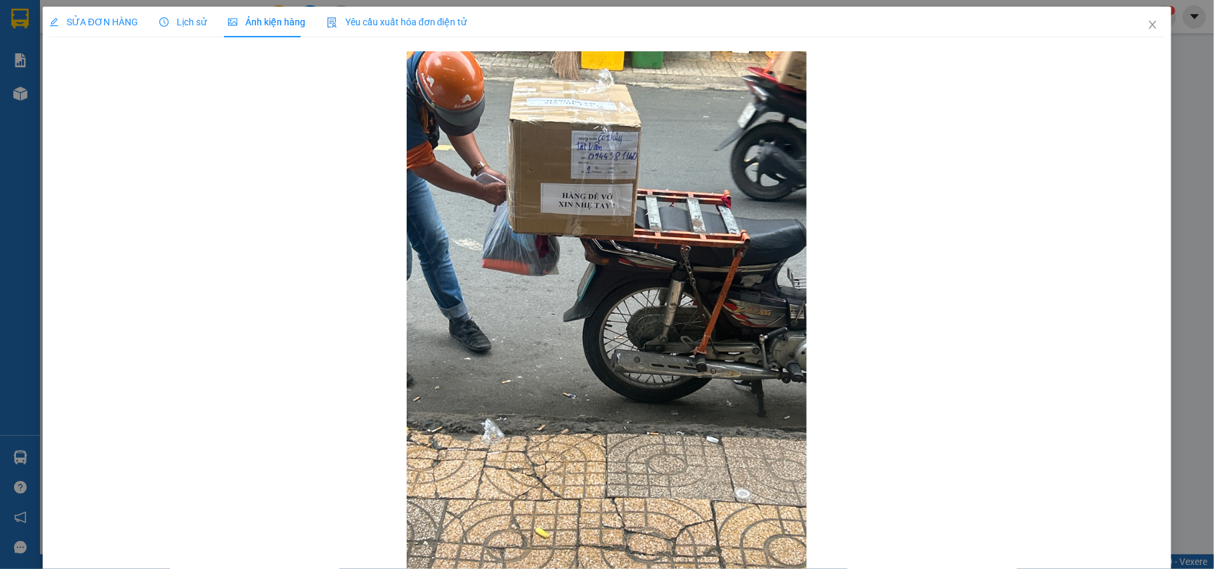
click at [107, 30] on div "SỬA ĐƠN HÀNG" at bounding box center [93, 22] width 89 height 31
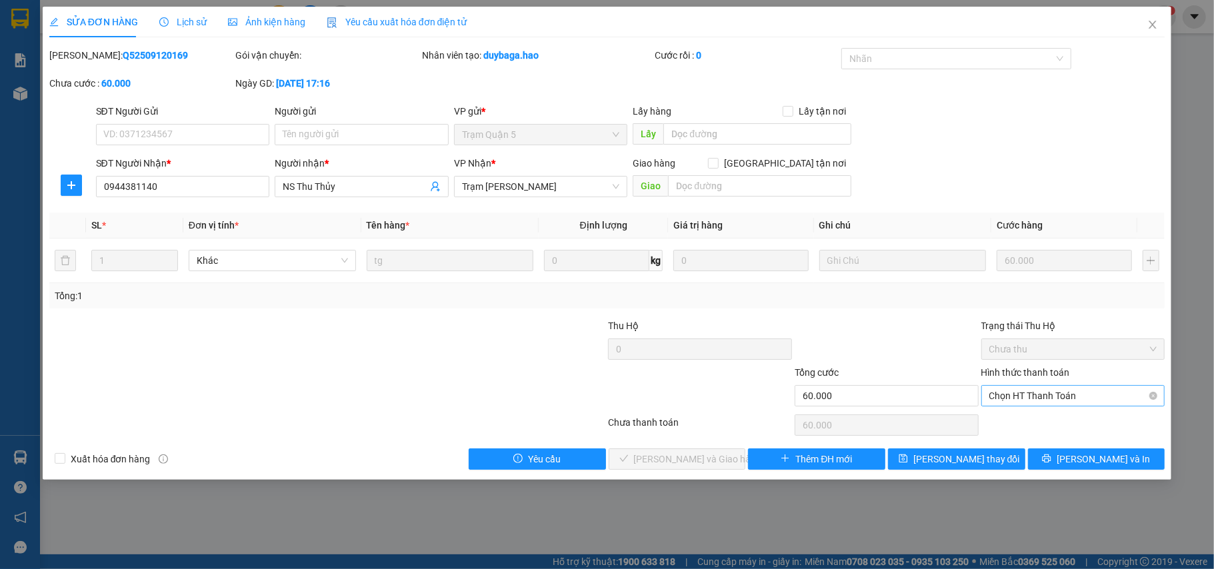
click at [1077, 393] on span "Chọn HT Thanh Toán" at bounding box center [1073, 396] width 168 height 20
click at [1053, 419] on div "Tại văn phòng" at bounding box center [1073, 424] width 168 height 15
type input "0"
click at [684, 467] on span "[PERSON_NAME] và Giao hàng" at bounding box center [698, 459] width 128 height 15
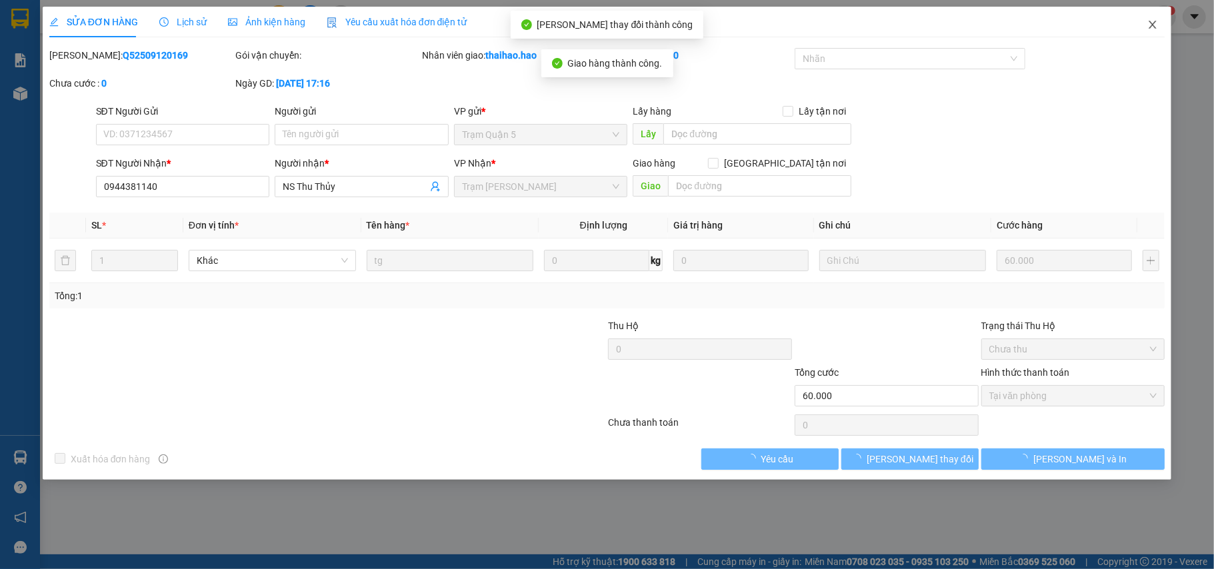
click at [1151, 33] on span "Close" at bounding box center [1152, 25] width 37 height 37
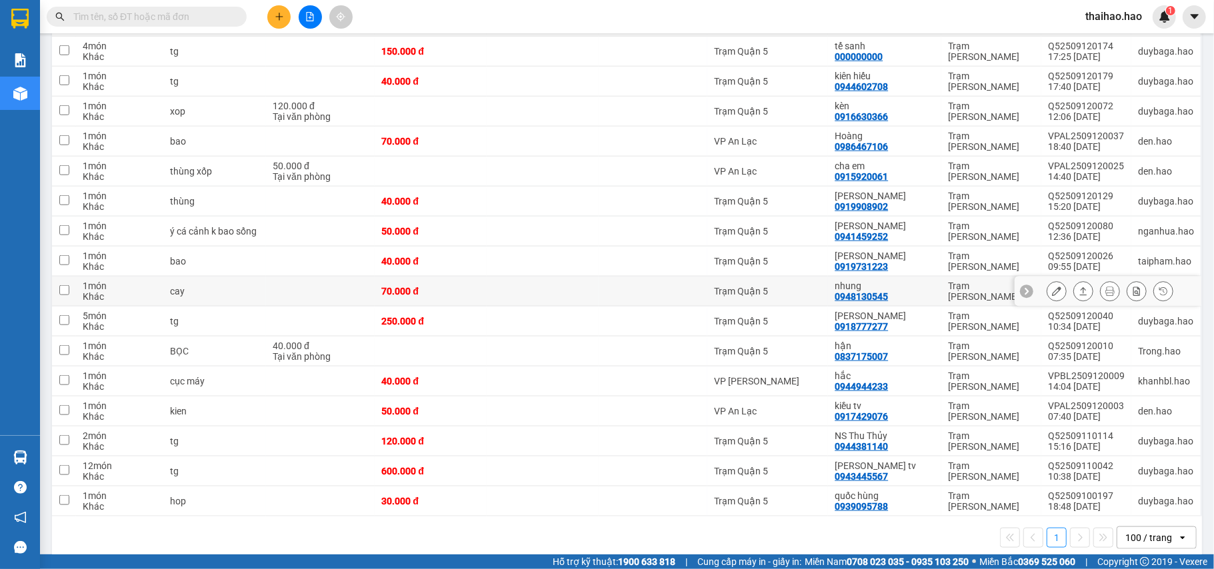
scroll to position [933, 0]
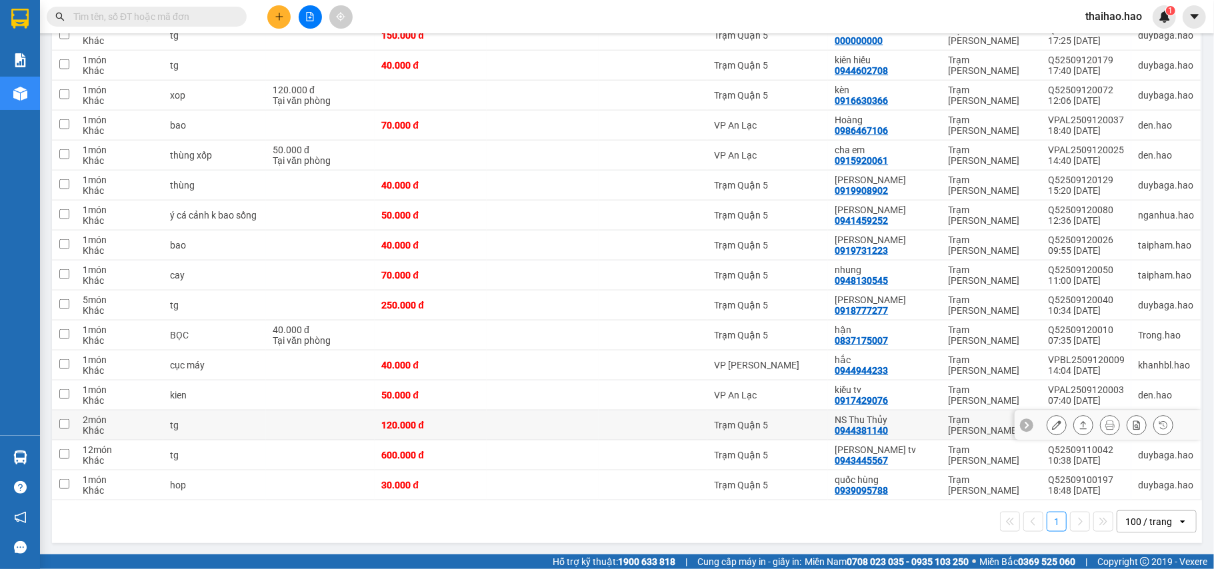
click at [1049, 427] on button at bounding box center [1056, 425] width 19 height 23
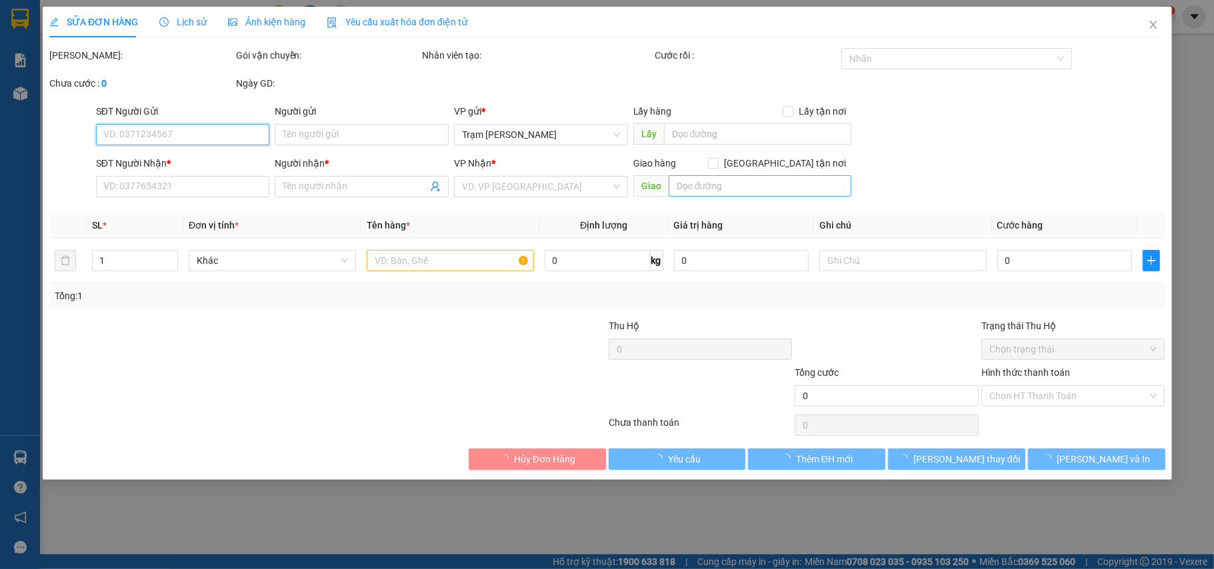
type input "0944381140"
type input "NS Thu Thủy"
type input "120.000"
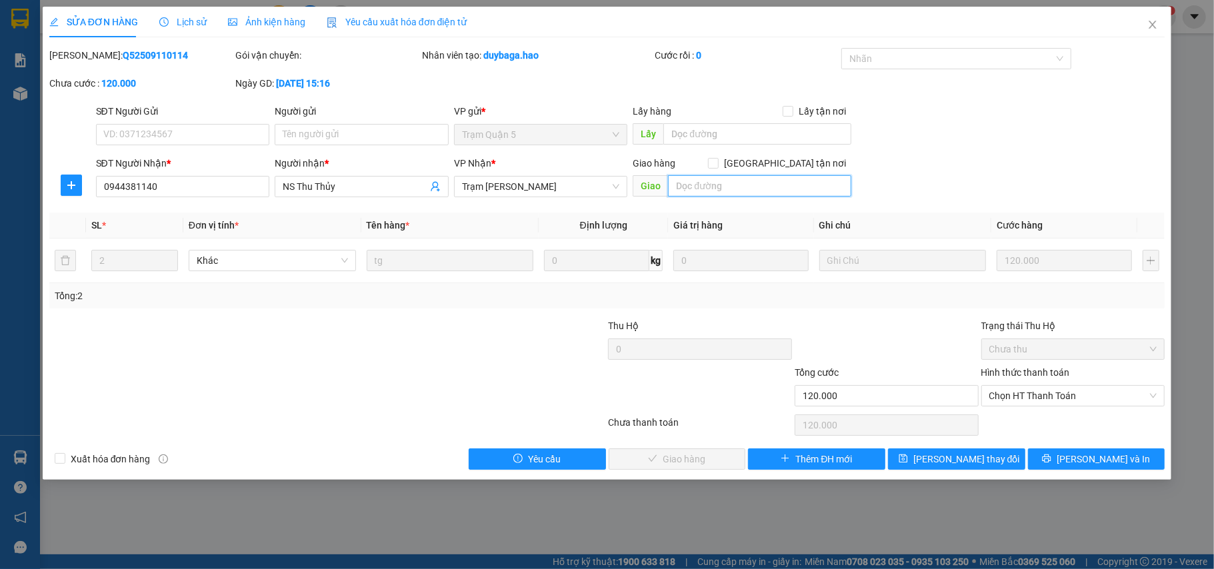
click at [718, 187] on input "text" at bounding box center [759, 185] width 183 height 21
drag, startPoint x: 1071, startPoint y: 395, endPoint x: 1055, endPoint y: 411, distance: 22.6
click at [1069, 397] on span "Chọn HT Thanh Toán" at bounding box center [1073, 396] width 168 height 20
type input "BỚT 40K"
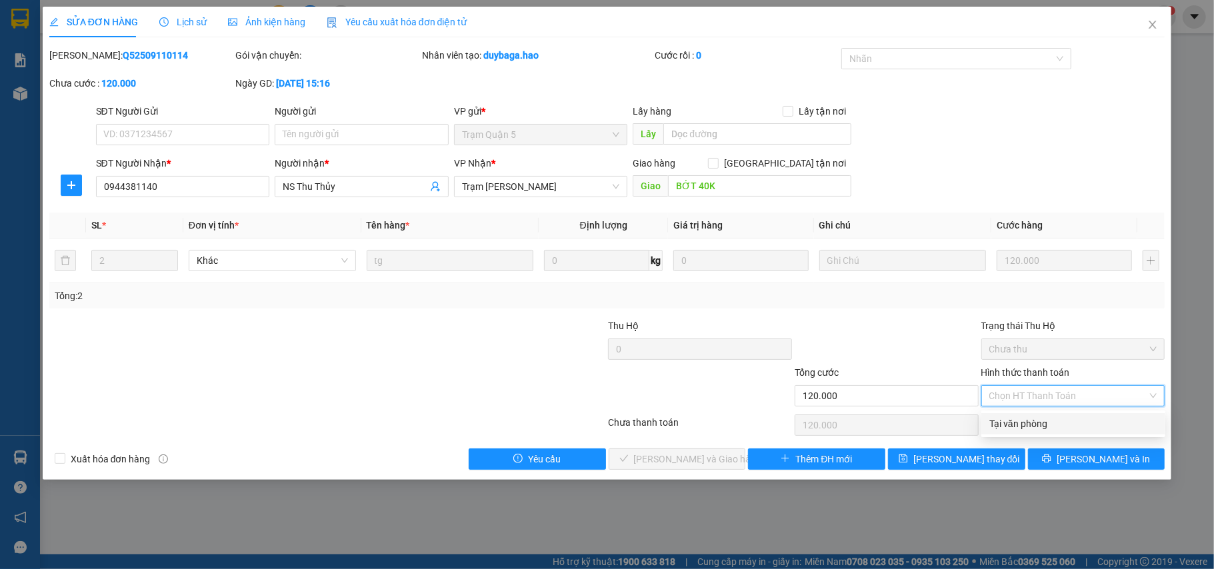
drag, startPoint x: 1055, startPoint y: 411, endPoint x: 1017, endPoint y: 427, distance: 41.0
click at [1048, 422] on div "Tại văn phòng" at bounding box center [1073, 424] width 168 height 15
type input "0"
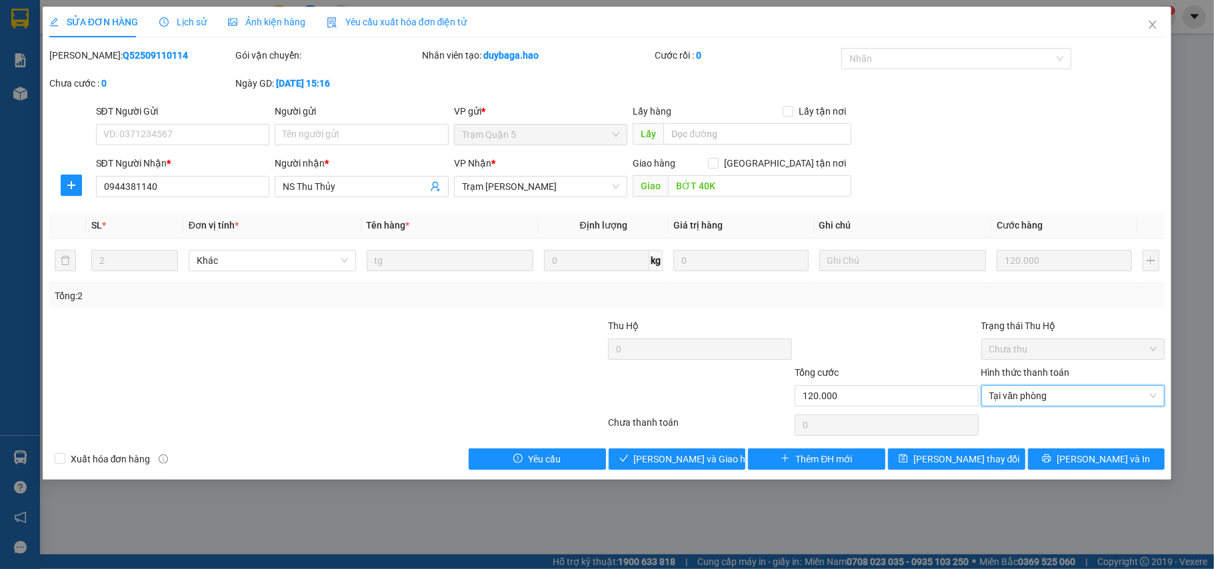
click at [664, 479] on div "SỬA ĐƠN HÀNG Lịch sử Ảnh kiện hàng Yêu cầu xuất hóa đơn điện tử Total Paid Fee …" at bounding box center [607, 243] width 1129 height 473
click at [671, 463] on span "[PERSON_NAME] và Giao hàng" at bounding box center [698, 459] width 128 height 15
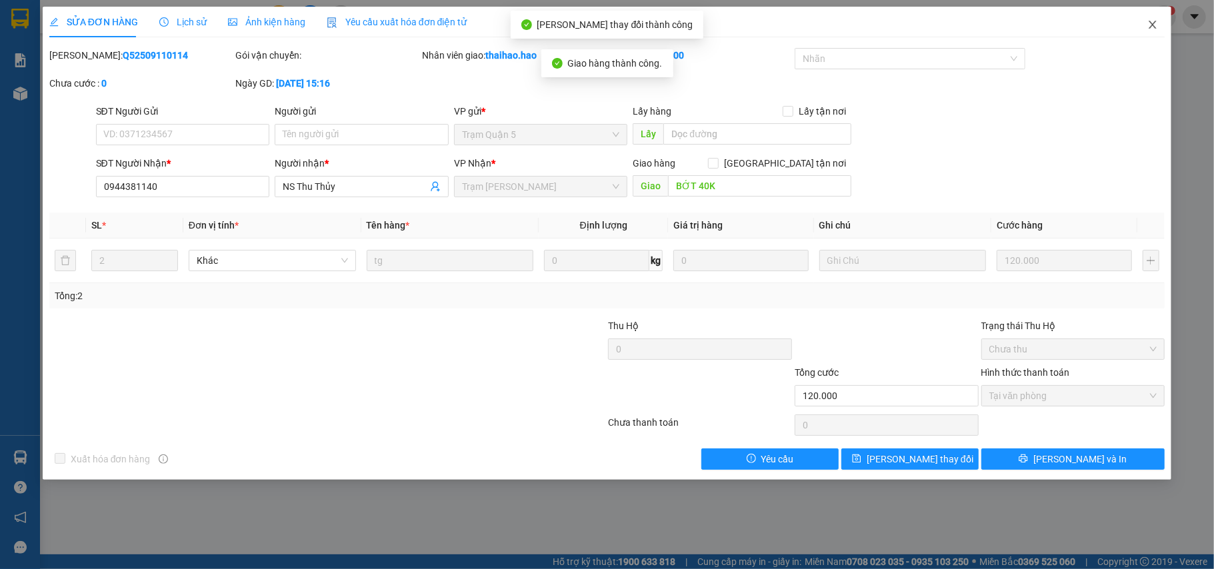
click at [1145, 27] on span "Close" at bounding box center [1152, 25] width 37 height 37
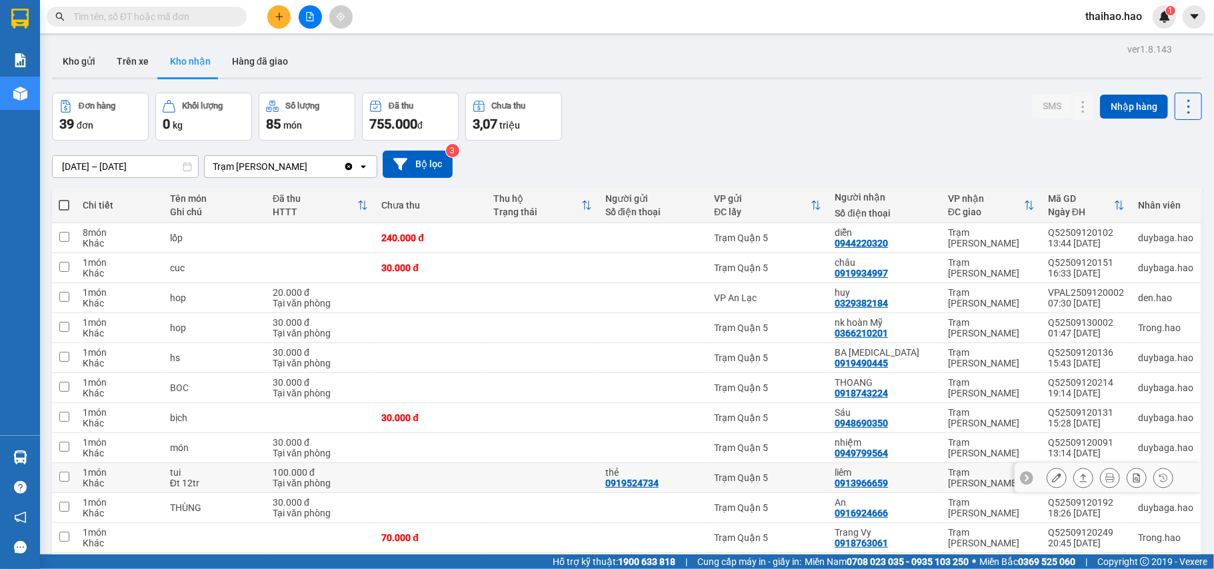
scroll to position [355, 0]
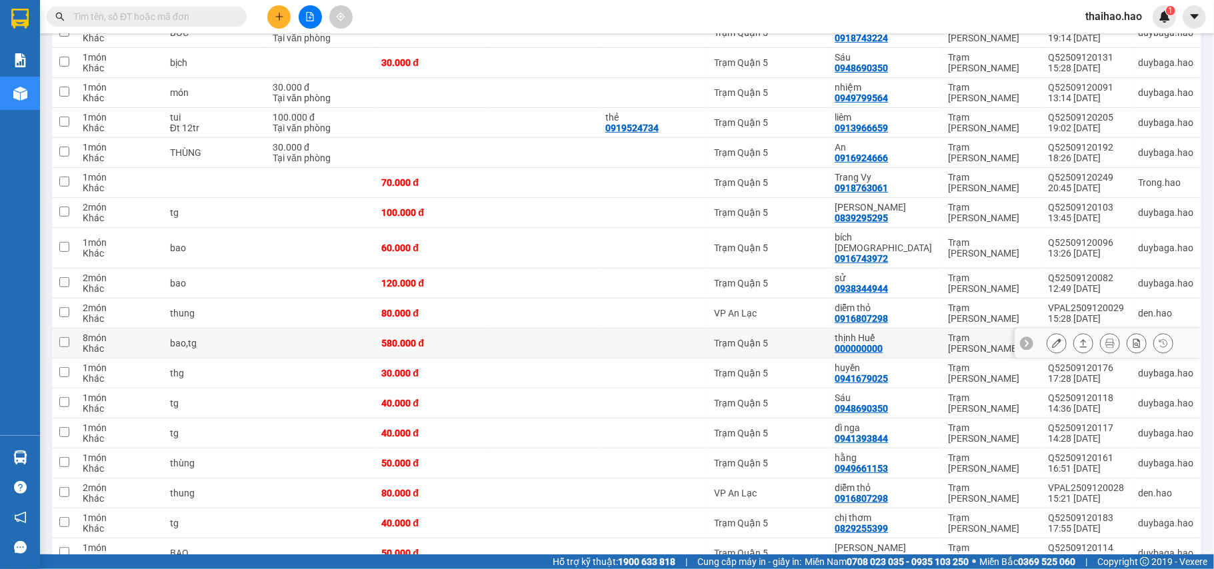
click at [571, 332] on td at bounding box center [543, 344] width 112 height 30
checkbox input "true"
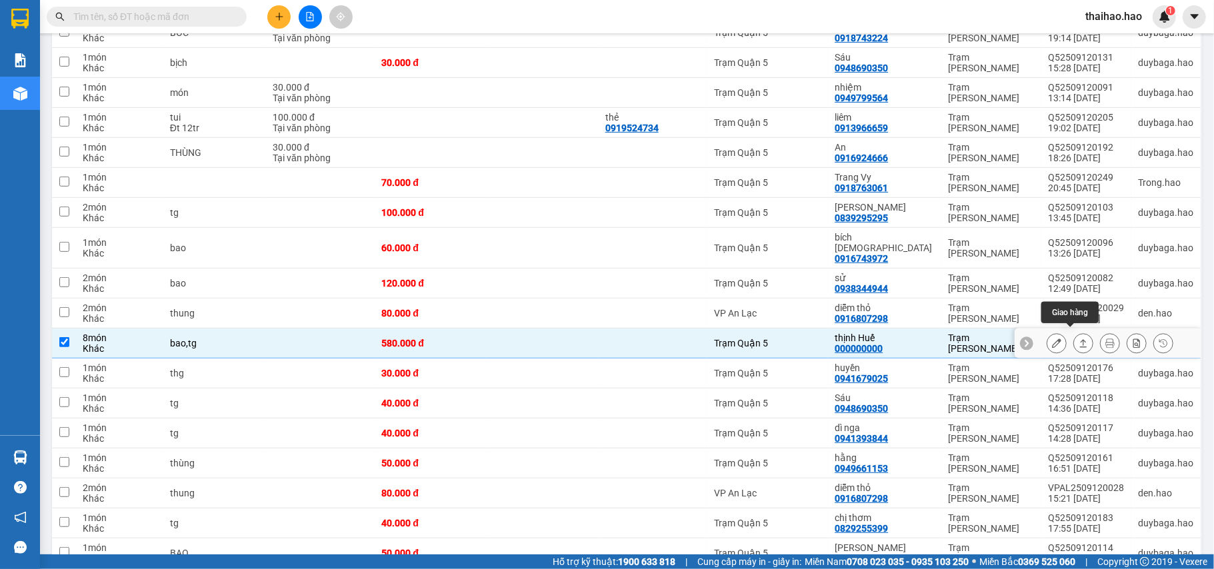
click at [1052, 339] on icon at bounding box center [1056, 343] width 9 height 9
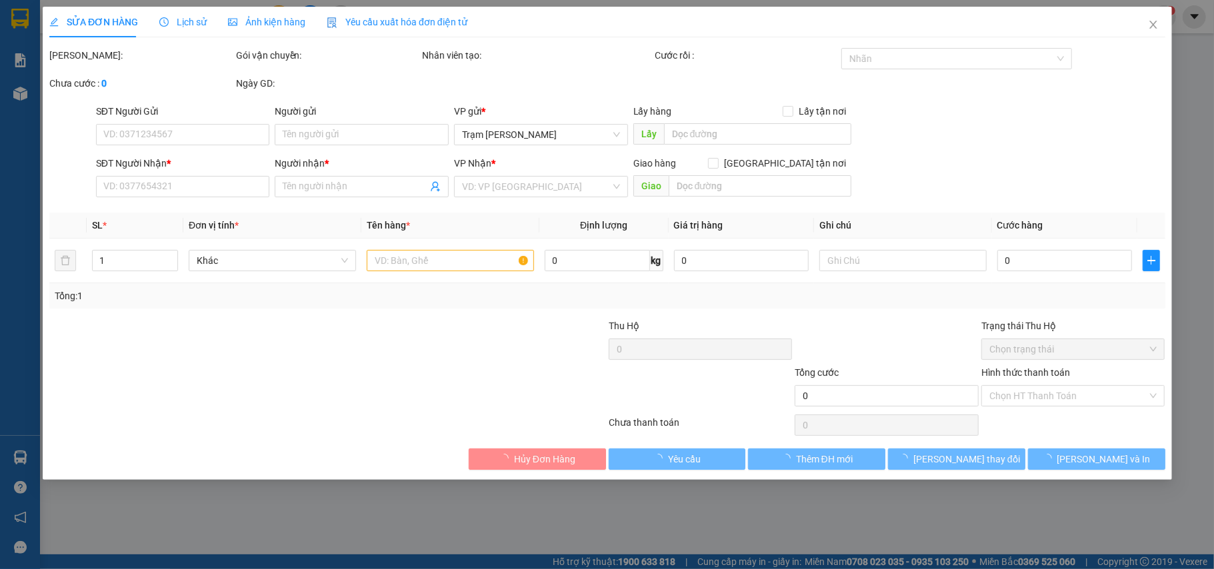
click at [195, 27] on span "Lịch sử" at bounding box center [182, 22] width 47 height 11
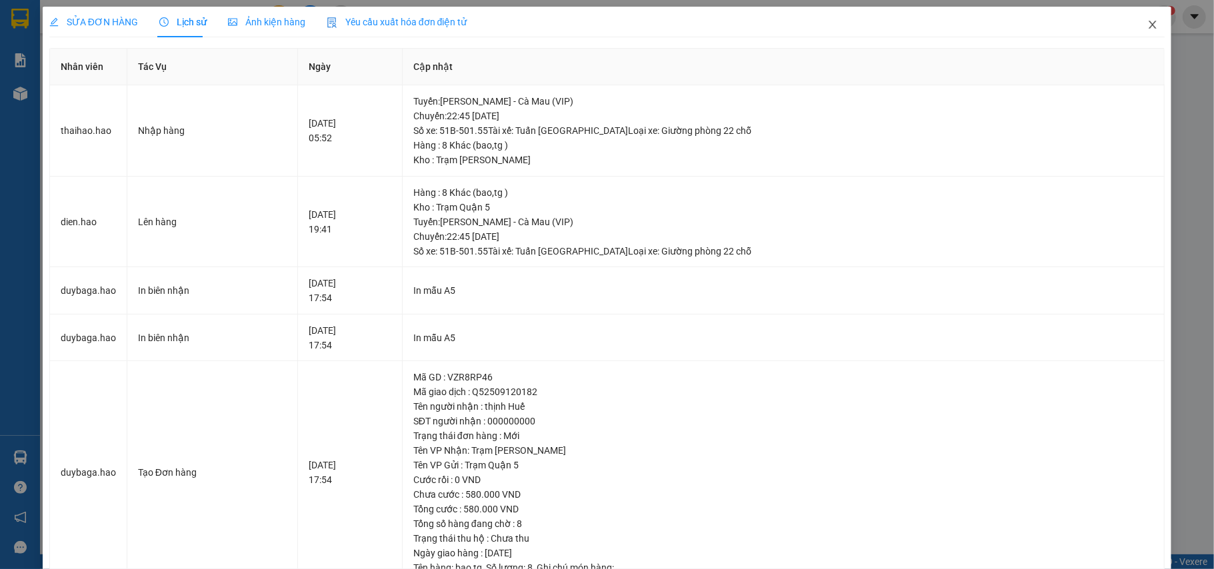
click at [1147, 27] on icon "close" at bounding box center [1152, 24] width 11 height 11
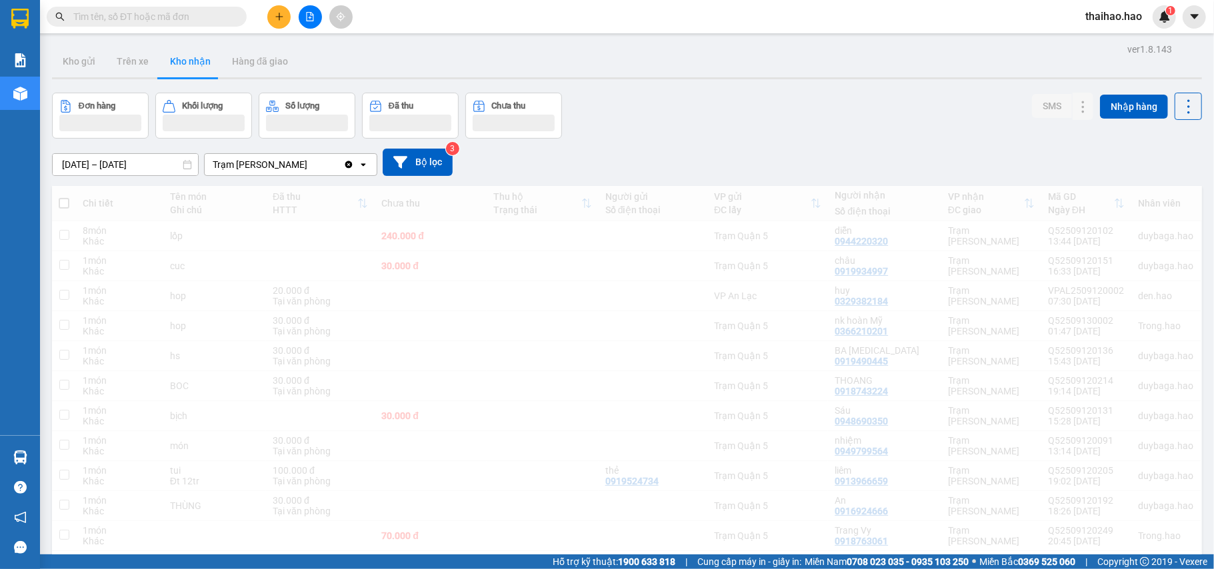
click at [213, 19] on input "text" at bounding box center [151, 16] width 157 height 15
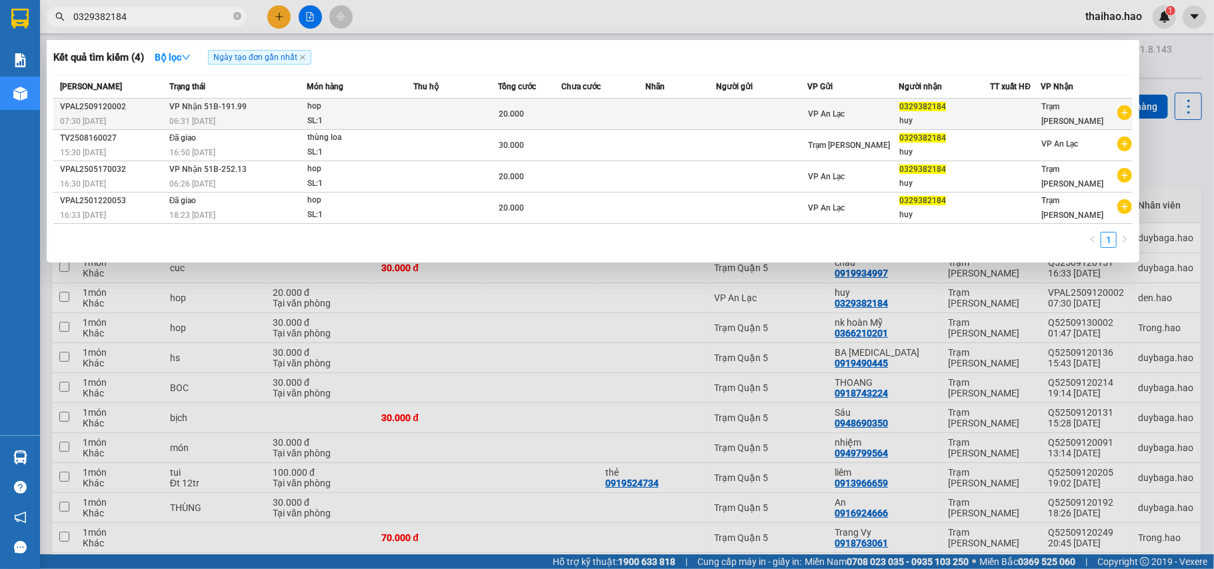
type input "0329382184"
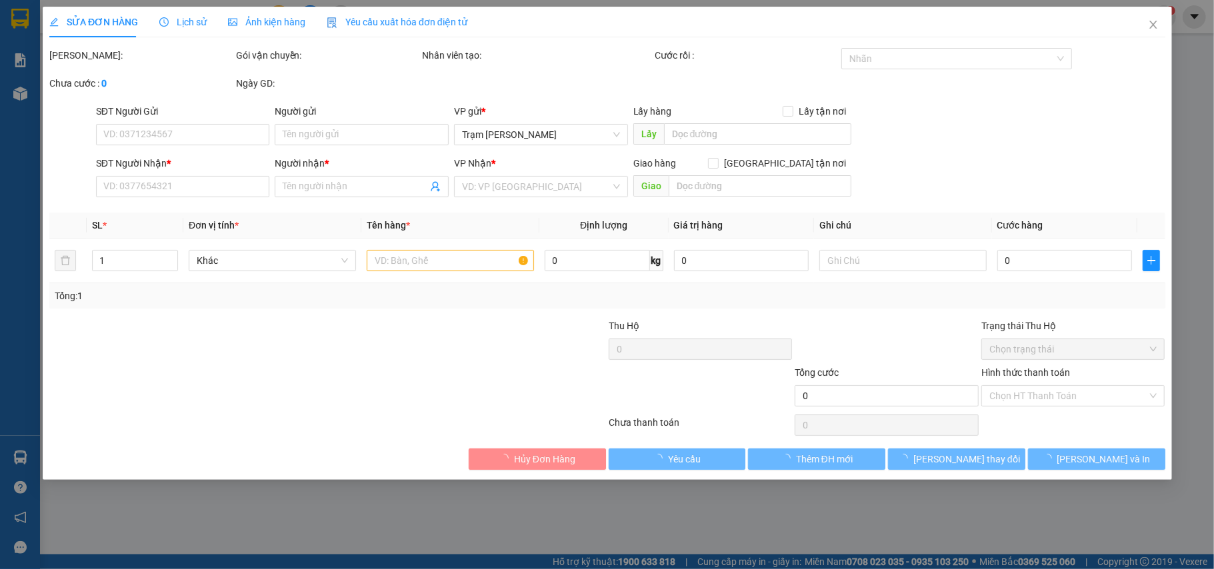
type input "0329382184"
type input "huy"
type input "20.000"
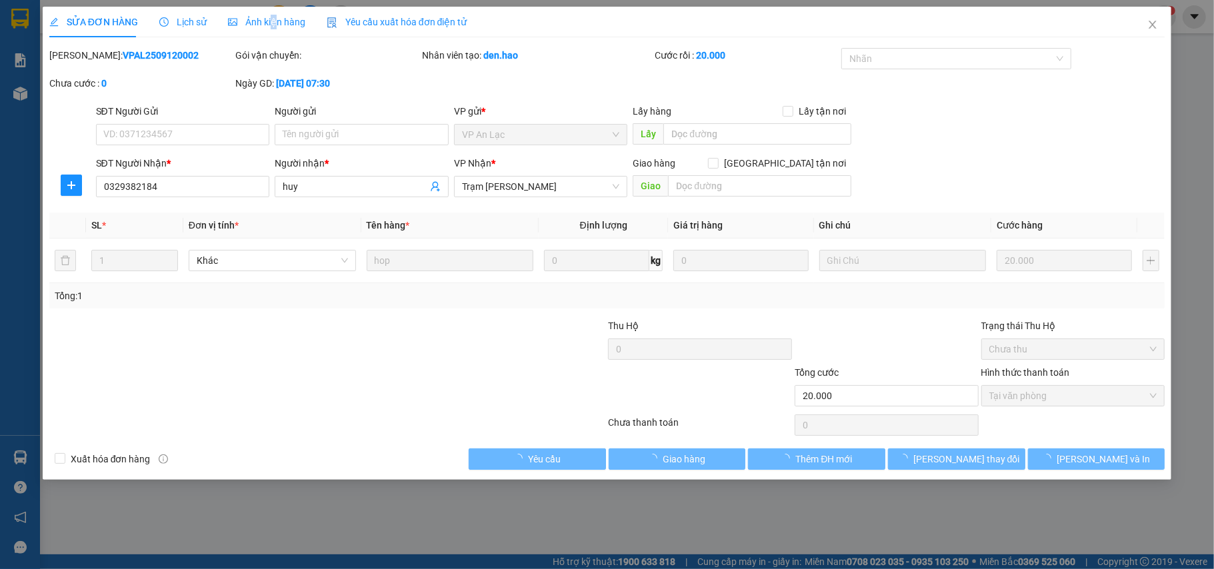
click at [272, 21] on span "Ảnh kiện hàng" at bounding box center [266, 22] width 77 height 11
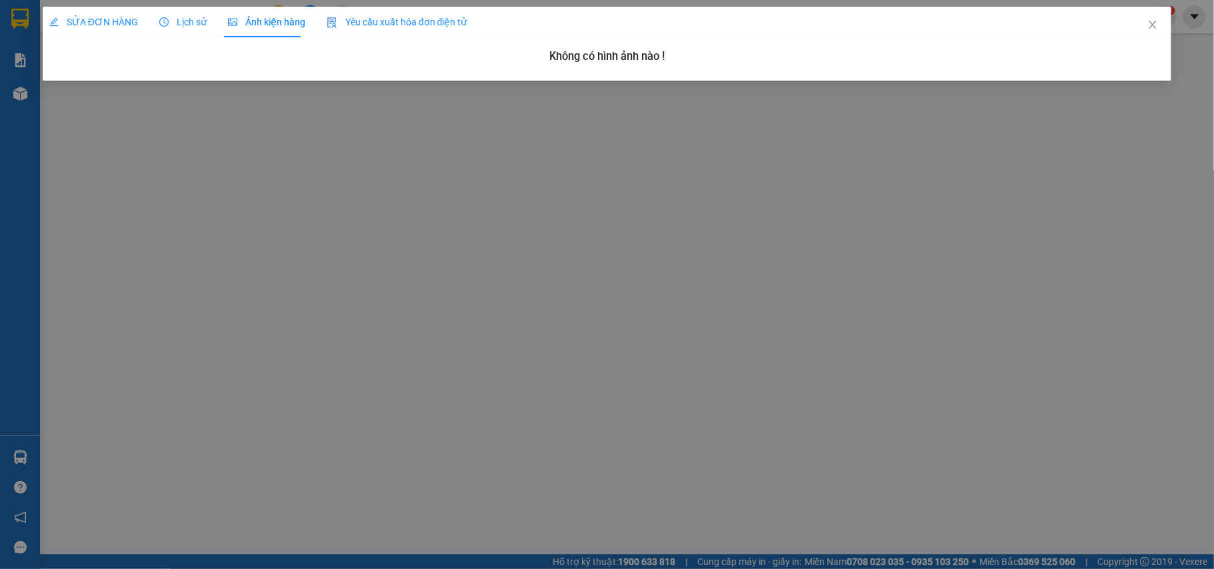
drag, startPoint x: 187, startPoint y: 40, endPoint x: 187, endPoint y: 17, distance: 22.7
click at [187, 39] on div "SỬA ĐƠN HÀNG Lịch sử Ảnh kiện hàng Yêu cầu xuất hóa đơn điện tử Total Paid Fee …" at bounding box center [607, 39] width 1116 height 64
click at [187, 17] on span "Lịch sử" at bounding box center [182, 22] width 47 height 11
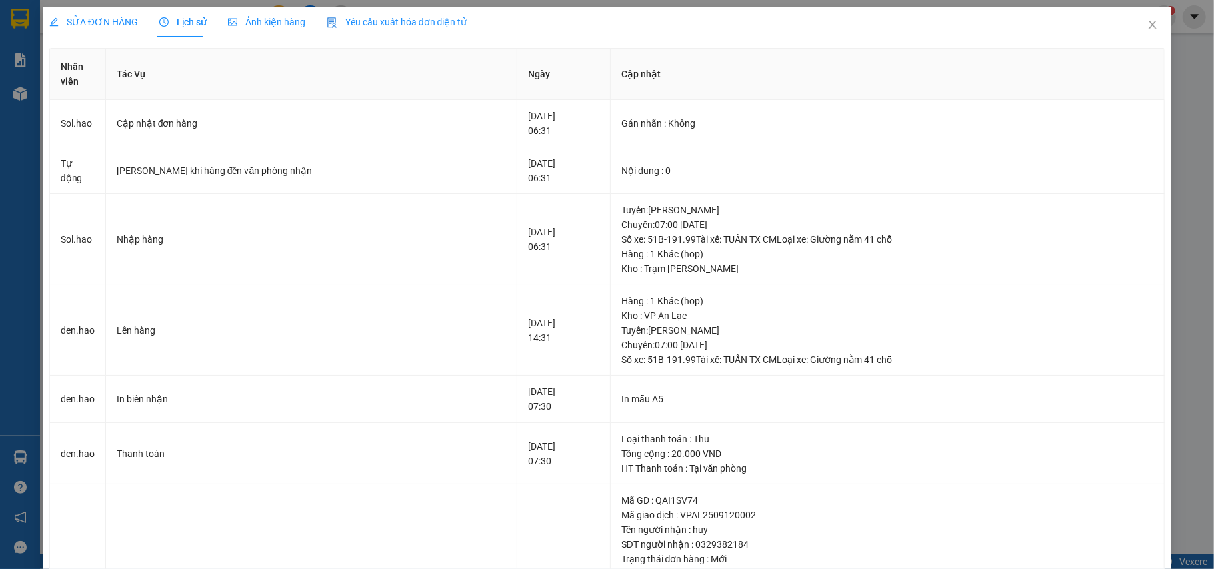
click at [101, 23] on span "SỬA ĐƠN HÀNG" at bounding box center [93, 22] width 89 height 11
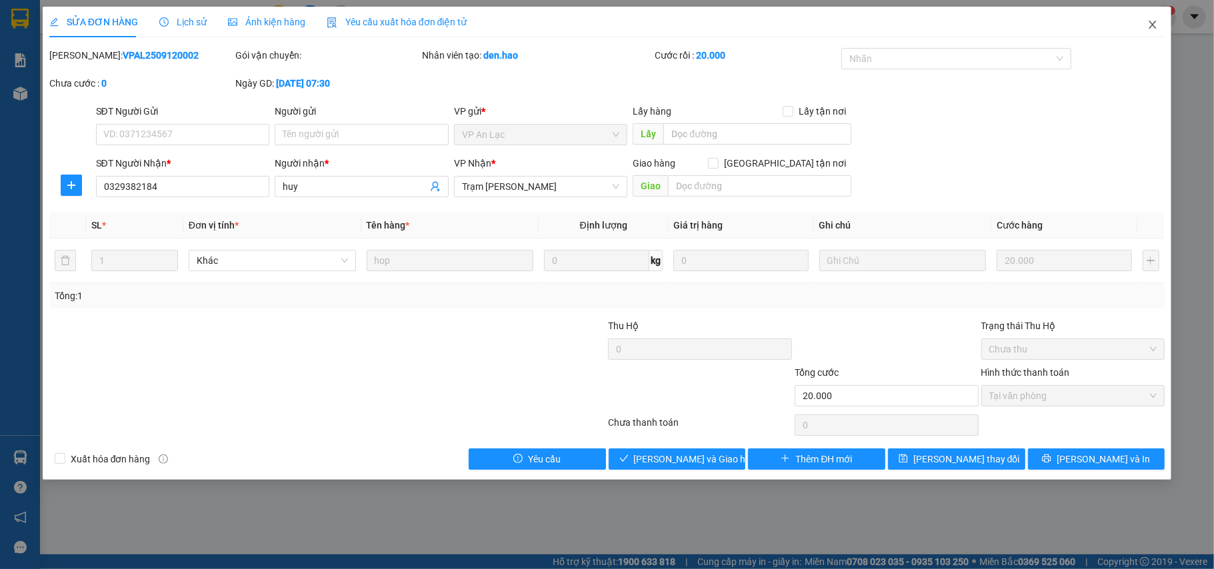
click at [1161, 19] on span "Close" at bounding box center [1152, 25] width 37 height 37
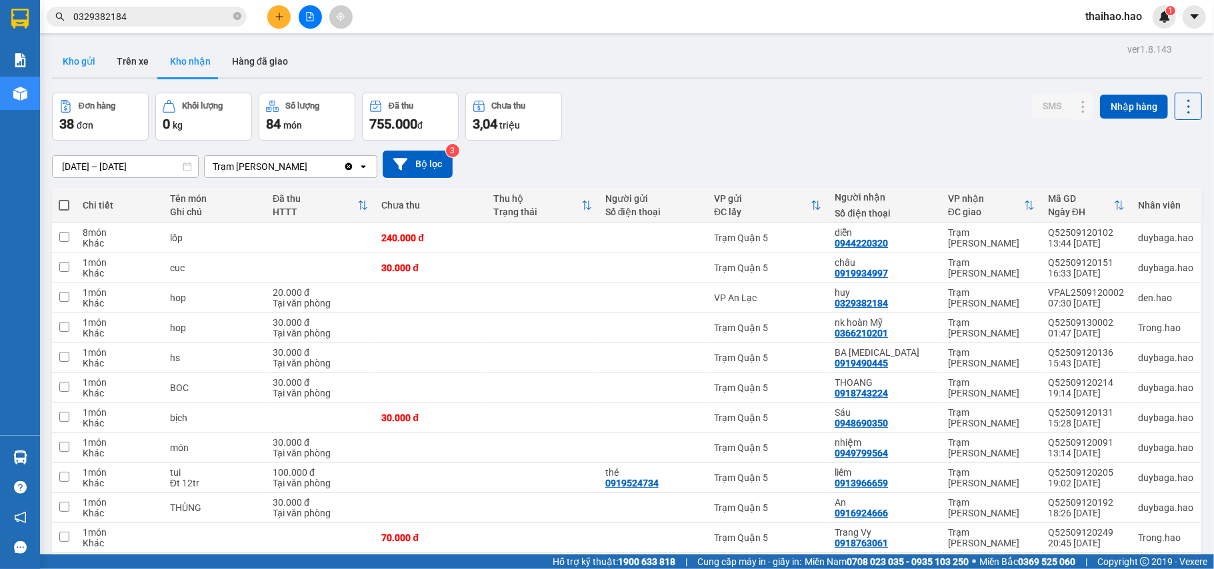
click at [89, 63] on button "Kho gửi" at bounding box center [79, 61] width 54 height 32
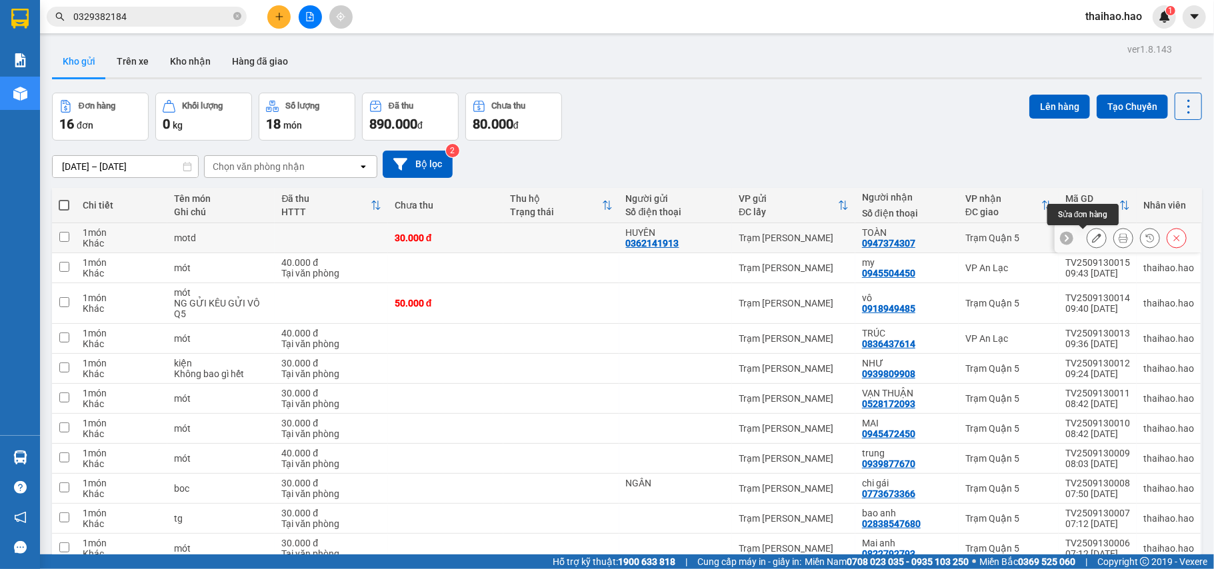
click at [1092, 238] on icon at bounding box center [1096, 237] width 9 height 9
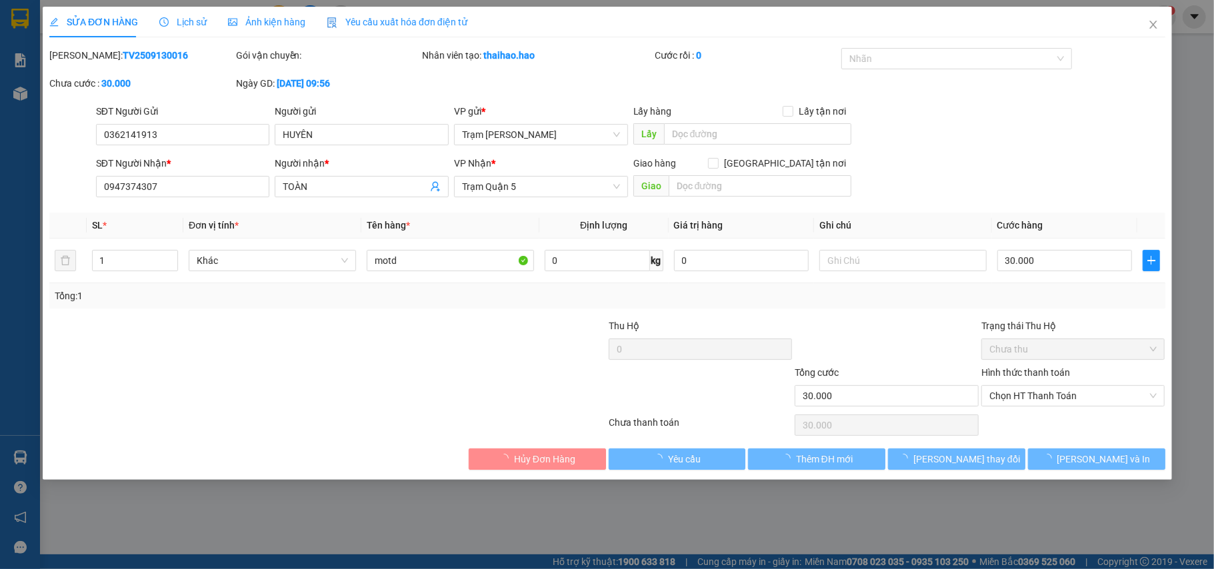
click at [187, 9] on div "Lịch sử" at bounding box center [182, 22] width 47 height 31
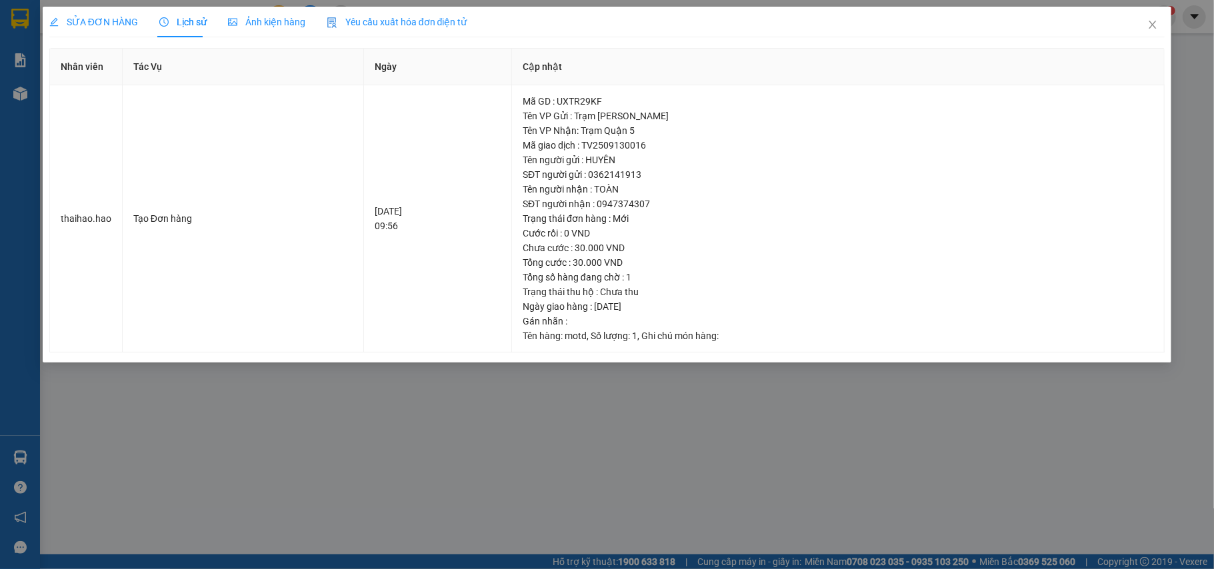
drag, startPoint x: 257, startPoint y: 23, endPoint x: 179, endPoint y: 24, distance: 77.3
click at [243, 24] on span "Ảnh kiện hàng" at bounding box center [266, 22] width 77 height 11
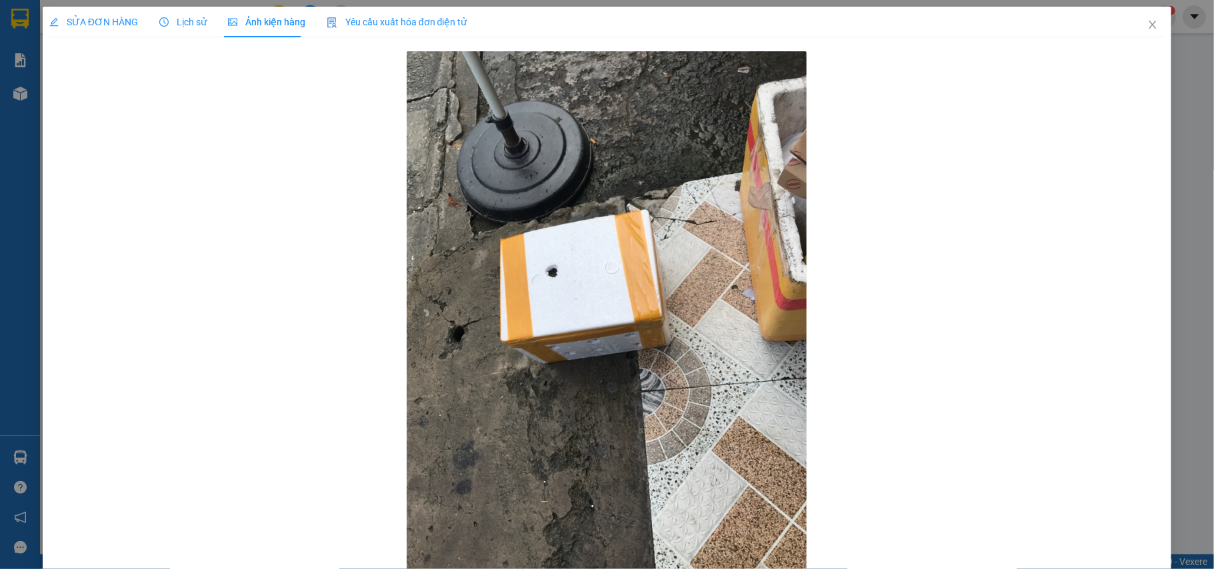
drag, startPoint x: 85, startPoint y: 23, endPoint x: 905, endPoint y: 222, distance: 843.1
click at [89, 23] on span "SỬA ĐƠN HÀNG" at bounding box center [93, 22] width 89 height 11
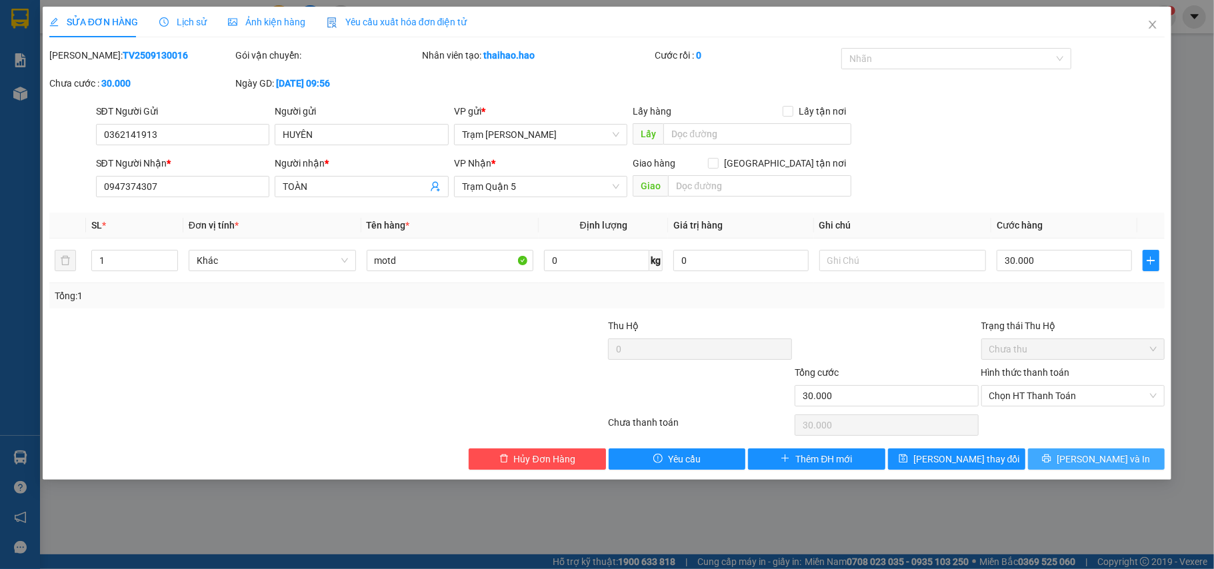
click at [1121, 460] on span "[PERSON_NAME] và In" at bounding box center [1103, 459] width 93 height 15
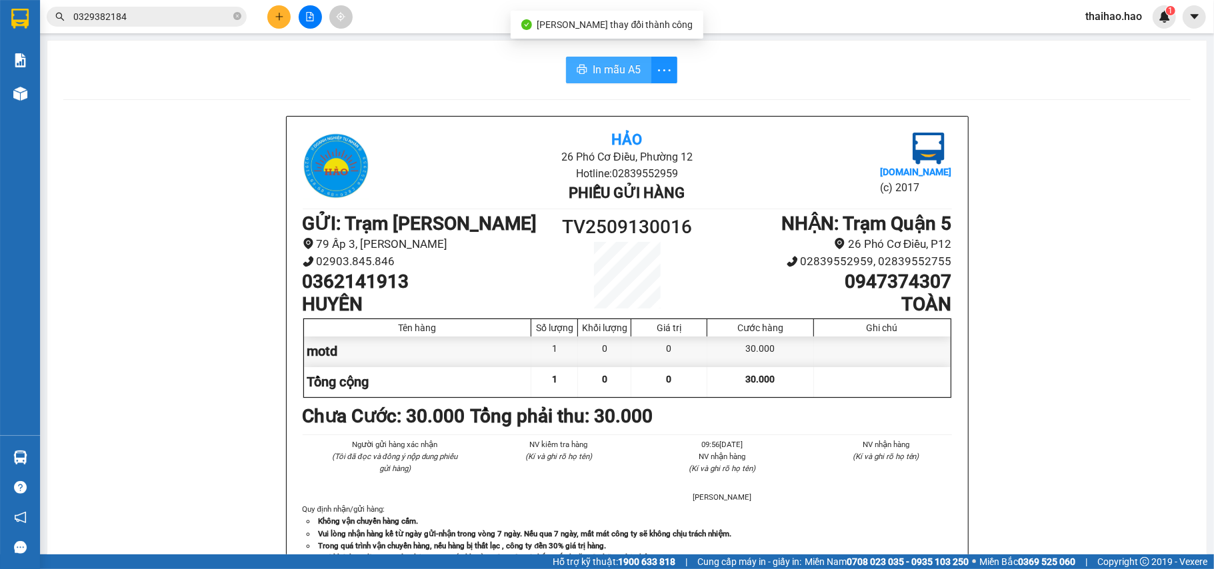
click at [623, 65] on span "In mẫu A5" at bounding box center [617, 69] width 48 height 17
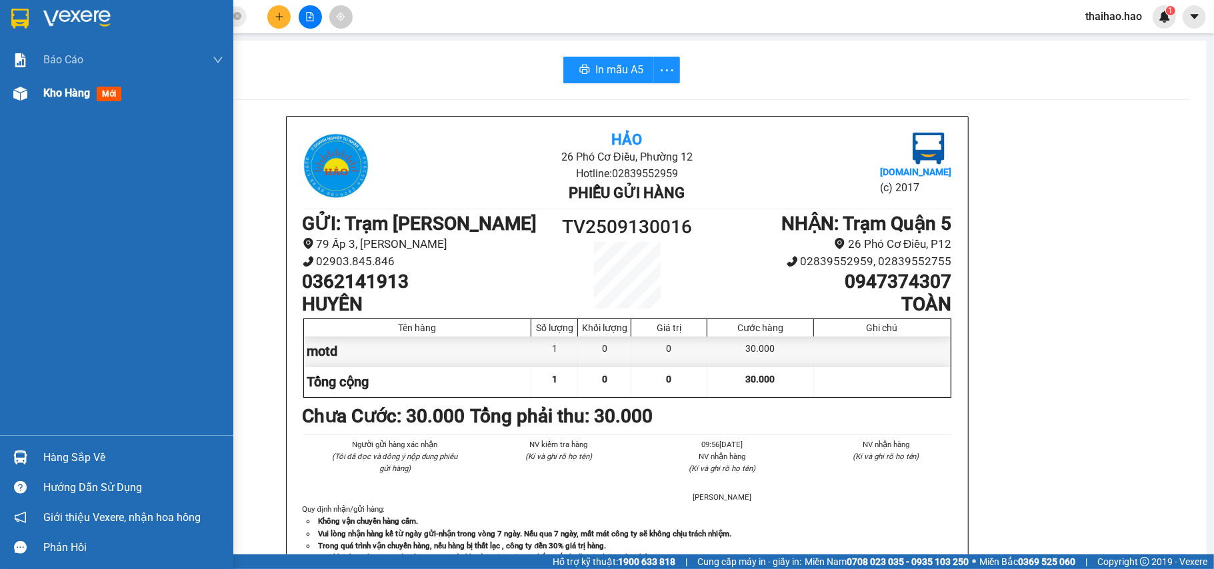
click at [35, 86] on div "Kho hàng mới" at bounding box center [116, 93] width 233 height 33
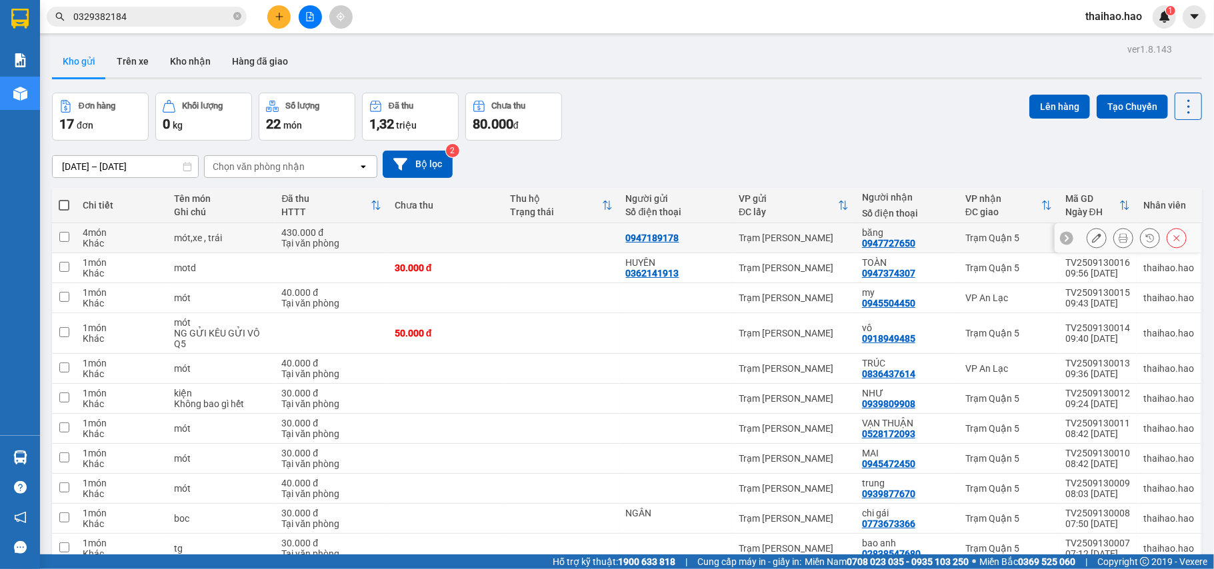
click at [1115, 240] on button at bounding box center [1123, 238] width 19 height 23
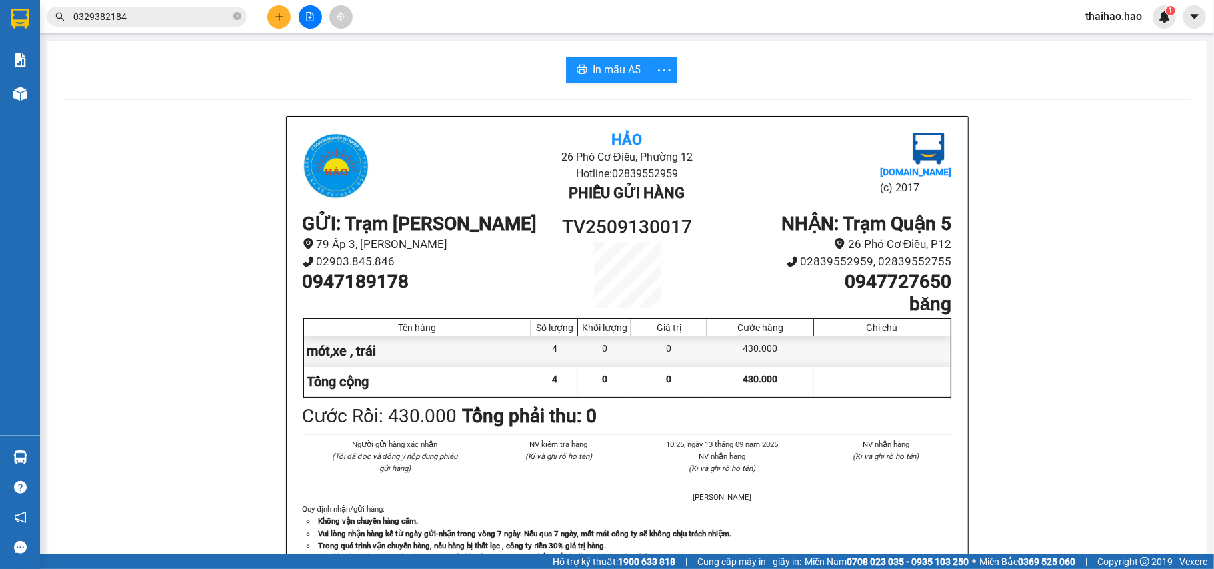
click at [606, 56] on div "In mẫu A5 Hảo 26 Phó Cơ Điều, Phường 12 Hotline: 02839552959 Phiếu gửi hàng [DO…" at bounding box center [626, 566] width 1159 height 1051
click at [607, 65] on span "In mẫu A5" at bounding box center [617, 69] width 48 height 17
click at [617, 60] on button "In mẫu A5" at bounding box center [608, 70] width 85 height 27
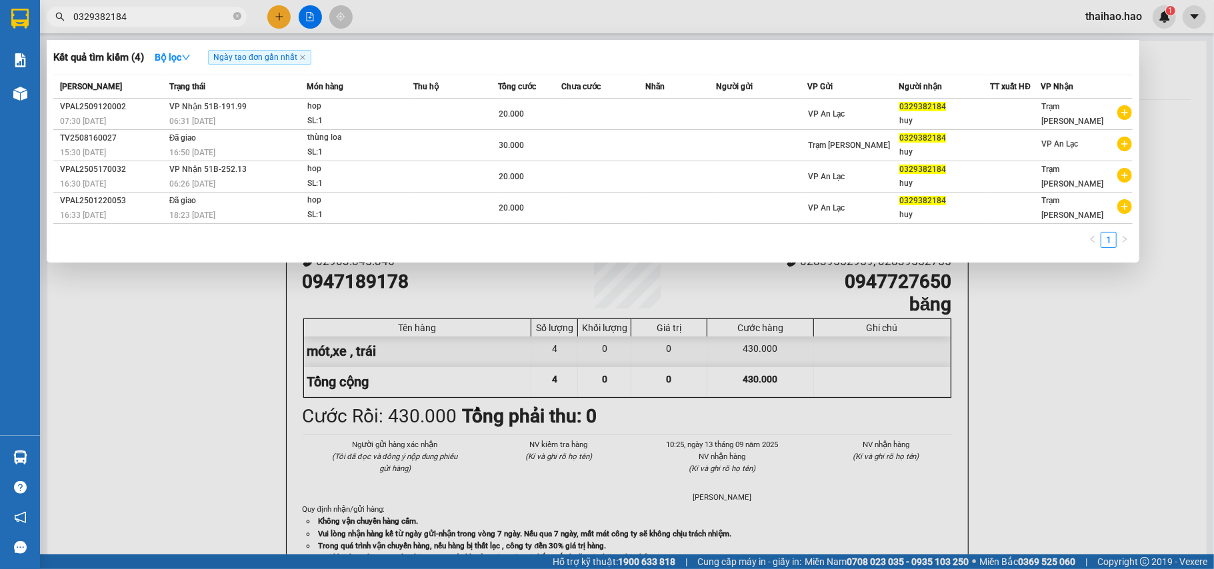
click at [211, 17] on input "0329382184" at bounding box center [151, 16] width 157 height 15
click at [238, 17] on icon "close-circle" at bounding box center [237, 16] width 8 height 8
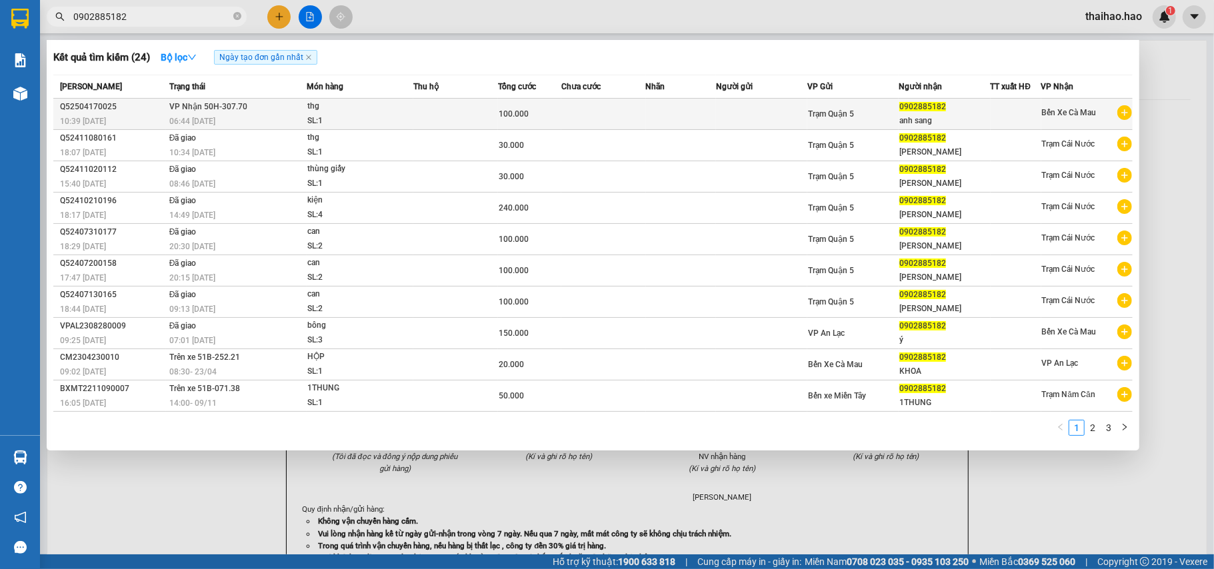
type input "0902885182"
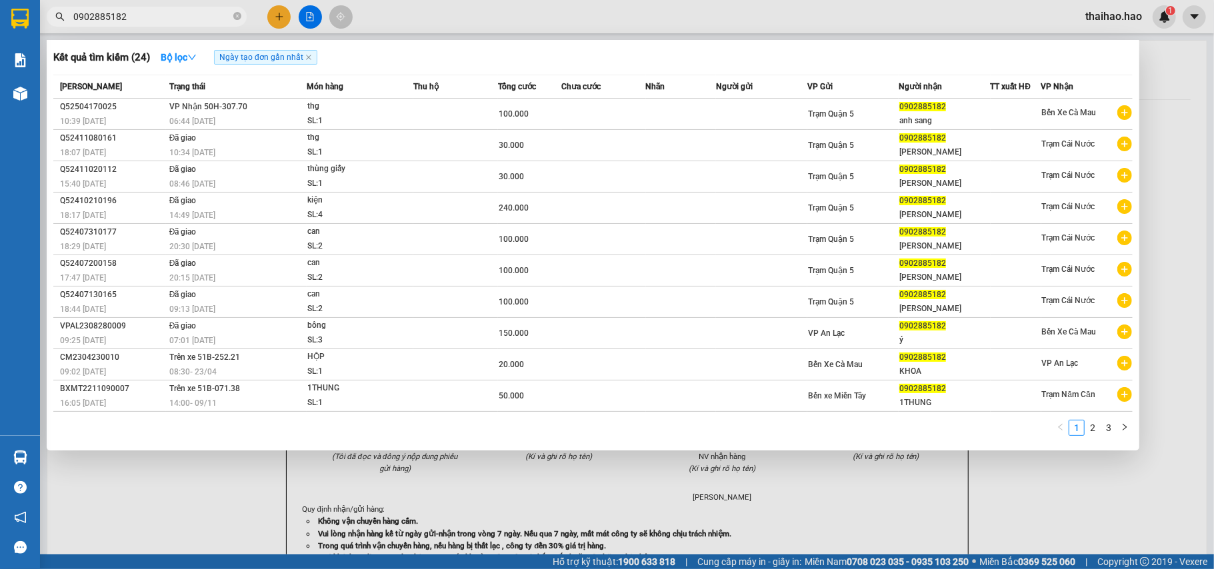
click at [913, 123] on div "anh sang" at bounding box center [944, 121] width 90 height 14
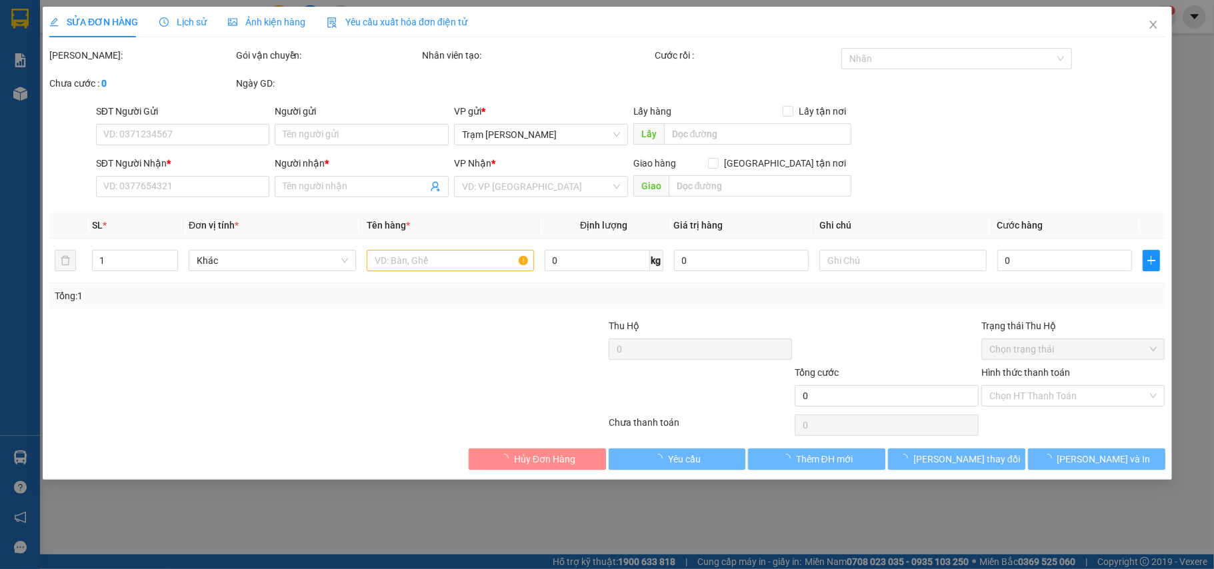
type input "0902885182"
type input "anh sang"
type input "100.000"
type input "0"
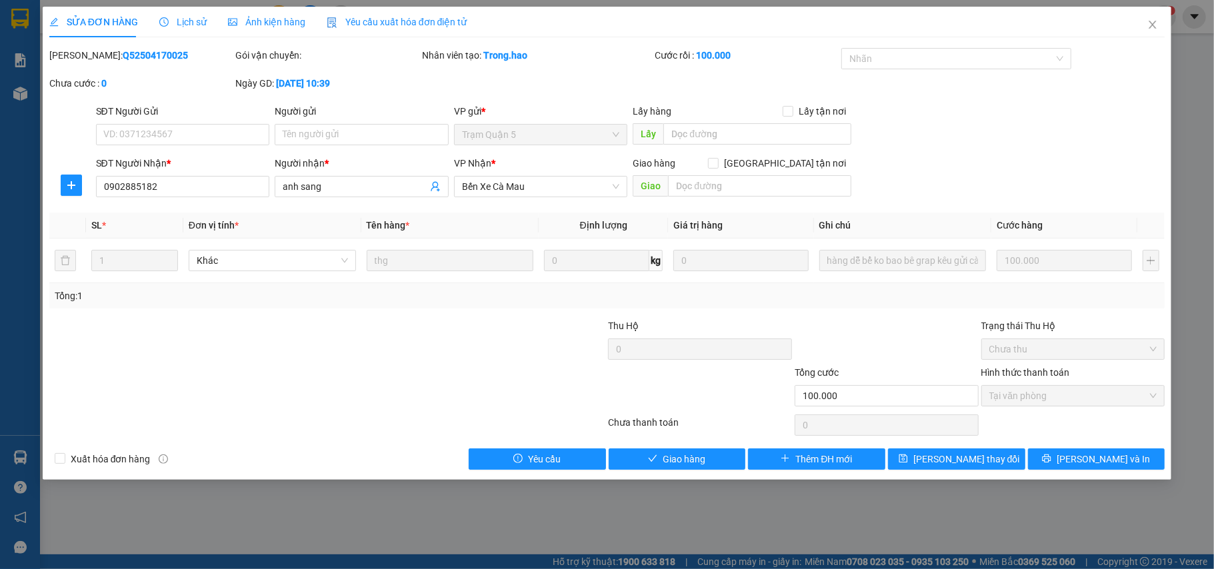
click at [193, 19] on span "Lịch sử" at bounding box center [182, 22] width 47 height 11
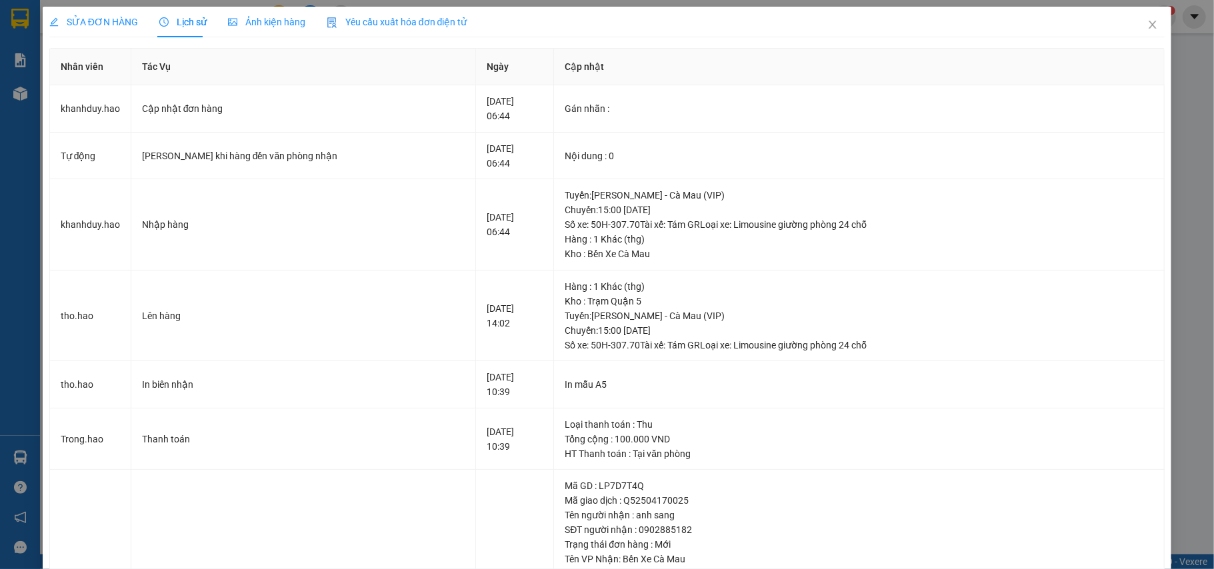
click at [97, 21] on span "SỬA ĐƠN HÀNG" at bounding box center [93, 22] width 89 height 11
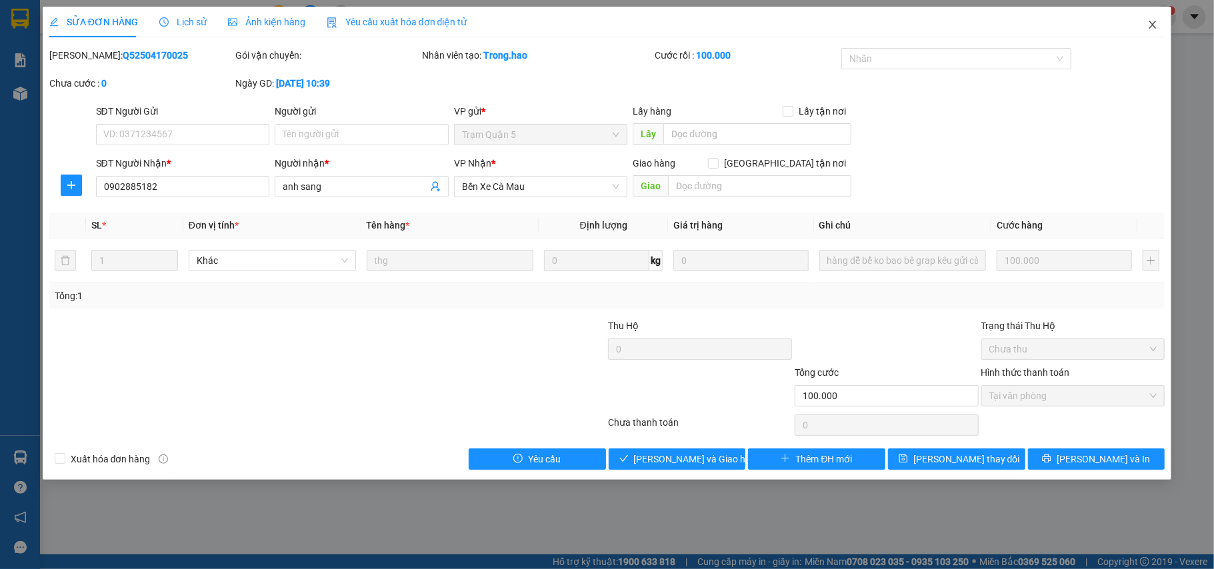
click at [1161, 33] on span "Close" at bounding box center [1152, 25] width 37 height 37
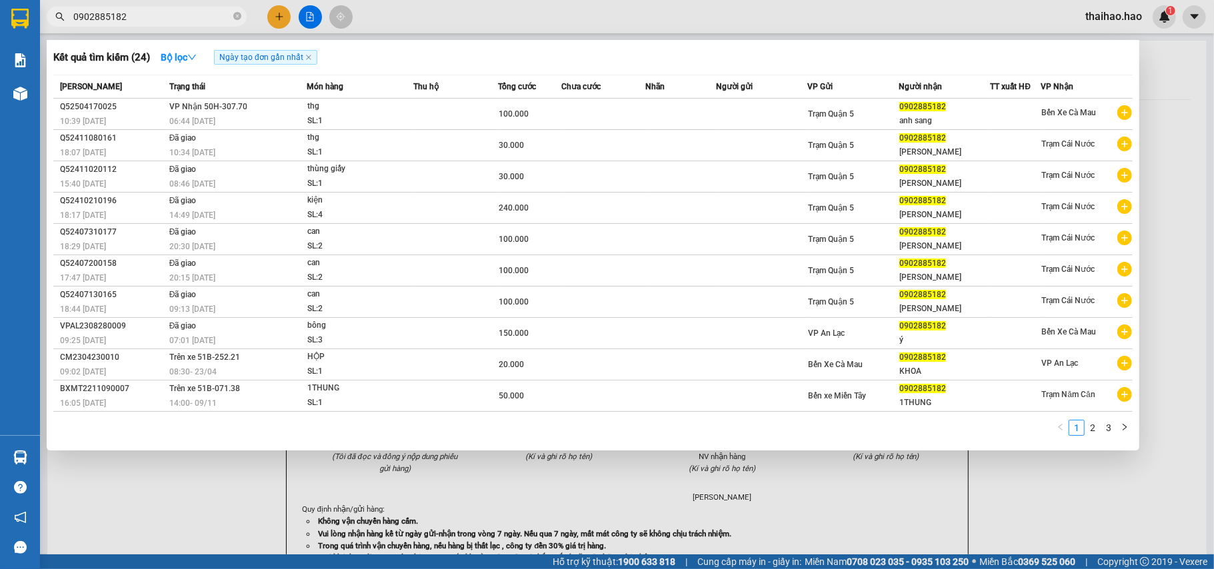
click at [175, 19] on input "0902885182" at bounding box center [151, 16] width 157 height 15
click at [237, 16] on icon "close-circle" at bounding box center [237, 16] width 8 height 8
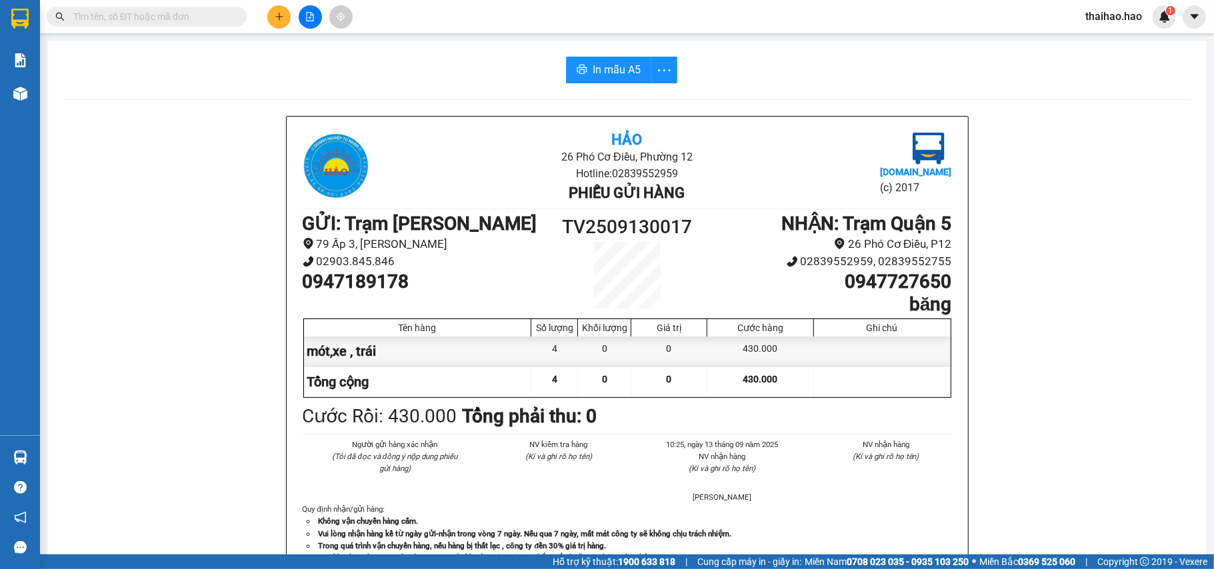
click at [220, 17] on input "text" at bounding box center [151, 16] width 157 height 15
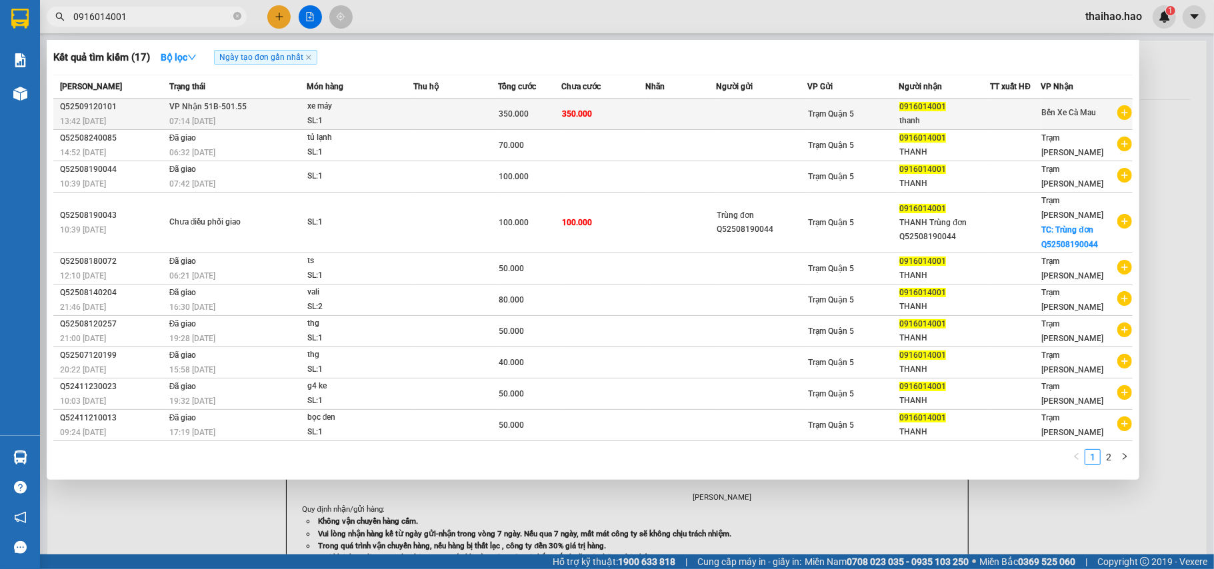
type input "0916014001"
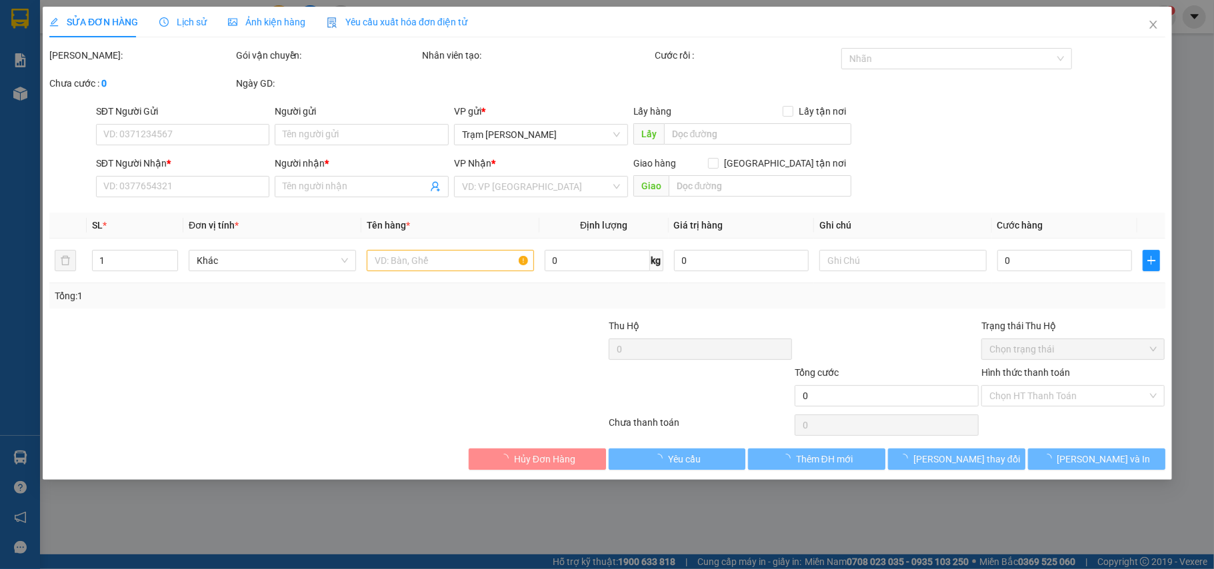
type input "0916014001"
type input "thanh"
type input "350.000"
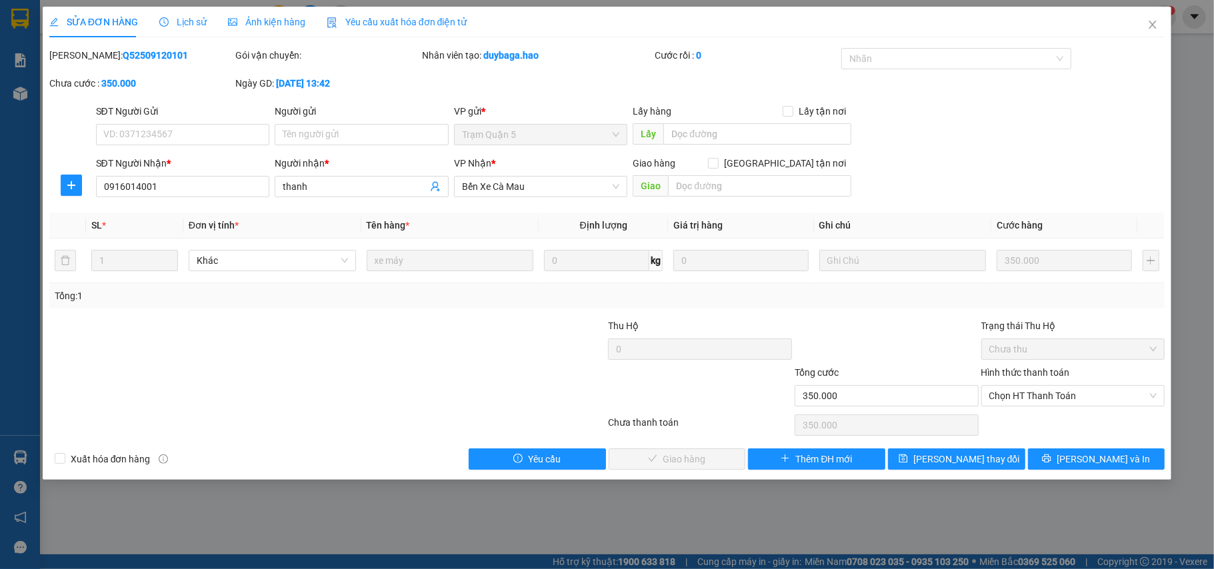
click at [257, 15] on div "Ảnh kiện hàng" at bounding box center [266, 22] width 77 height 15
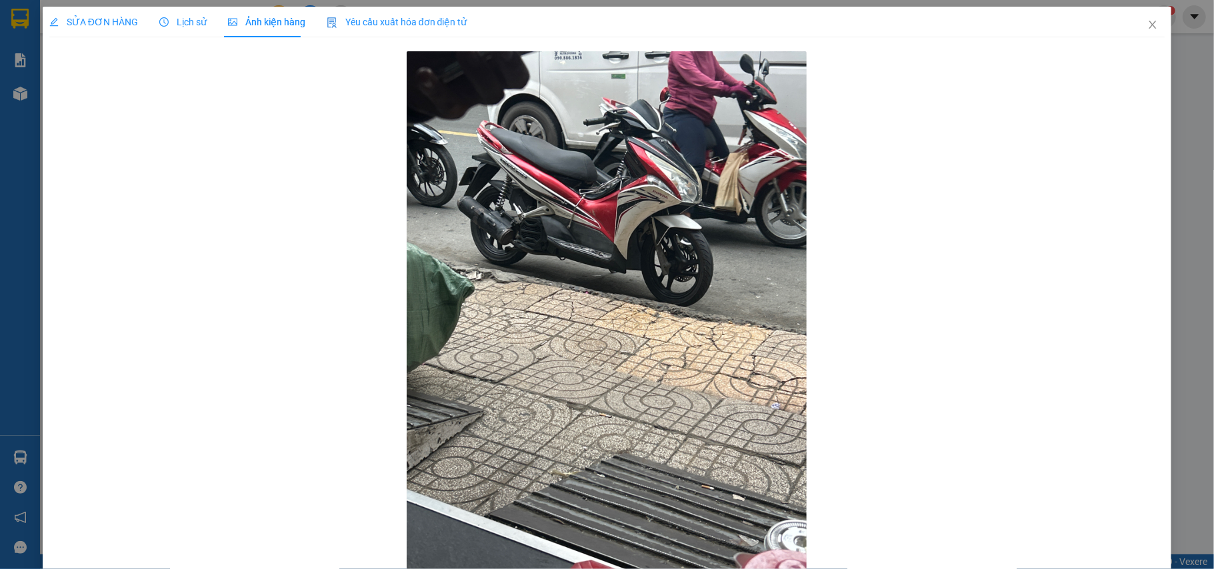
click at [193, 17] on span "Lịch sử" at bounding box center [182, 22] width 47 height 11
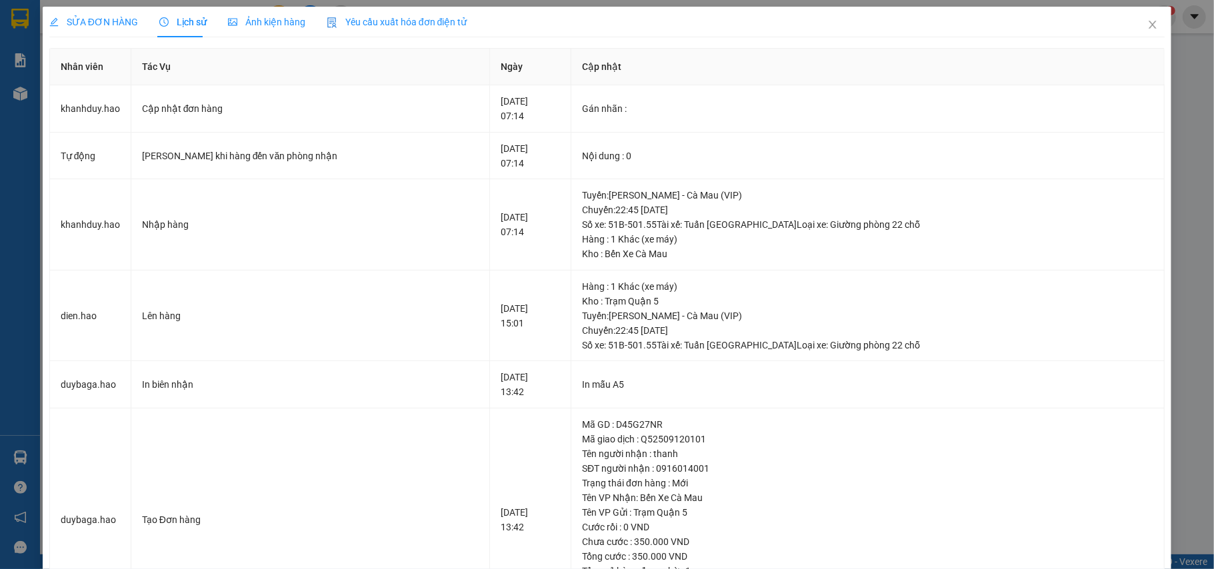
click at [79, 19] on span "SỬA ĐƠN HÀNG" at bounding box center [93, 22] width 89 height 11
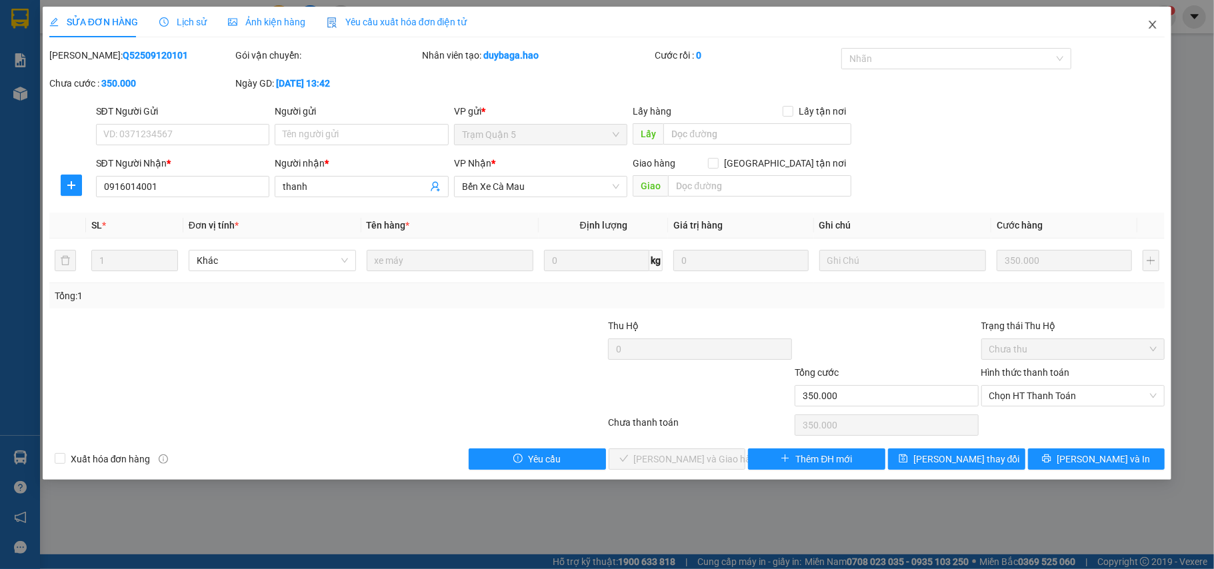
click at [1148, 24] on icon "close" at bounding box center [1152, 24] width 11 height 11
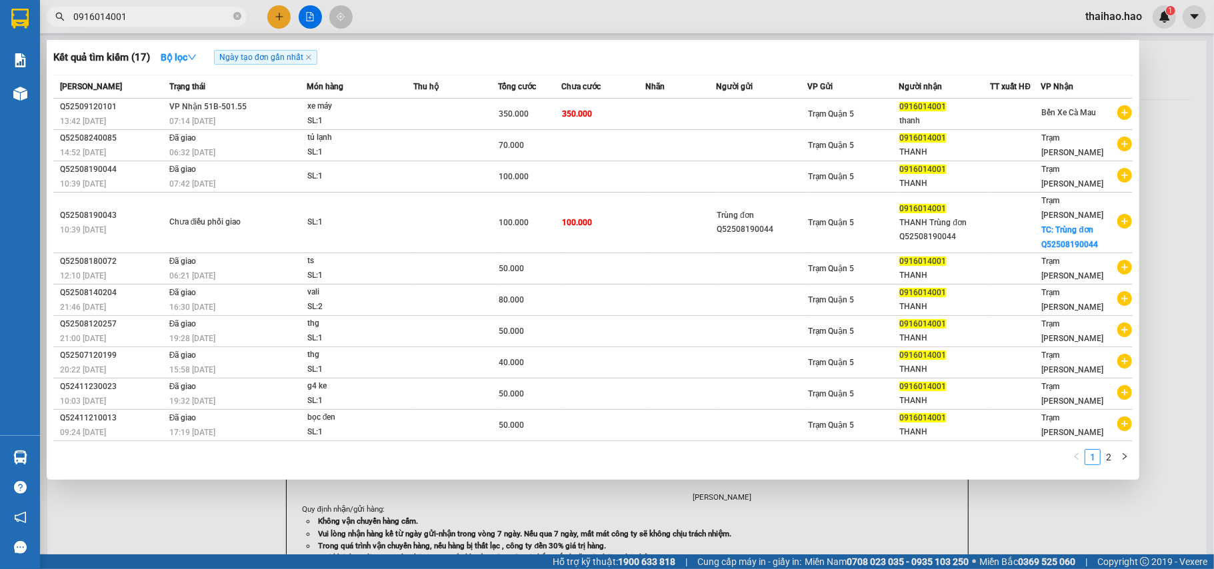
click at [149, 14] on input "0916014001" at bounding box center [151, 16] width 157 height 15
click at [239, 15] on icon "close-circle" at bounding box center [237, 16] width 8 height 8
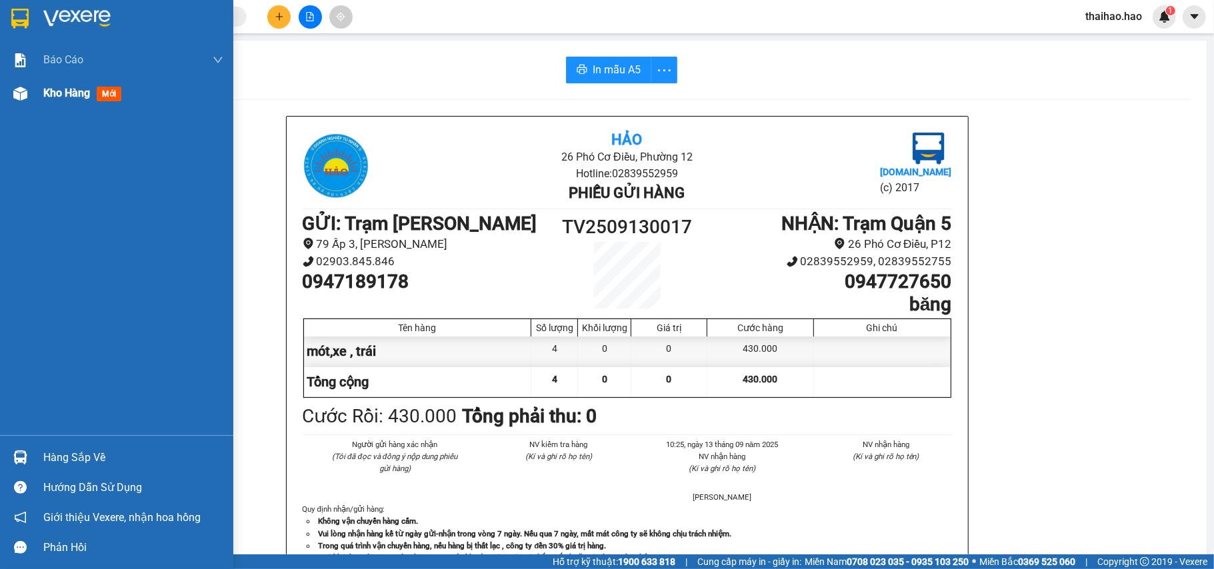
click at [33, 96] on div "Kho hàng mới" at bounding box center [116, 93] width 233 height 33
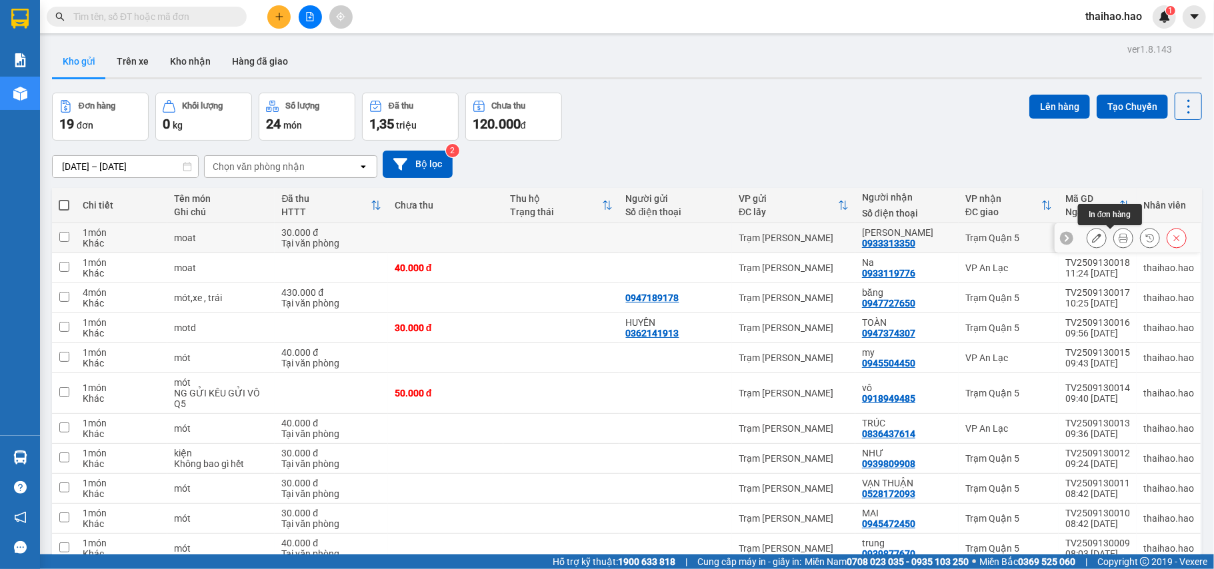
click at [1119, 243] on icon at bounding box center [1123, 237] width 9 height 9
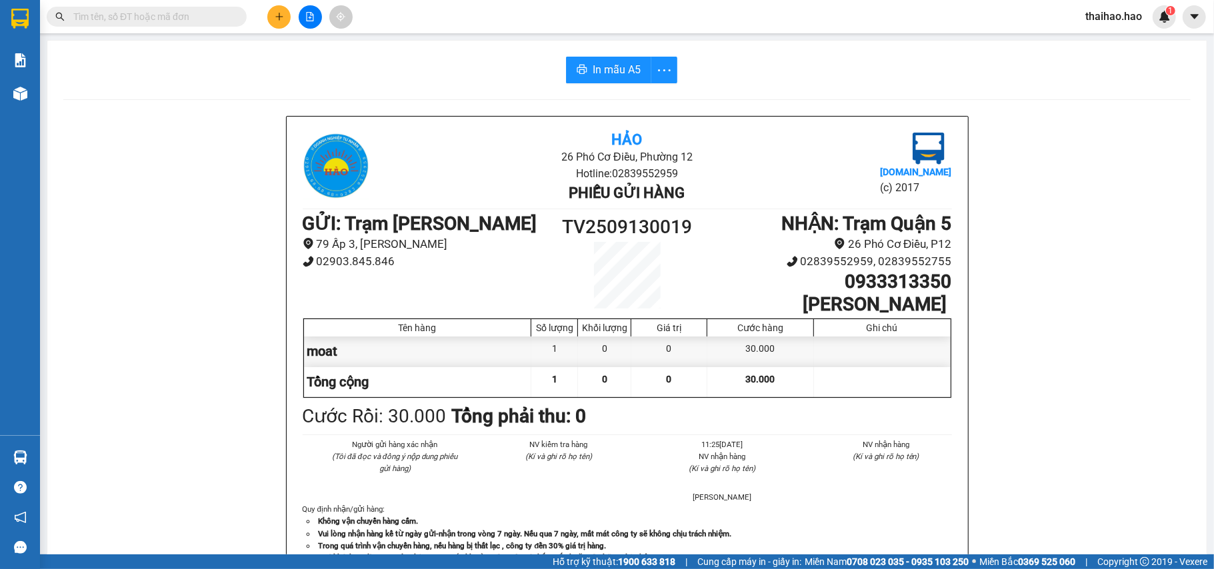
click at [593, 56] on div "In mẫu A5 Hảo 26 Phó Cơ Điều, Phường 12 Hotline: 02839552959 Phiếu gửi hàng [DO…" at bounding box center [626, 555] width 1159 height 1029
click at [598, 67] on span "In mẫu A5" at bounding box center [617, 69] width 48 height 17
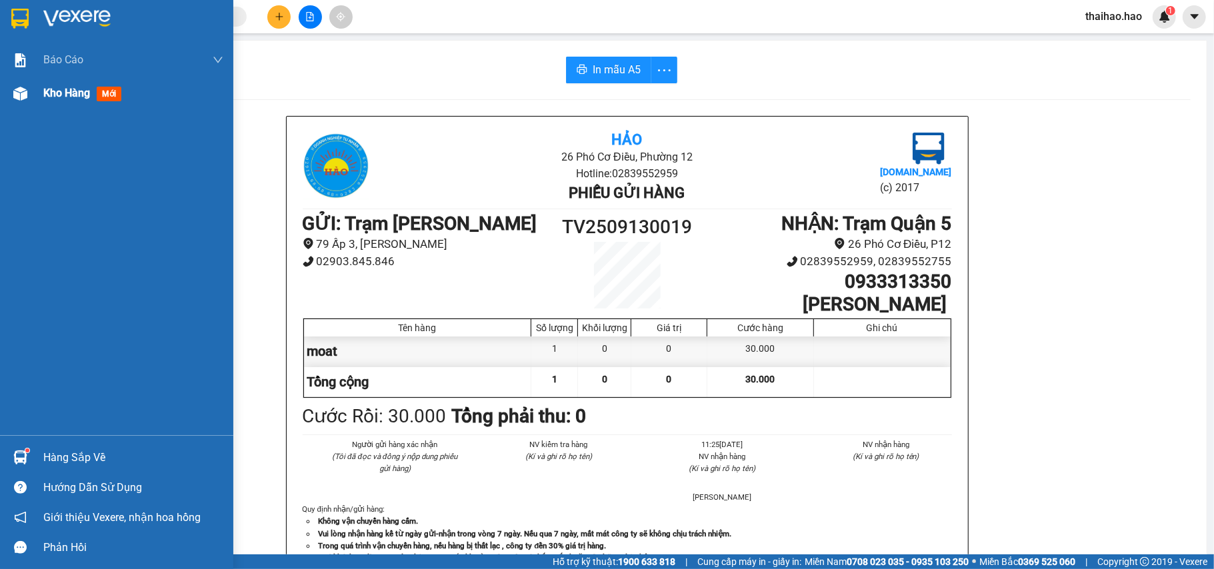
click at [3, 77] on div "Kho hàng mới" at bounding box center [116, 93] width 233 height 33
click at [20, 83] on div at bounding box center [20, 93] width 23 height 23
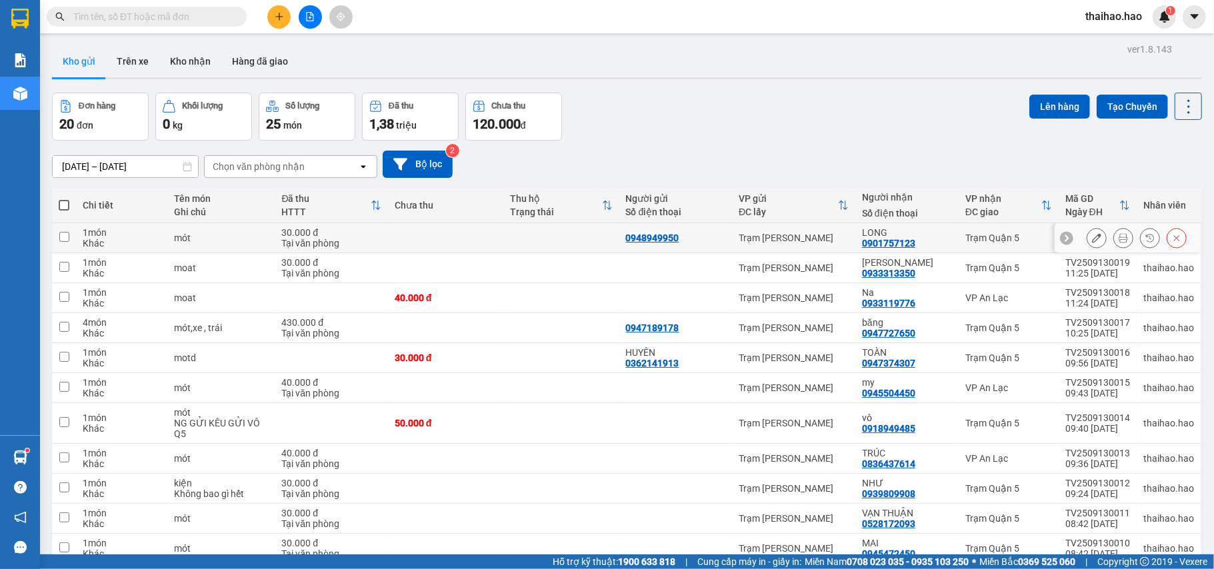
click at [1119, 235] on icon at bounding box center [1123, 237] width 9 height 9
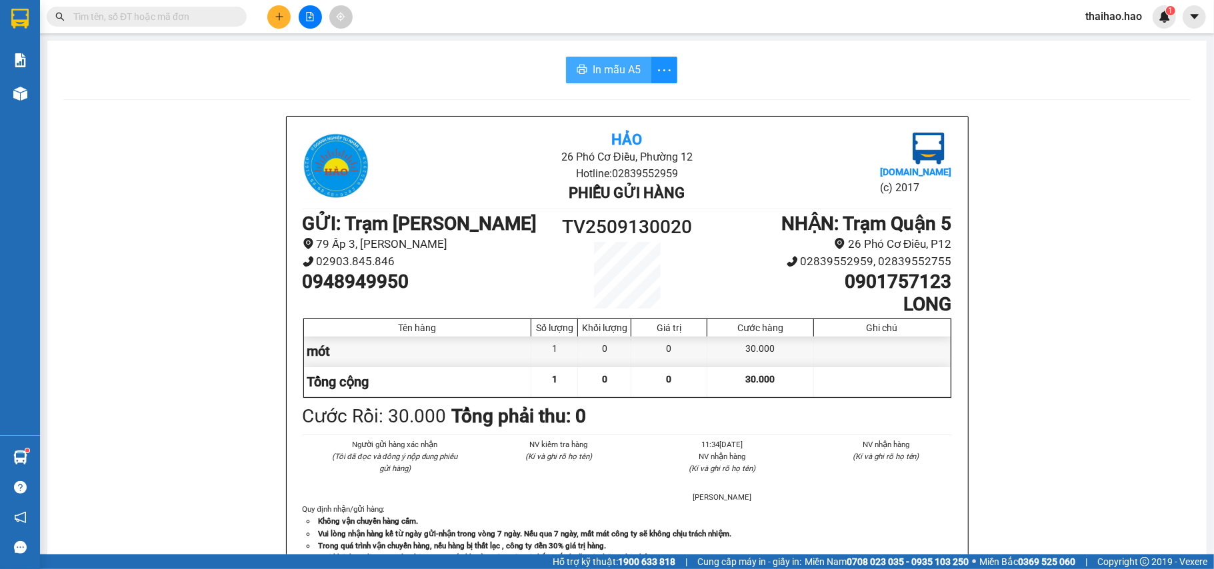
click at [635, 65] on button "In mẫu A5" at bounding box center [608, 70] width 85 height 27
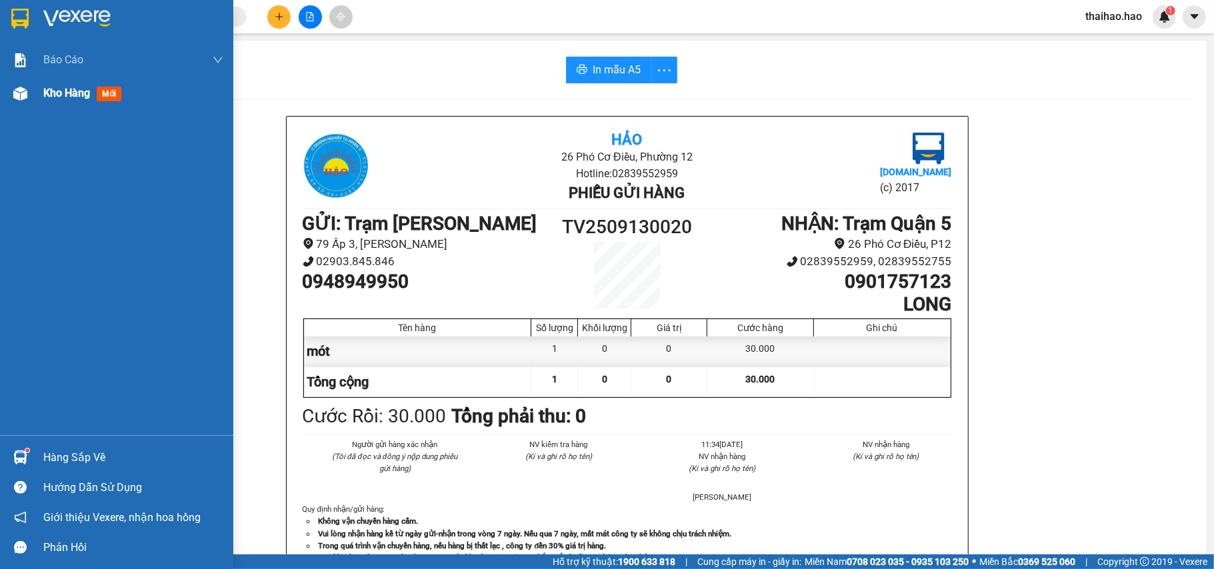
click at [22, 93] on img at bounding box center [20, 94] width 14 height 14
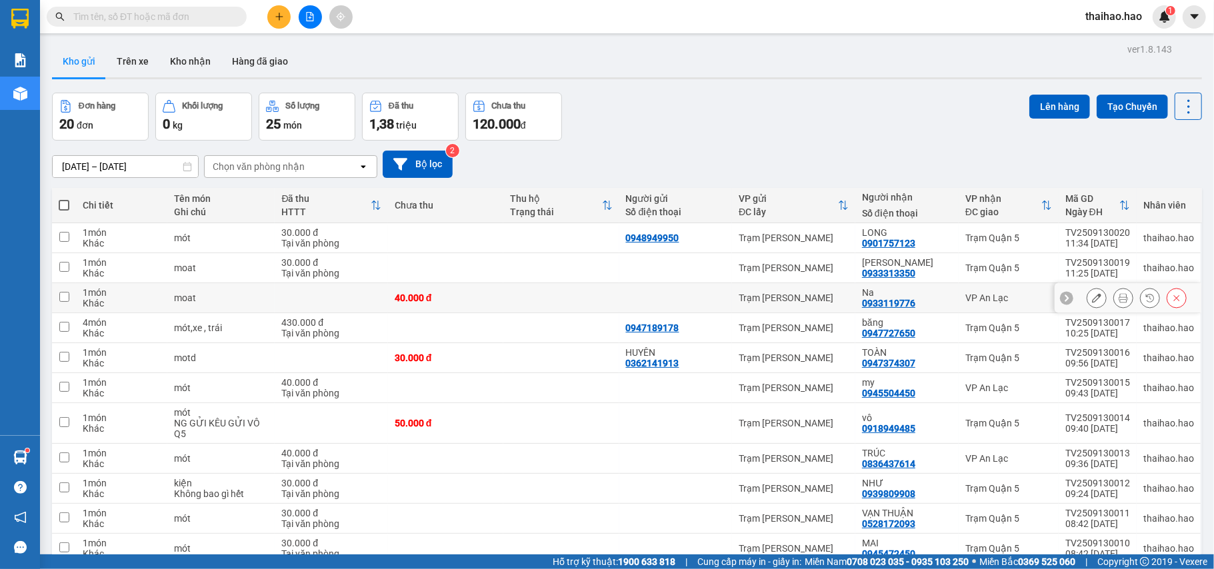
click at [1119, 301] on icon at bounding box center [1123, 297] width 9 height 9
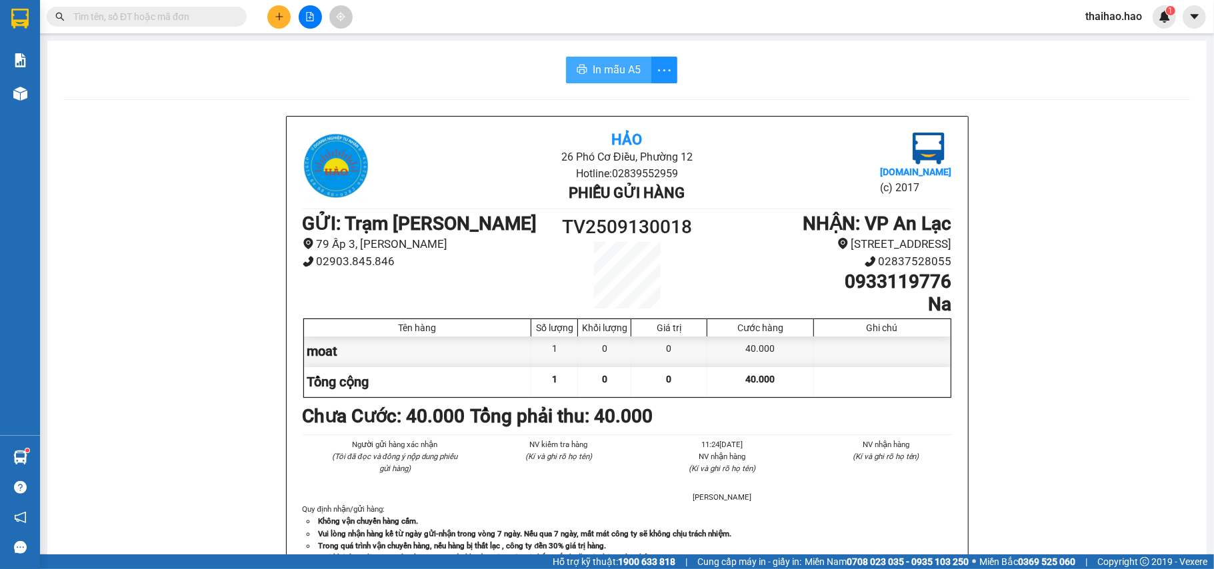
click at [569, 73] on button "In mẫu A5" at bounding box center [608, 70] width 85 height 27
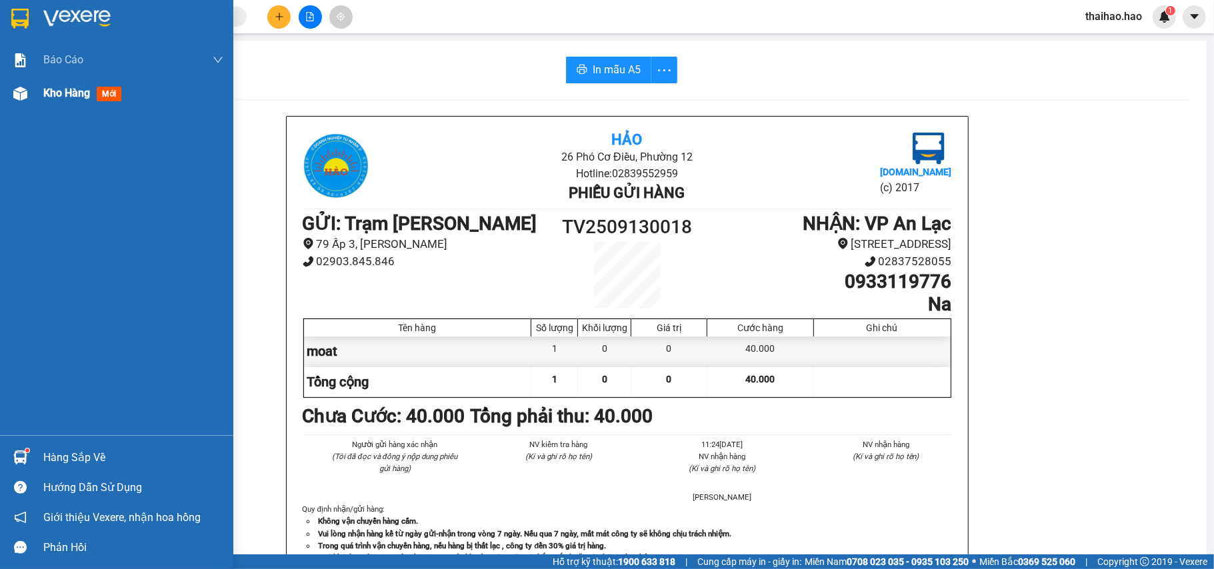
click at [28, 89] on div at bounding box center [20, 93] width 23 height 23
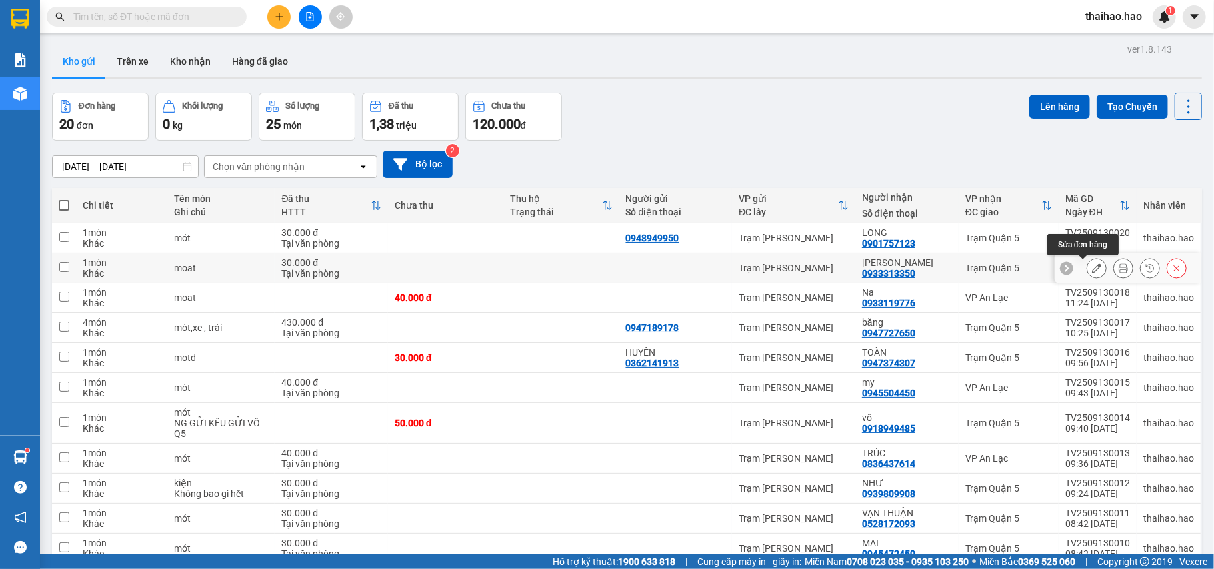
click at [1089, 273] on button at bounding box center [1096, 268] width 19 height 23
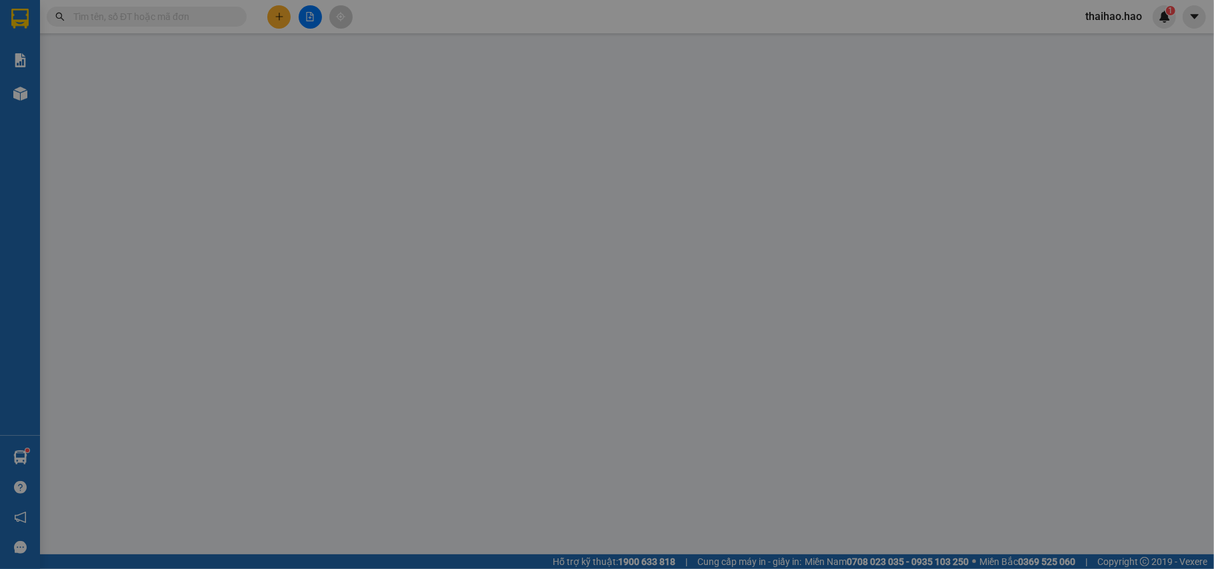
type input "0933313350"
type input "[PERSON_NAME] ￼"
type input "30.000"
type input "0"
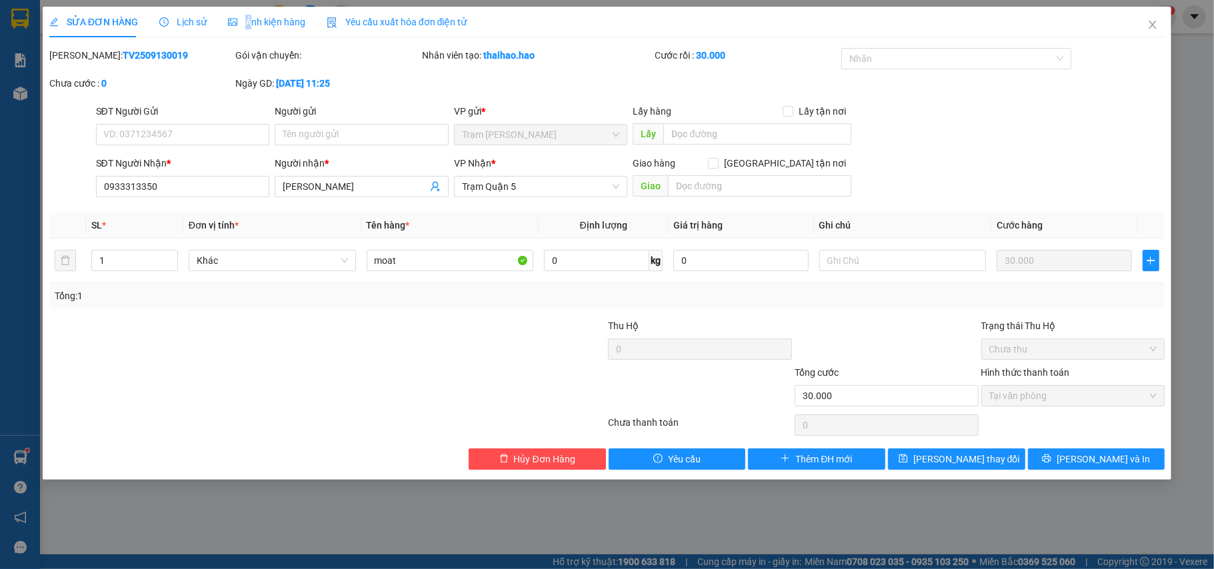
click at [247, 29] on div "Ảnh kiện hàng" at bounding box center [266, 22] width 77 height 31
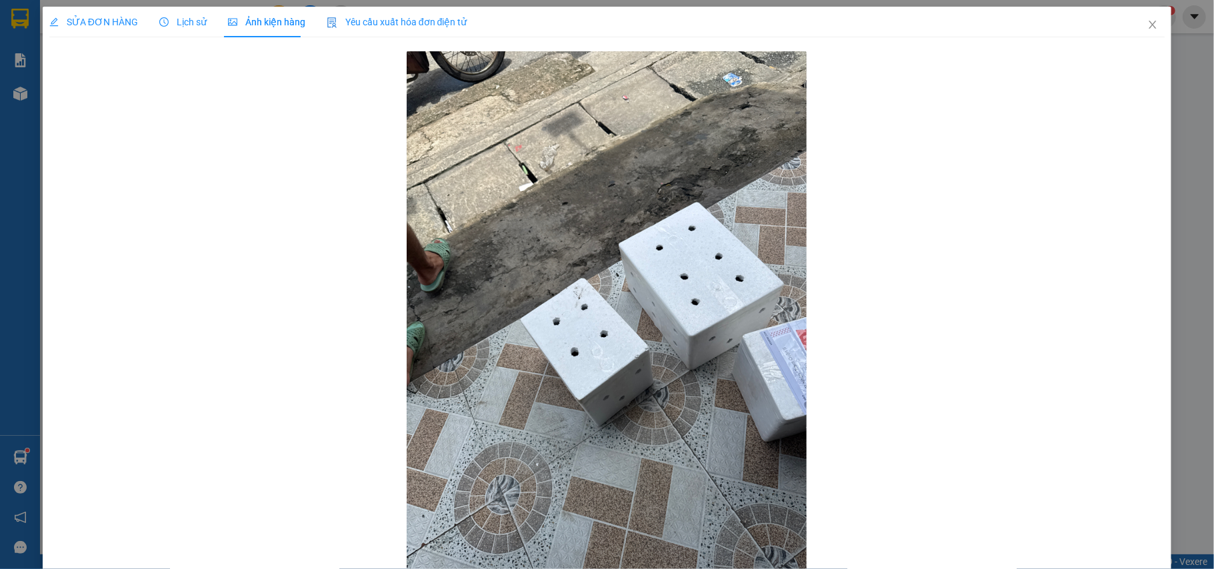
click at [99, 28] on div "SỬA ĐƠN HÀNG" at bounding box center [93, 22] width 89 height 15
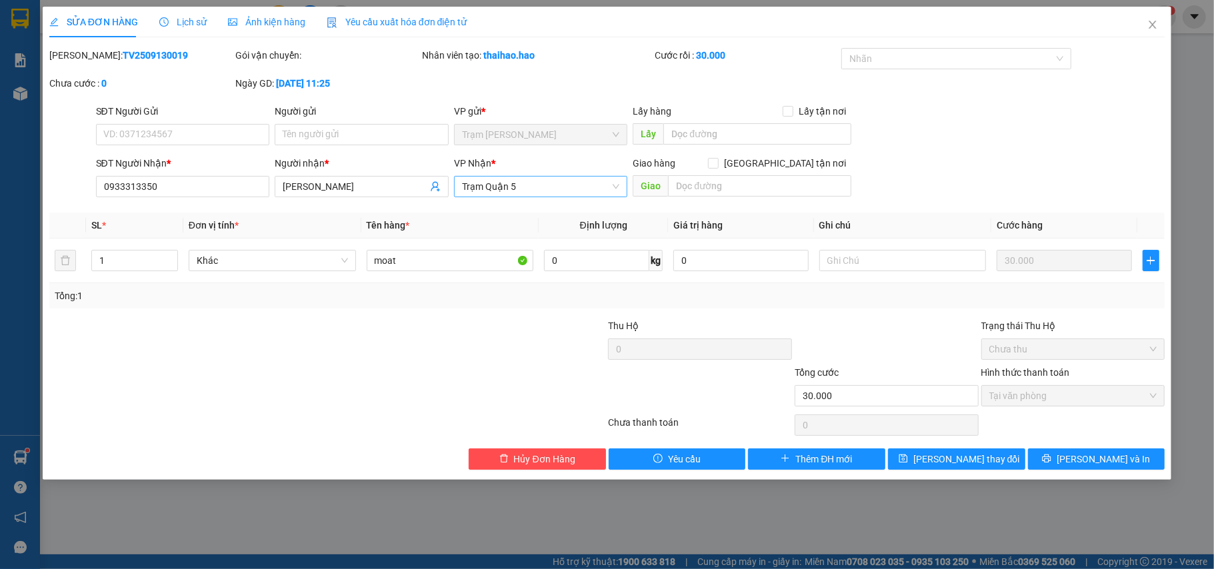
click at [550, 191] on span "Trạm Quận 5" at bounding box center [541, 187] width 158 height 20
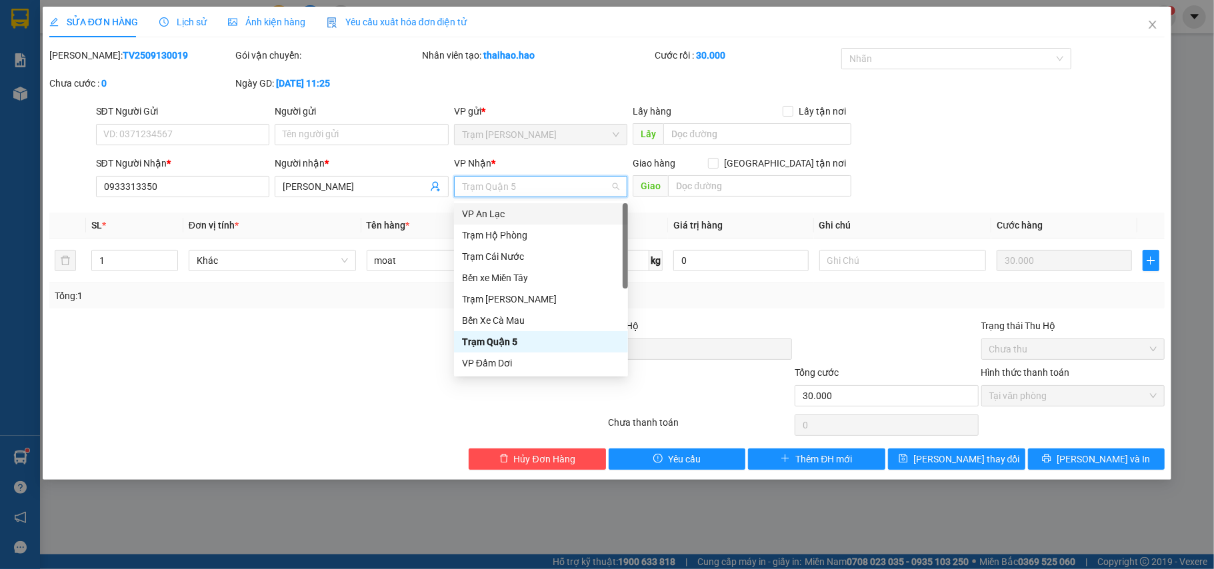
click at [537, 213] on div "VP An Lạc" at bounding box center [541, 214] width 158 height 15
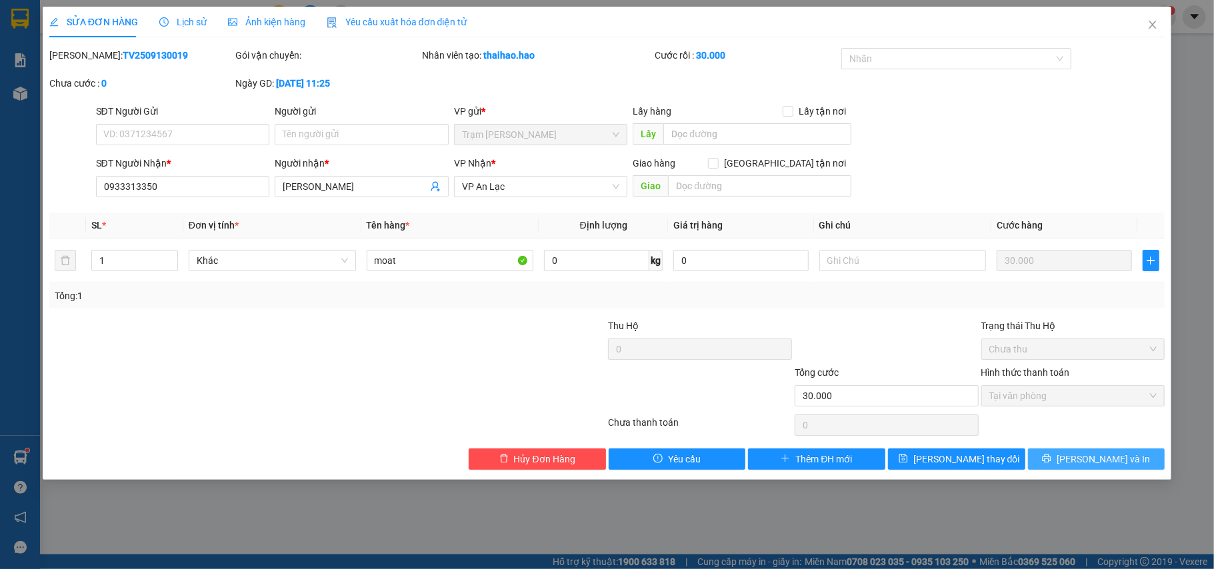
click at [1112, 457] on span "[PERSON_NAME] và In" at bounding box center [1103, 459] width 93 height 15
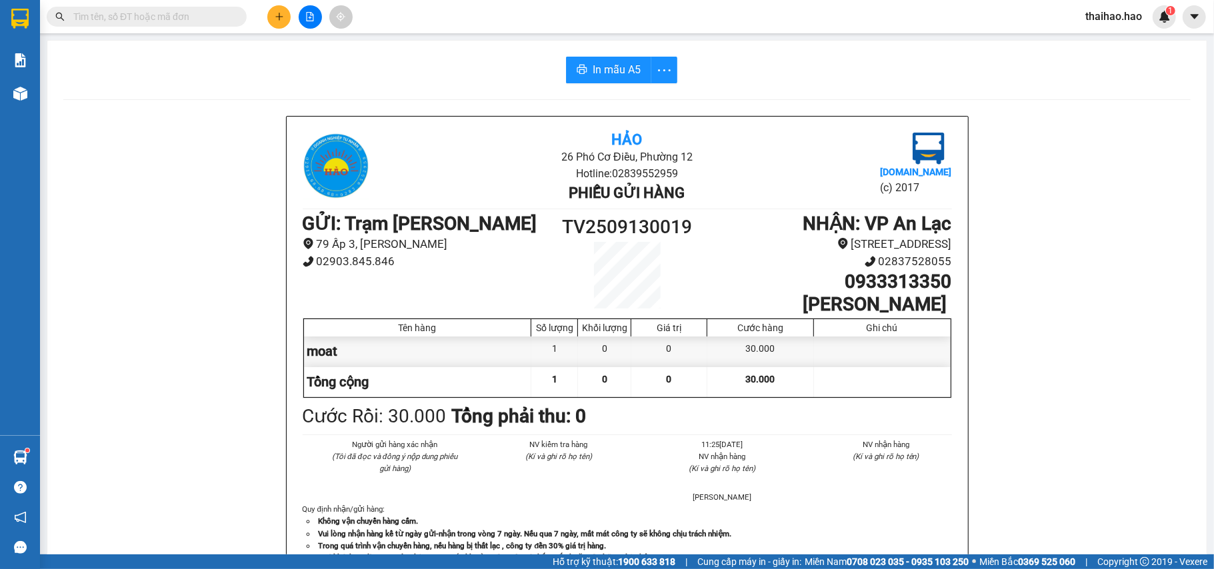
click at [609, 56] on div "In mẫu A5 Hảo 26 Phó Cơ Điều, Phường 12 Hotline: 02839552959 Phiếu gửi hàng [DO…" at bounding box center [626, 555] width 1159 height 1029
drag, startPoint x: 611, startPoint y: 78, endPoint x: 587, endPoint y: 104, distance: 34.9
click at [608, 80] on button "In mẫu A5" at bounding box center [608, 70] width 85 height 27
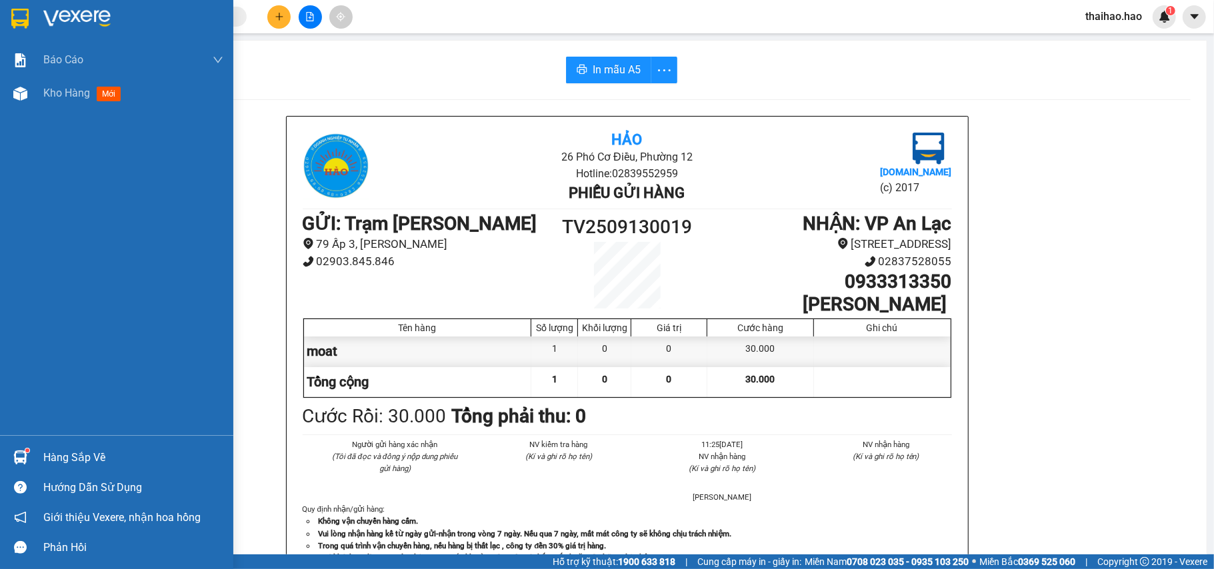
drag, startPoint x: 64, startPoint y: 91, endPoint x: 165, endPoint y: 271, distance: 206.0
click at [64, 91] on span "Kho hàng" at bounding box center [66, 93] width 47 height 13
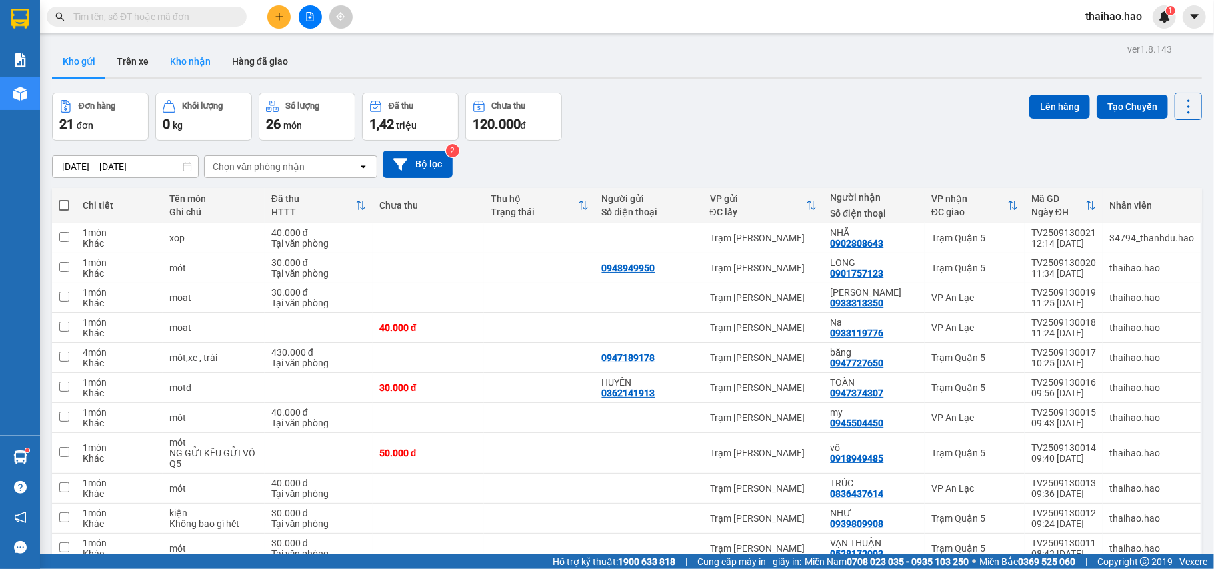
click at [203, 73] on button "Kho nhận" at bounding box center [190, 61] width 62 height 32
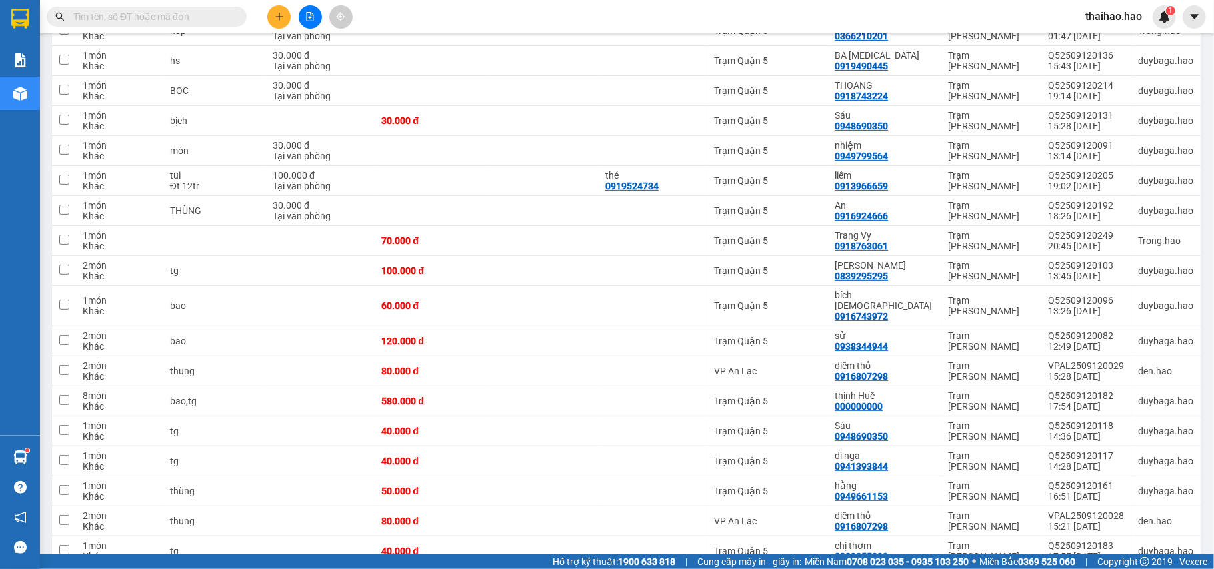
scroll to position [355, 0]
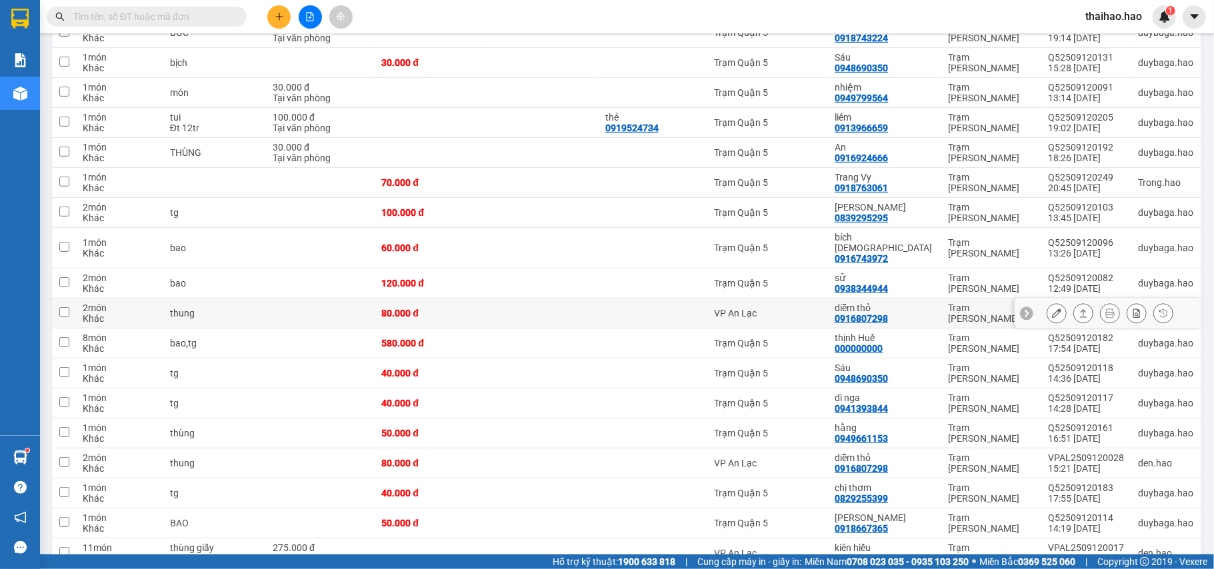
click at [767, 316] on td "VP An Lạc" at bounding box center [767, 314] width 121 height 30
checkbox input "true"
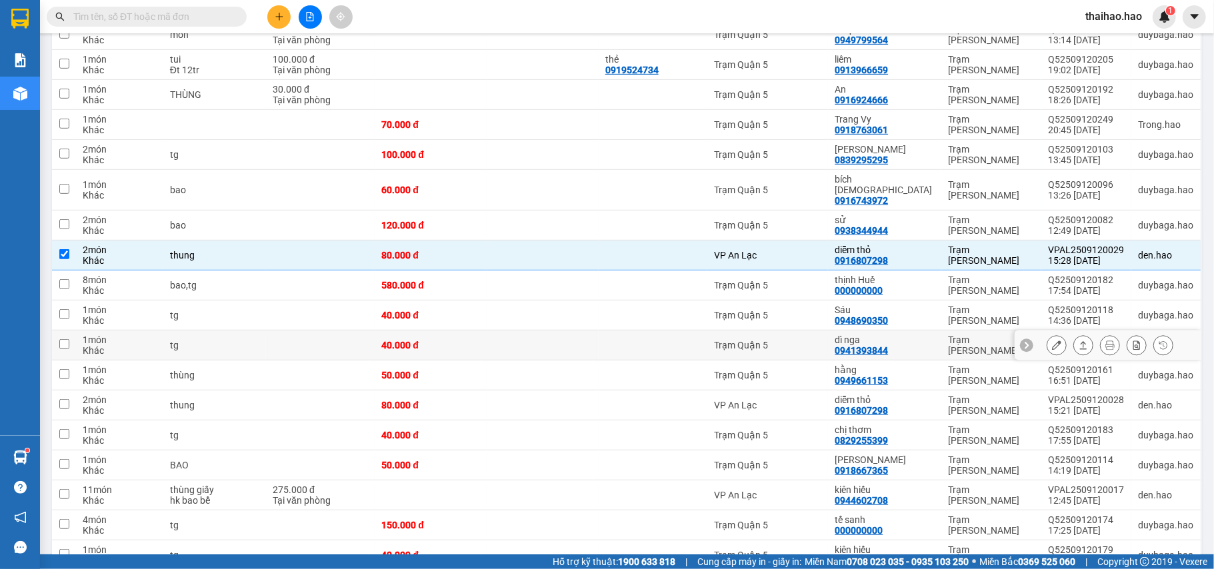
scroll to position [444, 0]
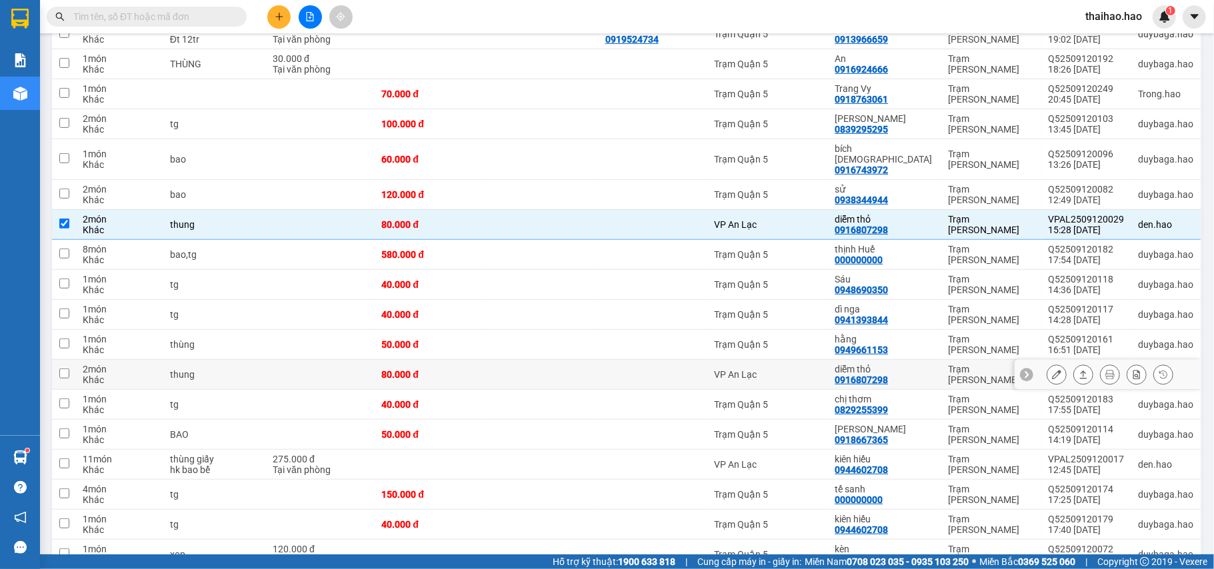
click at [889, 364] on div "diễm thỏ" at bounding box center [885, 369] width 100 height 11
checkbox input "true"
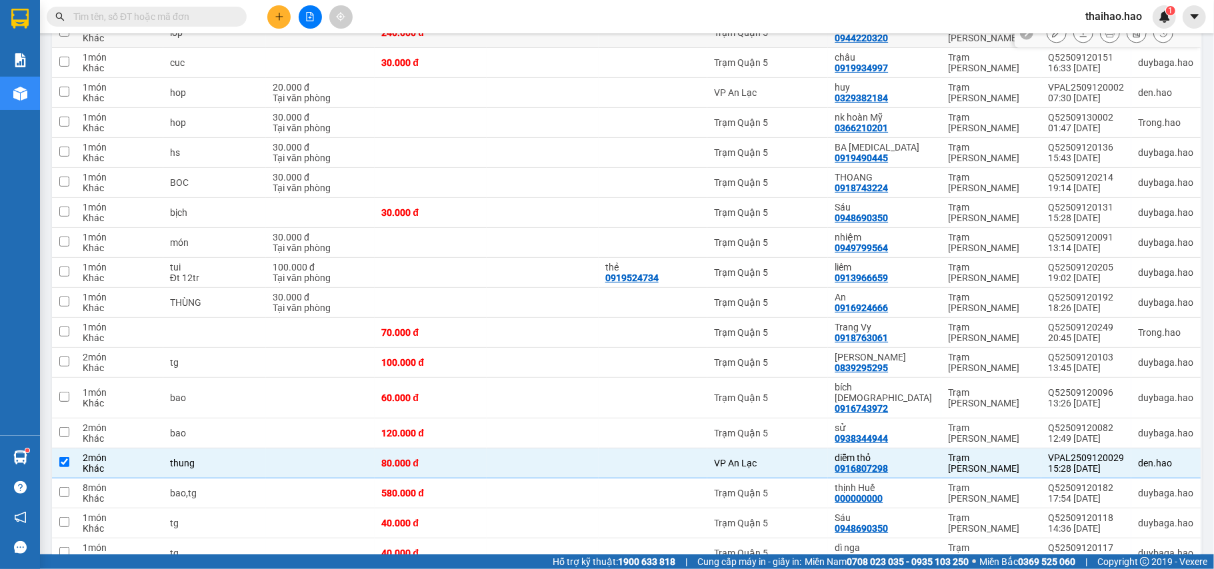
scroll to position [0, 0]
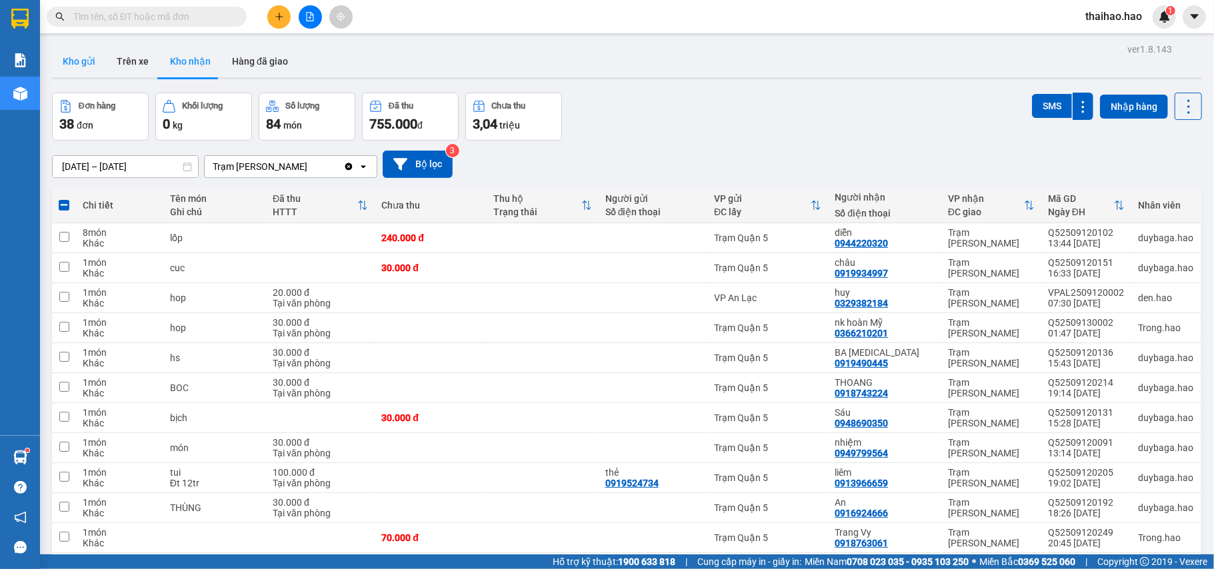
click at [89, 56] on button "Kho gửi" at bounding box center [79, 61] width 54 height 32
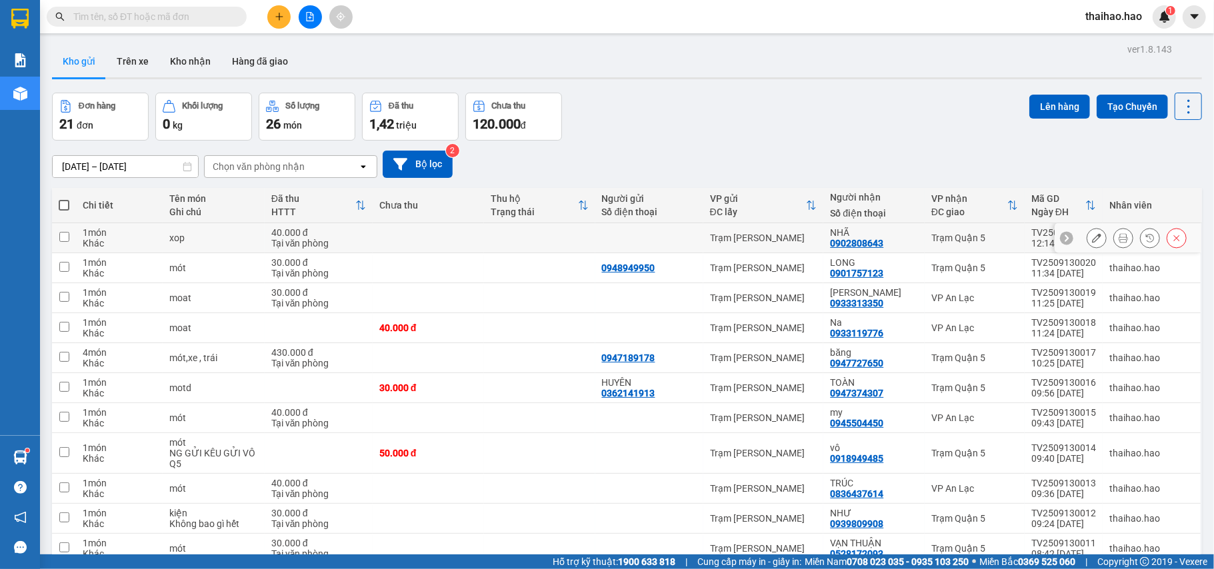
click at [1119, 235] on icon at bounding box center [1123, 237] width 9 height 9
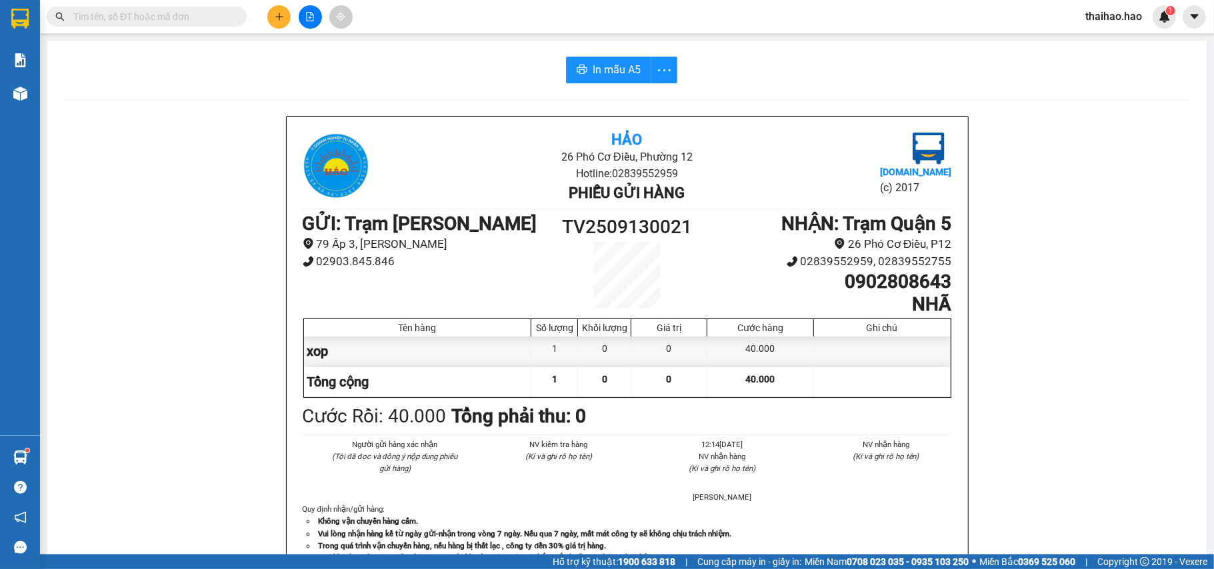
click at [625, 53] on div "In mẫu A5 Hảo 26 Phó Cơ Điều, Phường 12 Hotline: 02839552959 Phiếu gửi hàng [DO…" at bounding box center [626, 555] width 1159 height 1029
click at [619, 63] on span "In mẫu A5" at bounding box center [617, 69] width 48 height 17
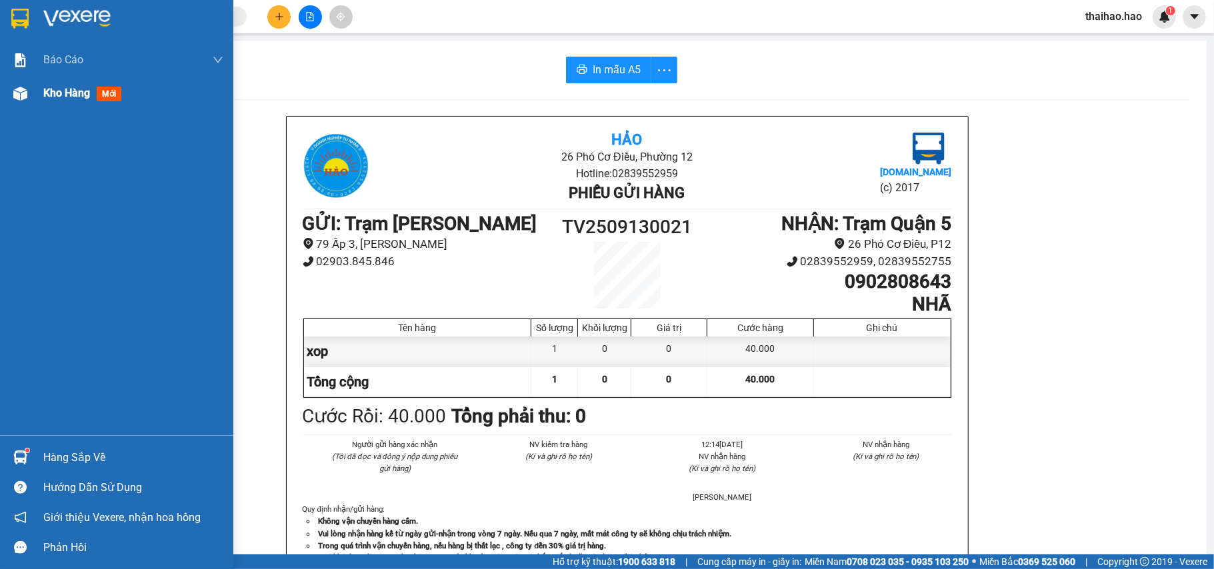
click at [0, 104] on div "Kho hàng mới" at bounding box center [116, 93] width 233 height 33
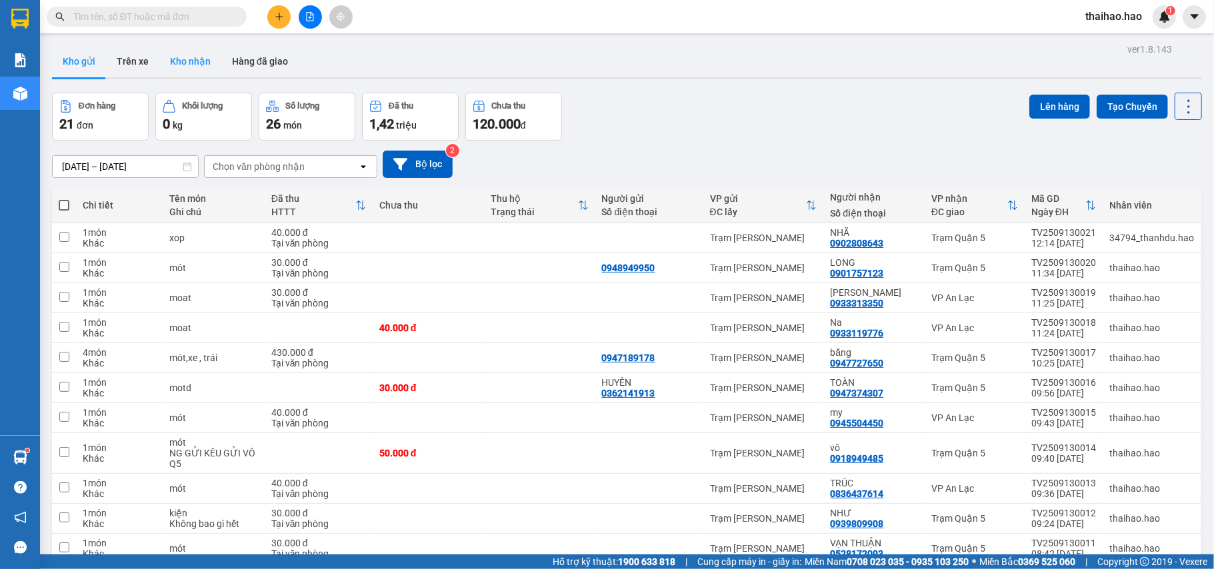
click at [211, 59] on button "Kho nhận" at bounding box center [190, 61] width 62 height 32
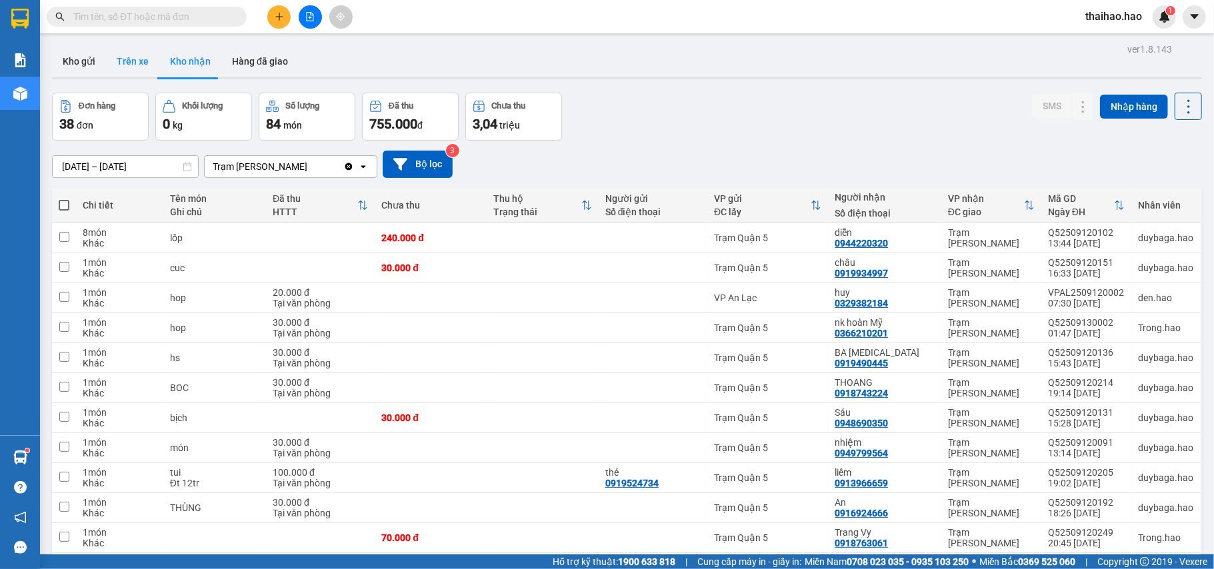
click at [131, 55] on button "Trên xe" at bounding box center [132, 61] width 53 height 32
type input "[DATE] – [DATE]"
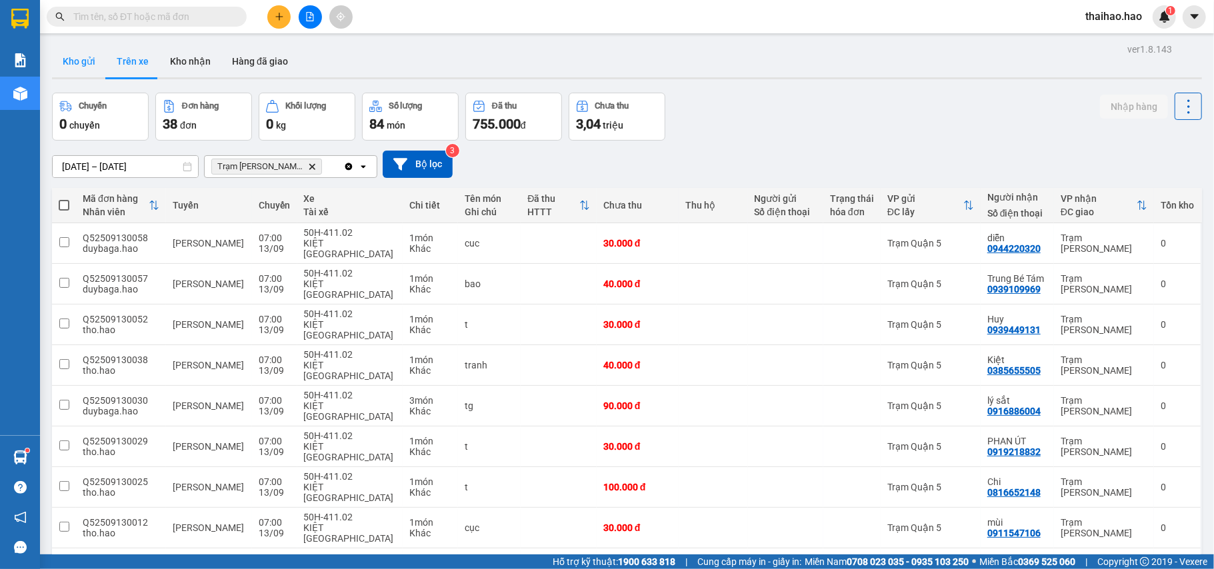
click at [92, 64] on button "Kho gửi" at bounding box center [79, 61] width 54 height 32
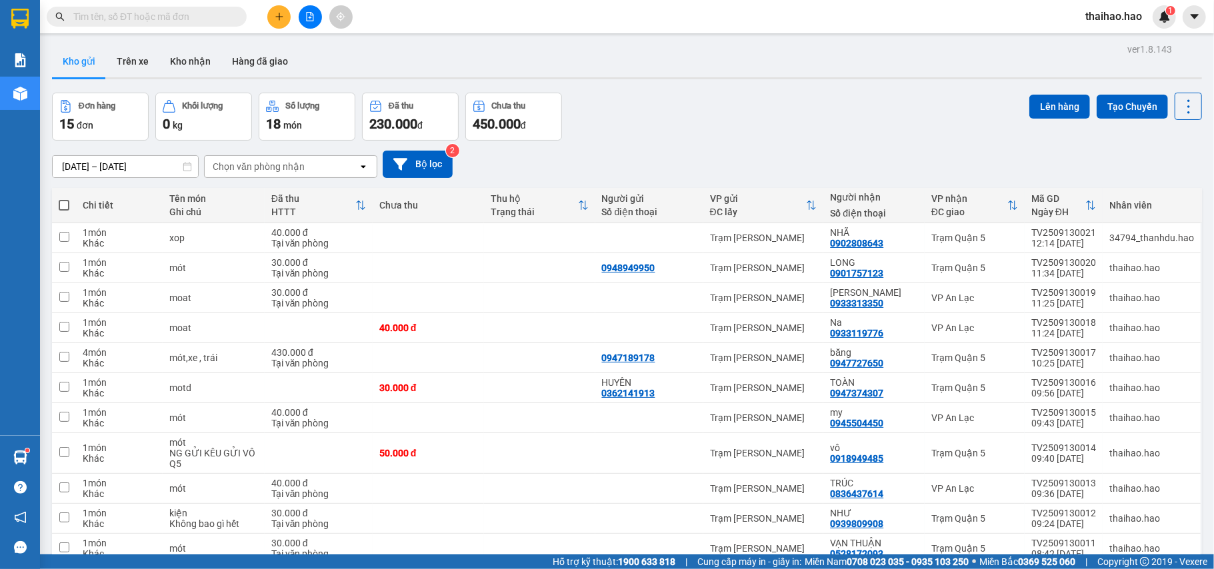
click at [189, 16] on input "text" at bounding box center [151, 16] width 157 height 15
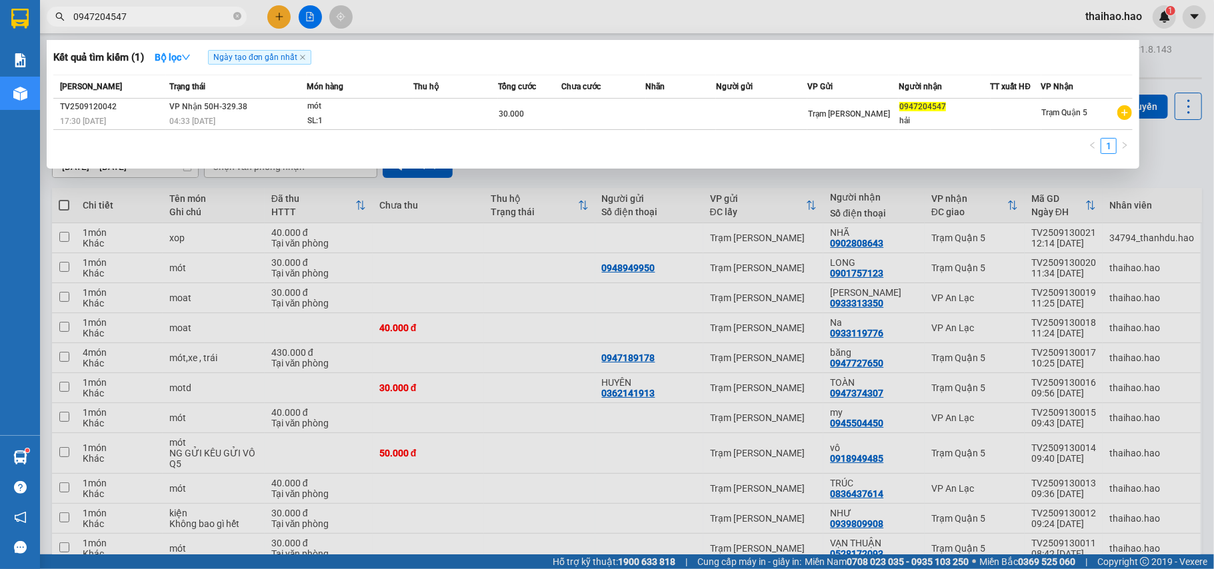
type input "0947204547"
click at [591, 93] on span "Chưa cước" at bounding box center [580, 86] width 39 height 15
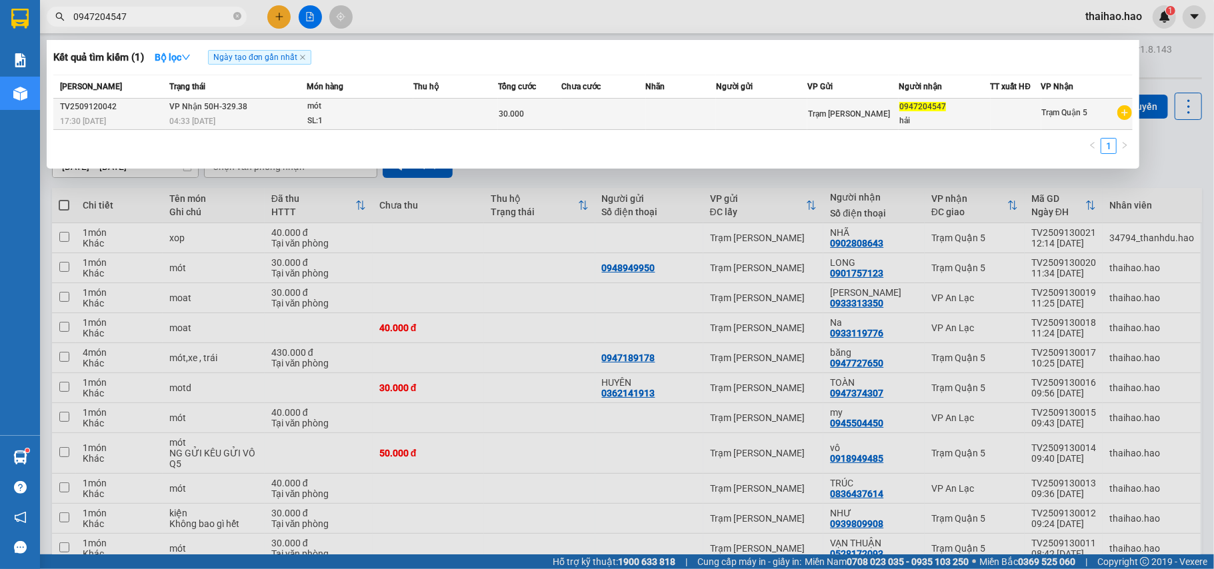
click at [605, 120] on td at bounding box center [603, 114] width 85 height 31
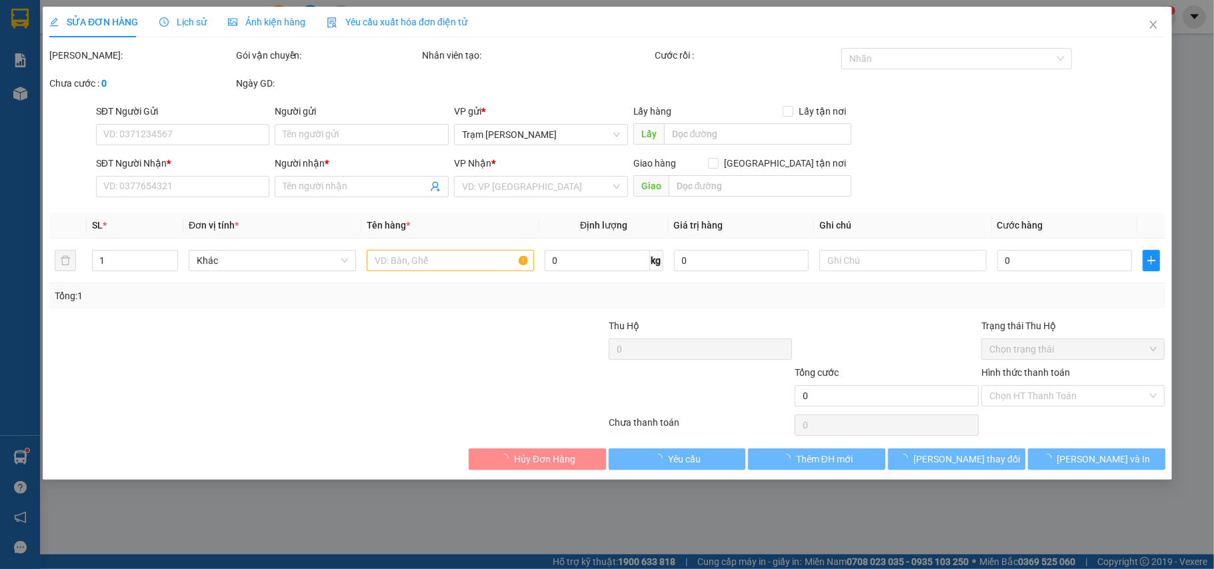
type input "0947204547"
type input "hải"
type input "30.000"
type input "0"
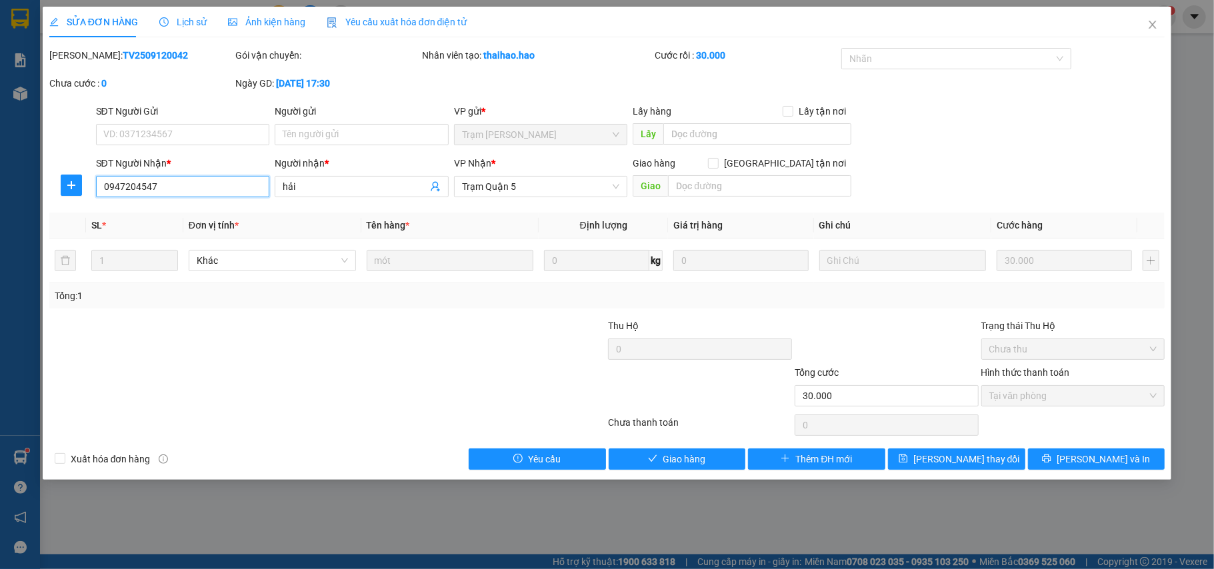
click at [123, 190] on input "0947204547" at bounding box center [183, 186] width 174 height 21
type input "0974204547"
click at [999, 453] on button "[PERSON_NAME] thay đổi" at bounding box center [956, 459] width 137 height 21
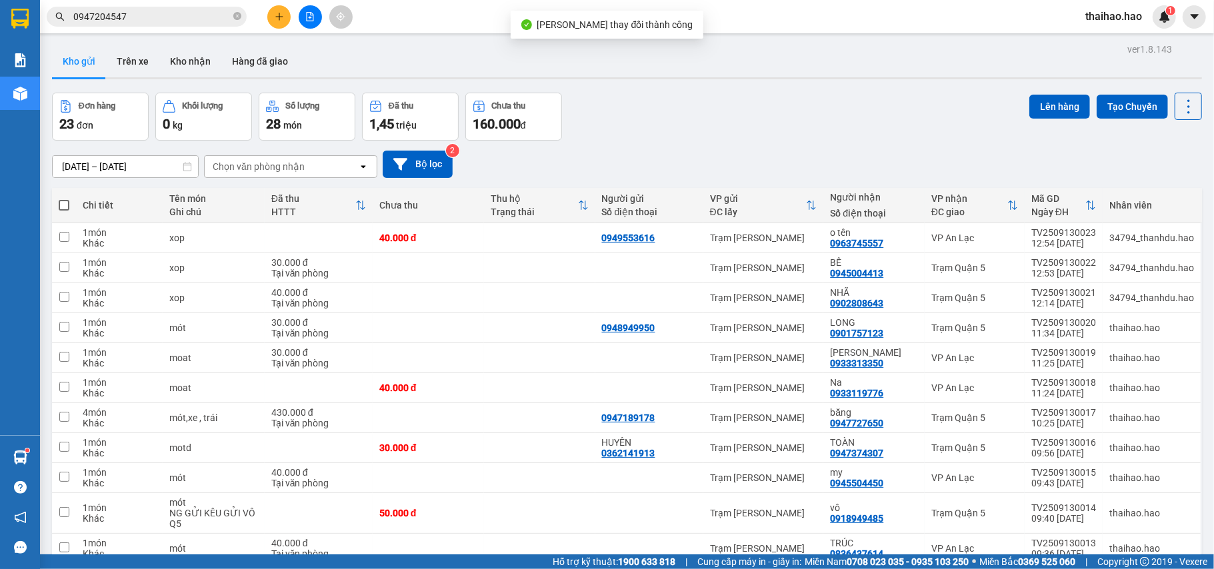
click at [145, 15] on input "0947204547" at bounding box center [151, 16] width 157 height 15
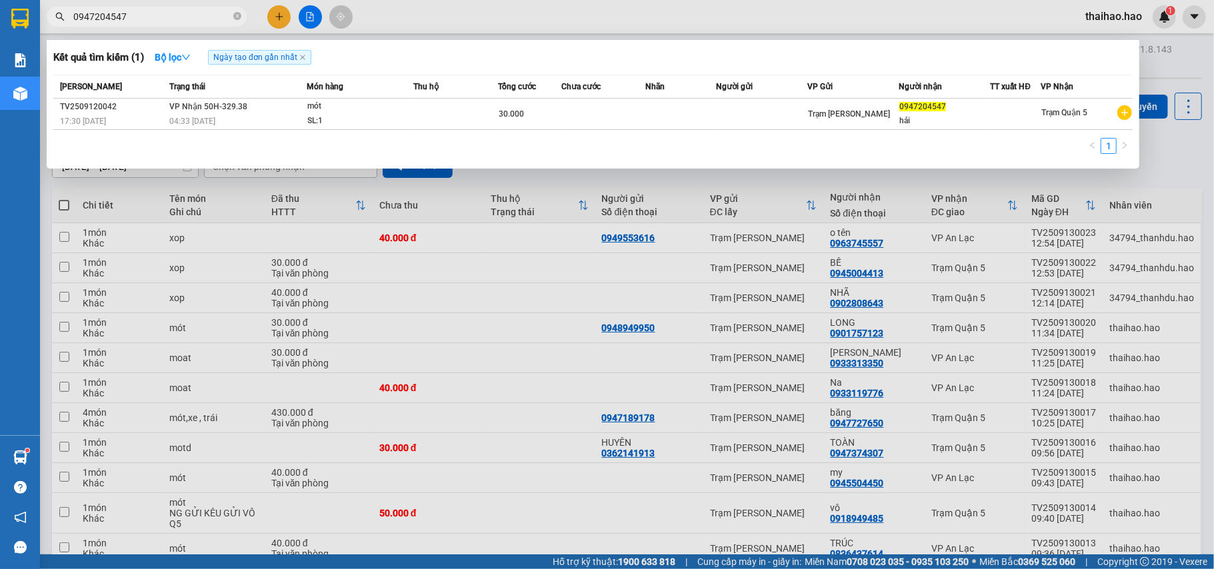
click at [697, 216] on div at bounding box center [607, 284] width 1214 height 569
click at [161, 25] on span "0947204547" at bounding box center [147, 17] width 200 height 20
click at [161, 19] on input "0947204547" at bounding box center [151, 16] width 157 height 15
drag, startPoint x: 153, startPoint y: 16, endPoint x: 62, endPoint y: 30, distance: 92.4
click at [62, 29] on div "Kết quả tìm kiếm ( 1 ) Bộ lọc Ngày tạo đơn gần nhất Mã ĐH Trạng thái Món hàng T…" at bounding box center [130, 16] width 260 height 23
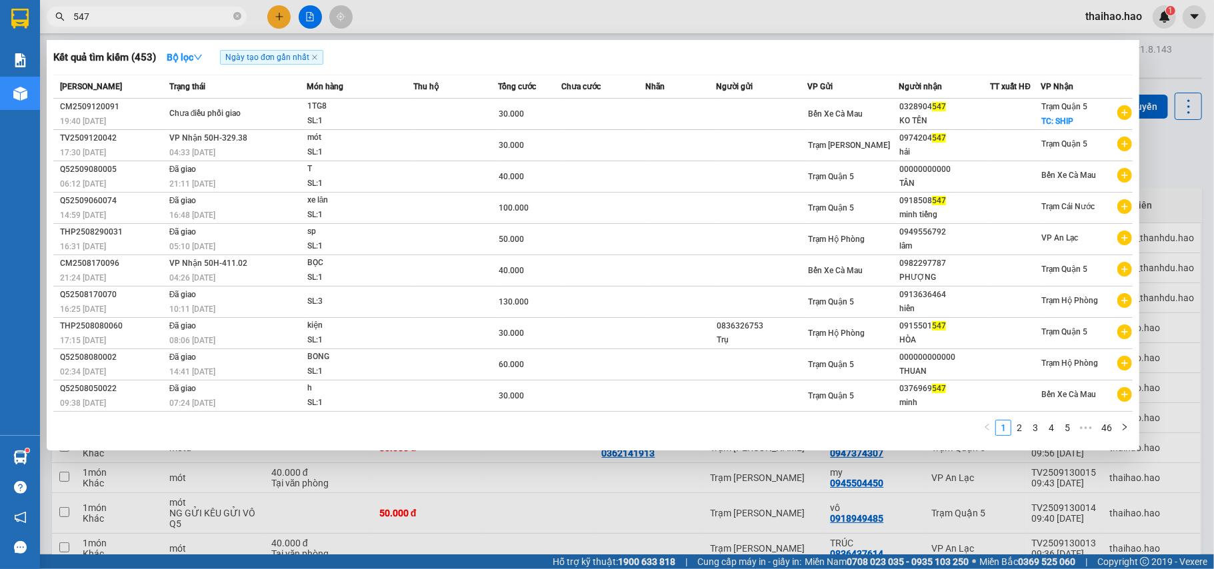
type input "547"
click at [645, 19] on div at bounding box center [607, 284] width 1214 height 569
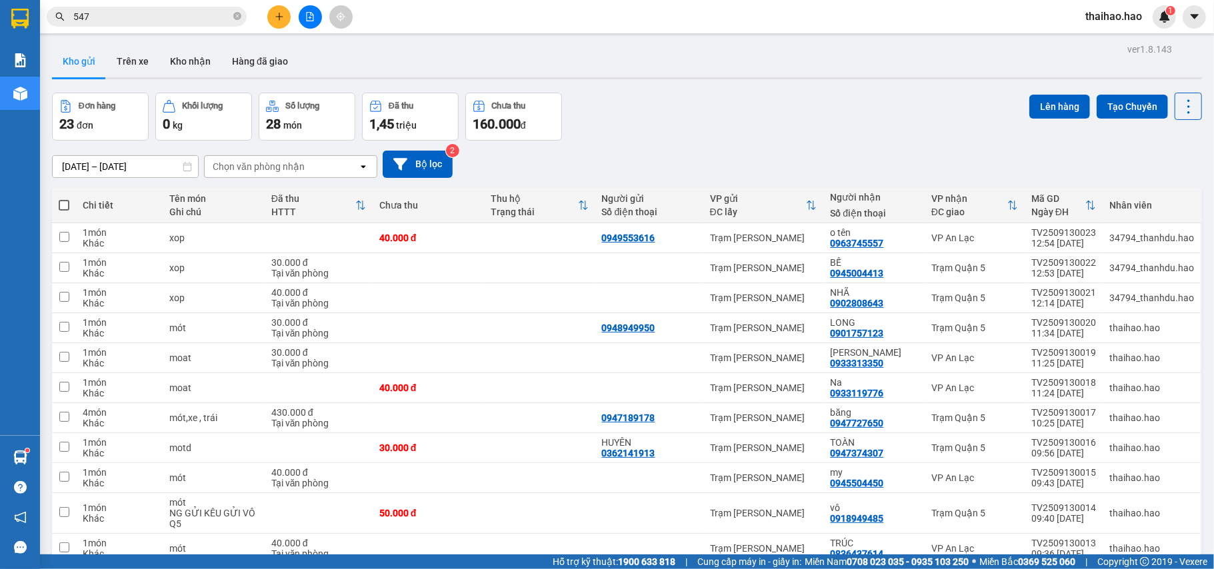
click at [646, 49] on div "Kho gửi Trên xe Kho nhận Hàng đã giao" at bounding box center [627, 62] width 1150 height 35
click at [233, 19] on icon "close-circle" at bounding box center [237, 16] width 8 height 8
click at [1119, 271] on icon at bounding box center [1123, 267] width 9 height 9
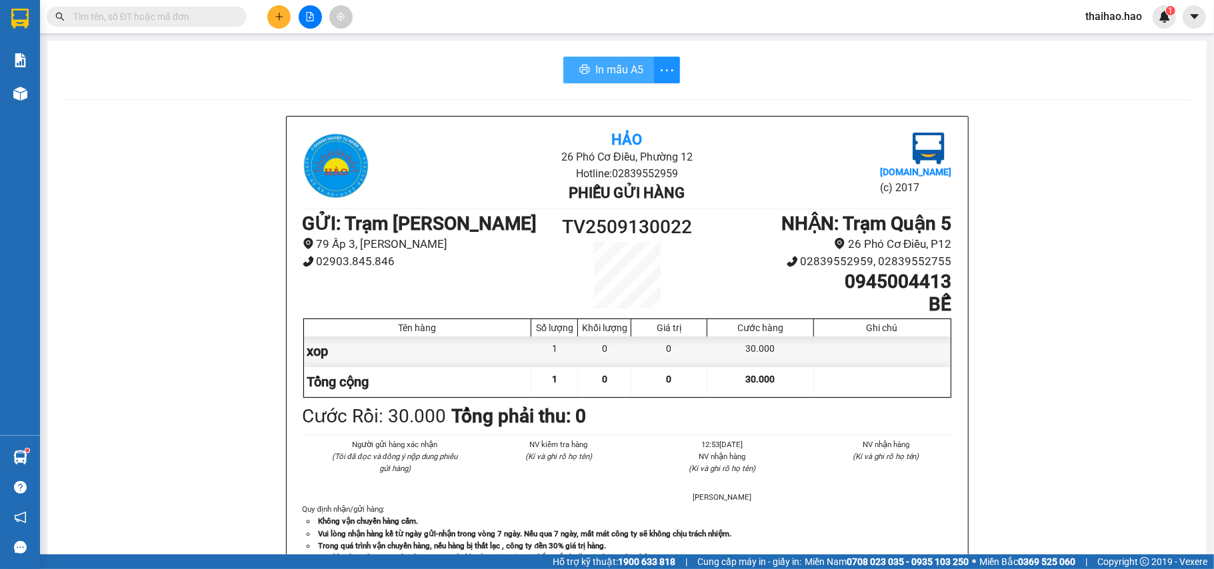
click at [611, 65] on span "In mẫu A5" at bounding box center [619, 69] width 48 height 17
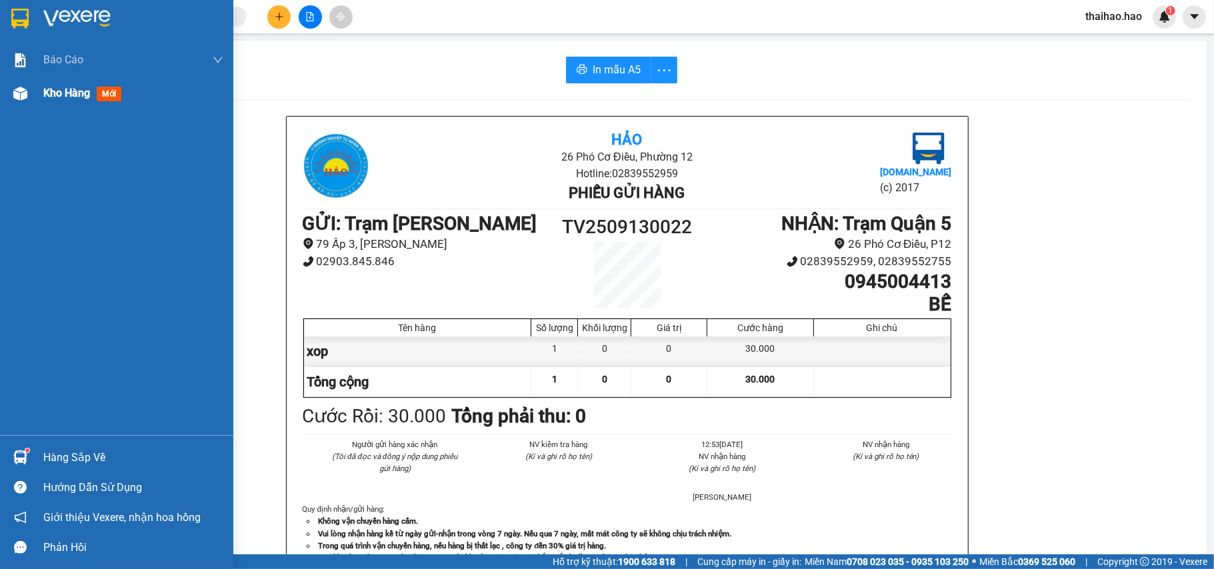
click at [60, 81] on div "Kho hàng mới" at bounding box center [133, 93] width 180 height 33
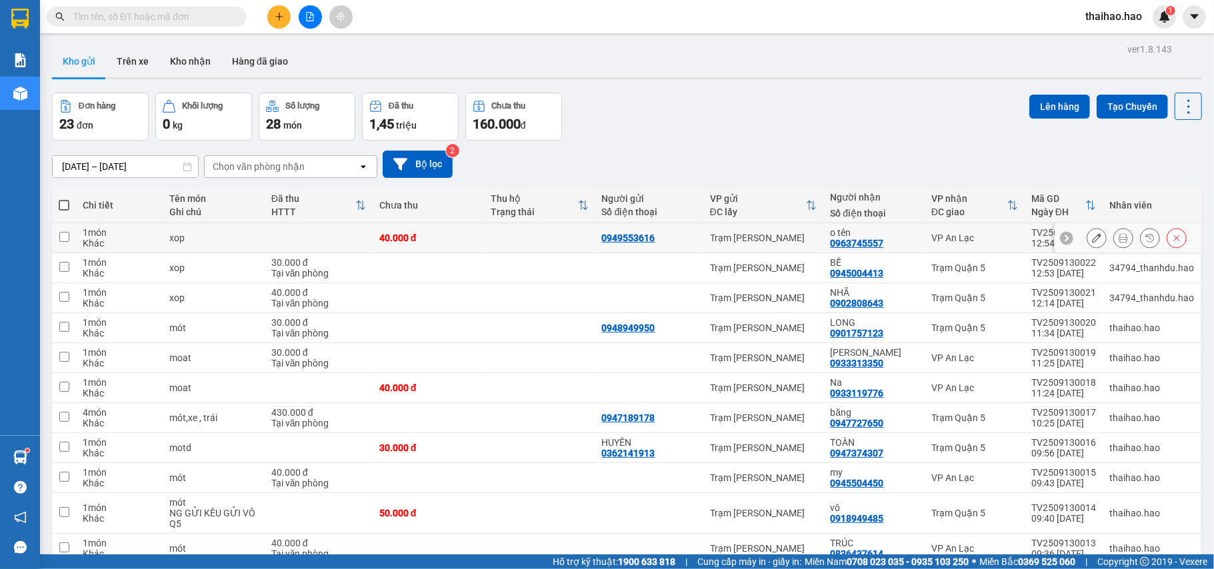
click at [1119, 240] on icon at bounding box center [1123, 237] width 9 height 9
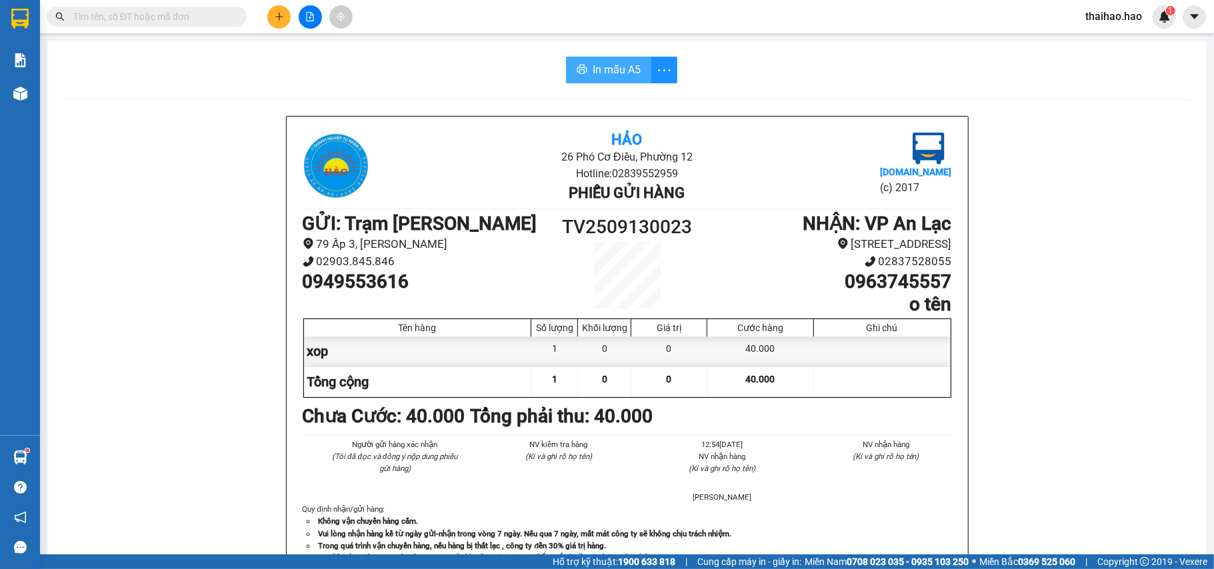
click at [625, 68] on span "In mẫu A5" at bounding box center [617, 69] width 48 height 17
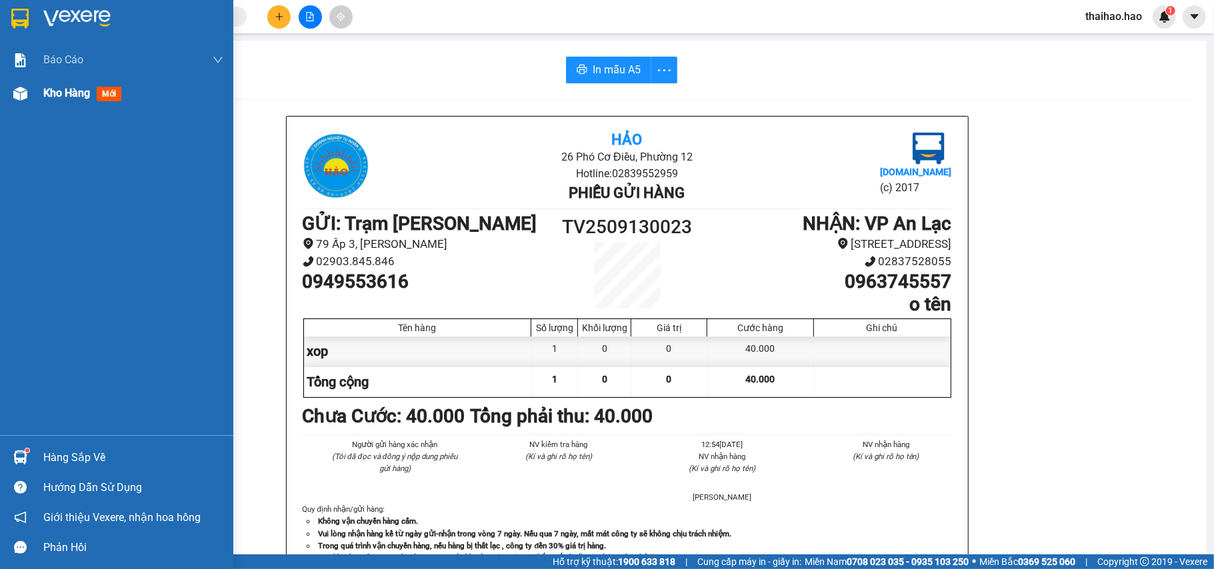
click at [0, 93] on div "Kho hàng mới" at bounding box center [116, 93] width 233 height 33
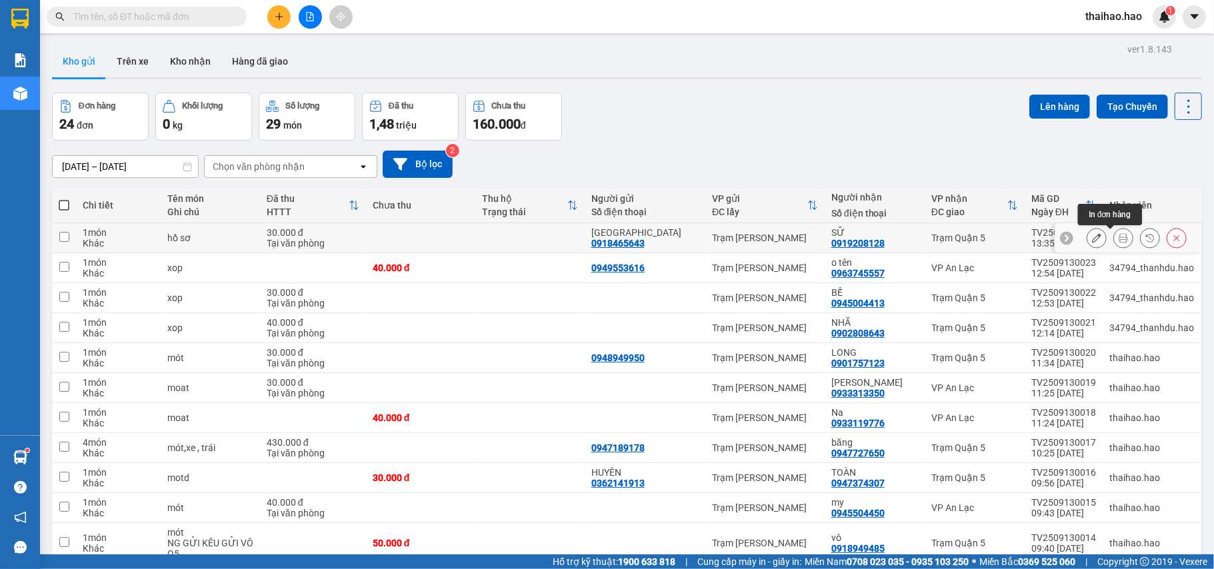
click at [1118, 245] on div at bounding box center [1123, 238] width 20 height 20
click at [1119, 240] on icon at bounding box center [1123, 237] width 9 height 9
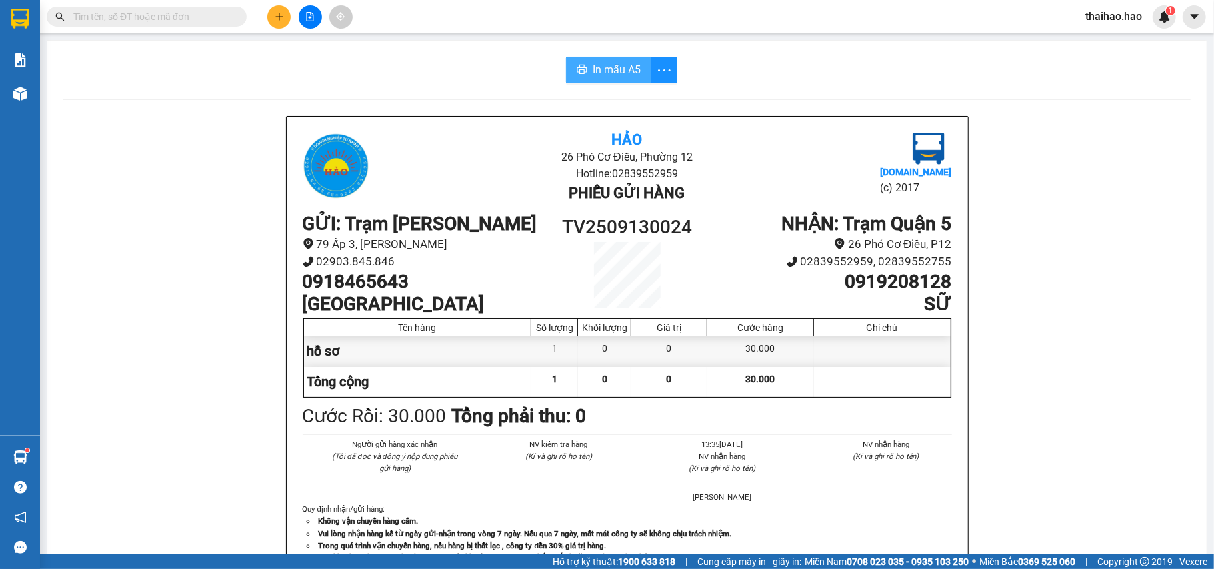
click at [595, 71] on span "In mẫu A5" at bounding box center [617, 69] width 48 height 17
click at [171, 22] on input "text" at bounding box center [151, 16] width 157 height 15
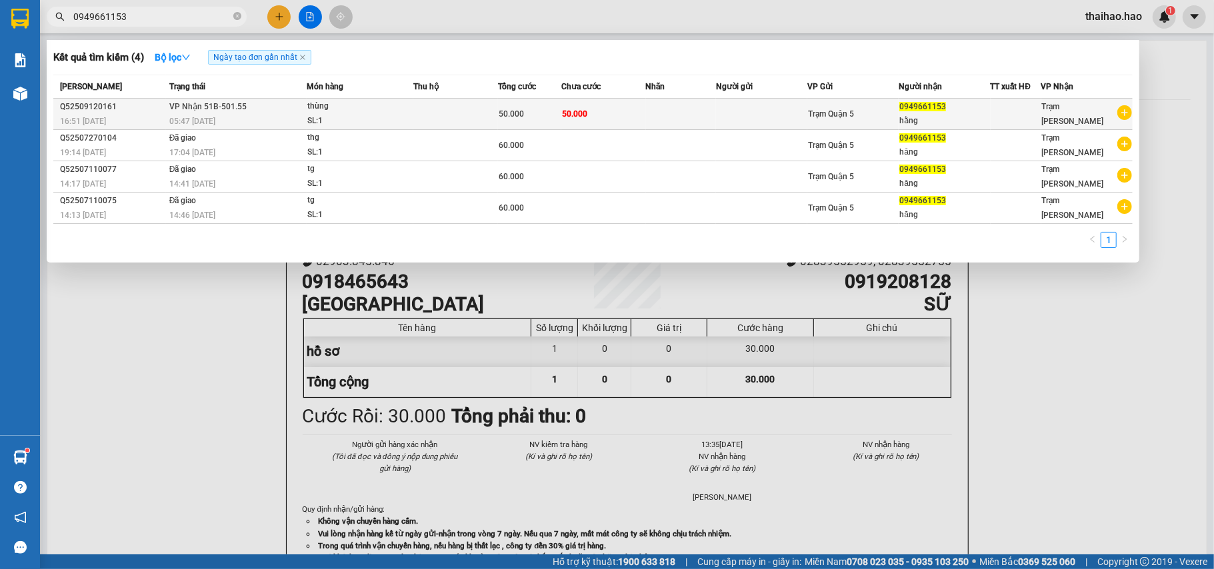
type input "0949661153"
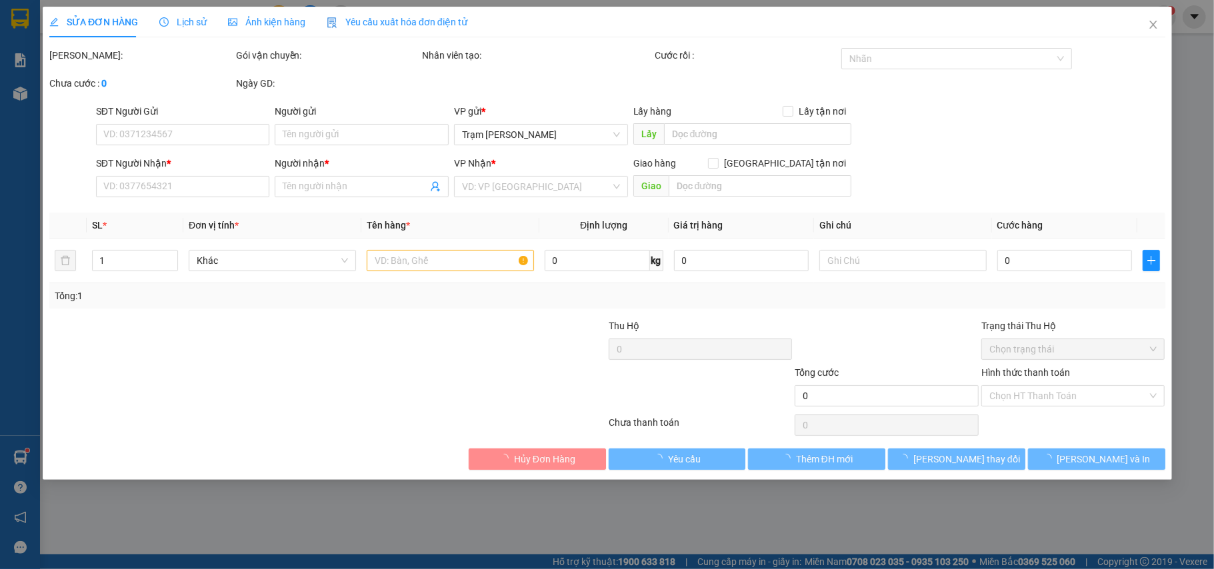
click at [267, 12] on div "Ảnh kiện hàng" at bounding box center [266, 22] width 77 height 31
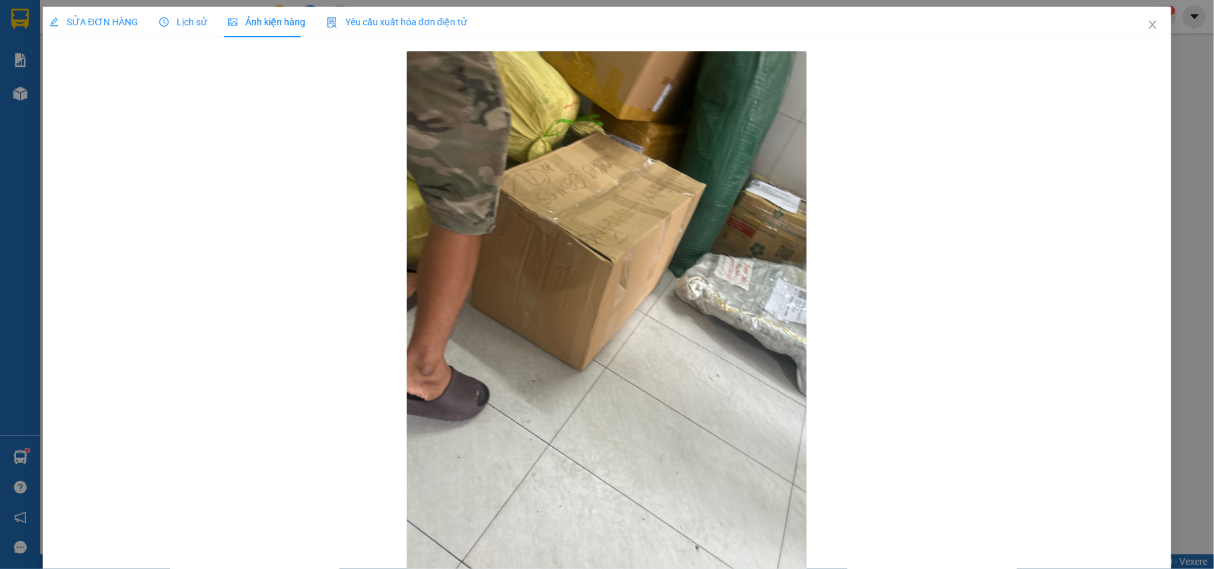
click at [69, 23] on span "SỬA ĐƠN HÀNG" at bounding box center [93, 22] width 89 height 11
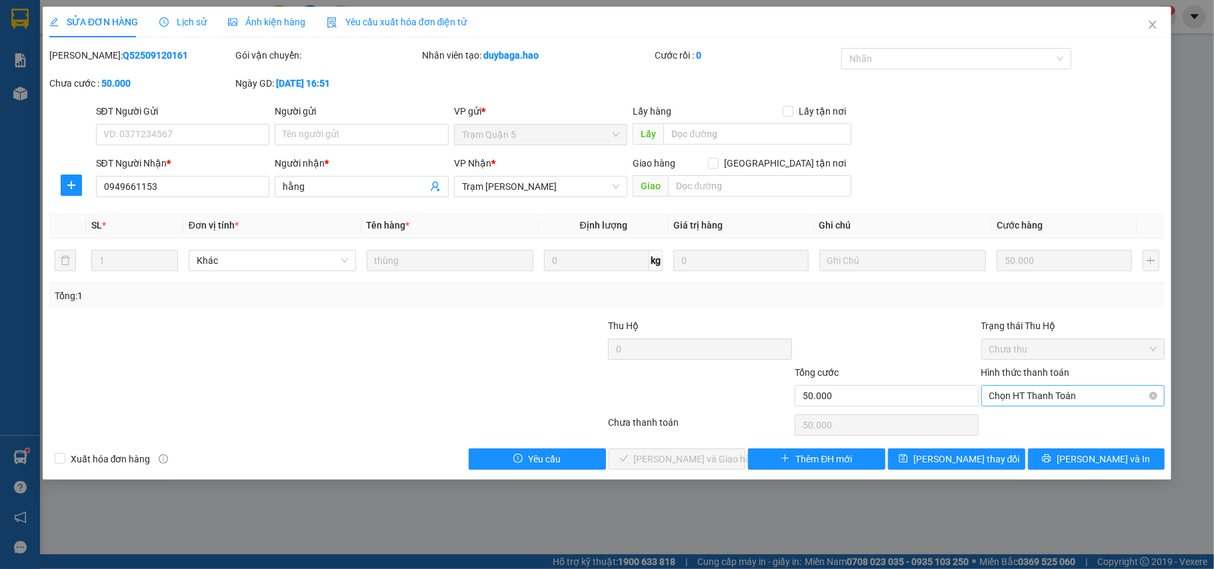
click at [984, 391] on div "Chọn HT Thanh Toán" at bounding box center [1073, 395] width 184 height 21
click at [990, 393] on span "Chọn HT Thanh Toán" at bounding box center [1073, 396] width 168 height 20
click at [1049, 425] on div "Tại văn phòng" at bounding box center [1073, 424] width 168 height 15
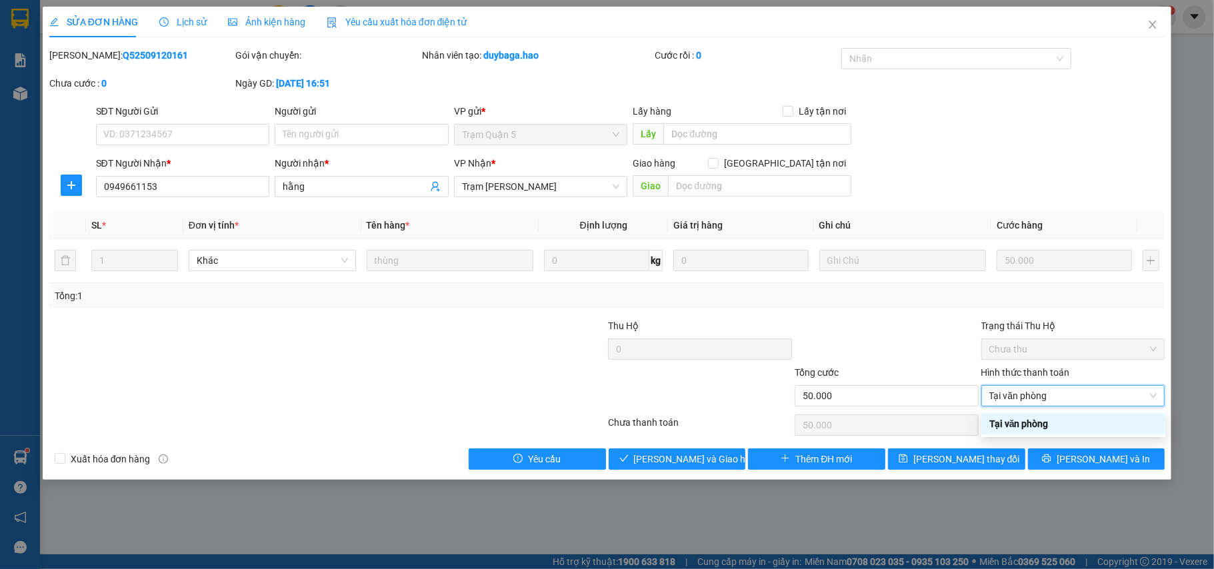
type input "0"
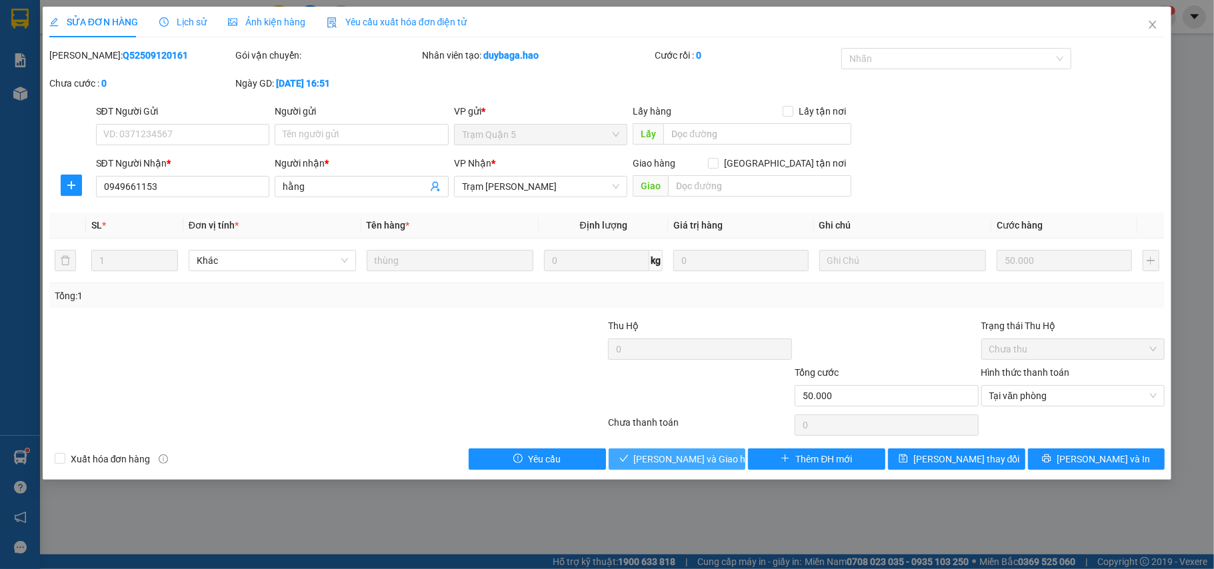
click at [683, 469] on button "[PERSON_NAME] và Giao hàng" at bounding box center [677, 459] width 137 height 21
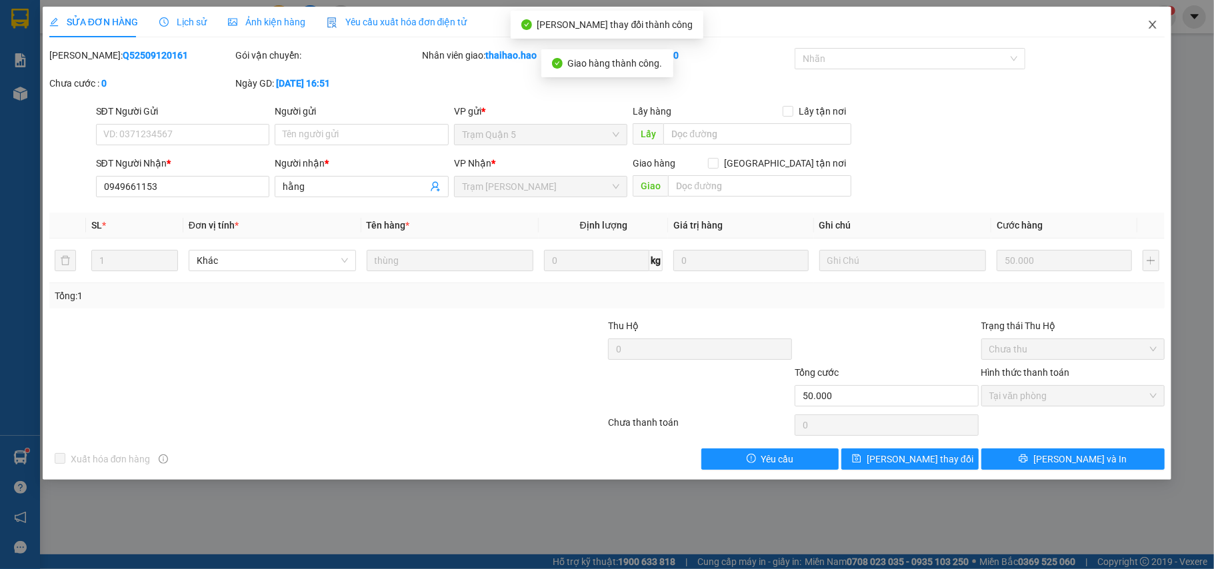
click at [1157, 19] on span "Close" at bounding box center [1152, 25] width 37 height 37
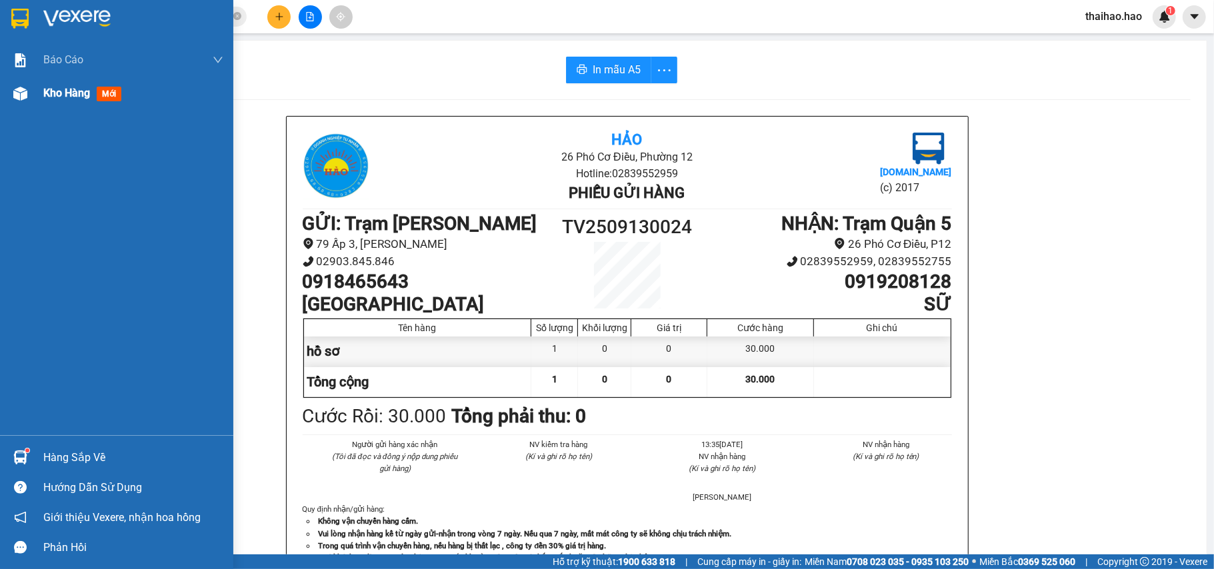
click at [43, 94] on span "Kho hàng" at bounding box center [66, 93] width 47 height 13
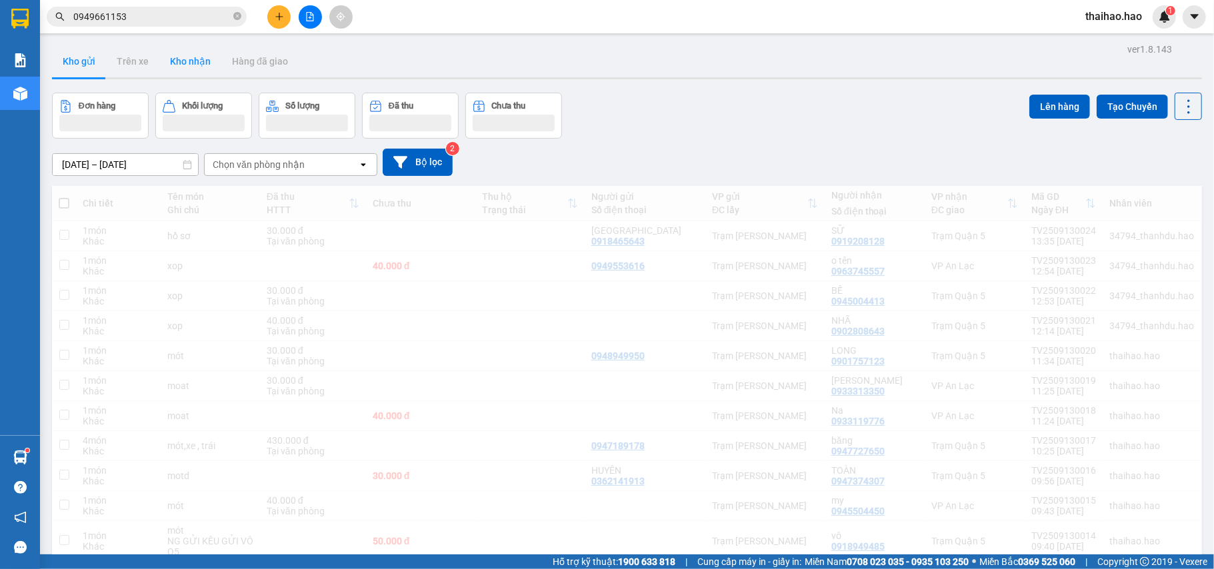
click at [190, 62] on button "Kho nhận" at bounding box center [190, 61] width 62 height 32
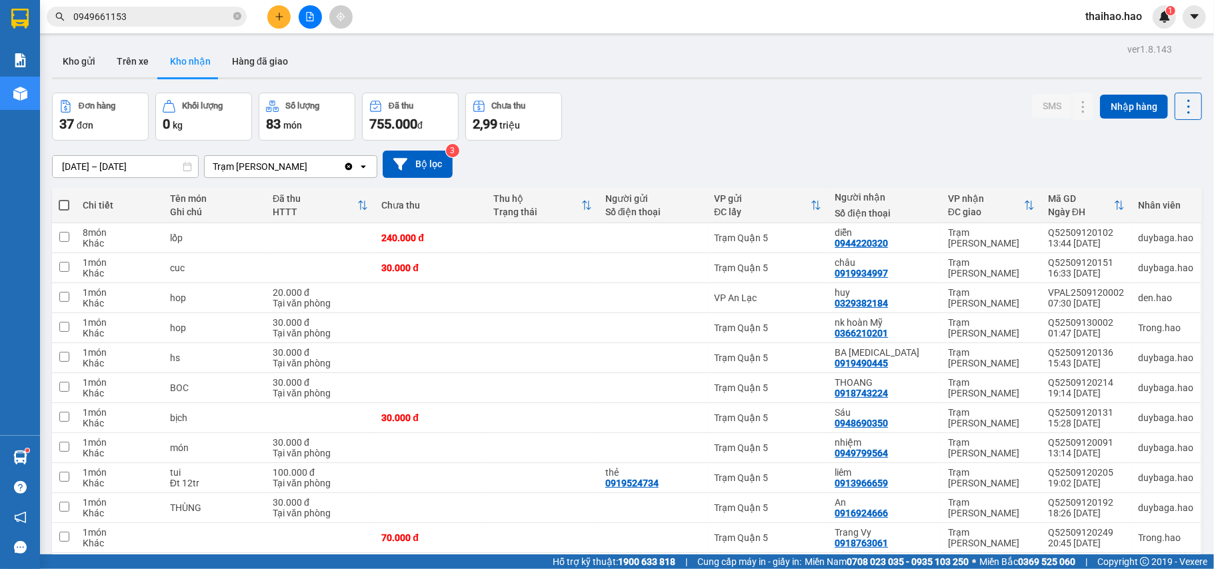
checkbox input "true"
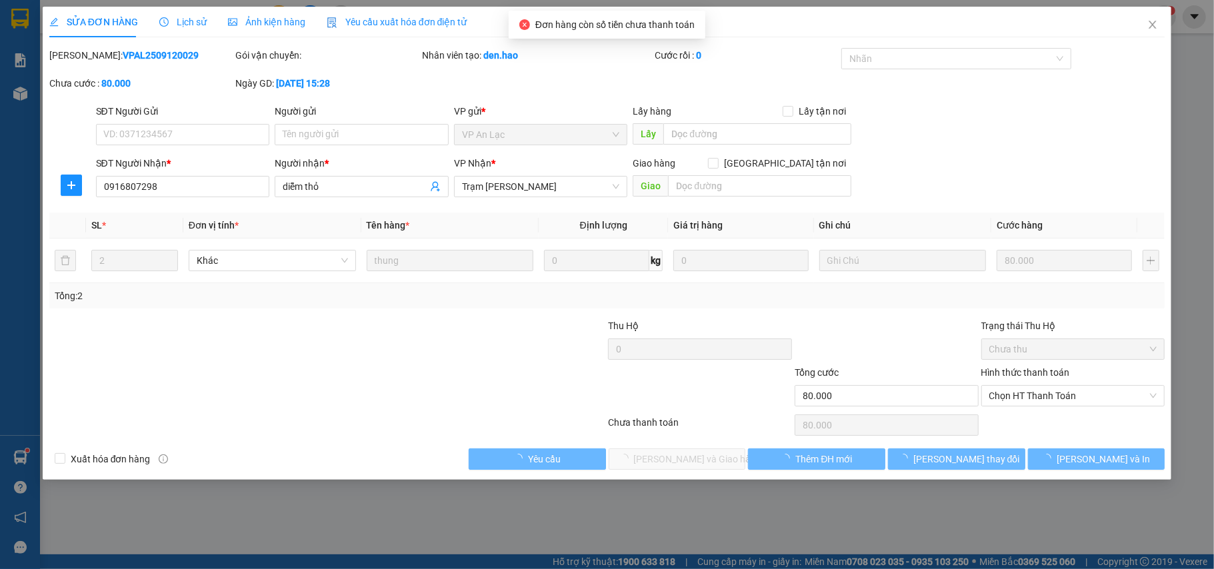
click at [1051, 380] on div "Hình thức thanh toán" at bounding box center [1073, 375] width 184 height 20
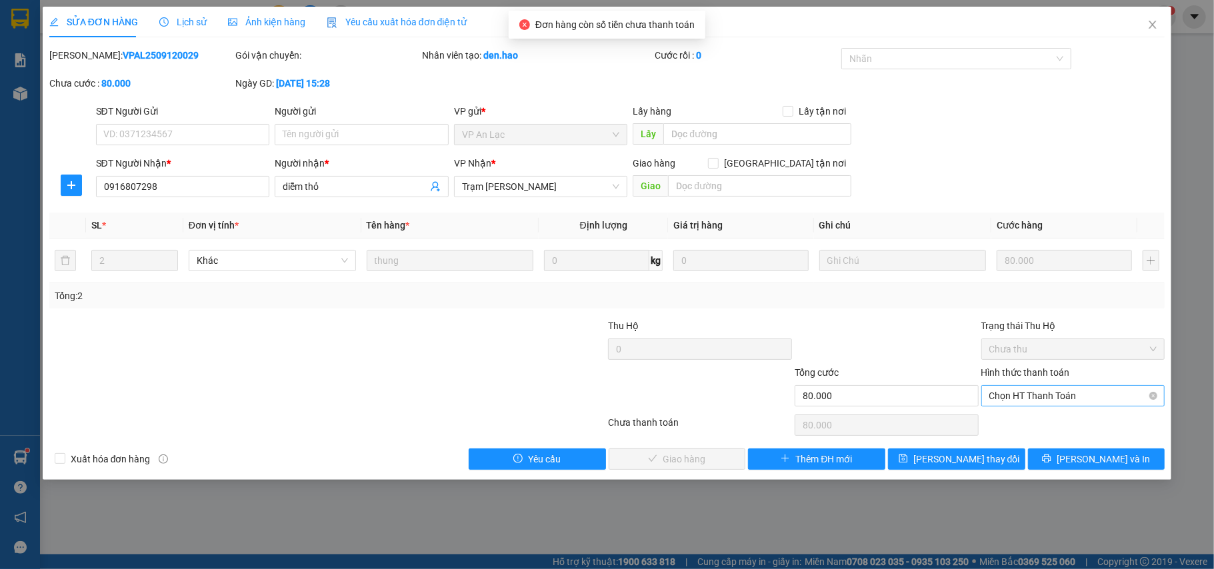
click at [1047, 393] on span "Chọn HT Thanh Toán" at bounding box center [1073, 396] width 168 height 20
click at [1049, 420] on div "Tại văn phòng" at bounding box center [1073, 424] width 168 height 15
click at [697, 457] on span "[PERSON_NAME] và Giao hàng" at bounding box center [698, 459] width 128 height 15
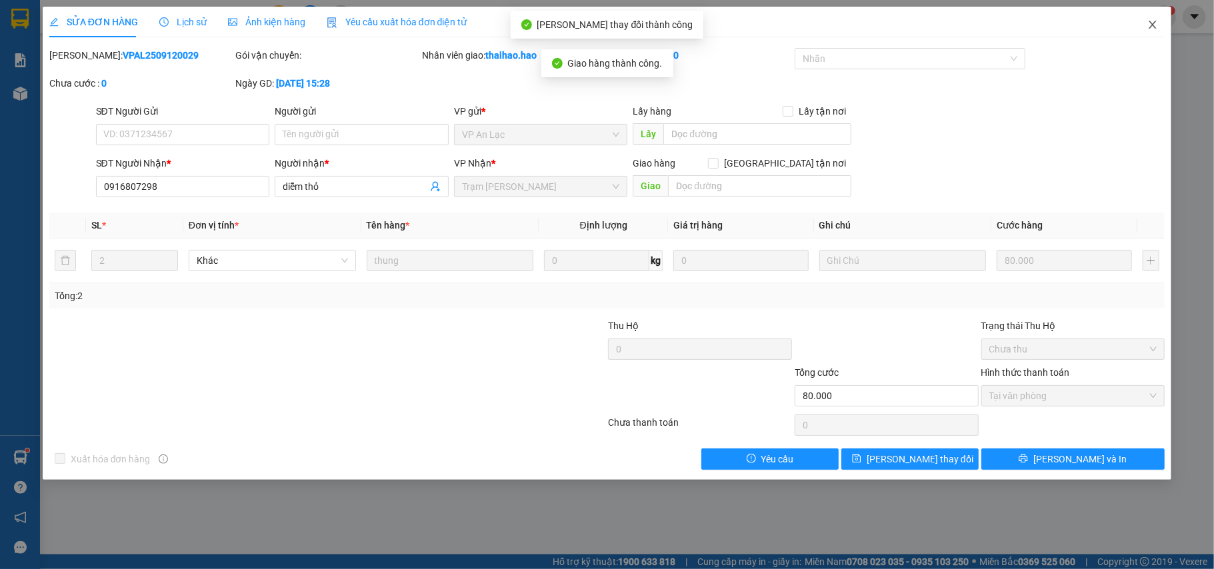
click at [1164, 16] on span "Close" at bounding box center [1152, 25] width 37 height 37
click at [1156, 25] on div "1" at bounding box center [1164, 16] width 23 height 23
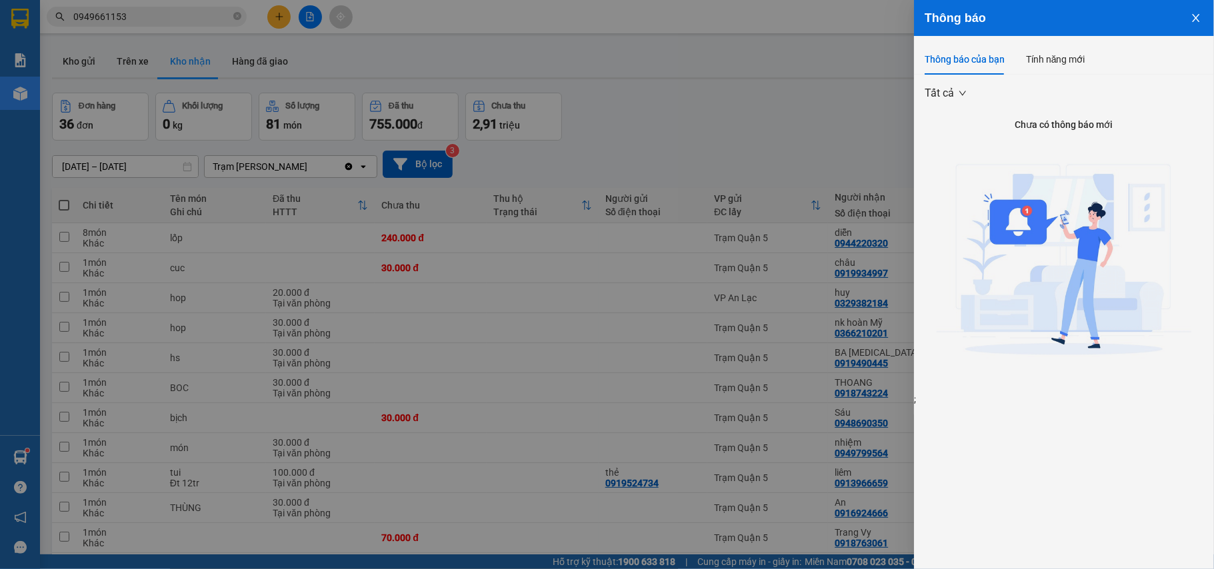
click at [617, 264] on div at bounding box center [607, 284] width 1214 height 569
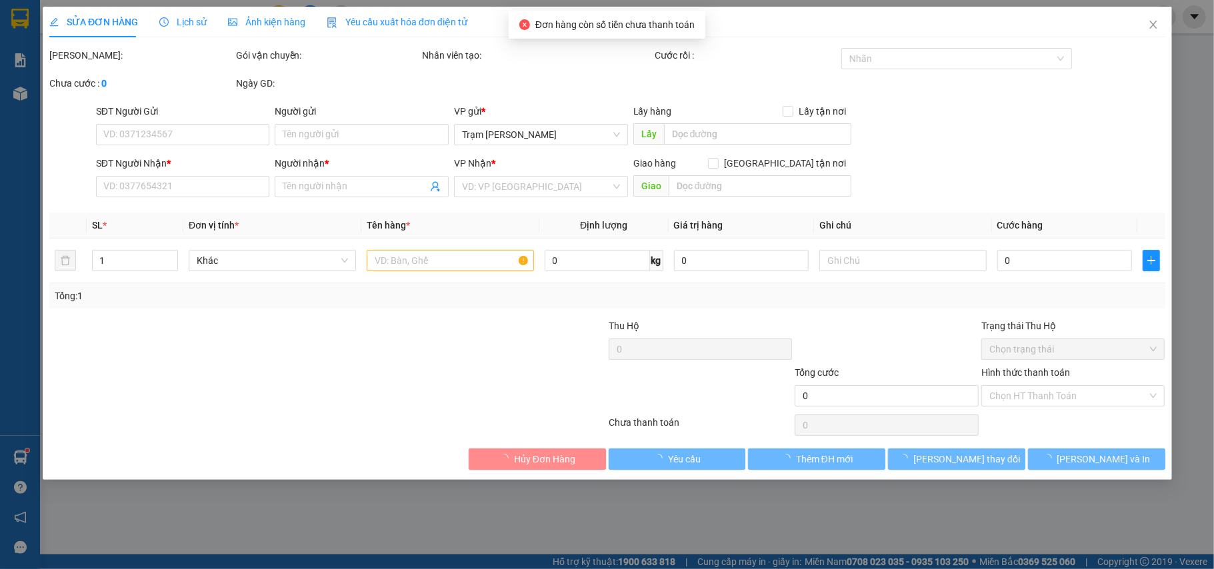
type input "0916807298"
type input "diễm thỏ"
type input "80.000"
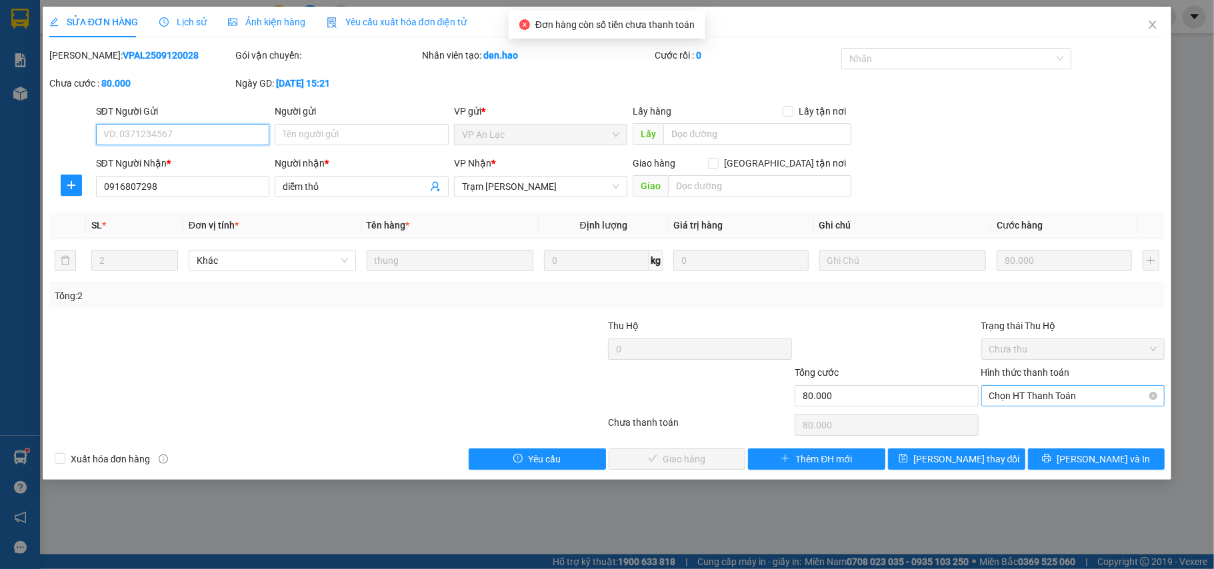
click at [1035, 395] on span "Chọn HT Thanh Toán" at bounding box center [1073, 396] width 168 height 20
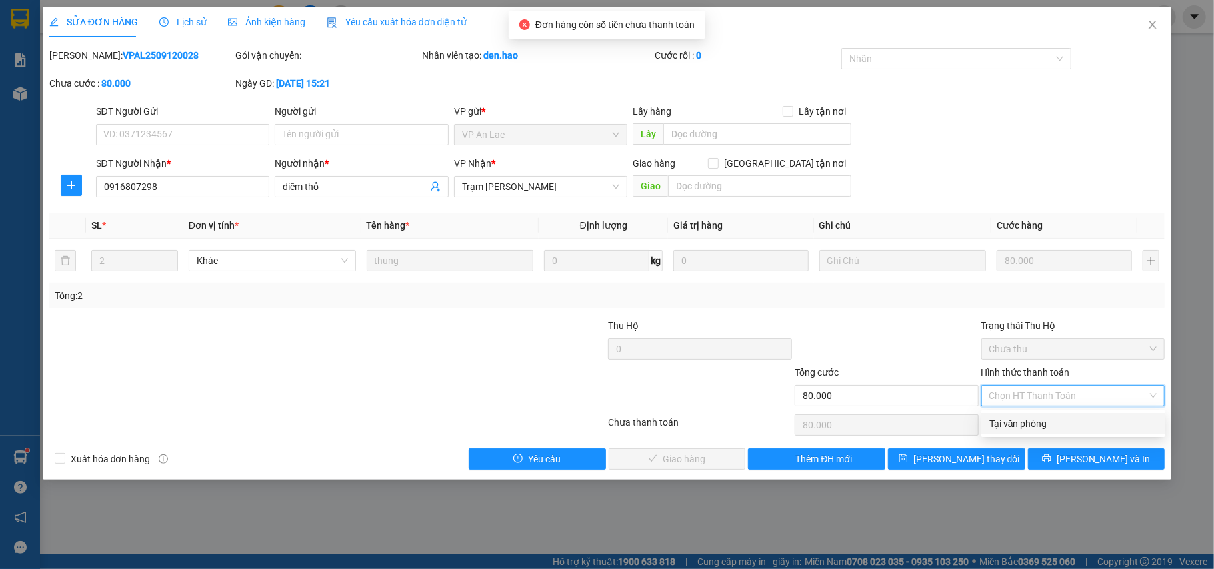
click at [1011, 419] on div "Tại văn phòng" at bounding box center [1073, 424] width 168 height 15
type input "0"
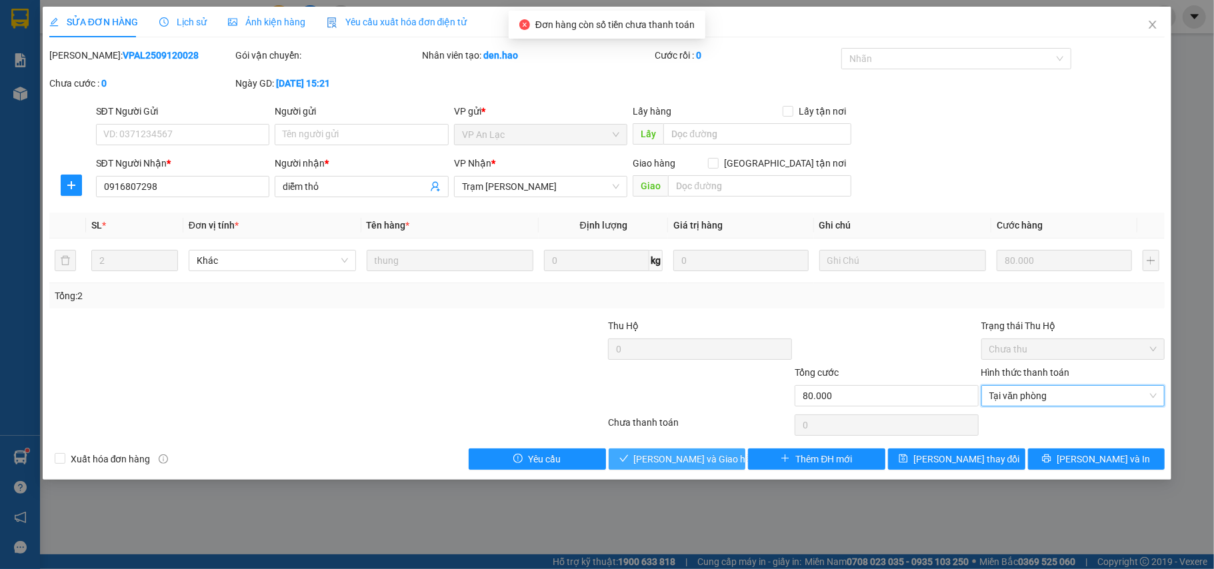
click at [680, 454] on span "[PERSON_NAME] và Giao hàng" at bounding box center [698, 459] width 128 height 15
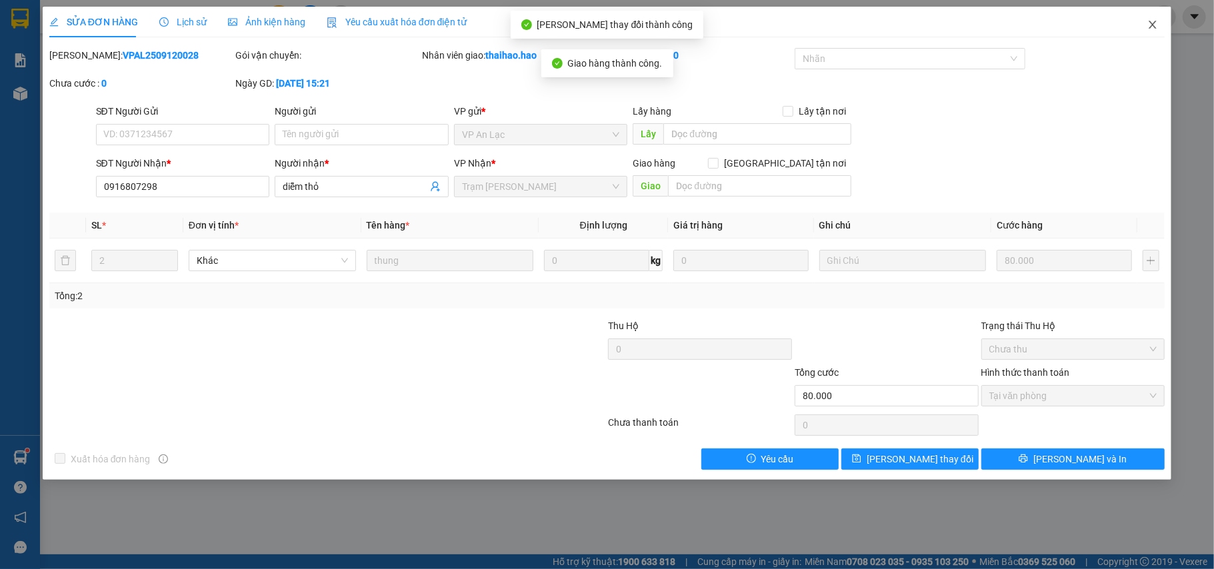
click at [1152, 25] on icon "close" at bounding box center [1152, 24] width 11 height 11
